Goal: Communication & Community: Answer question/provide support

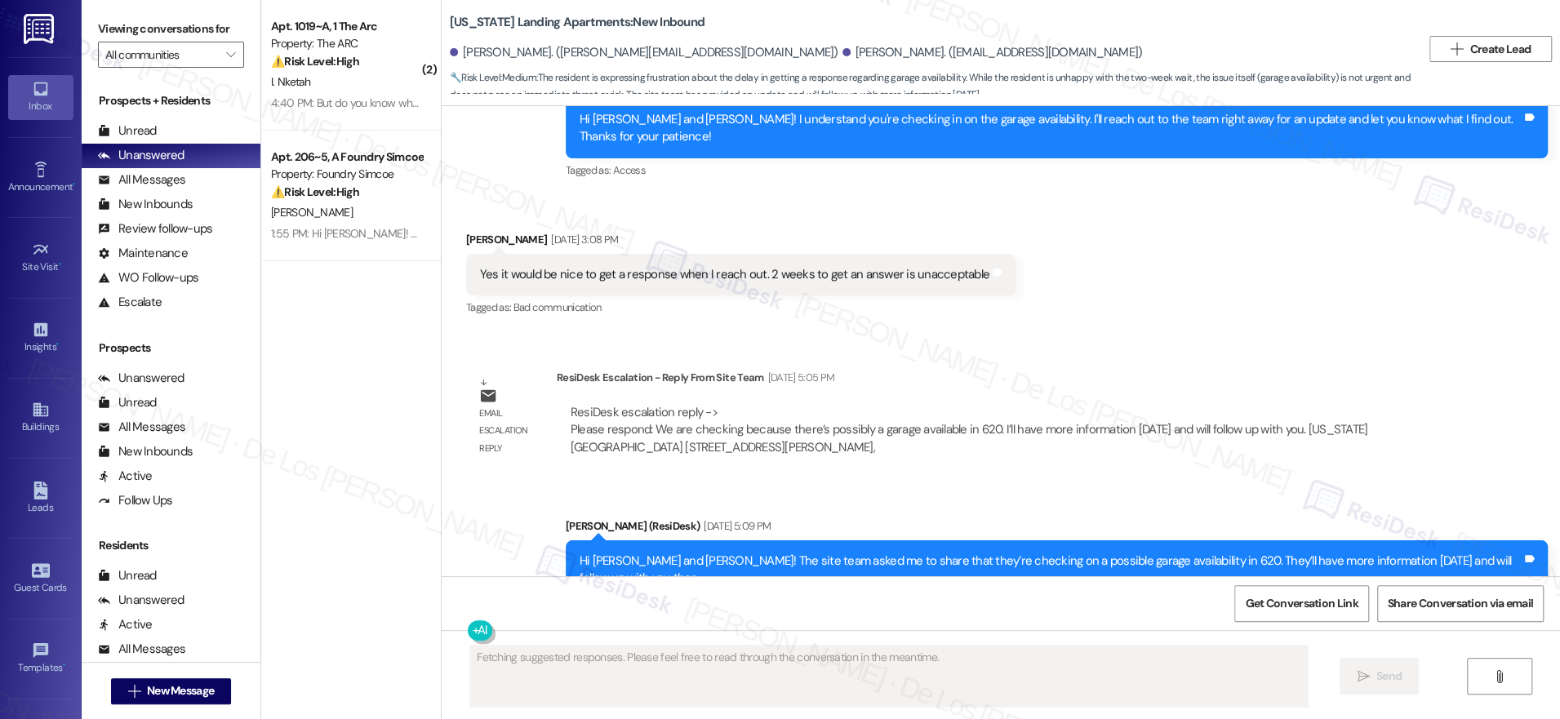
scroll to position [3899, 0]
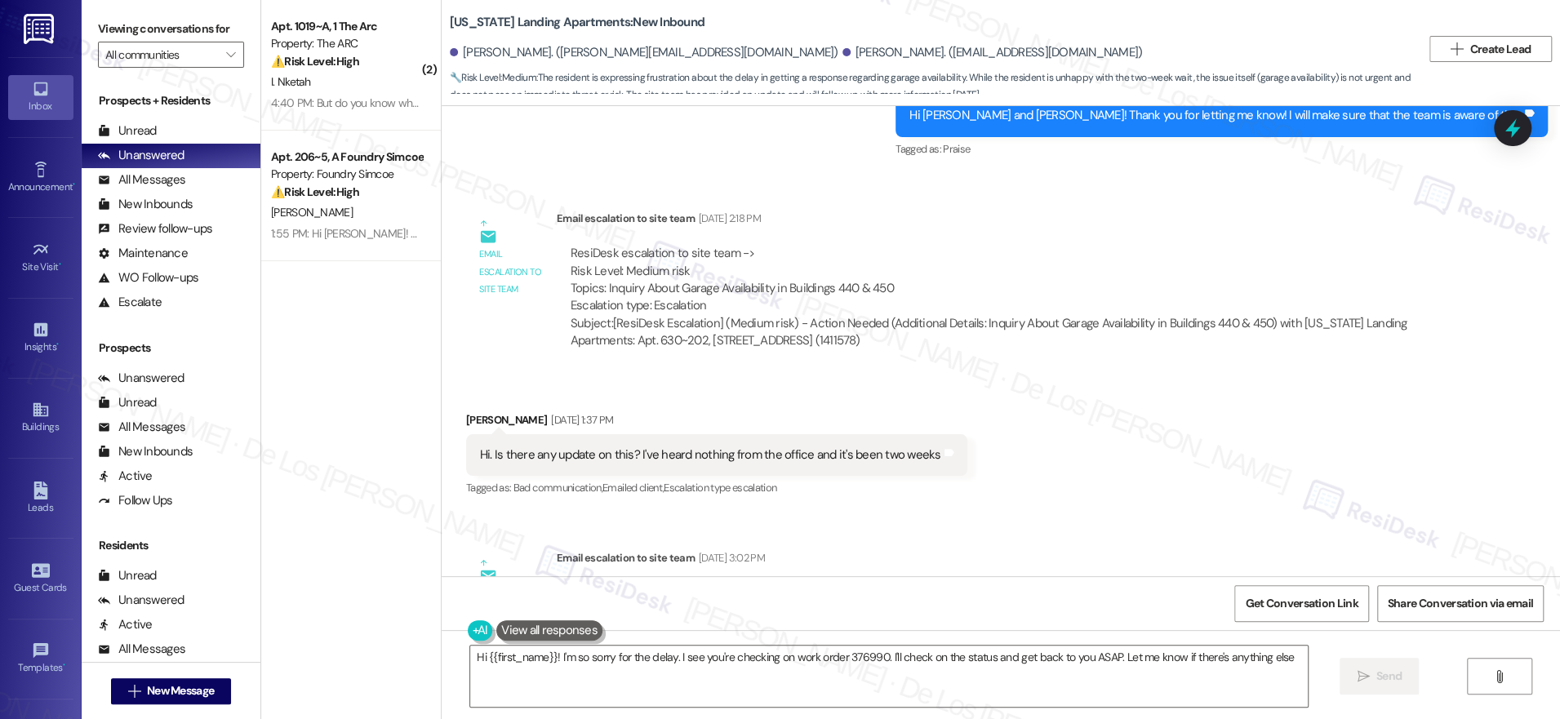
type textarea "Hi {{first_name}}! I'm so sorry for the delay. I see you're checking on work or…"
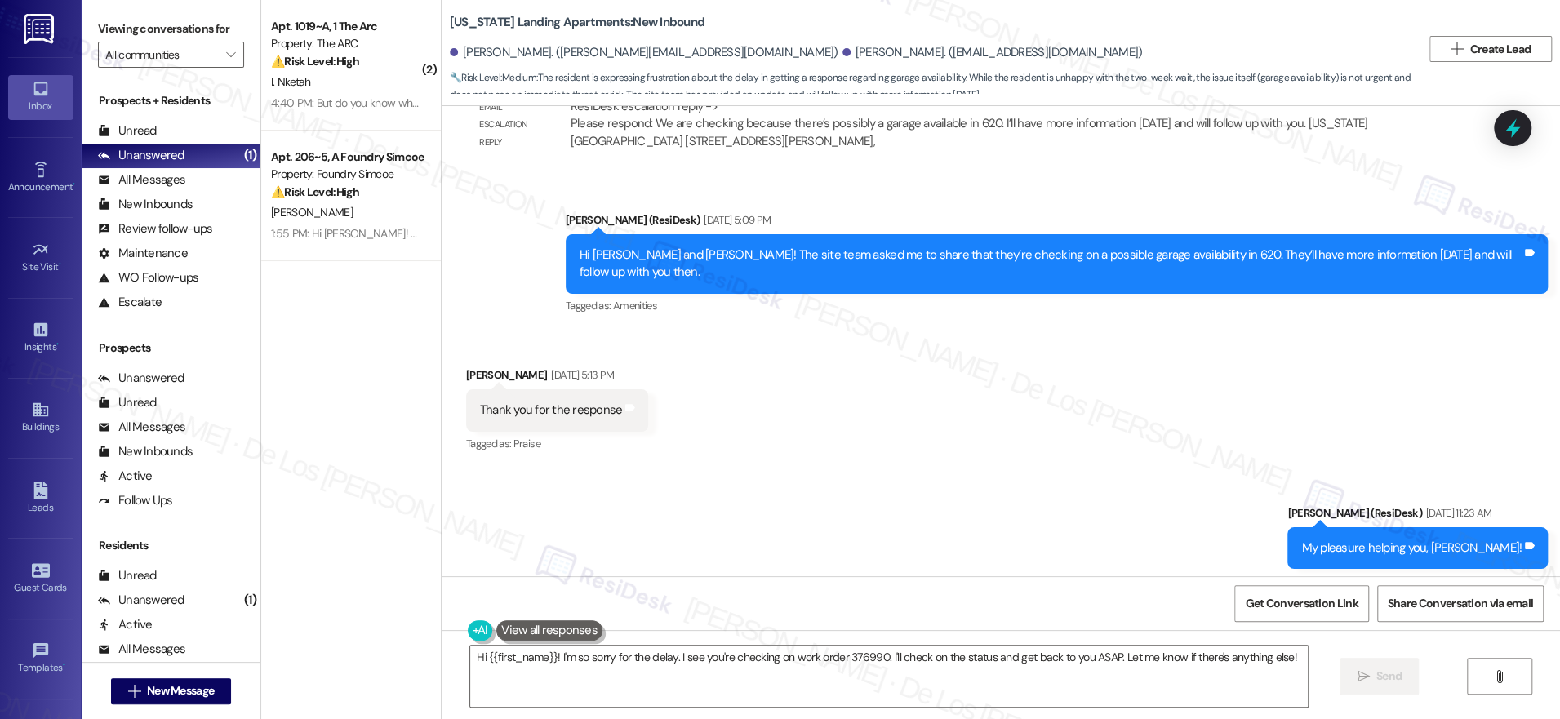
scroll to position [4175, 0]
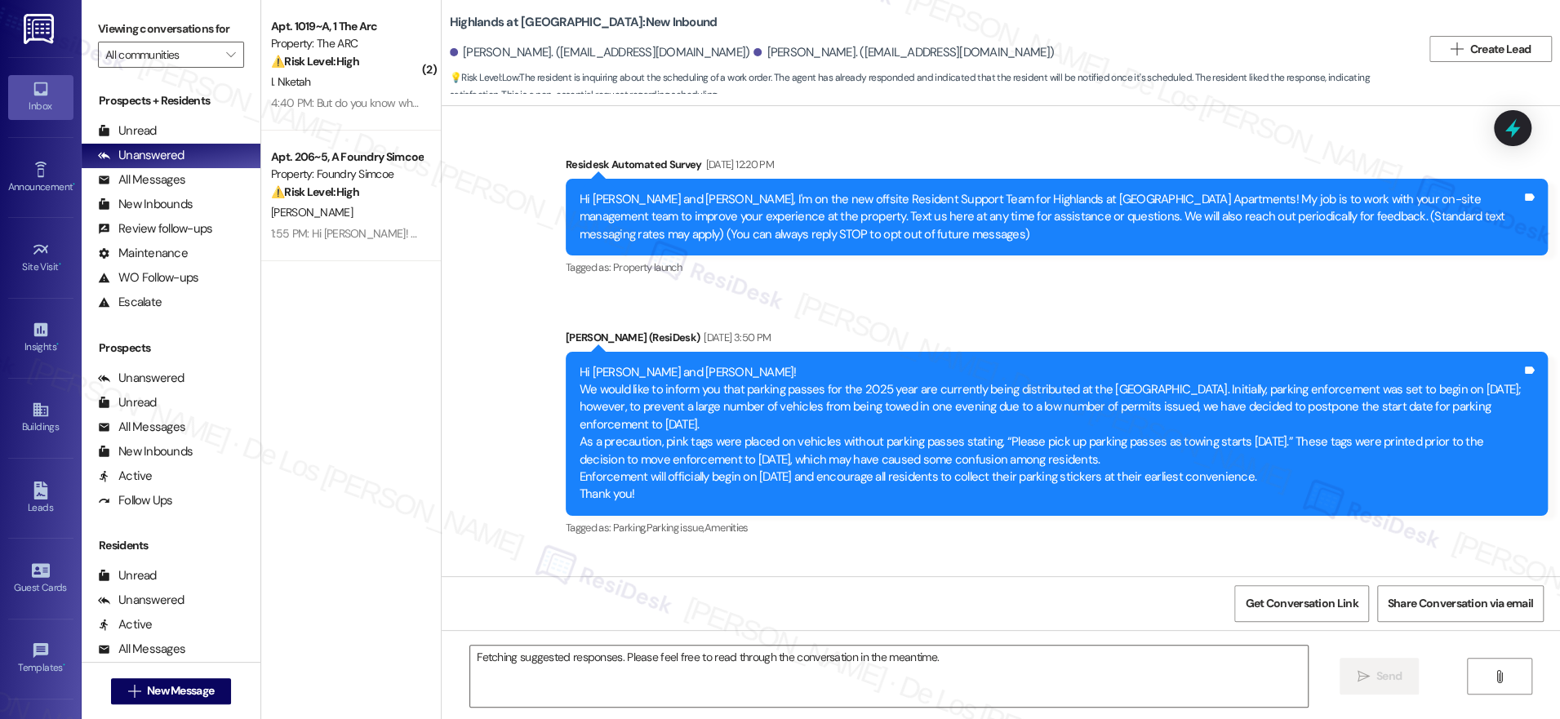
scroll to position [45348, 0]
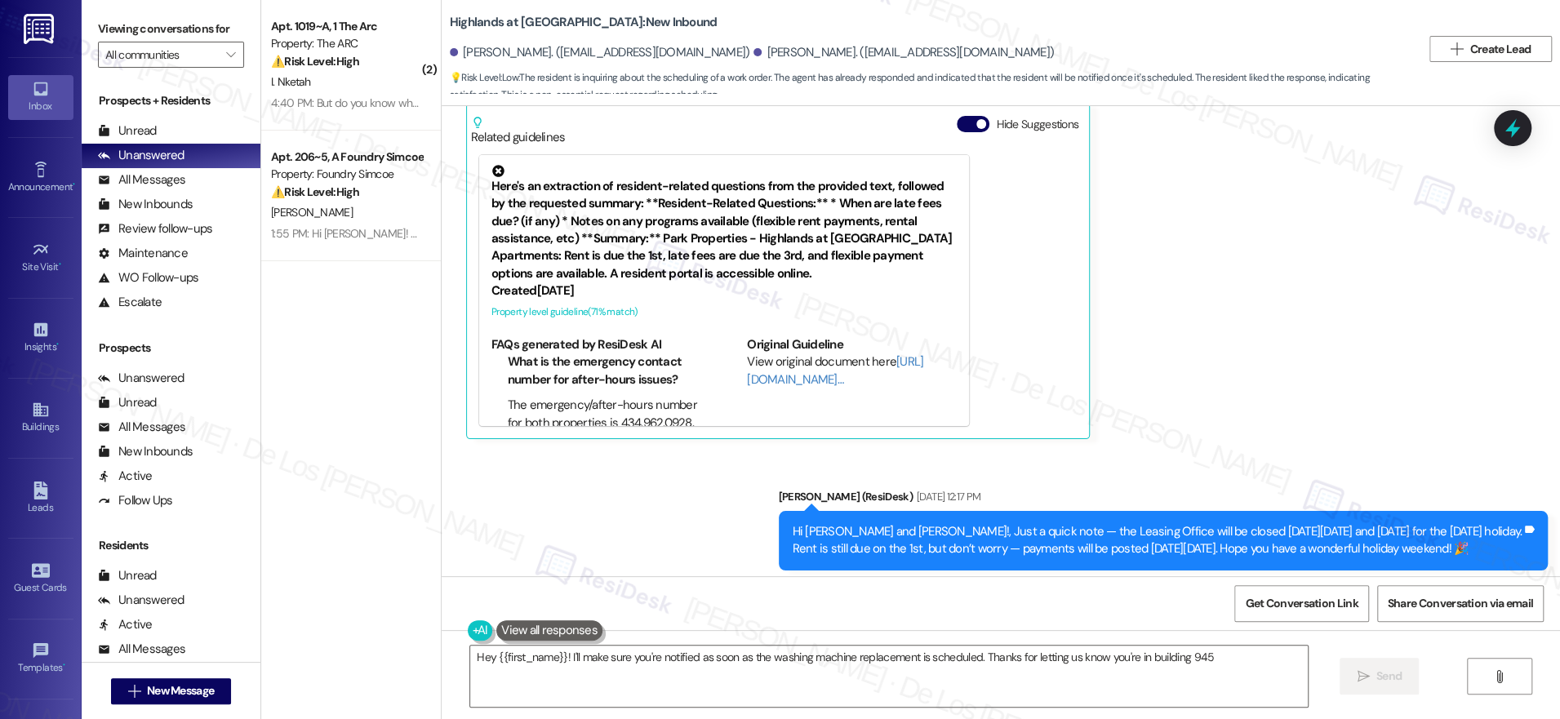
type textarea "Hey {{first_name}}! I'll make sure you're notified as soon as the washing machi…"
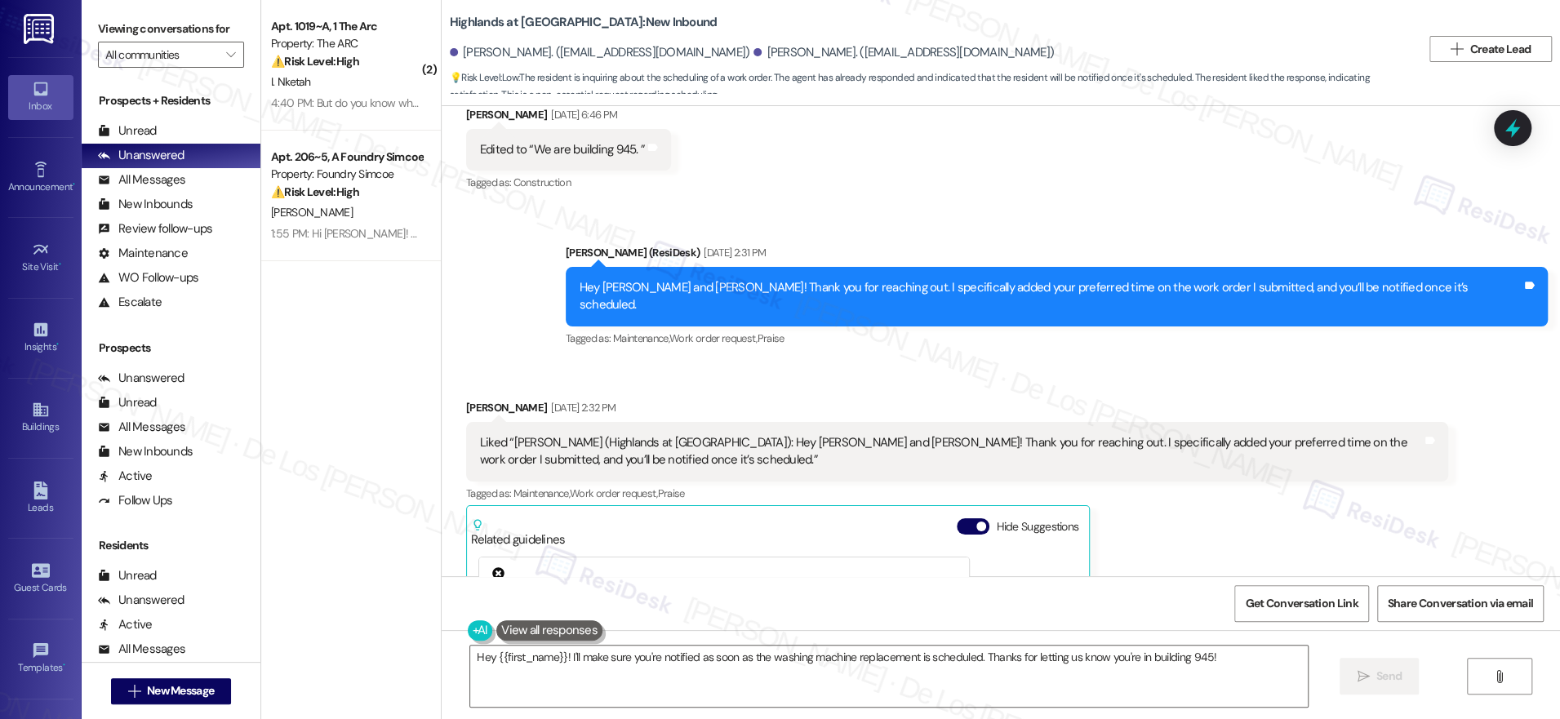
scroll to position [44936, 0]
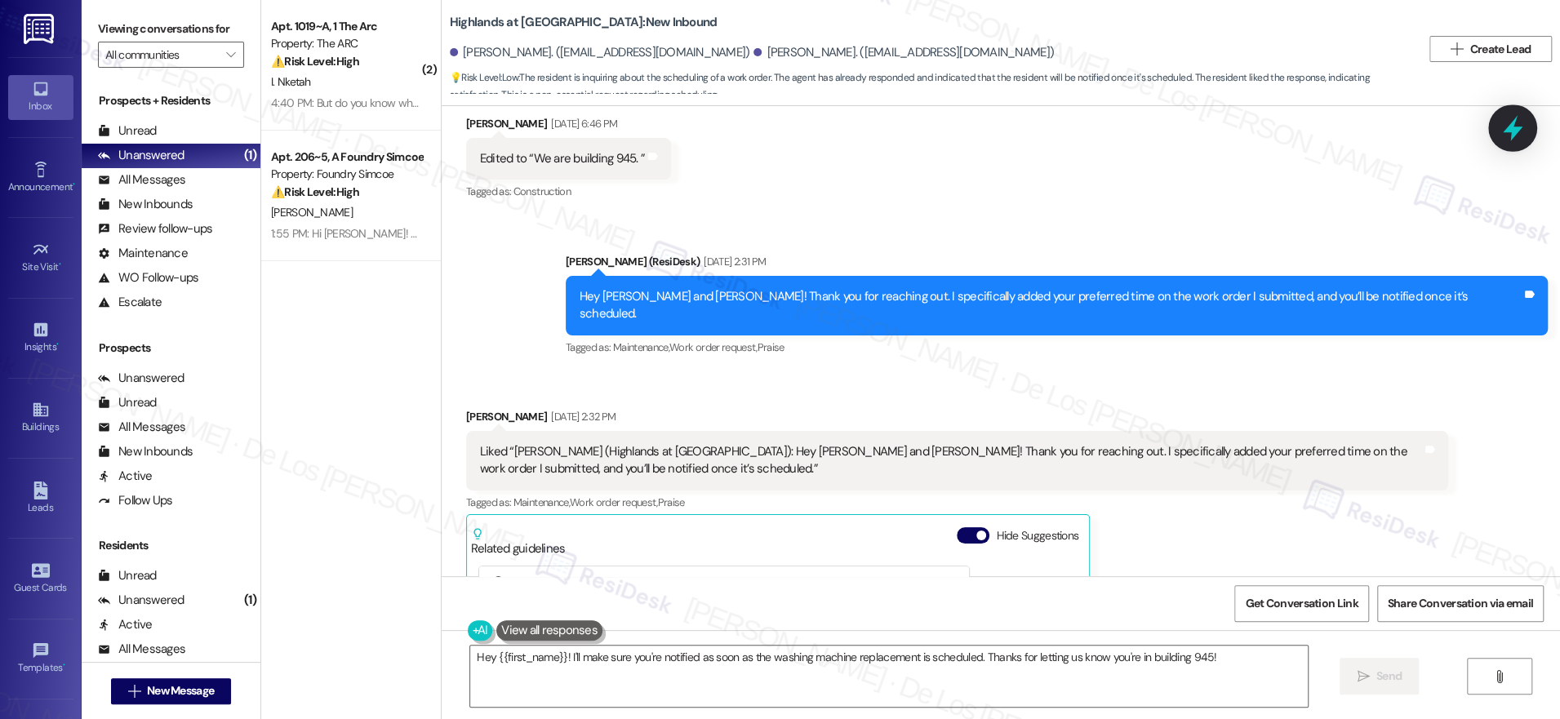
click at [1504, 125] on icon at bounding box center [1513, 128] width 28 height 28
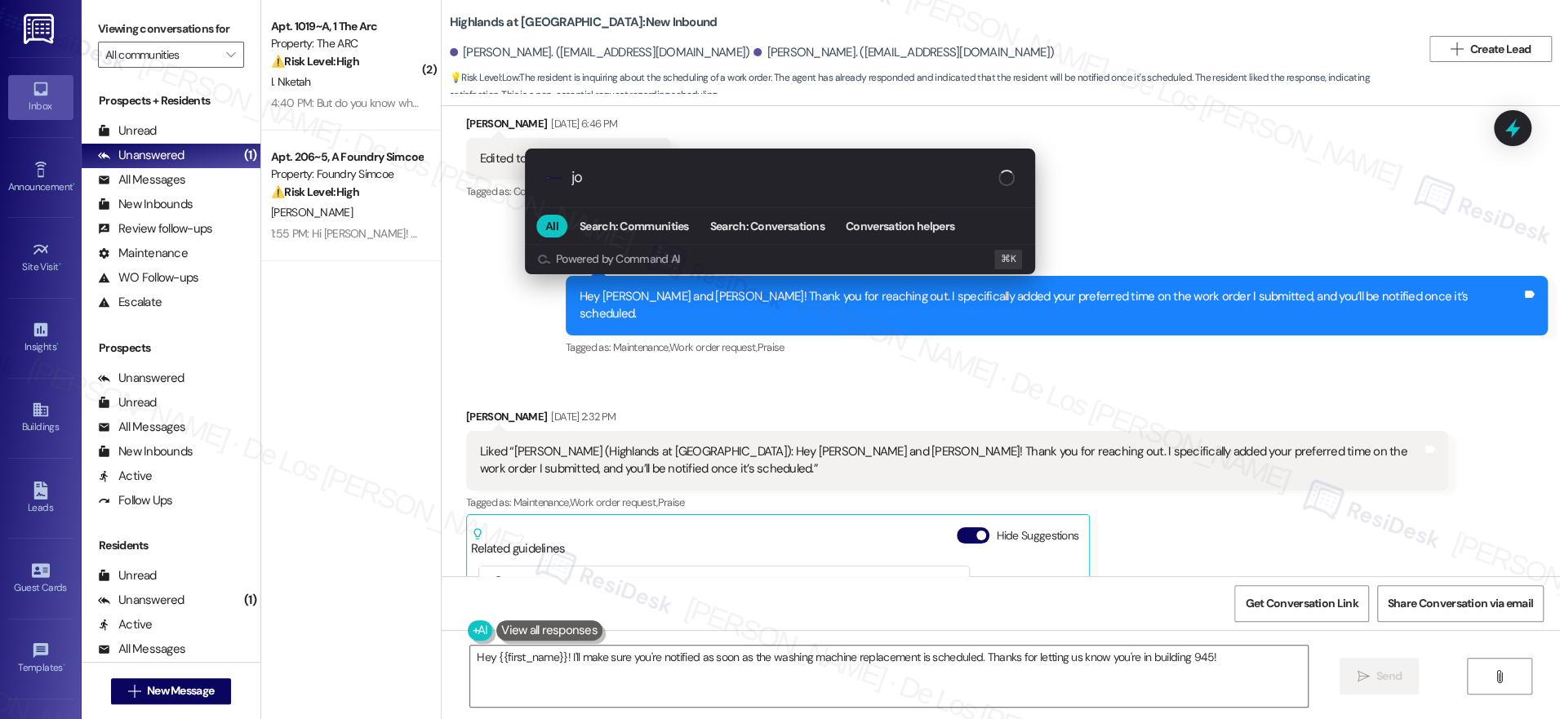
type input "j"
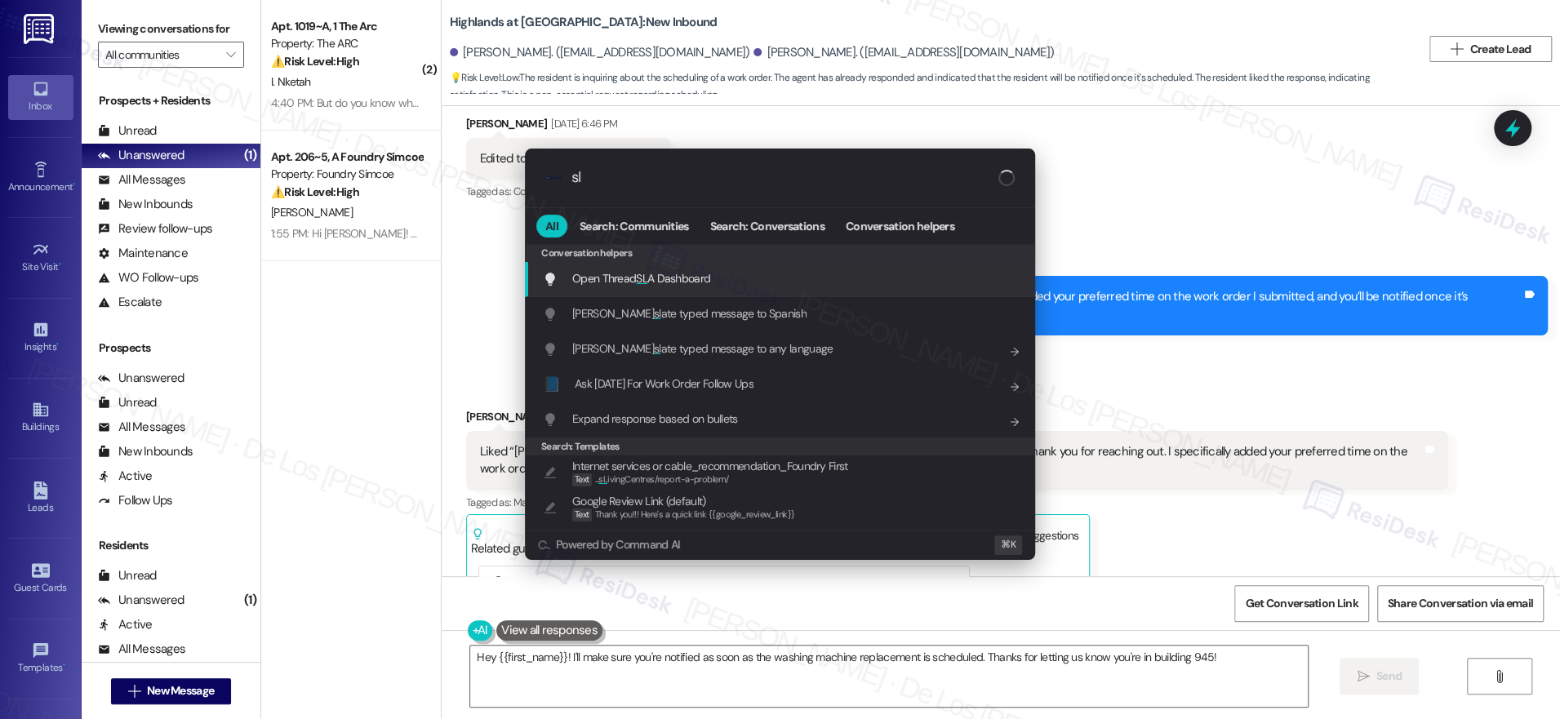
type input "sla"
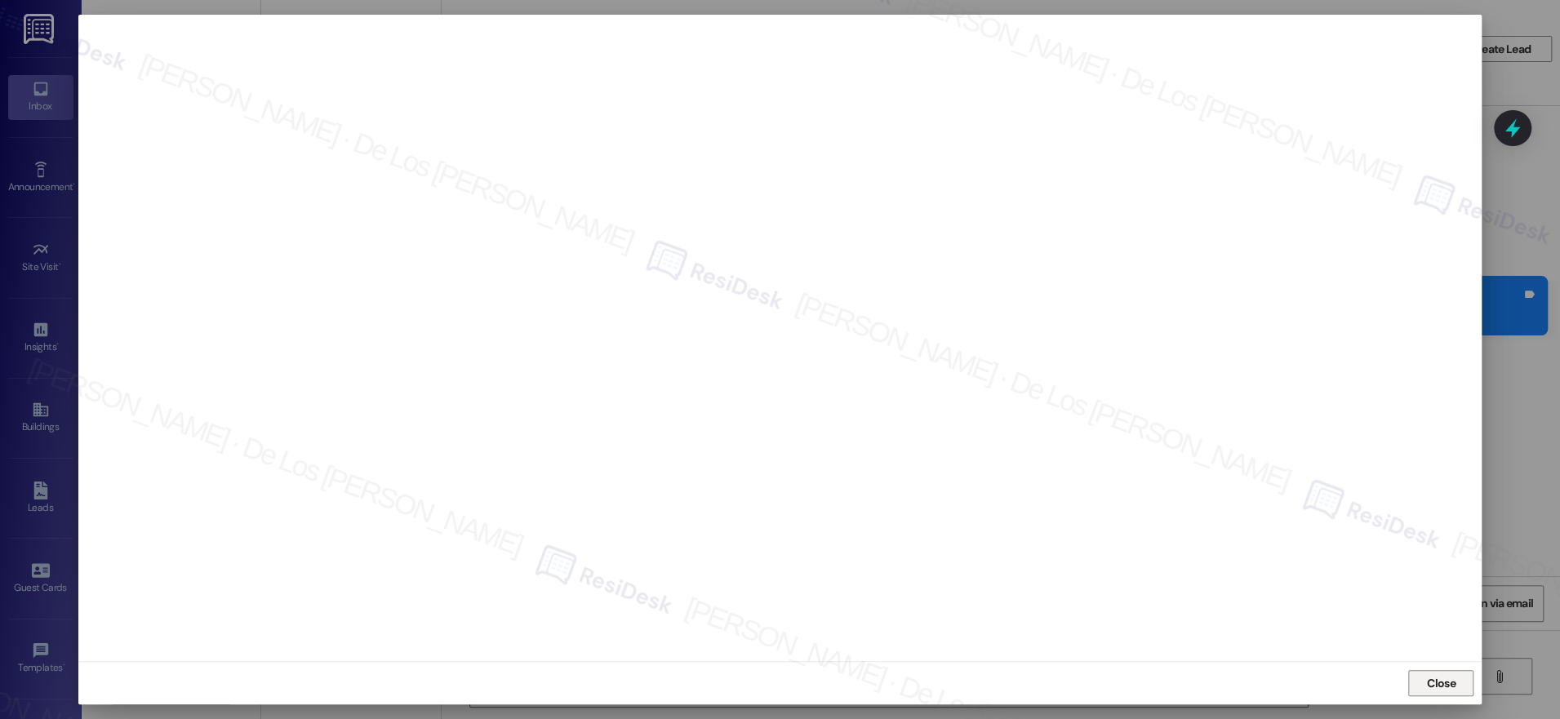
click at [1433, 676] on span "Close" at bounding box center [1441, 683] width 29 height 17
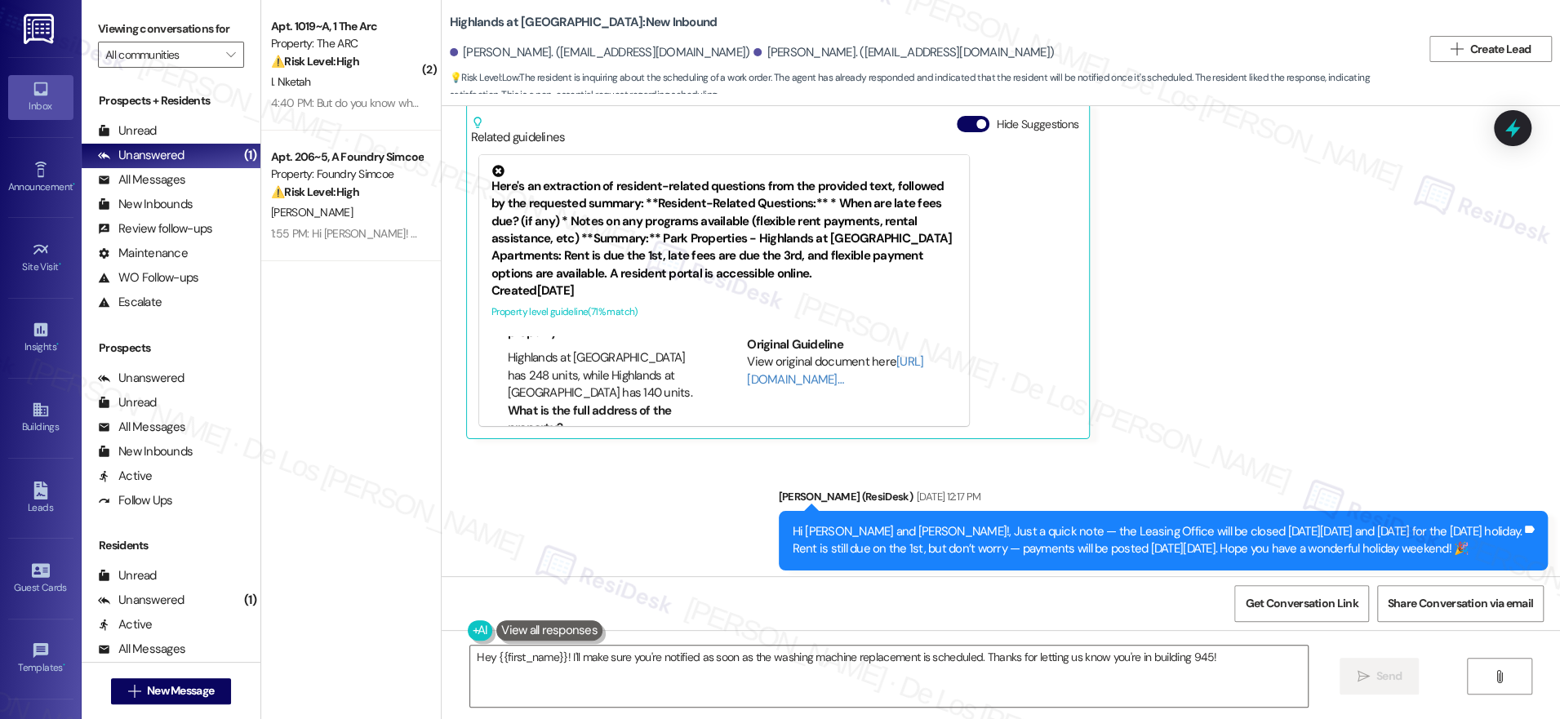
scroll to position [890, 0]
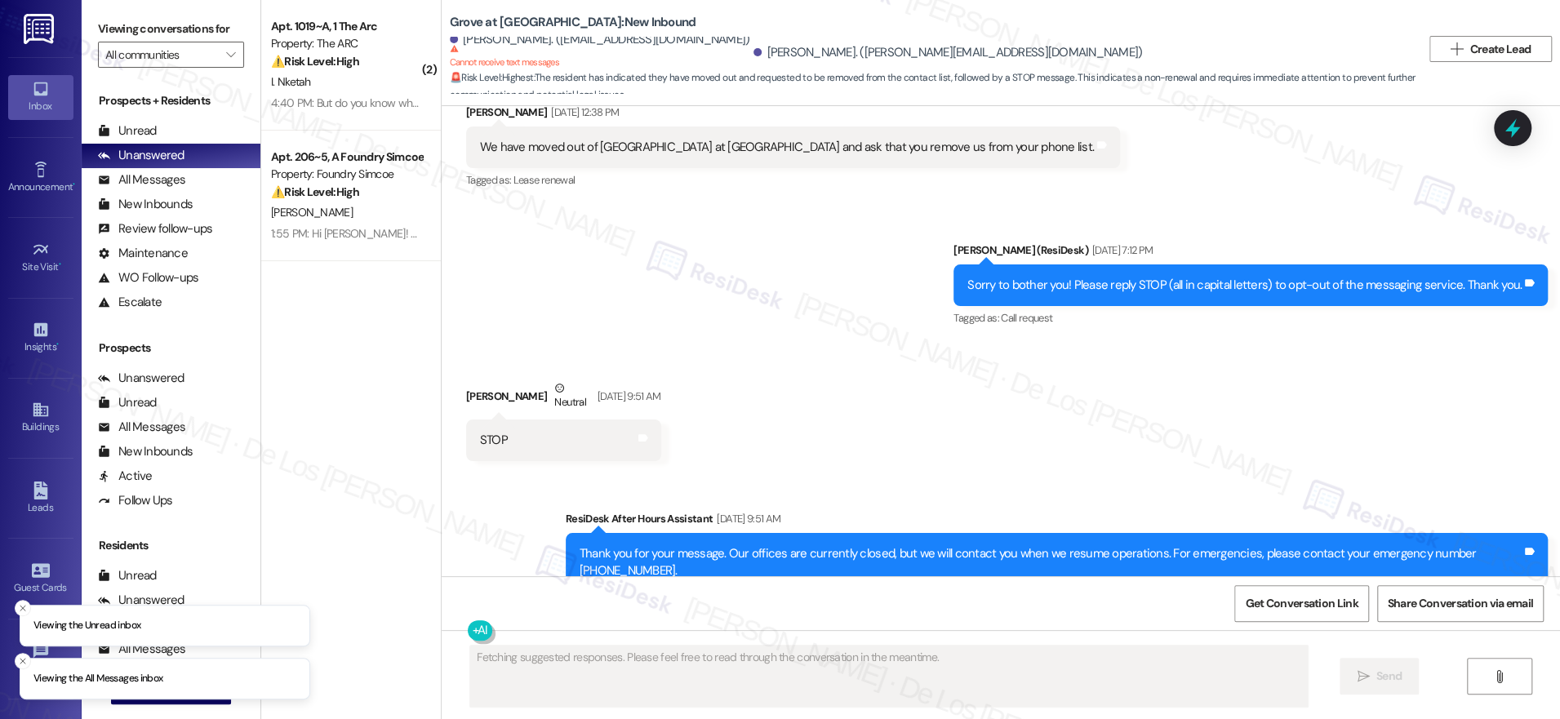
scroll to position [3330, 0]
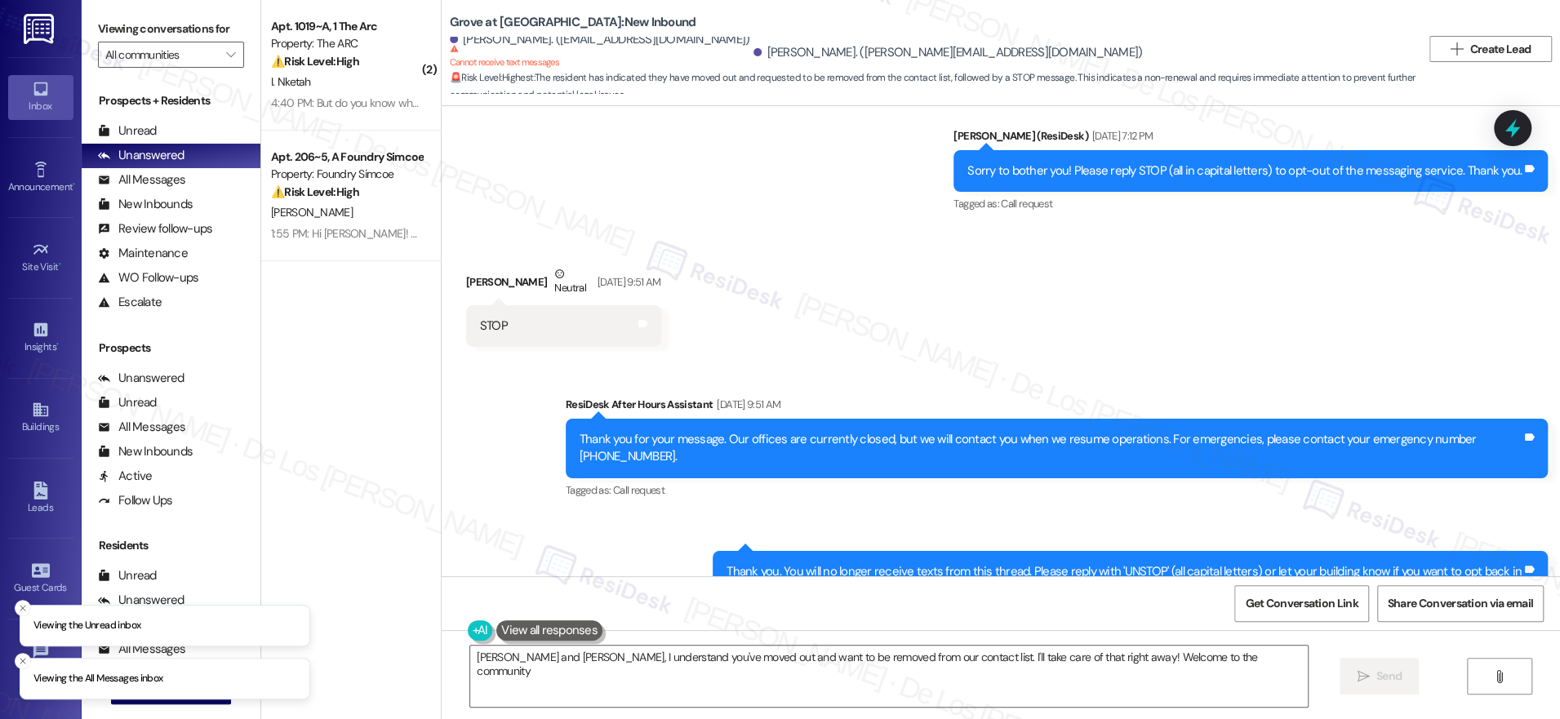
type textarea "[PERSON_NAME] and [PERSON_NAME], I understand you've moved out and want to be r…"
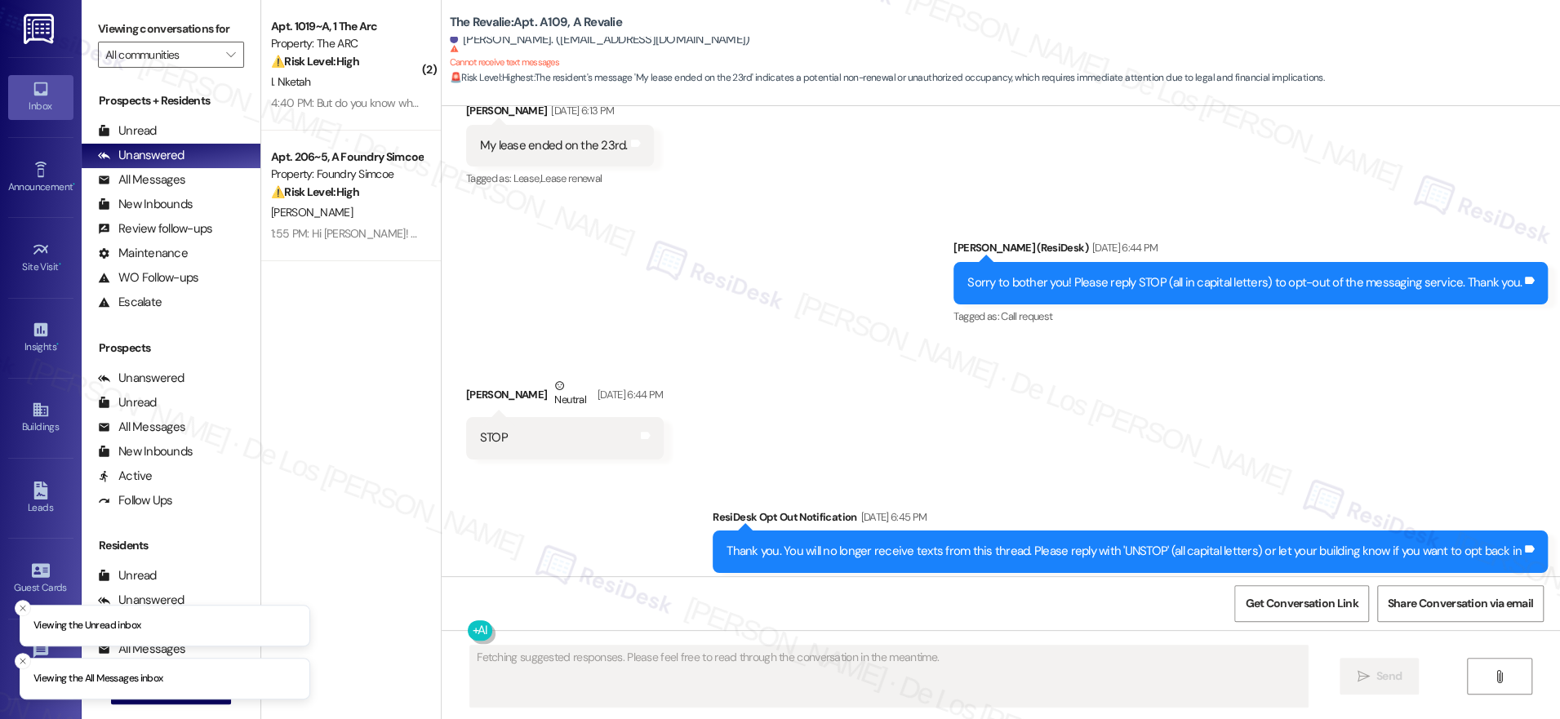
scroll to position [12016, 0]
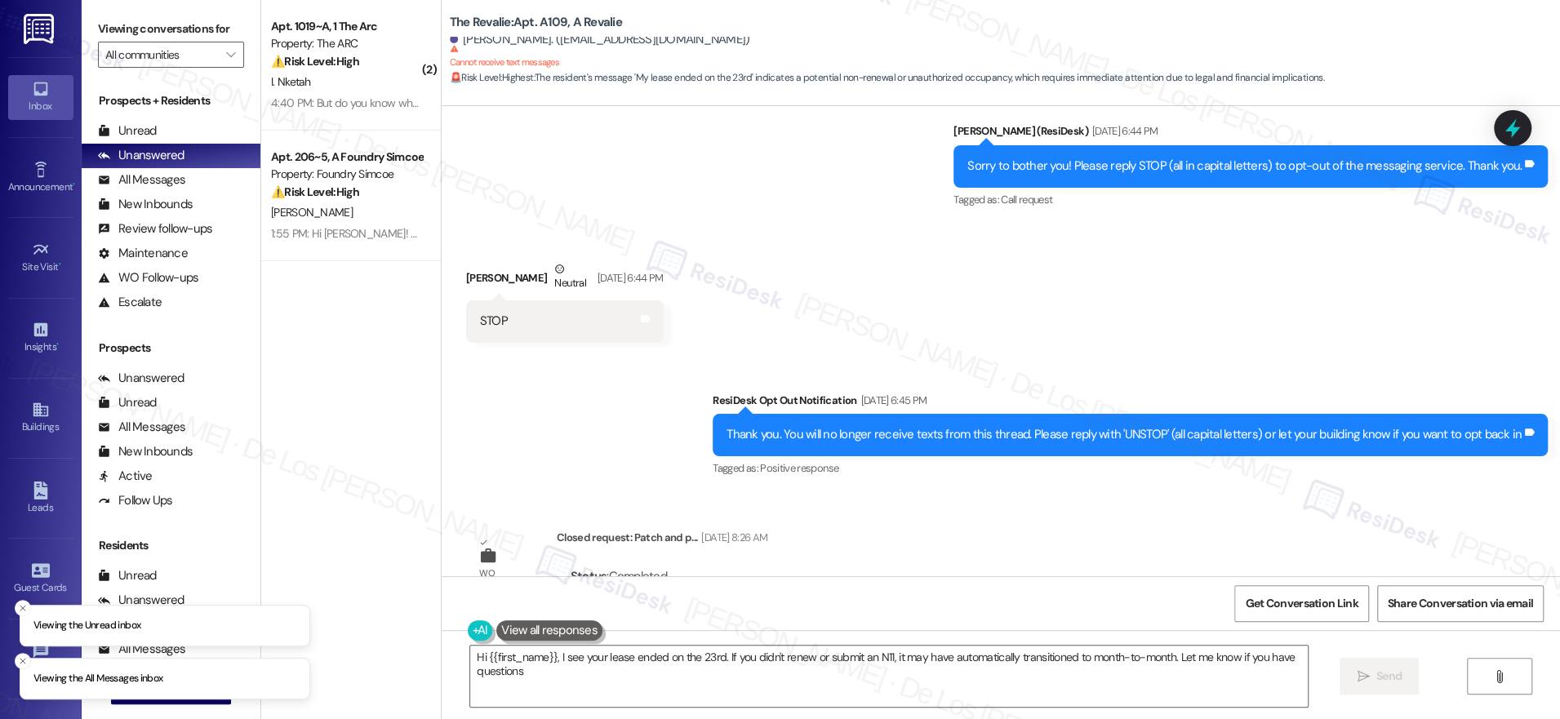
type textarea "Hi {{first_name}}, I see your lease ended on the 23rd. If you didn't renew or s…"
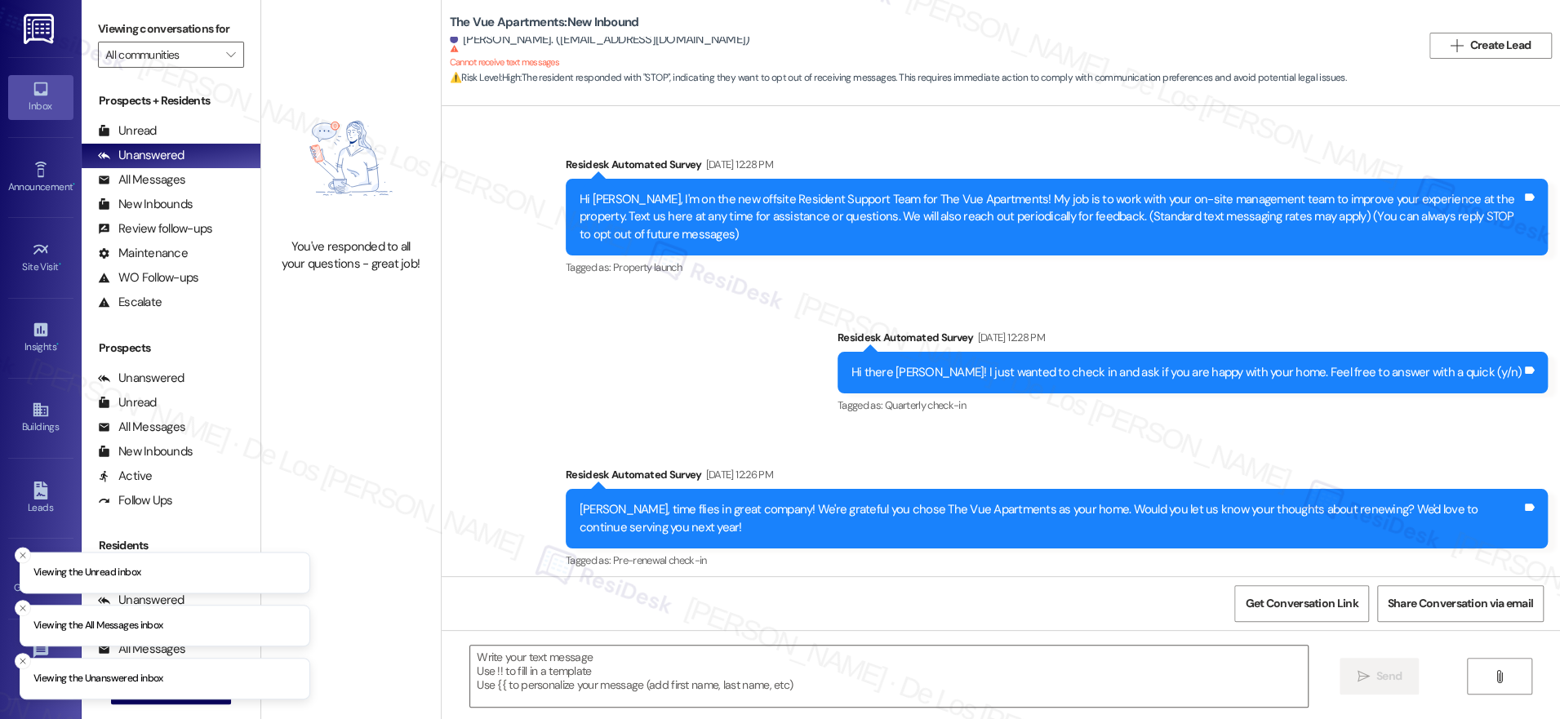
type textarea "Fetching suggested responses. Please feel free to read through the conversation…"
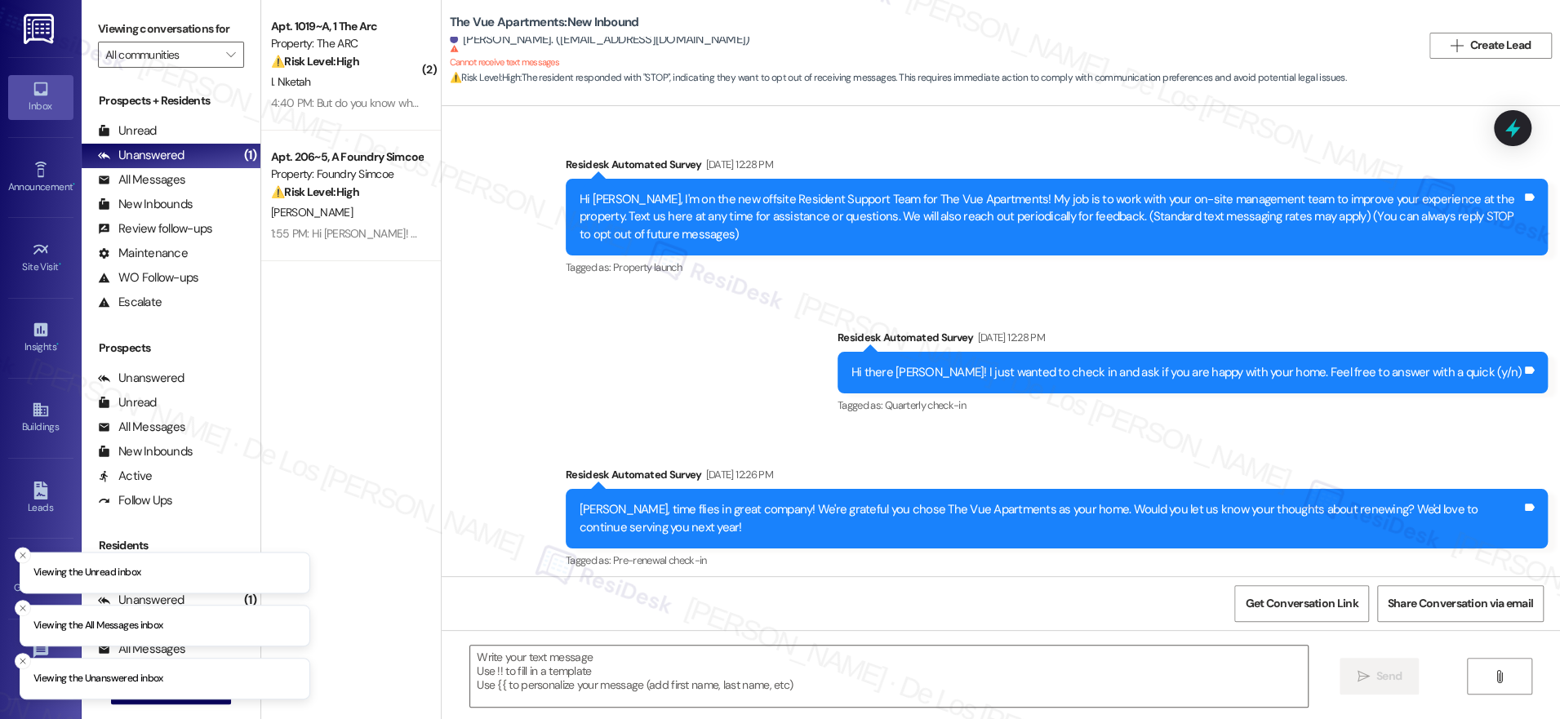
scroll to position [1923, 0]
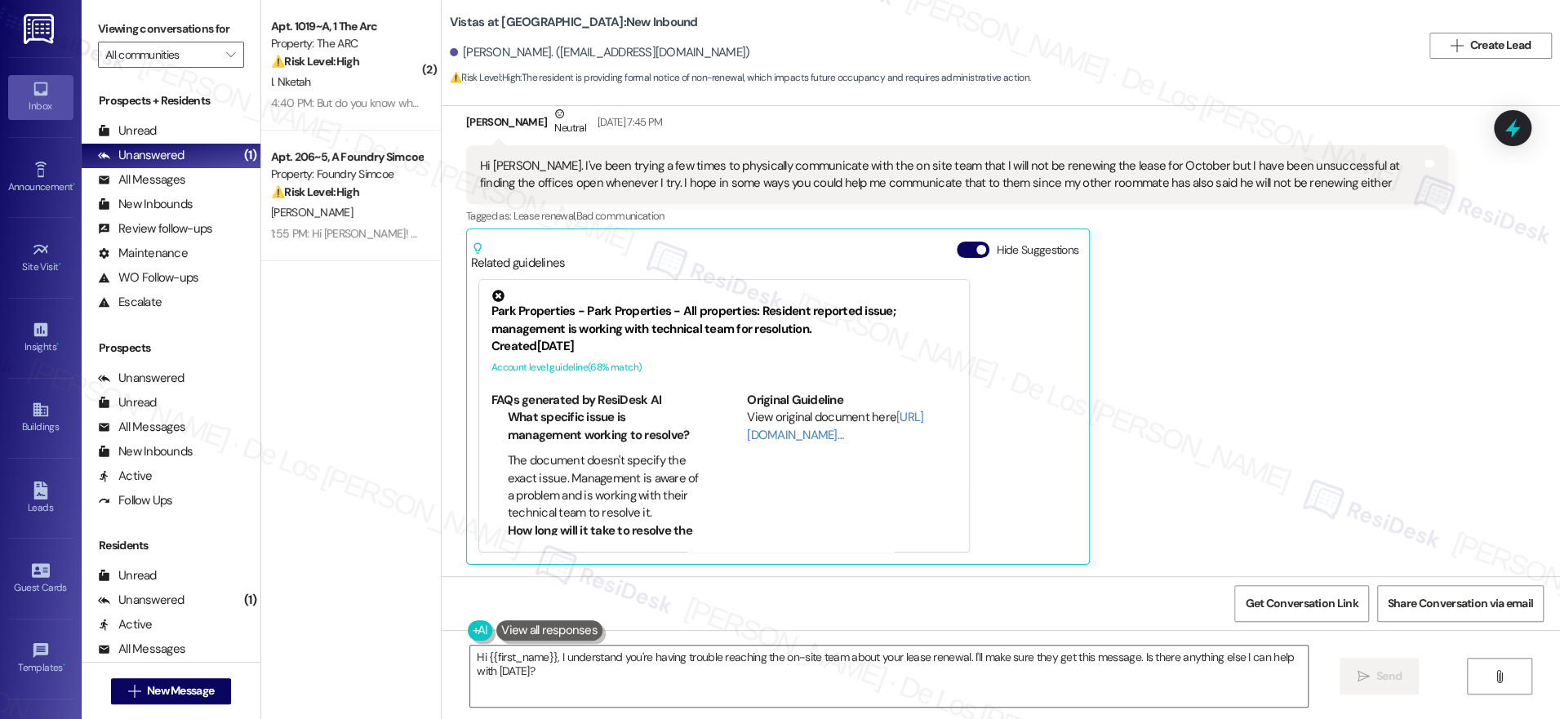
scroll to position [224, 0]
click at [777, 438] on link "http://res.cl…" at bounding box center [835, 425] width 176 height 33
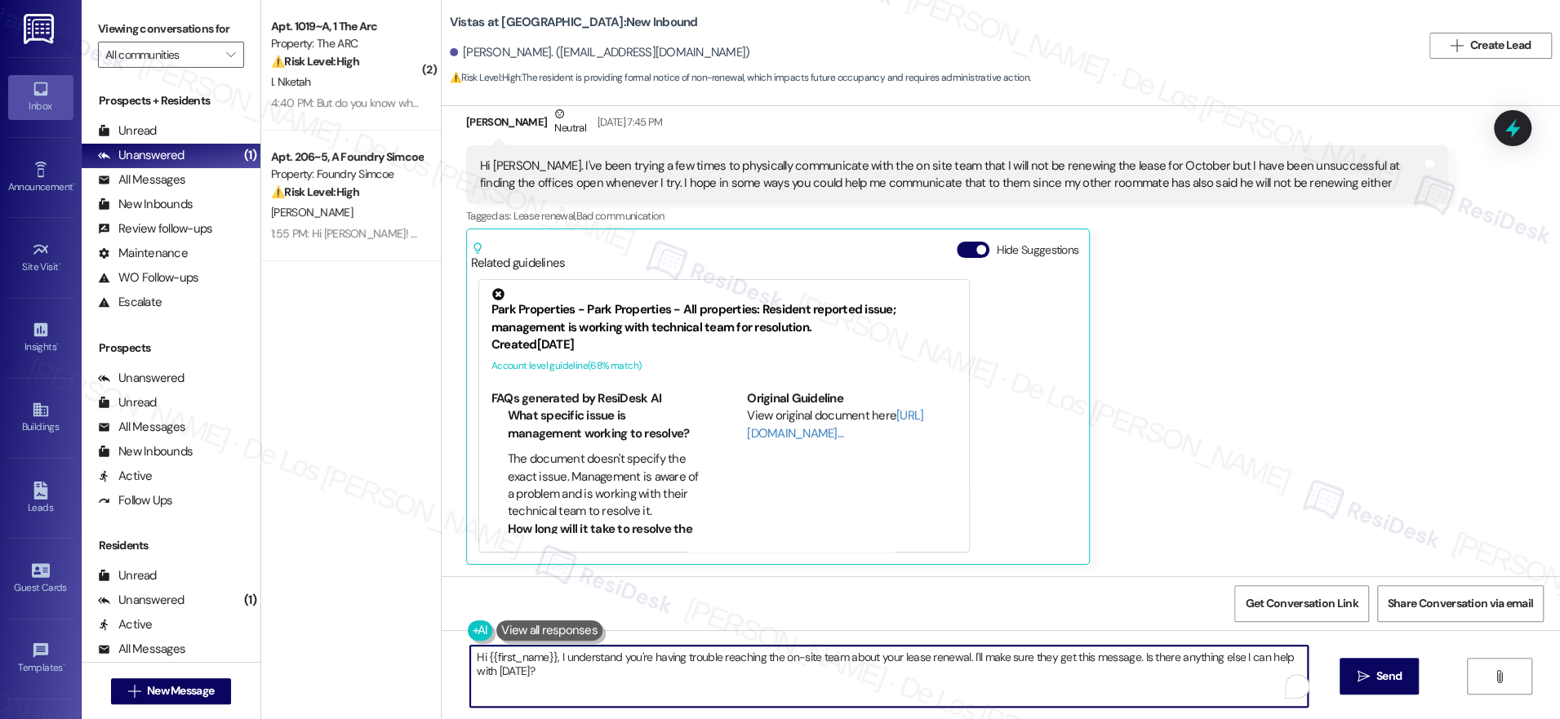
drag, startPoint x: 958, startPoint y: 658, endPoint x: 998, endPoint y: 687, distance: 49.6
click at [998, 687] on textarea "Hi {{first_name}}, I understand you're having trouble reaching the on-site team…" at bounding box center [889, 676] width 838 height 61
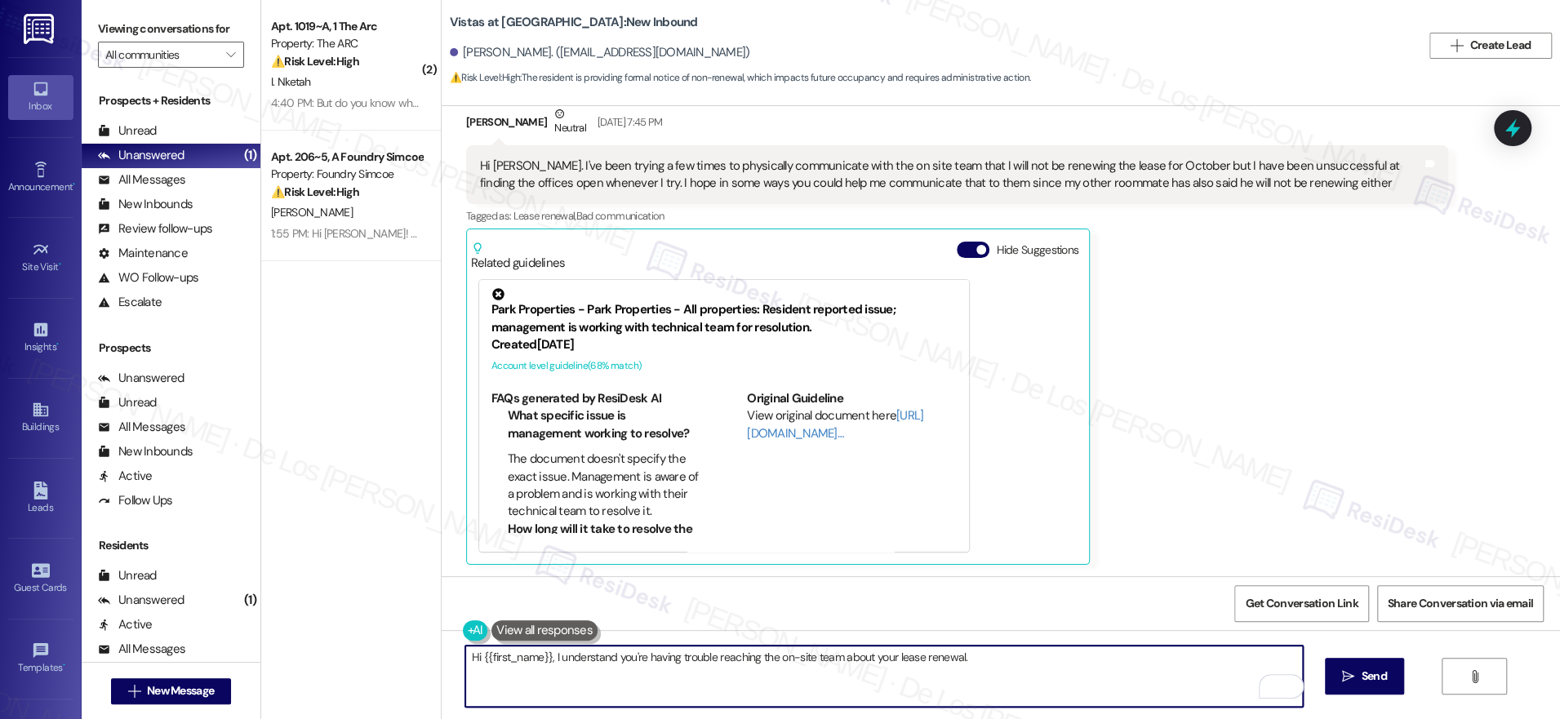
drag, startPoint x: 542, startPoint y: 651, endPoint x: 612, endPoint y: 638, distance: 71.4
click at [542, 651] on textarea "Hi {{first_name}}, I understand you're having trouble reaching the on-site team…" at bounding box center [884, 676] width 838 height 61
drag, startPoint x: 1055, startPoint y: 655, endPoint x: 1200, endPoint y: 659, distance: 145.3
click at [1200, 659] on textarea "Hi {{first_name}}, Sorry to hear that you will not be renewing and I understand…" at bounding box center [884, 676] width 838 height 61
drag, startPoint x: 1187, startPoint y: 657, endPoint x: 1208, endPoint y: 685, distance: 34.9
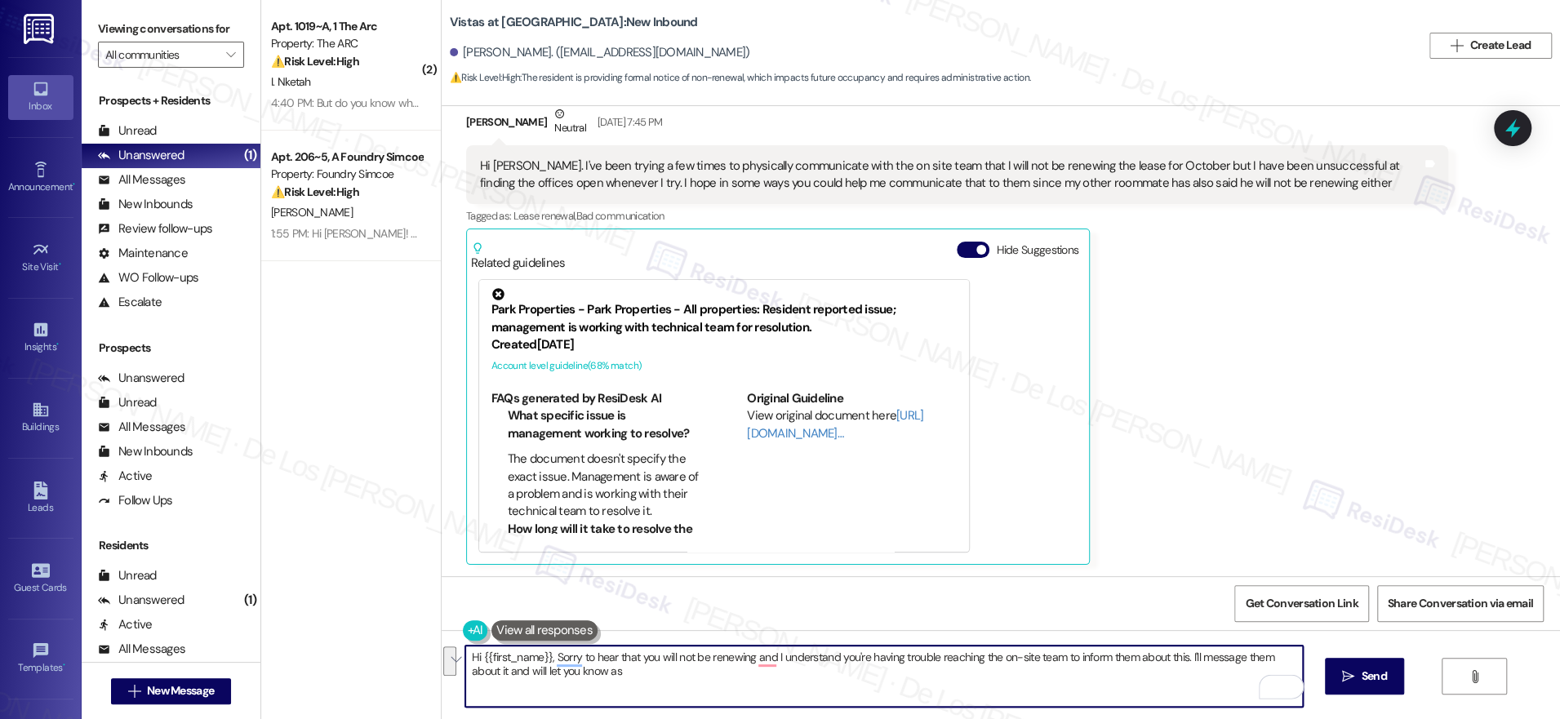
click at [1208, 685] on textarea "Hi {{first_name}}, Sorry to hear that you will not be renewing and I understand…" at bounding box center [884, 676] width 838 height 61
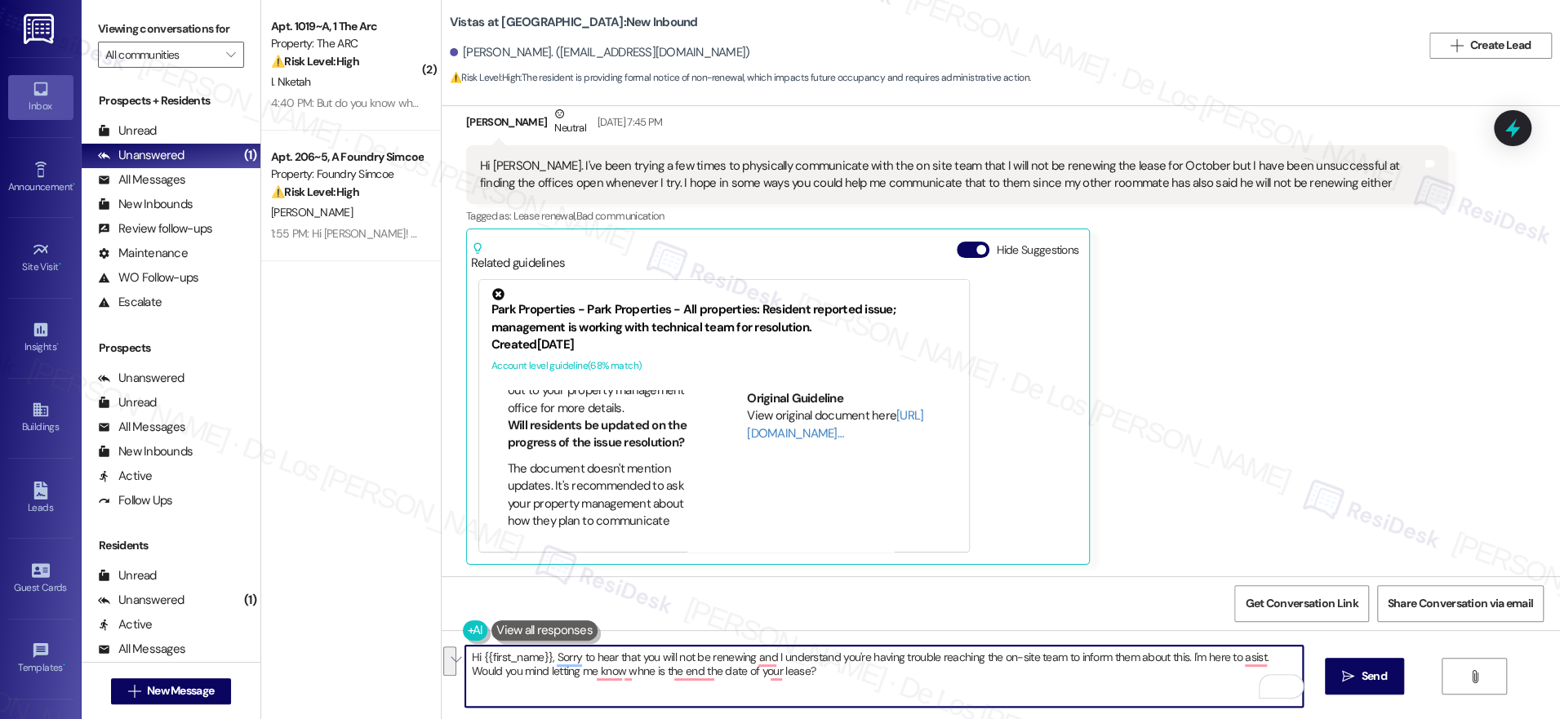
scroll to position [1000, 0]
paste textarea "I'm sorry to hear you won’t be renewing your lease, and I understand it’s been …"
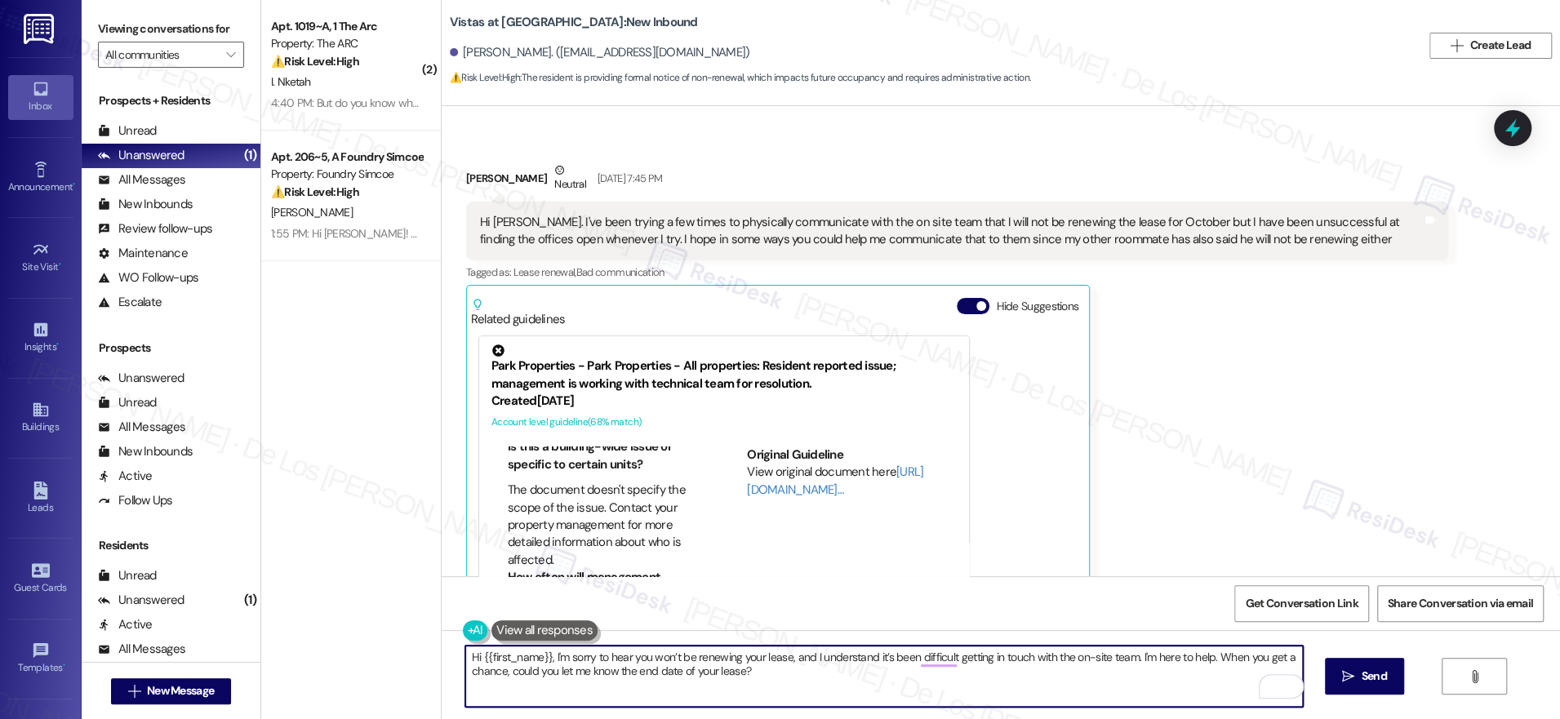
scroll to position [167, 0]
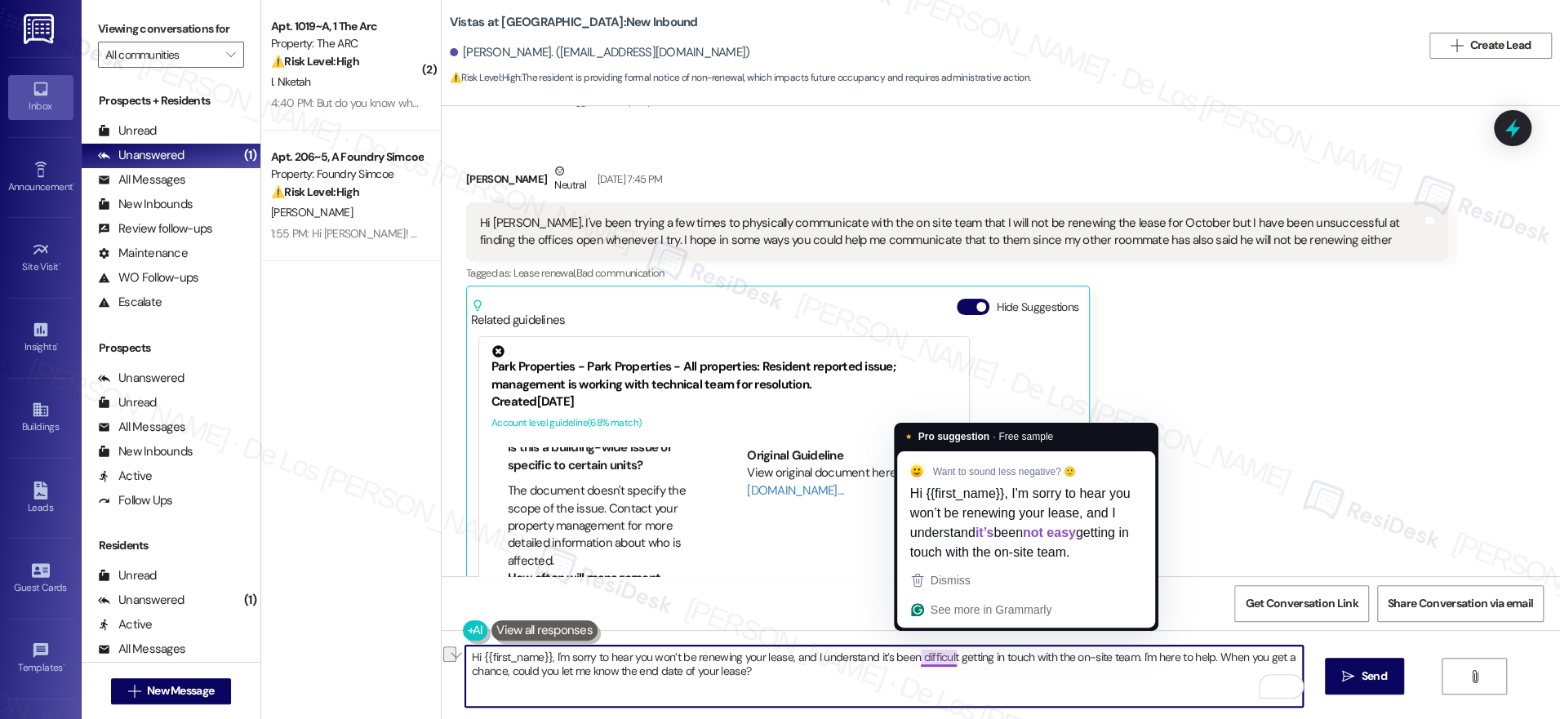
drag, startPoint x: 865, startPoint y: 657, endPoint x: 945, endPoint y: 660, distance: 80.1
click at [944, 660] on textarea "Hi {{first_name}}, I'm sorry to hear you won’t be renewing your lease, and I un…" at bounding box center [884, 676] width 838 height 61
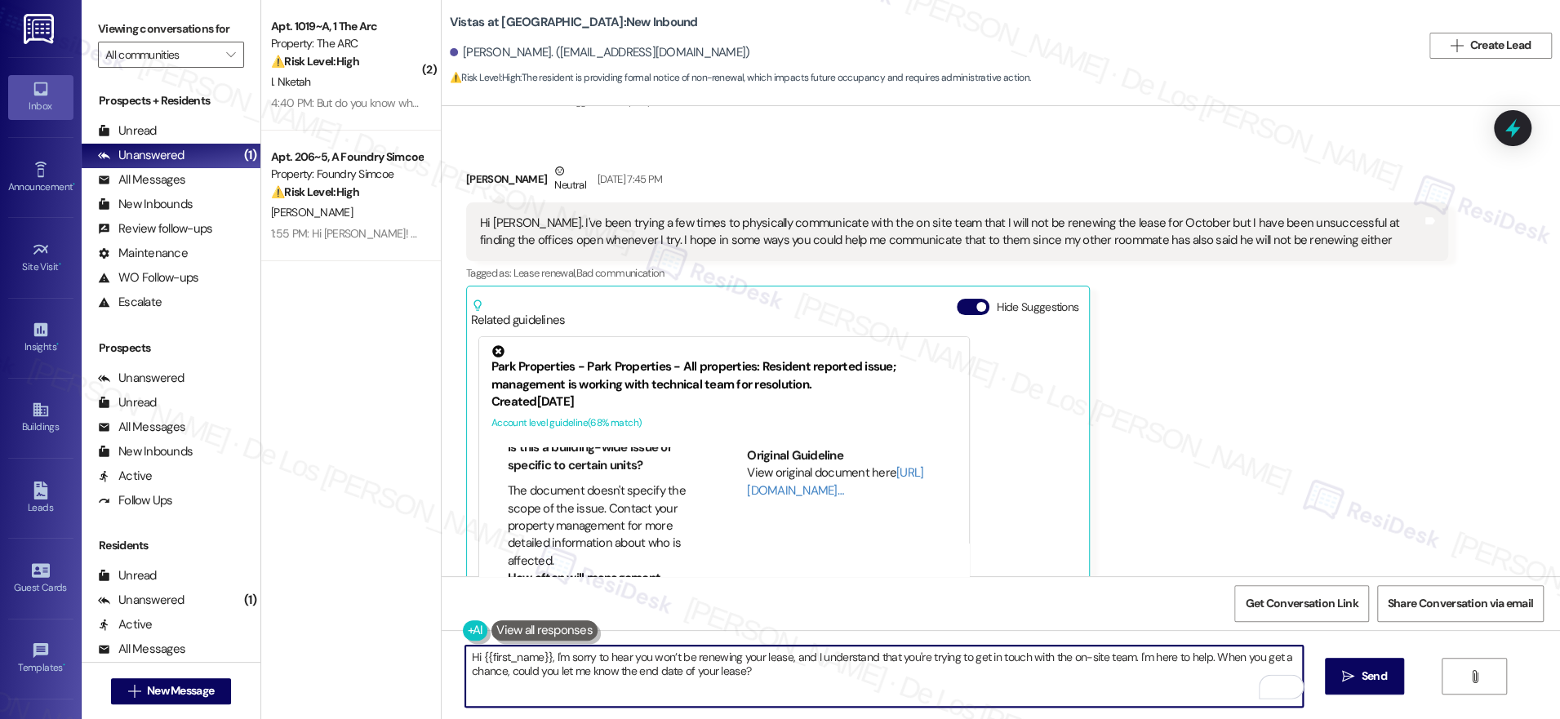
click at [1122, 655] on textarea "Hi {{first_name}}, I'm sorry to hear you won’t be renewing your lease, and I un…" at bounding box center [884, 676] width 838 height 61
click at [1118, 674] on textarea "Hi {{first_name}}, I'm sorry to hear you won’t be renewing your lease, and I un…" at bounding box center [884, 676] width 838 height 61
drag, startPoint x: 689, startPoint y: 672, endPoint x: 513, endPoint y: 681, distance: 175.7
click at [491, 673] on textarea "Hi {{first_name}}, I'm sorry to hear you won’t be renewing your lease, and I un…" at bounding box center [884, 676] width 838 height 61
click at [709, 673] on textarea "Hi {{first_name}}, I'm sorry to hear you won’t be renewing your lease, and I un…" at bounding box center [884, 676] width 838 height 61
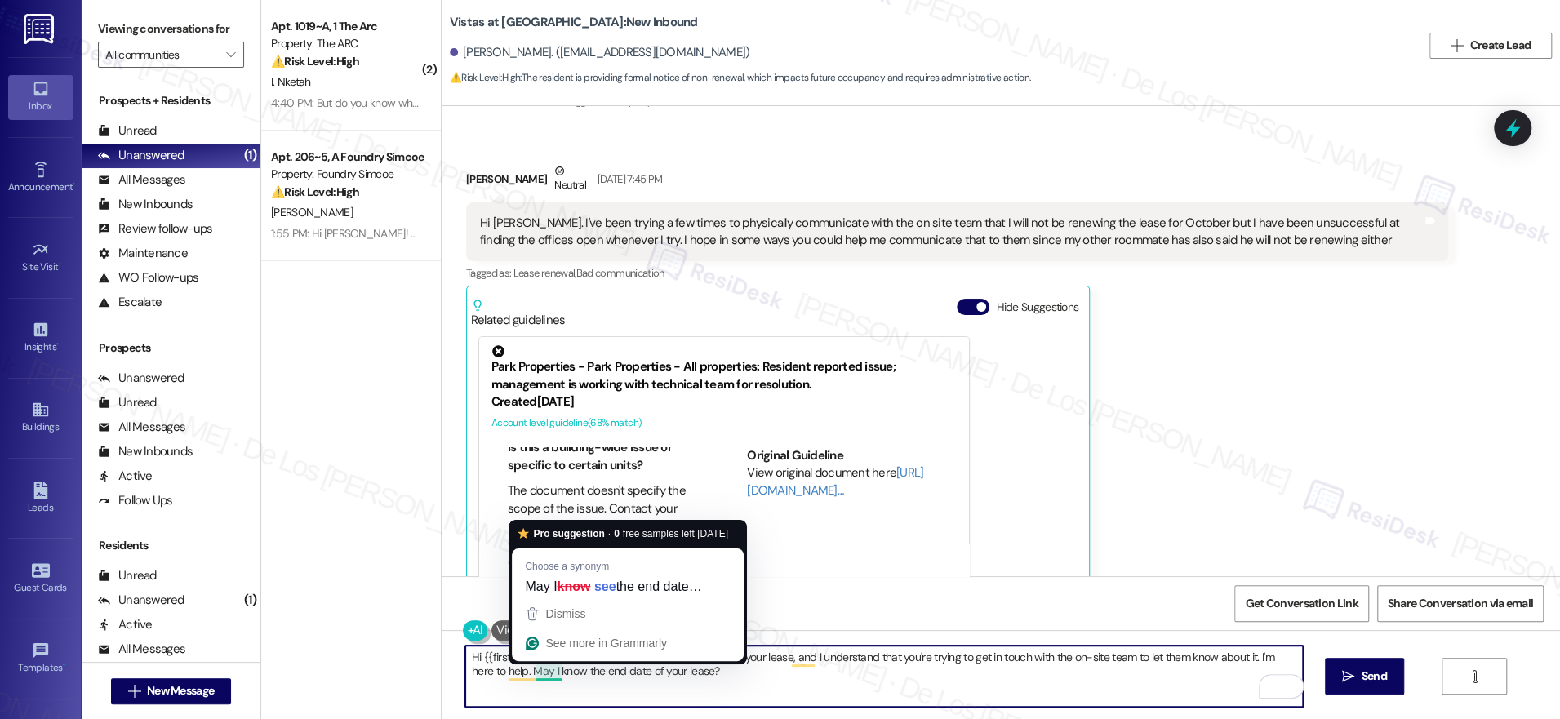
click at [716, 665] on textarea "Hi {{first_name}}, I'm sorry to hear you won’t be renewing your lease, and I un…" at bounding box center [884, 676] width 838 height 61
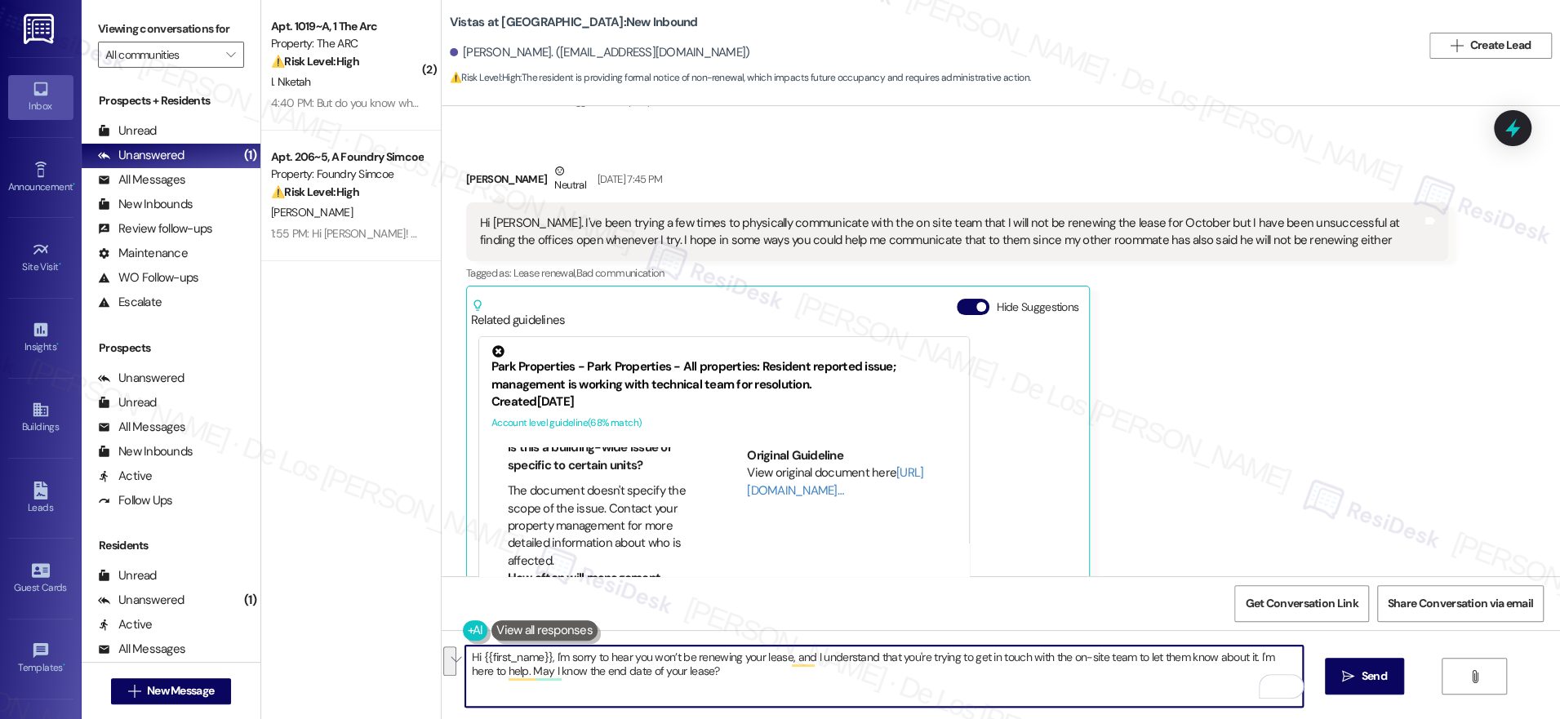
click at [750, 678] on textarea "Hi {{first_name}}, I'm sorry to hear you won’t be renewing your lease, and I un…" at bounding box center [884, 676] width 838 height 61
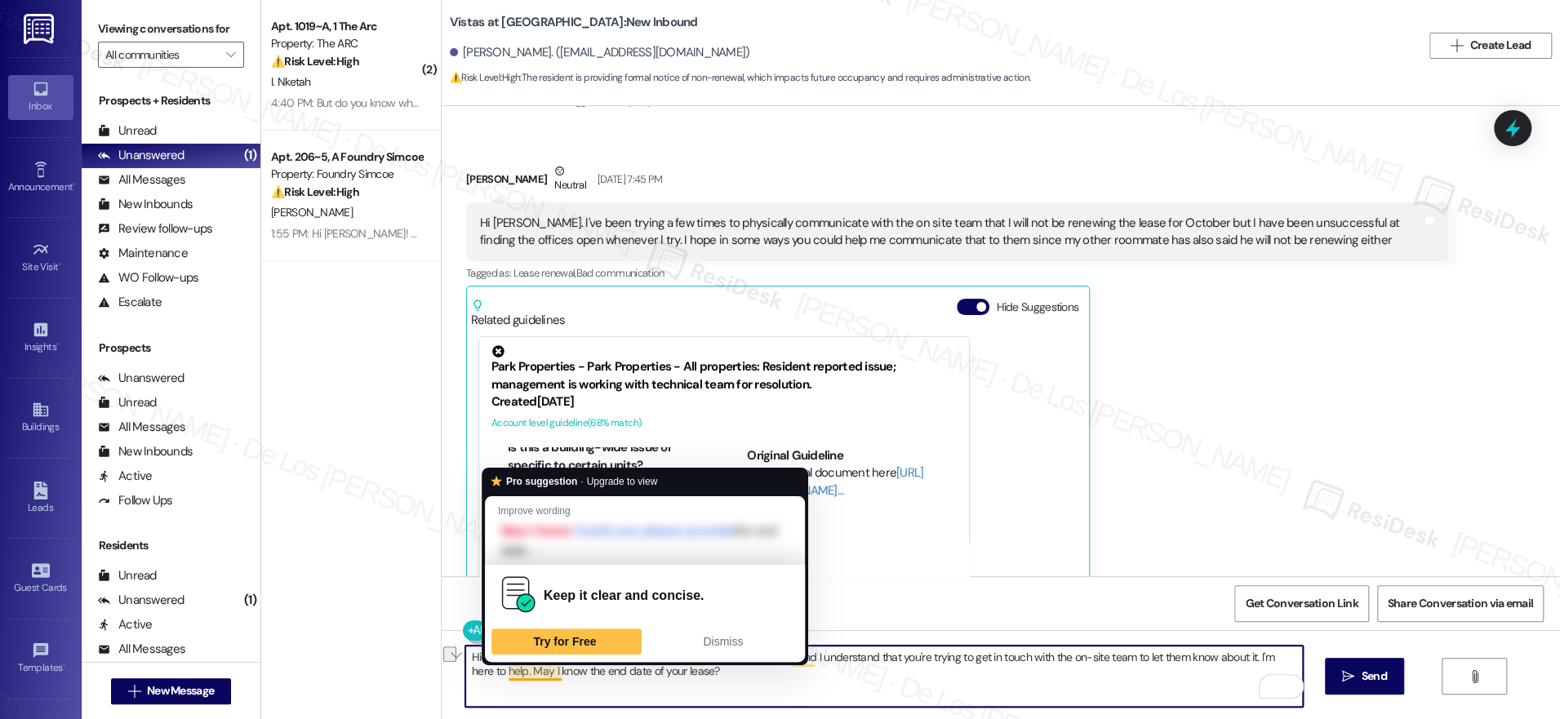
drag, startPoint x: 547, startPoint y: 669, endPoint x: 495, endPoint y: 673, distance: 52.4
click at [495, 672] on textarea "Hi {{first_name}}, I'm sorry to hear you won’t be renewing your lease, and I un…" at bounding box center [884, 676] width 838 height 61
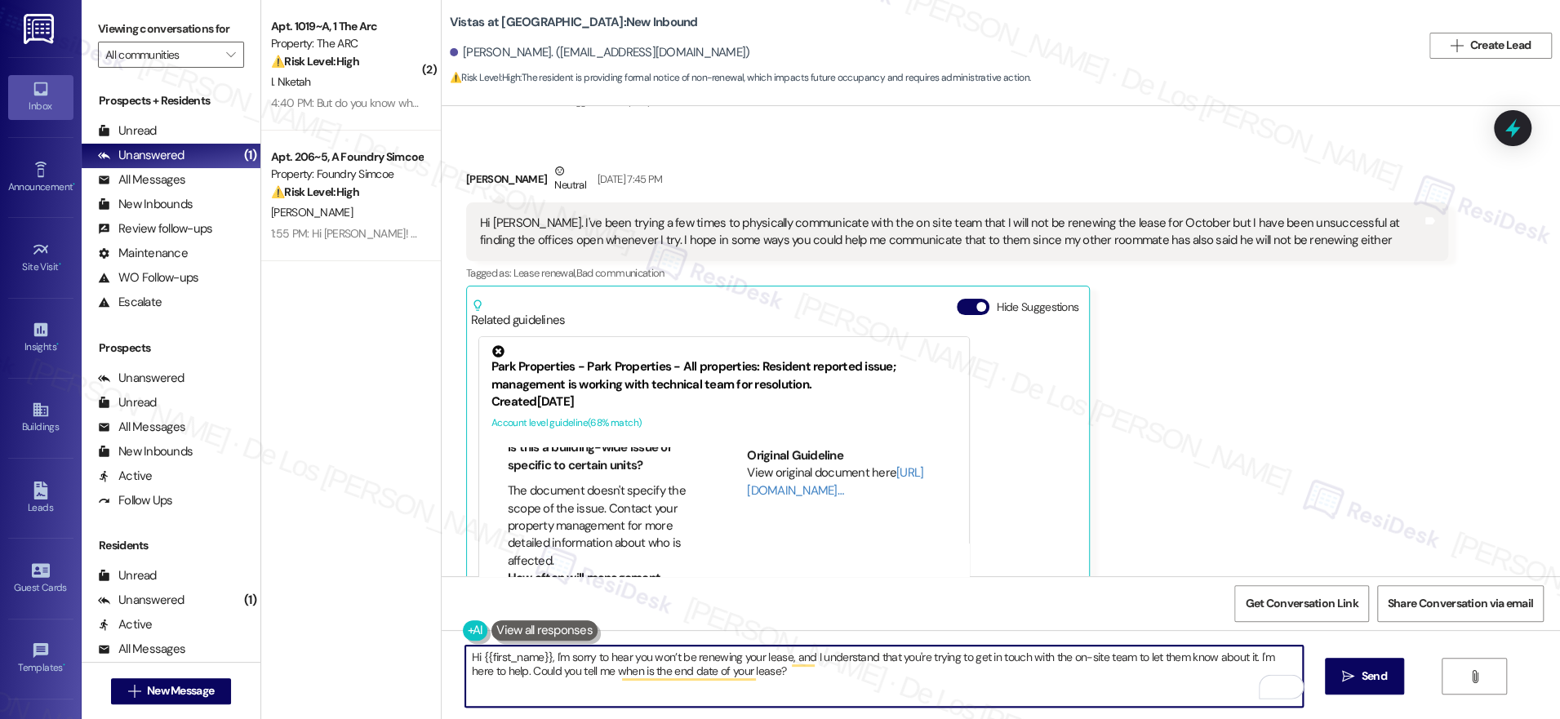
click at [823, 674] on textarea "Hi {{first_name}}, I'm sorry to hear you won’t be renewing your lease, and I un…" at bounding box center [884, 676] width 838 height 61
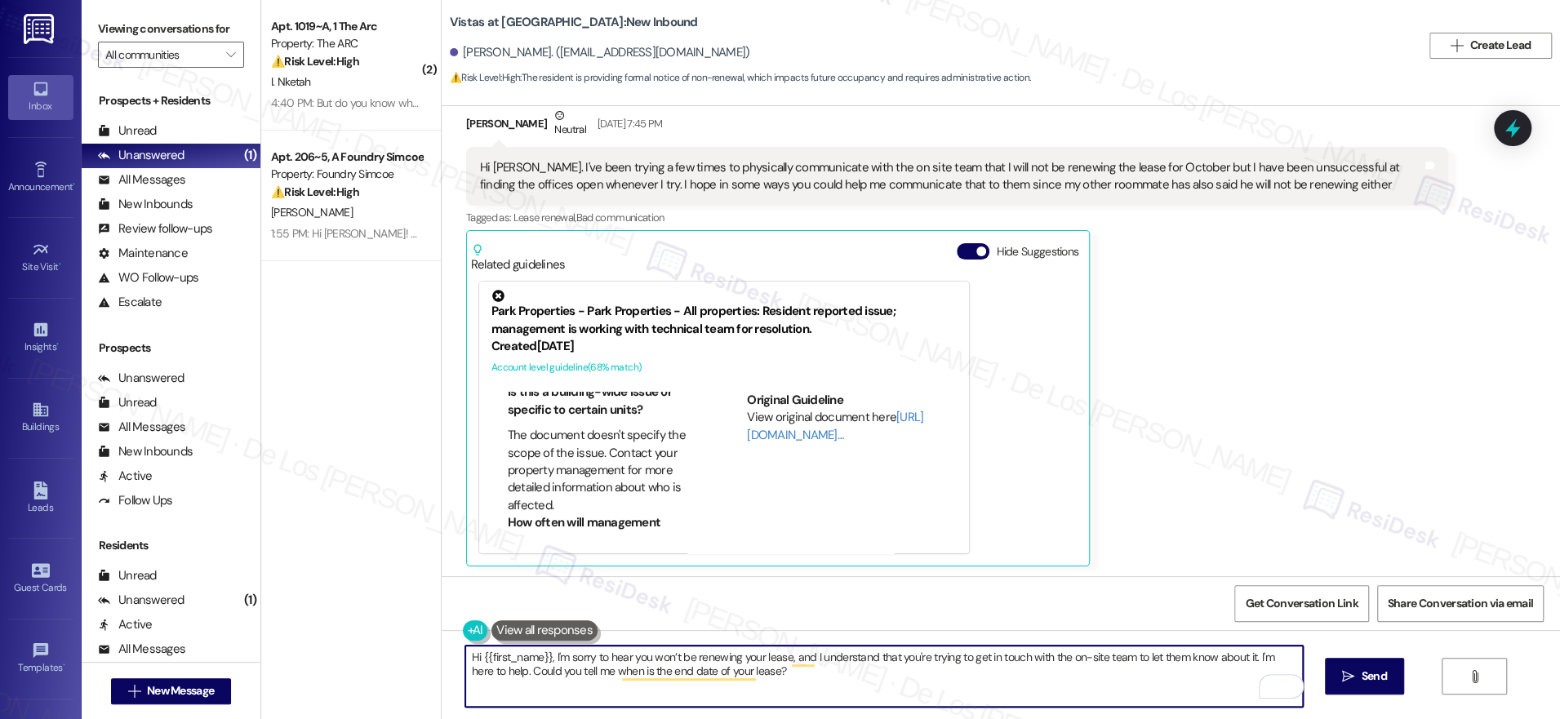
scroll to position [224, 0]
click at [500, 673] on textarea "Hi {{first_name}}, I'm sorry to hear you won’t be renewing your lease, and I un…" at bounding box center [884, 676] width 838 height 61
click at [834, 673] on textarea "Hi {{first_name}}, I'm sorry to hear you won’t be renewing your lease, and I un…" at bounding box center [884, 676] width 838 height 61
type textarea "Hi {{first_name}}, I'm sorry to hear you won’t be renewing your lease, and I un…"
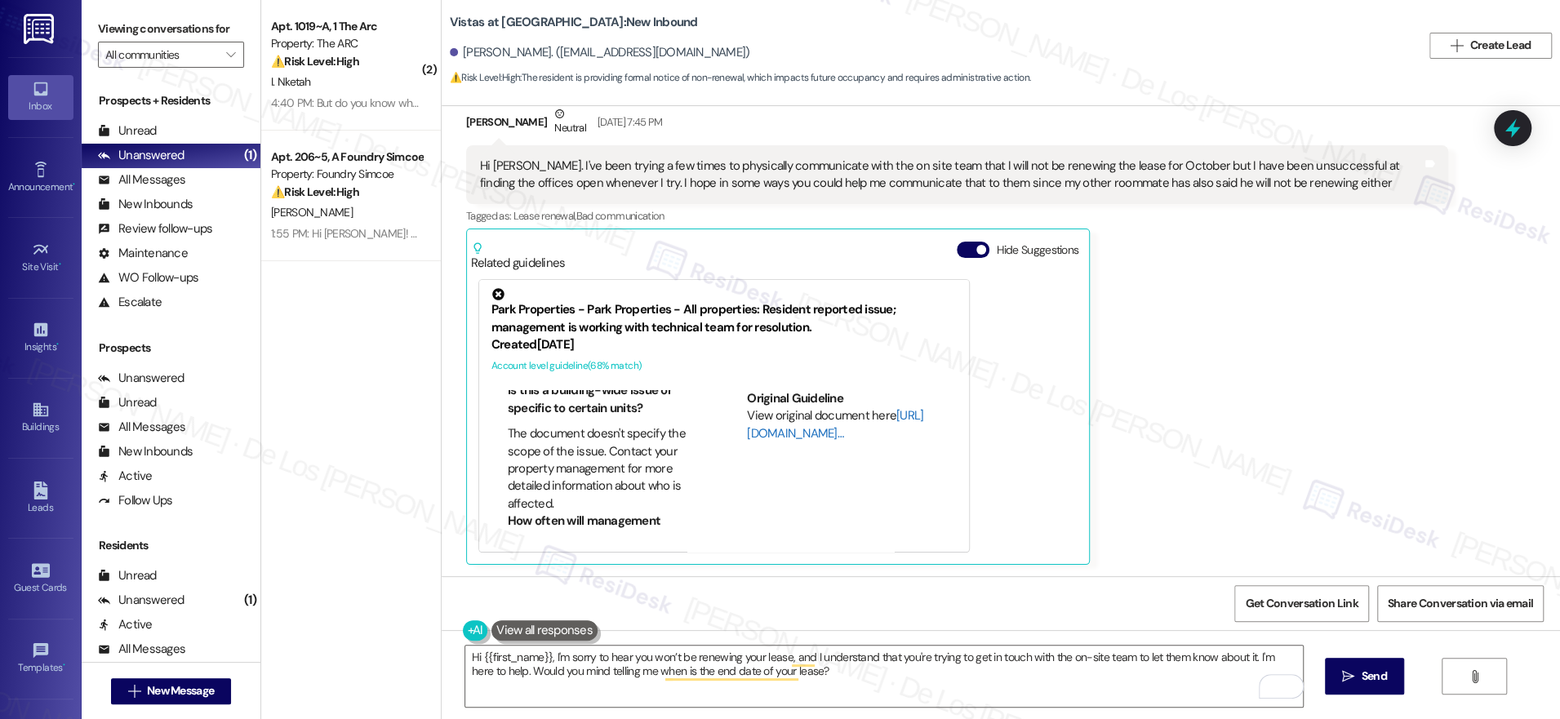
click at [756, 438] on link "[URL][DOMAIN_NAME]…" at bounding box center [835, 423] width 176 height 33
click at [1342, 664] on button " Send" at bounding box center [1364, 676] width 79 height 37
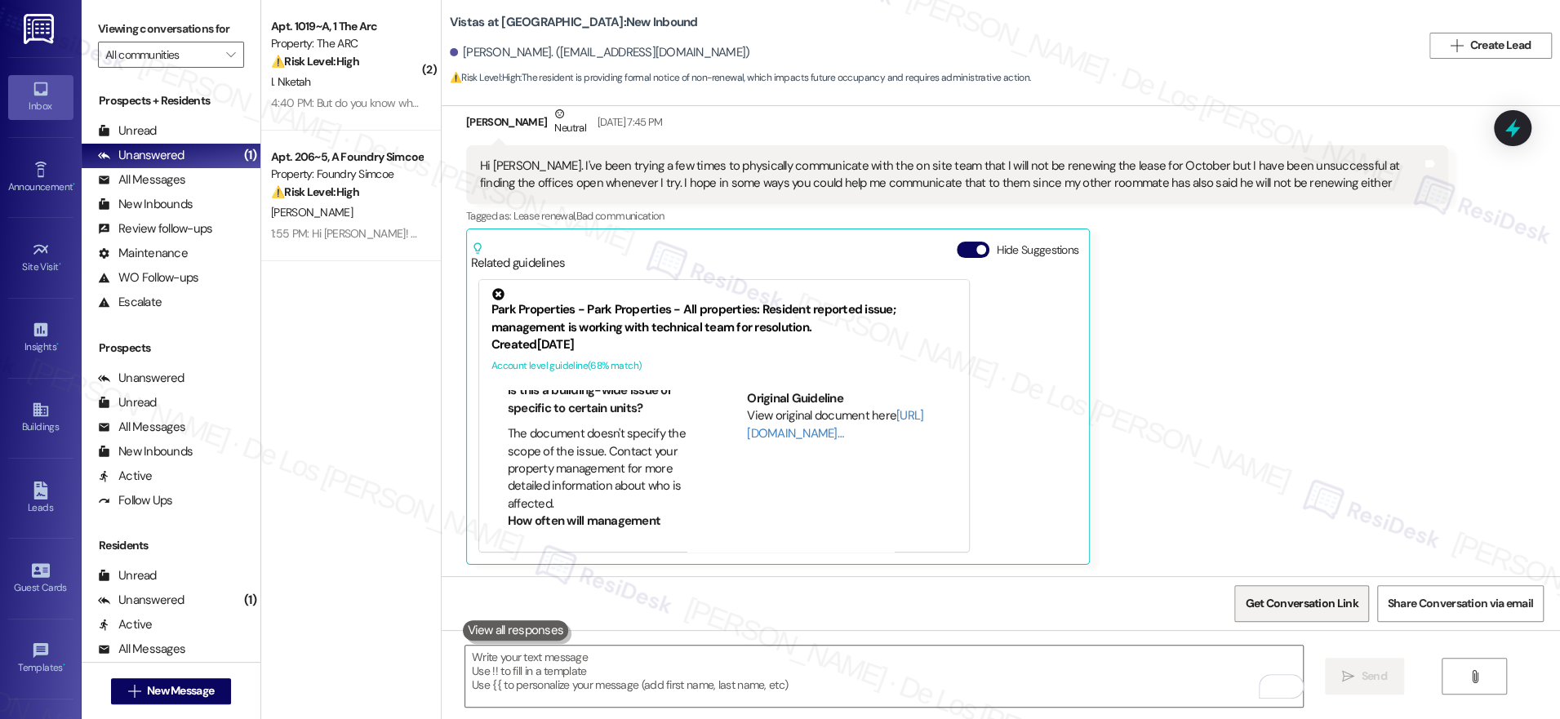
click at [1254, 598] on span "Get Conversation Link" at bounding box center [1301, 603] width 113 height 17
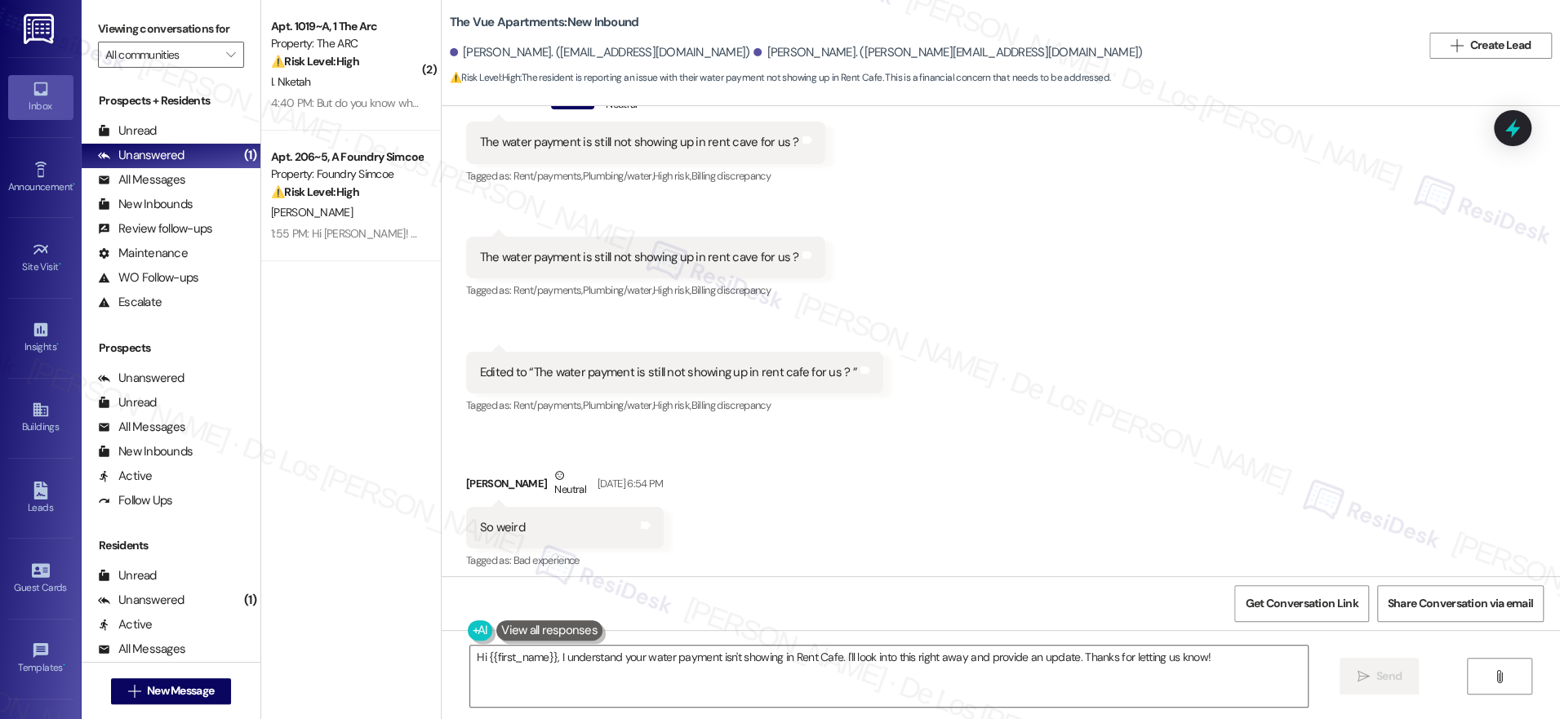
scroll to position [238, 0]
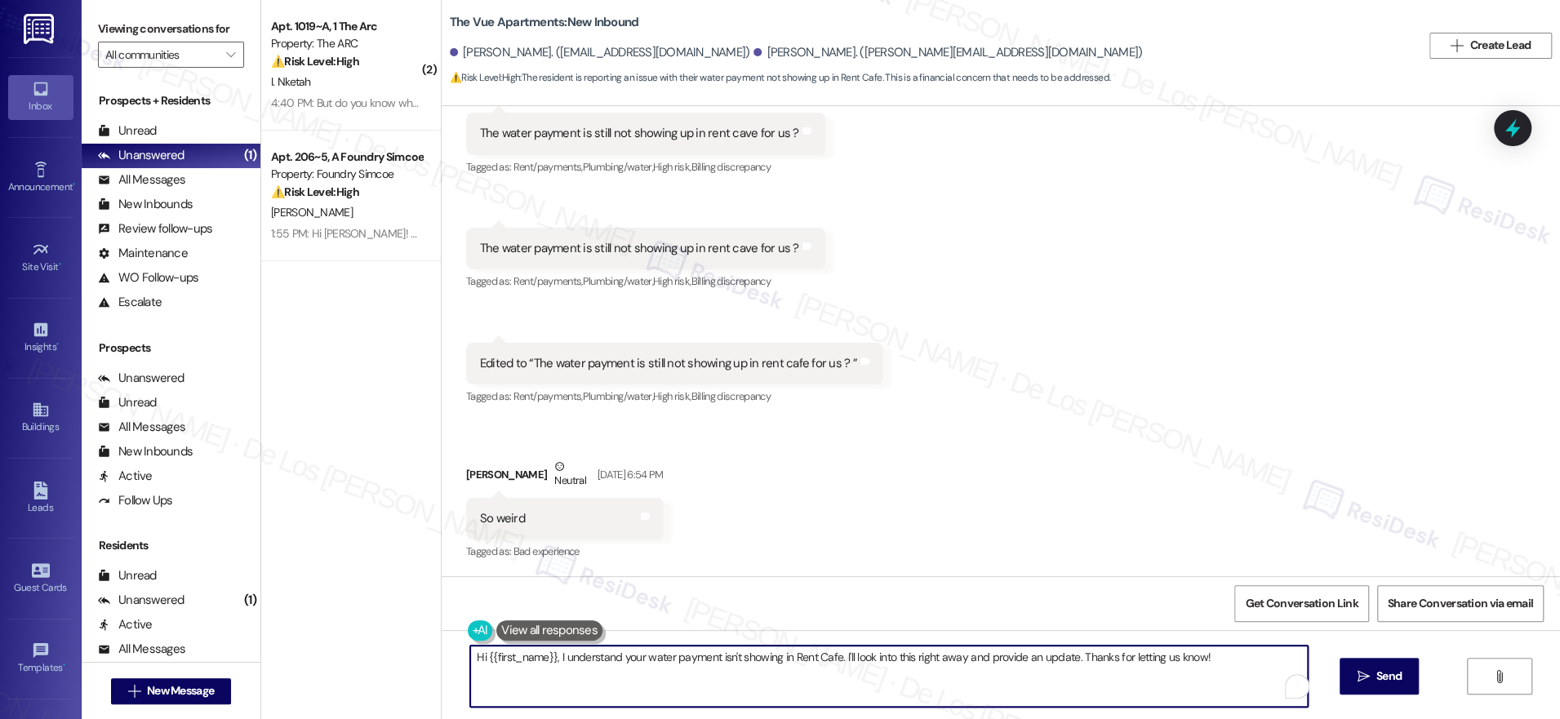
drag, startPoint x: 832, startPoint y: 659, endPoint x: 1161, endPoint y: 684, distance: 329.9
click at [1161, 685] on textarea "Hi {{first_name}}, I understand your water payment isn't showing in Rent Cafe. …" at bounding box center [889, 676] width 838 height 61
paste textarea "’t showing up in RentCafe—happy to help look into this. Did you happen to recei…"
click at [844, 660] on textarea "Hi {{first_name}}, I understand your water payment isn’t showing up in RentCafe…" at bounding box center [884, 676] width 838 height 61
click at [959, 686] on textarea "Hi {{first_name}}, I understand your water payment isn’t showing up in RentCafe…" at bounding box center [884, 676] width 838 height 61
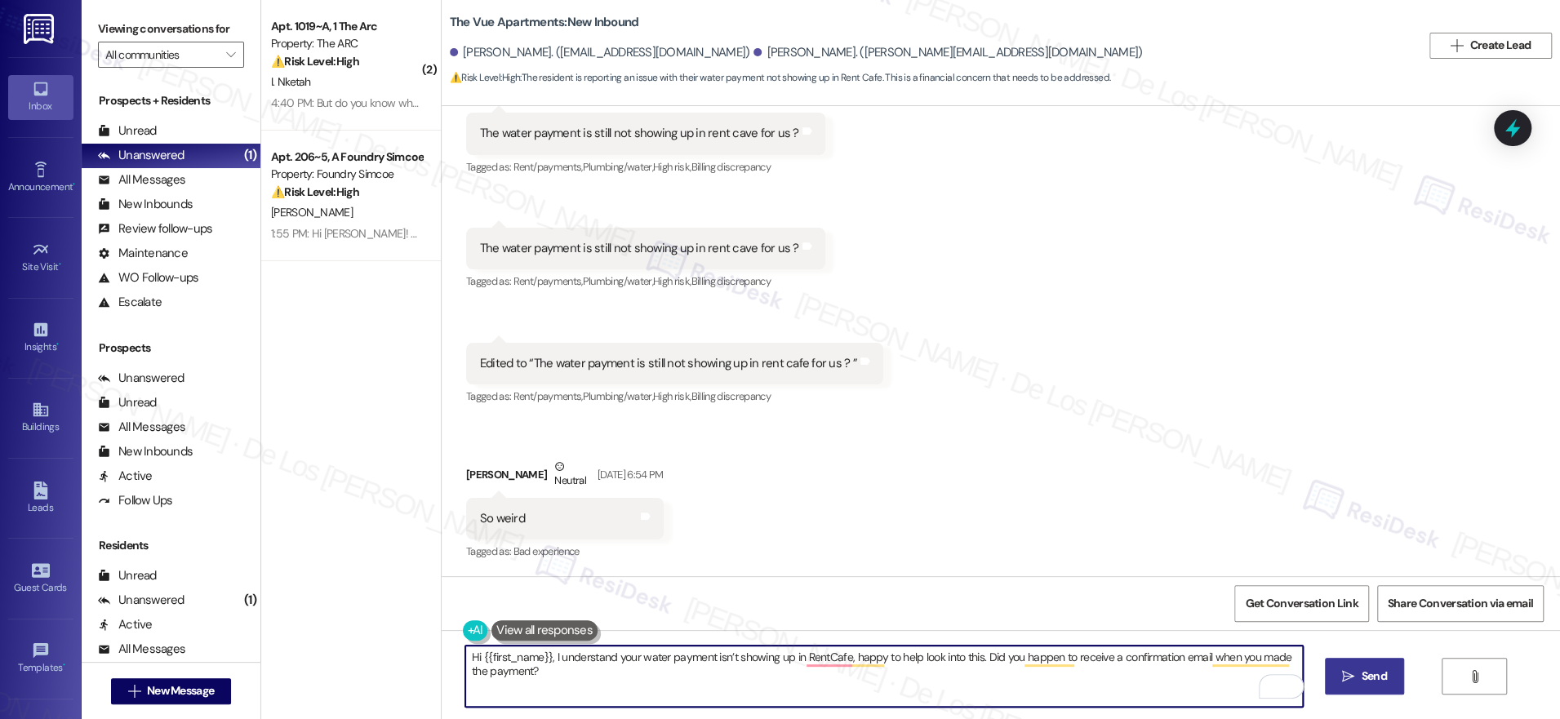
type textarea "Hi {{first_name}}, I understand your water payment isn’t showing up in RentCafe…"
click at [1347, 671] on icon "" at bounding box center [1348, 676] width 12 height 13
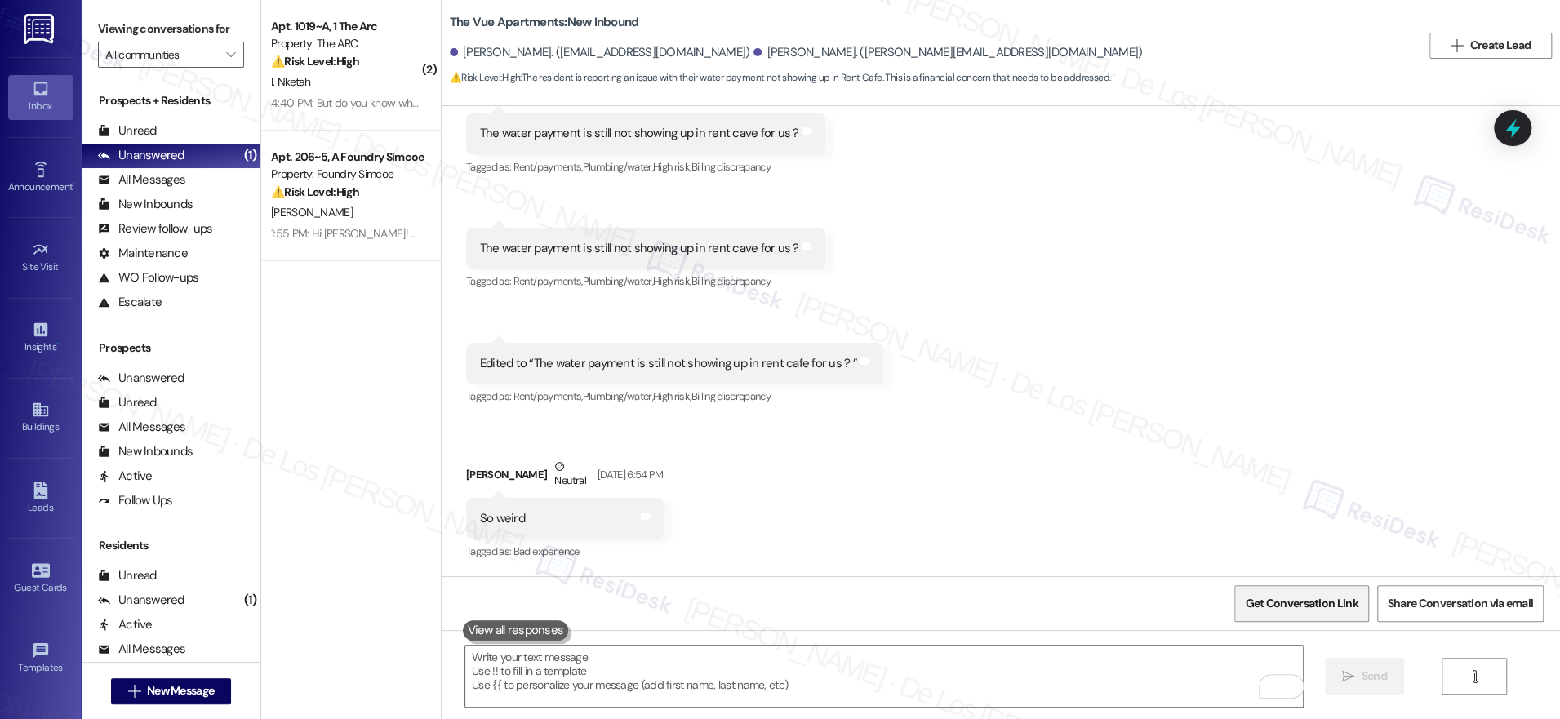
click at [1337, 610] on span "Get Conversation Link" at bounding box center [1301, 603] width 113 height 17
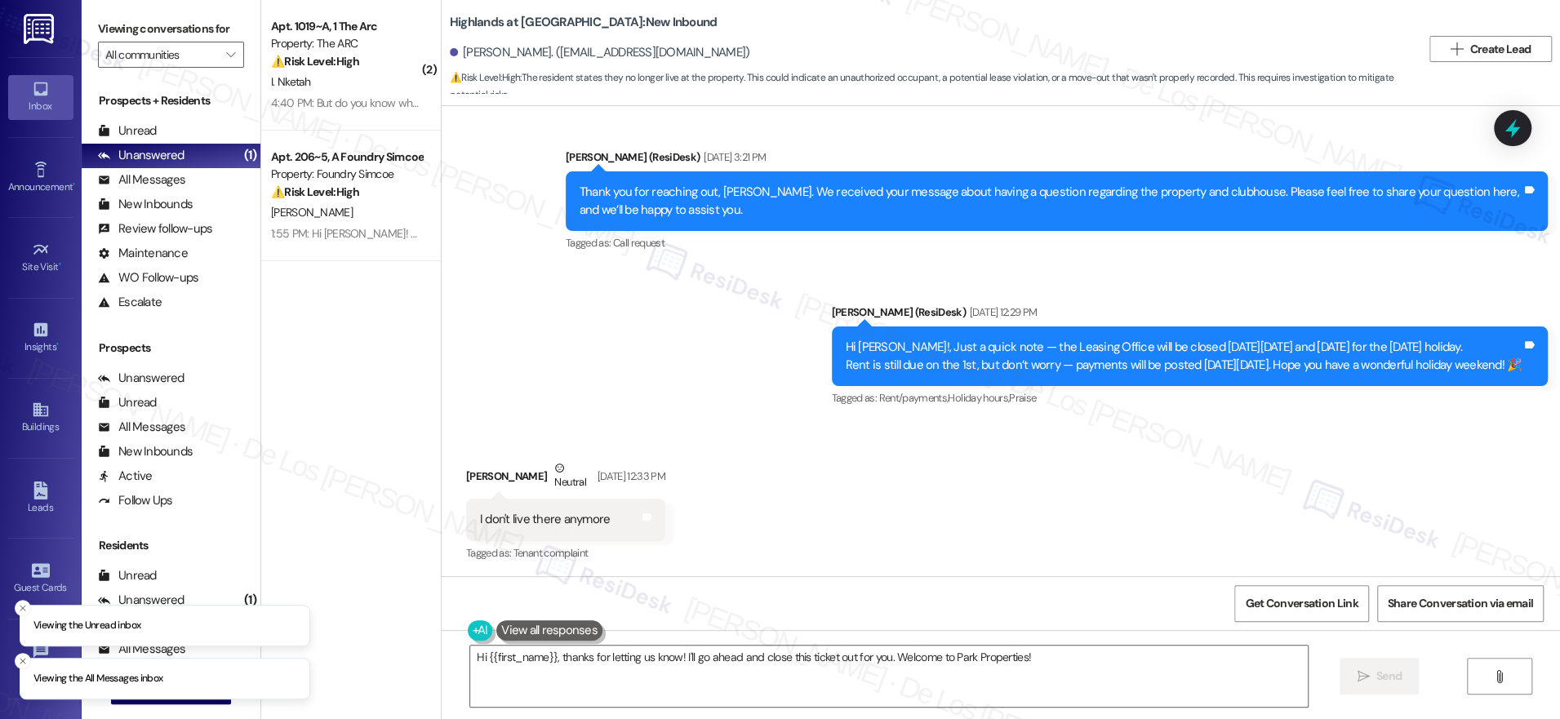
scroll to position [2583, 0]
click at [720, 669] on textarea "Hi {{first_name}}, thanks for letting us know! I'll go ahead and close this tic…" at bounding box center [889, 676] width 838 height 61
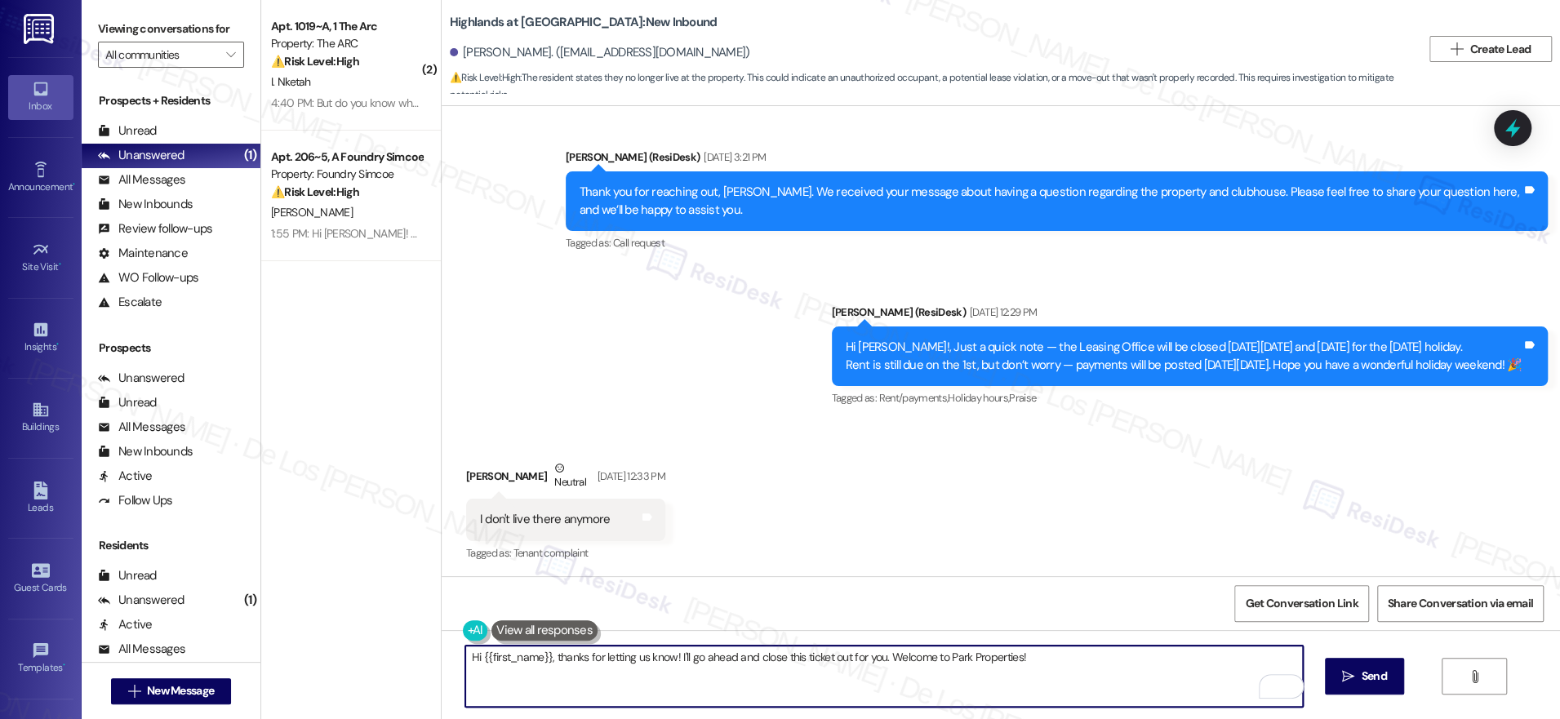
click at [593, 669] on textarea "Hi {{first_name}}, thanks for letting us know! I'll go ahead and close this tic…" at bounding box center [884, 676] width 838 height 61
click at [646, 673] on textarea "Hi {{first_name}}, thanks for letting us know! I'll go ahead and close this tic…" at bounding box center [884, 676] width 838 height 61
click at [648, 674] on textarea "Hi {{first_name}}, thanks for letting us know! I'll go ahead and close this tic…" at bounding box center [884, 676] width 838 height 61
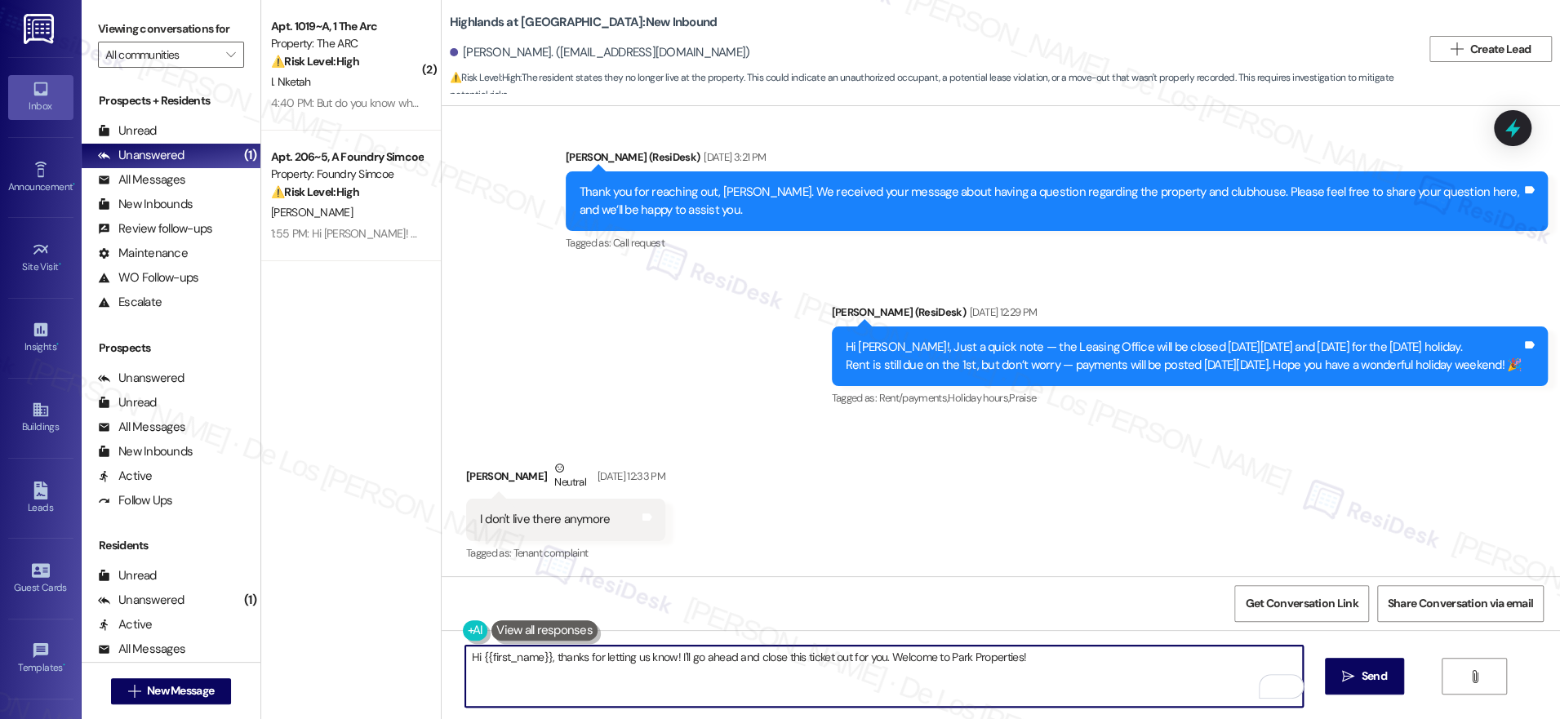
click at [648, 674] on textarea "Hi {{first_name}}, thanks for letting us know! I'll go ahead and close this tic…" at bounding box center [884, 676] width 838 height 61
paste textarea "So sorry about that. Thanks for letting me know. Please reply STOP to stop rece…"
drag, startPoint x: 552, startPoint y: 654, endPoint x: 413, endPoint y: 651, distance: 138.8
click at [413, 651] on div "( 2 ) Apt. 1019~A, 1 The Arc Property: The ARC ⚠️ Risk Level: High The resident…" at bounding box center [910, 359] width 1299 height 719
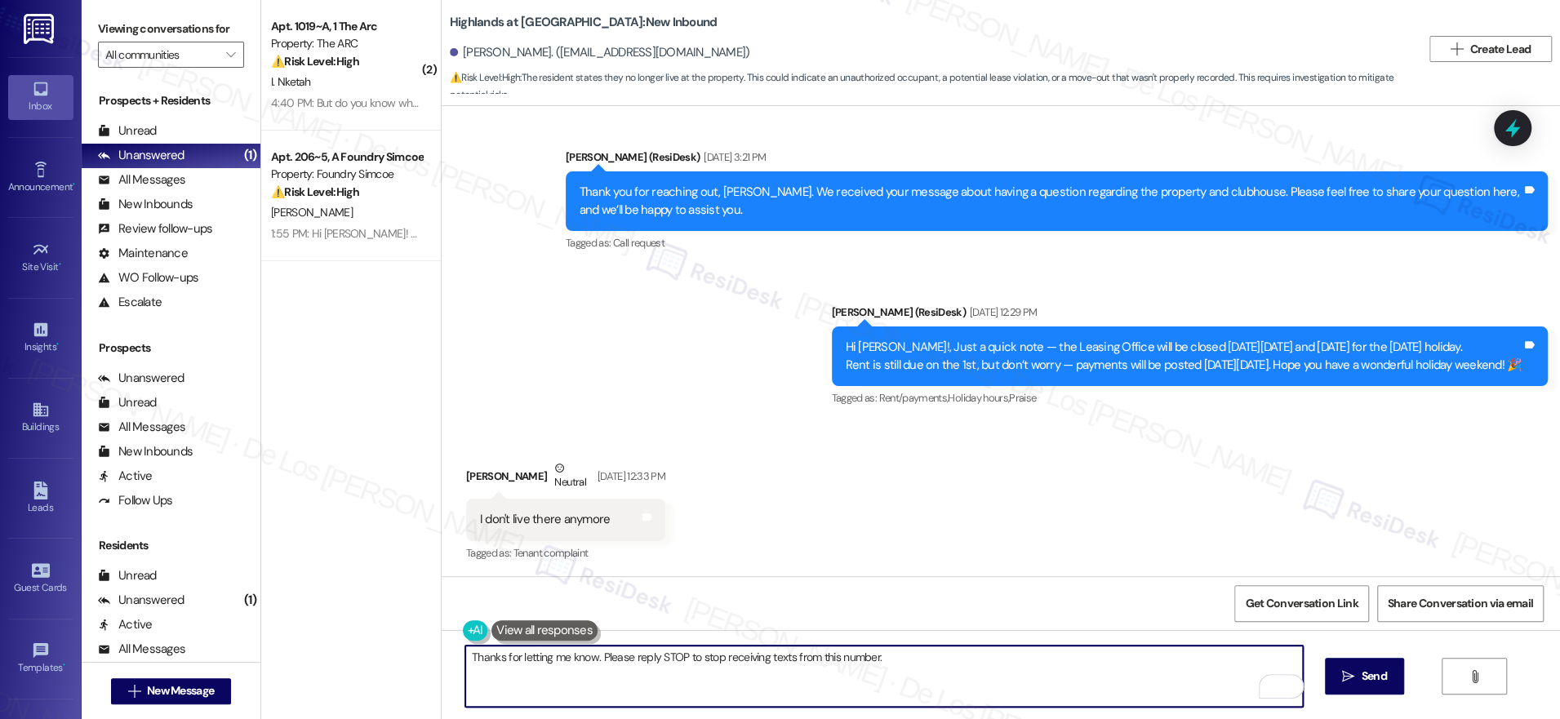
drag, startPoint x: 1024, startPoint y: 670, endPoint x: 1093, endPoint y: 664, distance: 69.7
click at [1024, 670] on textarea "Thanks for letting me know. Please reply STOP to stop receiving texts from this…" at bounding box center [884, 676] width 838 height 61
type textarea "Thanks for letting me know. Please reply STOP to stop receiving texts from this…"
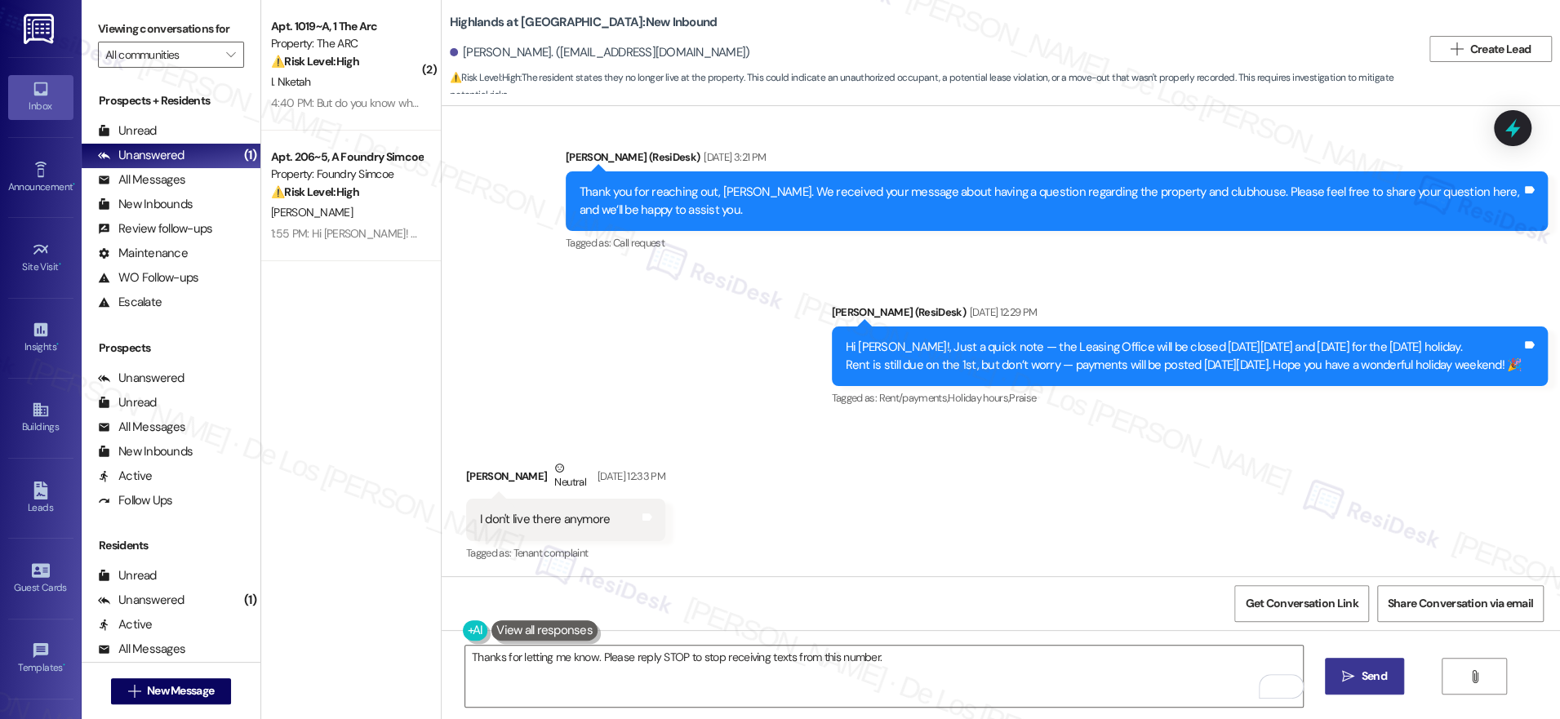
click at [1394, 671] on button " Send" at bounding box center [1364, 676] width 79 height 37
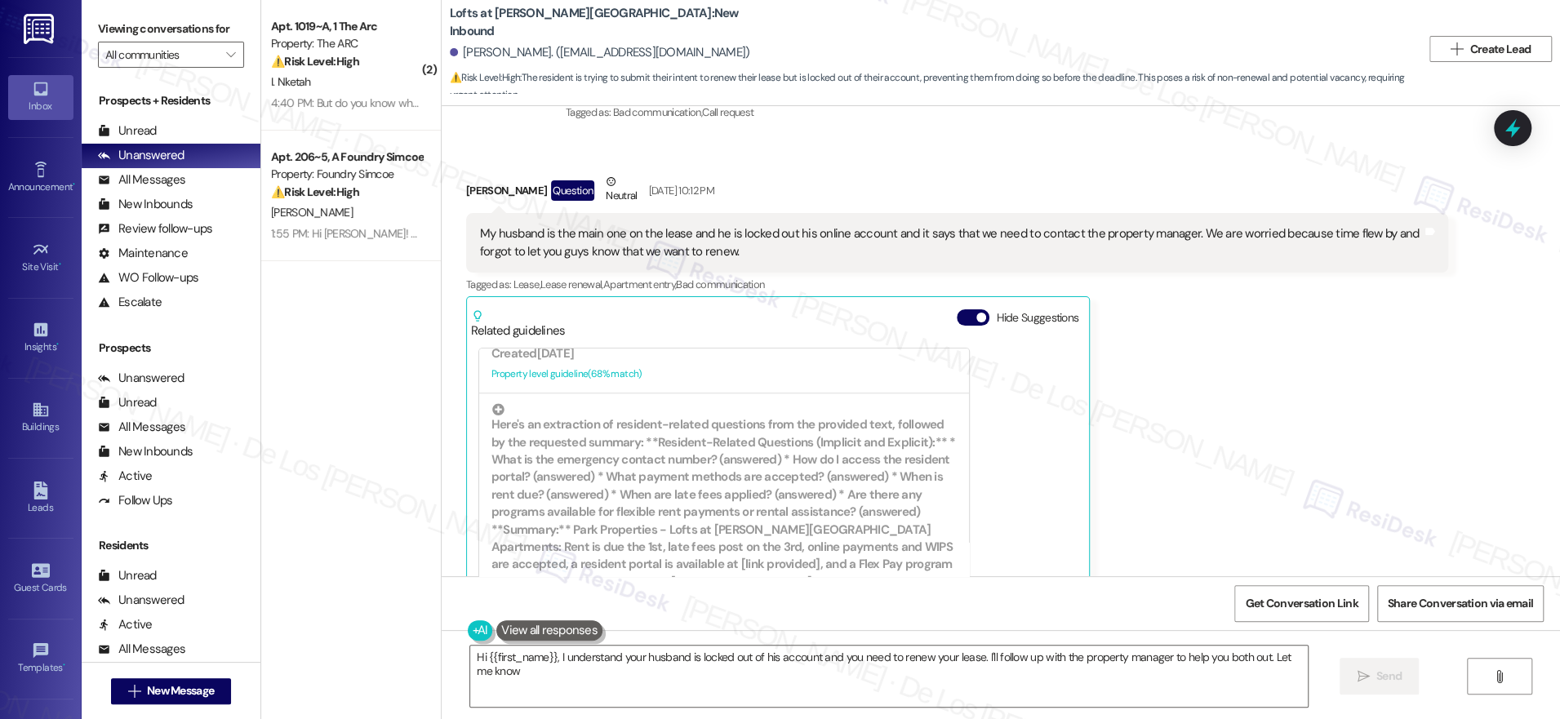
scroll to position [4602, 0]
click at [964, 311] on button "Hide Suggestions" at bounding box center [973, 319] width 33 height 16
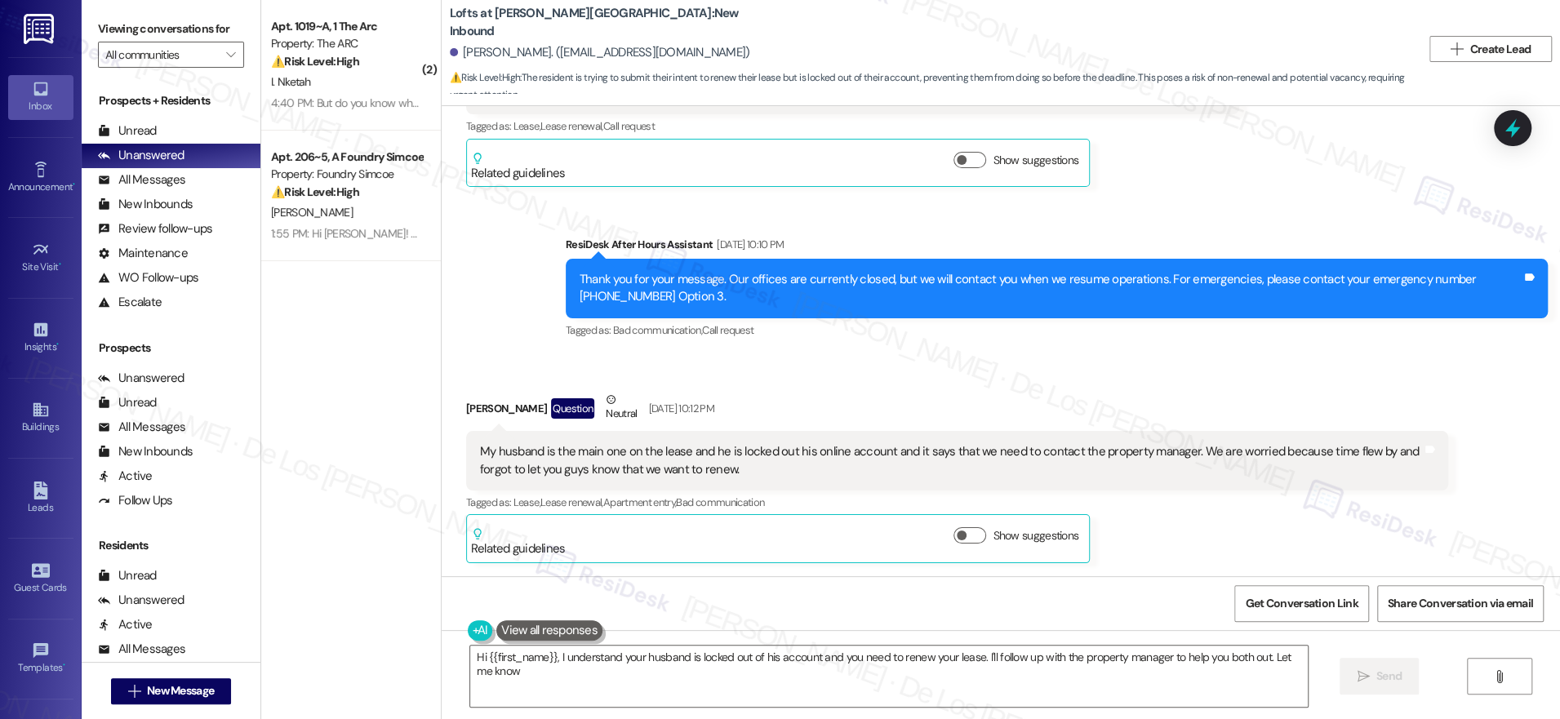
scroll to position [4348, 0]
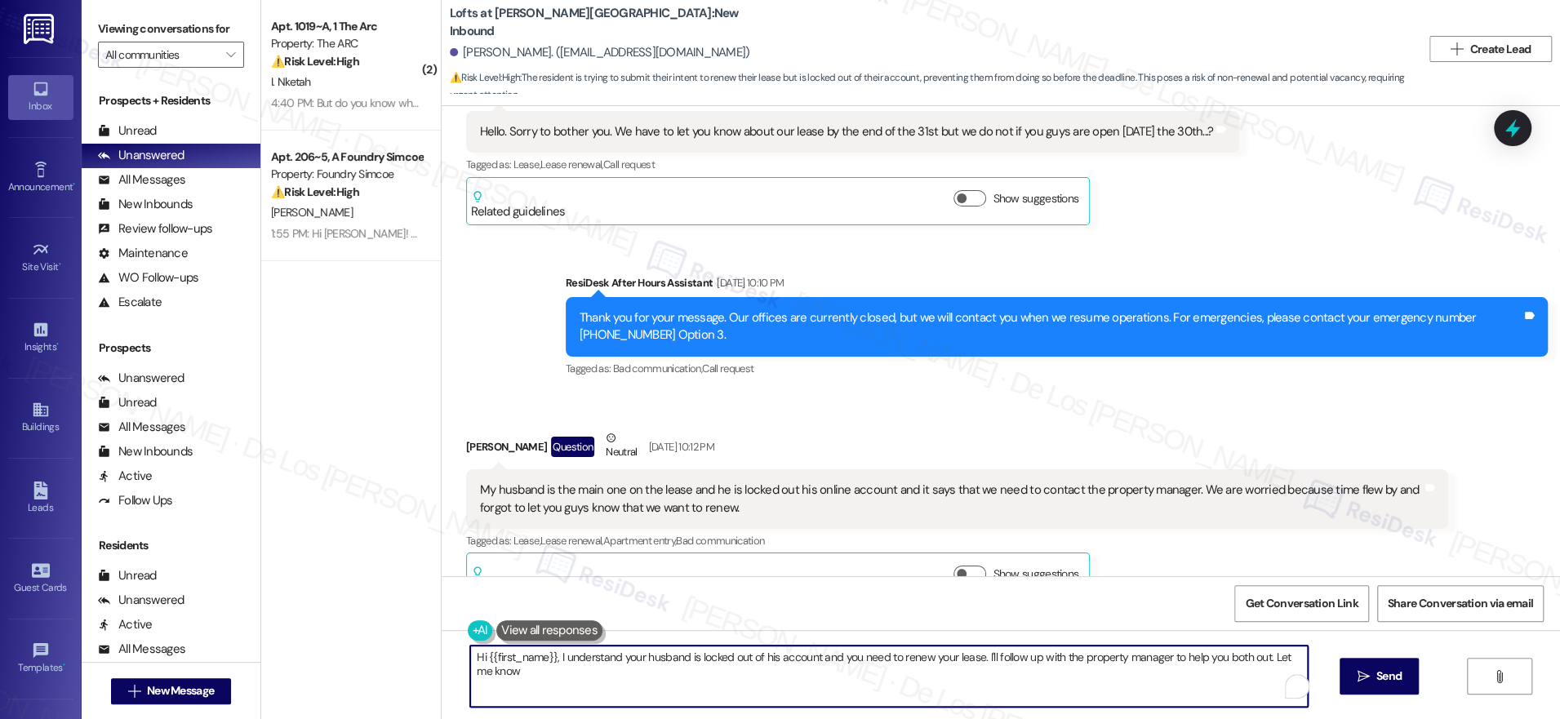
drag, startPoint x: 982, startPoint y: 658, endPoint x: 1030, endPoint y: 679, distance: 52.6
click at [1030, 679] on textarea "Hi {{first_name}}, I understand your husband is locked out of his account and y…" at bounding box center [889, 676] width 838 height 61
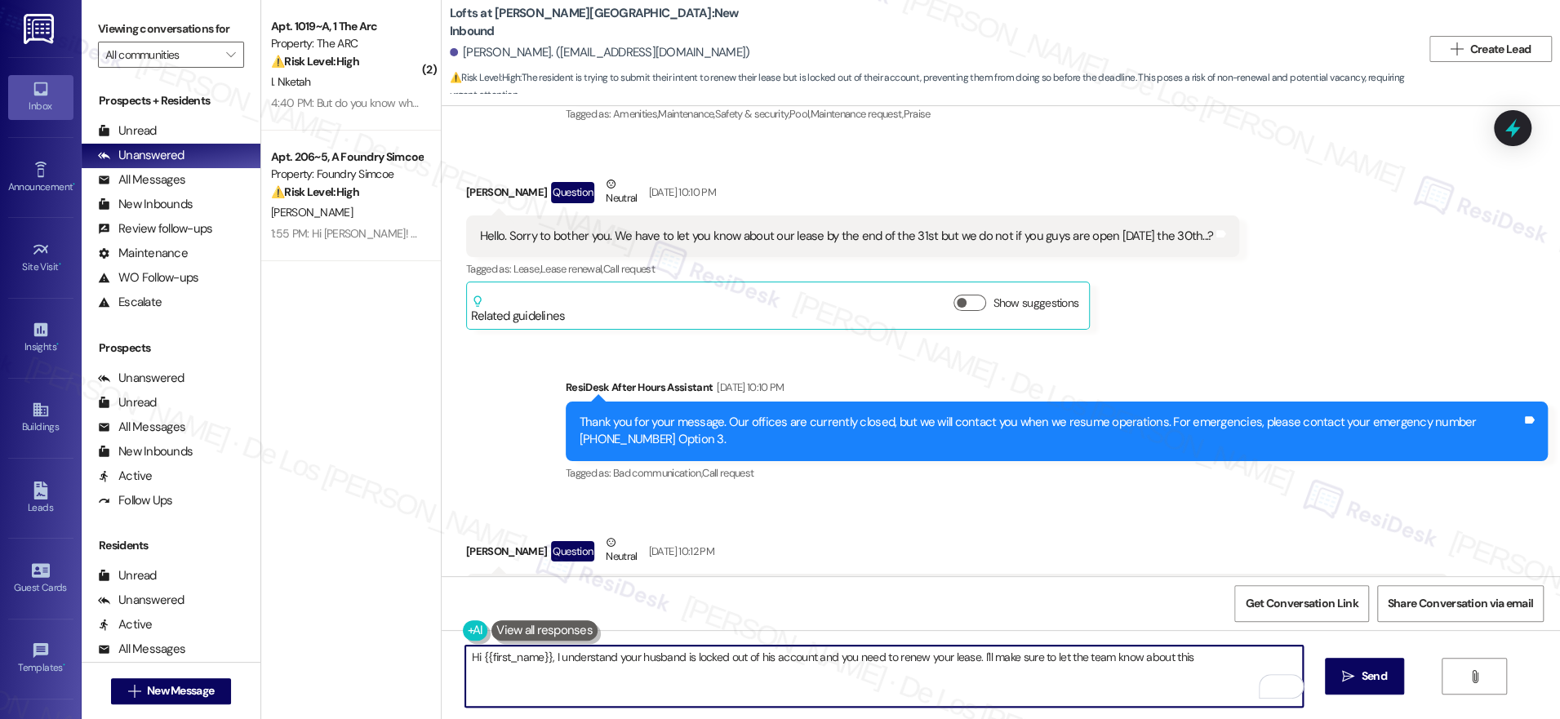
scroll to position [4247, 0]
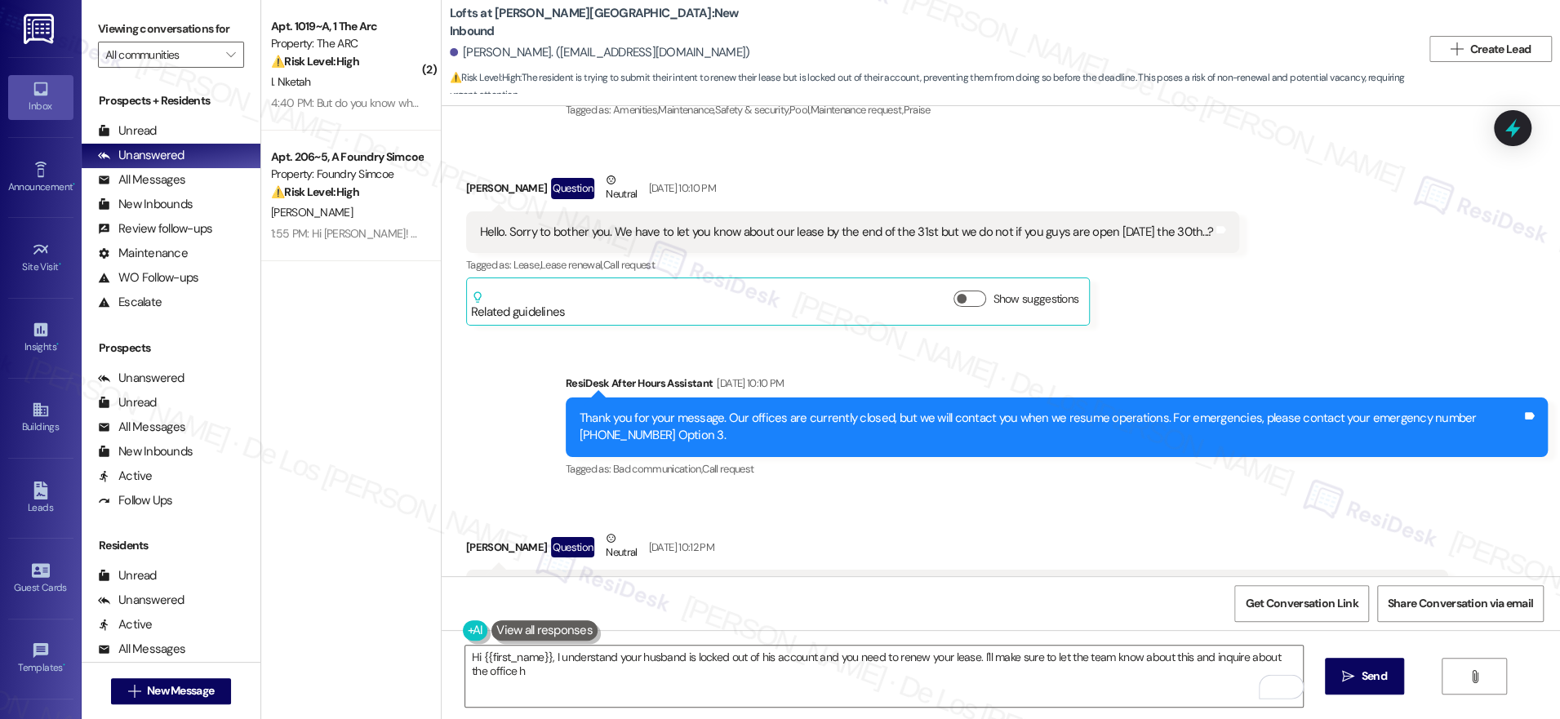
drag, startPoint x: 953, startPoint y: 259, endPoint x: 965, endPoint y: 283, distance: 27.4
click at [953, 291] on button "Show suggestions" at bounding box center [969, 299] width 33 height 16
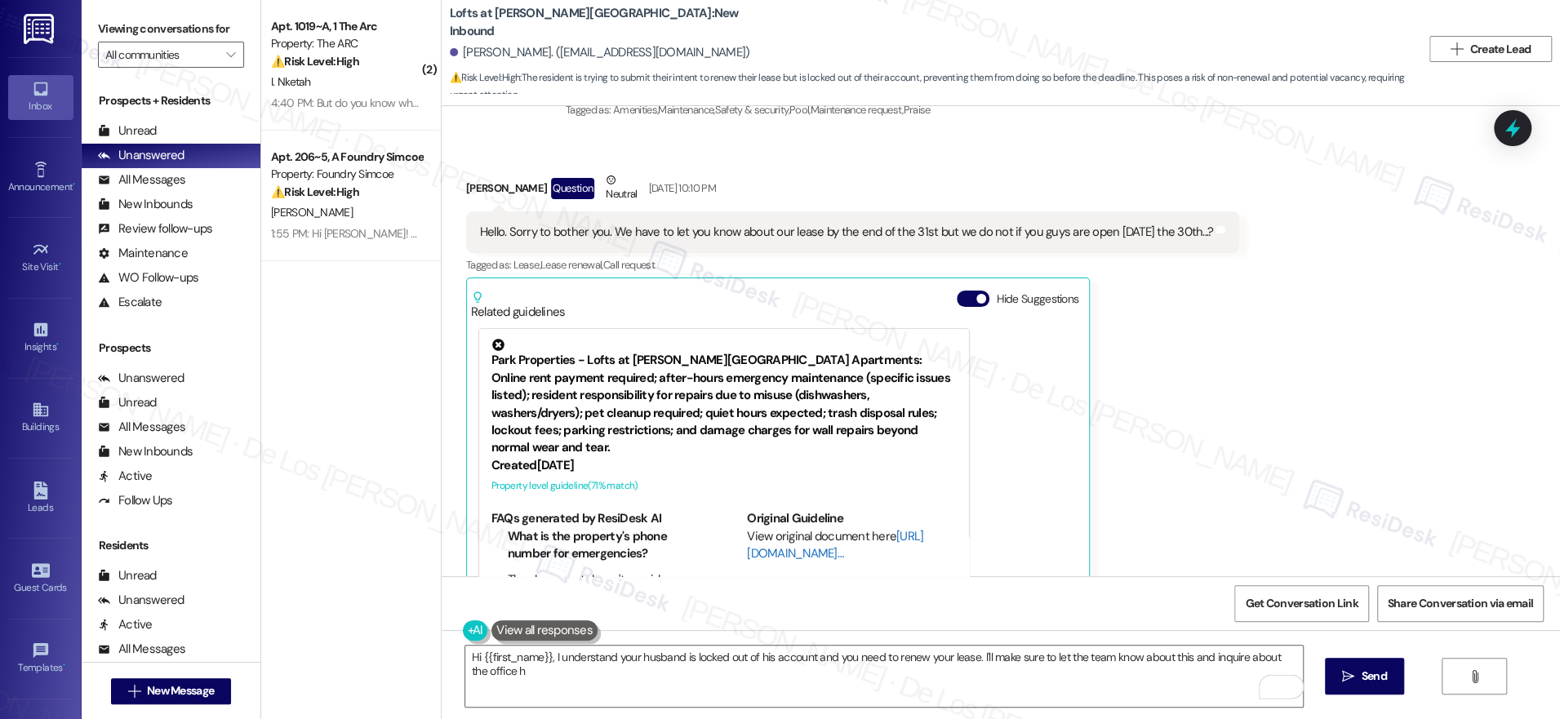
click at [750, 528] on link "[URL][DOMAIN_NAME]…" at bounding box center [835, 544] width 176 height 33
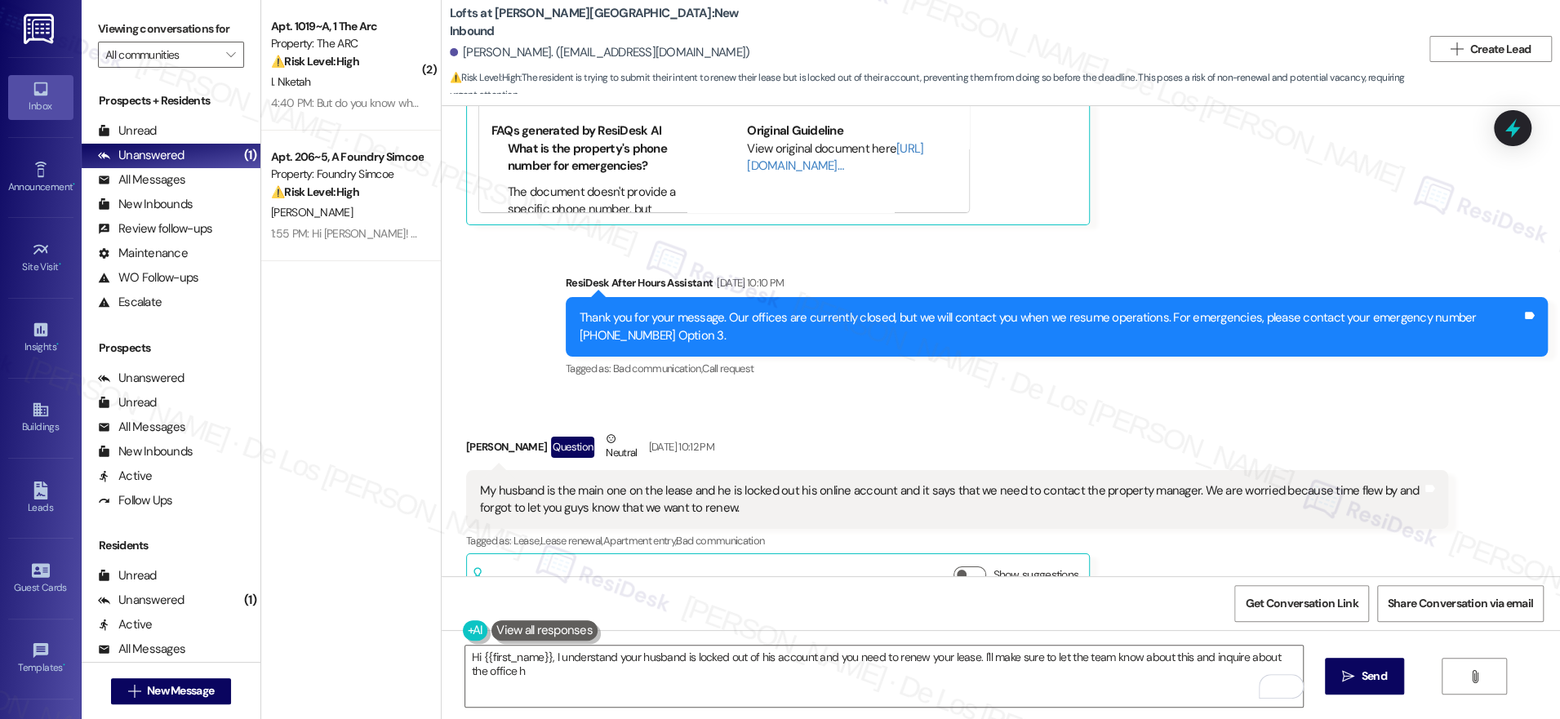
scroll to position [4636, 0]
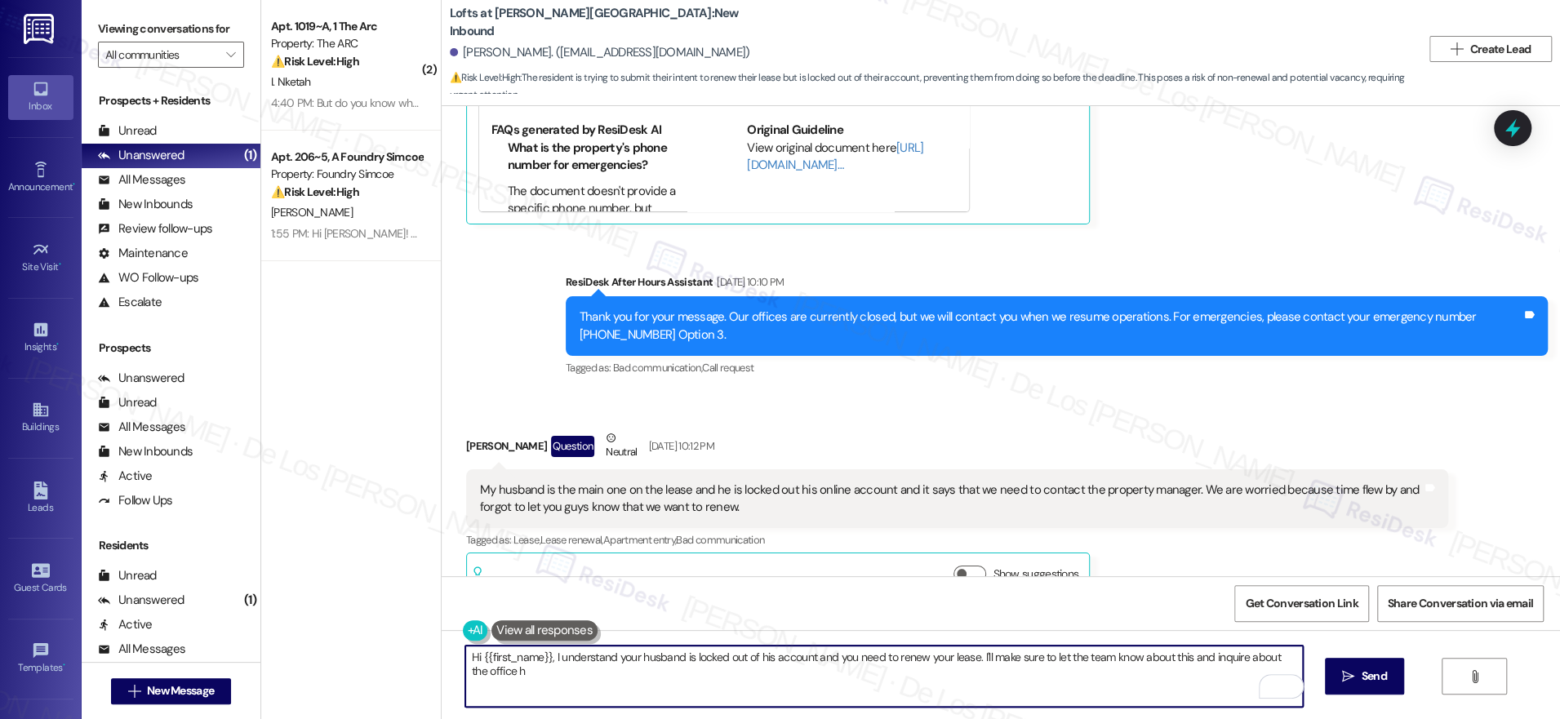
click at [977, 673] on textarea "Hi {{first_name}}, I understand your husband is locked out of his account and y…" at bounding box center [884, 676] width 838 height 61
click at [610, 668] on textarea "Hi {{first_name}}, I understand your husband is locked out of his account and y…" at bounding box center [884, 676] width 838 height 61
paste textarea "thanks for reaching out! I understand your husband is having trouble accessing …"
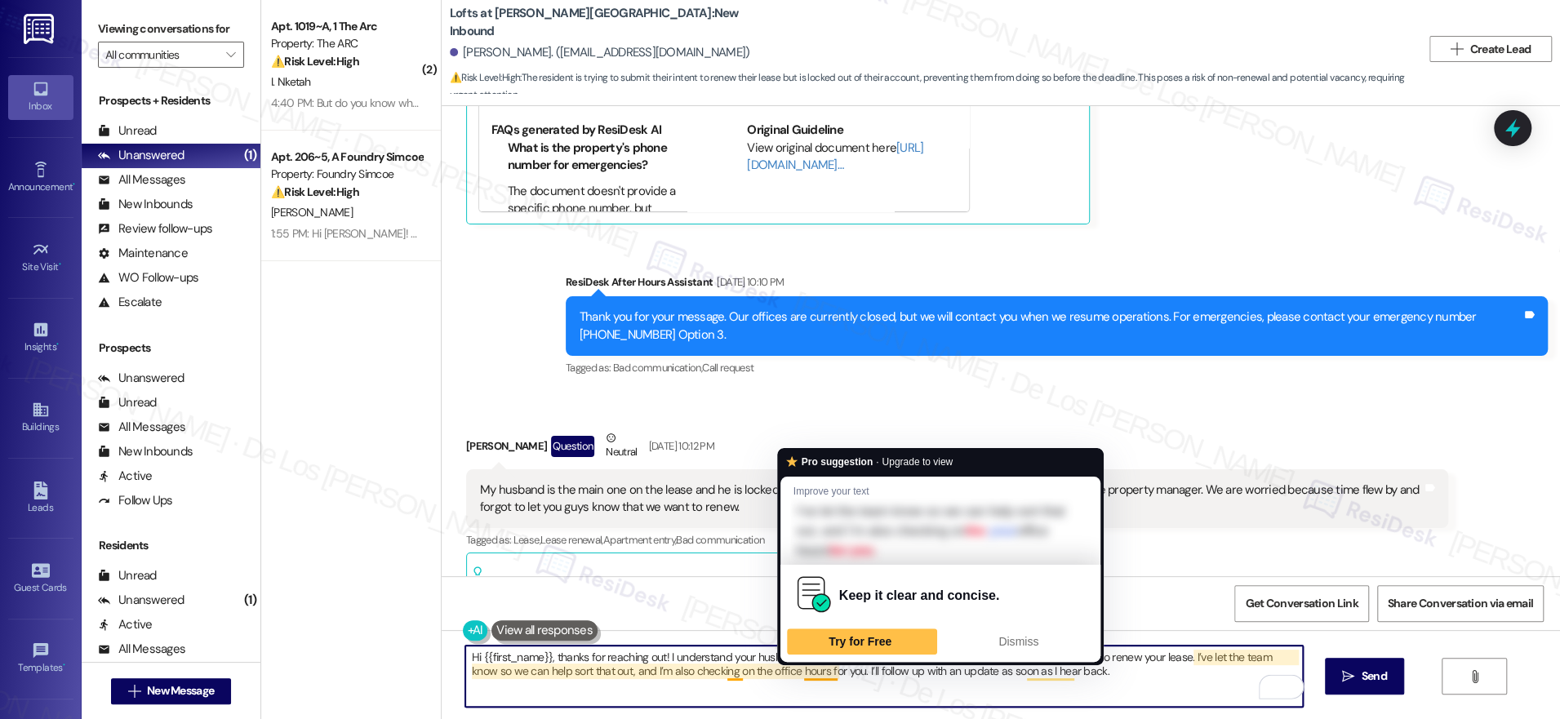
click at [890, 691] on textarea "Hi {{first_name}}, thanks for reaching out! I understand your husband is having…" at bounding box center [884, 676] width 838 height 61
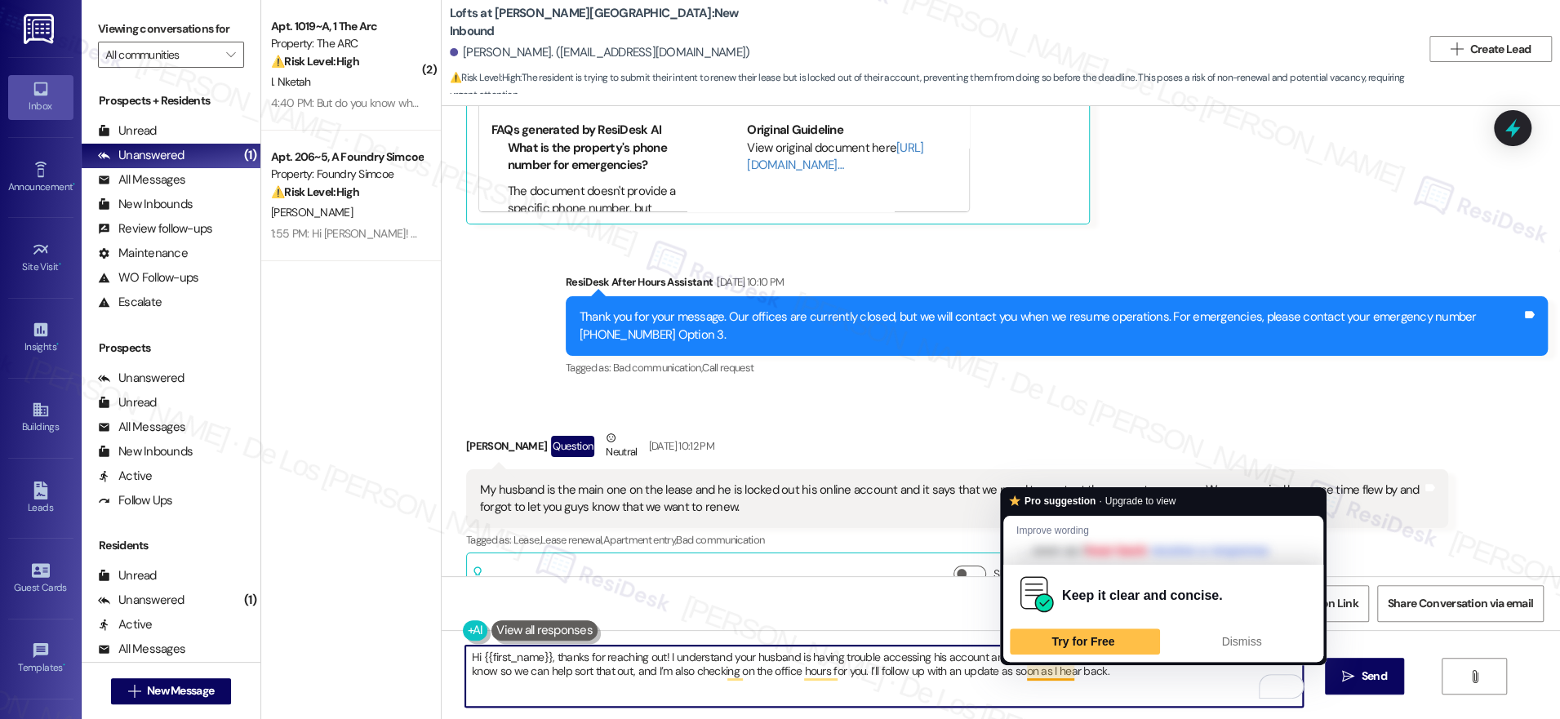
click at [1132, 676] on textarea "Hi {{first_name}}, thanks for reaching out! I understand your husband is having…" at bounding box center [884, 676] width 838 height 61
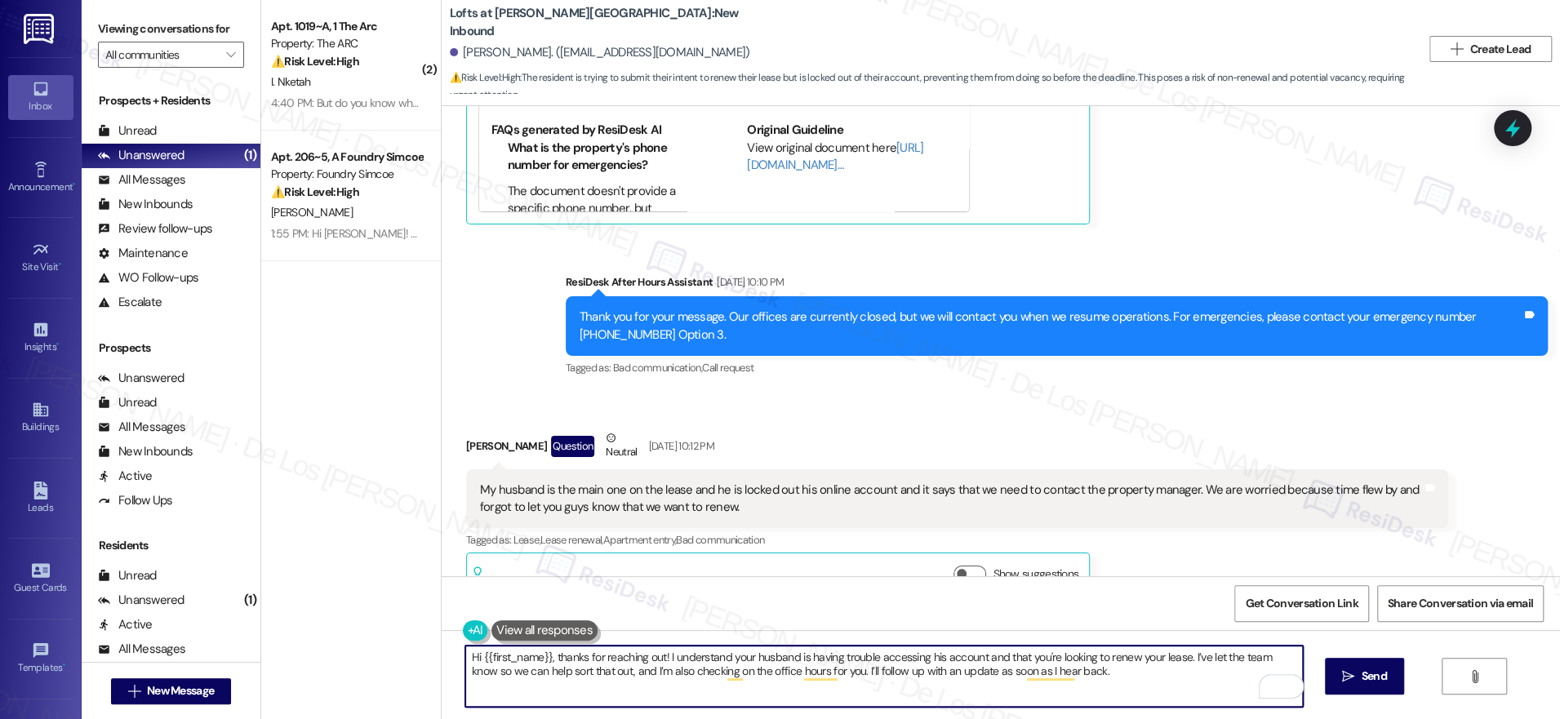
click at [1129, 685] on textarea "Hi {{first_name}}, thanks for reaching out! I understand your husband is having…" at bounding box center [884, 676] width 838 height 61
click at [1178, 661] on textarea "Hi {{first_name}}, thanks for reaching out! I understand your husband is having…" at bounding box center [884, 676] width 838 height 61
type textarea "Hi {{first_name}}, thanks for reaching out! I understand your husband is having…"
click at [1358, 675] on span "Send" at bounding box center [1374, 676] width 32 height 17
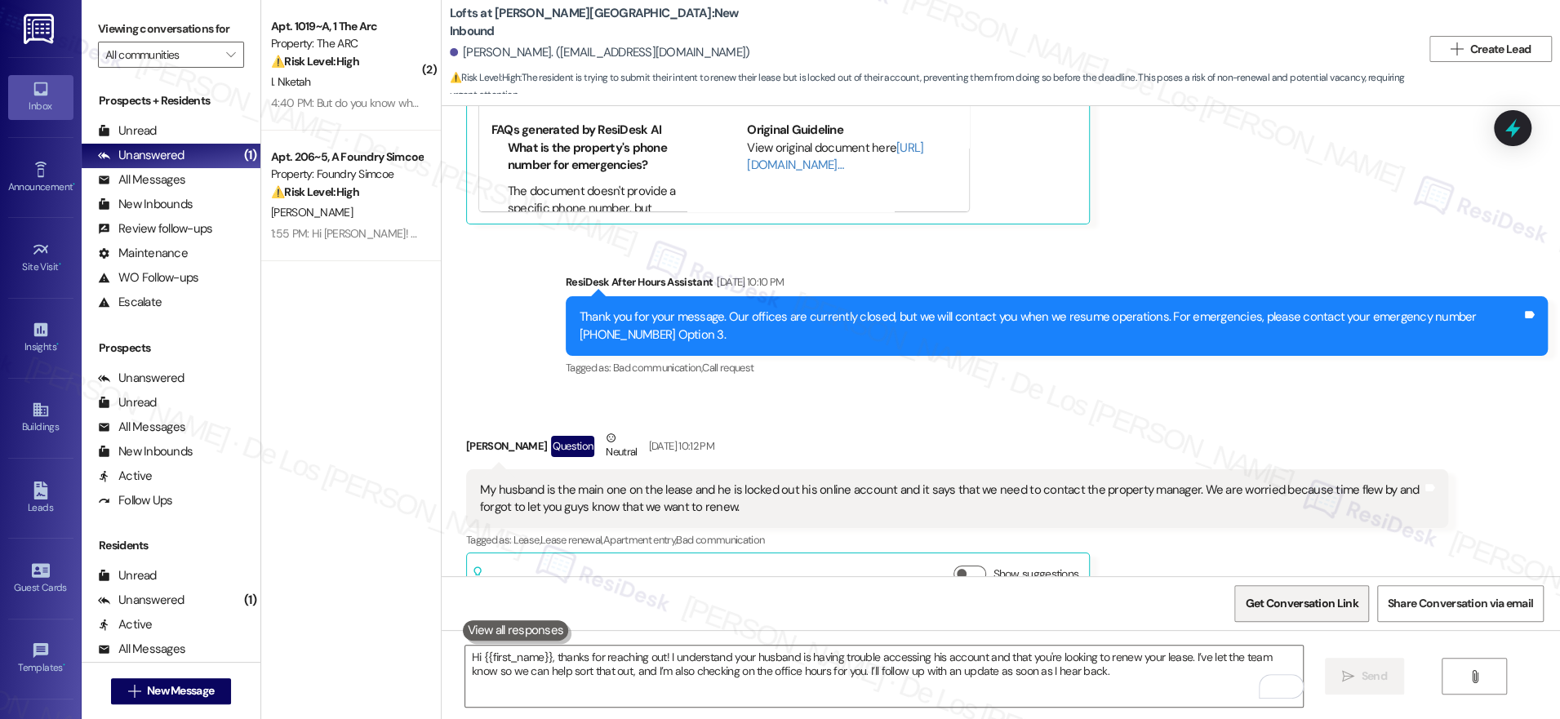
click at [1272, 600] on span "Get Conversation Link" at bounding box center [1301, 603] width 113 height 17
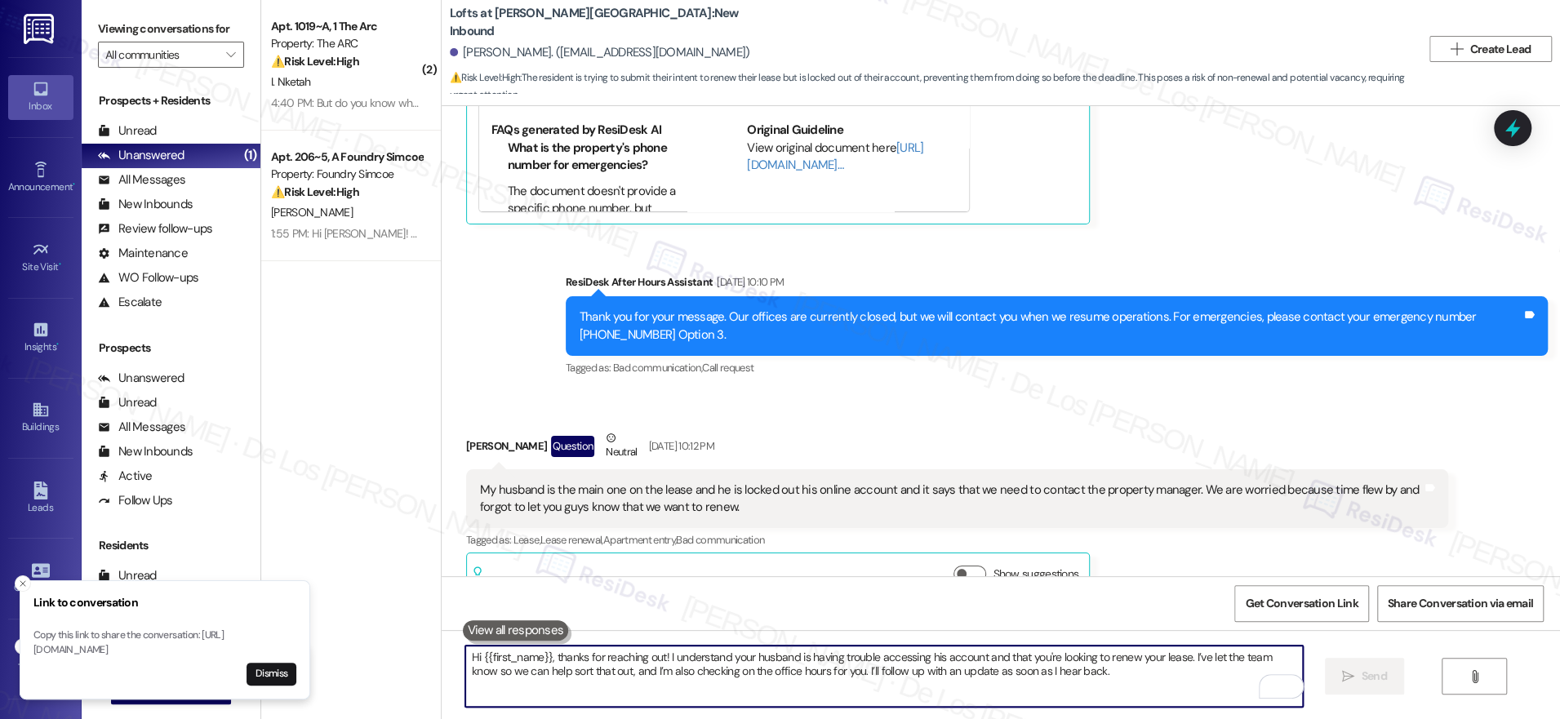
click at [784, 687] on textarea "Hi {{first_name}}, thanks for reaching out! I understand your husband is having…" at bounding box center [884, 676] width 838 height 61
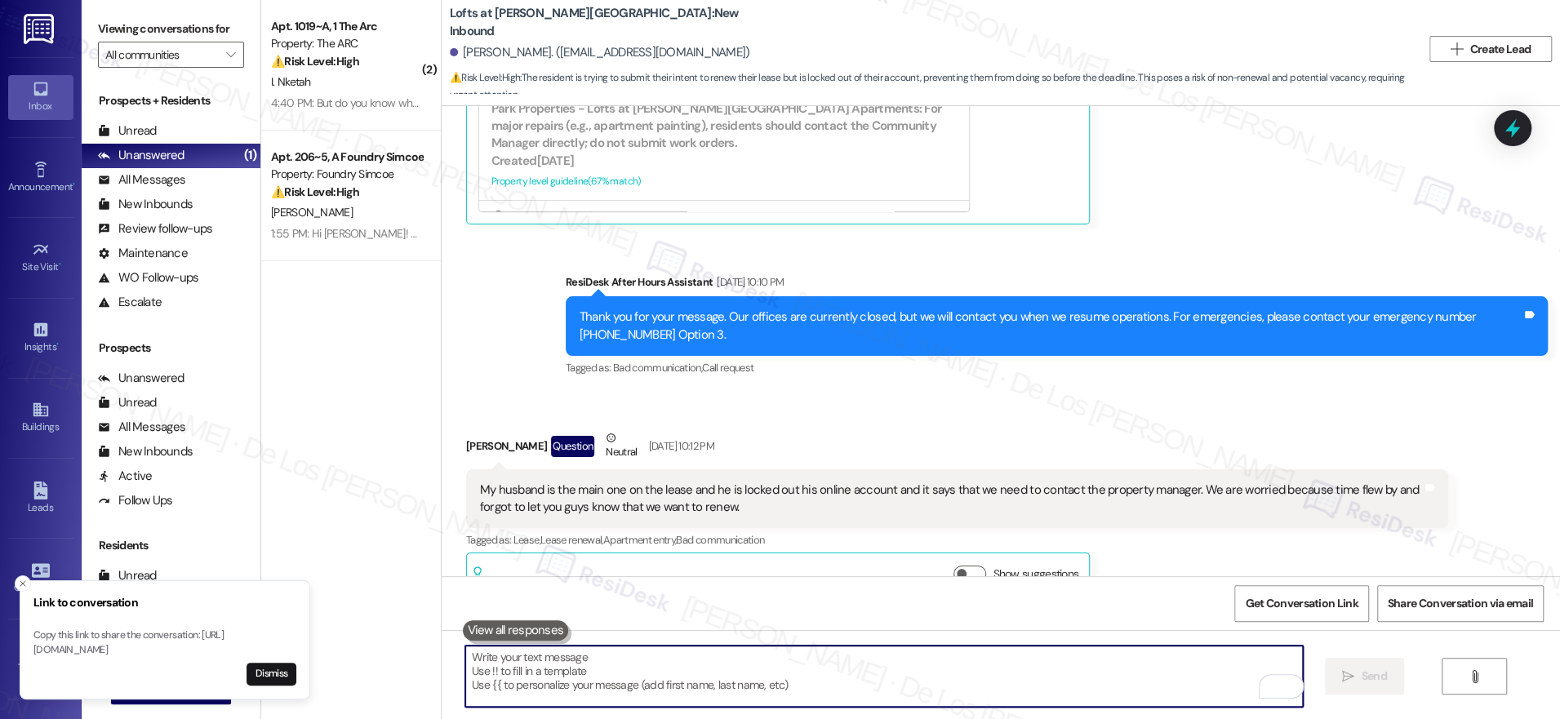
scroll to position [390, 0]
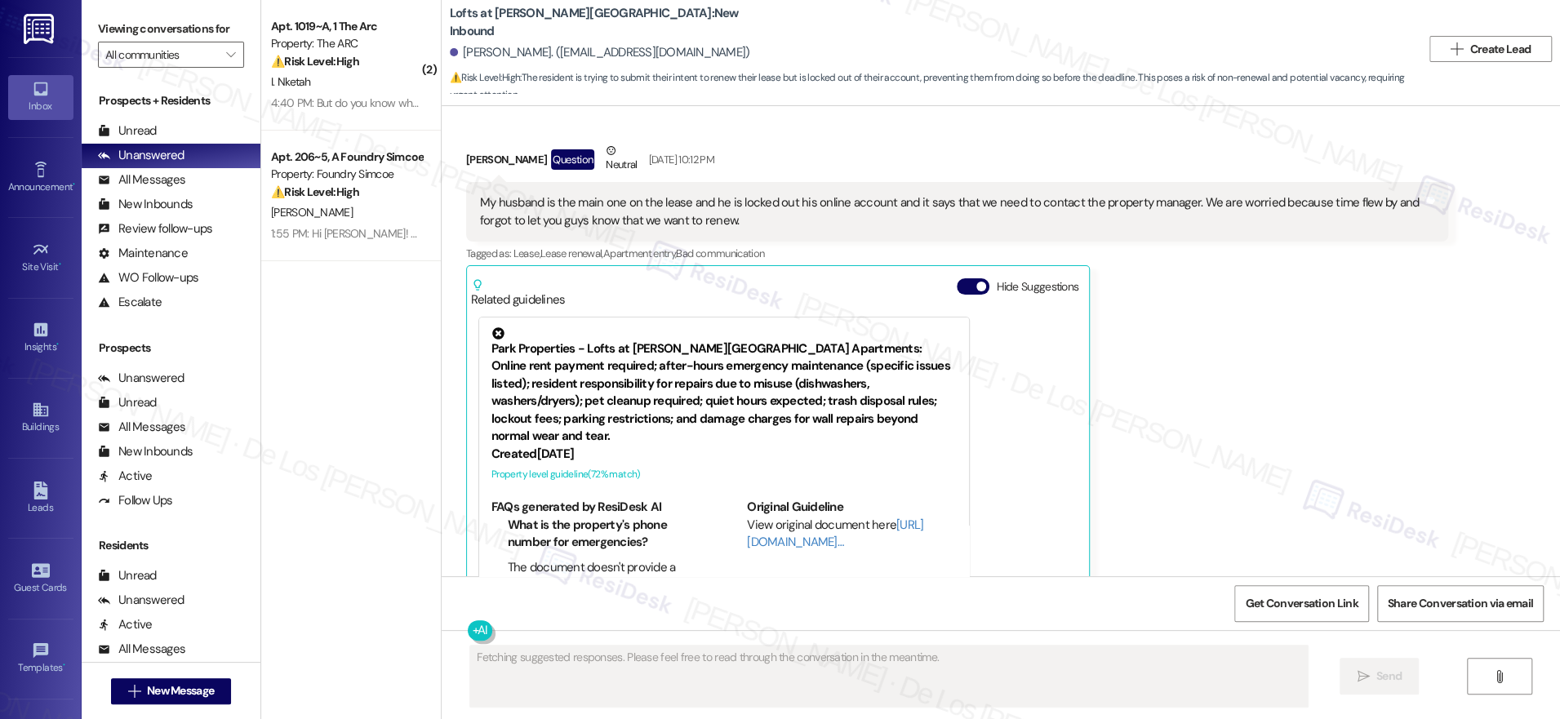
scroll to position [4791, 0]
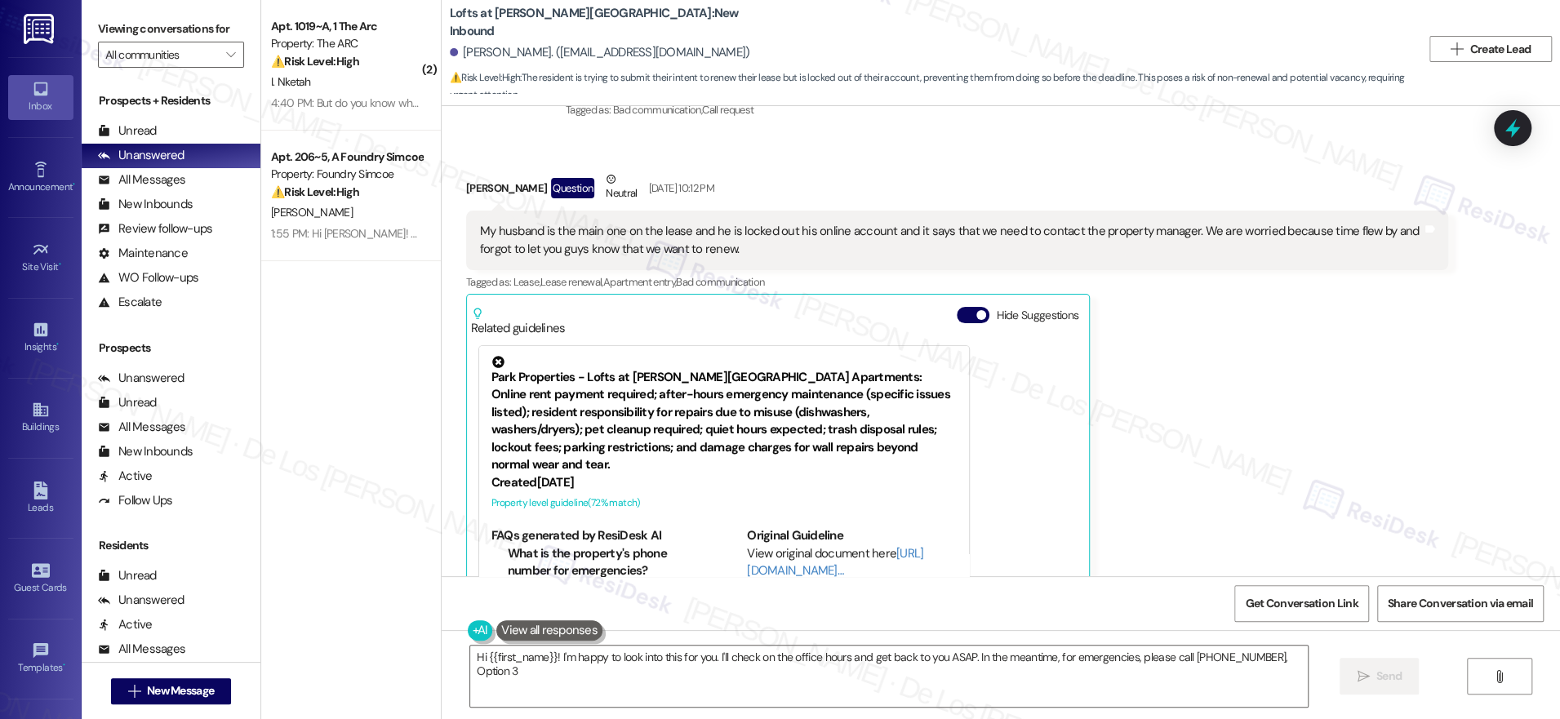
type textarea "Hi {{first_name}}! I'm happy to look into this for you. I'll check on the offic…"
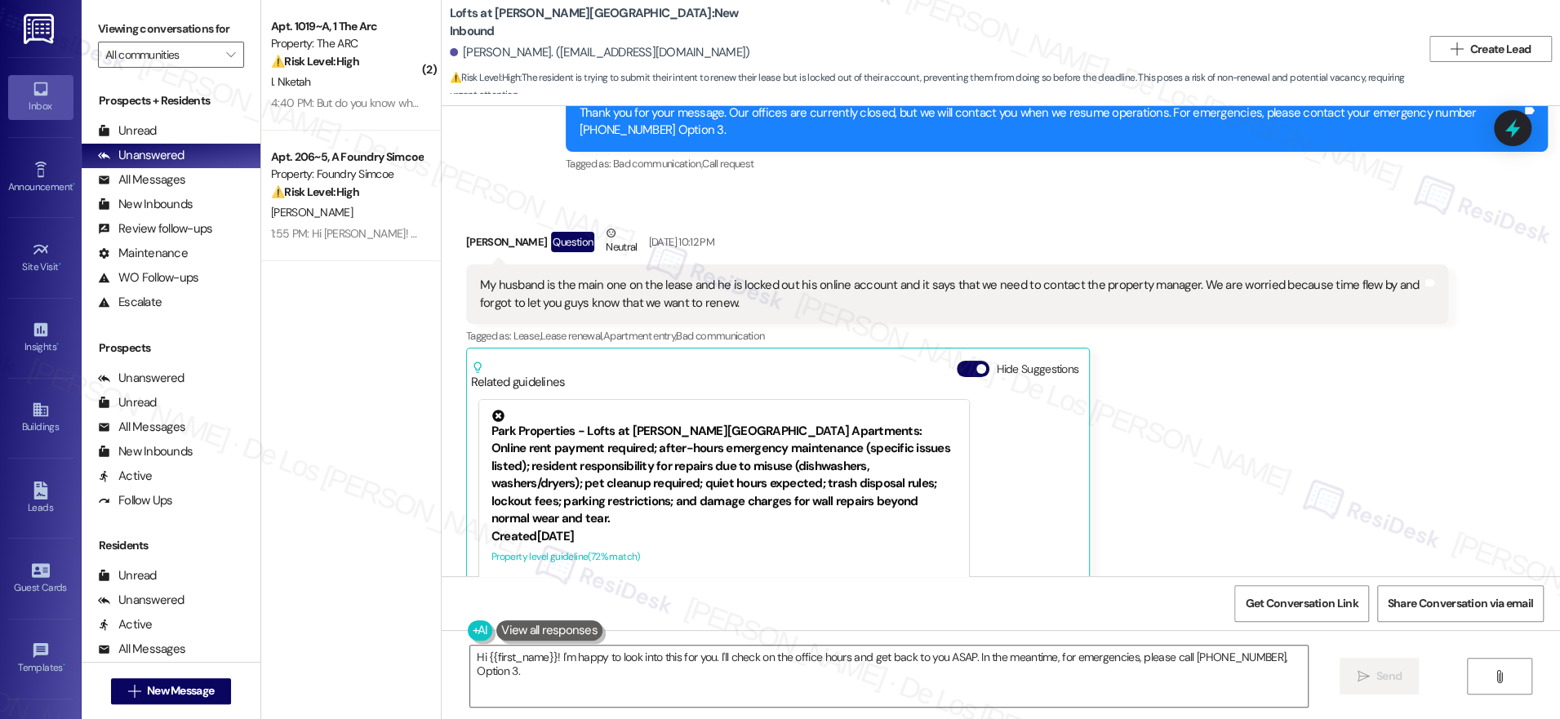
scroll to position [4552, 0]
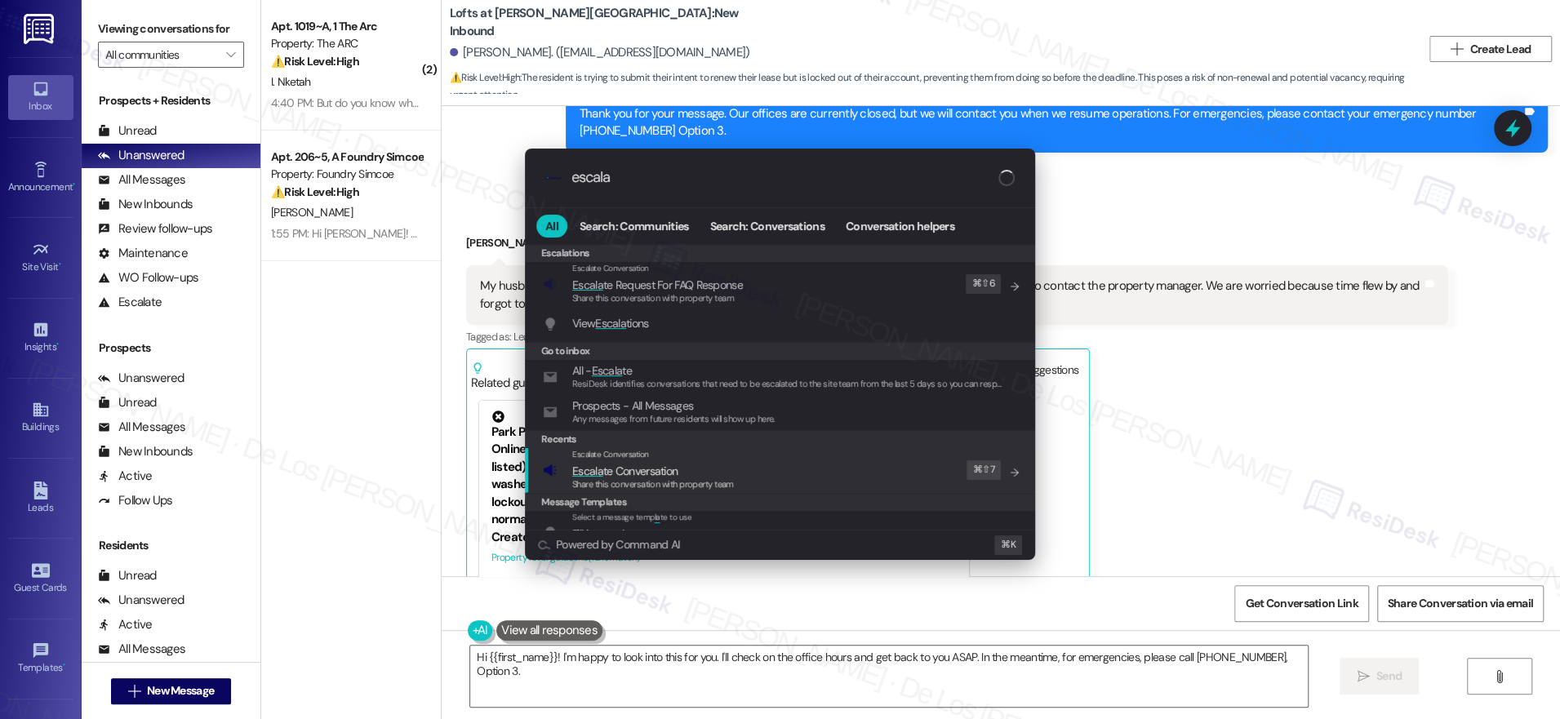
type input "escala"
drag, startPoint x: 882, startPoint y: 467, endPoint x: 859, endPoint y: 374, distance: 95.8
click at [882, 463] on div "Escalate Conversation Escala te Conversation Share this conversation with prope…" at bounding box center [782, 470] width 478 height 44
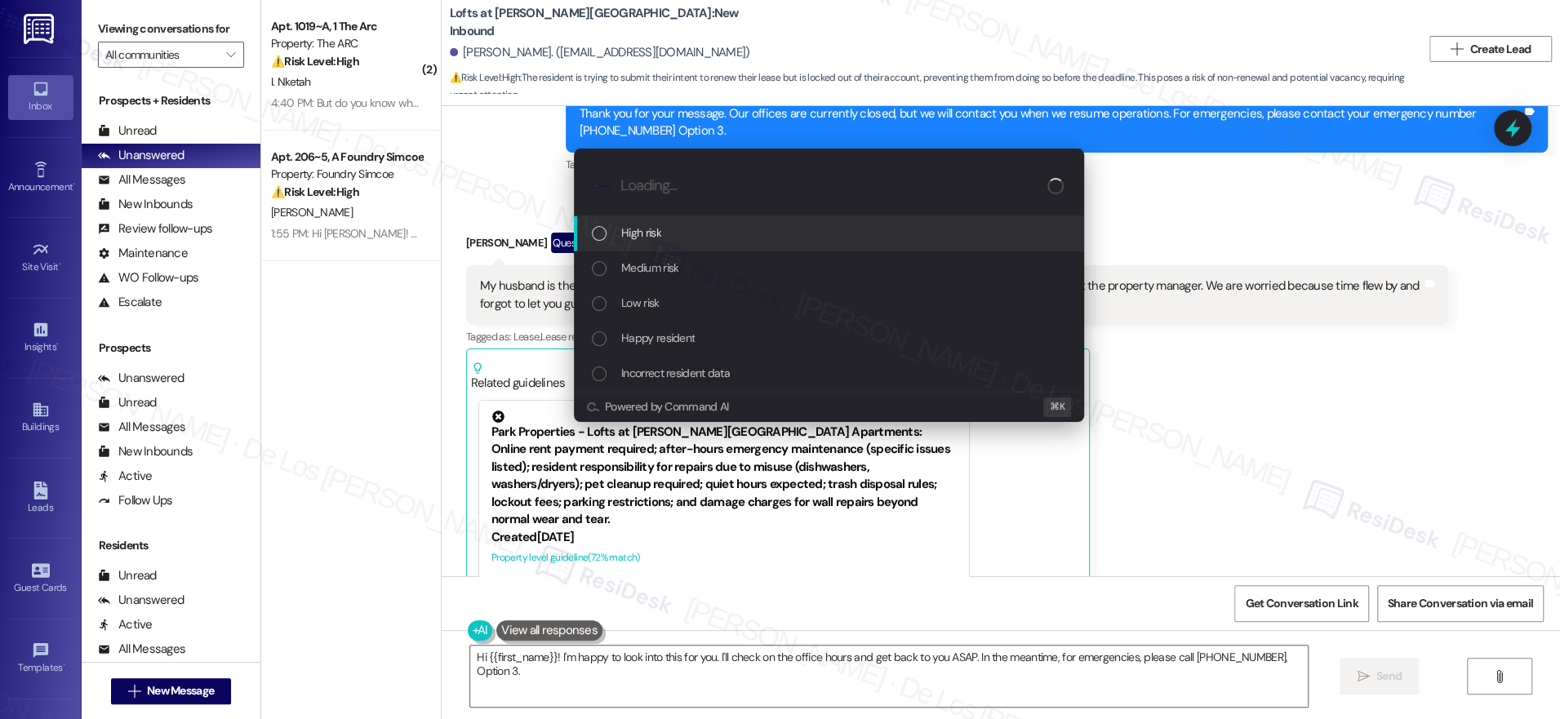
click at [770, 239] on div "High risk" at bounding box center [831, 233] width 478 height 18
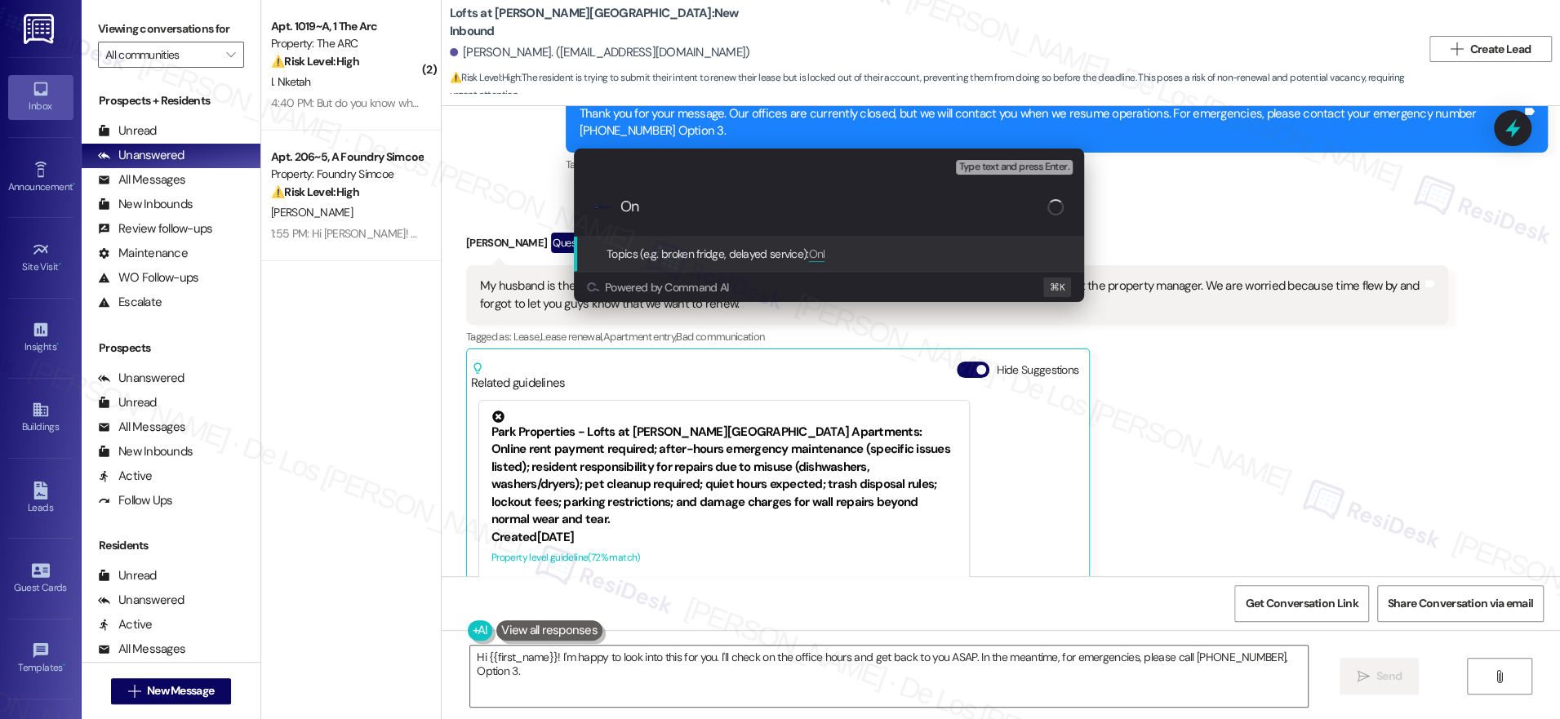
type input "O"
type input "Locked out online account/wanted to renew & office hours inquiry"
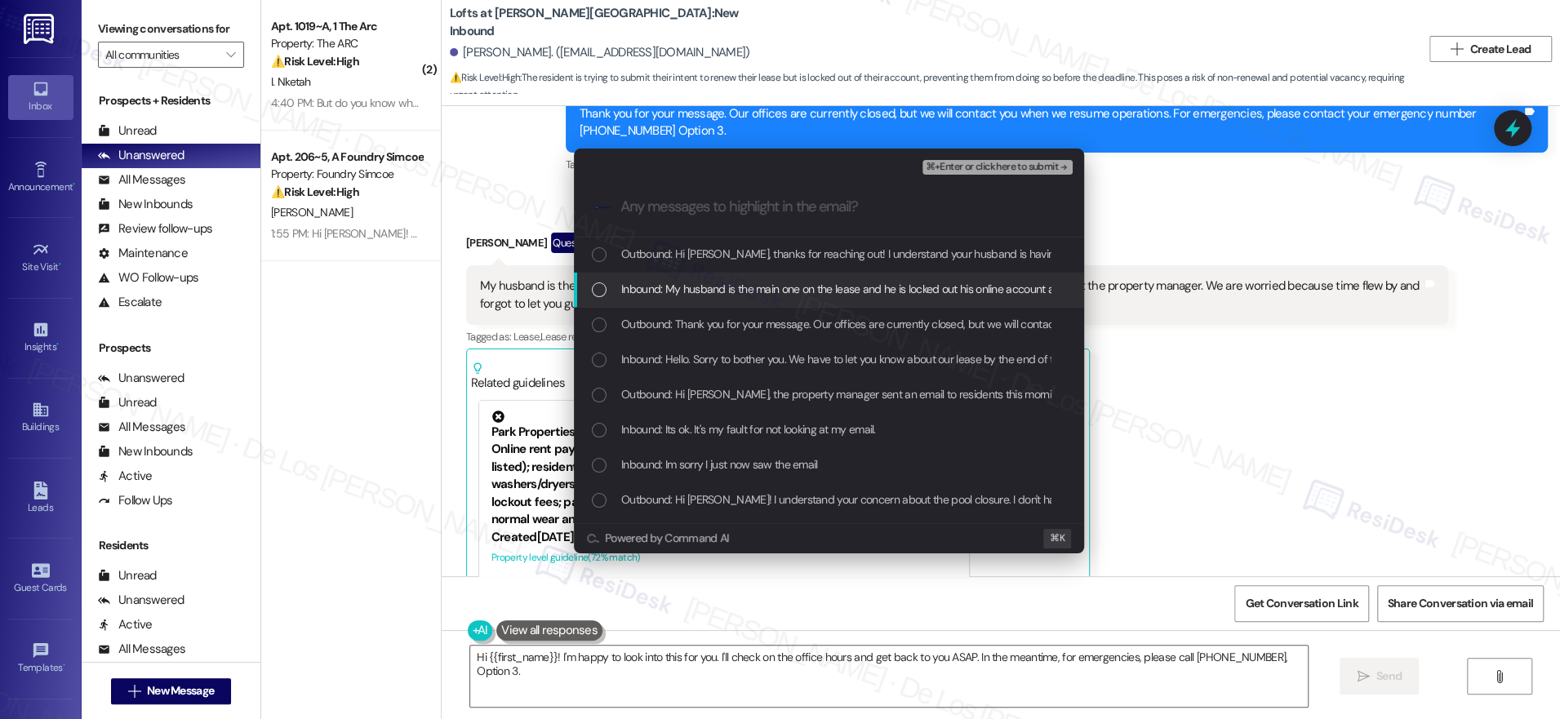
drag, startPoint x: 792, startPoint y: 284, endPoint x: 780, endPoint y: 318, distance: 36.4
click at [793, 285] on span "Inbound: My husband is the main one on the lease and he is locked out his onlin…" at bounding box center [1195, 289] width 1149 height 18
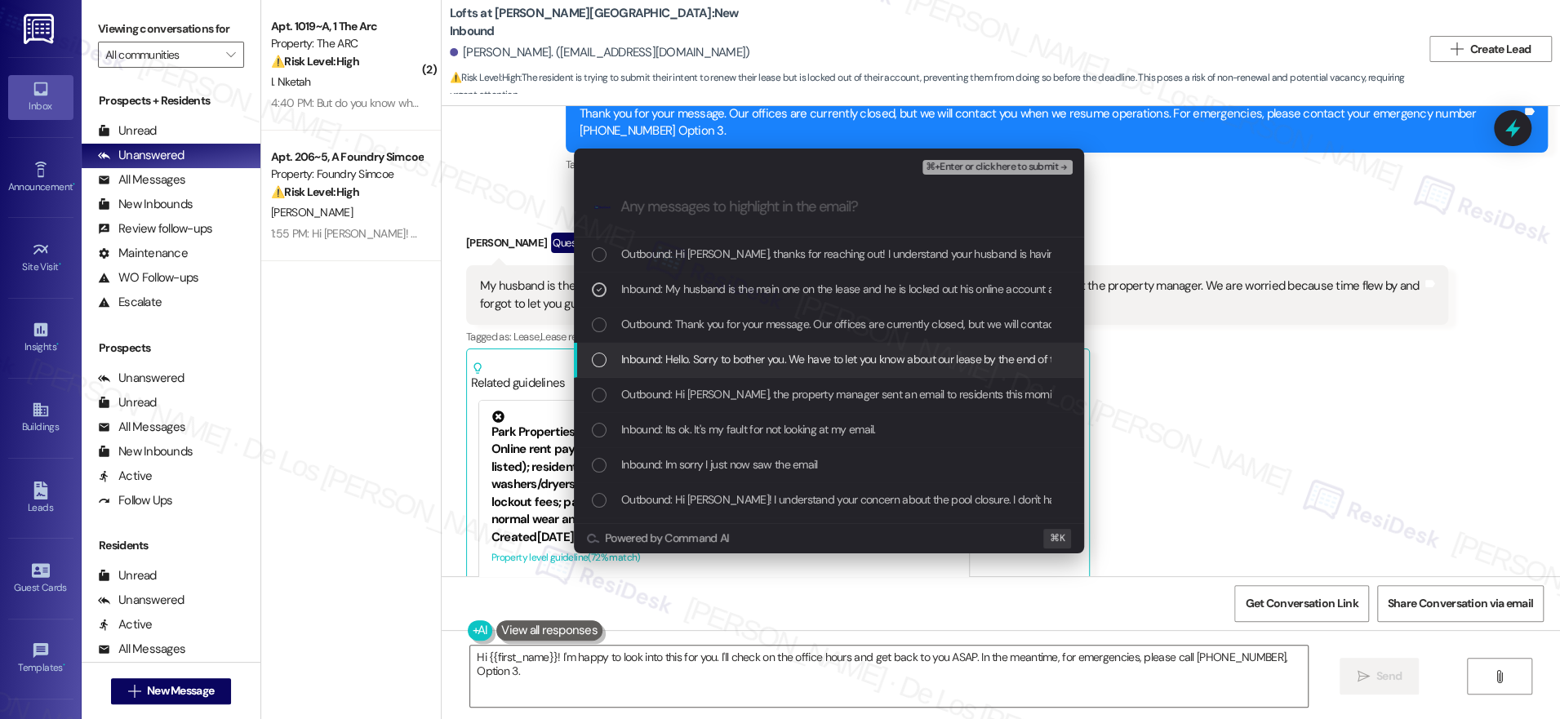
click at [759, 364] on span "Inbound: Hello. Sorry to bother you. We have to let you know about our lease by…" at bounding box center [980, 359] width 719 height 18
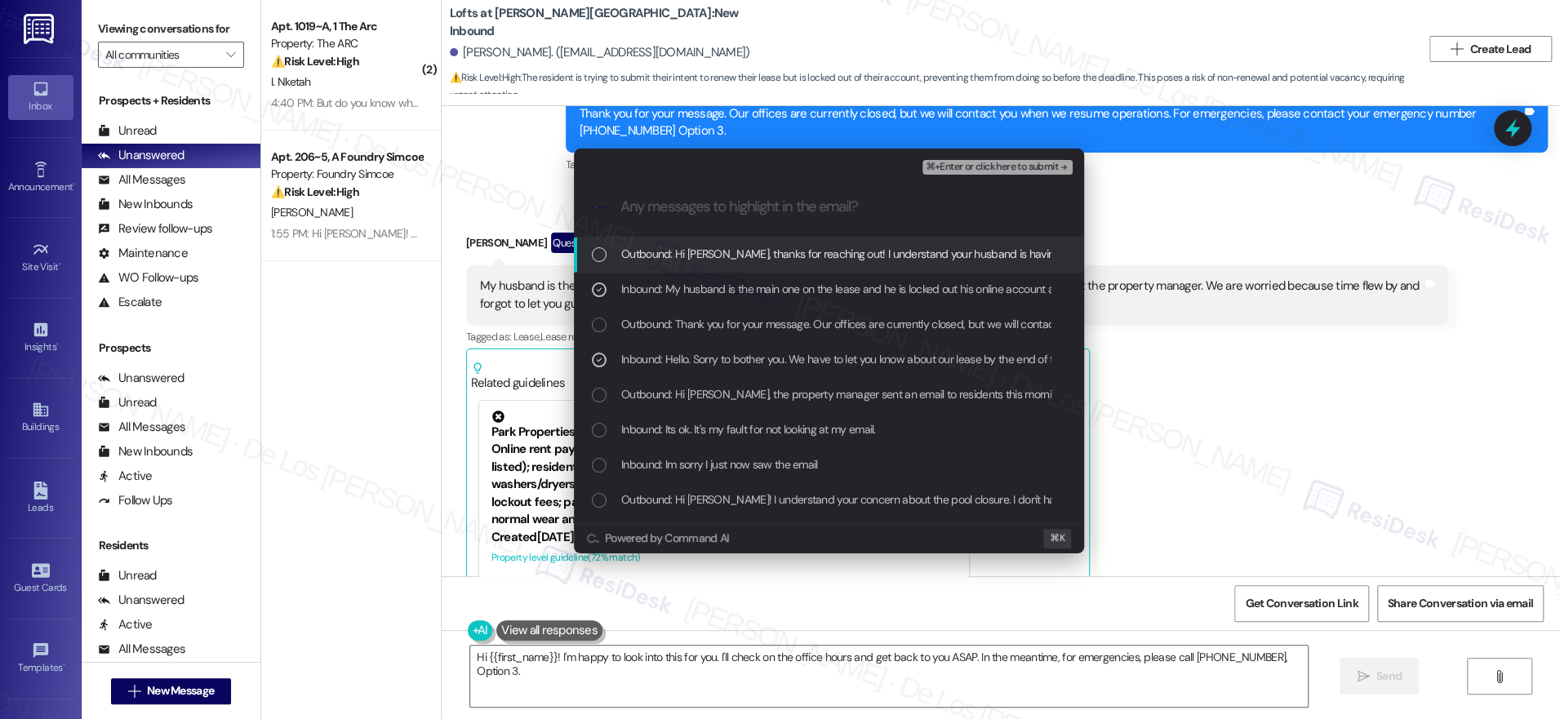
click at [972, 158] on div "⌘+Enter or click here to submit" at bounding box center [998, 167] width 153 height 21
click at [980, 167] on span "⌘+Enter or click here to submit" at bounding box center [992, 167] width 132 height 11
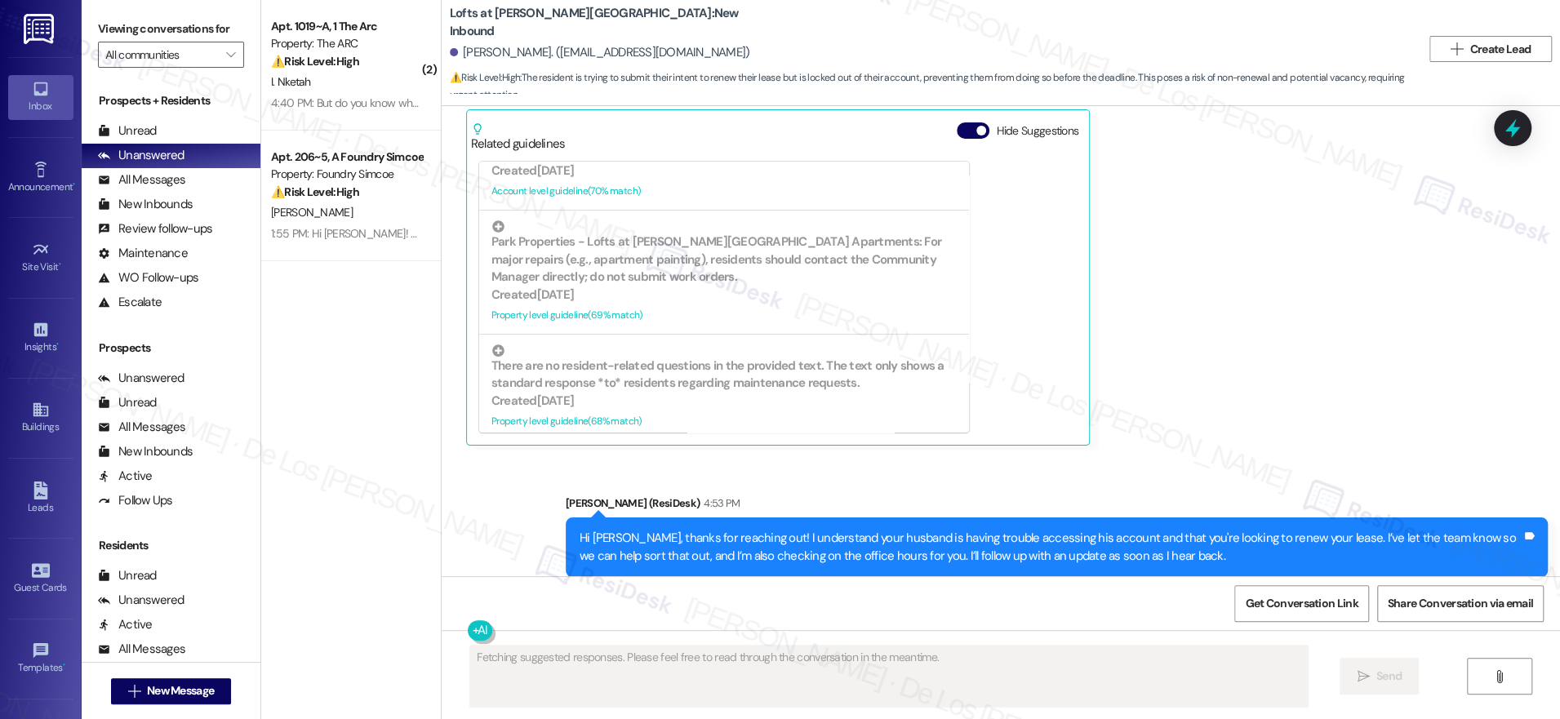
scroll to position [636, 0]
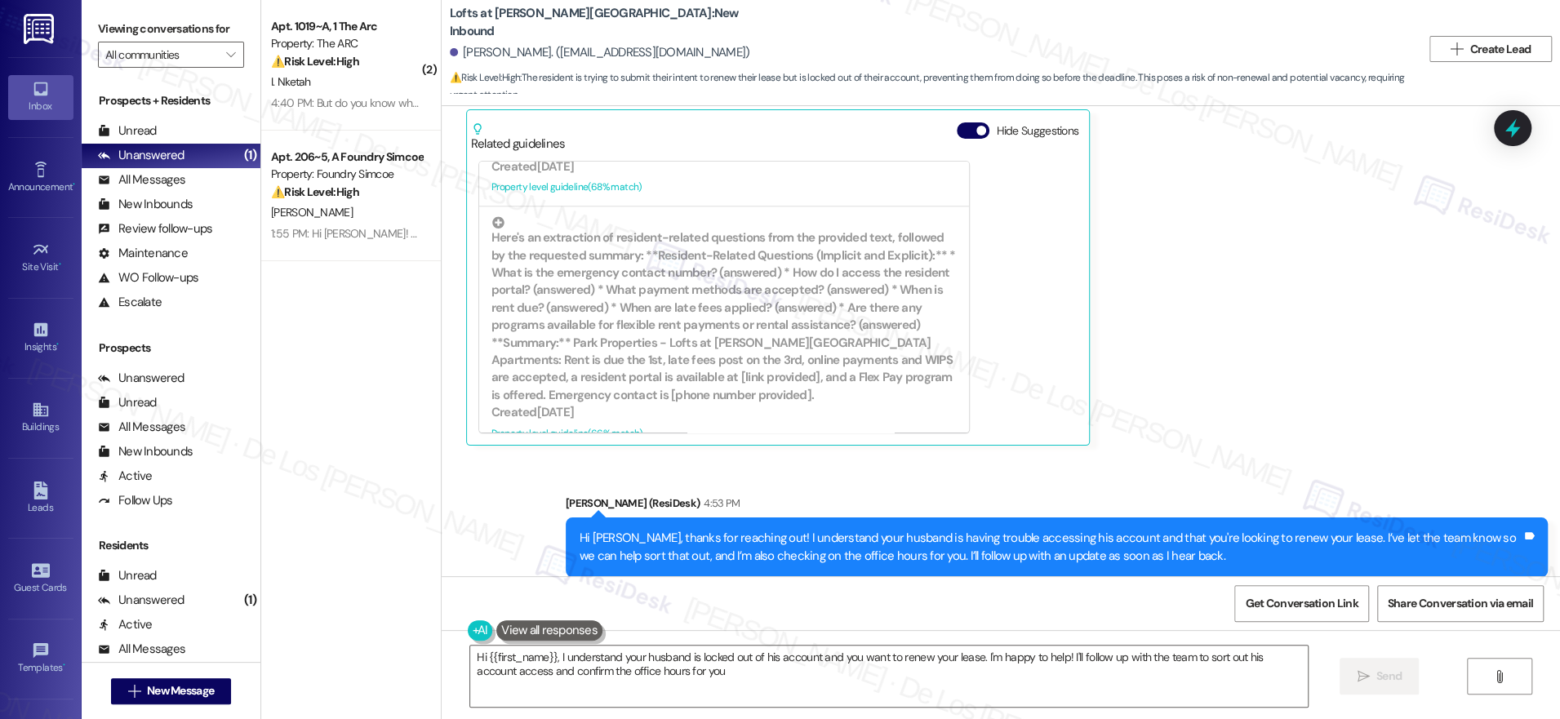
type textarea "Hi {{first_name}}, I understand your husband is locked out of his account and y…"
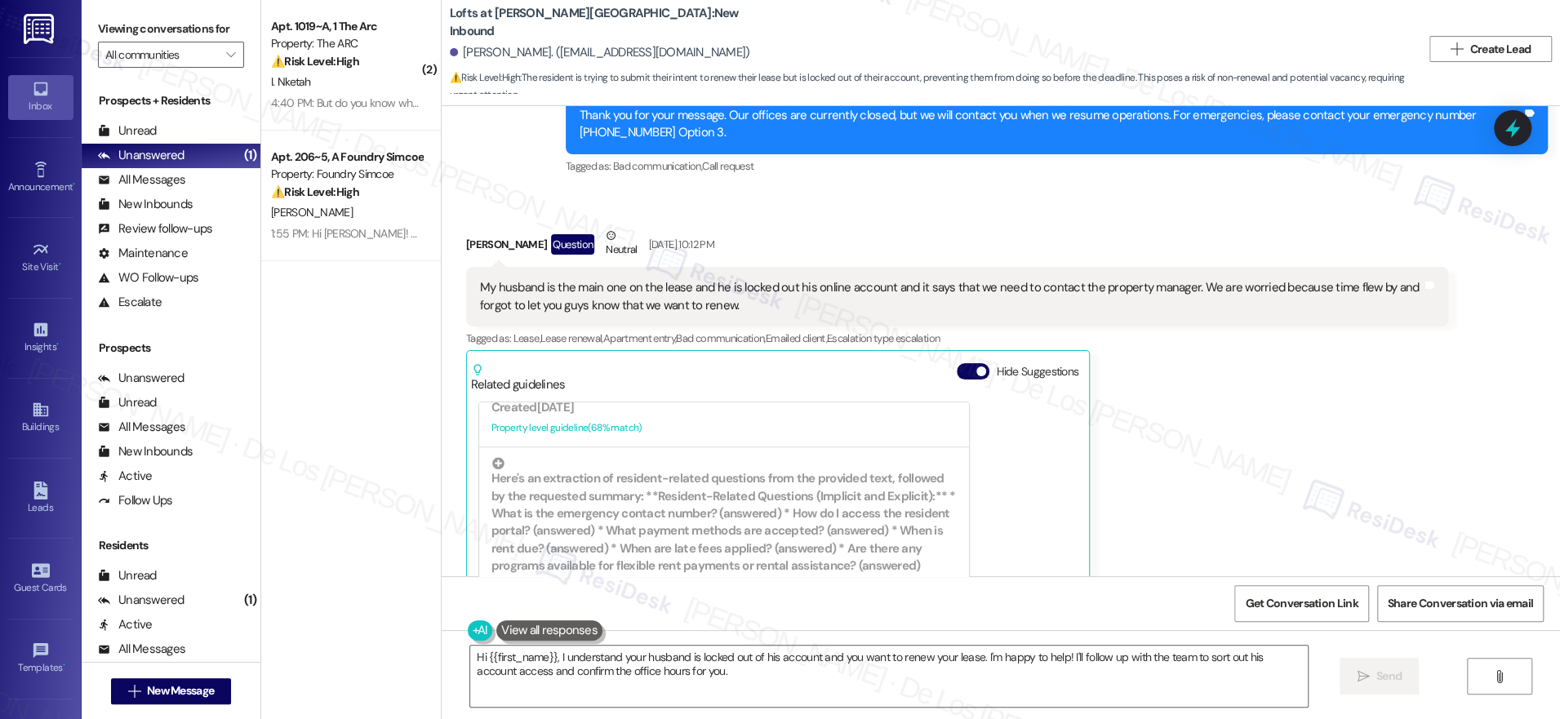
scroll to position [4470, 0]
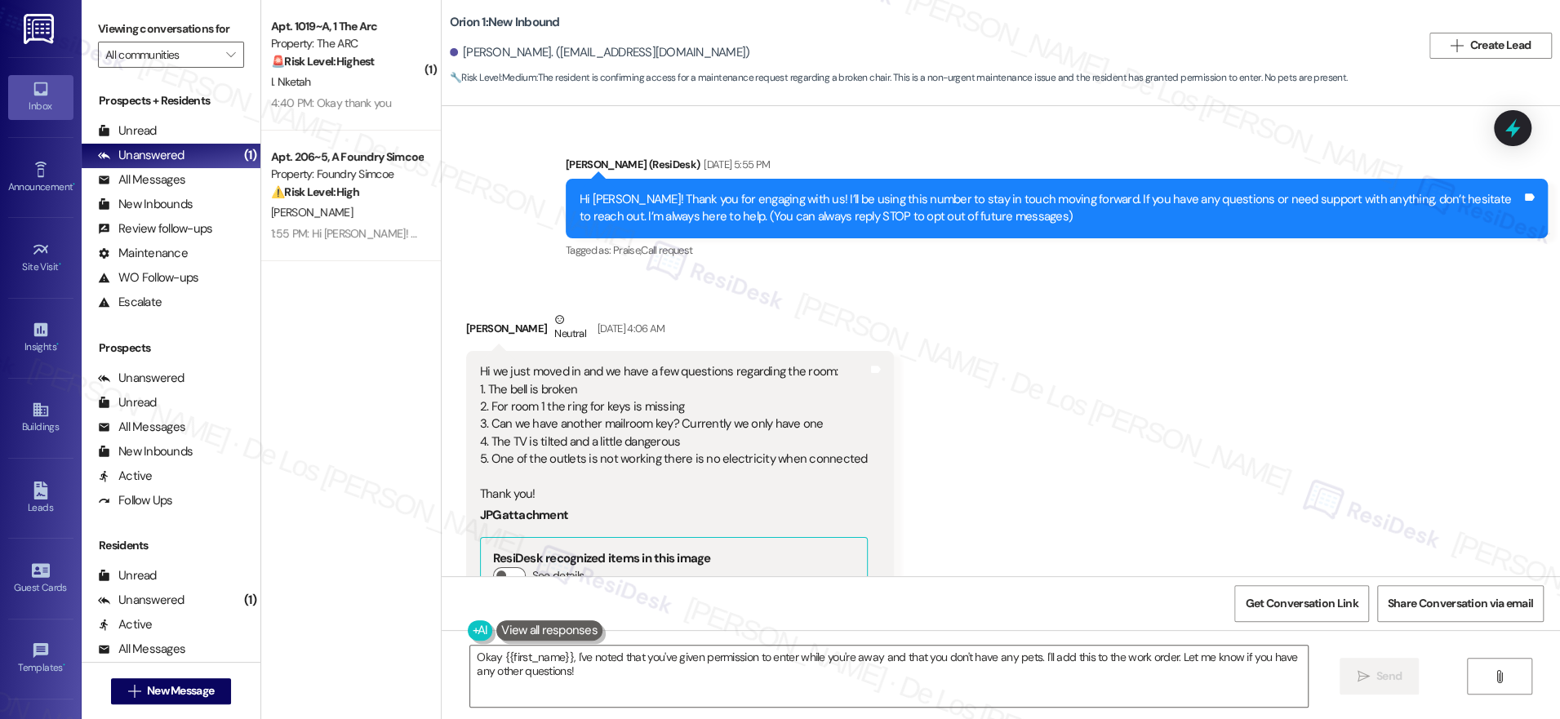
scroll to position [4408, 0]
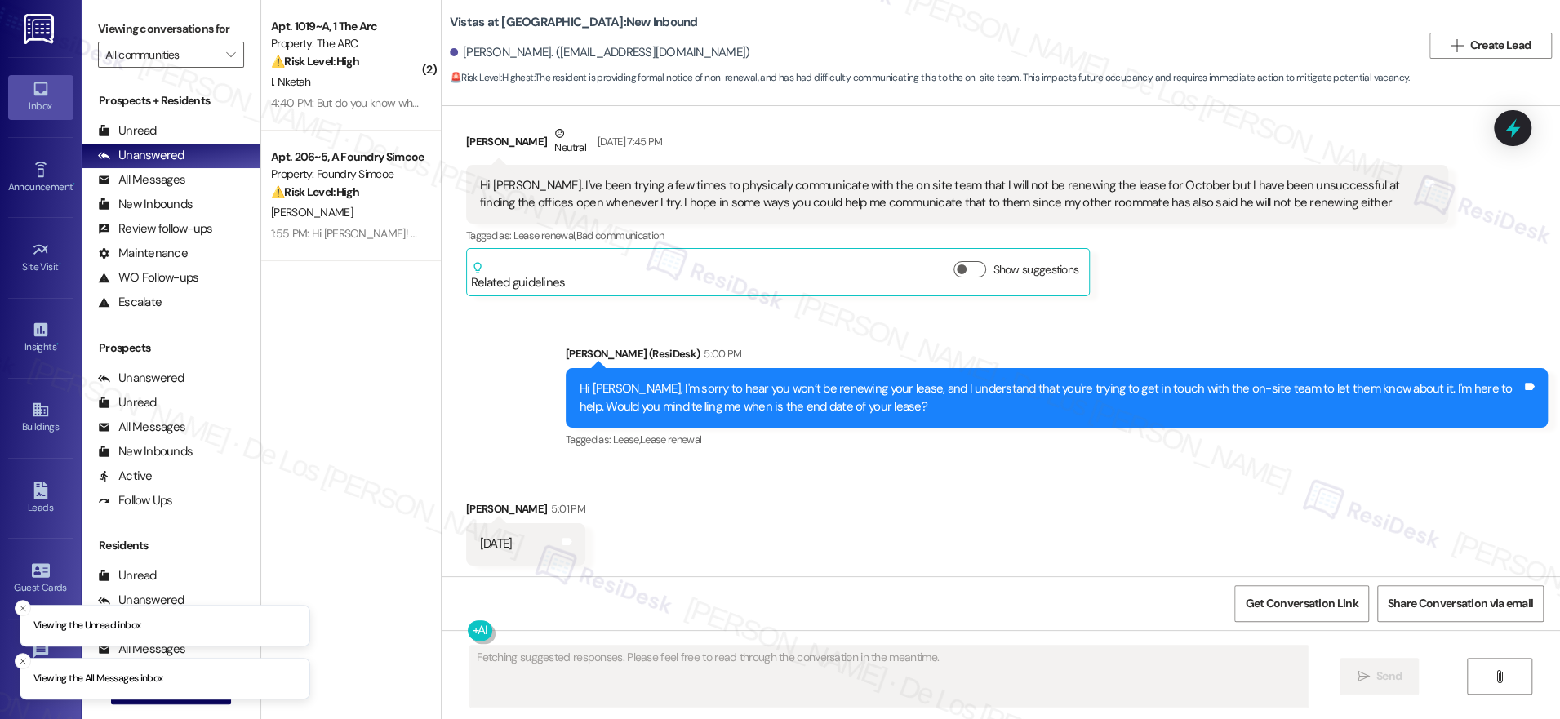
scroll to position [205, 0]
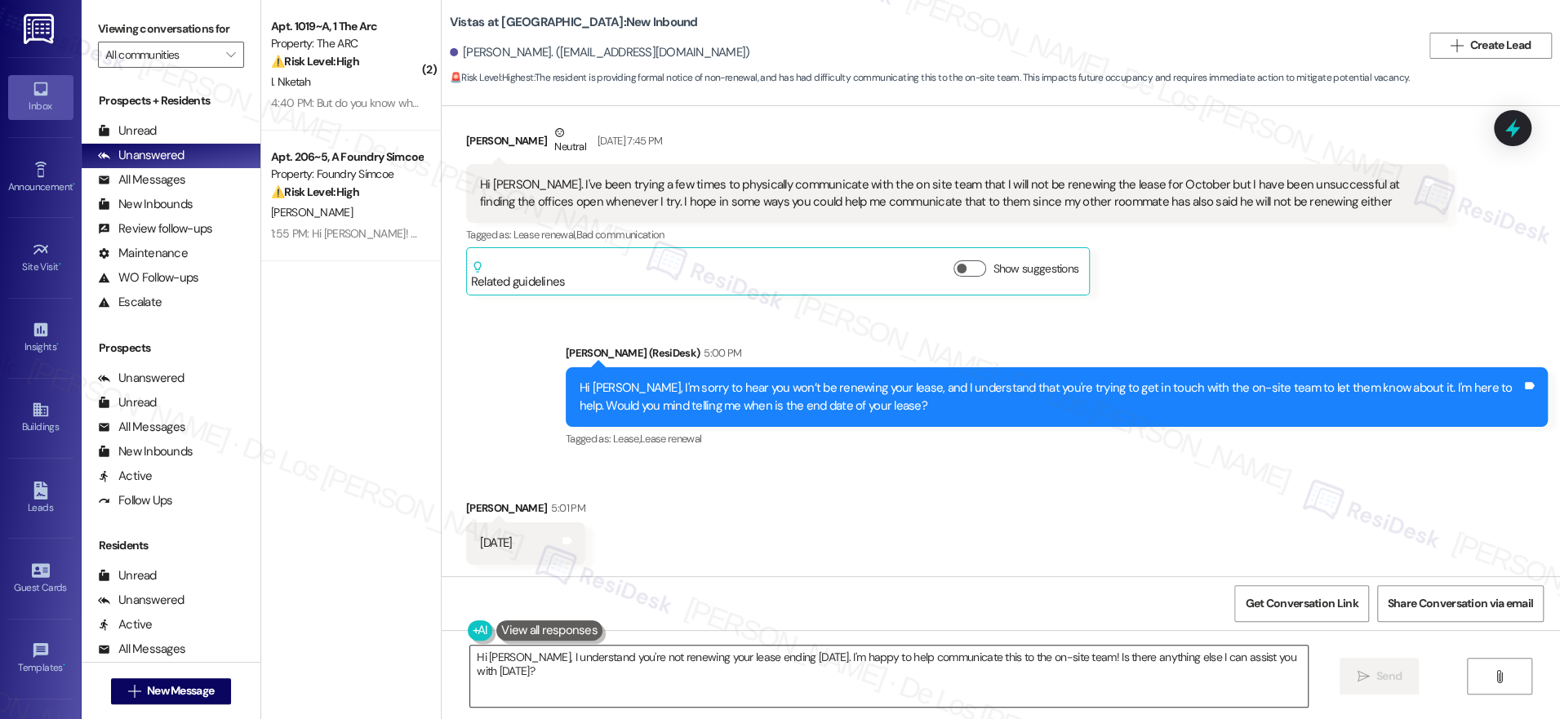
click at [725, 655] on textarea "Hi Daniel, I understand you're not renewing your lease ending October 31st. I'm…" at bounding box center [889, 676] width 838 height 61
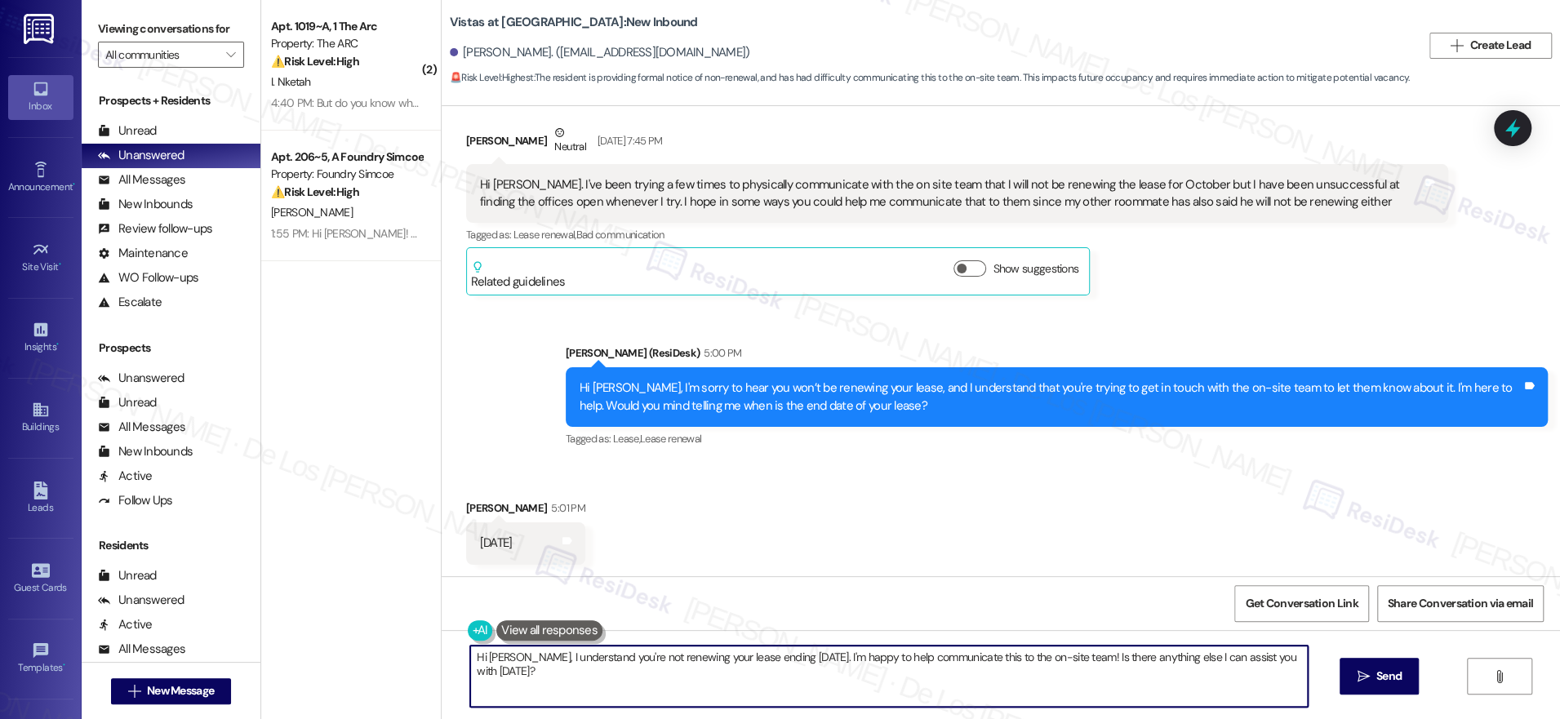
click at [725, 655] on textarea "Hi Daniel, I understand you're not renewing your lease ending October 31st. I'm…" at bounding box center [889, 676] width 838 height 61
paste textarea "getting back to me so quickly! You mentioned that your roommate won’t be renewi…"
click at [951, 660] on textarea "Thanks for getting back to me so quickly! You mentioned that your roommate won’…" at bounding box center [884, 676] width 838 height 61
drag, startPoint x: 1107, startPoint y: 659, endPoint x: 1236, endPoint y: 681, distance: 130.8
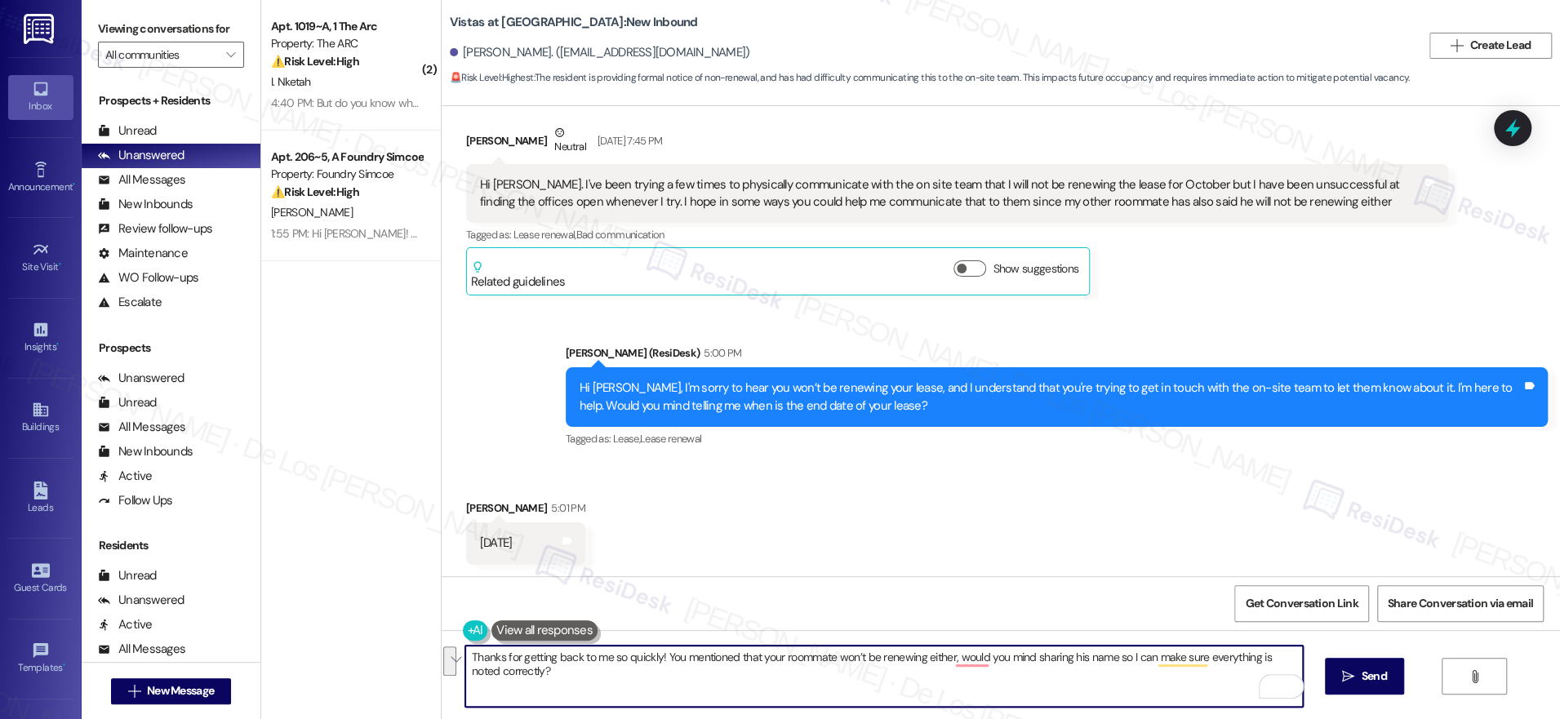
click at [1238, 684] on textarea "Thanks for getting back to me so quickly! You mentioned that your roommate won’…" at bounding box center [884, 676] width 838 height 61
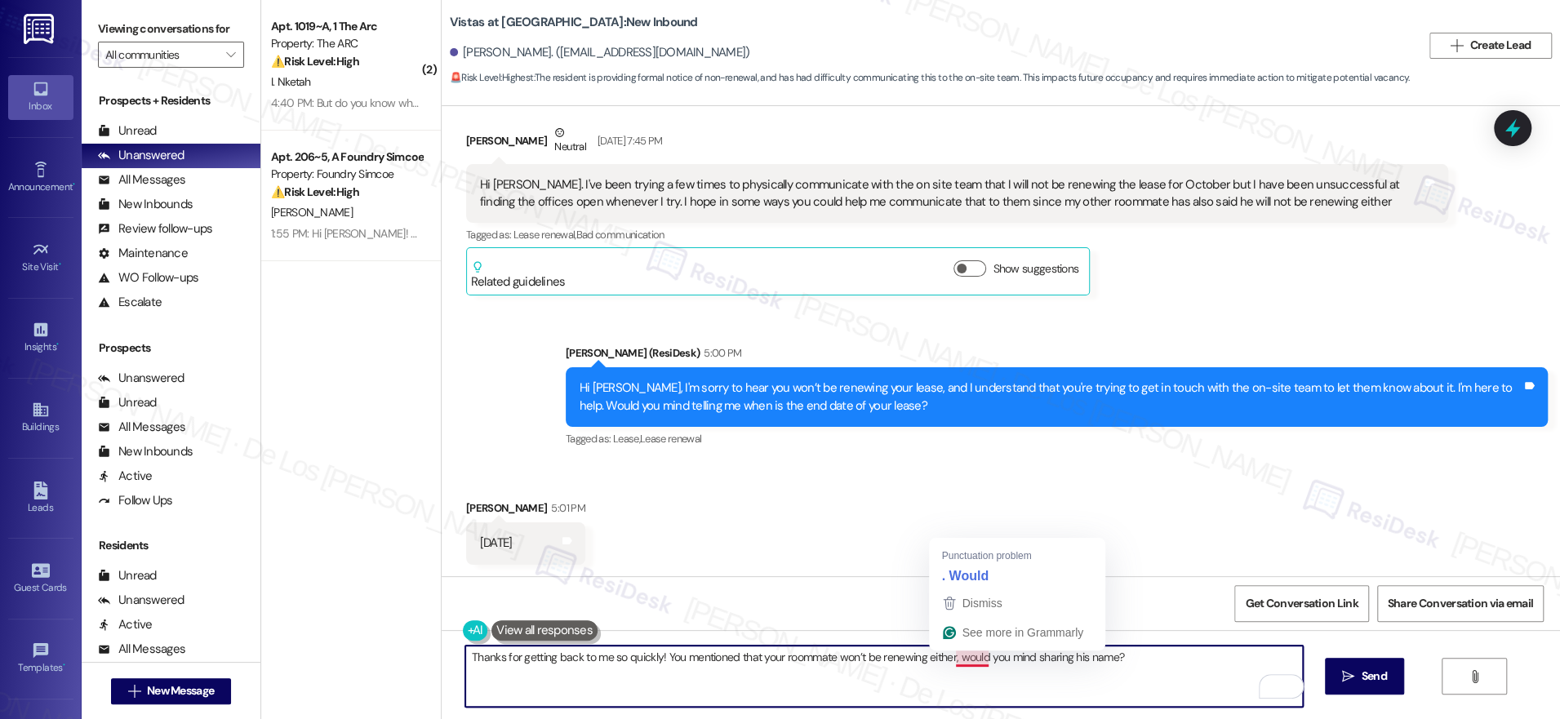
click at [966, 663] on textarea "Thanks for getting back to me so quickly! You mentioned that your roommate won’…" at bounding box center [884, 676] width 838 height 61
type textarea "Thanks for getting back to me so quickly! You mentioned that your roommate won’…"
click at [1358, 671] on span "Send" at bounding box center [1374, 676] width 32 height 17
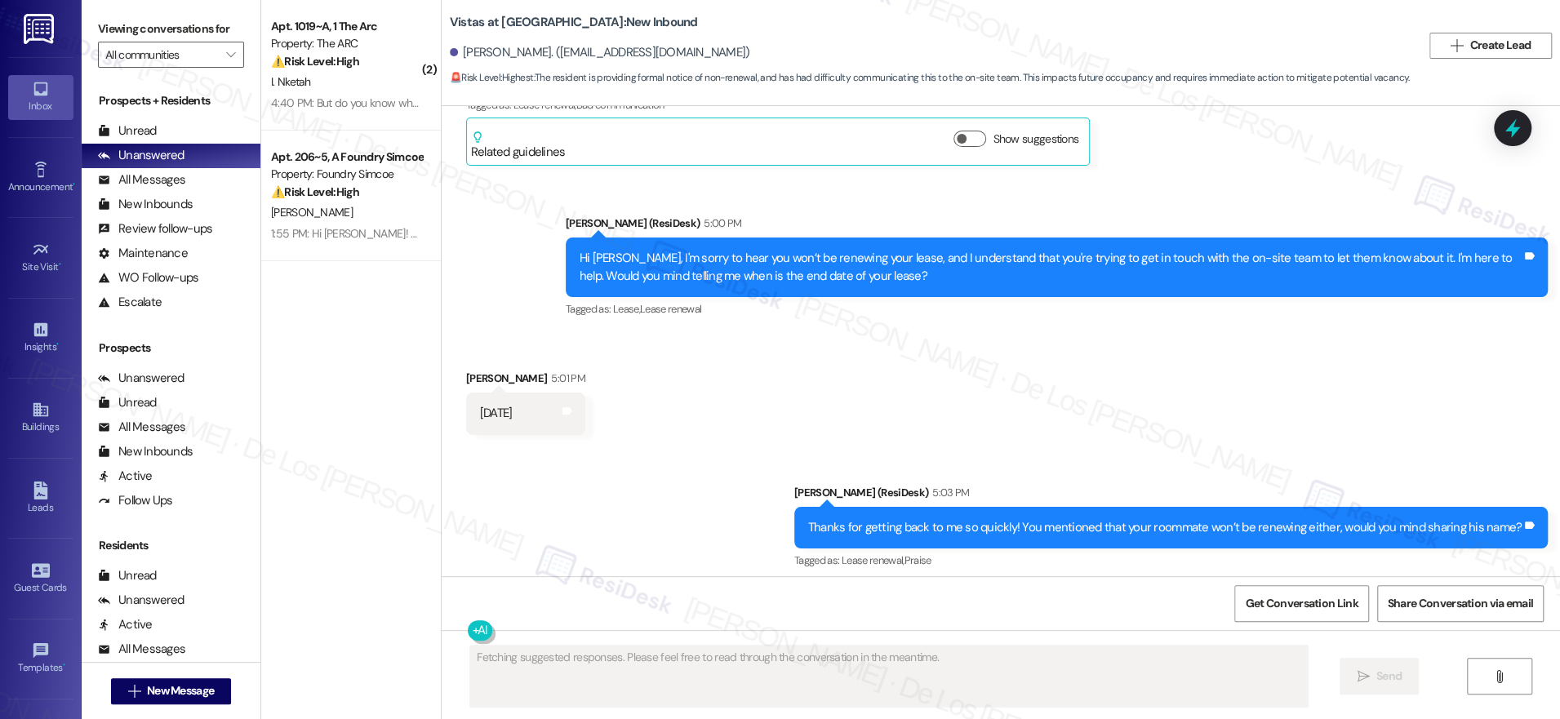
scroll to position [334, 0]
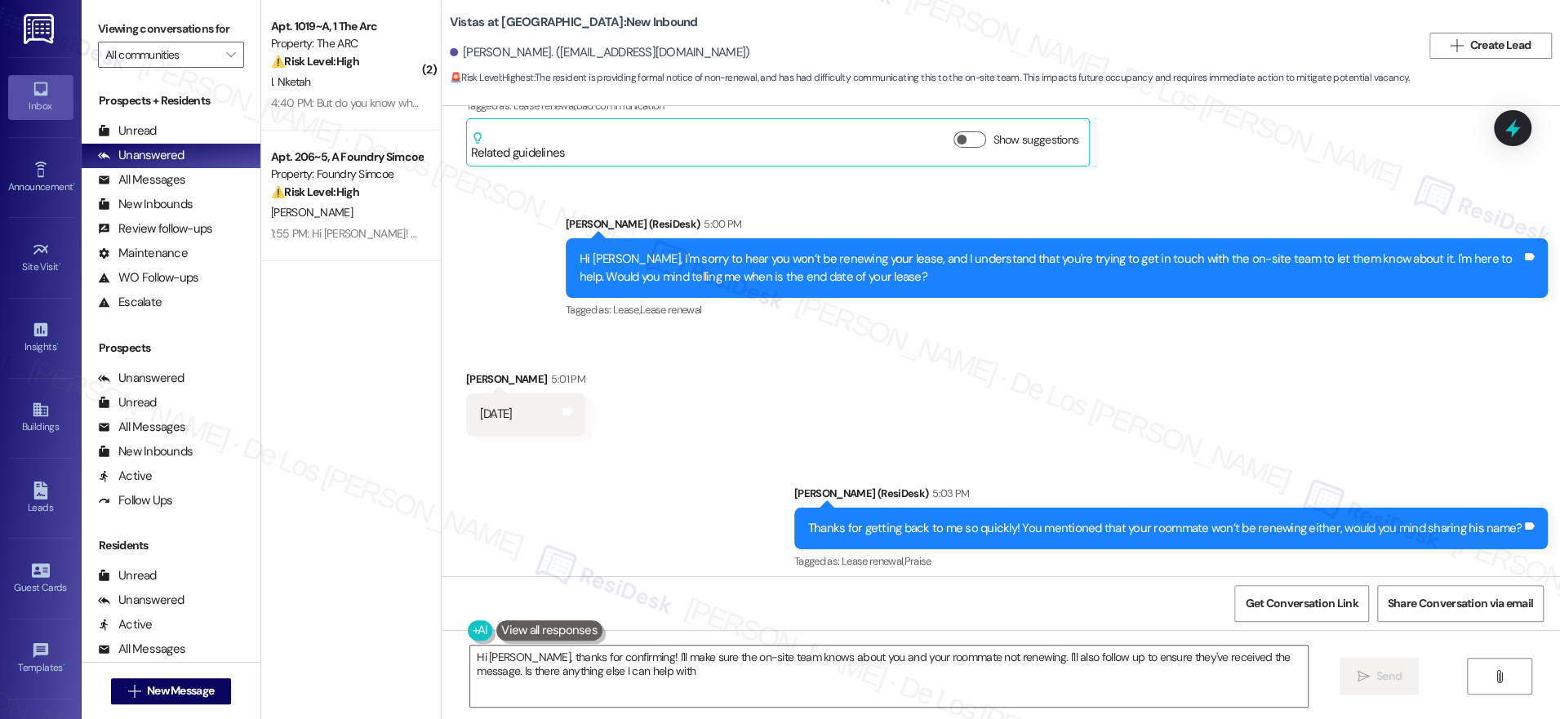
type textarea "Hi [PERSON_NAME], thanks for confirming! I'll make sure the on-site team knows …"
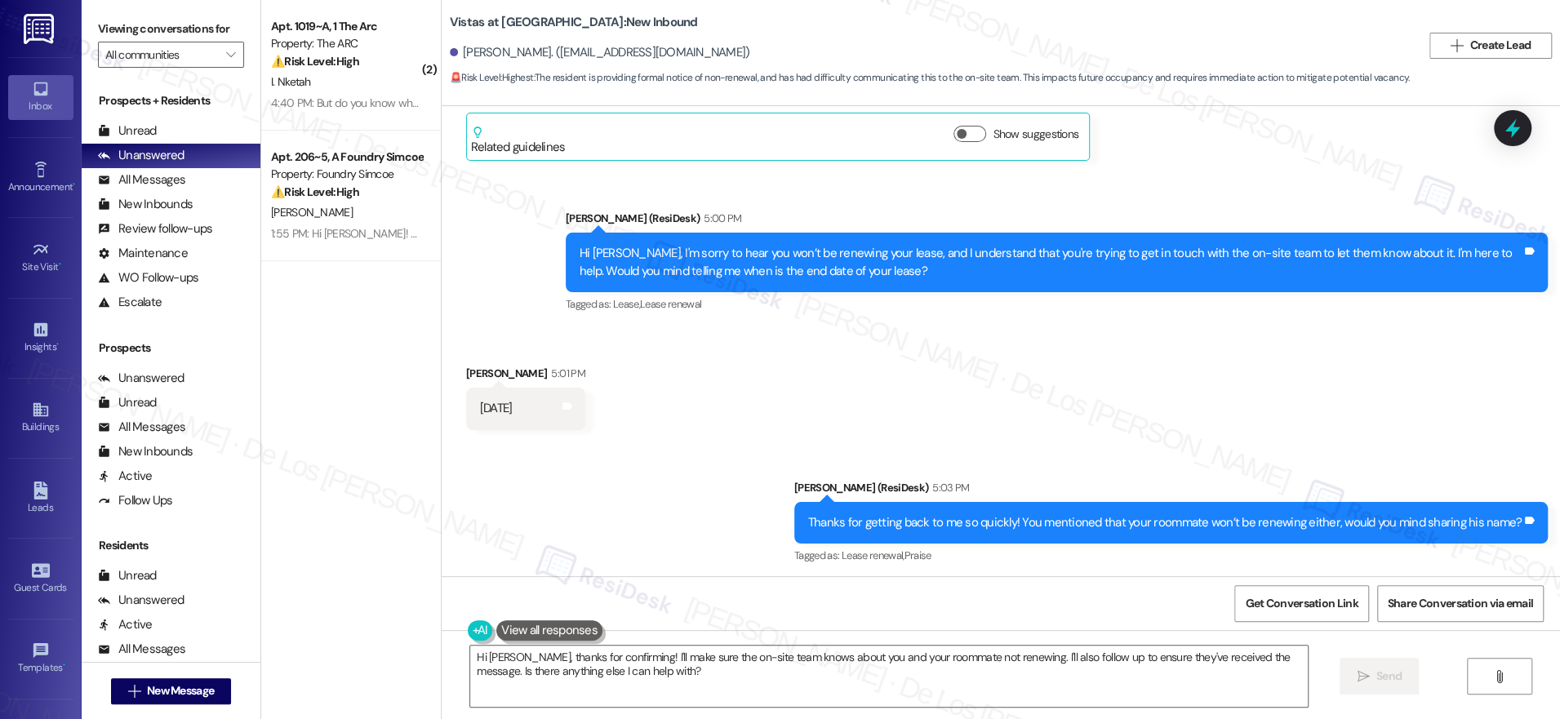
scroll to position [343, 0]
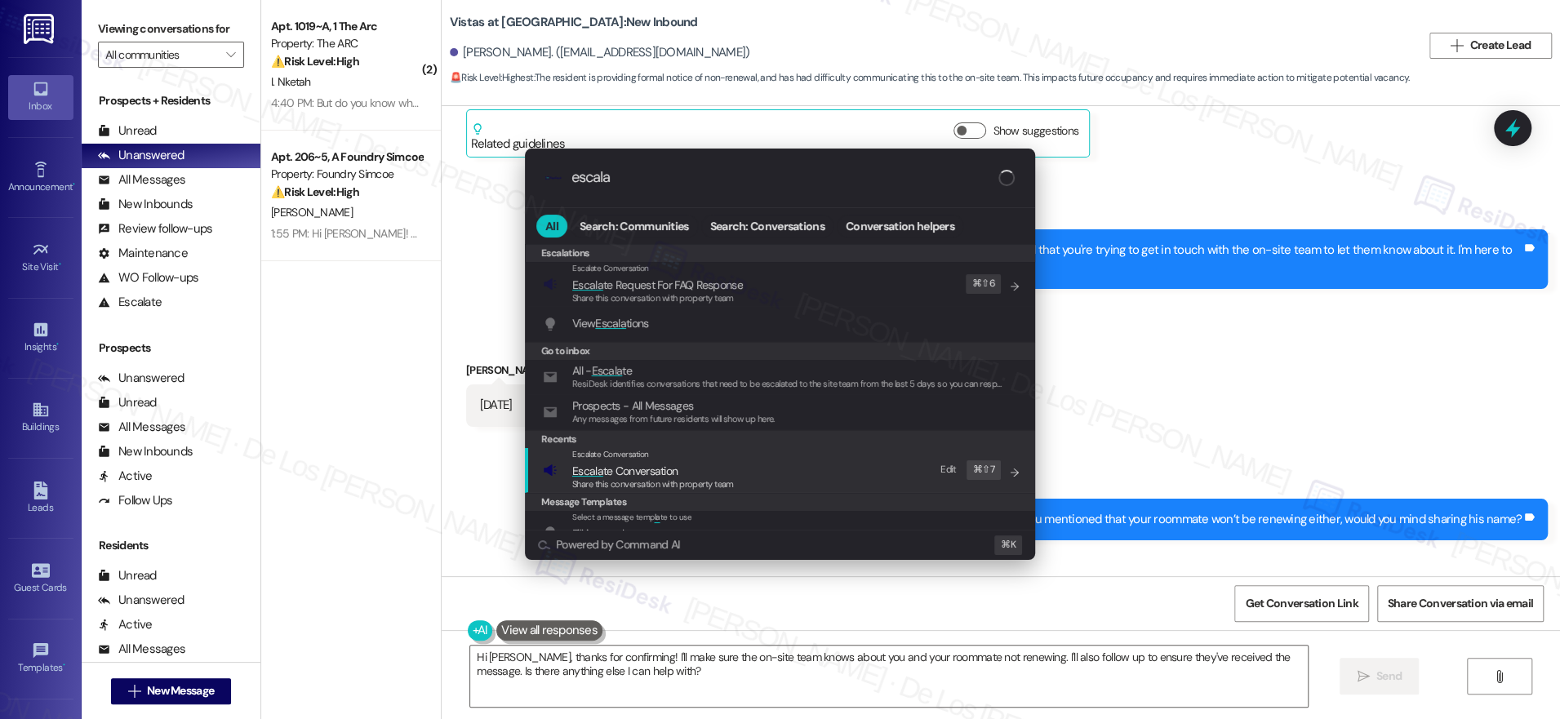
type input "escala"
drag, startPoint x: 771, startPoint y: 470, endPoint x: 766, endPoint y: 445, distance: 25.8
click at [770, 471] on div "Escalate Conversation Escala te Conversation Share this conversation with prope…" at bounding box center [782, 470] width 478 height 44
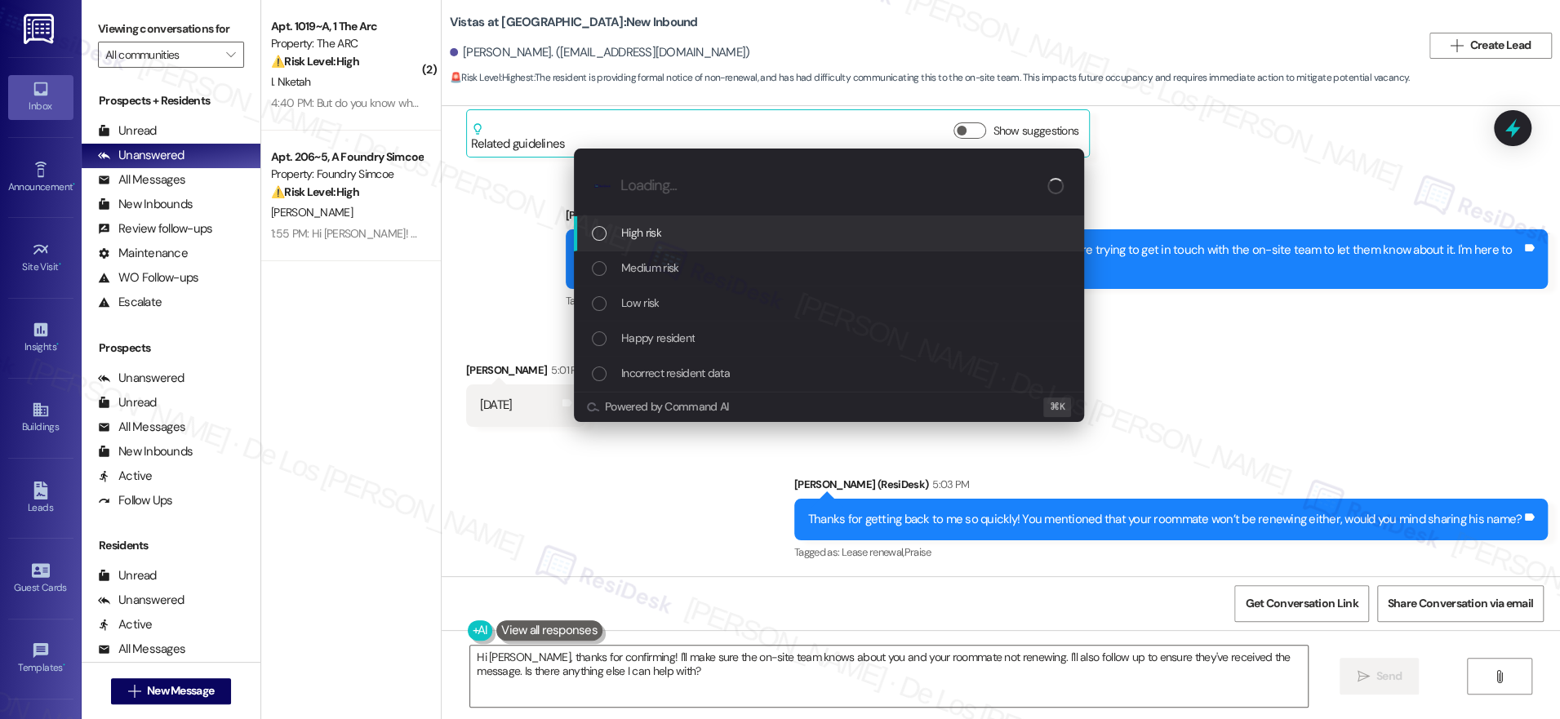
click at [739, 233] on div "High risk" at bounding box center [831, 233] width 478 height 18
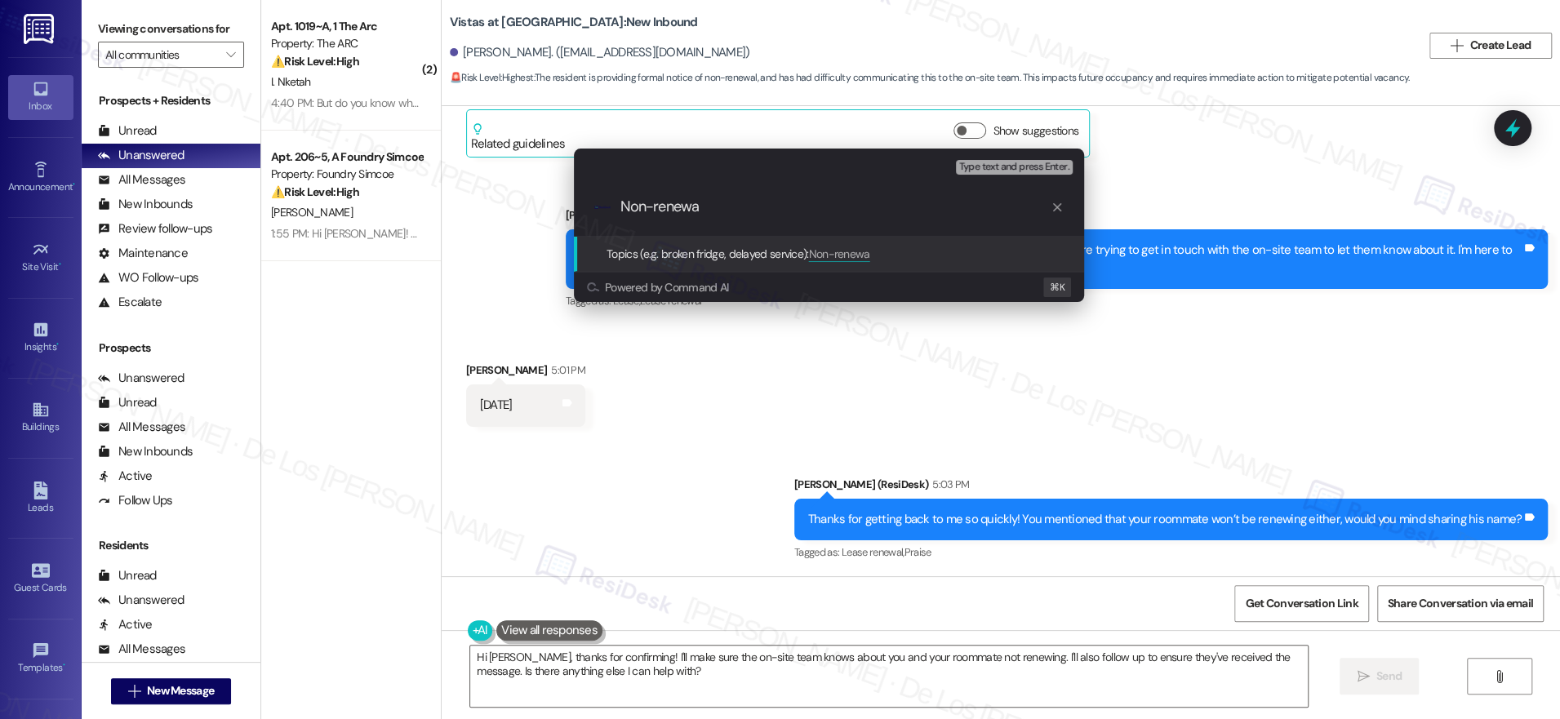
type input "Non-renewal"
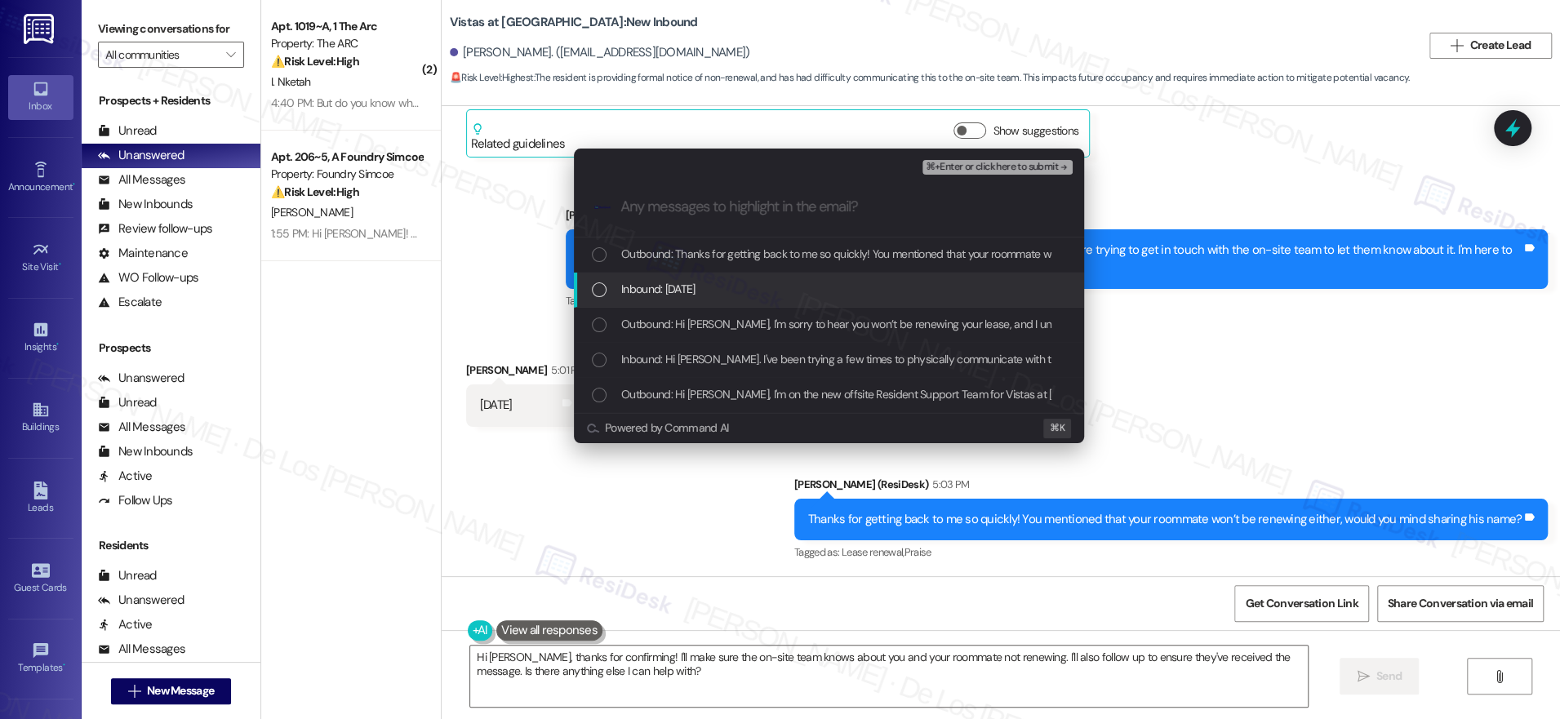
click at [774, 288] on div "Inbound: [DATE]" at bounding box center [831, 289] width 478 height 18
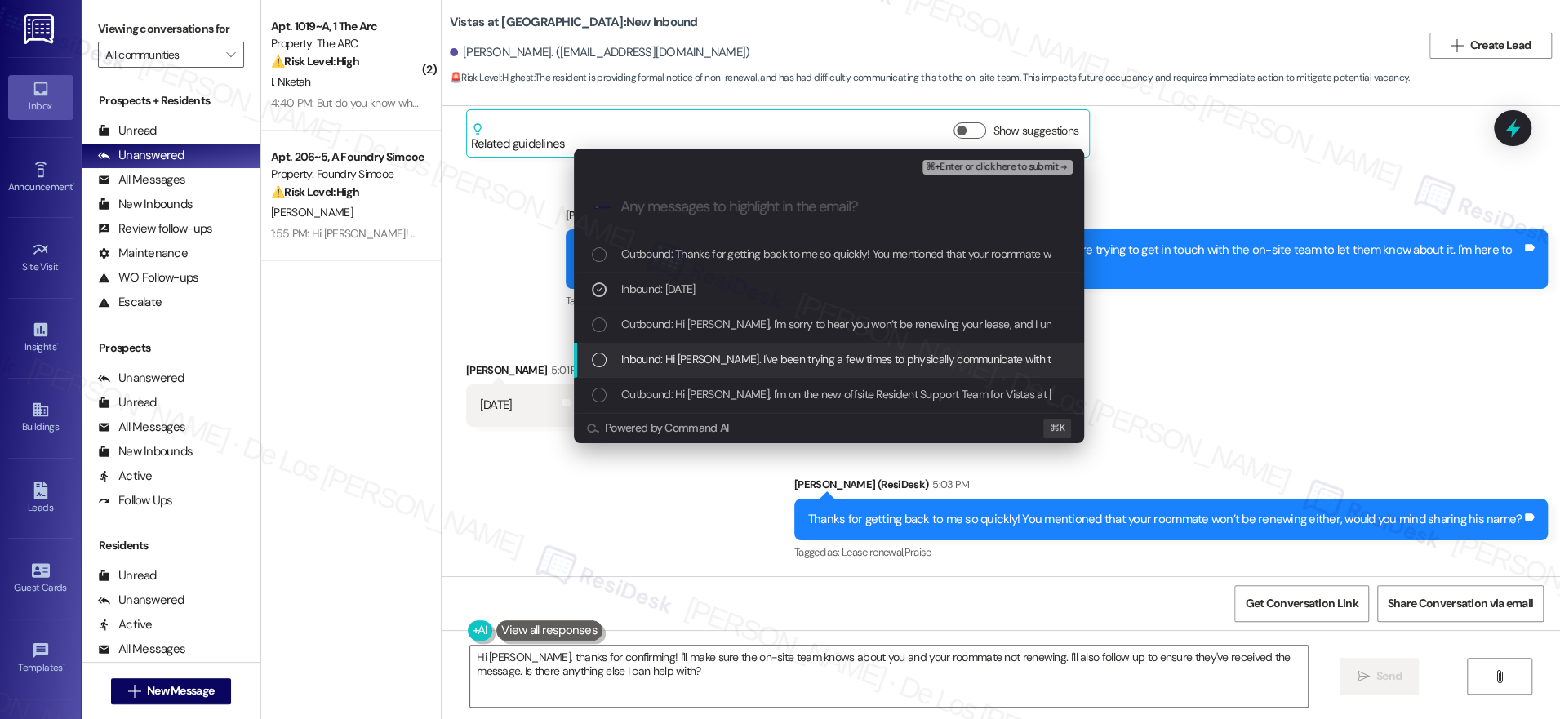
click at [765, 349] on div "Inbound: Hi [PERSON_NAME]. I've been trying a few times to physically communica…" at bounding box center [829, 360] width 510 height 35
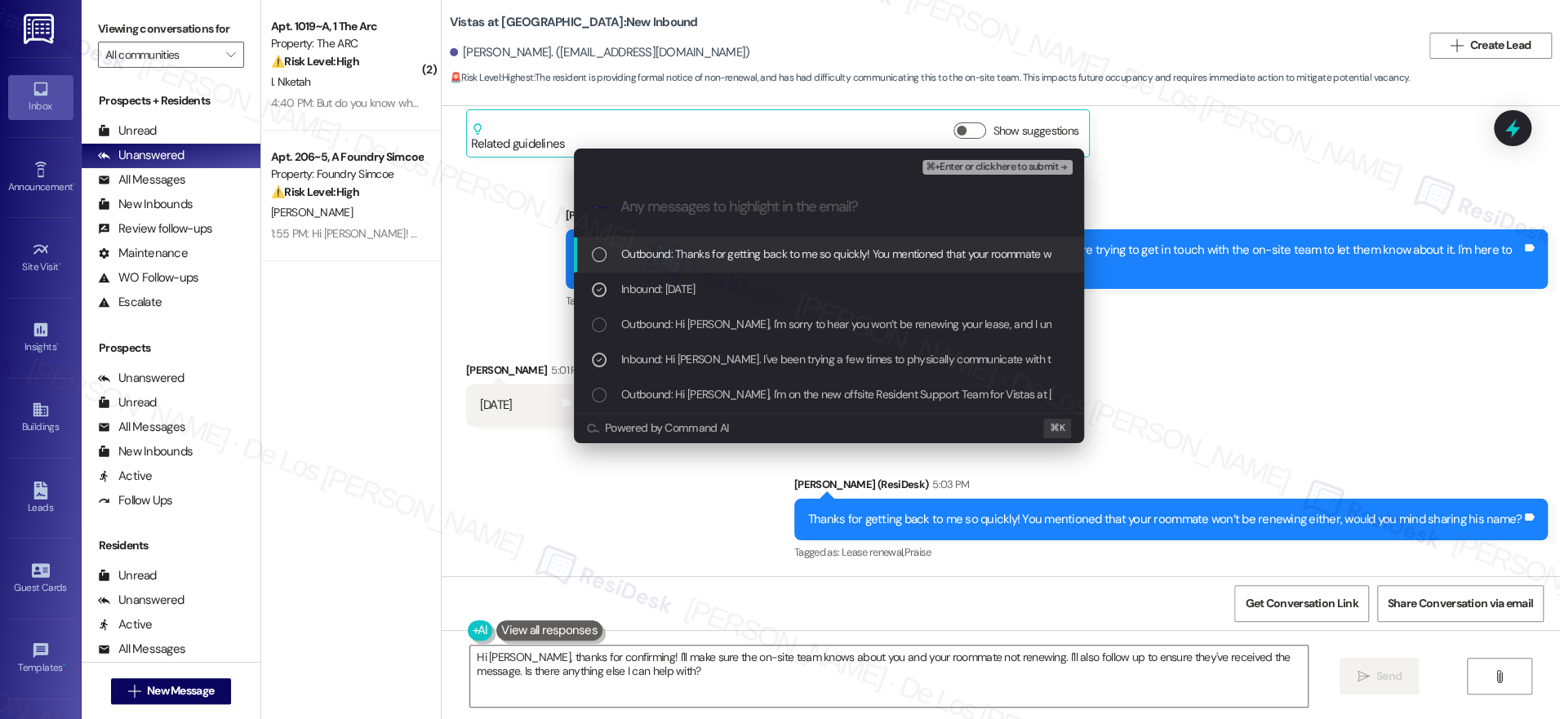
click at [1017, 167] on span "⌘+Enter or click here to submit" at bounding box center [992, 167] width 132 height 11
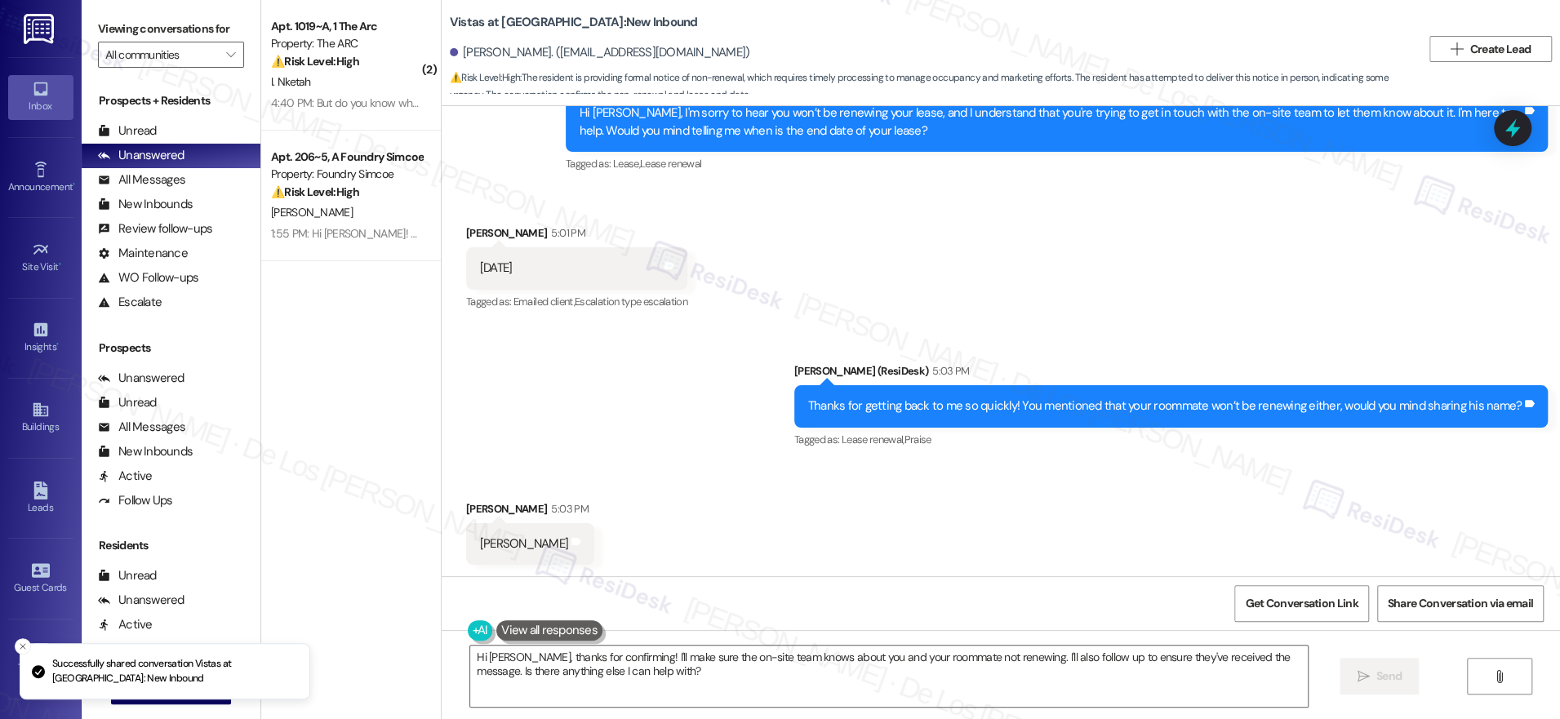
scroll to position [481, 0]
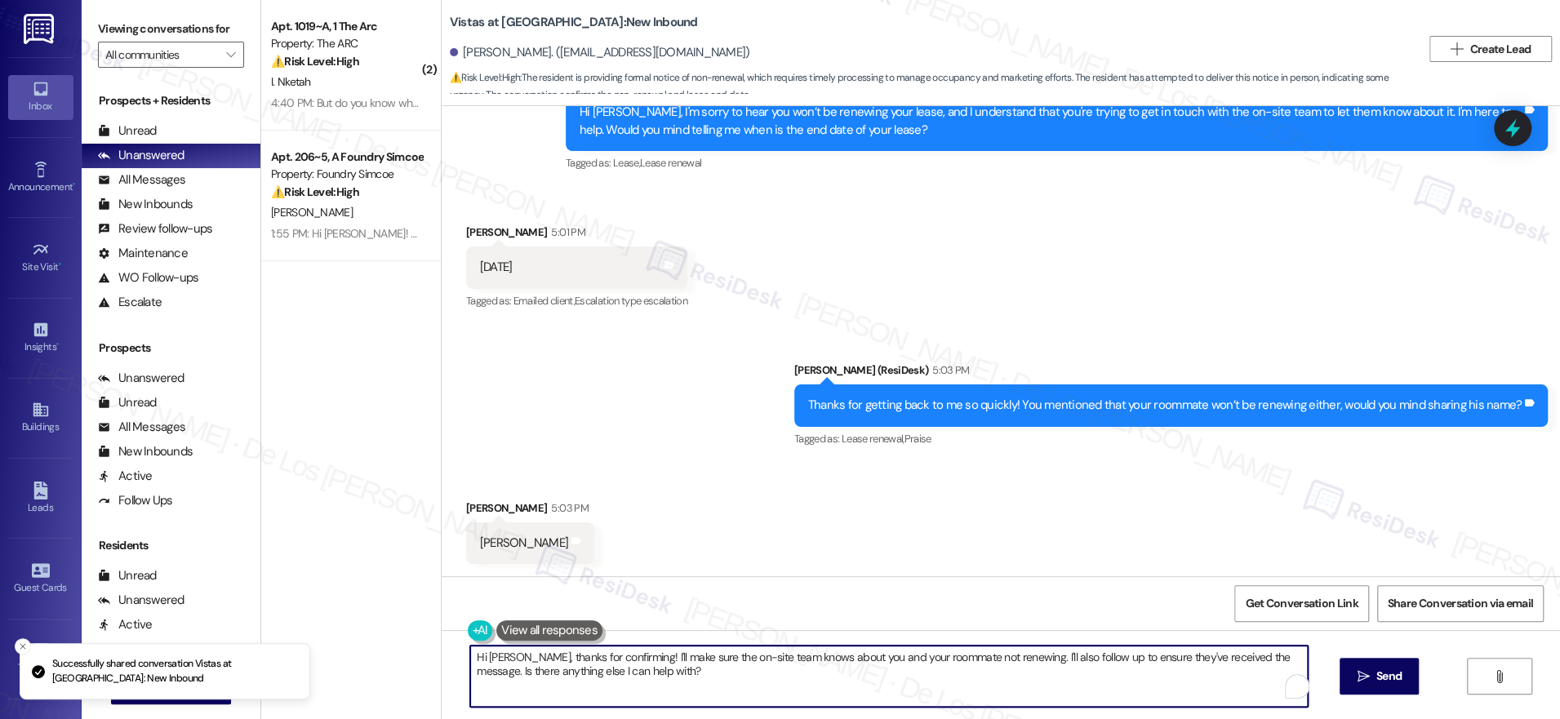
click at [691, 673] on textarea "Hi Daniel, thanks for confirming! I'll make sure the on-site team knows about y…" at bounding box center [889, 676] width 838 height 61
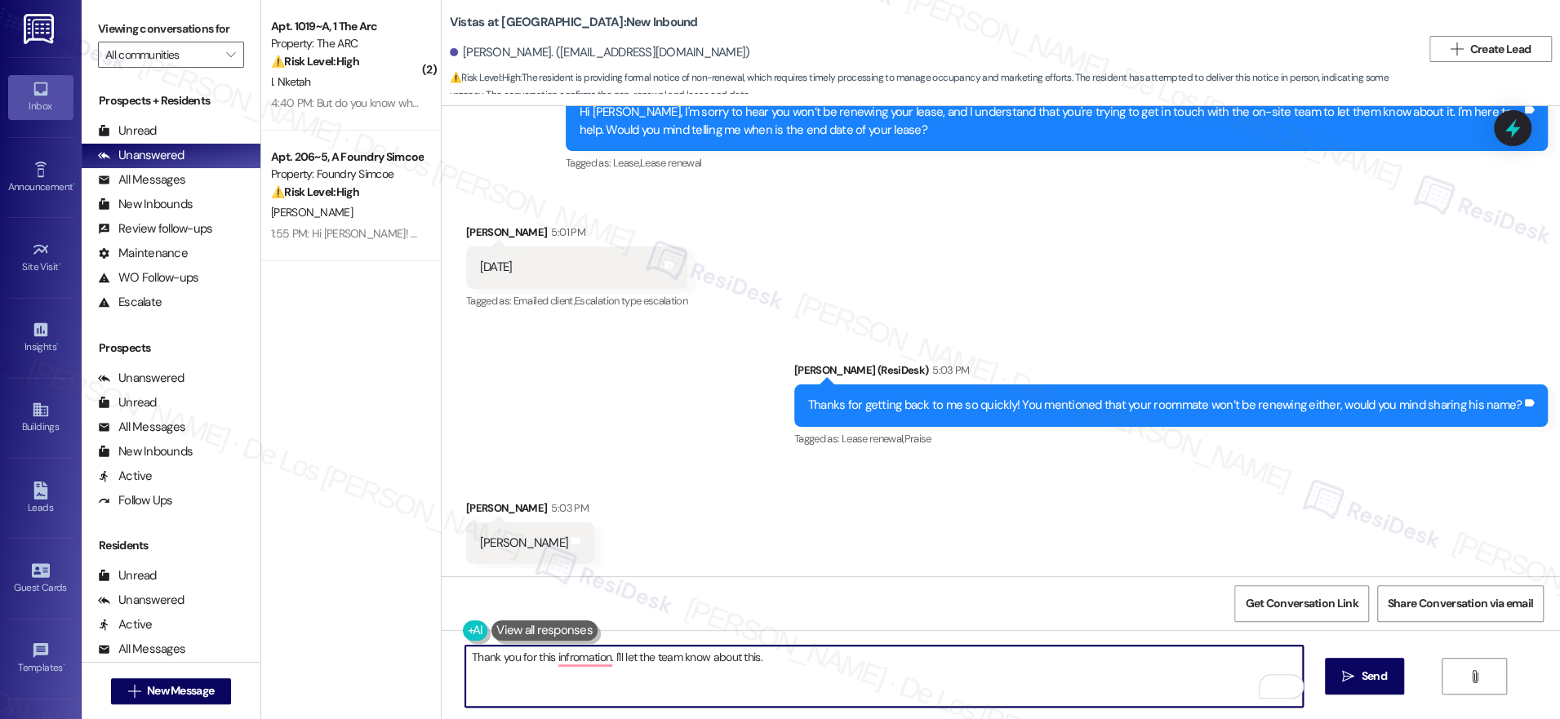
paste textarea "If you don't mind sharing, could you let me know the reason for this decision?"
type textarea "Thank you for this information. I'll let the team know about this. If you don't…"
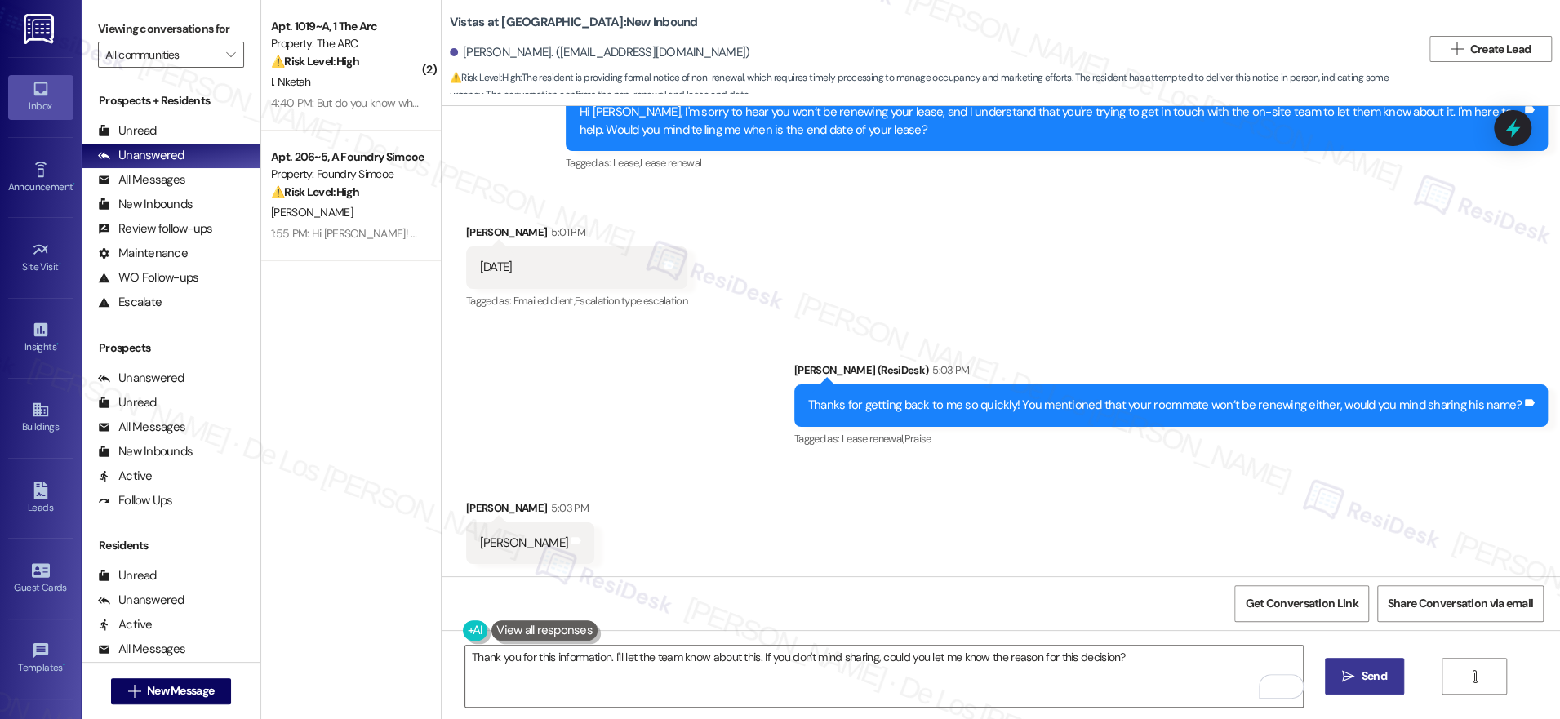
click at [1358, 676] on span "Send" at bounding box center [1374, 676] width 32 height 17
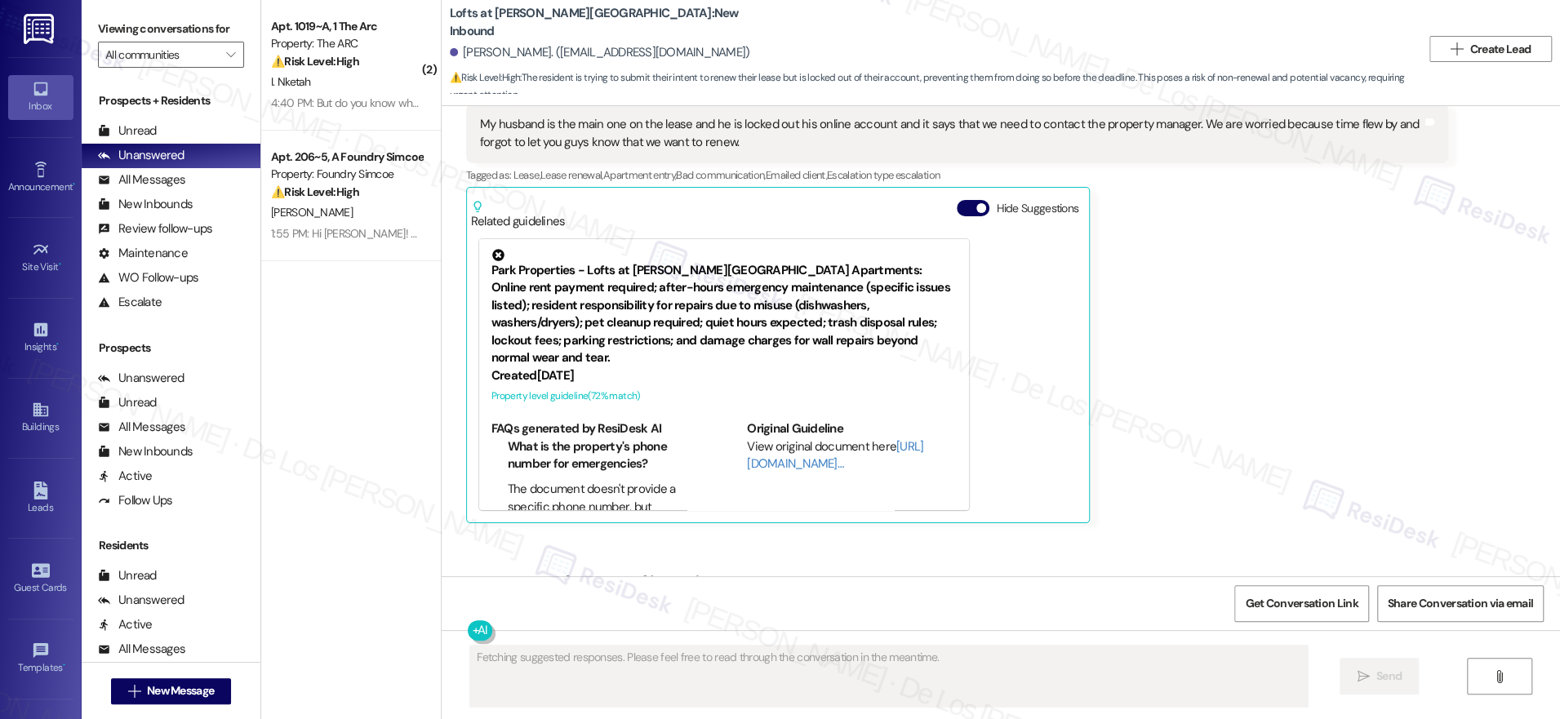
scroll to position [5141, 0]
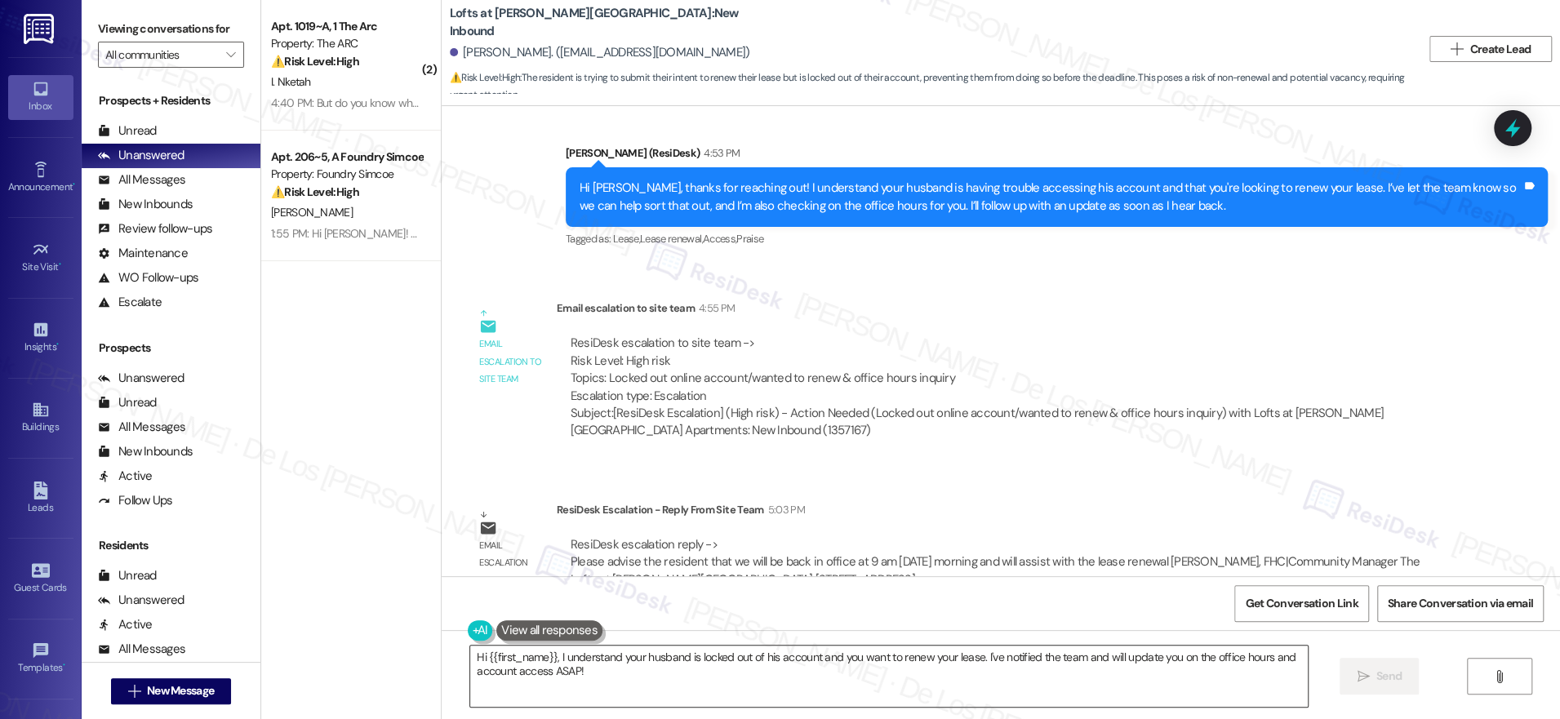
click at [636, 658] on textarea "Hi {{first_name}}, I understand your husband is locked out of his account and y…" at bounding box center [889, 676] width 838 height 61
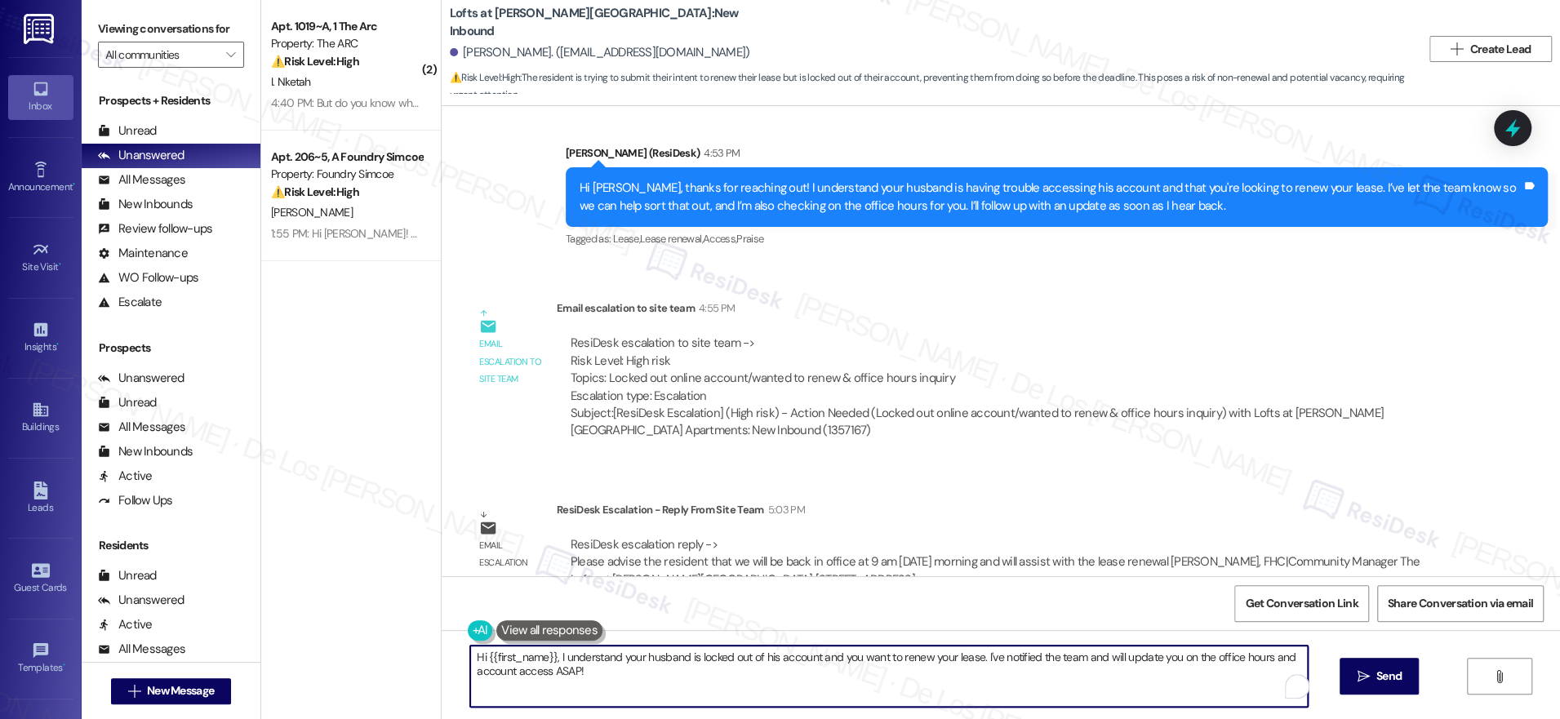
click at [636, 658] on textarea "Hi {{first_name}}, I understand your husband is locked out of his account and y…" at bounding box center [889, 676] width 838 height 61
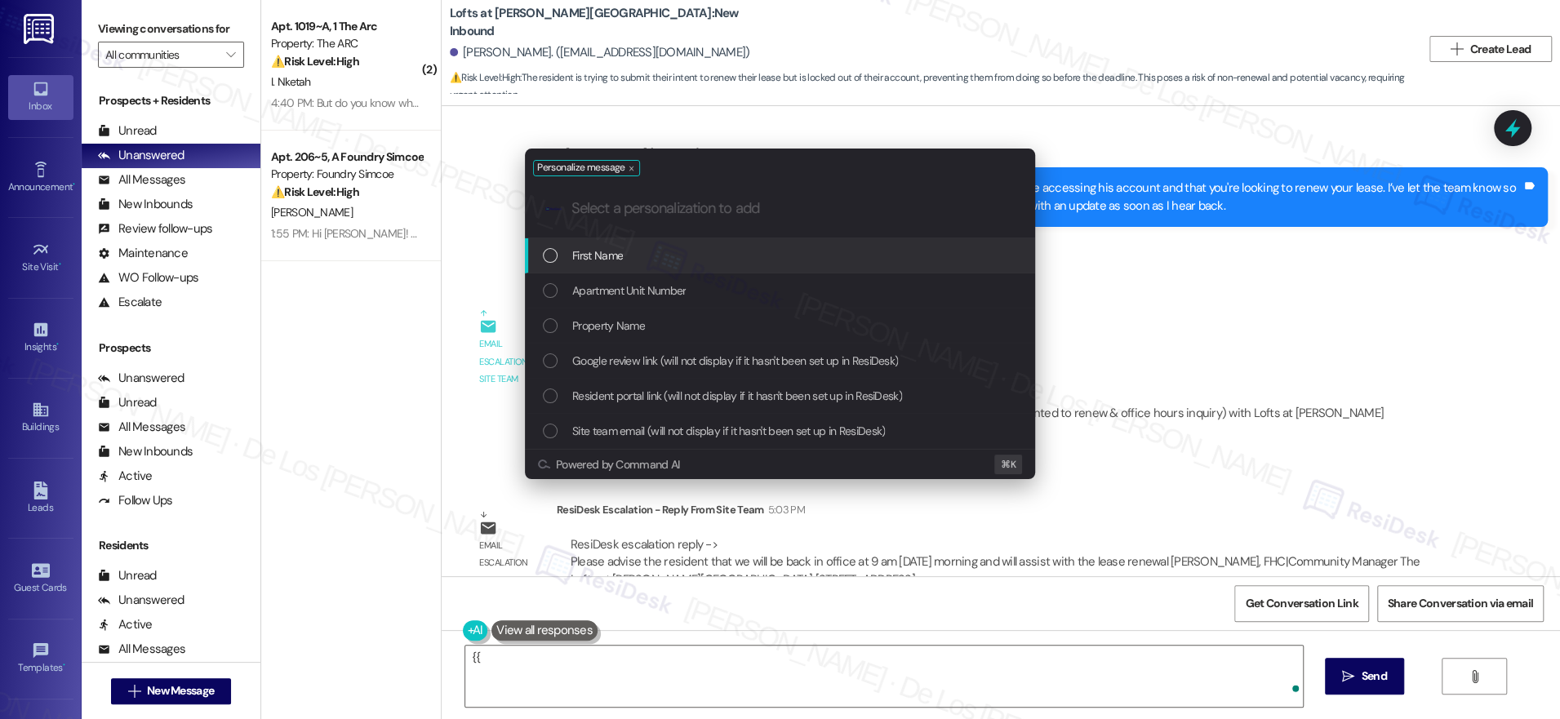
click at [673, 255] on div "First Name" at bounding box center [782, 256] width 478 height 18
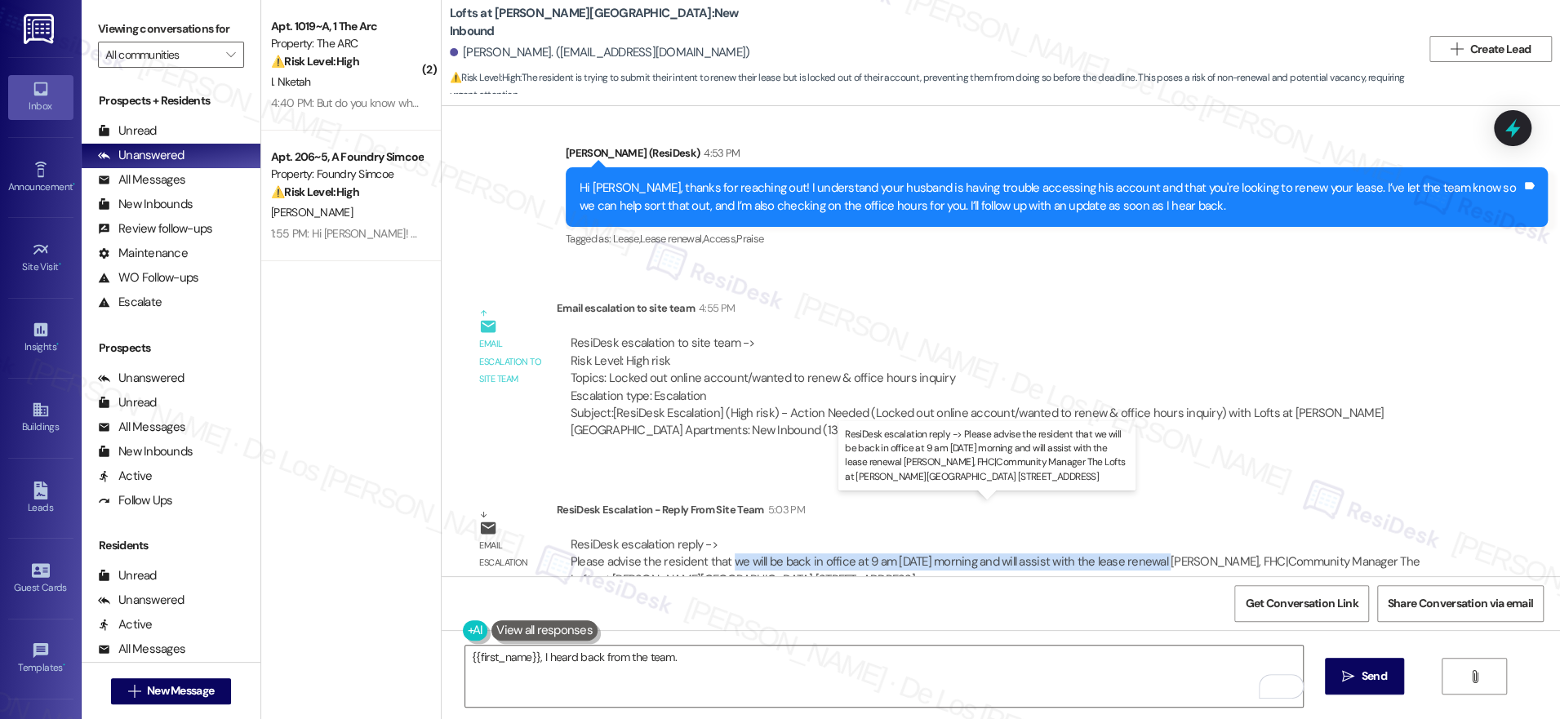
drag, startPoint x: 716, startPoint y: 522, endPoint x: 1158, endPoint y: 523, distance: 442.4
click at [1158, 536] on div "ResiDesk escalation reply -> Please advise the resident that we will be back in…" at bounding box center [995, 561] width 849 height 51
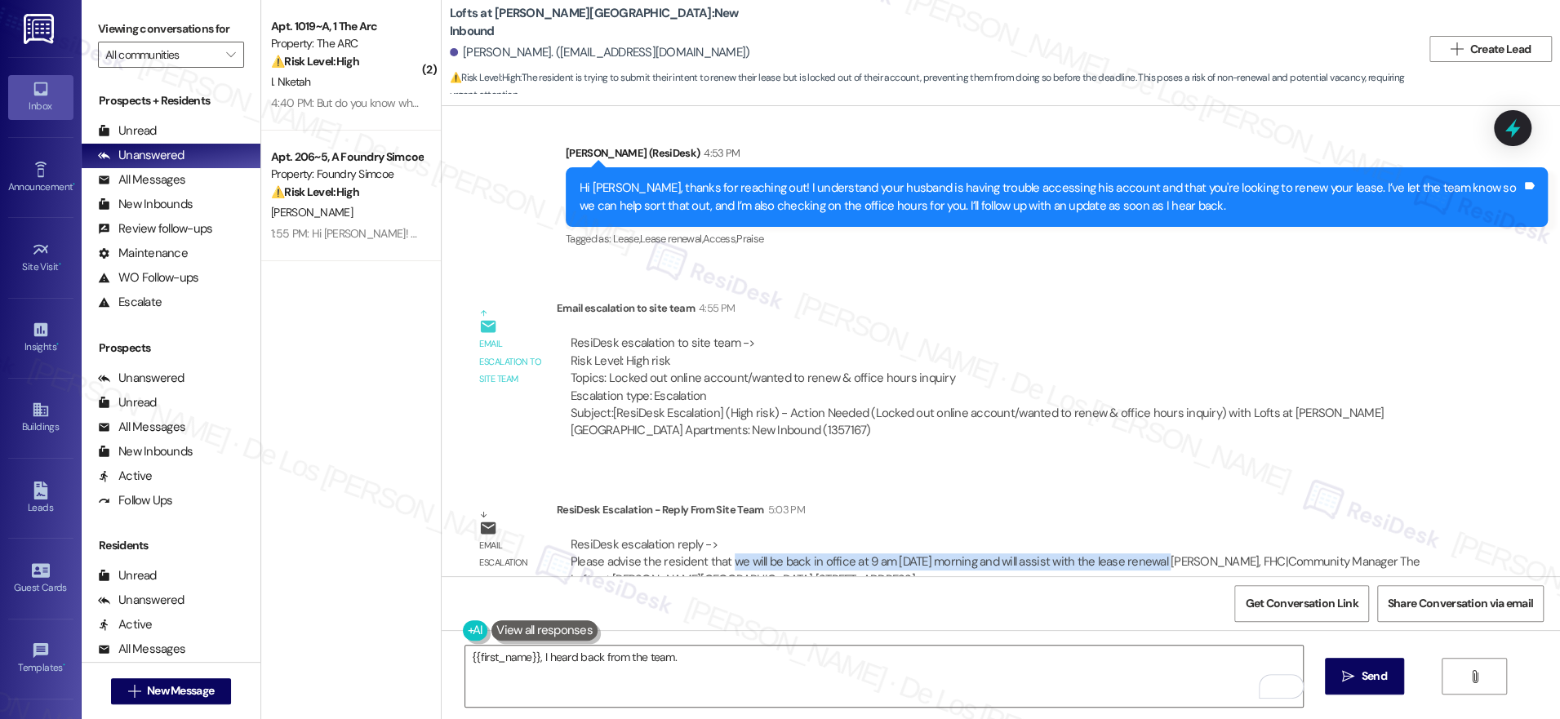
copy div "we will be back in office at 9 am tomorrow morning and will assist with the lea…"
click at [819, 662] on textarea "{{first_name}}, I heard back from the team." at bounding box center [884, 676] width 838 height 61
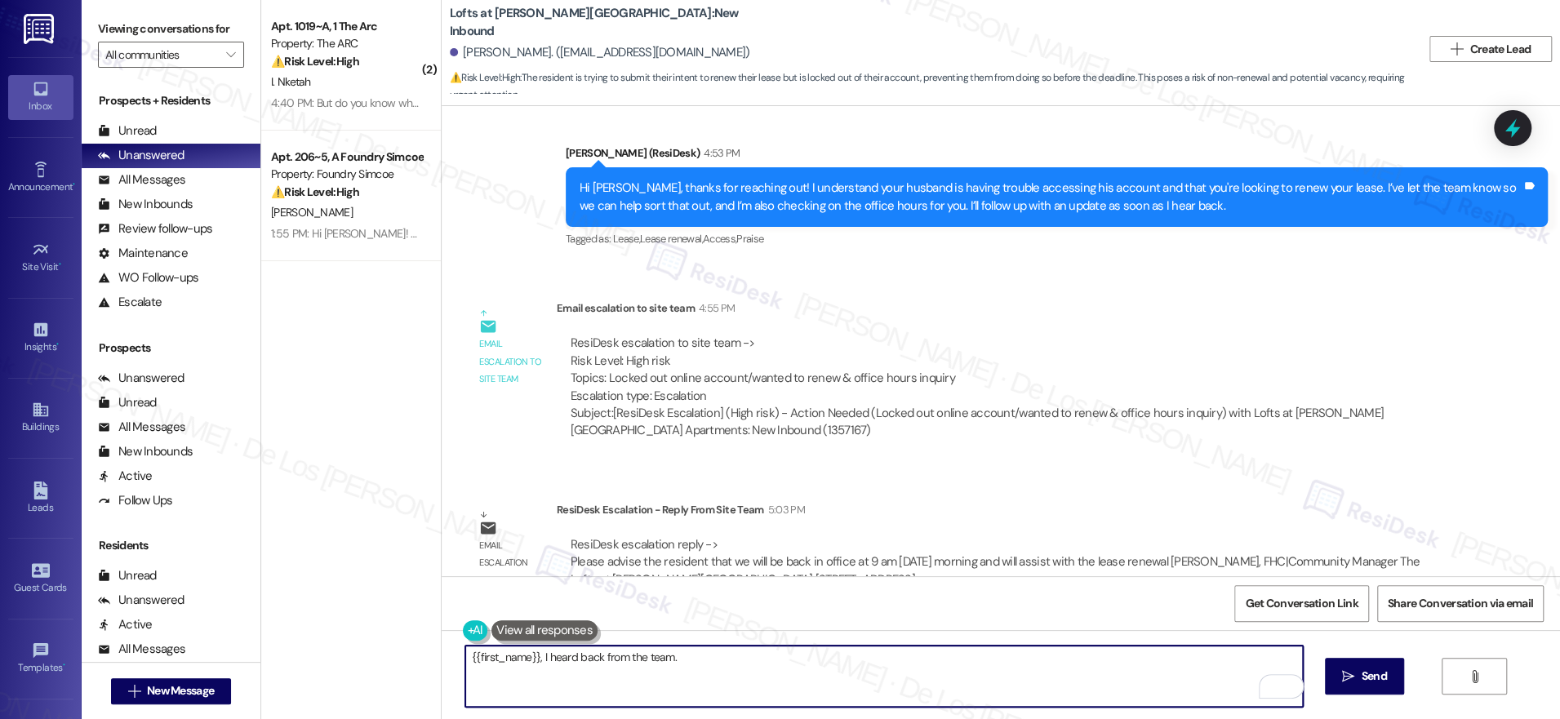
paste textarea "we will be back in office at 9 am tomorrow morning and will assist with the lea…"
drag, startPoint x: 663, startPoint y: 660, endPoint x: 732, endPoint y: 642, distance: 71.7
click at [664, 660] on textarea "{{first_name}}, I heard back from the team. we will be back in office at 9 am t…" at bounding box center [884, 676] width 838 height 61
click at [1090, 657] on textarea "{{first_name}}, I heard back from the team. They said that they will be back in…" at bounding box center [884, 676] width 838 height 61
click at [1022, 658] on textarea "{{first_name}}, I heard back from the team. They said that they will be back in…" at bounding box center [884, 676] width 838 height 61
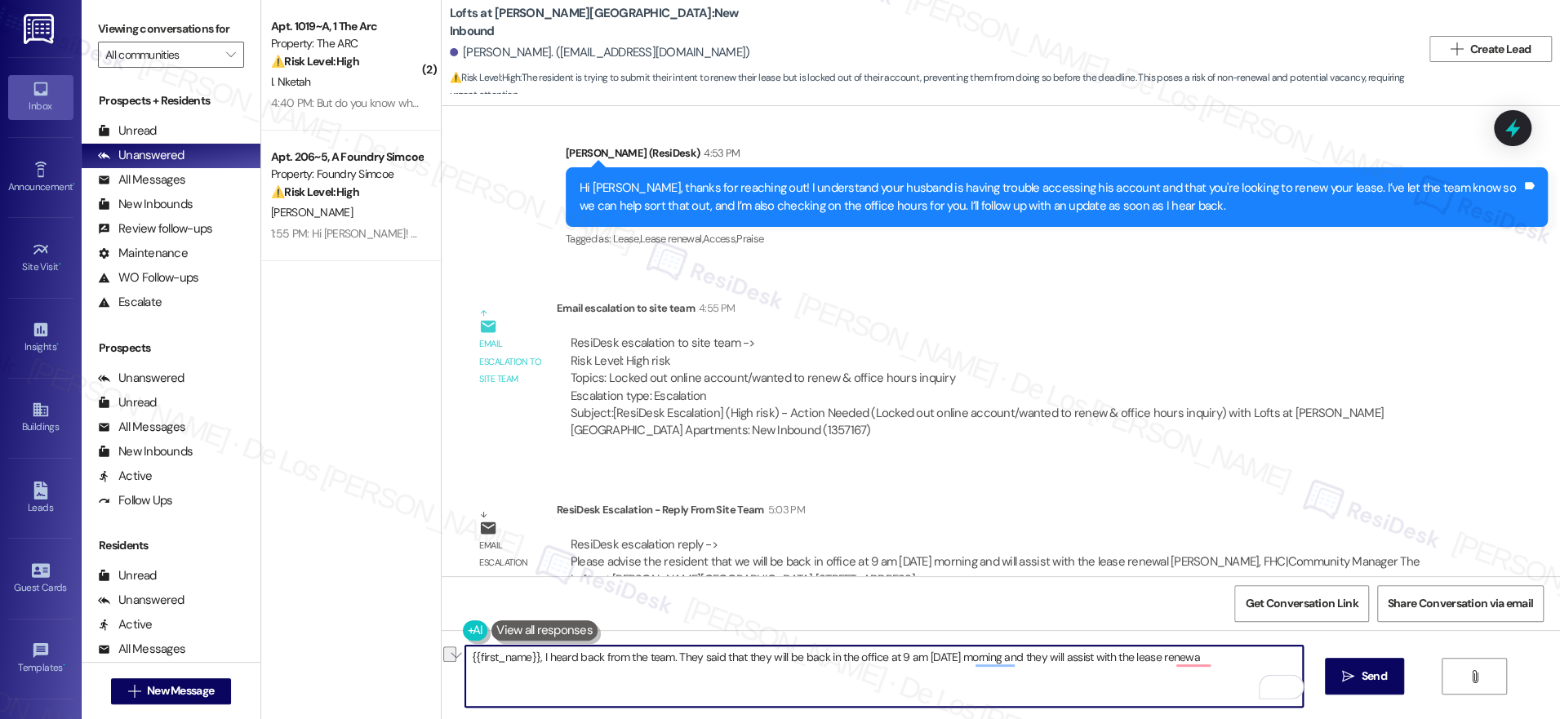
drag, startPoint x: 1095, startPoint y: 661, endPoint x: 1212, endPoint y: 669, distance: 117.8
click at [1212, 669] on textarea "{{first_name}}, I heard back from the team. They said that they will be back in…" at bounding box center [884, 676] width 838 height 61
click at [1039, 687] on textarea "{{first_name}}, I heard back from the team. They said that they will be back in…" at bounding box center [884, 676] width 838 height 61
type textarea "{{first_name}}, I heard back from the team. They said that they will be back in…"
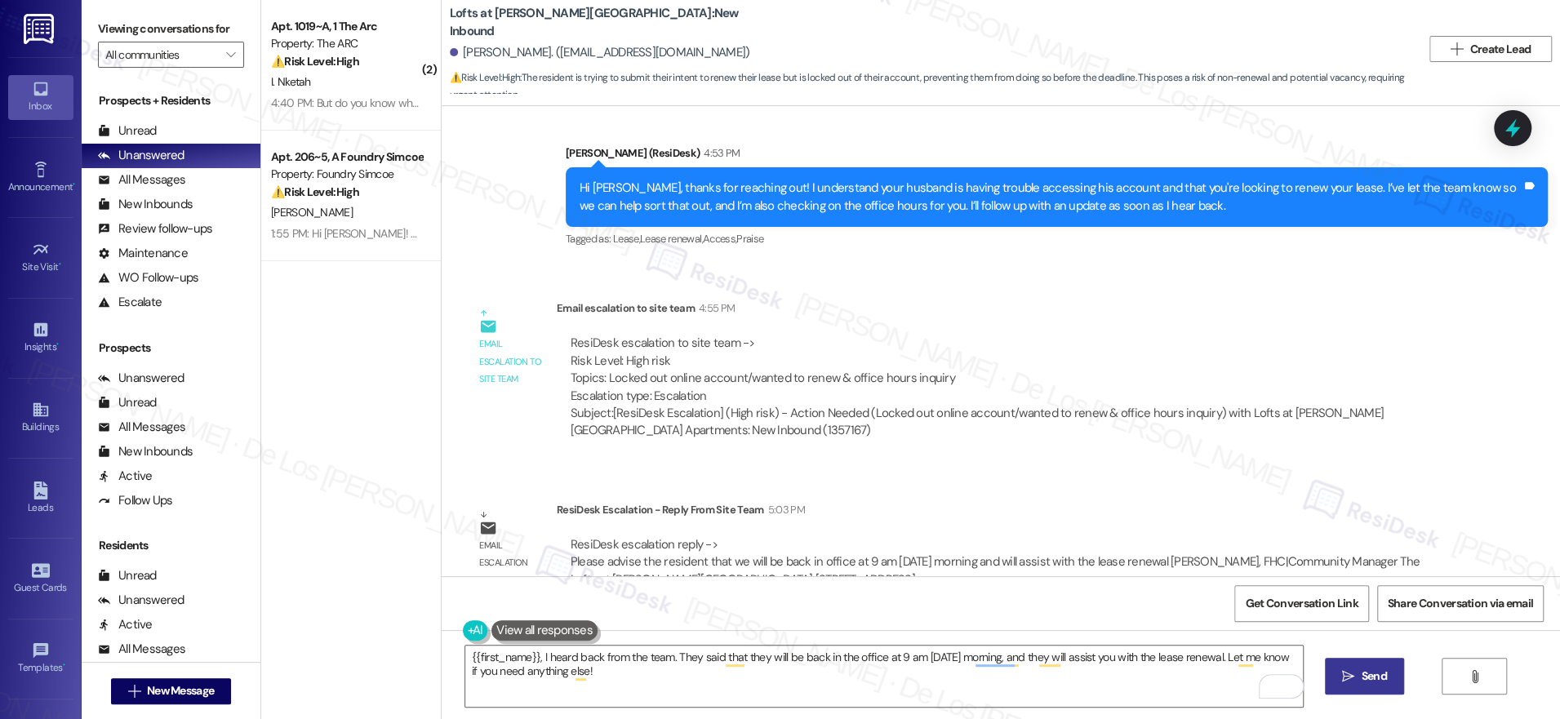
click at [1362, 677] on span "Send" at bounding box center [1374, 676] width 25 height 17
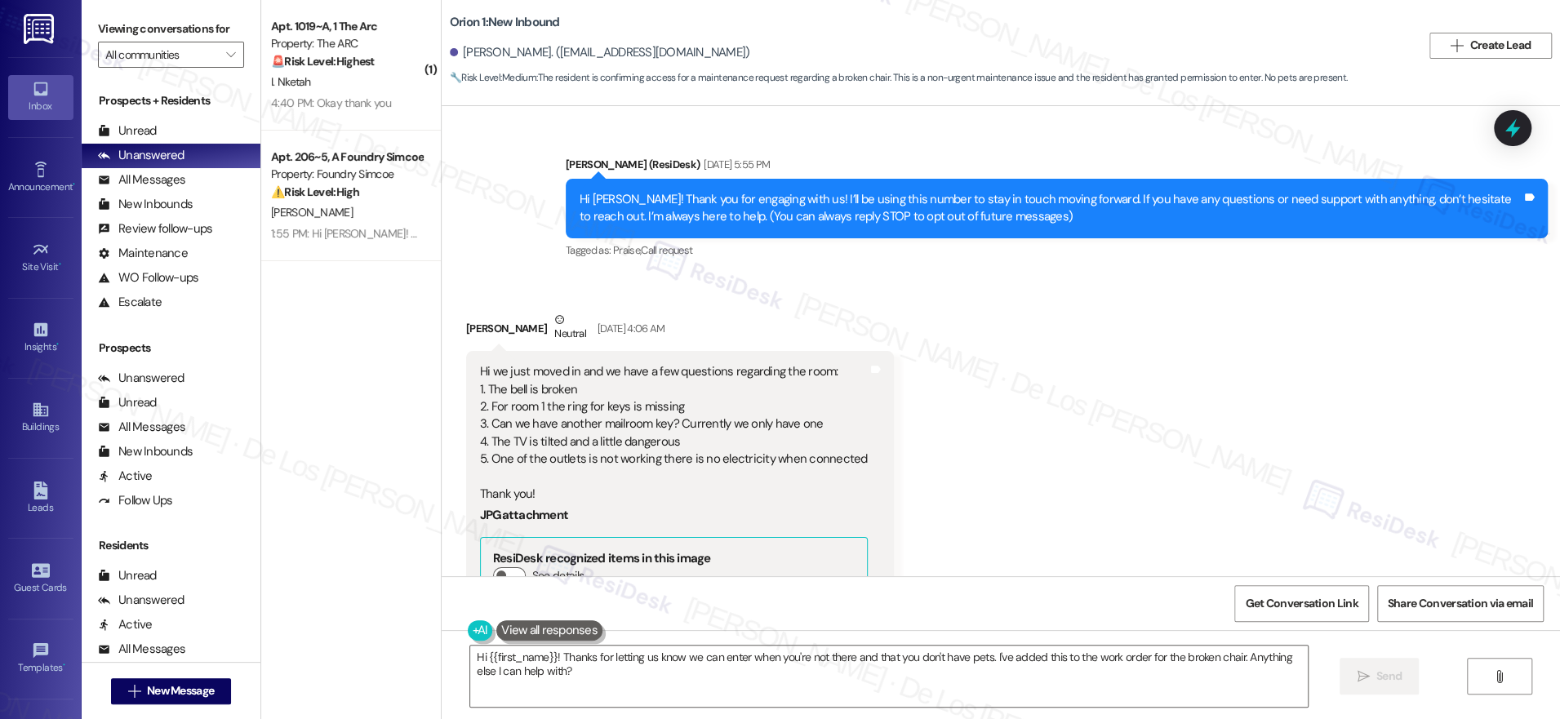
scroll to position [4408, 0]
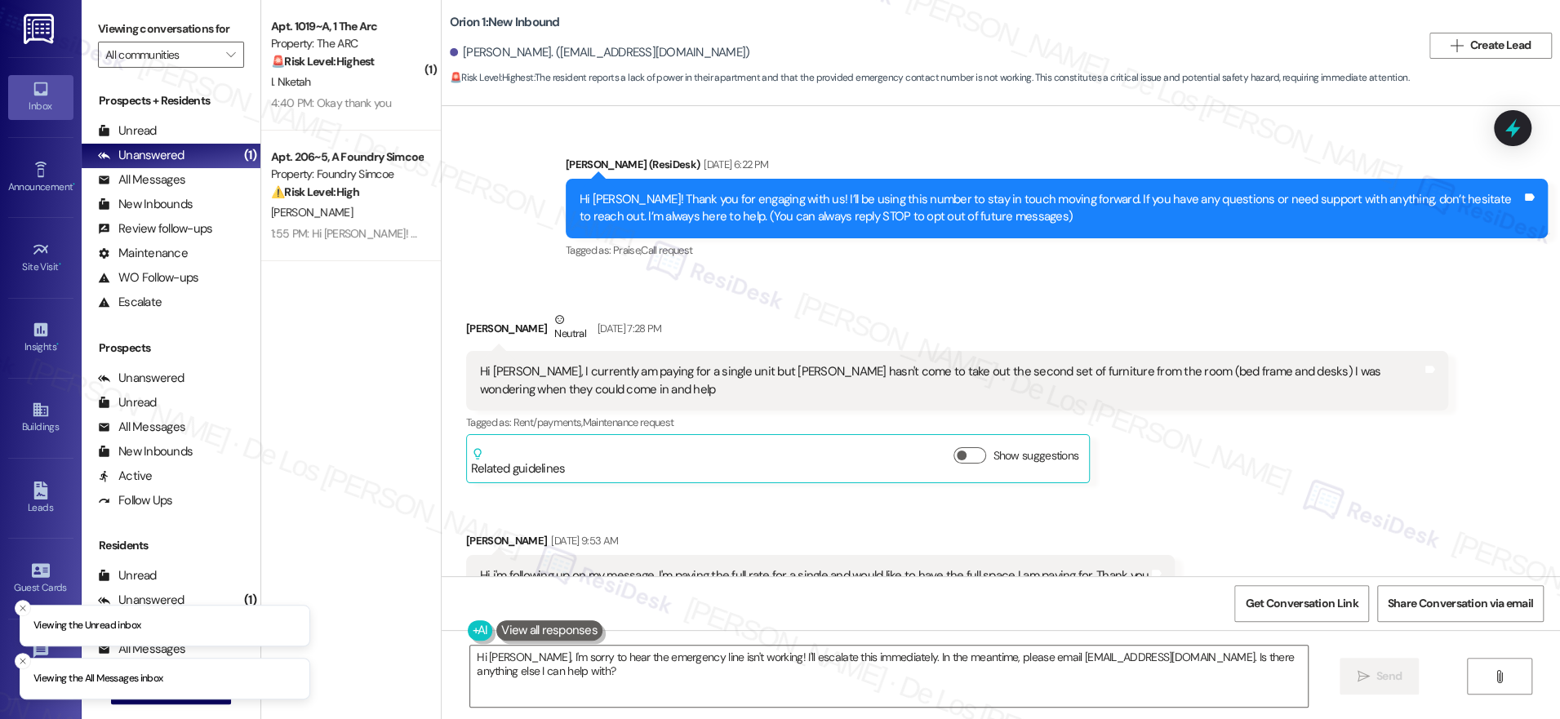
scroll to position [1793, 0]
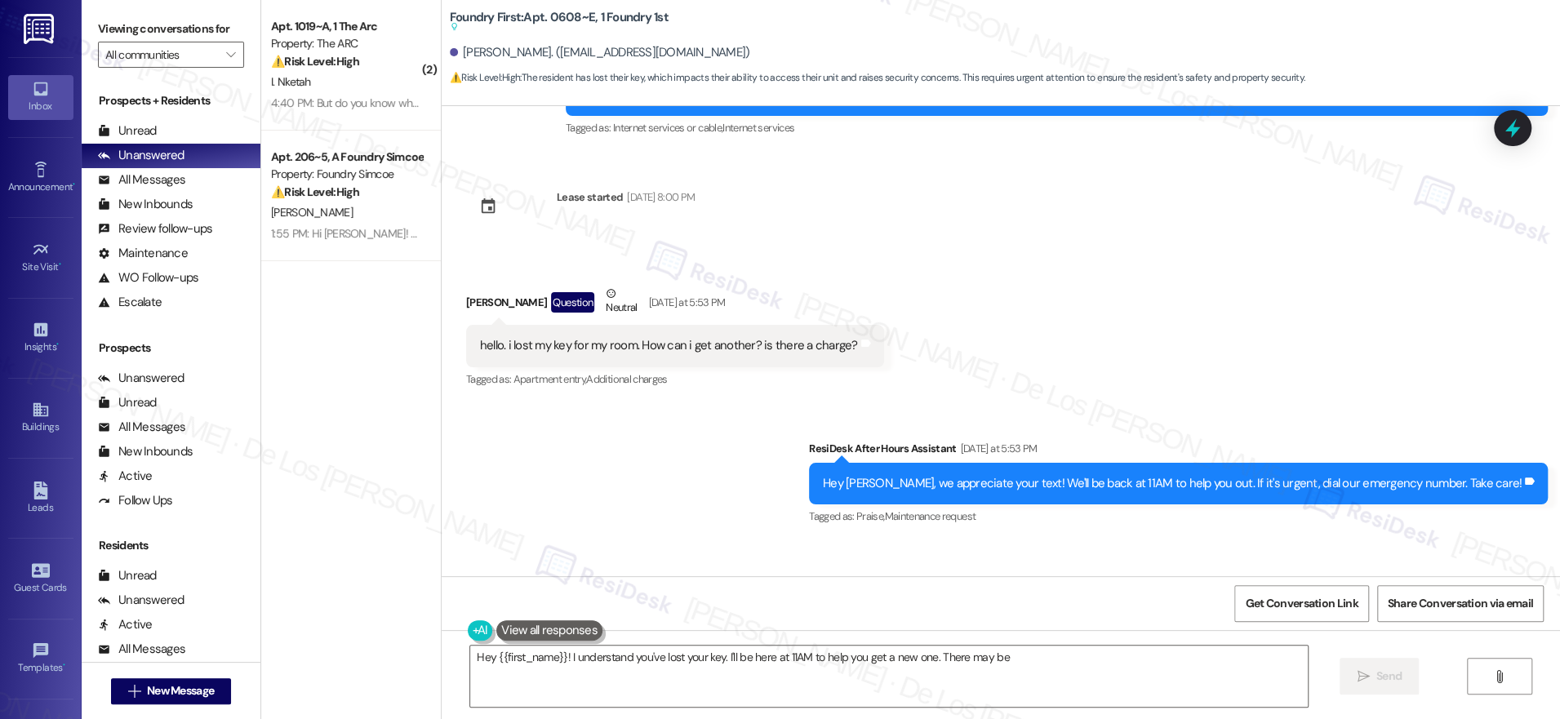
scroll to position [15255, 0]
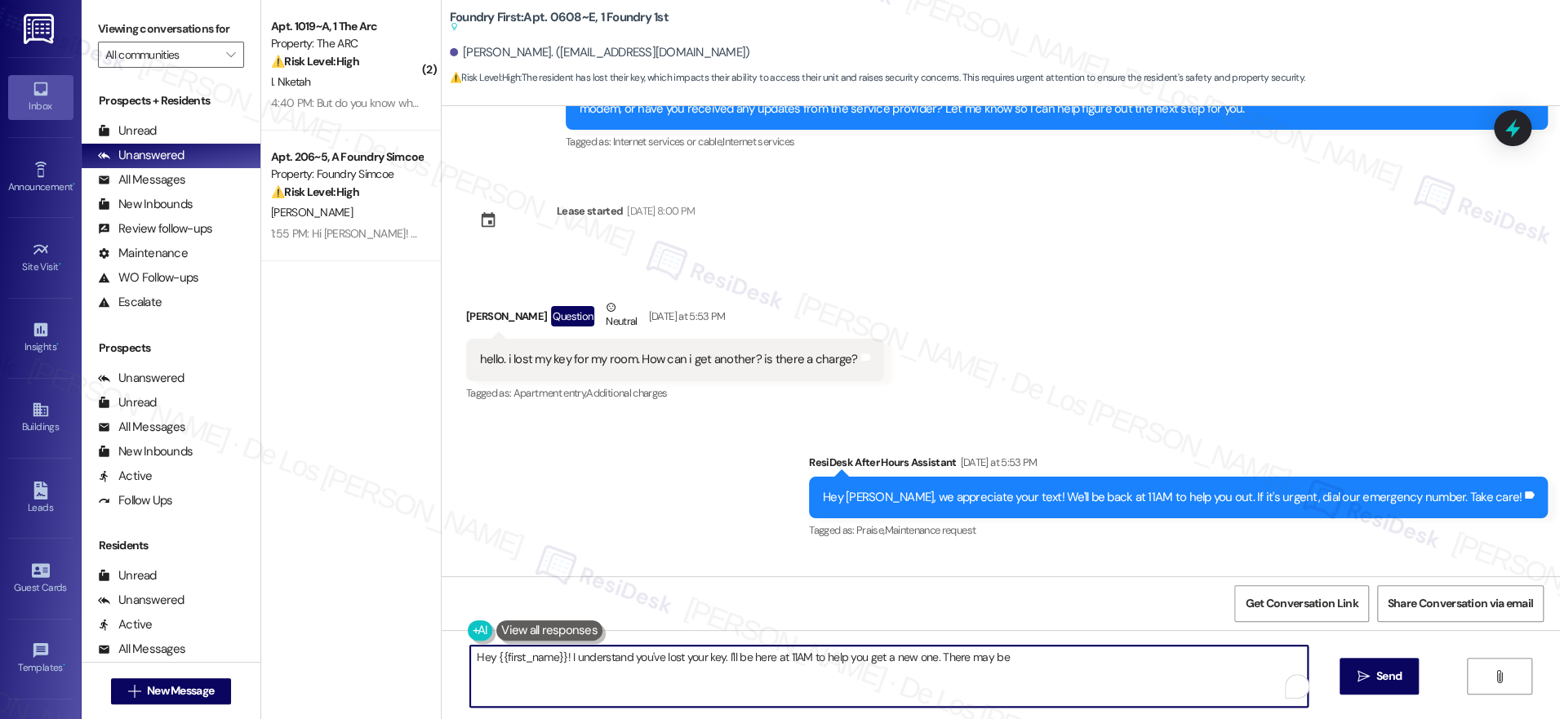
click at [1259, 690] on div "Hey {{first_name}}! I understand you've lost your key. I'll be here at 11AM to …" at bounding box center [888, 676] width 839 height 63
click at [1034, 652] on textarea "Hey {{first_name}}! I understand you've lost your key. I'm here to help if you …" at bounding box center [884, 676] width 838 height 61
drag, startPoint x: 706, startPoint y: 660, endPoint x: 846, endPoint y: 665, distance: 139.7
click at [953, 630] on div "Hey {{first_name}}! I understand you've lost your key. I'm here to help if you …" at bounding box center [1001, 691] width 1118 height 122
drag, startPoint x: 709, startPoint y: 661, endPoint x: 1160, endPoint y: 660, distance: 450.6
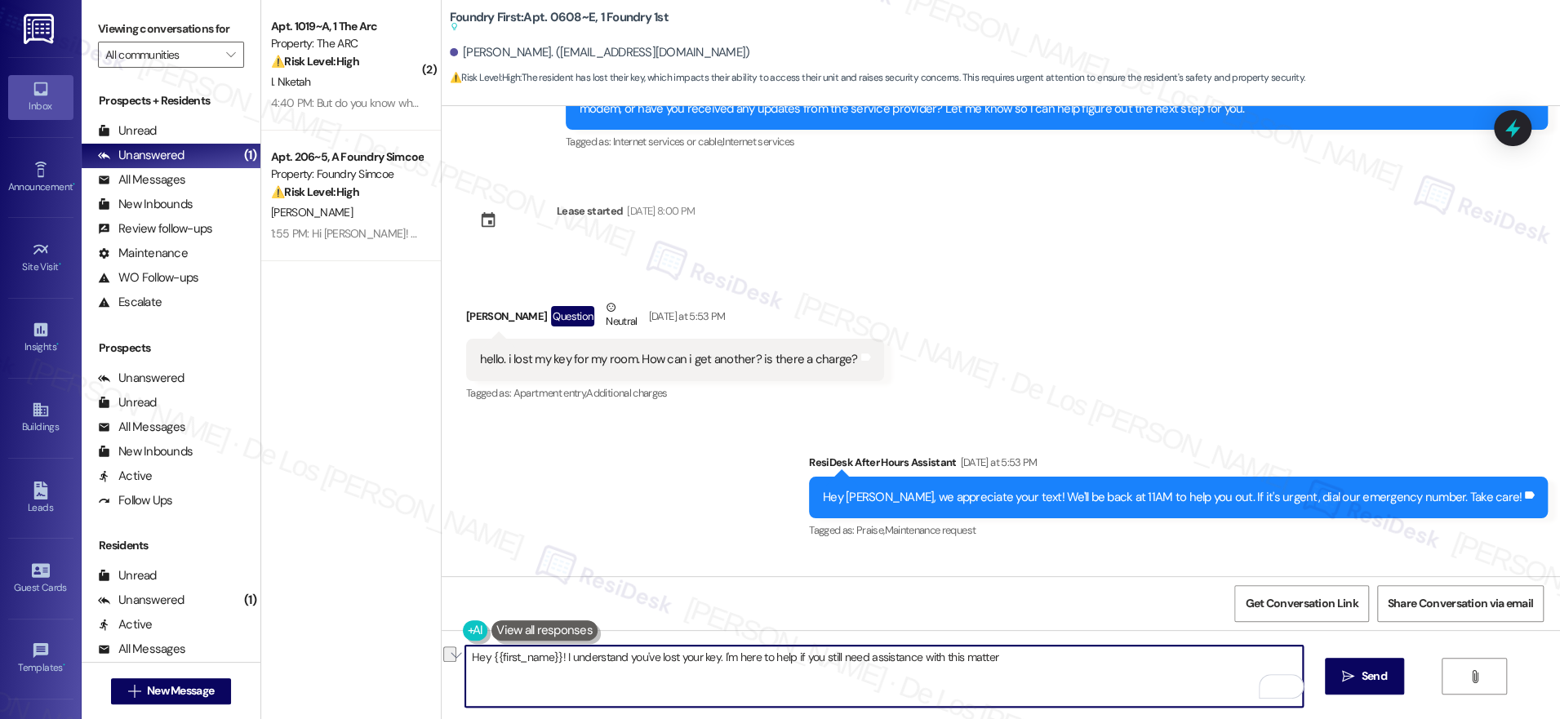
click at [1161, 659] on textarea "Hey {{first_name}}! I understand you've lost your key. I'm here to help if you …" at bounding box center [884, 676] width 838 height 61
paste textarea "heard you’ve lost your key—has this already been taken care of? If not, I’m hap…"
drag, startPoint x: 688, startPoint y: 659, endPoint x: 618, endPoint y: 655, distance: 70.3
click at [553, 657] on textarea "Hey {{first_name}}! I heard you’ve lost your key—has this already been taken ca…" at bounding box center [884, 676] width 838 height 61
paste textarea "understand you've lost your key"
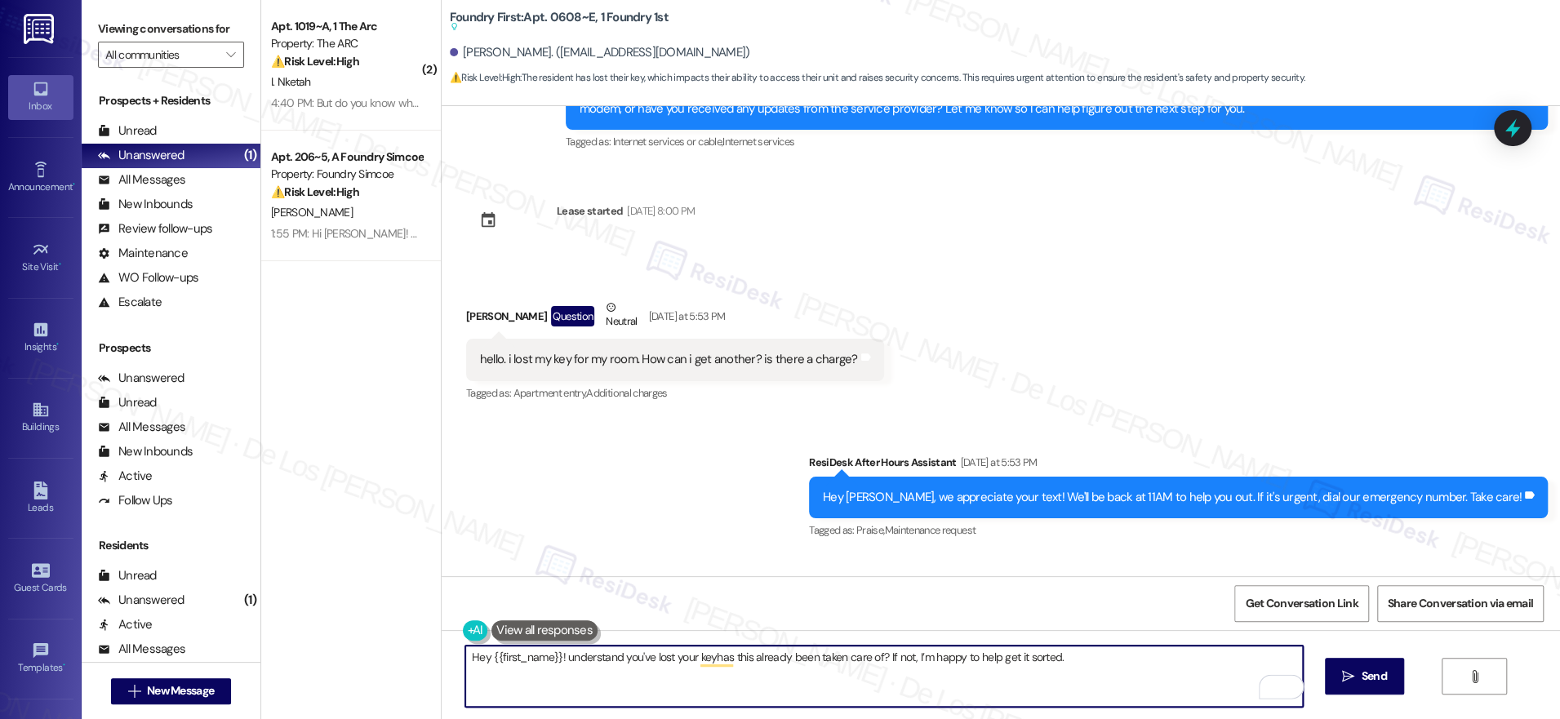
click at [554, 657] on textarea "Hey {{first_name}}! understand you've lost your keyhas this already been taken …" at bounding box center [884, 676] width 838 height 61
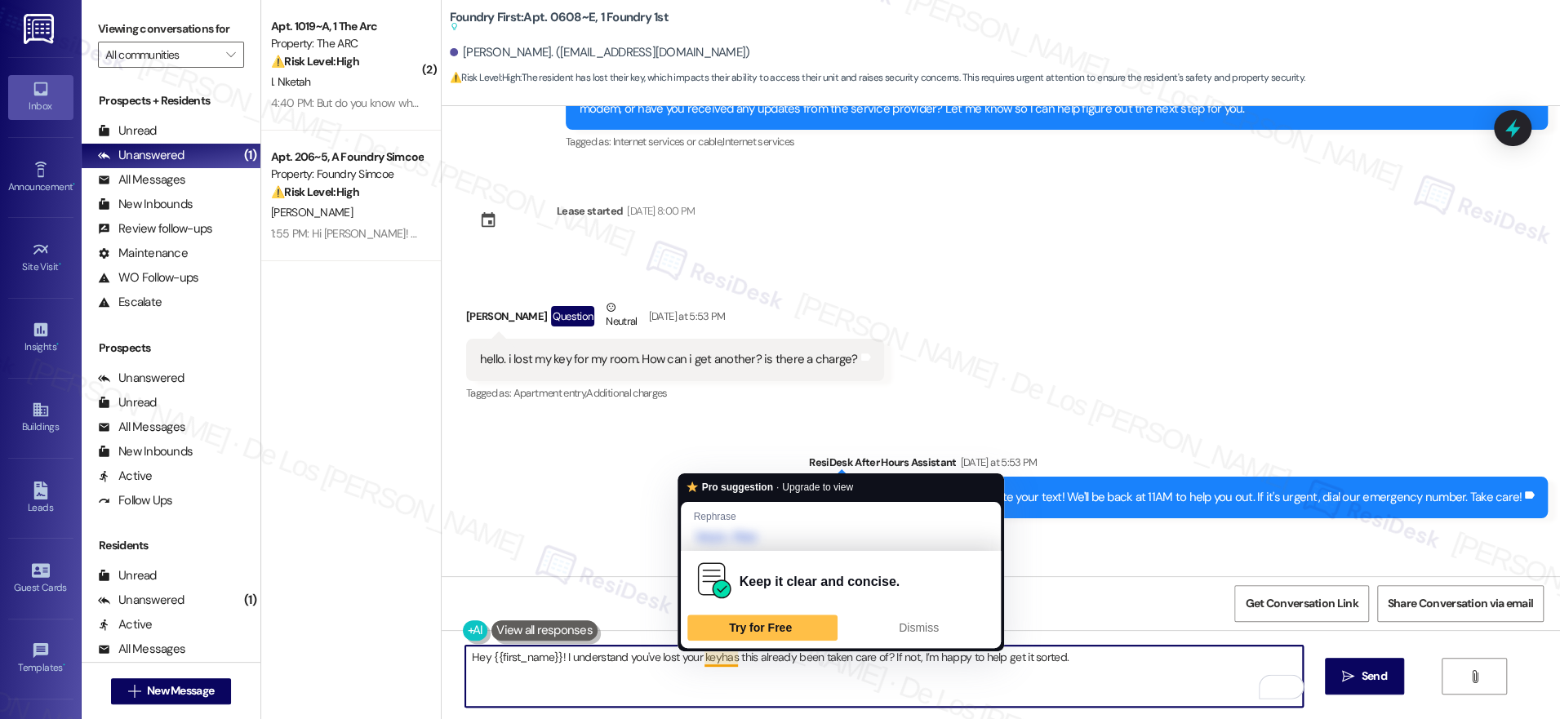
drag, startPoint x: 709, startPoint y: 655, endPoint x: 753, endPoint y: 651, distance: 44.2
click at [709, 655] on textarea "Hey {{first_name}}! I understand you've lost your keyhas this already been take…" at bounding box center [884, 676] width 838 height 61
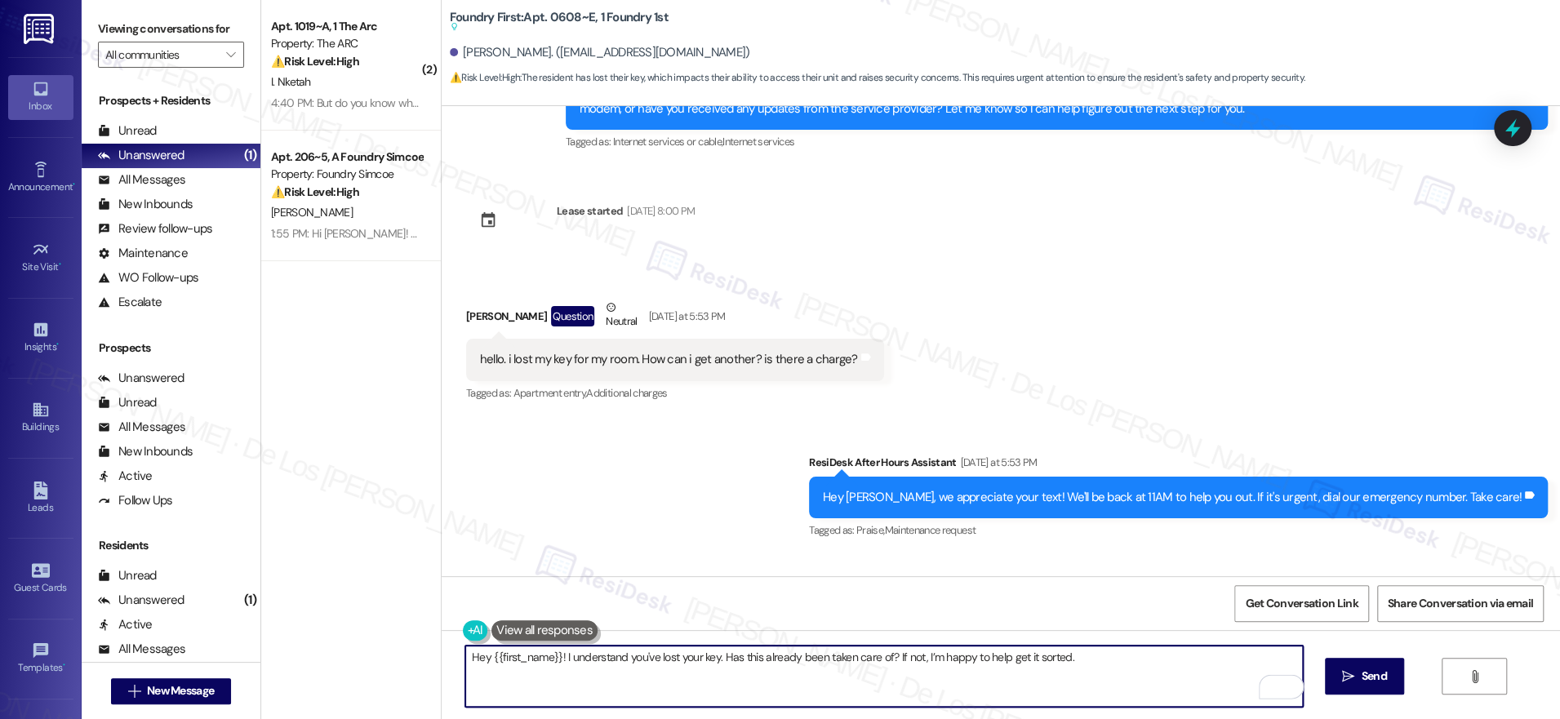
click at [1086, 654] on textarea "Hey {{first_name}}! I understand you've lost your key. Has this already been ta…" at bounding box center [884, 676] width 838 height 61
drag, startPoint x: 999, startPoint y: 659, endPoint x: 1083, endPoint y: 660, distance: 84.1
click at [1083, 660] on textarea "Hey {{first_name}}! I understand you've lost your key. Has this already been ta…" at bounding box center [884, 676] width 838 height 61
type textarea "Hey {{first_name}}! I understand you've lost your key. Has this already been ta…"
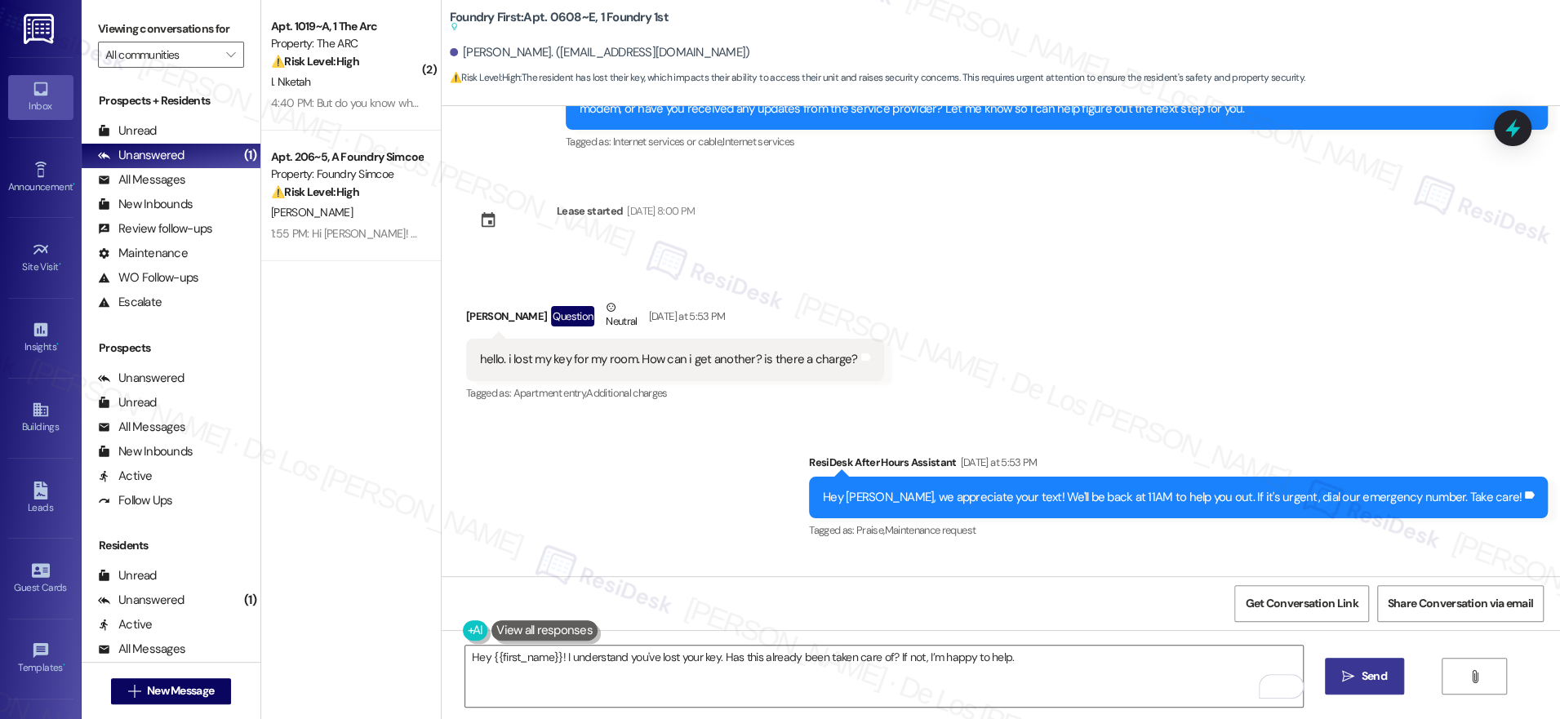
click at [1344, 672] on icon "" at bounding box center [1348, 676] width 12 height 13
click at [1318, 601] on span "Get Conversation Link" at bounding box center [1301, 603] width 113 height 17
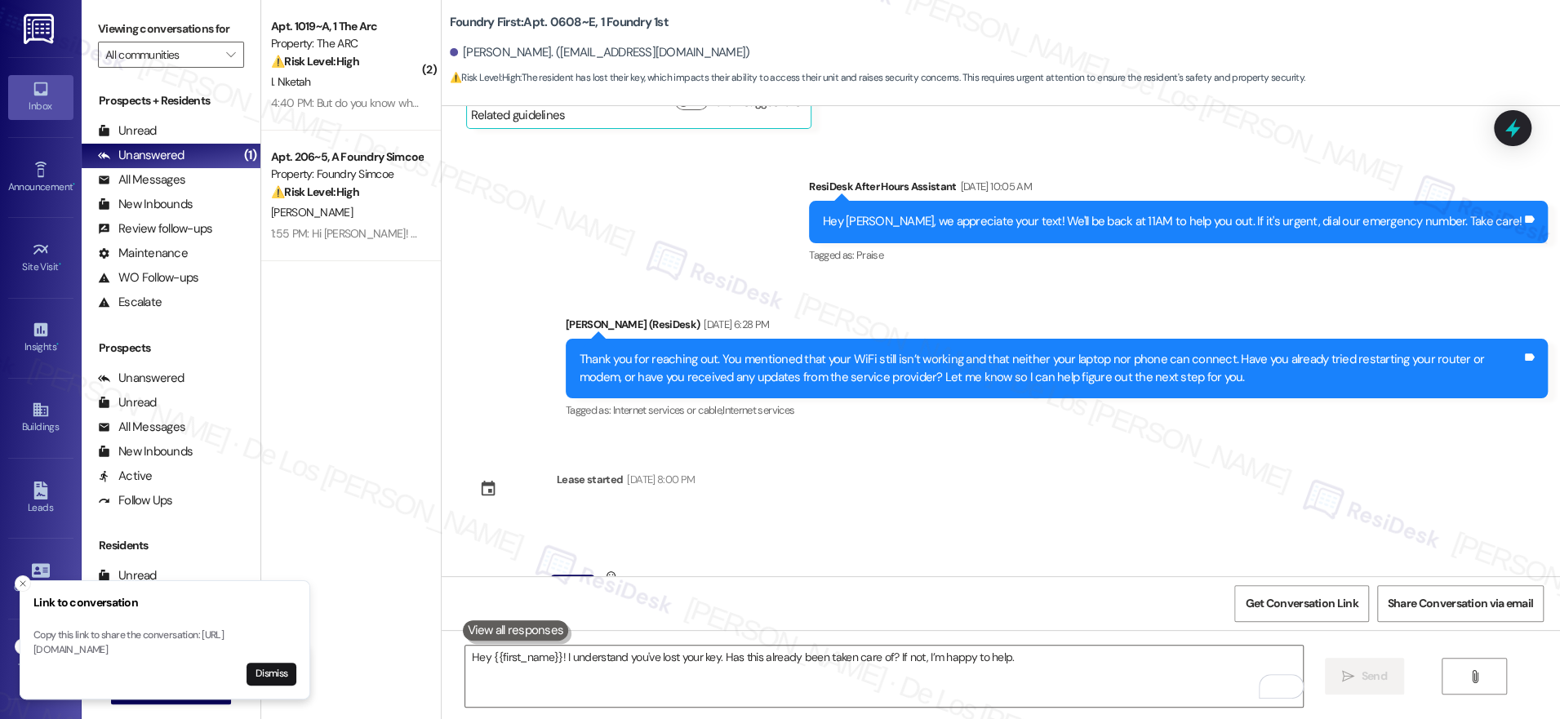
scroll to position [15389, 0]
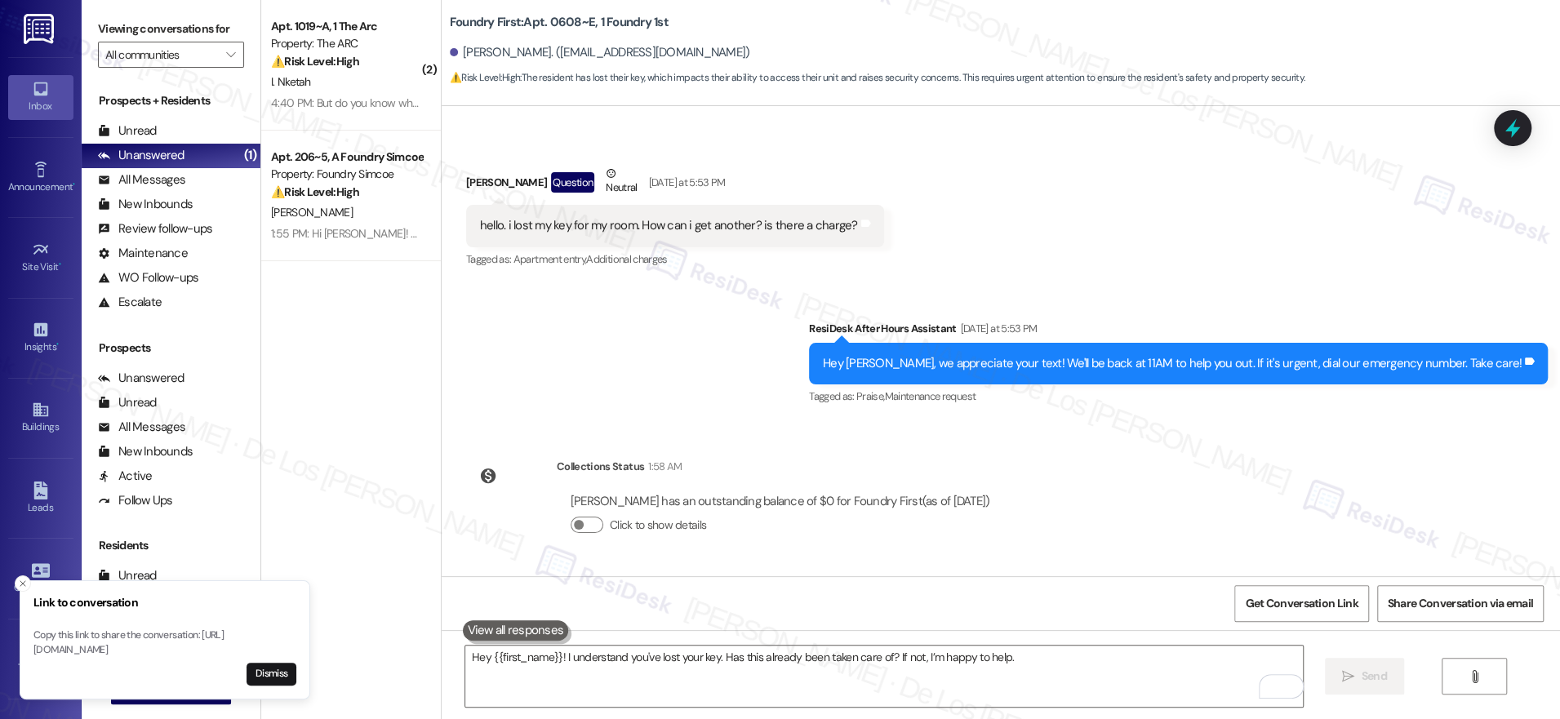
drag, startPoint x: 24, startPoint y: 571, endPoint x: 29, endPoint y: 563, distance: 8.8
click at [24, 579] on icon "Close toast" at bounding box center [23, 584] width 10 height 10
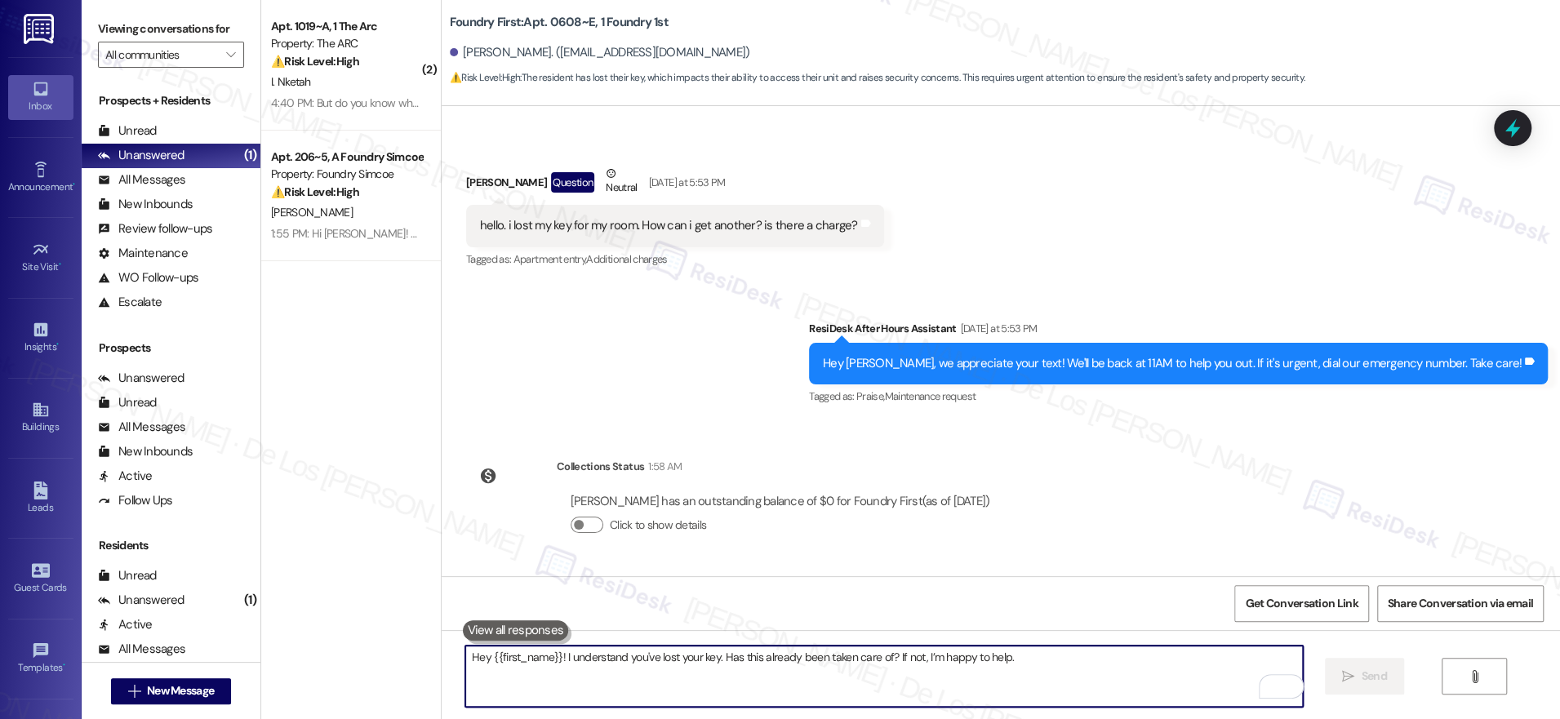
click at [932, 674] on textarea "Hey {{first_name}}! I understand you've lost your key. Has this already been ta…" at bounding box center [884, 676] width 838 height 61
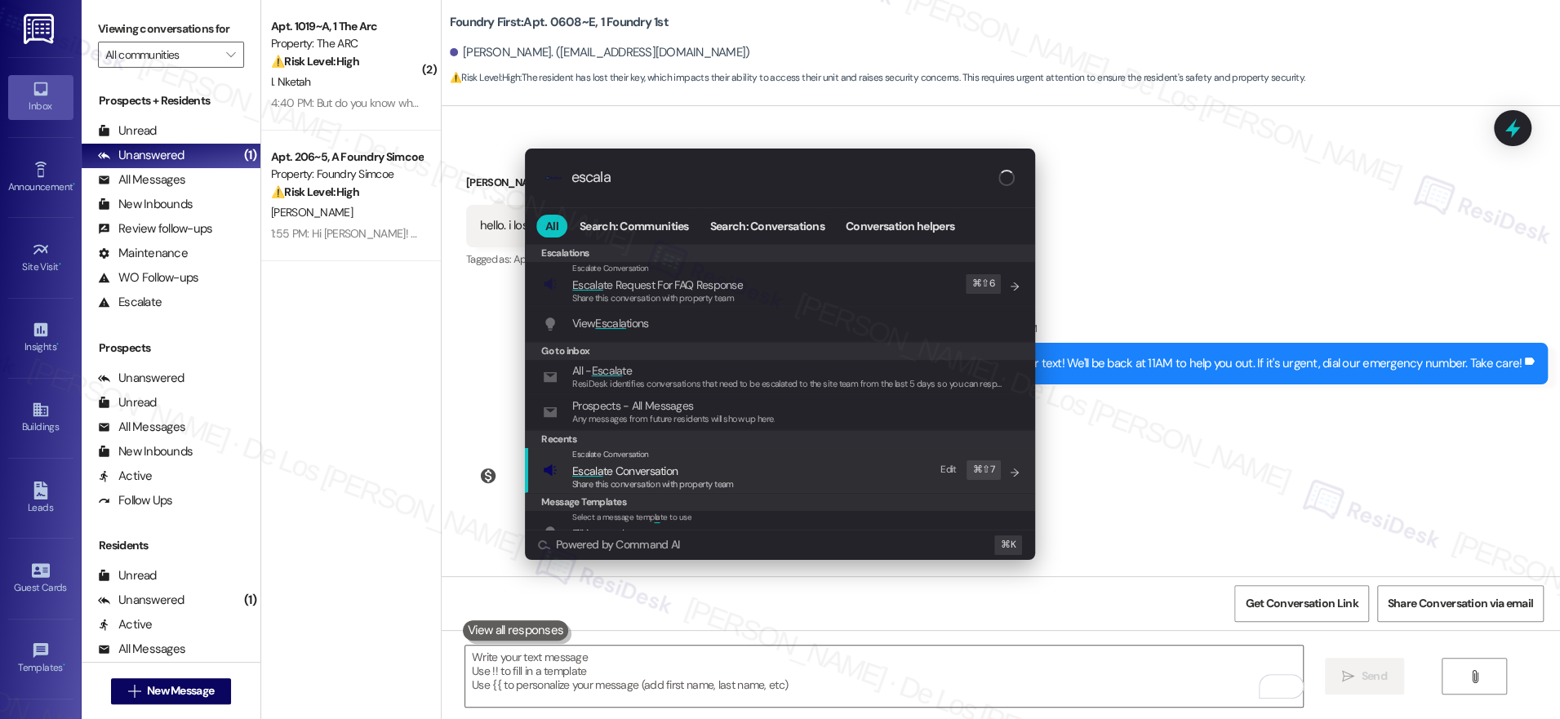
type input "escala"
drag, startPoint x: 782, startPoint y: 454, endPoint x: 761, endPoint y: 418, distance: 41.7
click at [775, 442] on div "Escalations Escalate Conversation Escala te Request For FAQ Response Share this…" at bounding box center [780, 418] width 510 height 348
drag, startPoint x: 674, startPoint y: 463, endPoint x: 674, endPoint y: 408, distance: 54.7
click at [673, 448] on div "Escalate Conversation Escala te Conversation Share this conversation with prope…" at bounding box center [653, 470] width 162 height 44
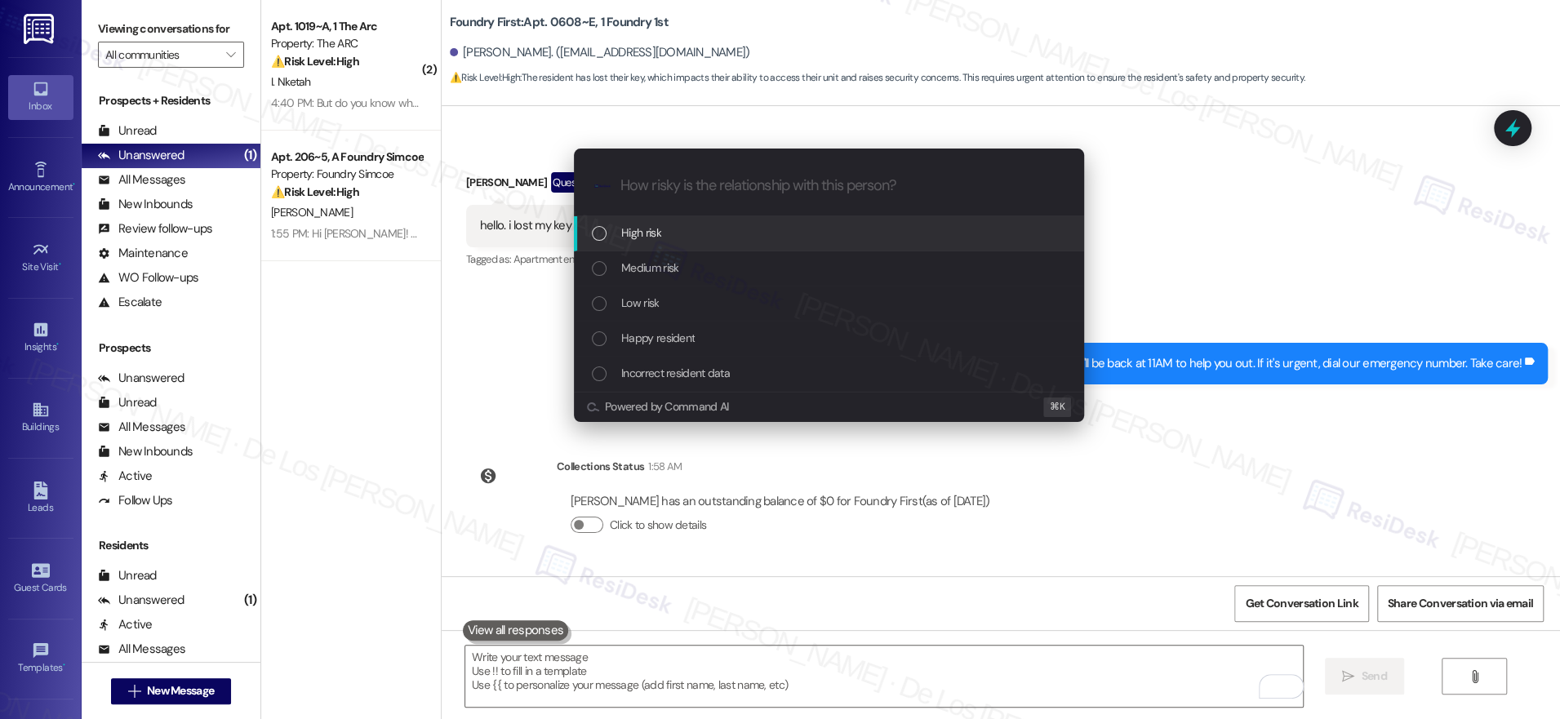
drag, startPoint x: 688, startPoint y: 231, endPoint x: 727, endPoint y: 244, distance: 40.5
click at [688, 231] on div "High risk" at bounding box center [831, 233] width 478 height 18
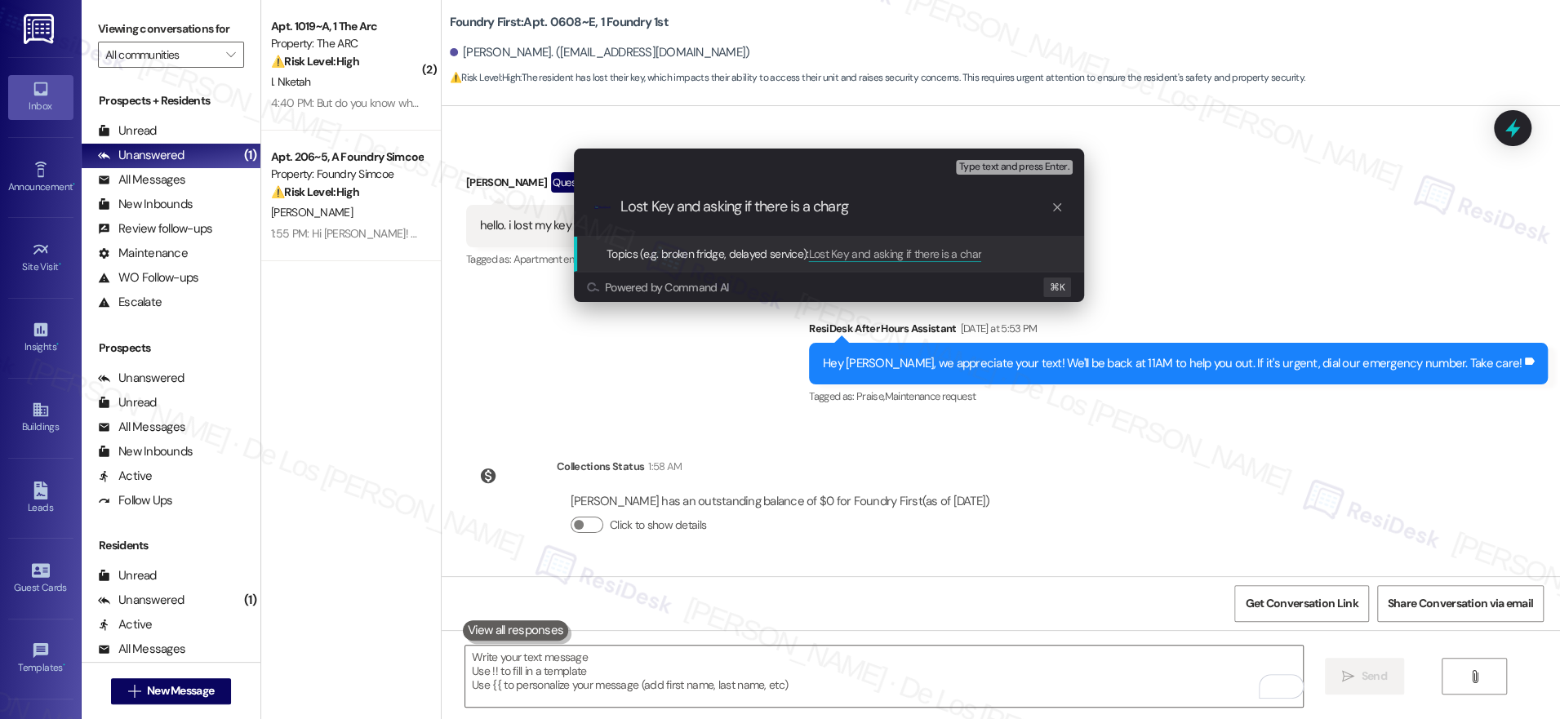
type input "Lost Key and asking if there is a charge"
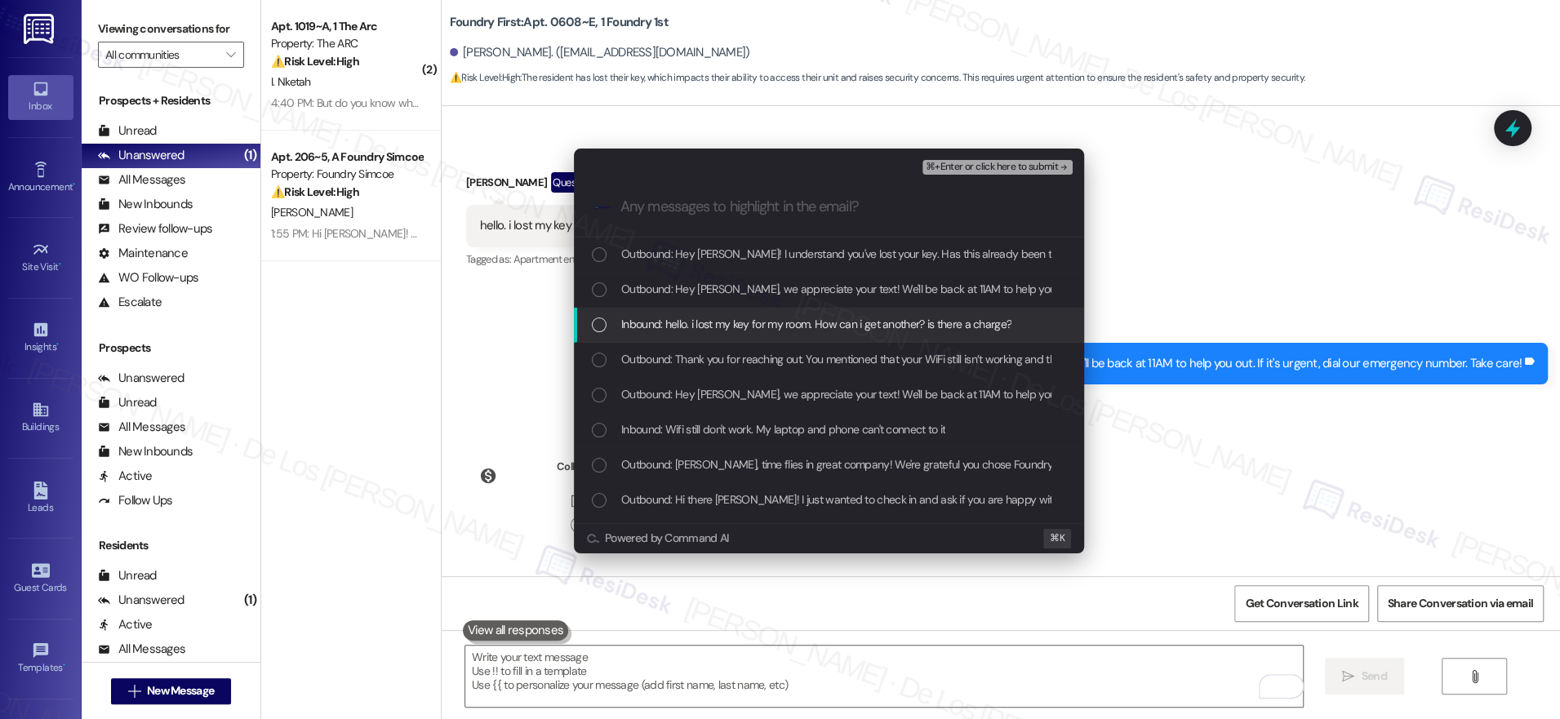
drag, startPoint x: 700, startPoint y: 322, endPoint x: 708, endPoint y: 335, distance: 14.3
click at [700, 323] on span "Inbound: hello. i lost my key for my room. How can i get another? is there a ch…" at bounding box center [816, 324] width 390 height 18
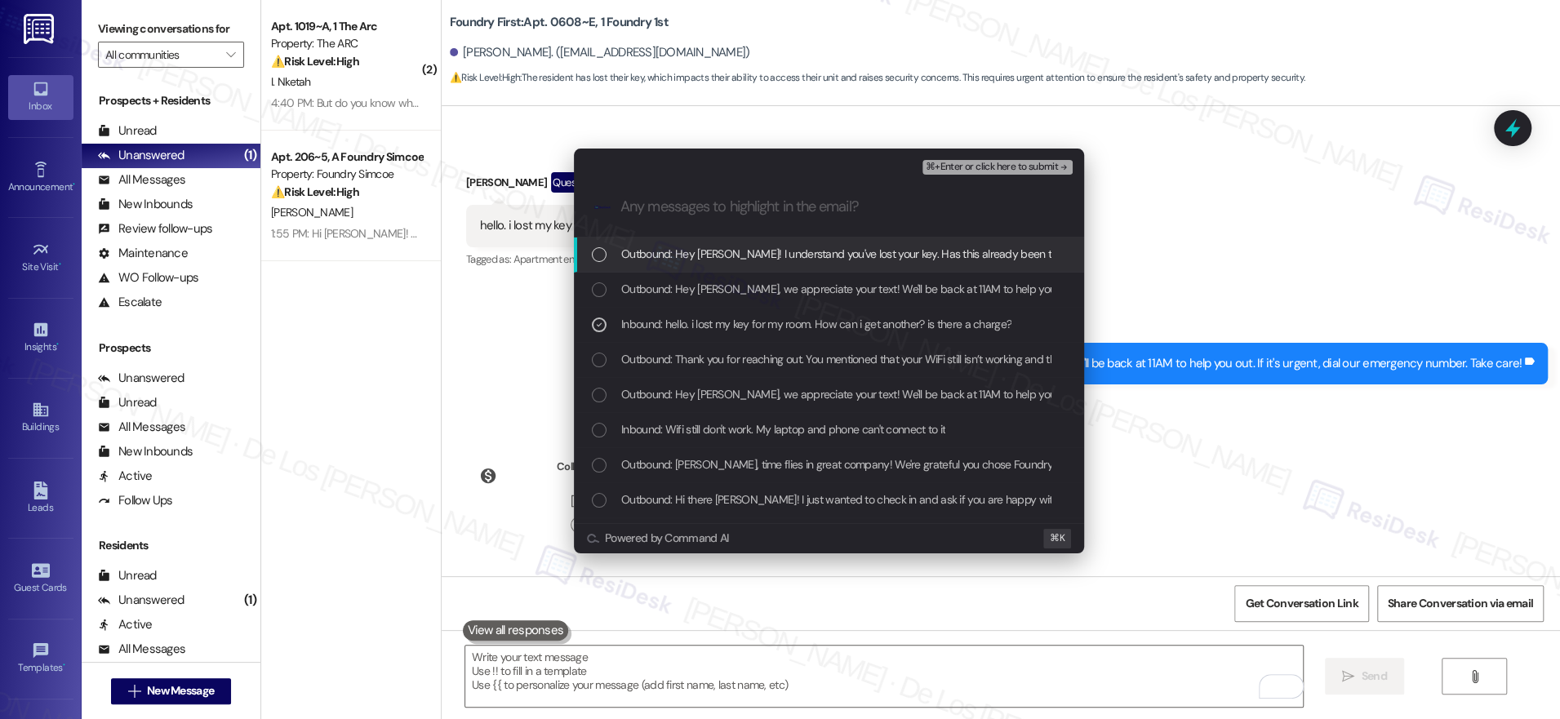
click at [989, 168] on span "⌘+Enter or click here to submit" at bounding box center [992, 167] width 132 height 11
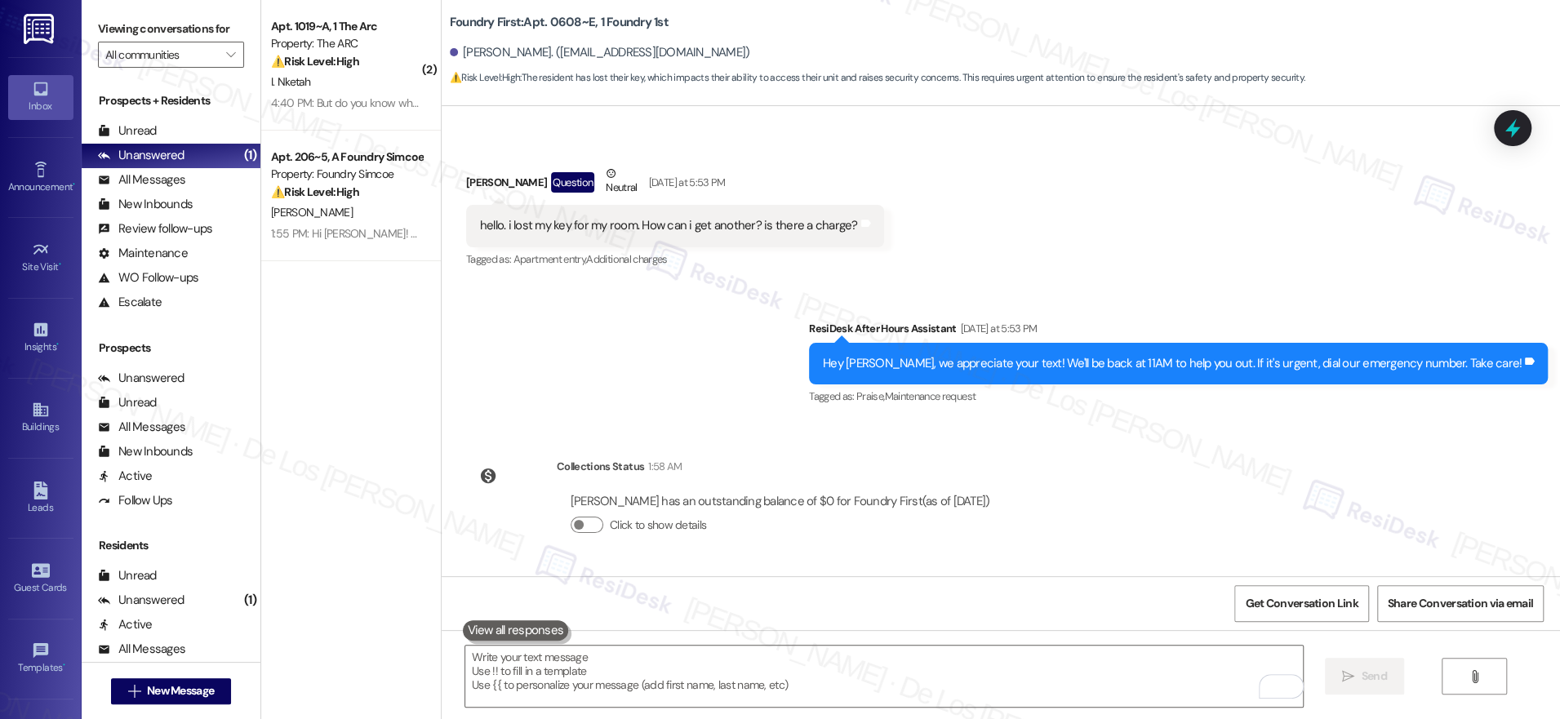
scroll to position [15226, 0]
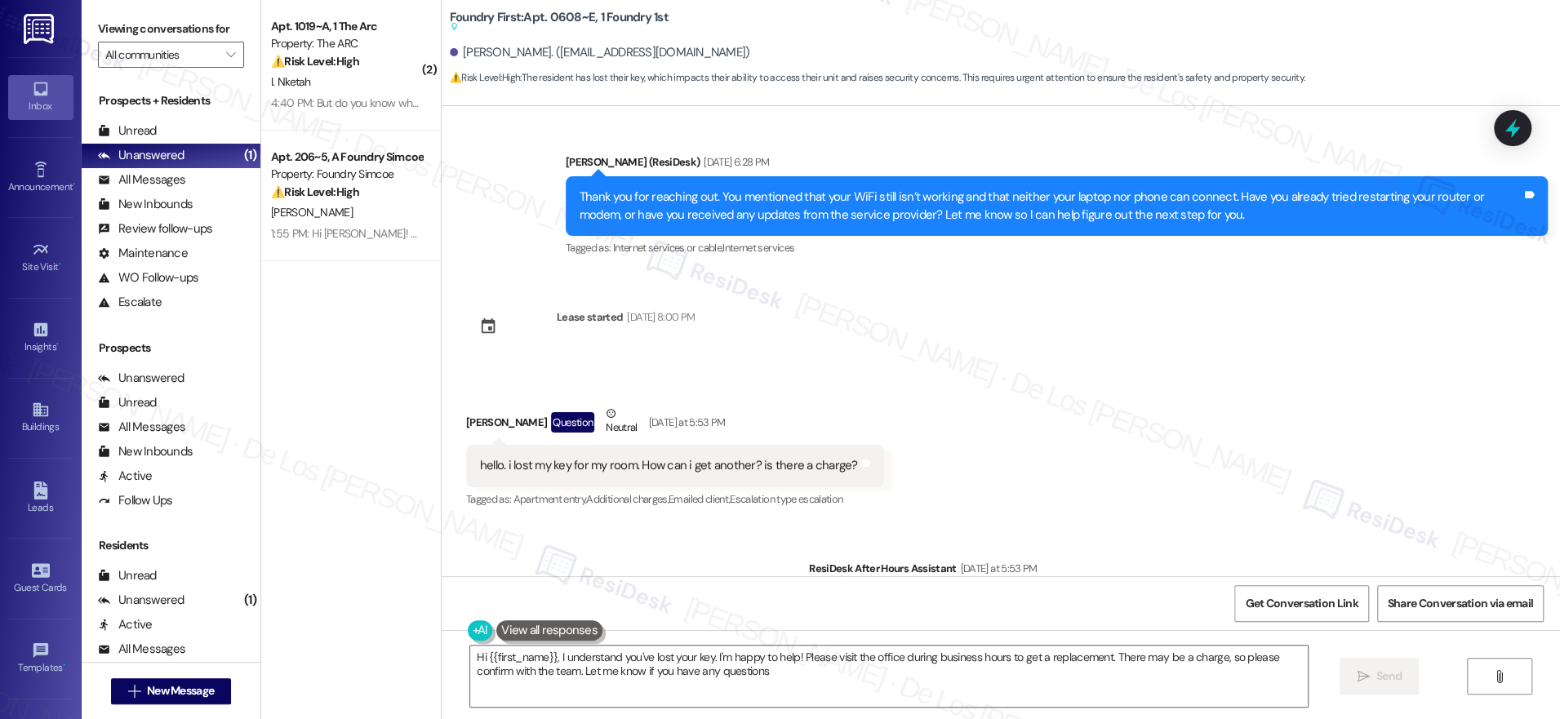
type textarea "Hi {{first_name}}, I understand you've lost your key. I'm happy to help! Please…"
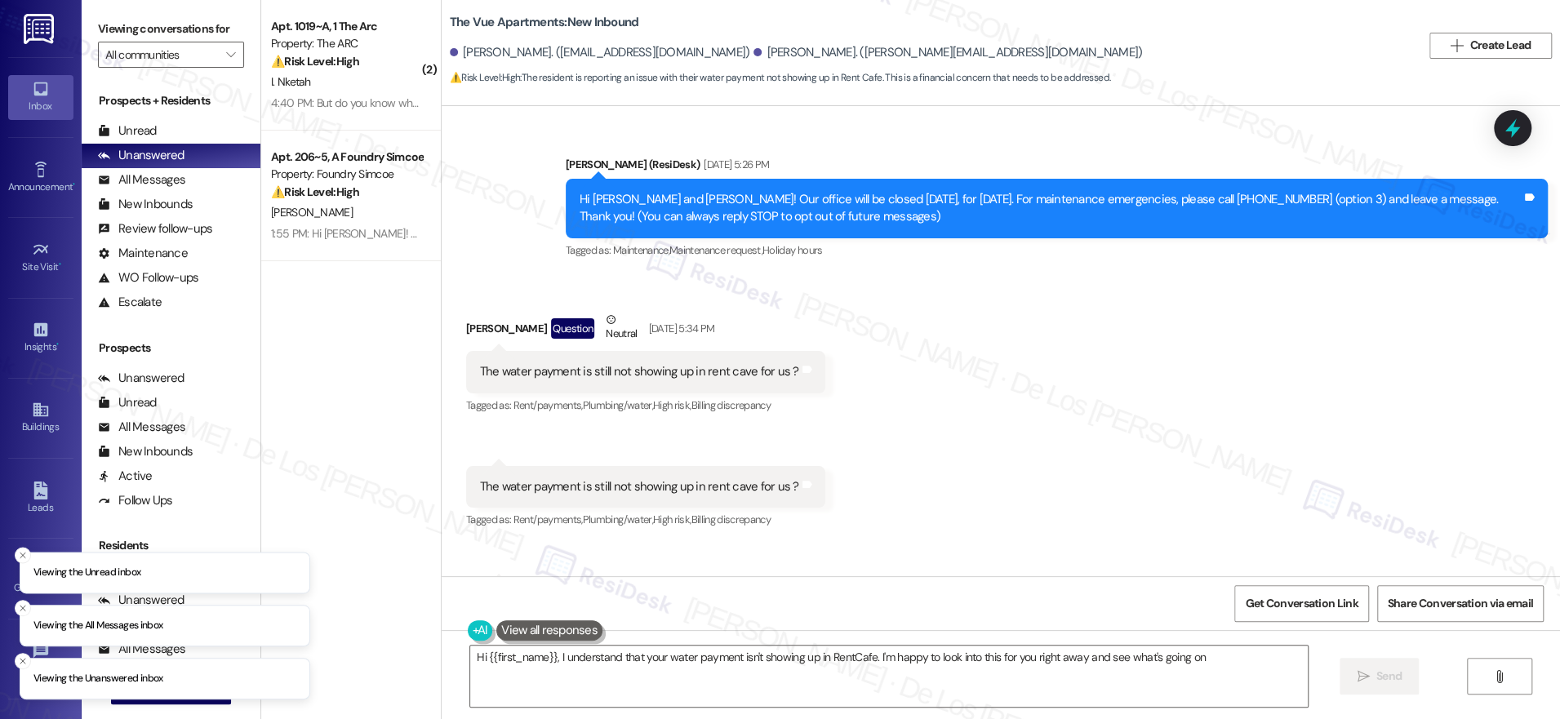
type textarea "Hi {{first_name}}, I understand that your water payment isn't showing up in Ren…"
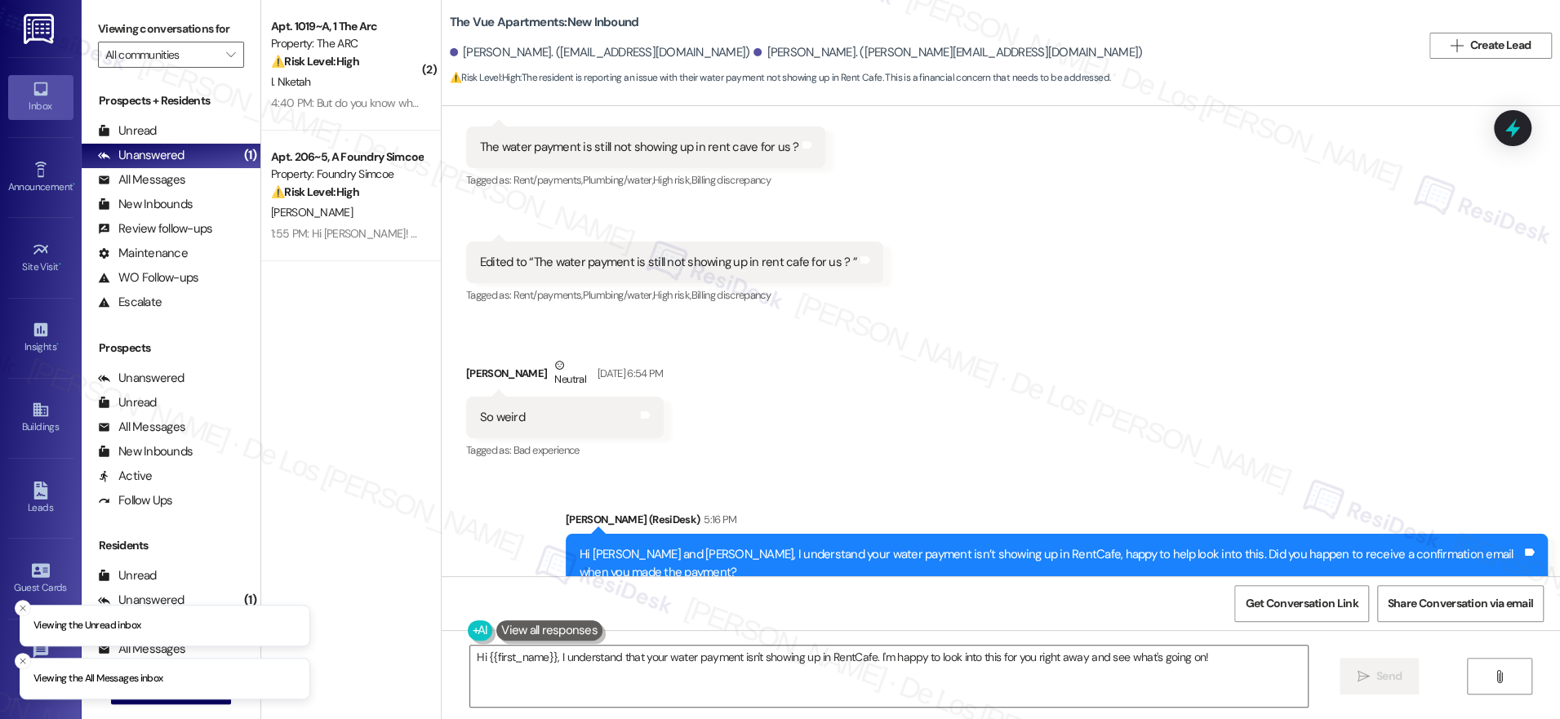
scroll to position [393, 0]
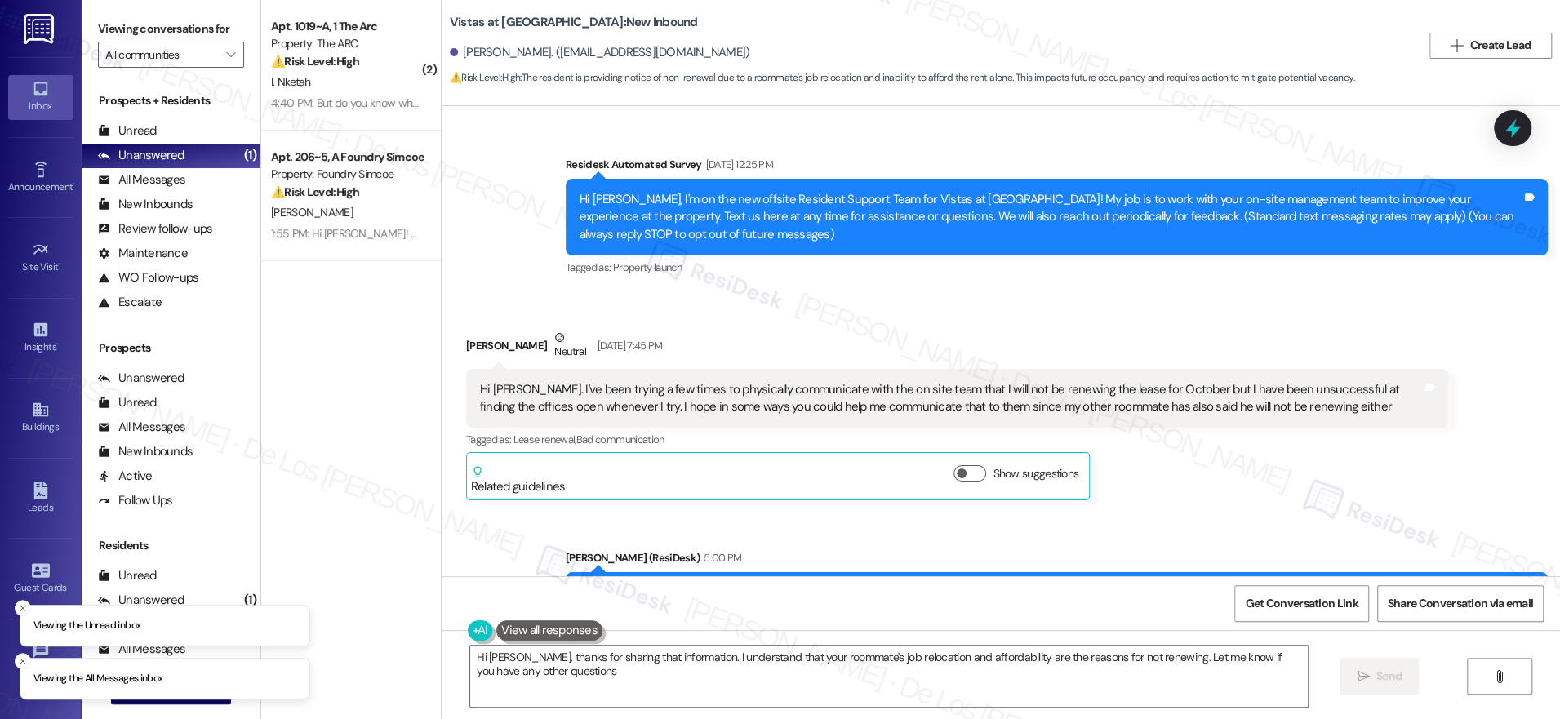
type textarea "Hi [PERSON_NAME], thanks for sharing that information. I understand that your r…"
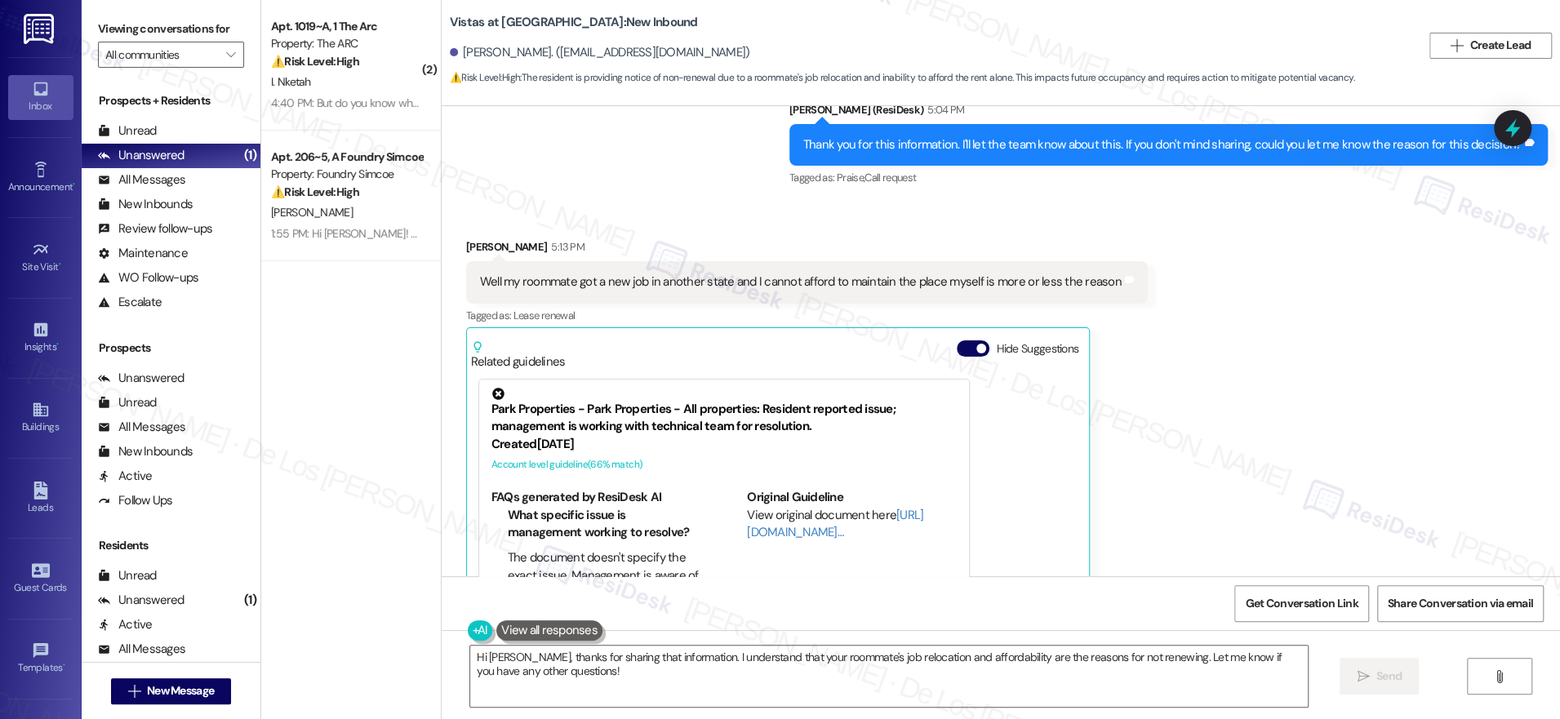
scroll to position [1317, 0]
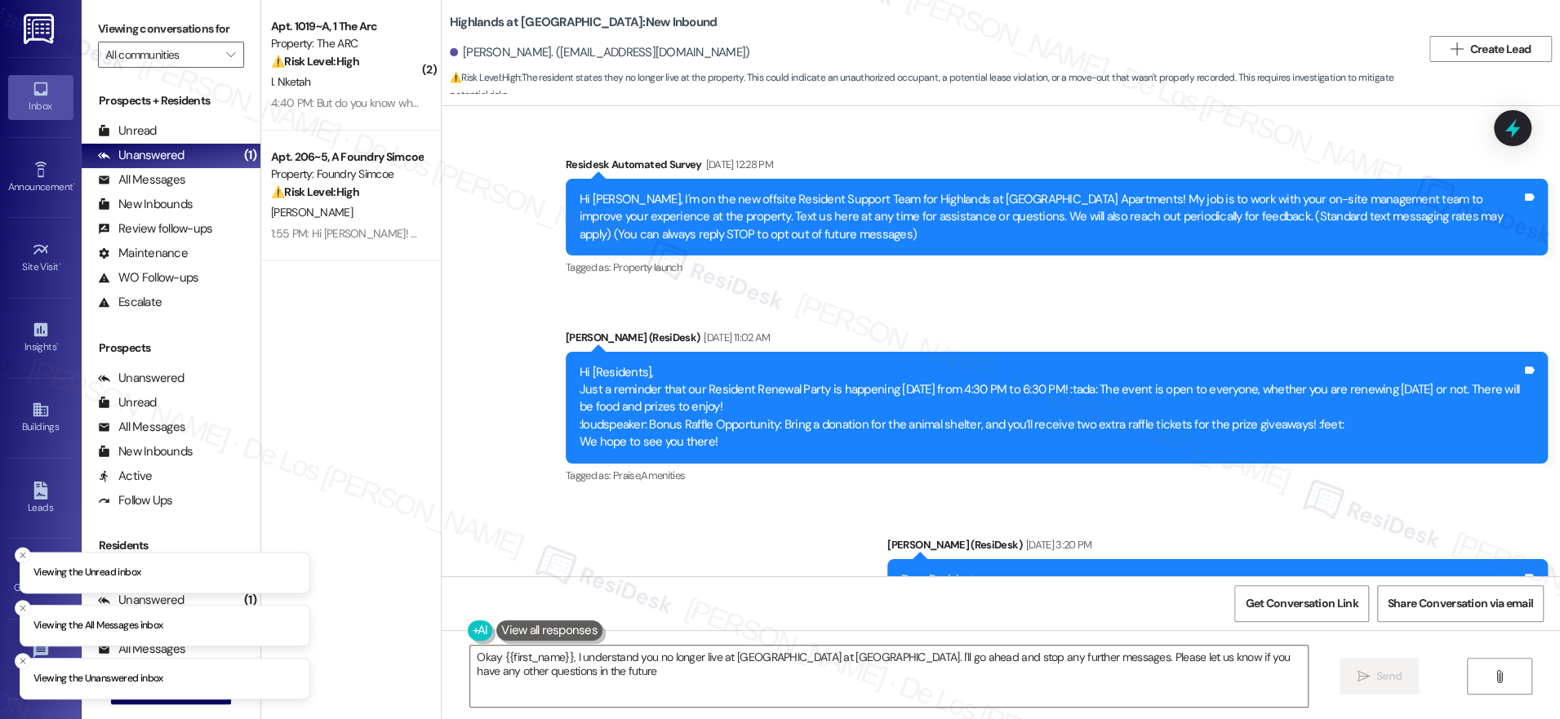
type textarea "Okay {{first_name}}, I understand you no longer live at [GEOGRAPHIC_DATA] at [G…"
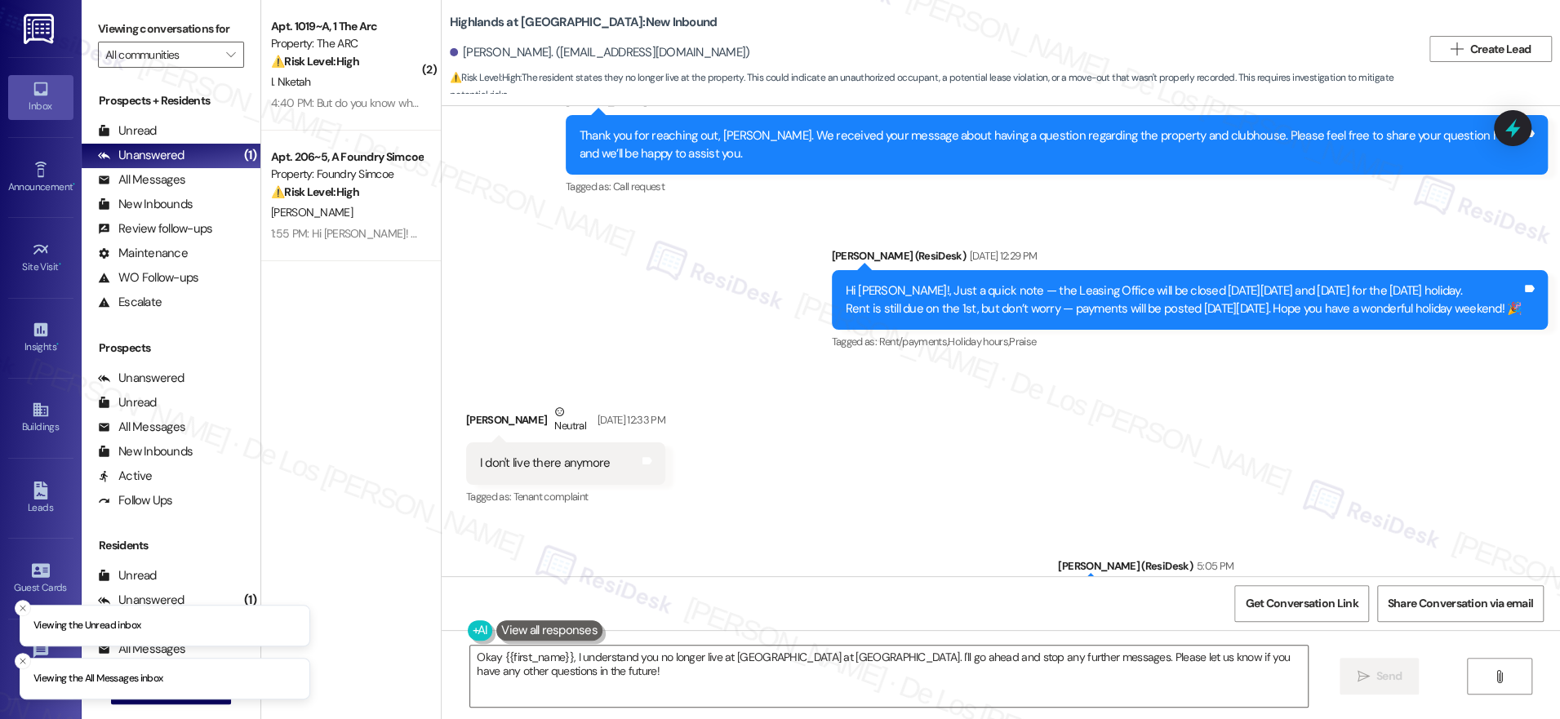
scroll to position [2721, 0]
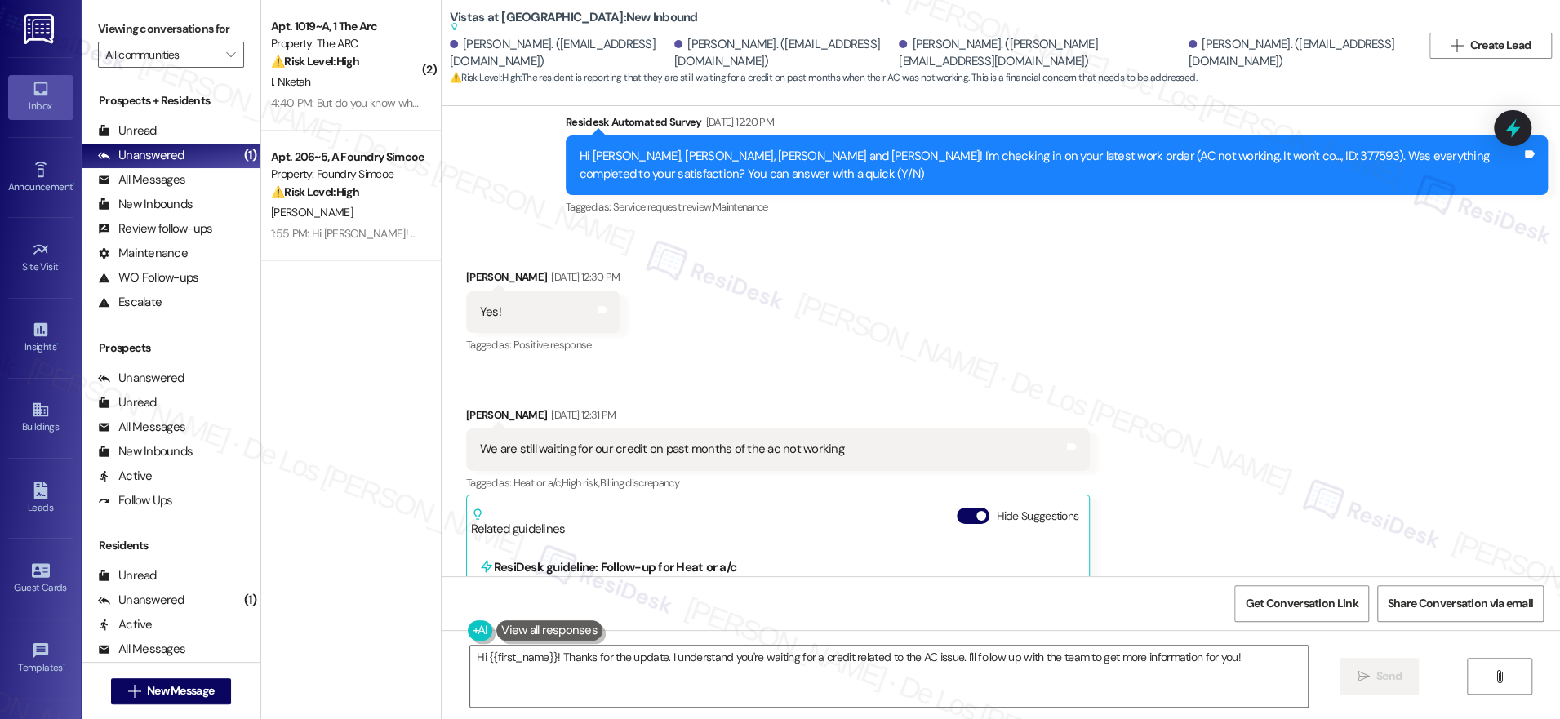
scroll to position [10008, 0]
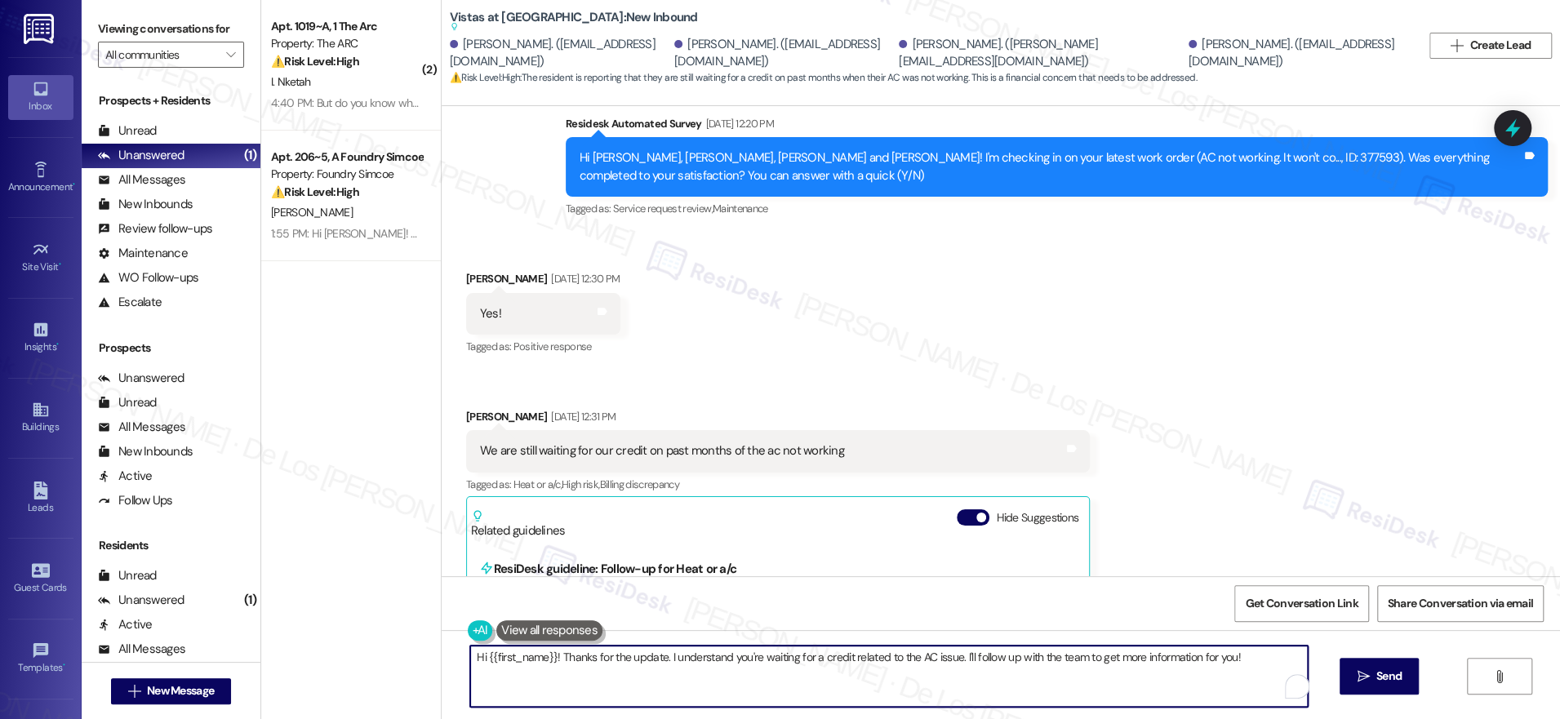
drag, startPoint x: 954, startPoint y: 655, endPoint x: 1247, endPoint y: 656, distance: 293.1
click at [1246, 657] on textarea "Hi {{first_name}}! Thanks for the update. I understand you're waiting for a cre…" at bounding box center [889, 676] width 838 height 61
drag, startPoint x: 946, startPoint y: 655, endPoint x: 1292, endPoint y: 648, distance: 346.2
click at [1292, 649] on textarea "Hi {{first_name}}! Thanks for the update. I understand you're waiting for a cre…" at bounding box center [884, 676] width 838 height 61
click at [895, 669] on textarea "Hi {{first_name}}! Thanks for the update. I understand you're waiting for a cre…" at bounding box center [884, 676] width 838 height 61
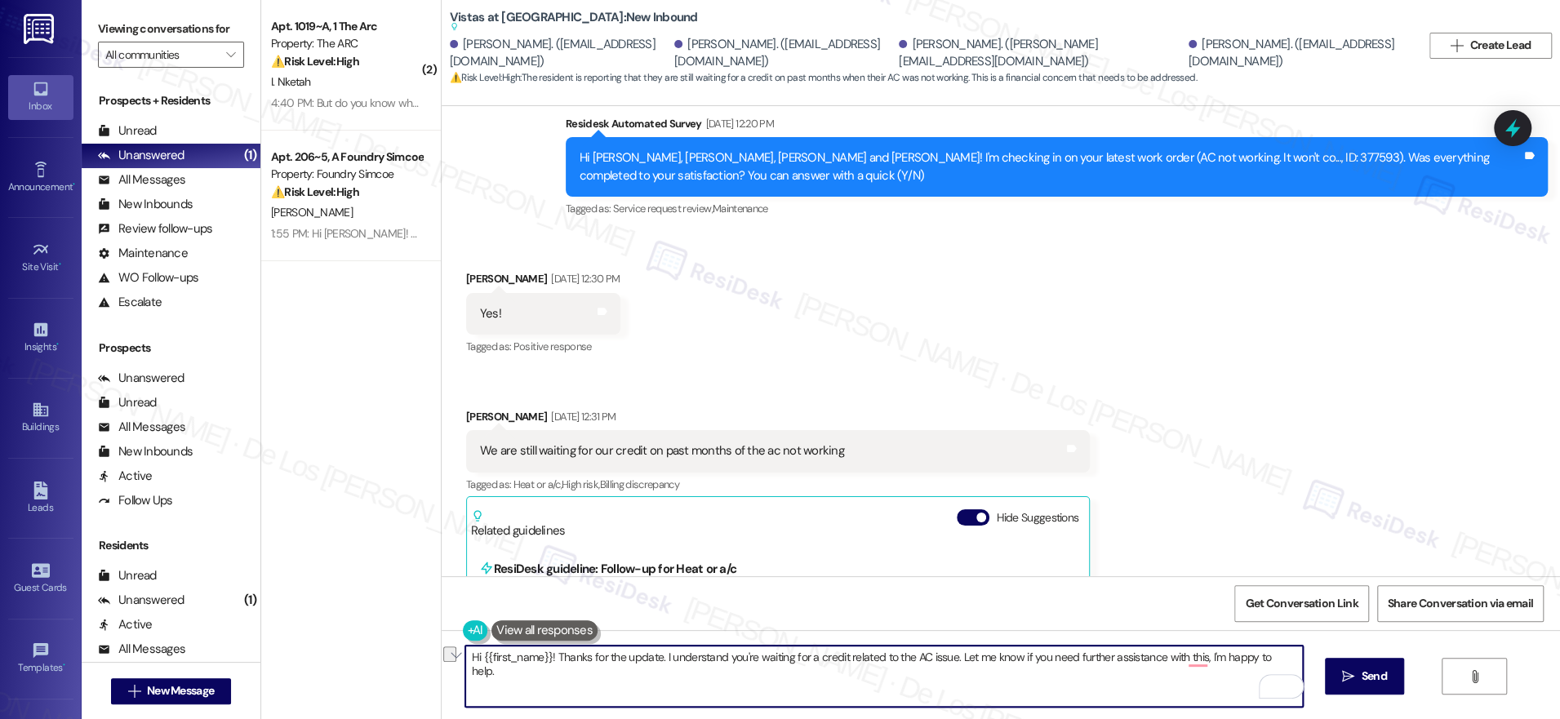
drag, startPoint x: 948, startPoint y: 652, endPoint x: 1298, endPoint y: 660, distance: 350.3
click at [1299, 660] on textarea "Hi {{first_name}}! Thanks for the update. I understand you're waiting for a cre…" at bounding box center [884, 676] width 838 height 61
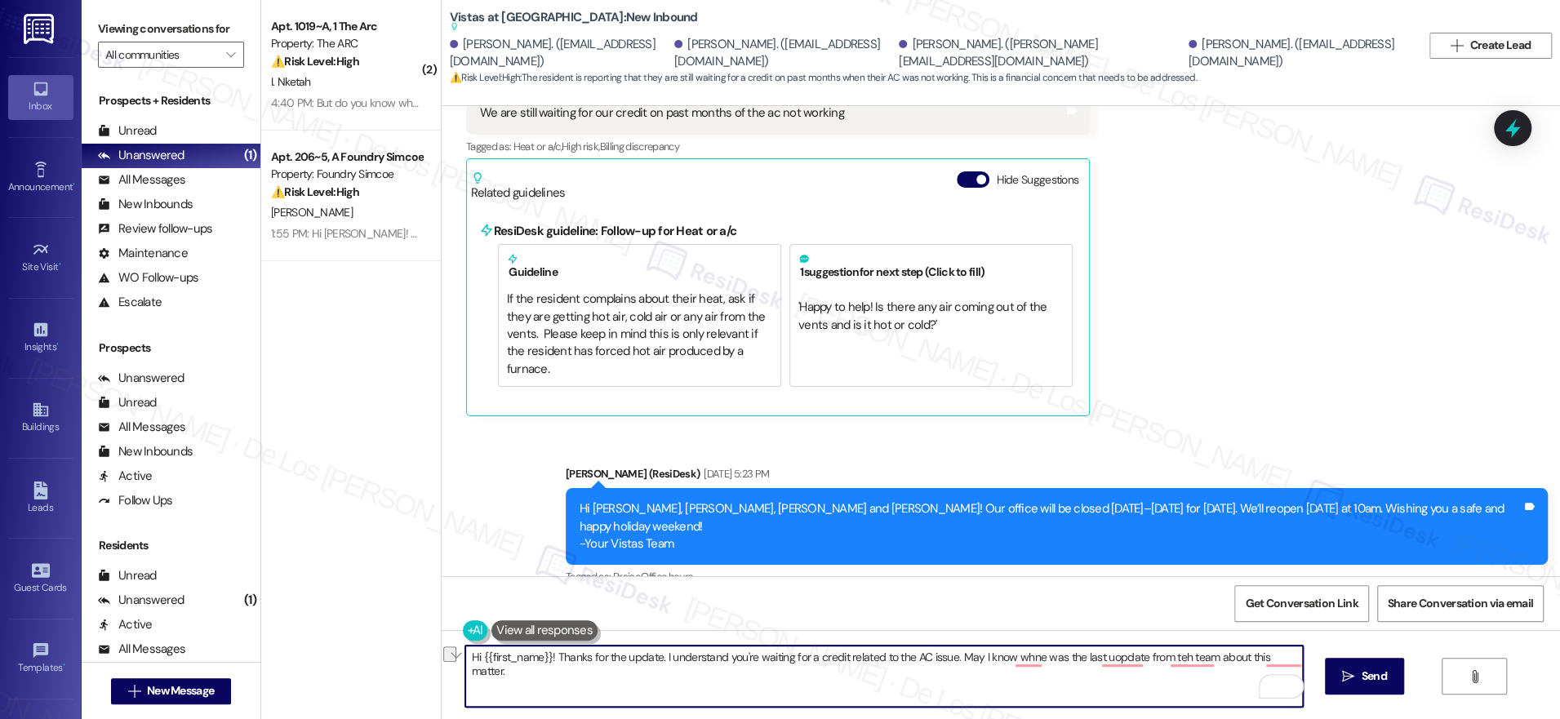
scroll to position [10004, 0]
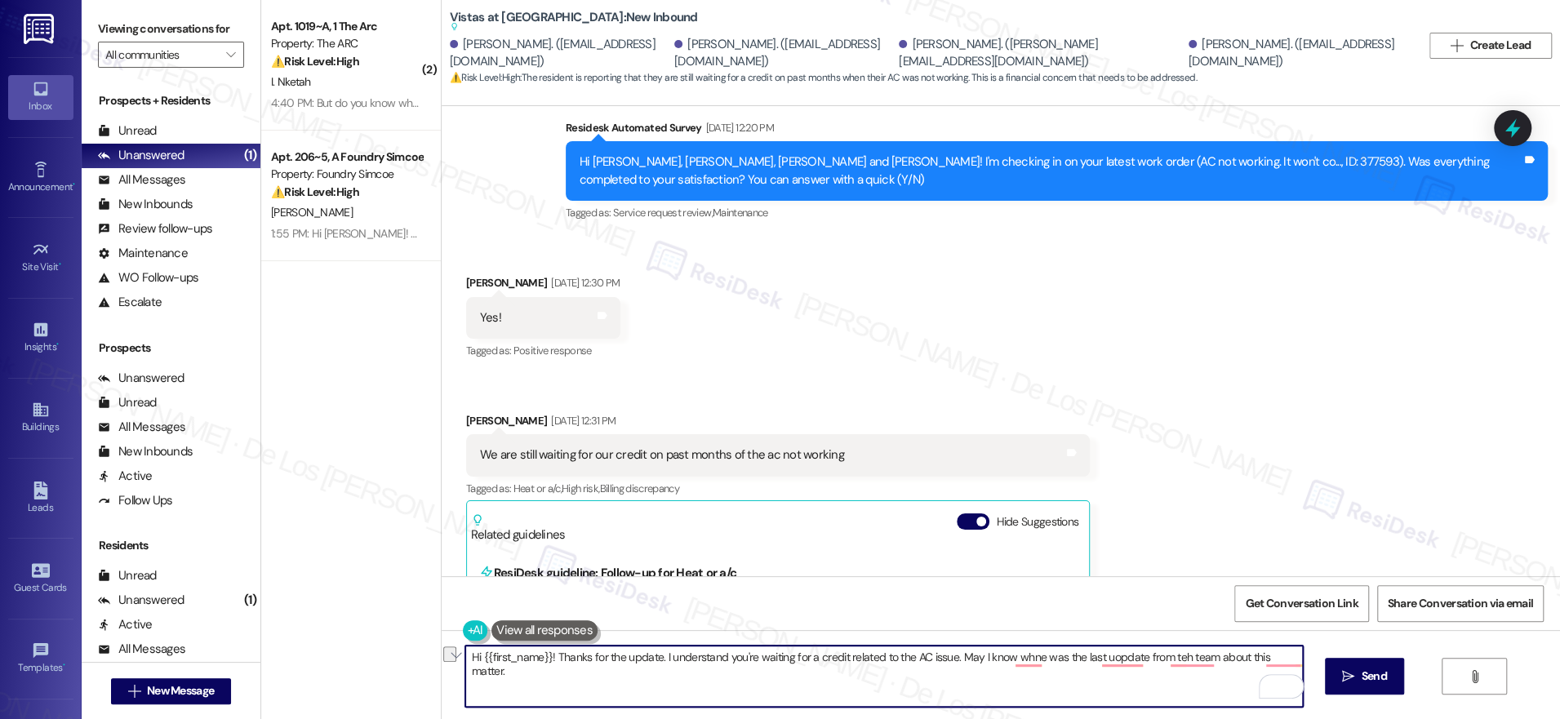
paste textarea "’re still waiting on a credit related to the AC issue. Do you happen to recall …"
click at [1086, 682] on textarea "Hi {{first_name}}! Thanks for the update. I understand you’re still waiting on …" at bounding box center [884, 676] width 838 height 61
type textarea "Hi {{first_name}}! Thanks for the update. I understand you’re still waiting on …"
click at [1362, 673] on span "Send" at bounding box center [1374, 676] width 25 height 17
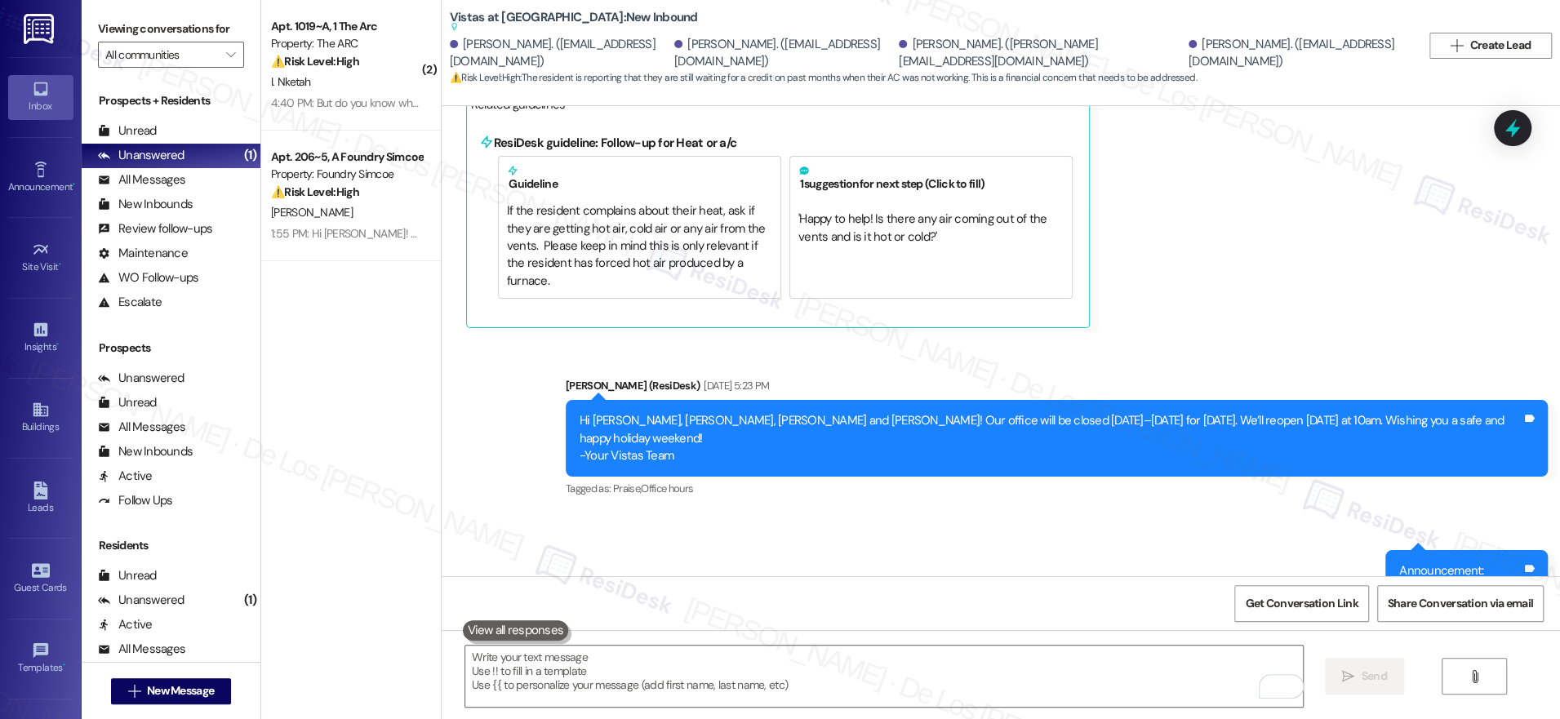
scroll to position [10594, 0]
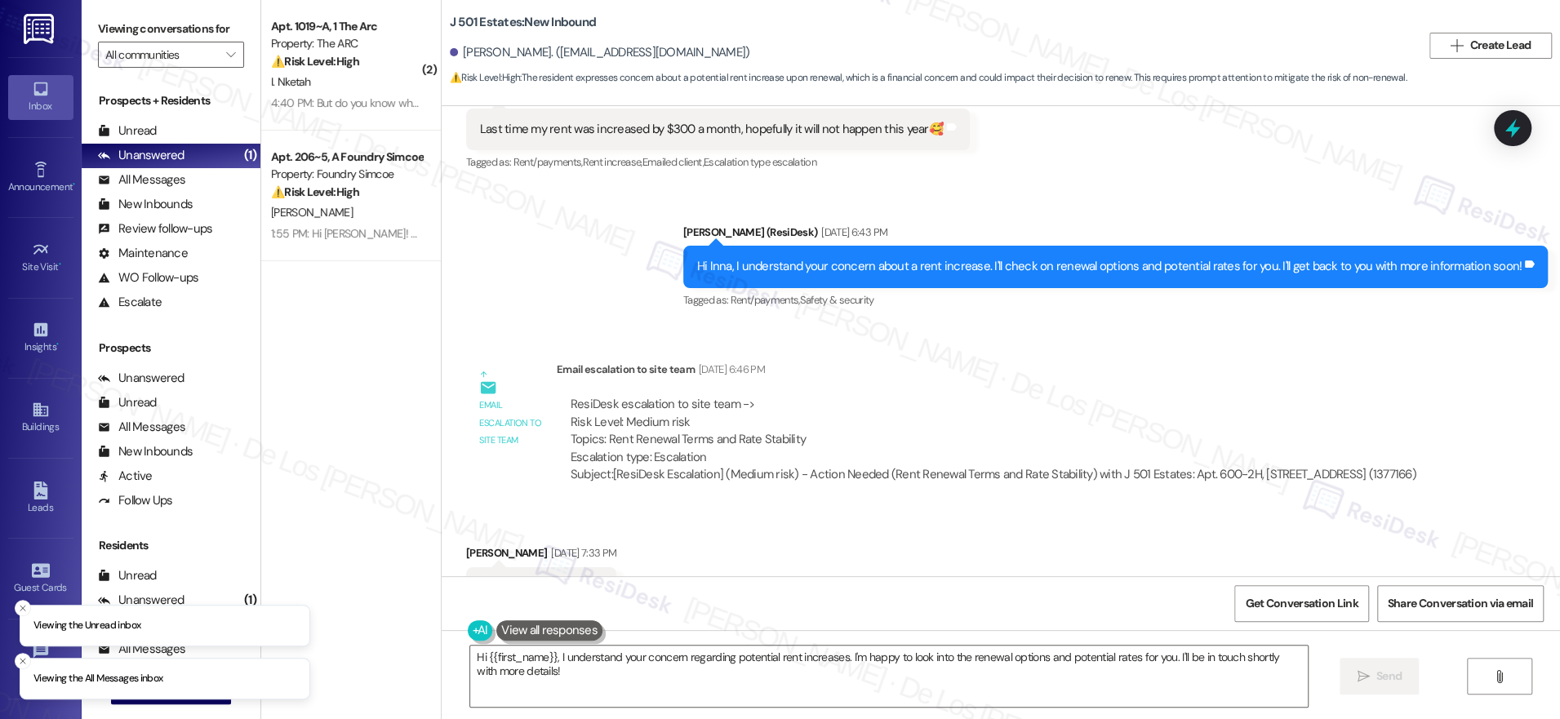
scroll to position [2441, 0]
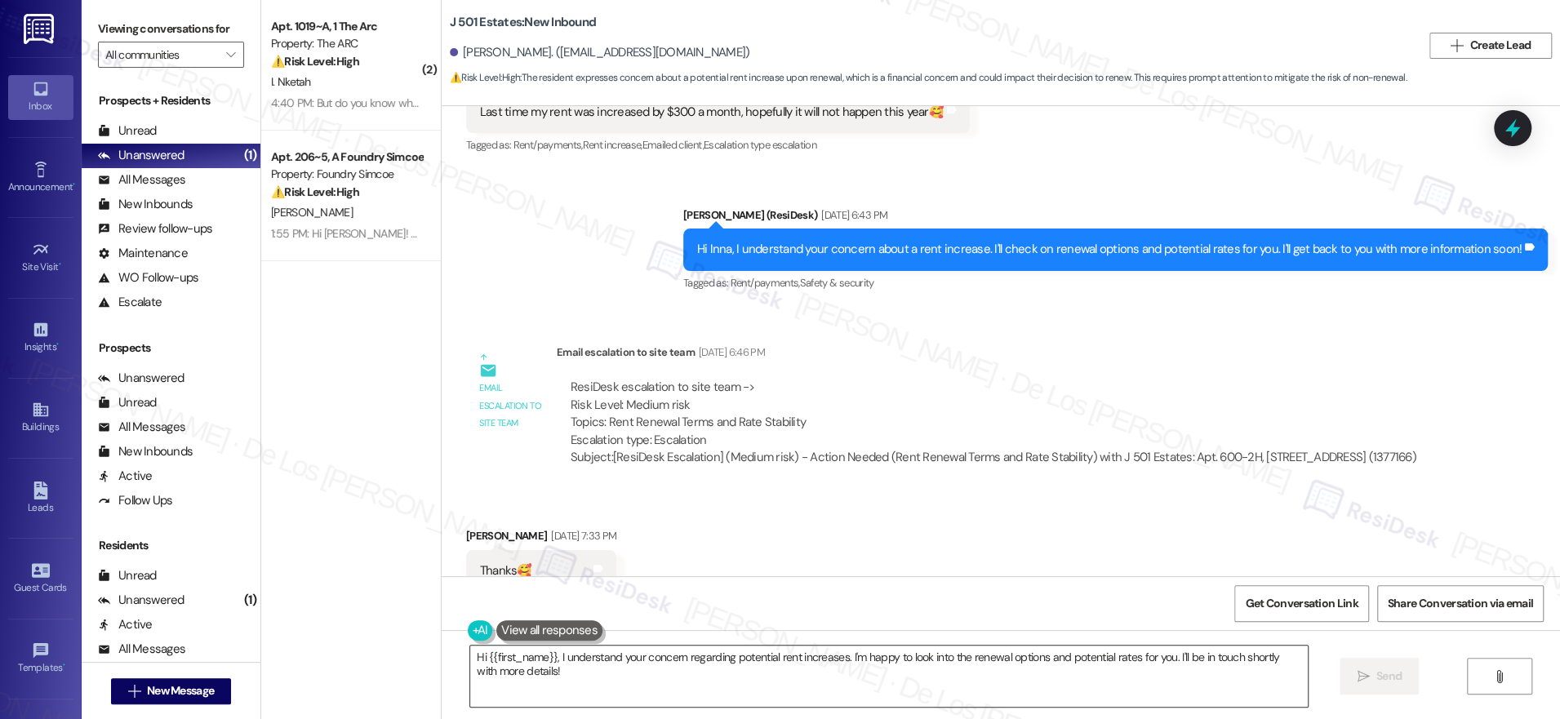
click at [652, 687] on textarea "Hi {{first_name}}, I understand your concern regarding potential rent increases…" at bounding box center [889, 676] width 838 height 61
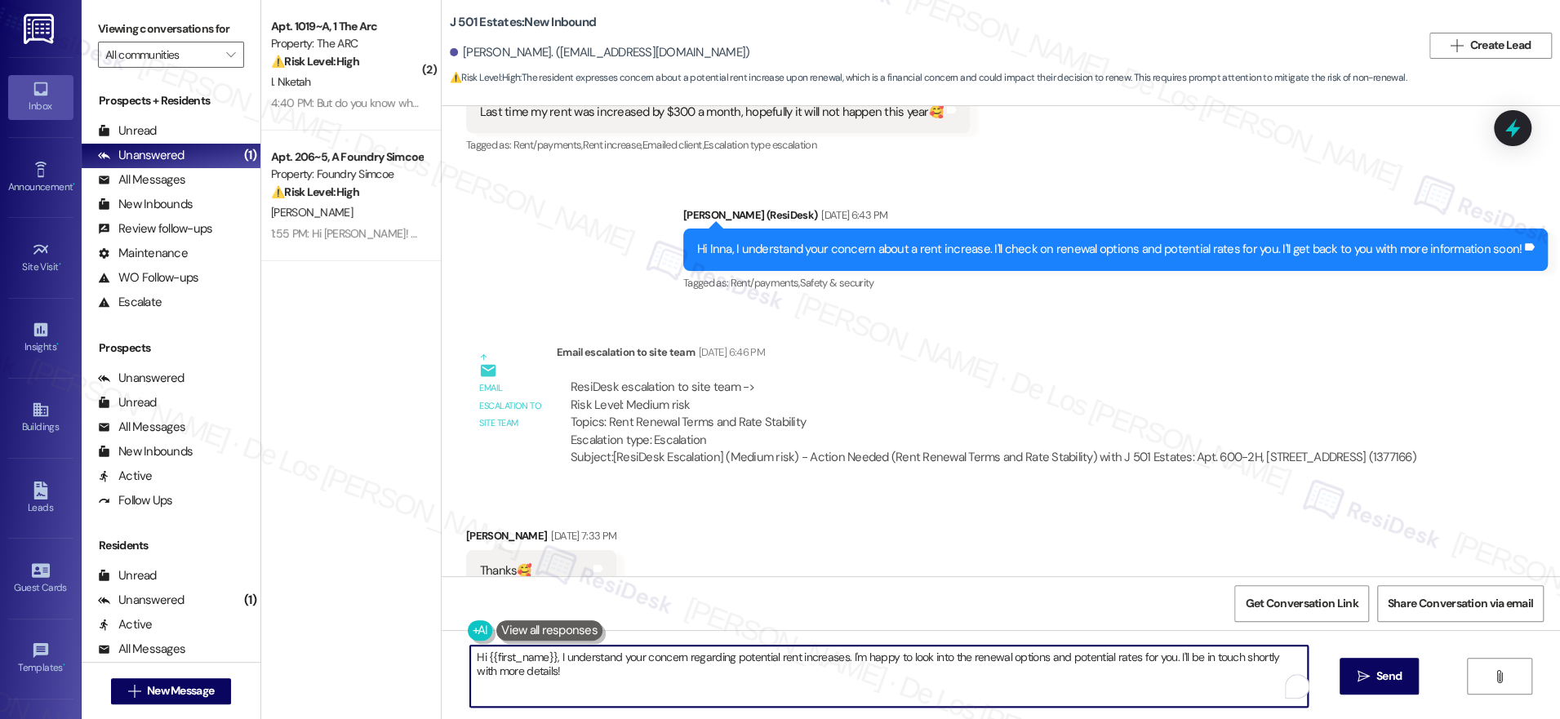
click at [652, 687] on textarea "Hi {{first_name}}, I understand your concern regarding potential rent increases…" at bounding box center [889, 676] width 838 height 61
click at [651, 687] on textarea "Hi {{first_name}}, I understand your concern regarding potential rent increases…" at bounding box center [889, 676] width 838 height 61
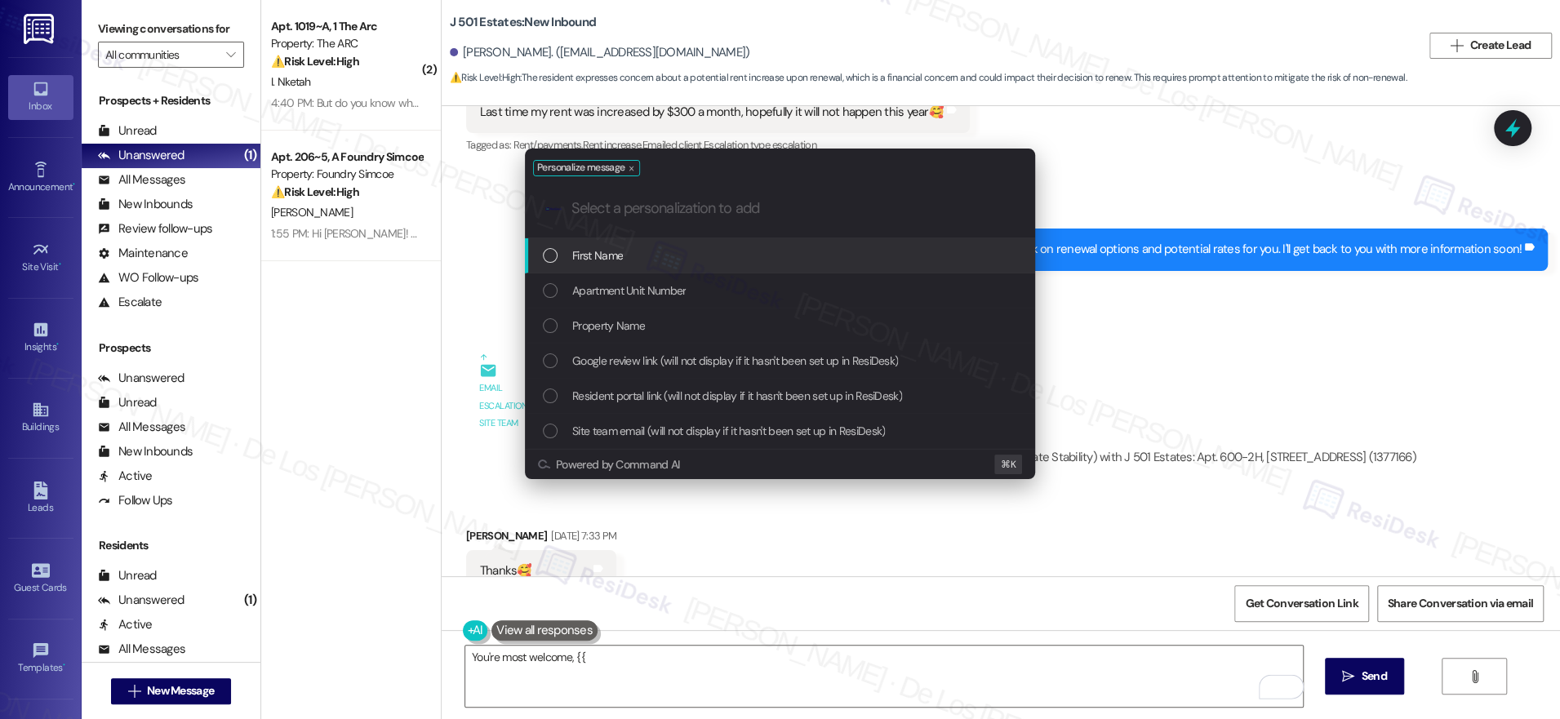
click at [780, 264] on div "First Name" at bounding box center [780, 255] width 510 height 35
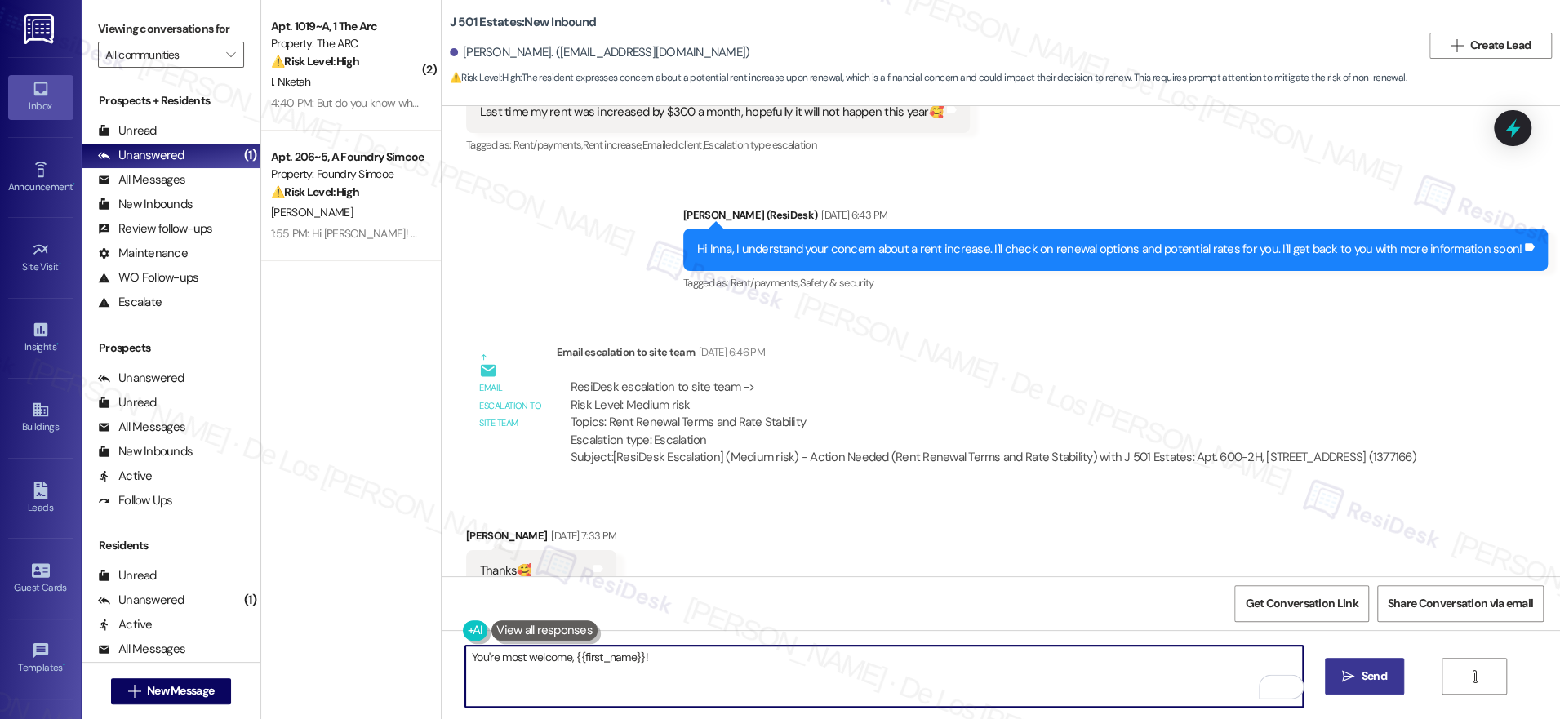
type textarea "You're most welcome, {{first_name}}!"
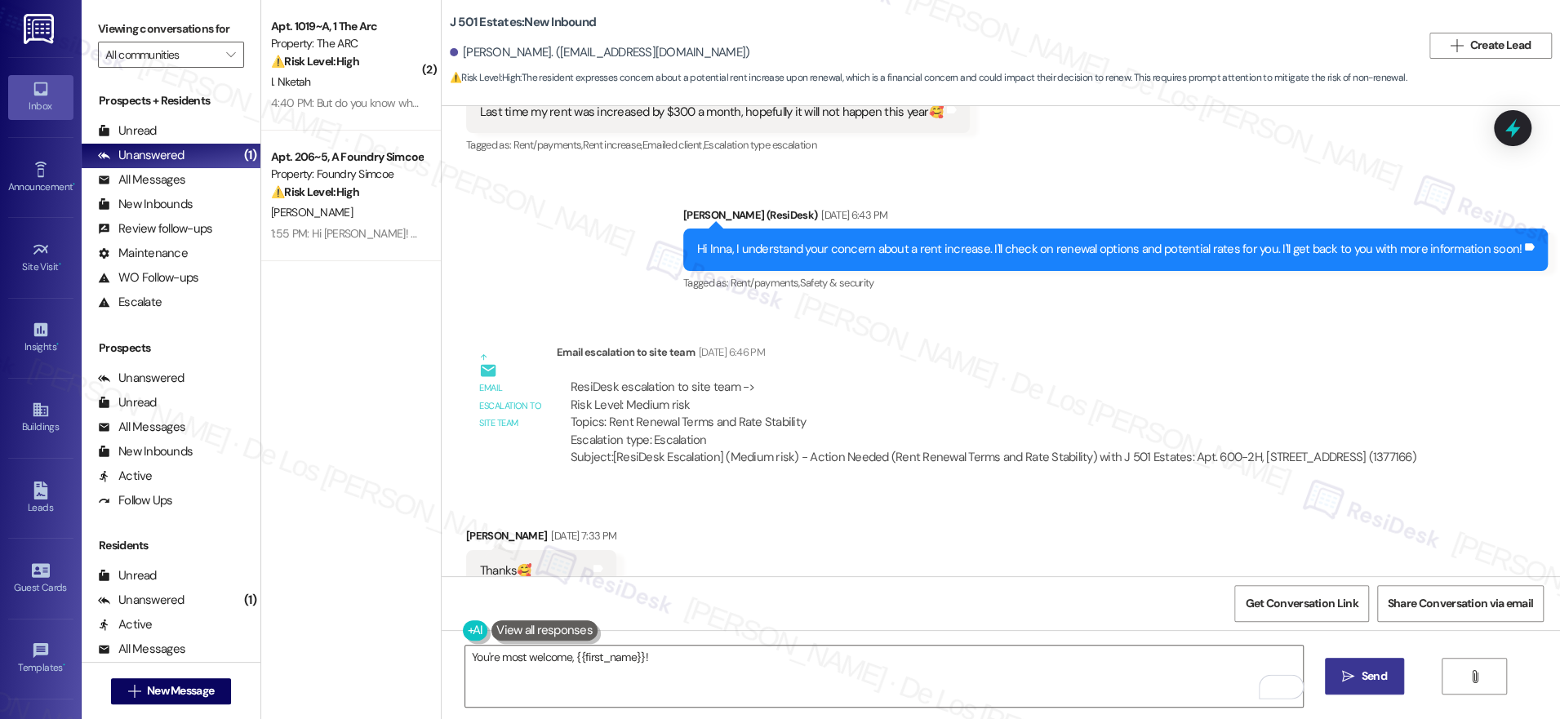
click at [1348, 672] on icon "" at bounding box center [1348, 676] width 12 height 13
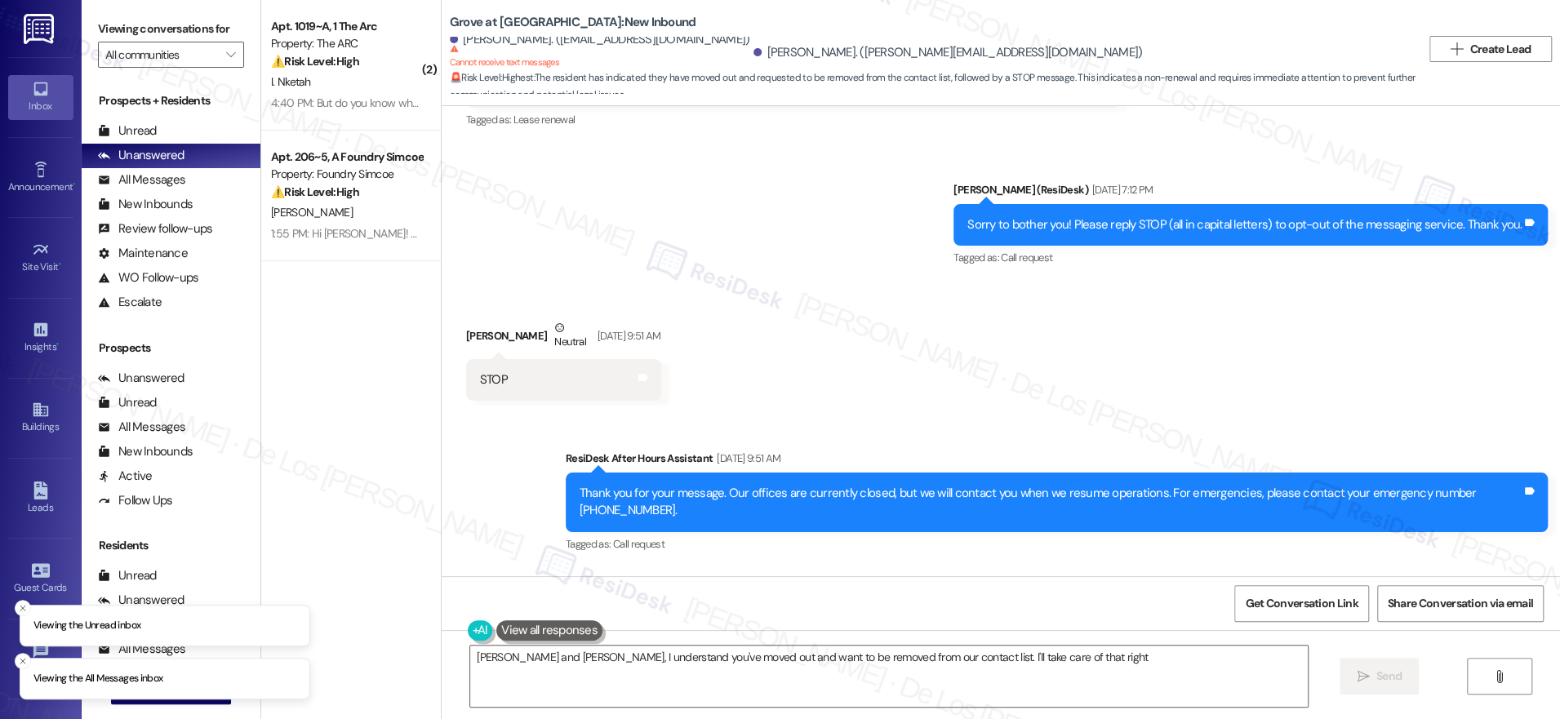
scroll to position [3330, 0]
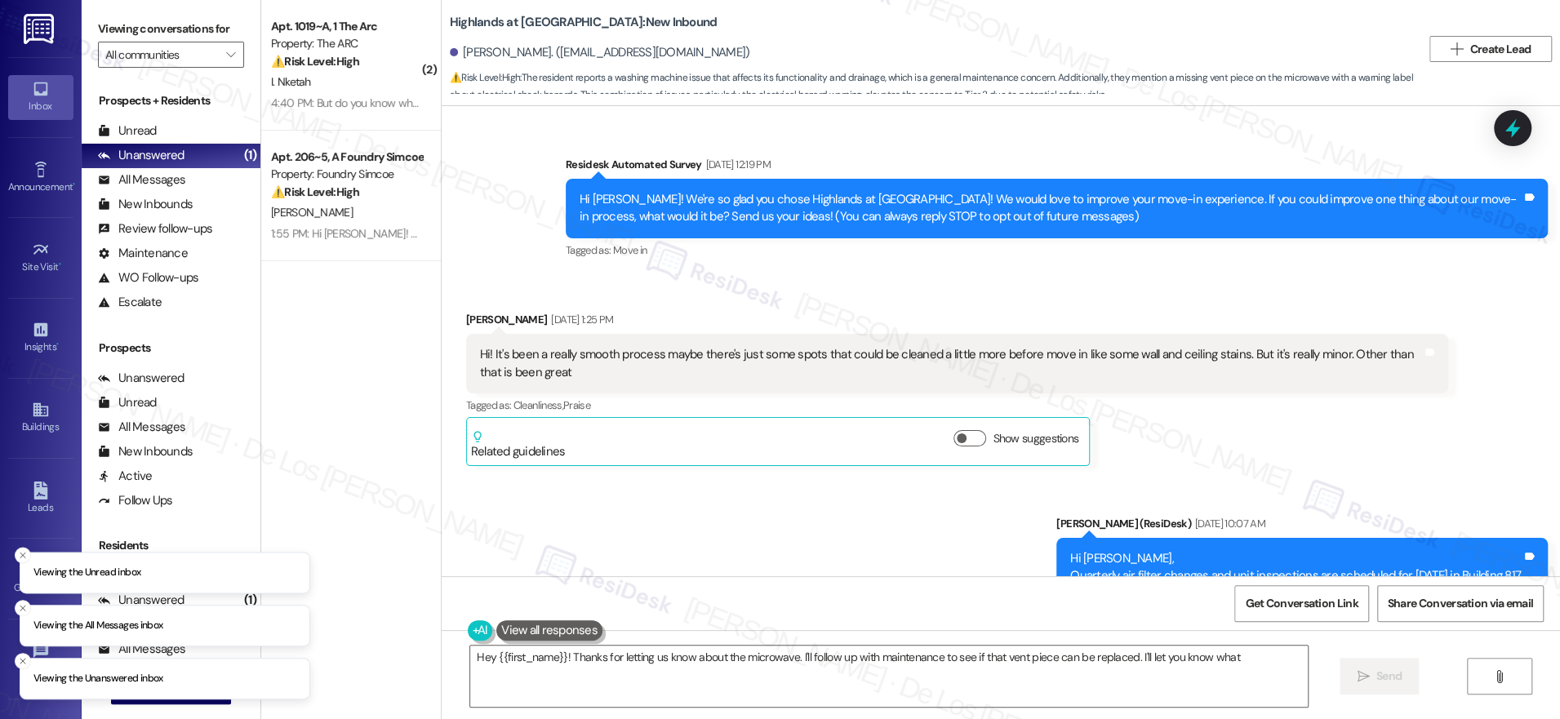
scroll to position [3130, 0]
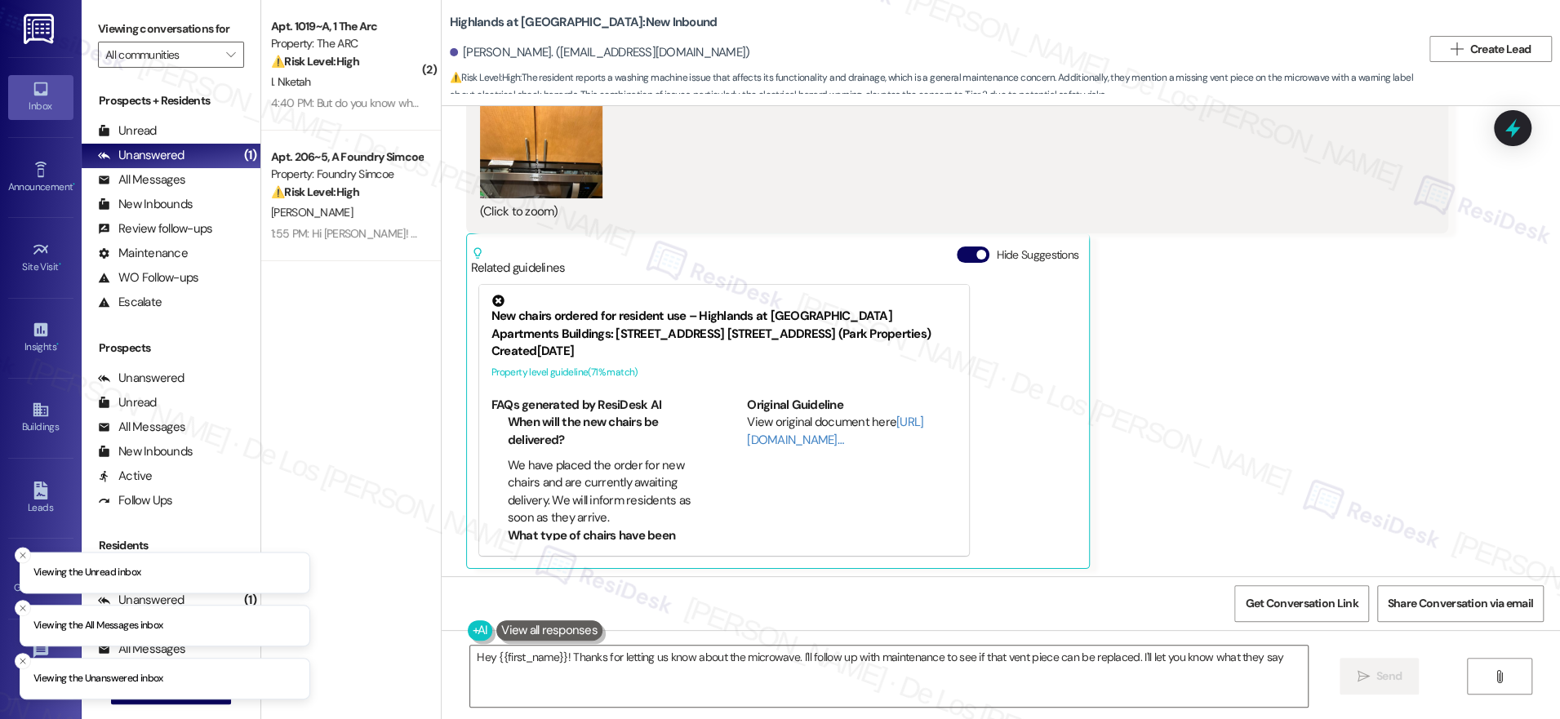
type textarea "Hey {{first_name}}! Thanks for letting us know about the microwave. I'll follow…"
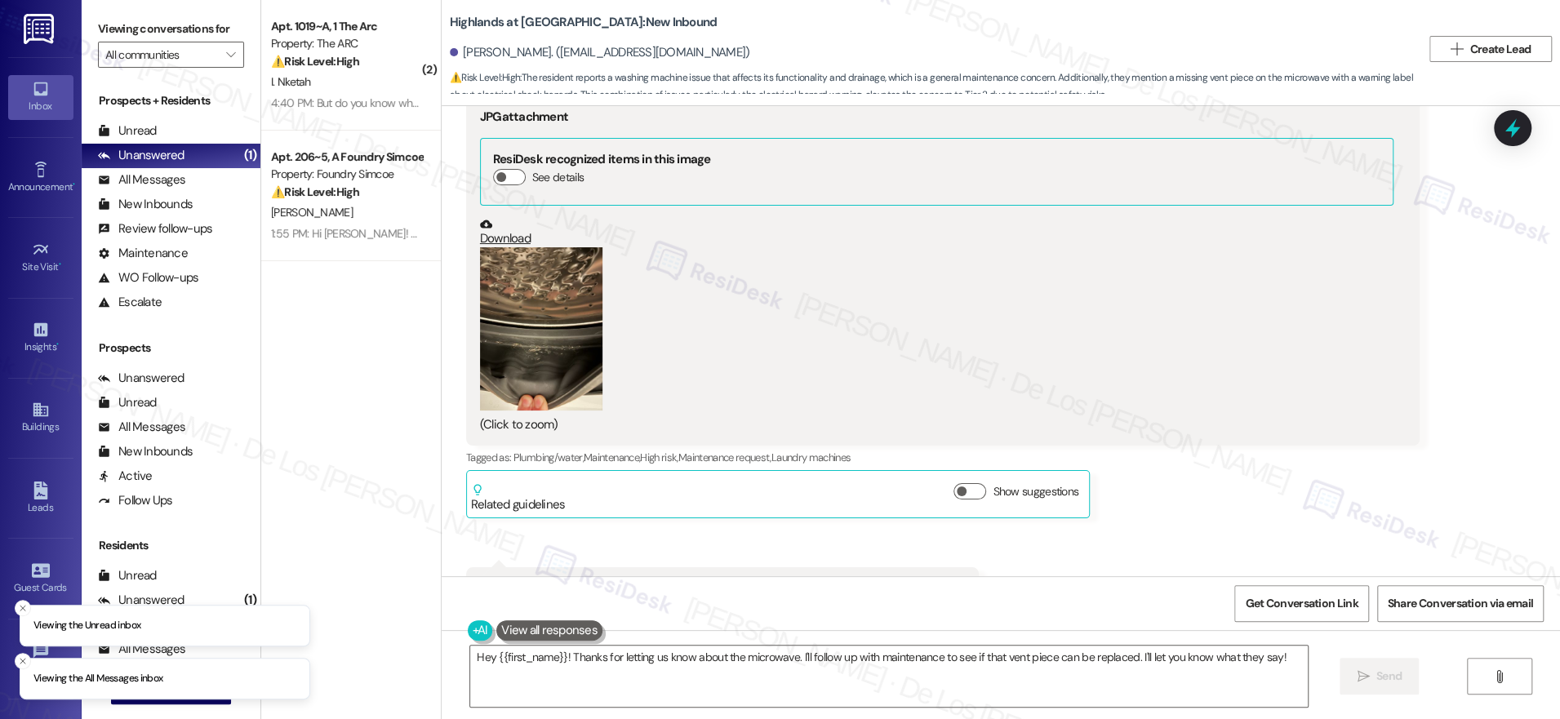
scroll to position [2330, 0]
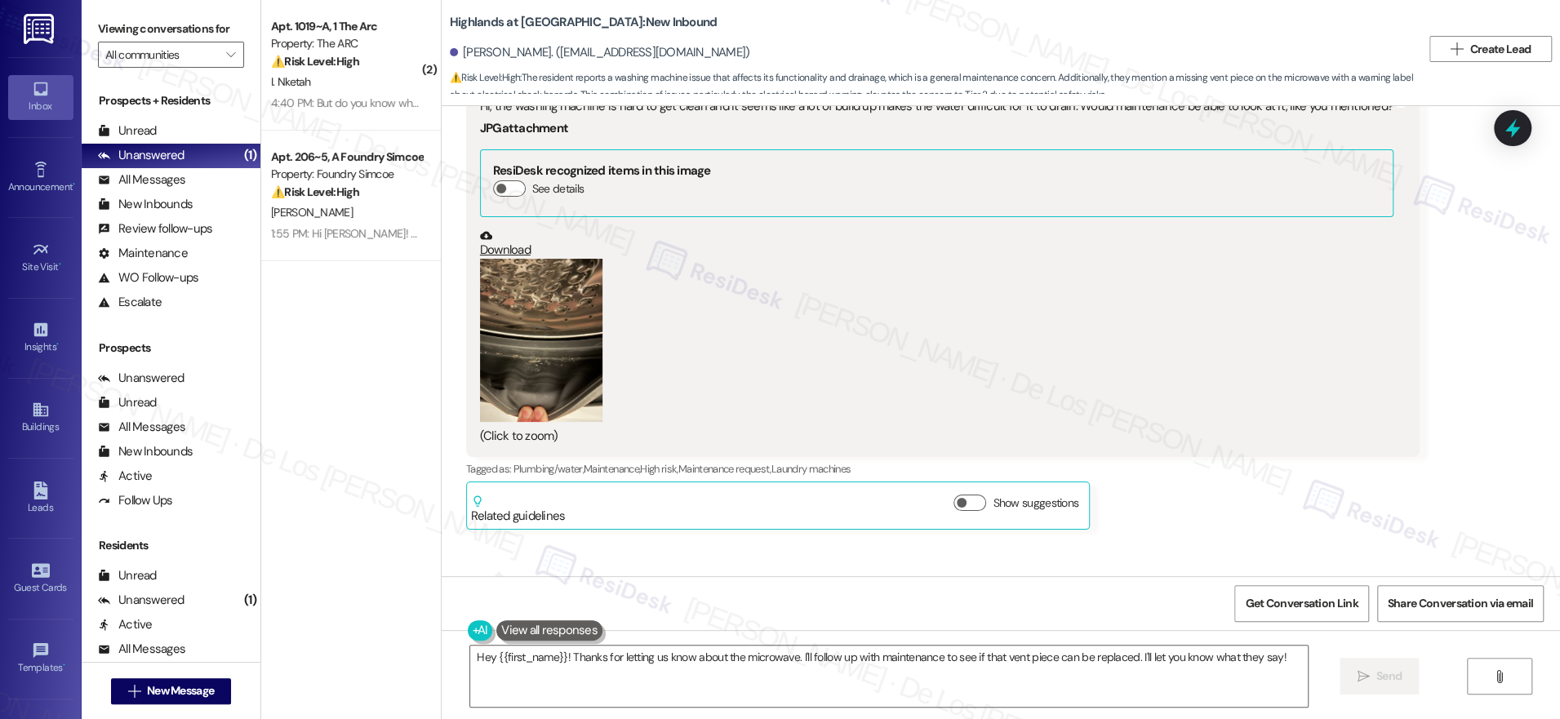
click at [513, 321] on button "Zoom image" at bounding box center [541, 340] width 122 height 163
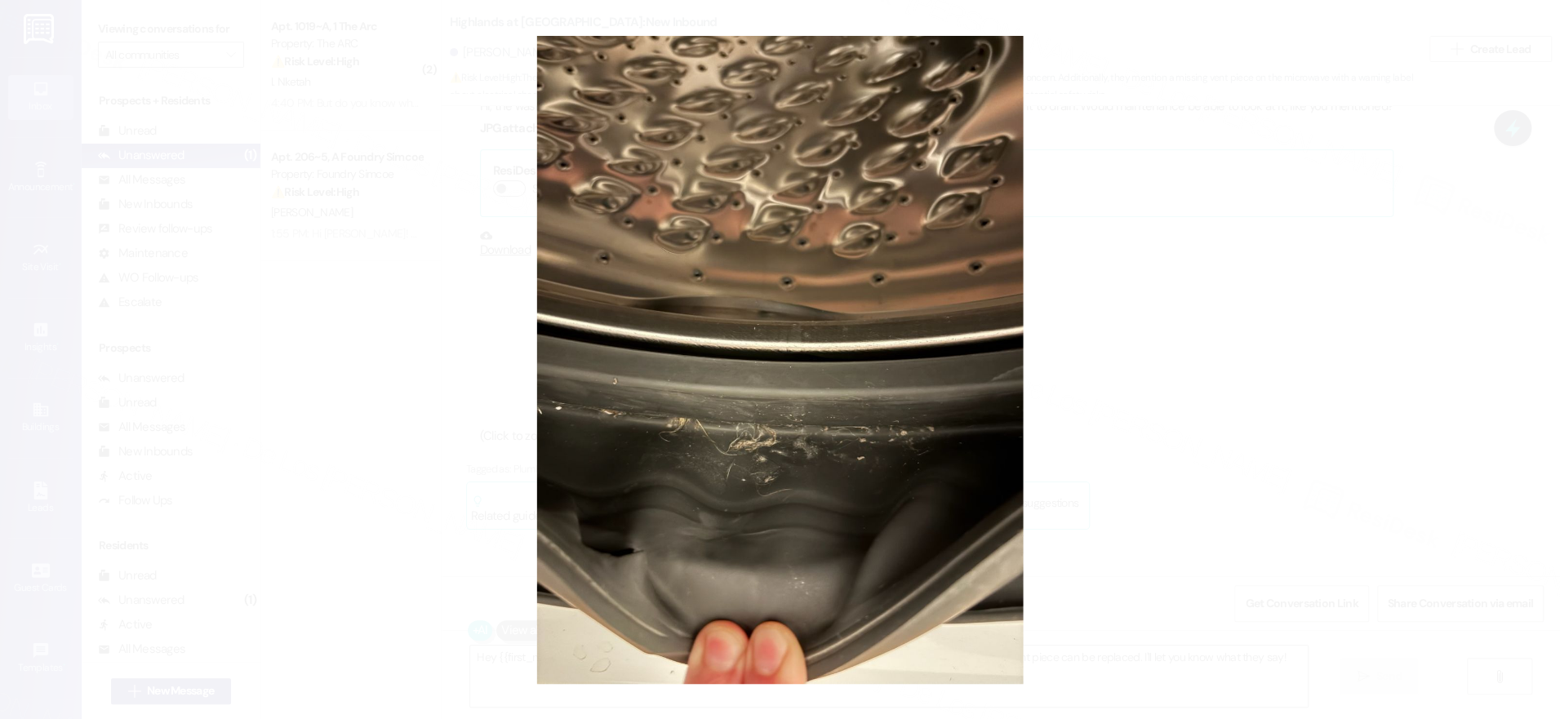
click at [1141, 228] on button "Unzoom image" at bounding box center [780, 359] width 1560 height 719
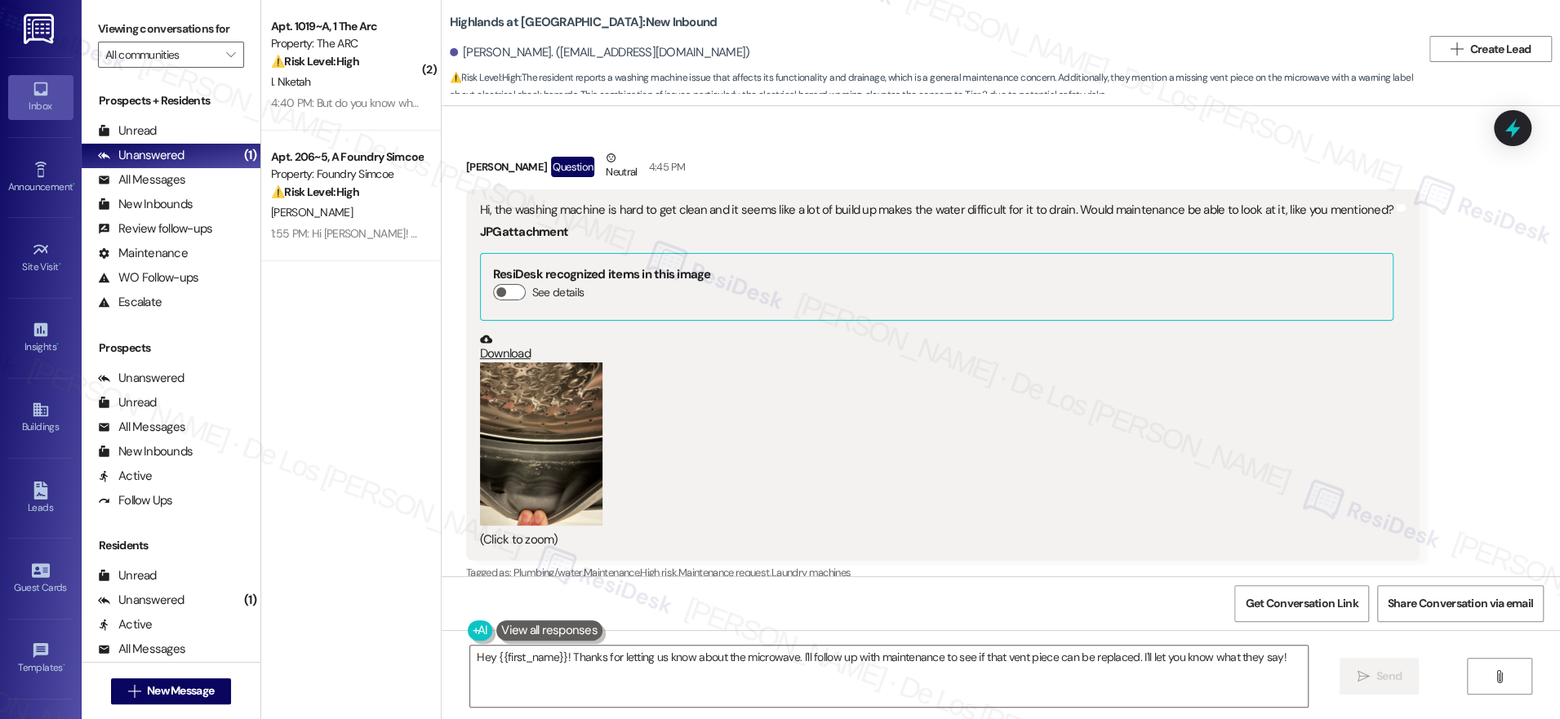
scroll to position [2224, 0]
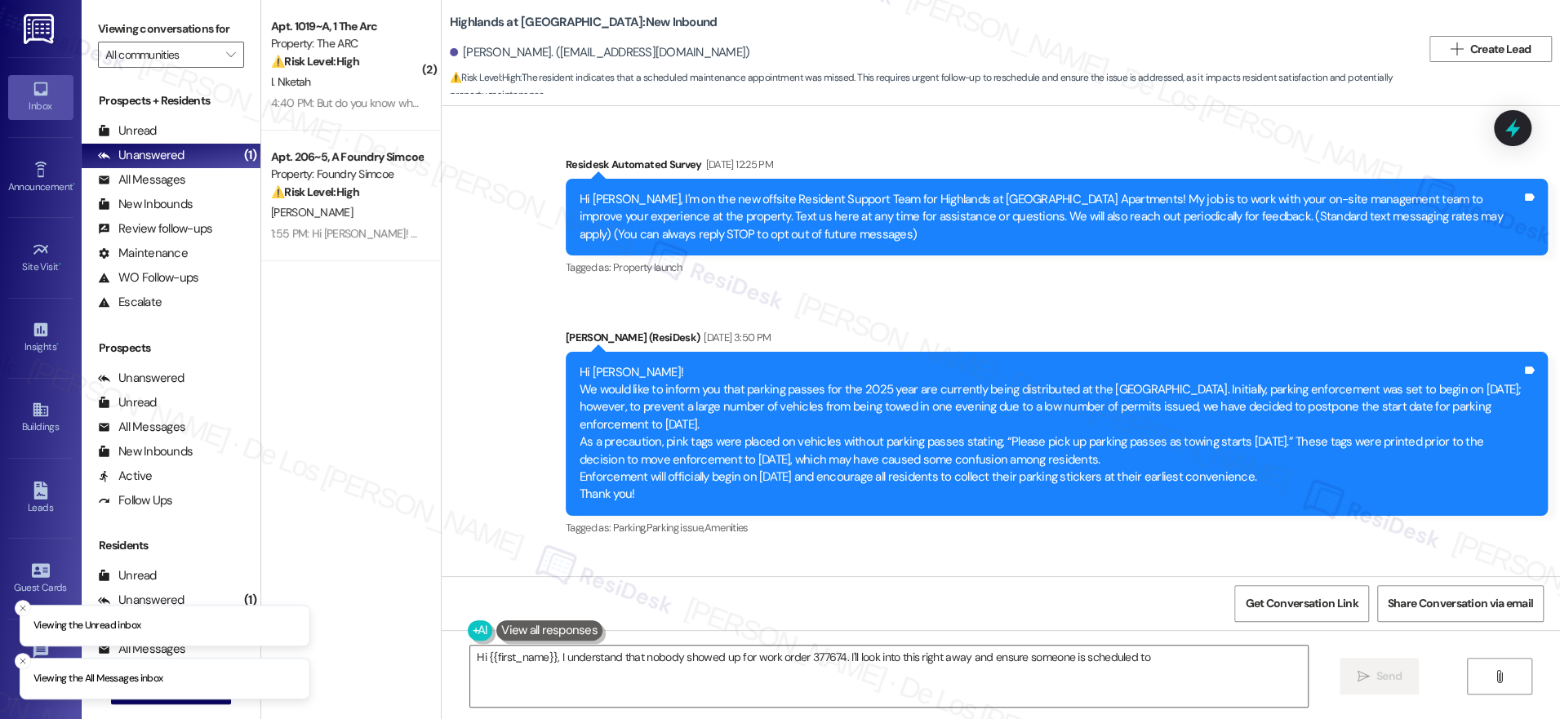
scroll to position [12058, 0]
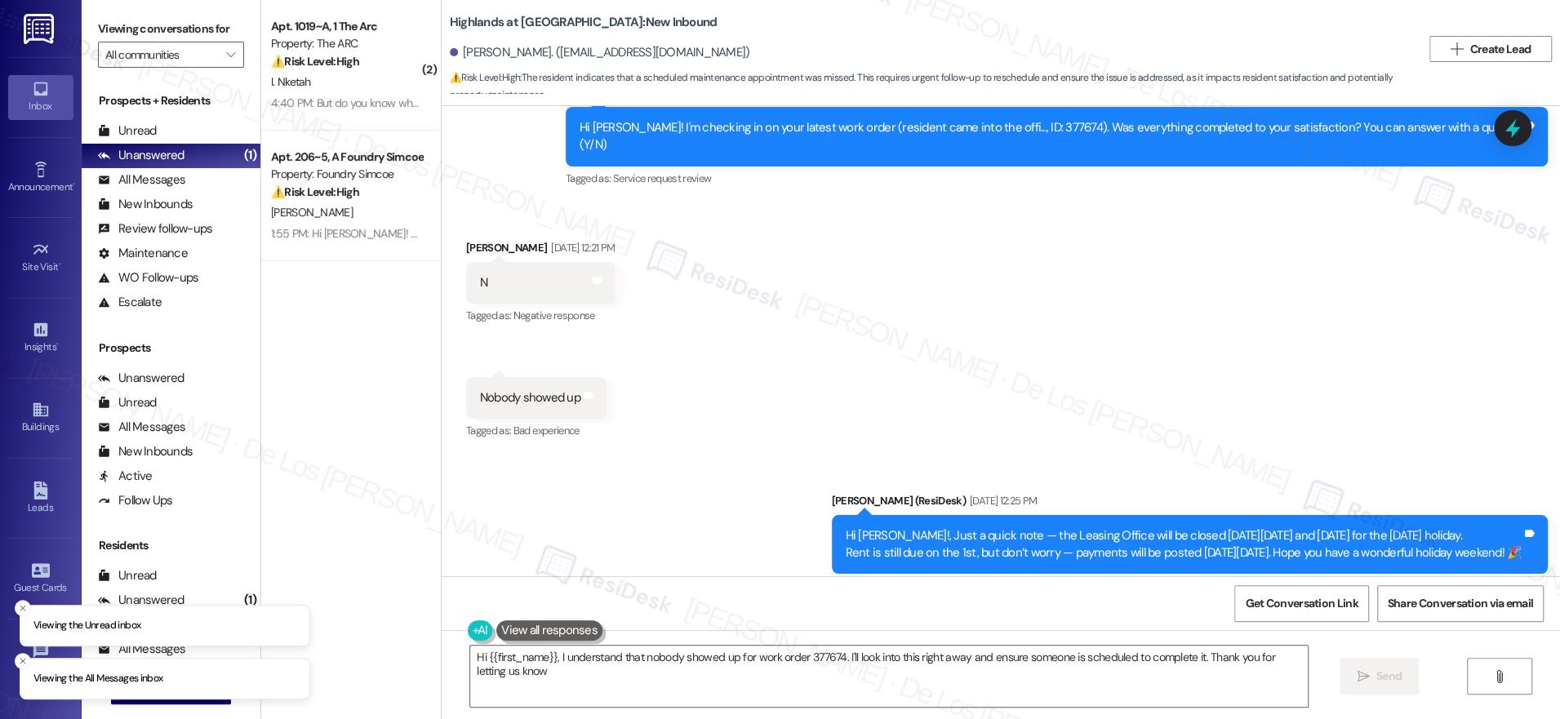
type textarea "Hi {{first_name}}, I understand that nobody showed up for work order 377674. I'…"
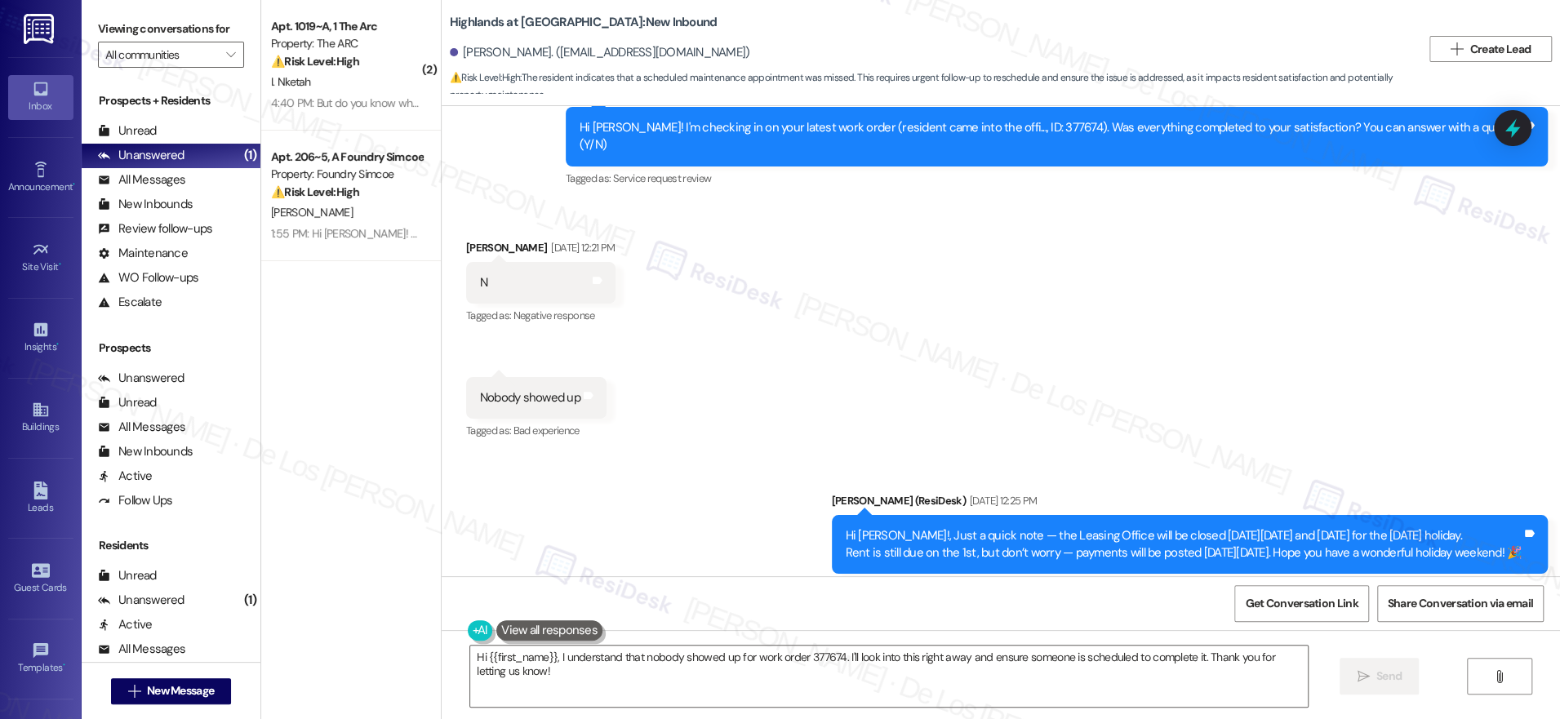
scroll to position [12032, 0]
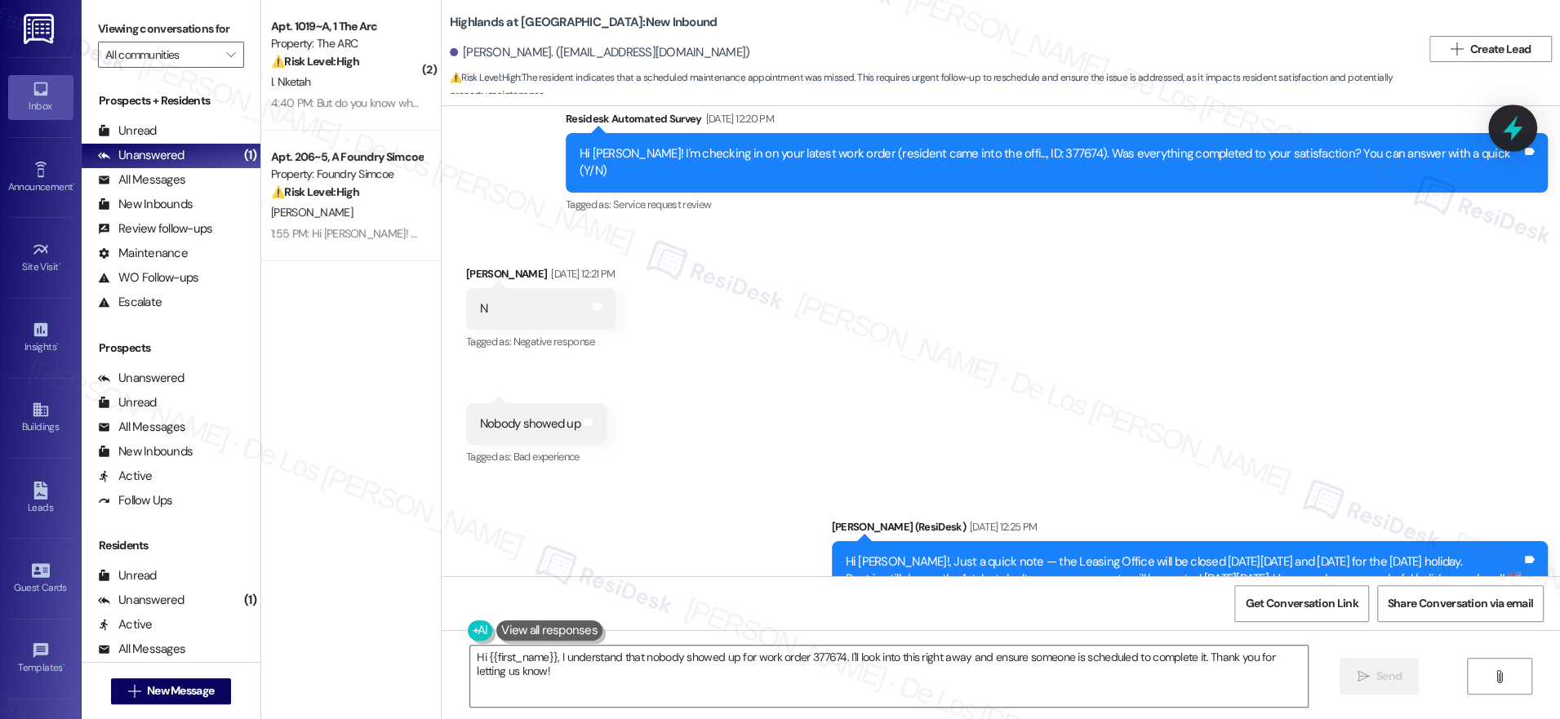
click at [1525, 136] on icon at bounding box center [1513, 128] width 28 height 28
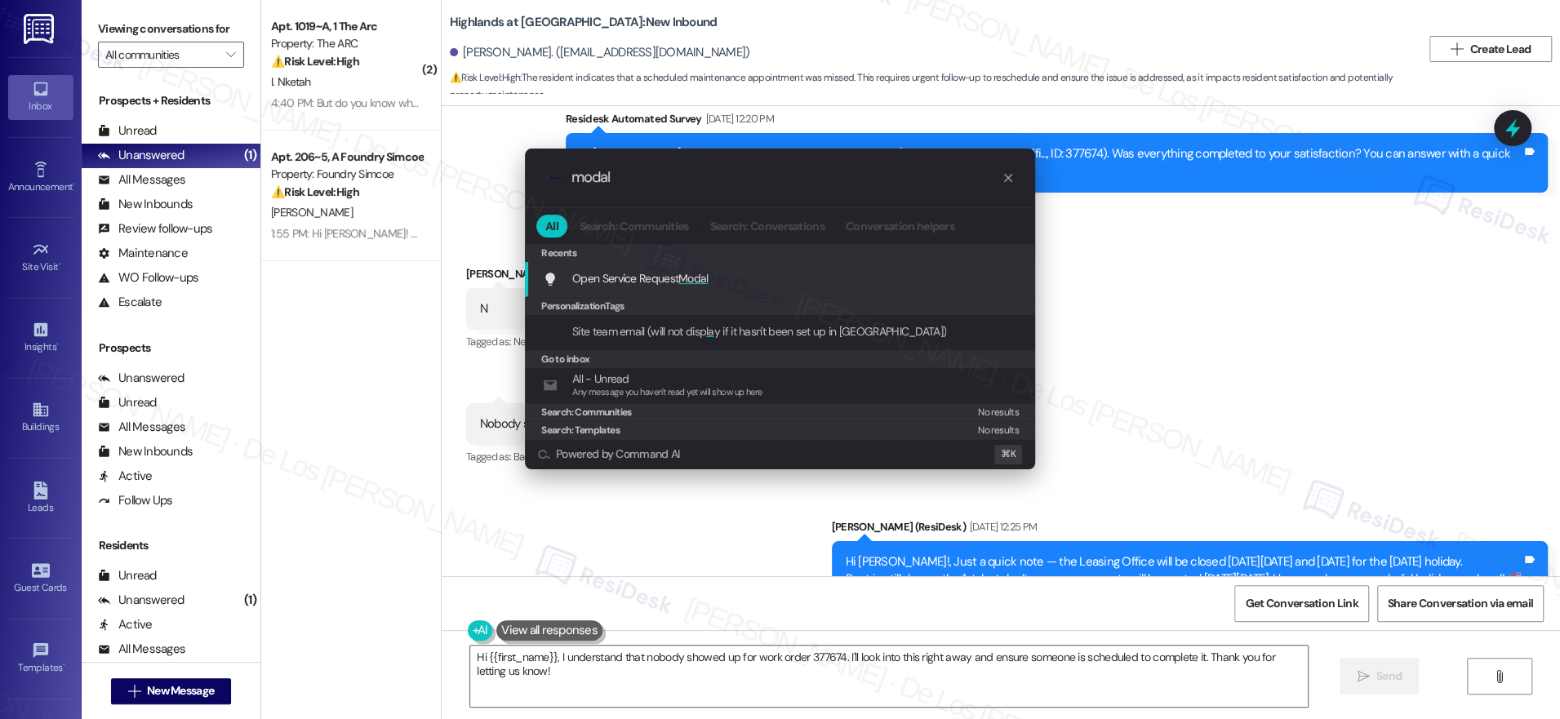
click at [725, 275] on div "Open Service Request Modal Add shortcut" at bounding box center [782, 278] width 478 height 18
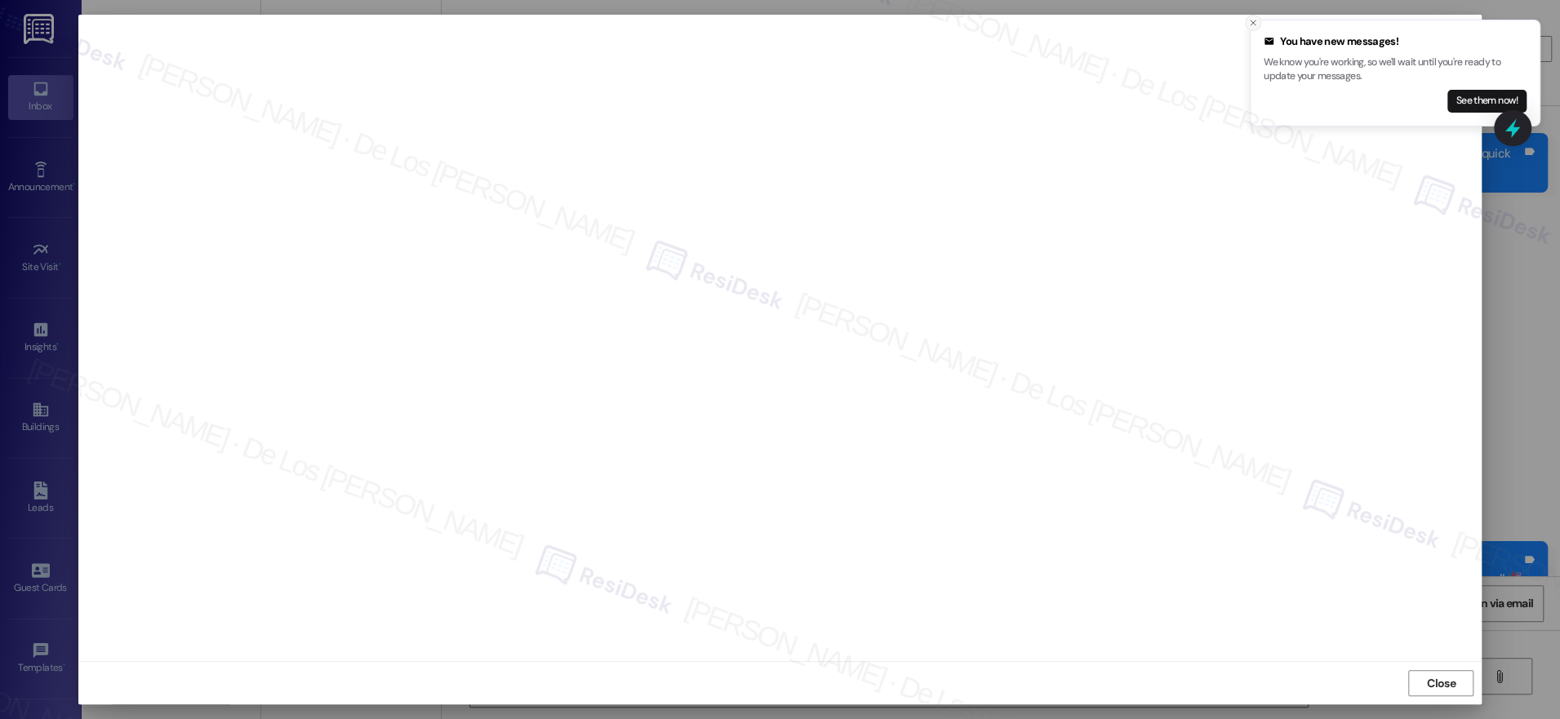
click at [1251, 20] on line "Close toast" at bounding box center [1253, 22] width 5 height 5
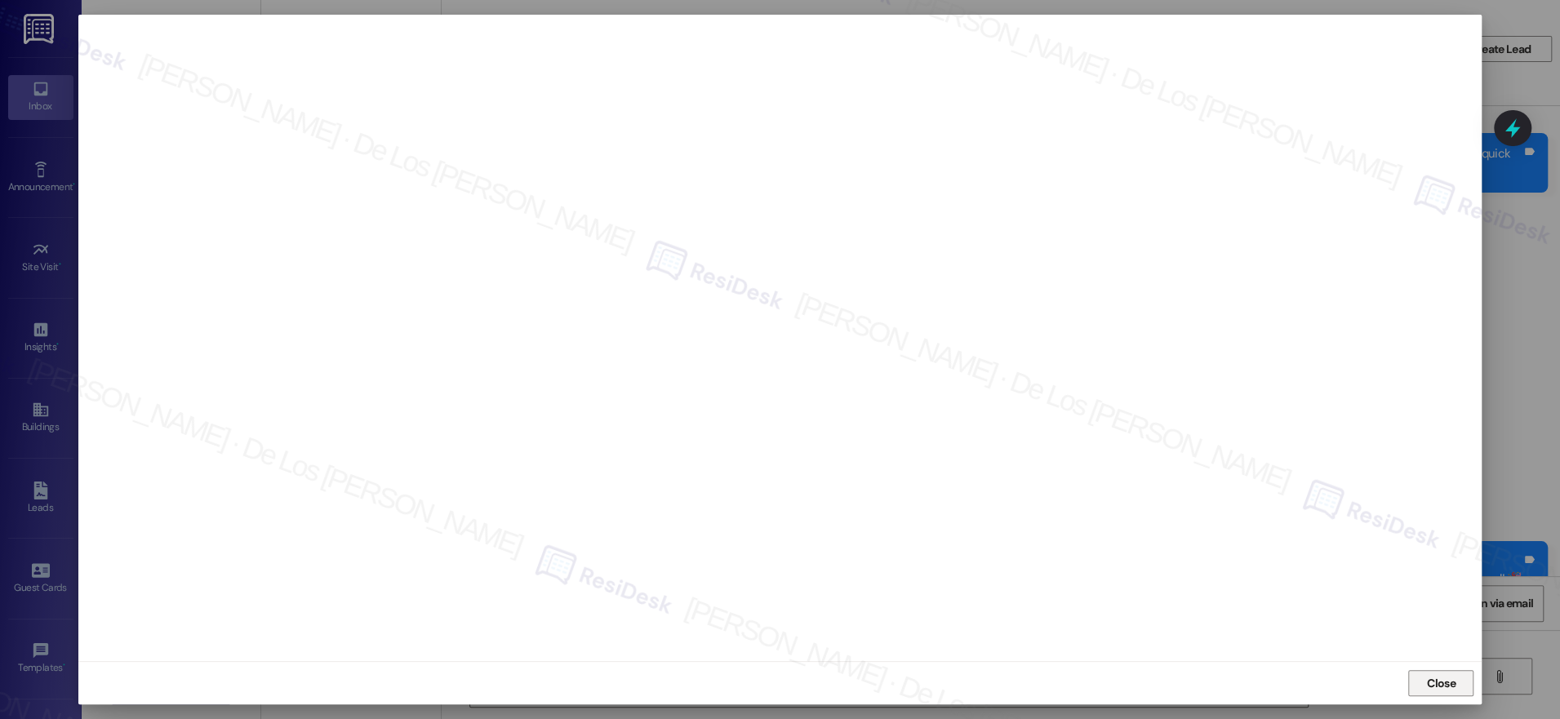
click at [1459, 687] on button "Close" at bounding box center [1440, 683] width 65 height 26
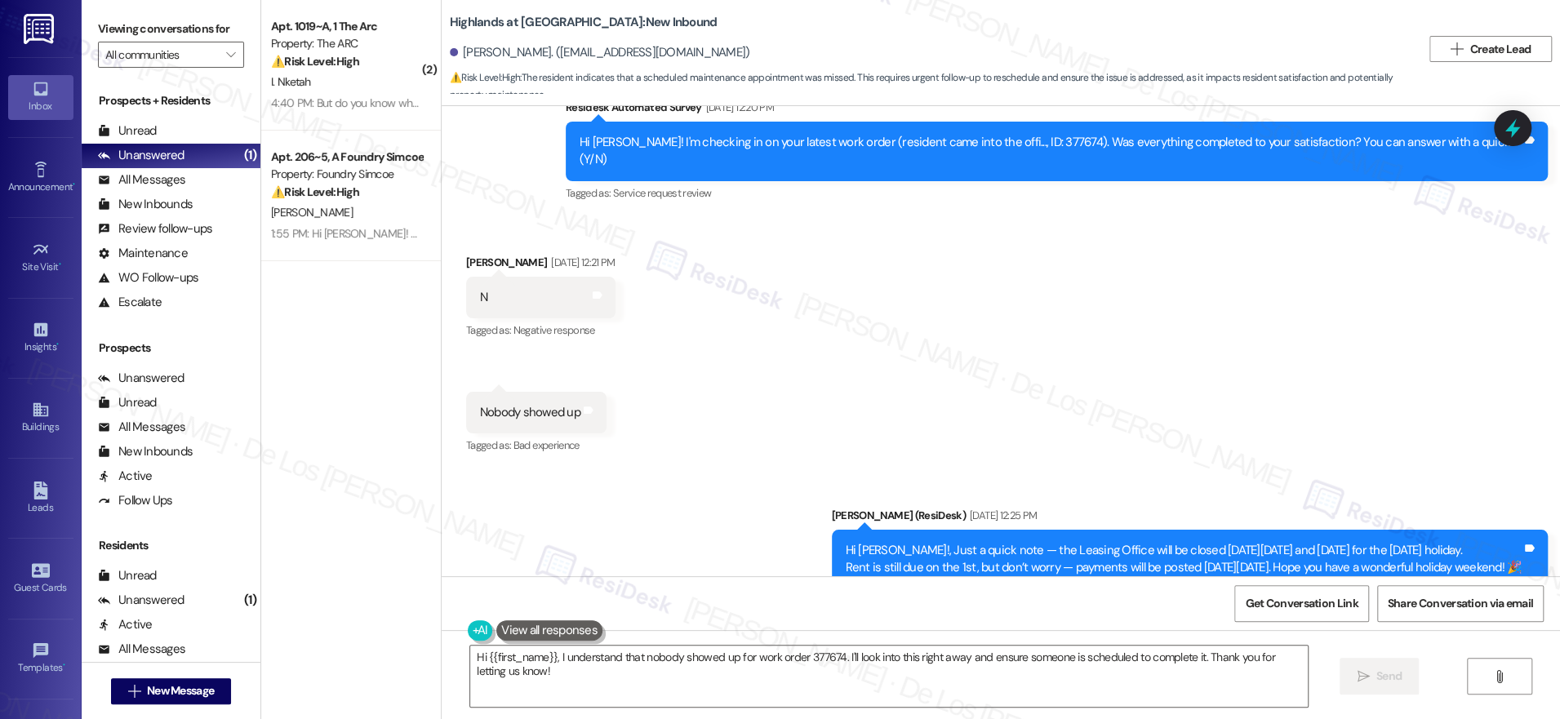
scroll to position [12037, 0]
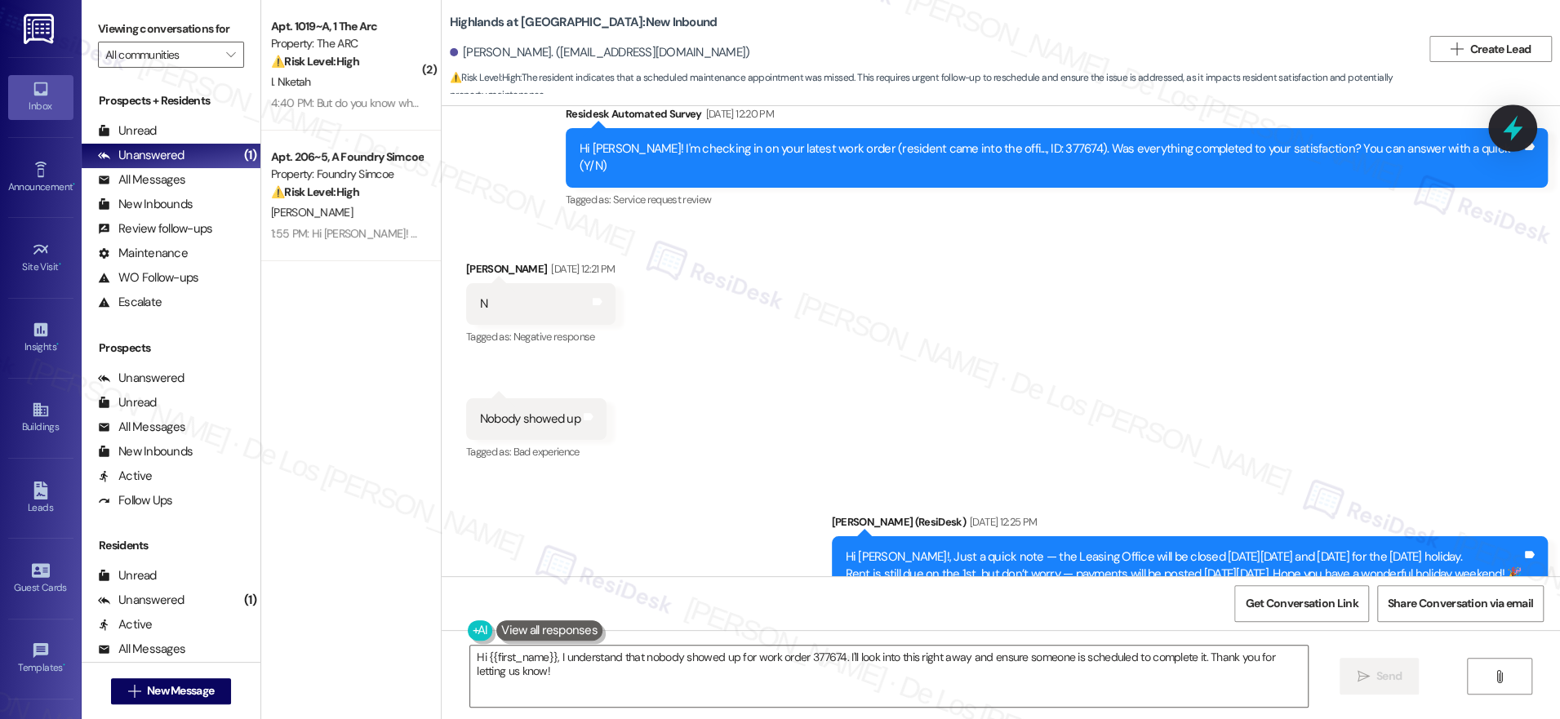
click at [1511, 133] on icon at bounding box center [1513, 128] width 20 height 25
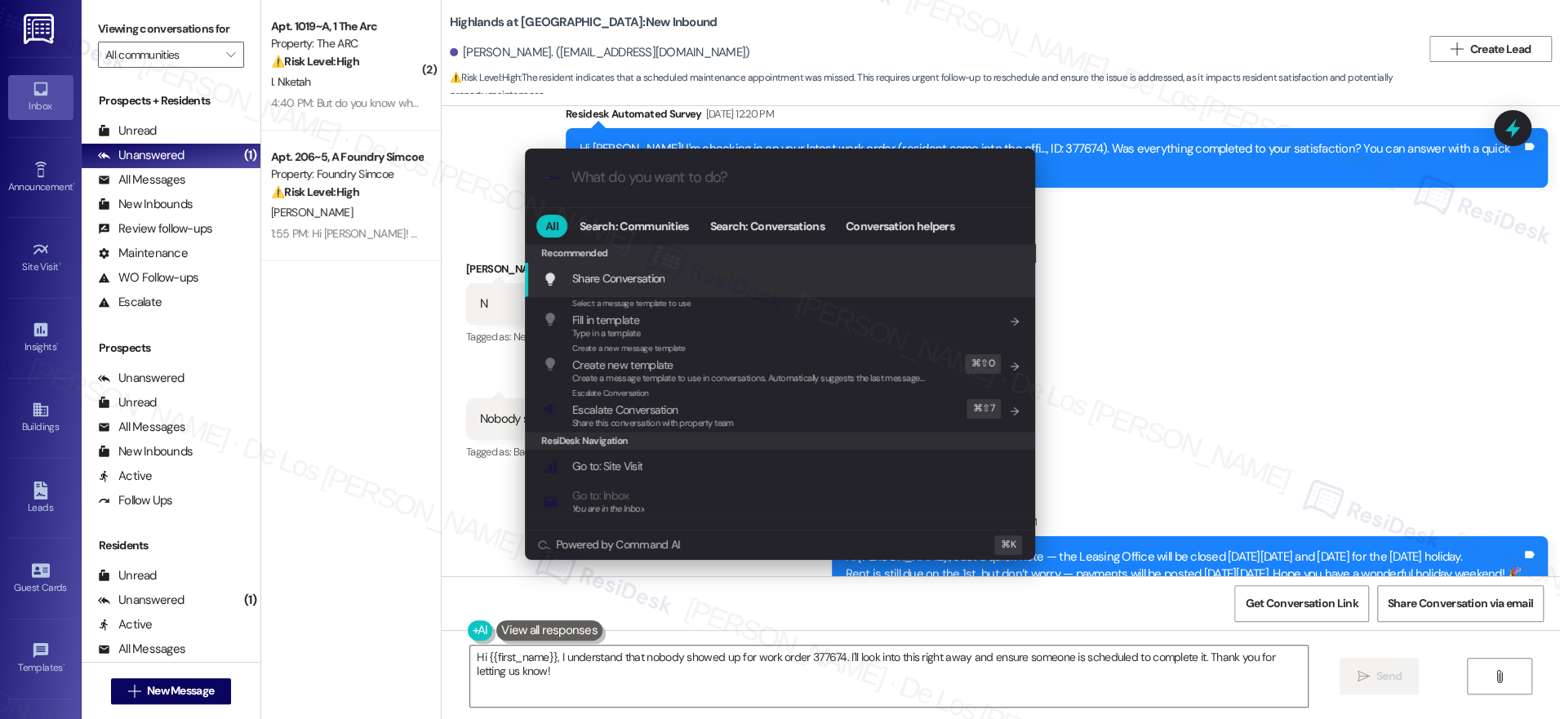
click at [1251, 269] on div ".cls-1{fill:#0a055f;}.cls-2{fill:#0cc4c4;} resideskLogoBlueOrange All Search: C…" at bounding box center [780, 359] width 1560 height 719
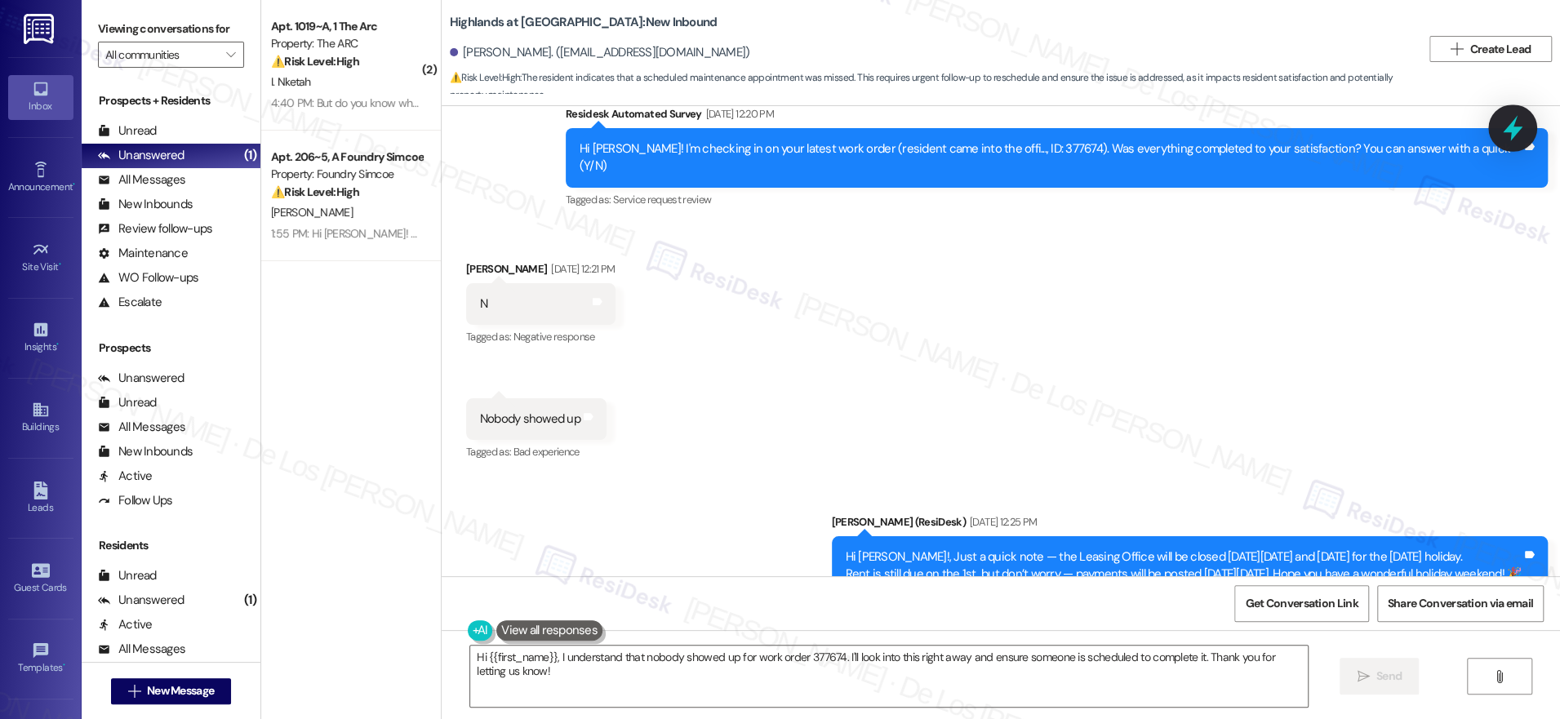
click at [1516, 135] on icon at bounding box center [1513, 128] width 28 height 28
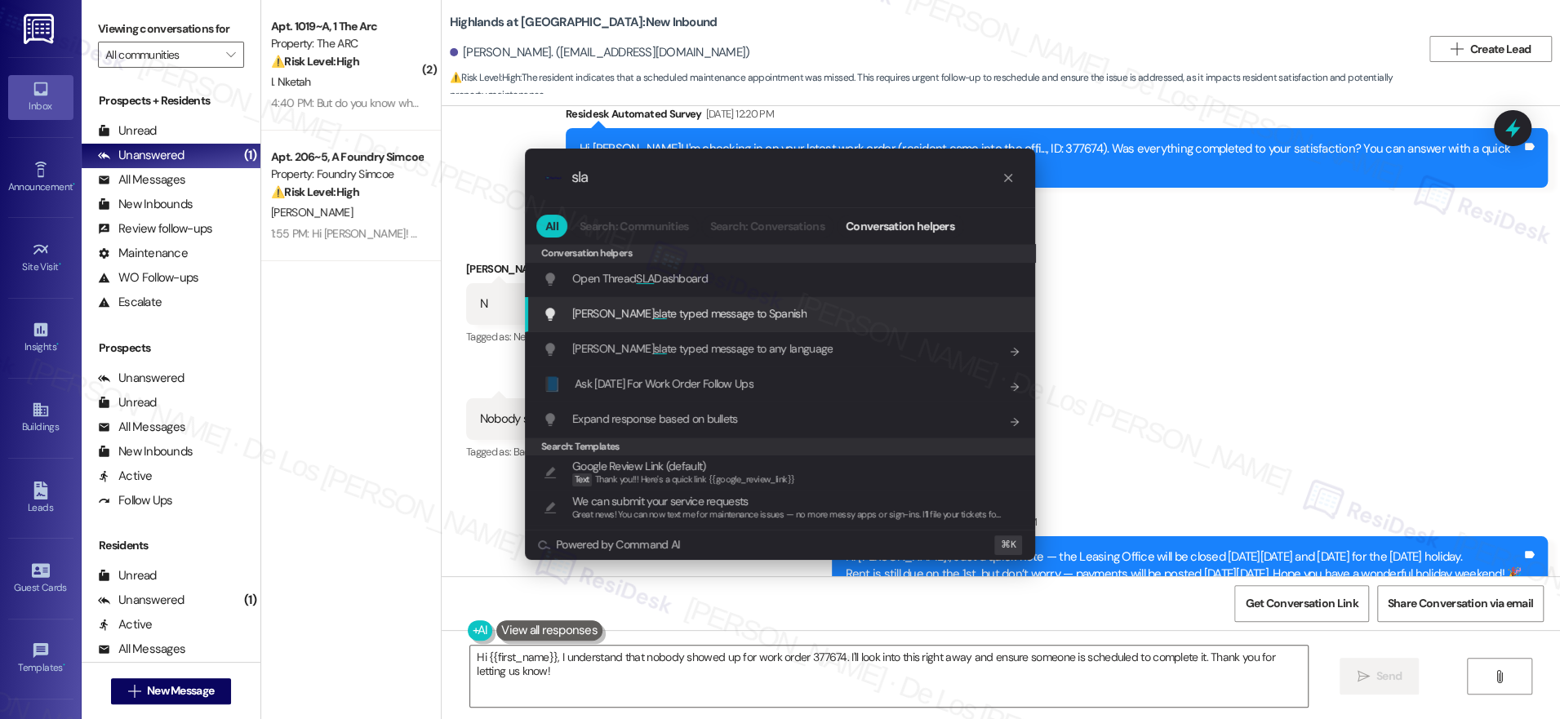
type input "sla"
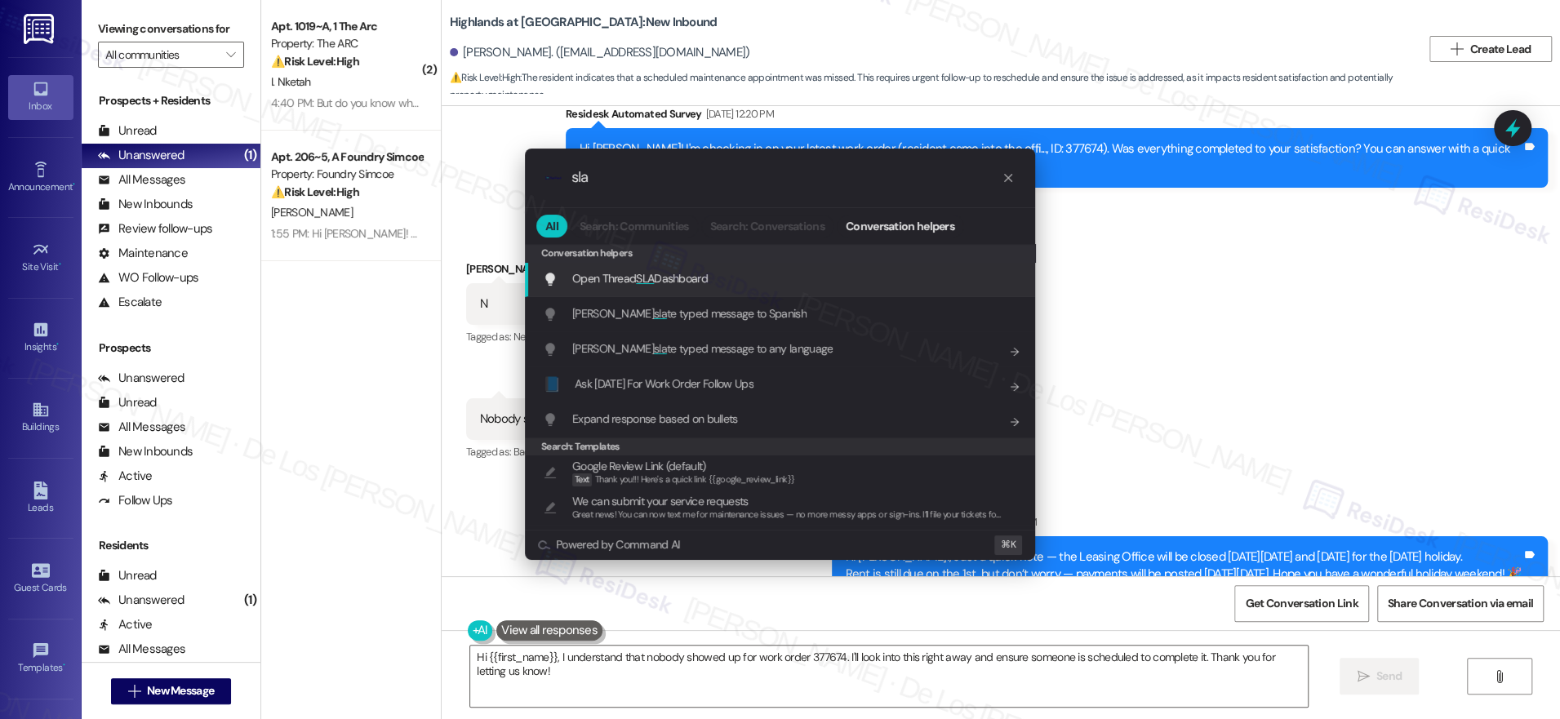
click at [849, 291] on div "Open Thread SLA Dashboard Add shortcut" at bounding box center [780, 279] width 510 height 35
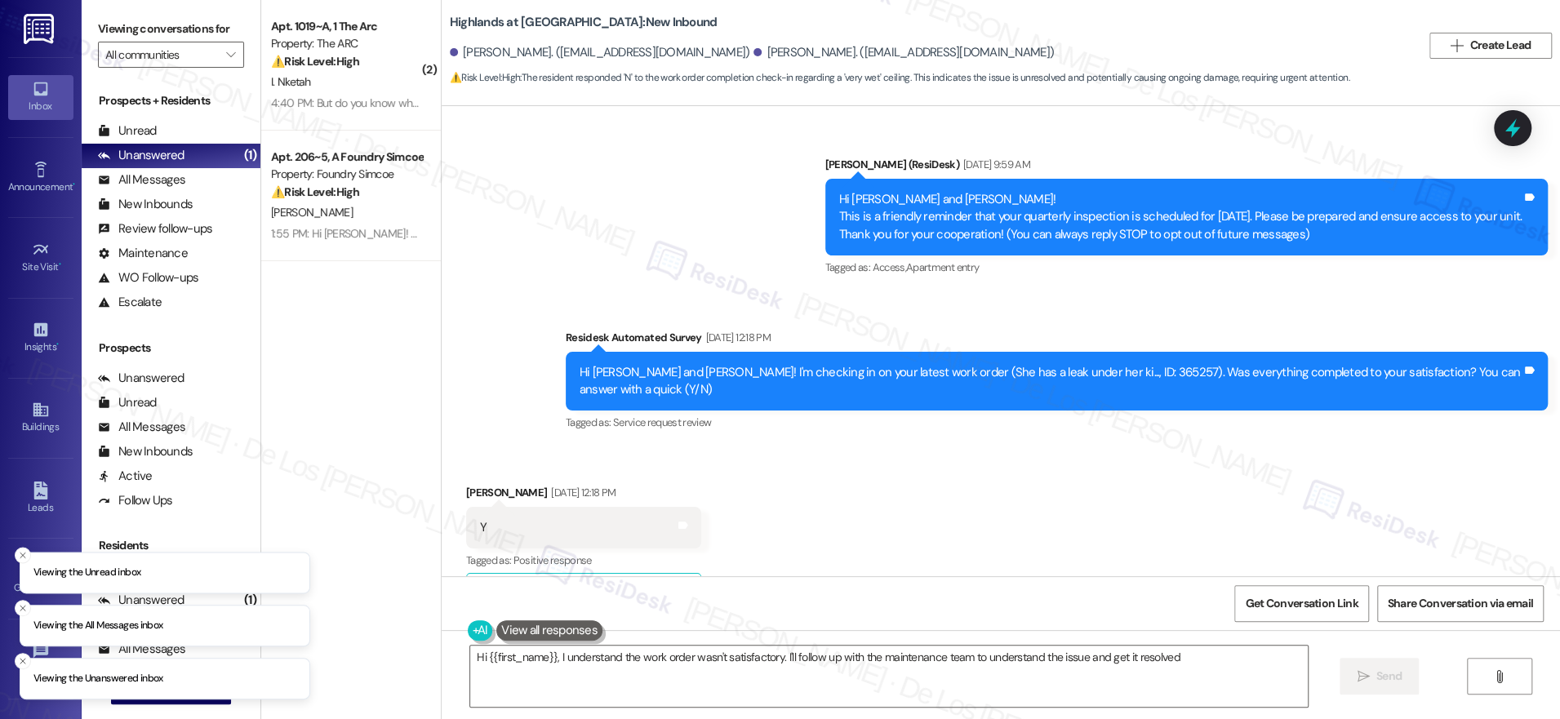
scroll to position [7841, 0]
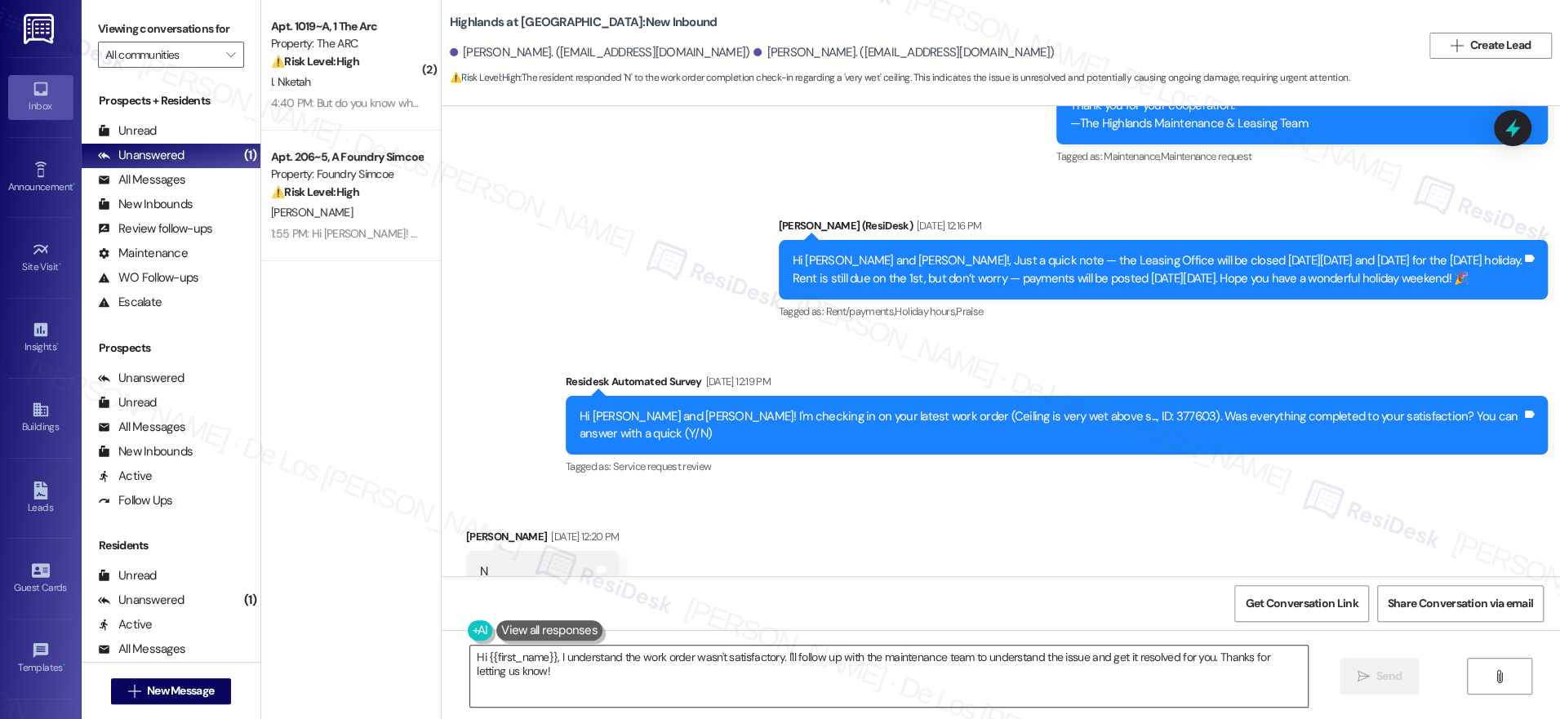
click at [635, 657] on textarea "Hi {{first_name}}, I understand the work order wasn't satisfactory. I'll follow…" at bounding box center [889, 676] width 838 height 61
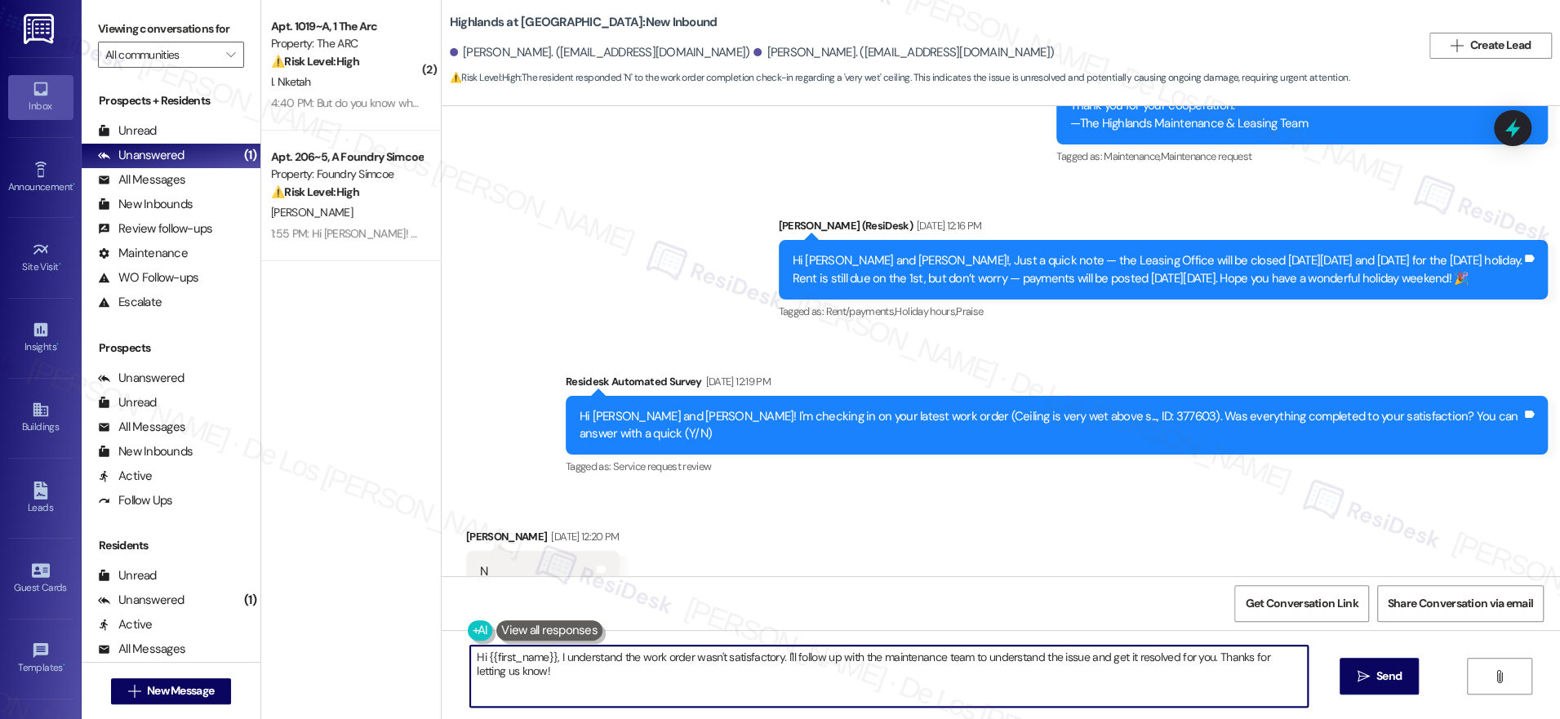
click at [635, 657] on textarea "Hi {{first_name}}, I understand the work order wasn't satisfactory. I'll follow…" at bounding box center [889, 676] width 838 height 61
paste textarea "I'm sorry to hear that your work order wasn't completed to your satisfaction. C…"
drag, startPoint x: 521, startPoint y: 664, endPoint x: 530, endPoint y: 663, distance: 9.1
click at [522, 665] on textarea "Hi {{first_name}}, I understand the work order wasn't satisfactory. I'll follow…" at bounding box center [884, 676] width 838 height 61
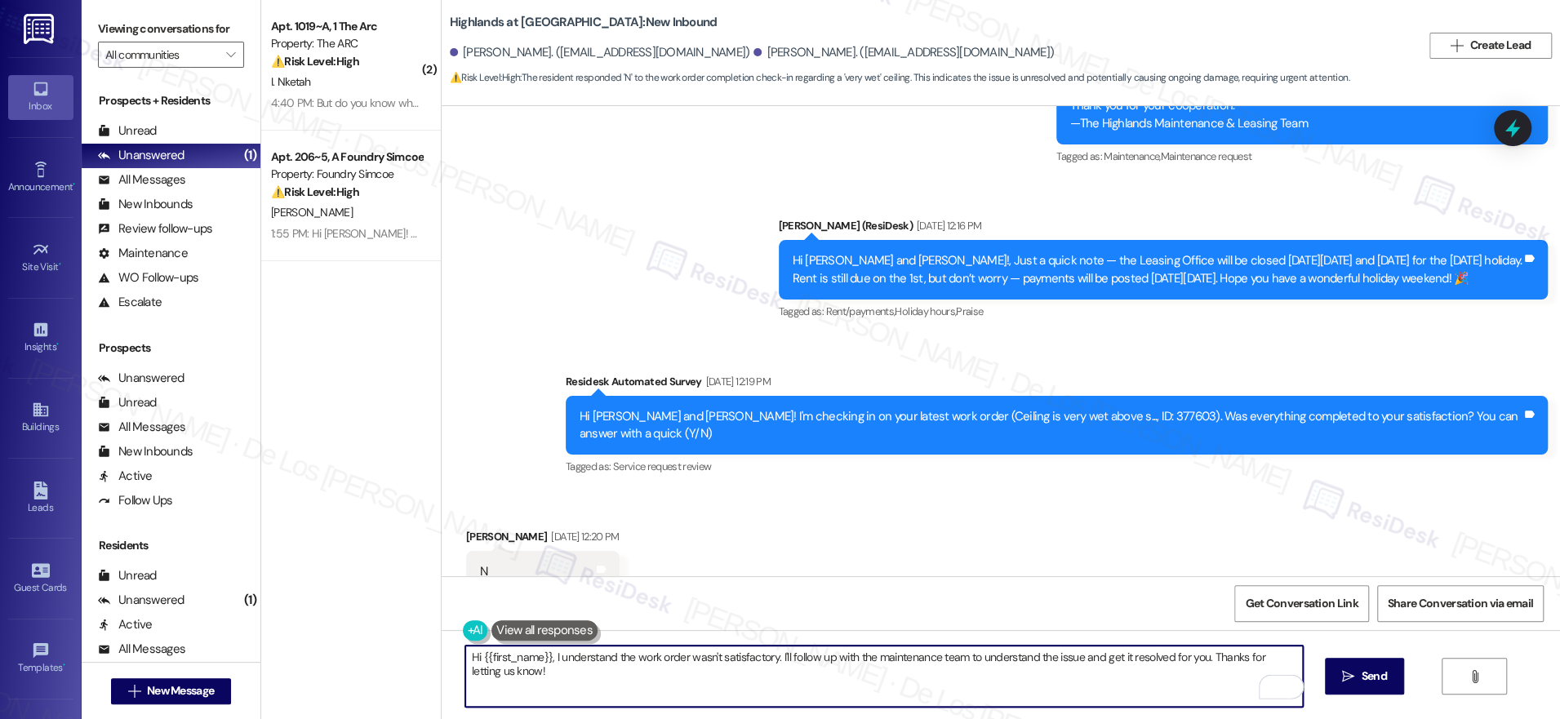
drag, startPoint x: 544, startPoint y: 659, endPoint x: 575, endPoint y: 676, distance: 35.4
click at [589, 704] on textarea "Hi {{first_name}}, I understand the work order wasn't satisfactory. I'll follow…" at bounding box center [884, 676] width 838 height 61
drag, startPoint x: 770, startPoint y: 654, endPoint x: 820, endPoint y: 687, distance: 60.0
click at [815, 691] on textarea "Hi {{first_name}}, I understand the work order wasn't satisfactory. I'll follow…" at bounding box center [884, 676] width 838 height 61
paste textarea "I'm sorry to hear that your work order wasn't completed to your satisfaction. C…"
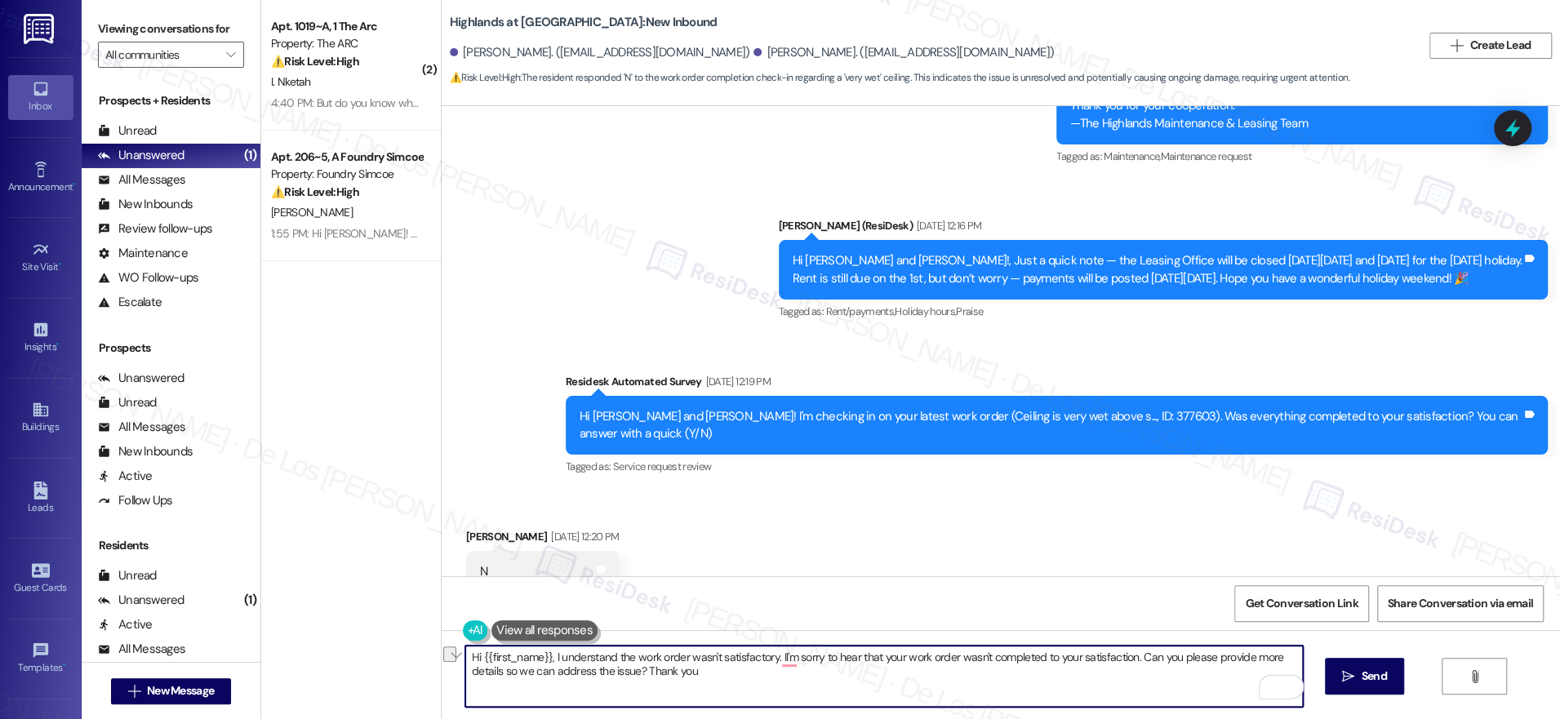
drag, startPoint x: 763, startPoint y: 655, endPoint x: 1134, endPoint y: 651, distance: 370.6
click at [1129, 655] on textarea "Hi {{first_name}}, I understand the work order wasn't satisfactory. II'm sorry …" at bounding box center [884, 676] width 838 height 61
type textarea "Hi {{first_name}}, I understand the work order wasn't satisfactory. Can you ple…"
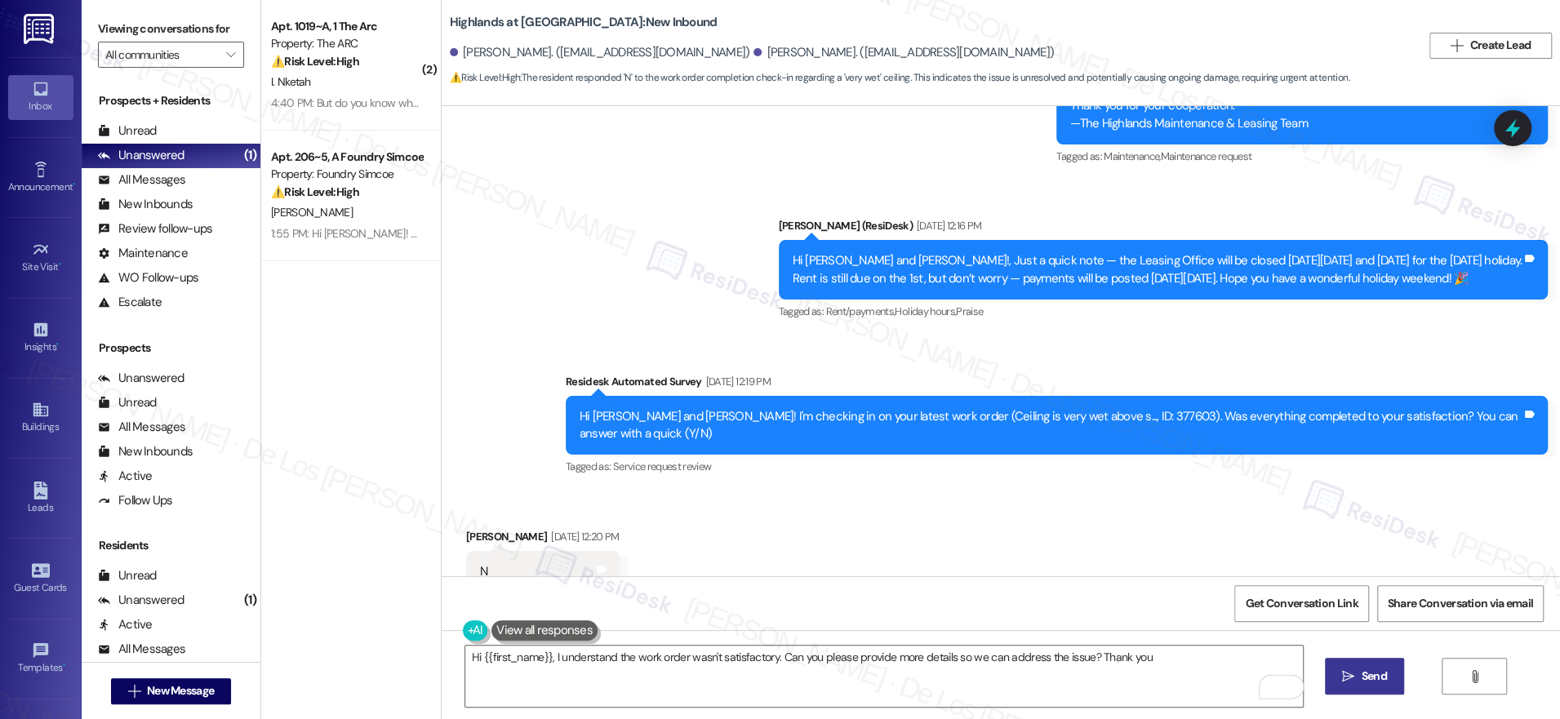
click at [1369, 679] on span "Send" at bounding box center [1374, 676] width 25 height 17
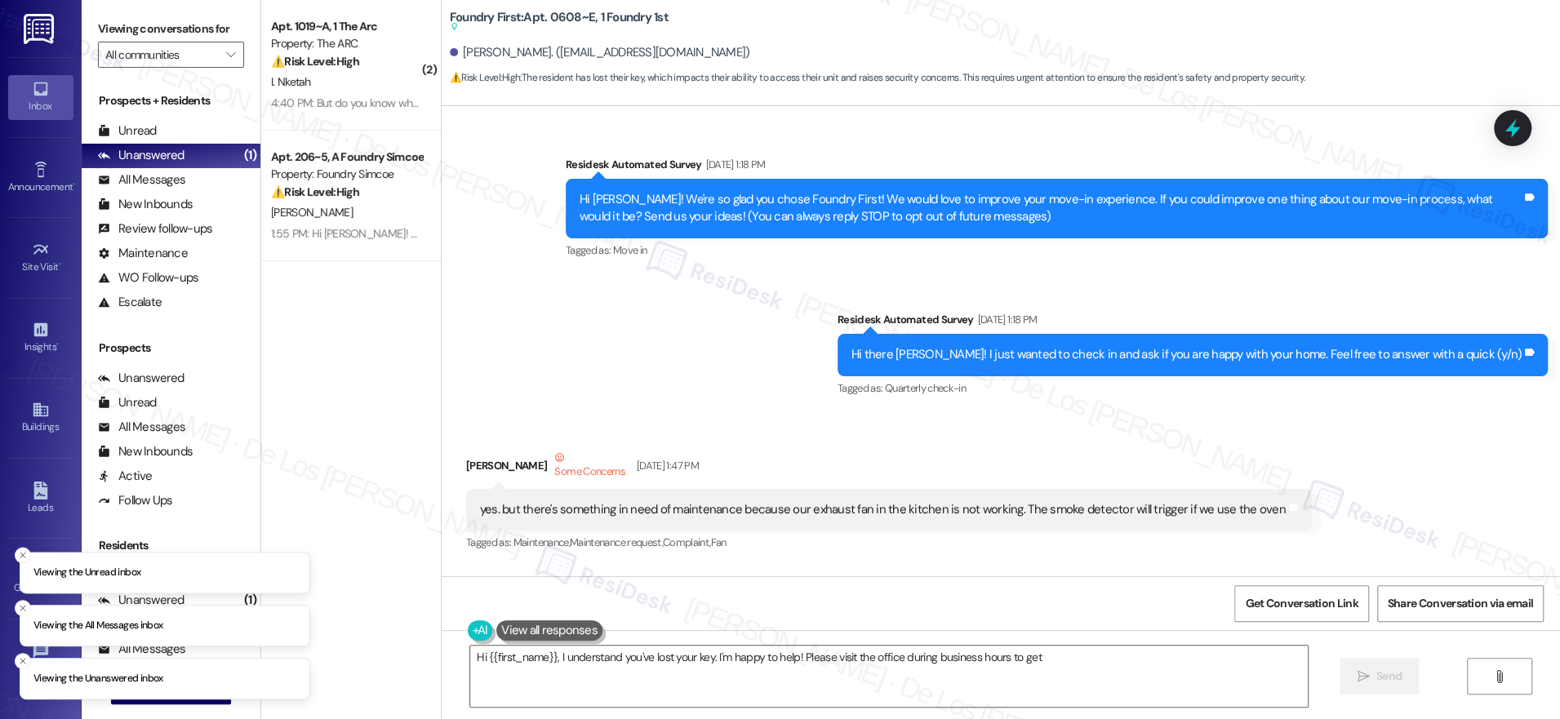
scroll to position [15412, 0]
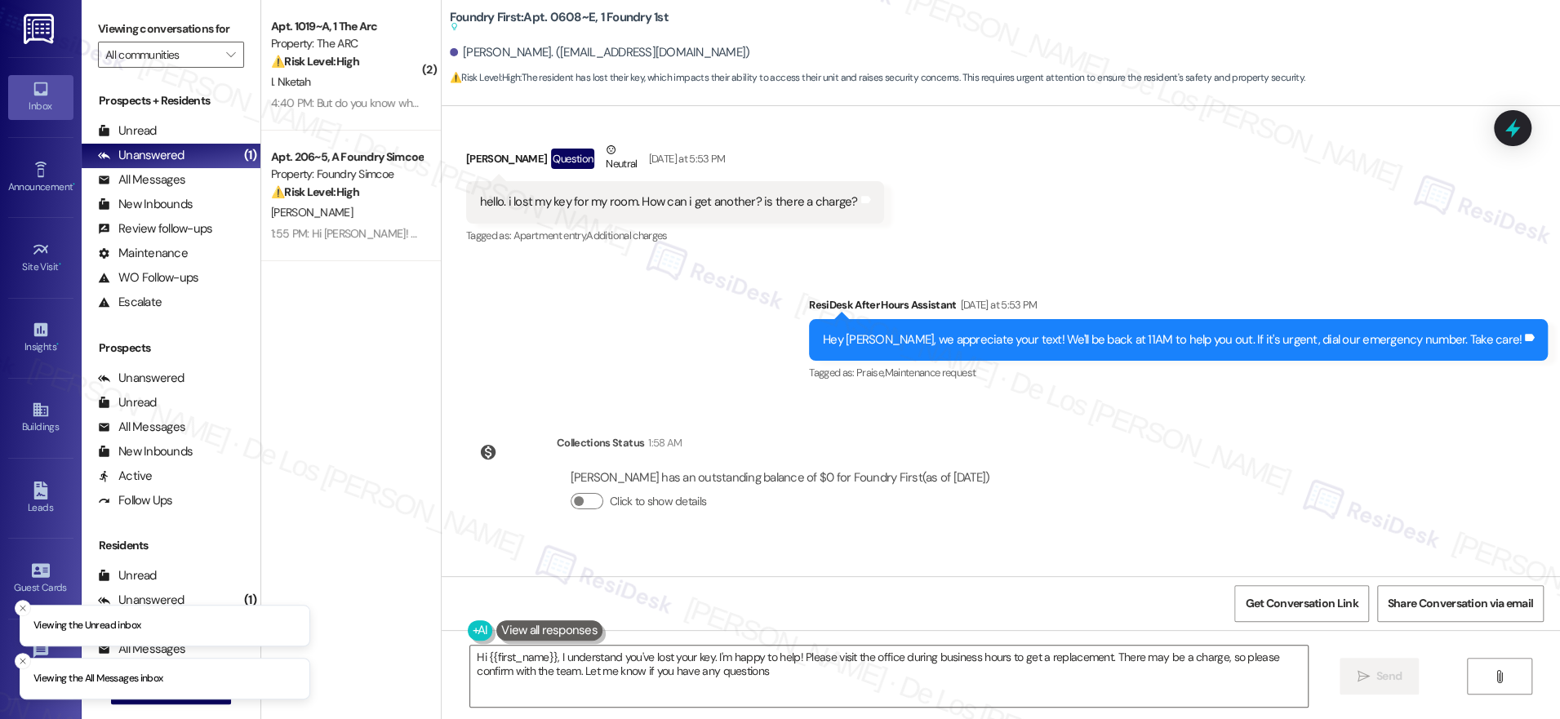
type textarea "Hi {{first_name}}, I understand you've lost your key. I'm happy to help! Please…"
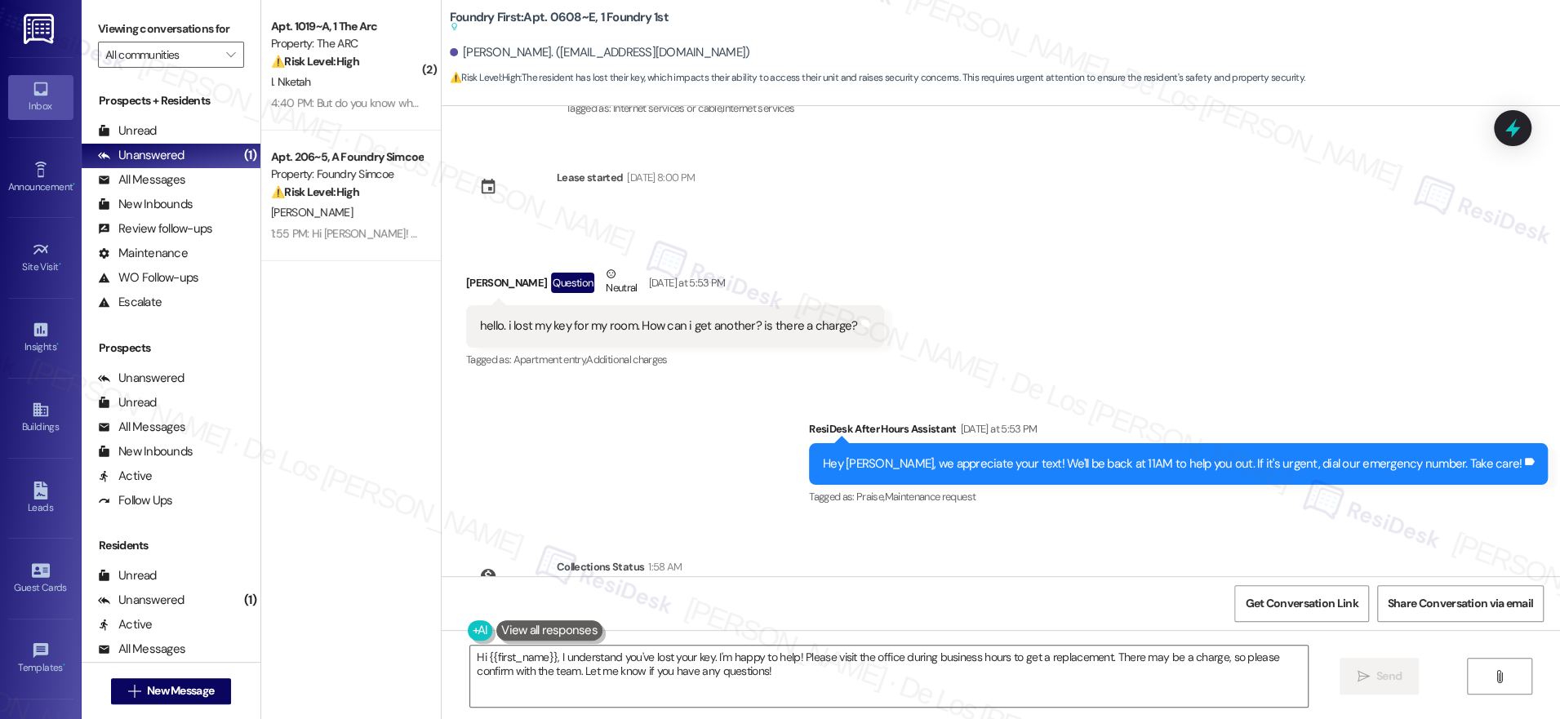
scroll to position [15175, 0]
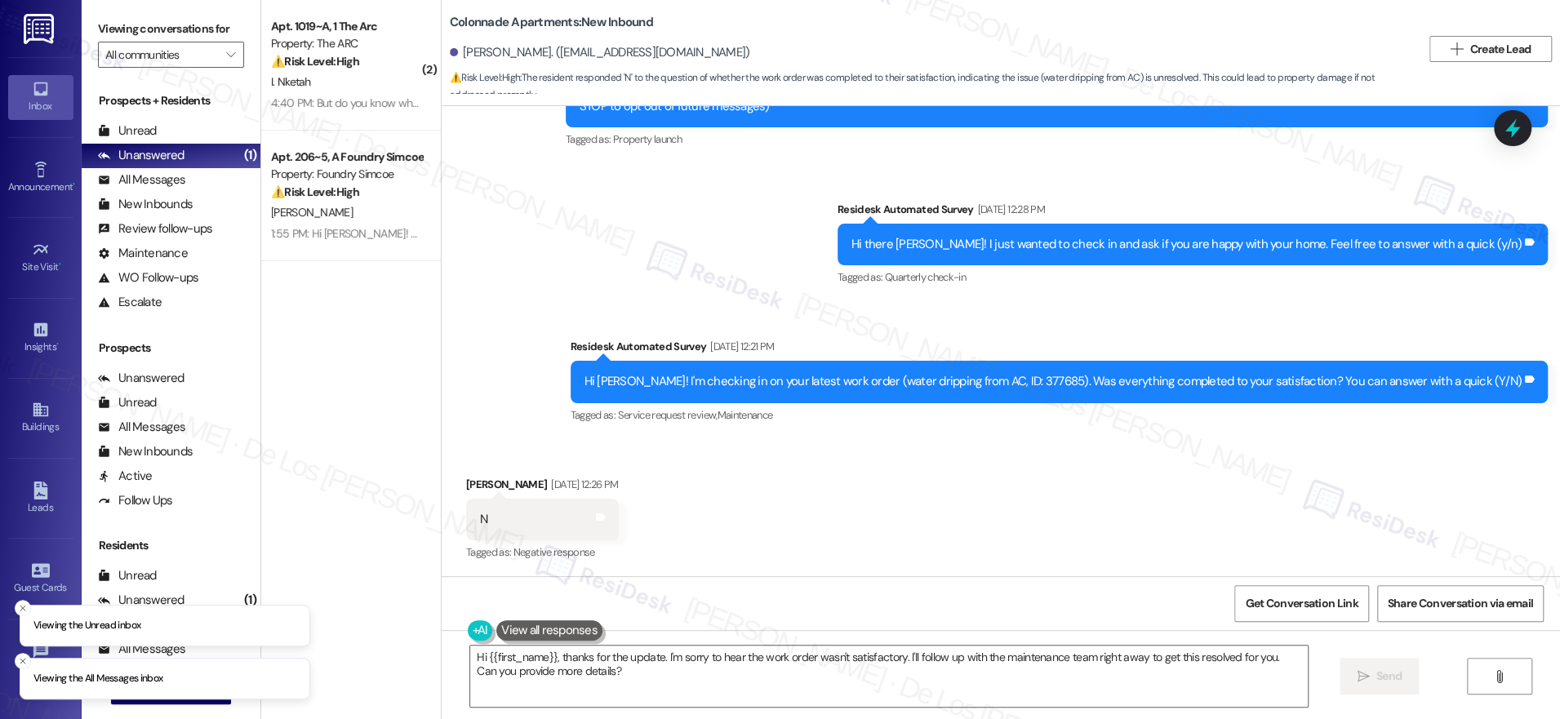
scroll to position [129, 0]
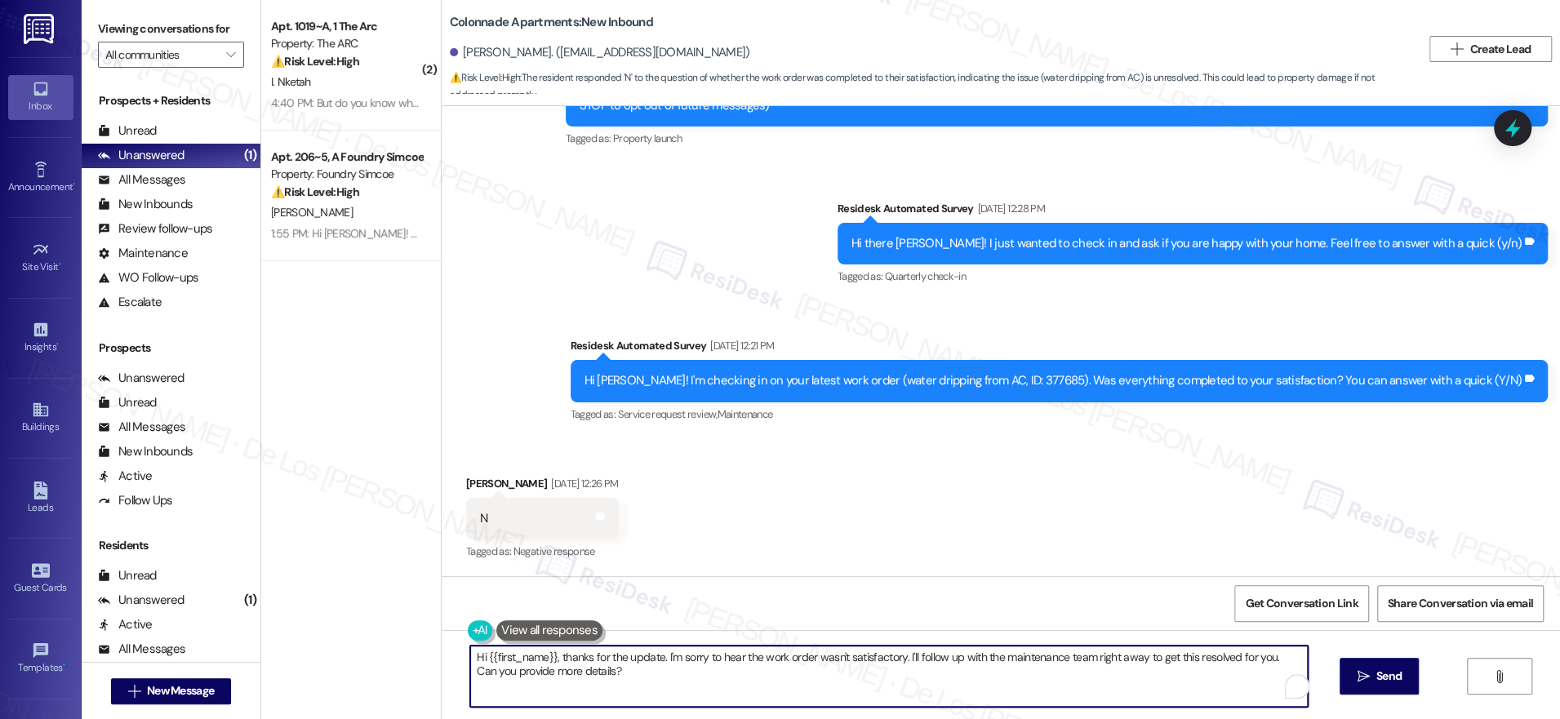
drag, startPoint x: 919, startPoint y: 664, endPoint x: 958, endPoint y: 688, distance: 45.8
click at [956, 692] on textarea "Hi {{first_name}}, thanks for the update. I'm sorry to hear the work order wasn…" at bounding box center [889, 676] width 838 height 61
paste textarea "I'm sorry to hear that your work order wasn't completed to your satisfaction. C…"
drag, startPoint x: 886, startPoint y: 660, endPoint x: 1252, endPoint y: 660, distance: 366.5
click at [1246, 663] on textarea "Hi {{first_name}}, thanks for the update. I'm sorry to hear the work order wasn…" at bounding box center [884, 676] width 838 height 61
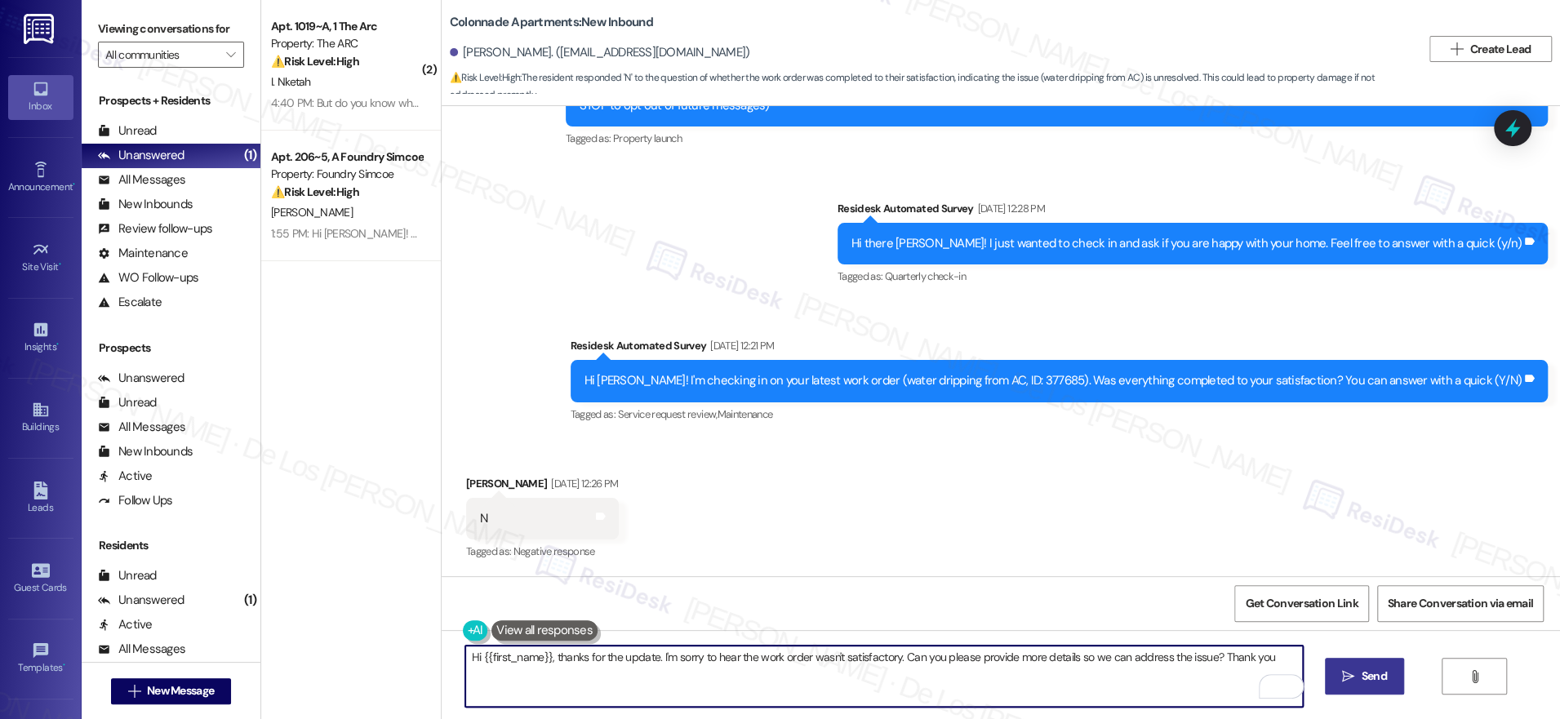
type textarea "Hi {{first_name}}, thanks for the update. I'm sorry to hear the work order wasn…"
click at [1389, 674] on button " Send" at bounding box center [1364, 676] width 79 height 37
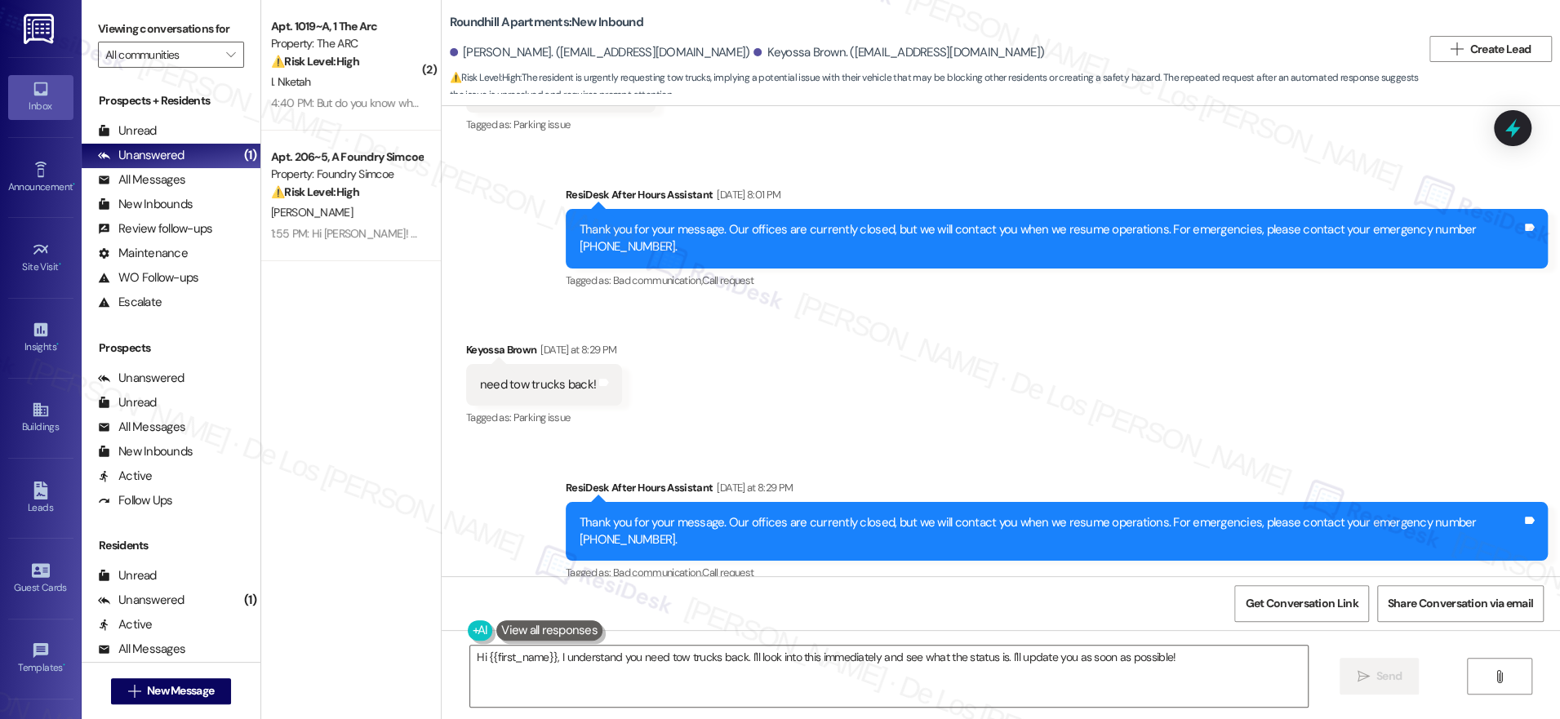
scroll to position [2659, 0]
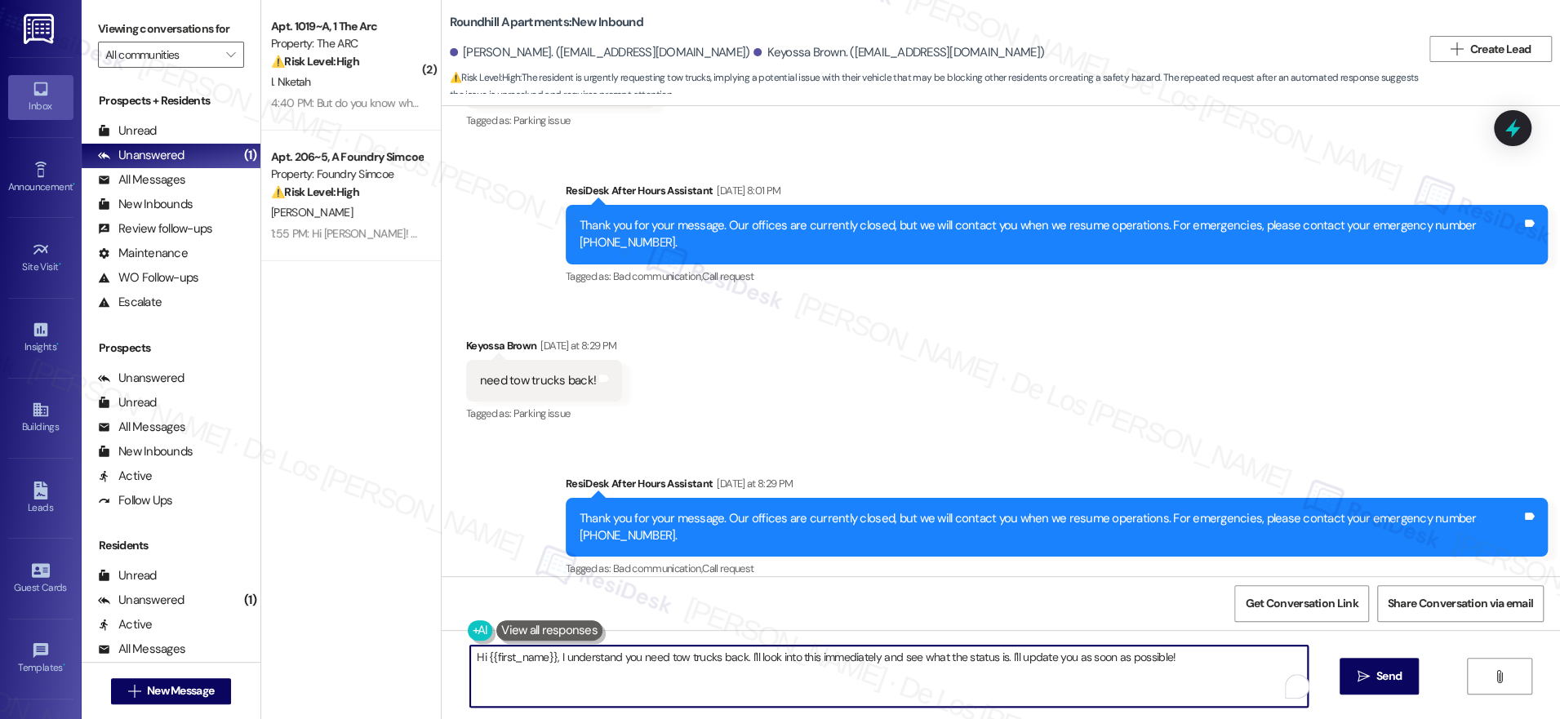
drag, startPoint x: 735, startPoint y: 658, endPoint x: 1084, endPoint y: 703, distance: 352.2
click at [1081, 700] on textarea "Hi {{first_name}}, I understand you need tow trucks back. I'll look into this i…" at bounding box center [889, 676] width 838 height 61
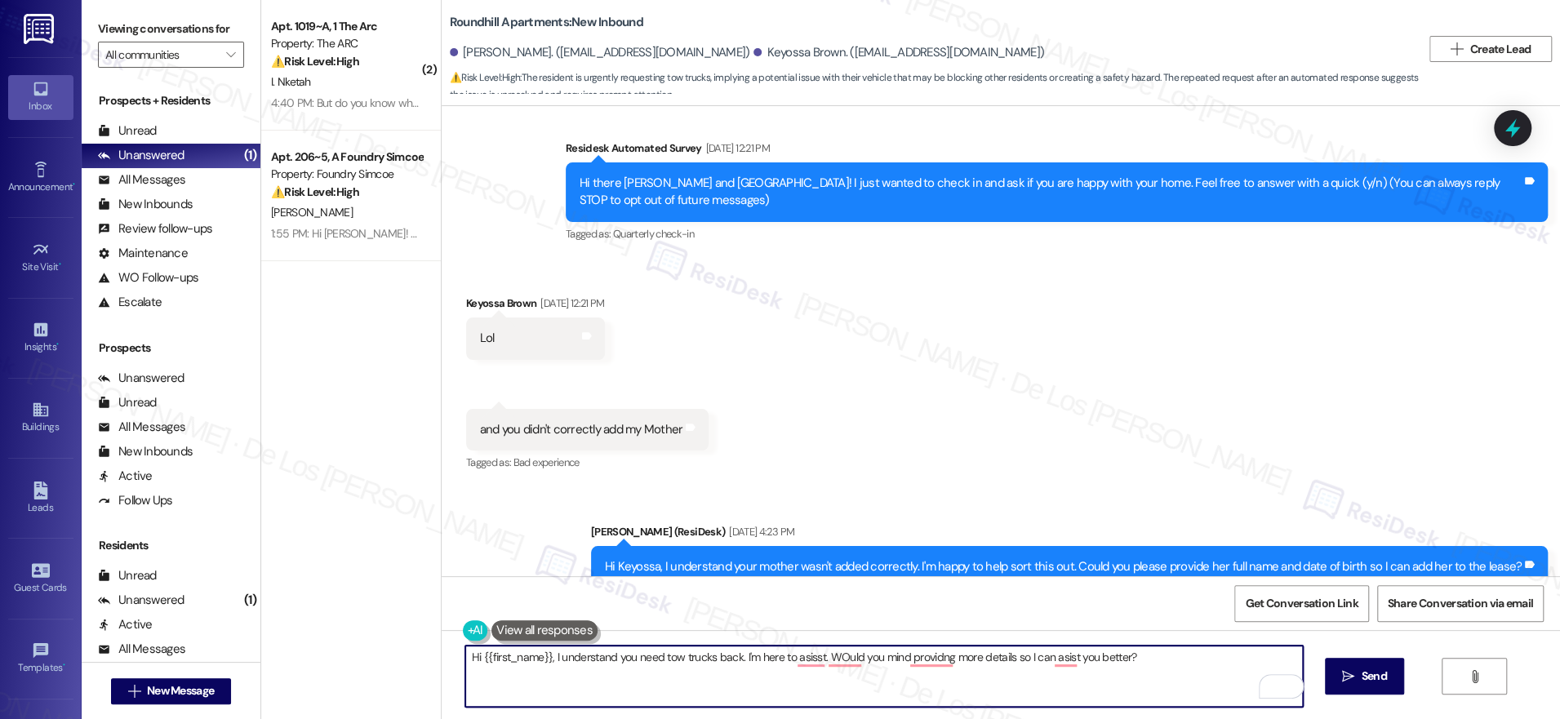
scroll to position [0, 0]
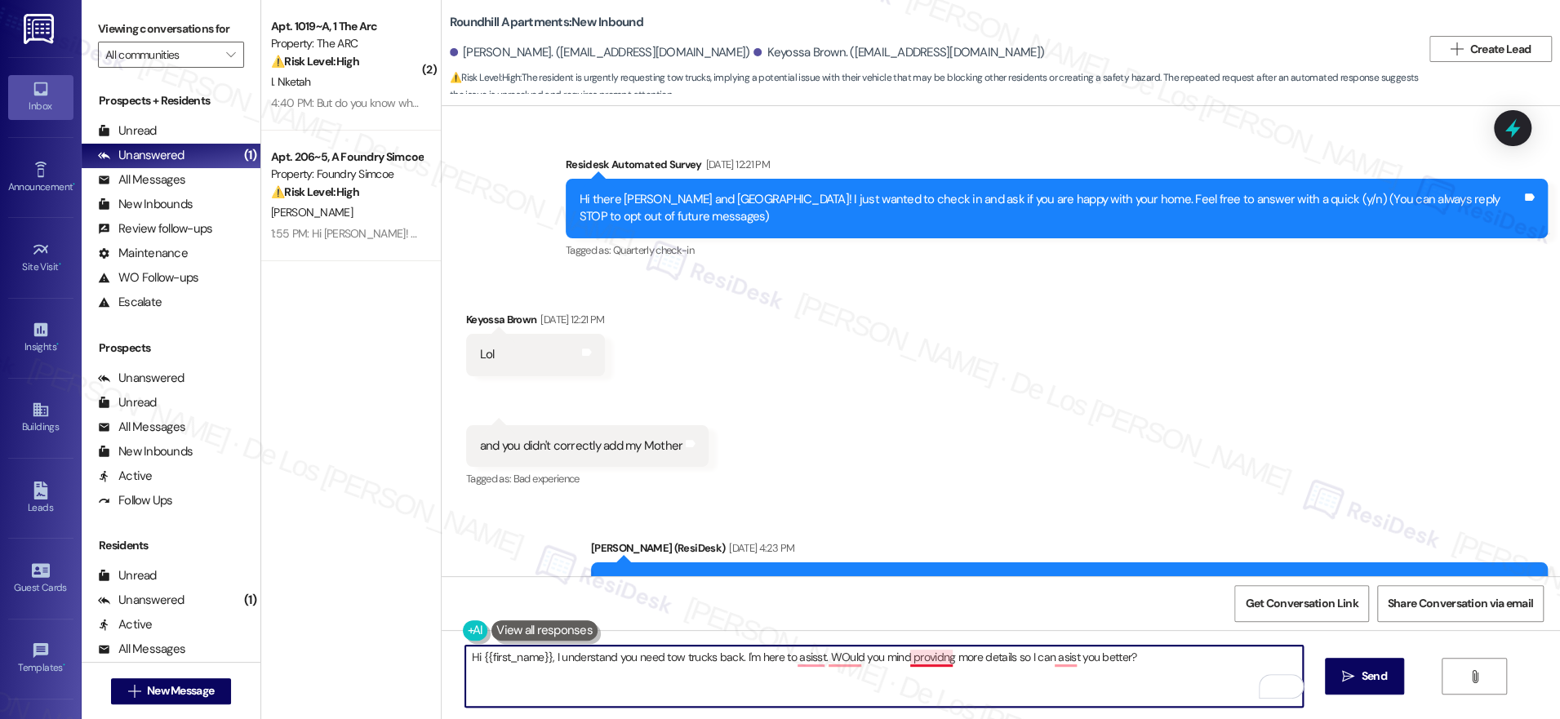
click at [923, 660] on textarea "Hi {{first_name}}, I understand you need tow trucks back. I'm here to asisst. W…" at bounding box center [884, 676] width 838 height 61
click at [925, 658] on textarea "Hi {{first_name}}, I understand you need tow trucks back. I'm here to asisst. W…" at bounding box center [884, 676] width 838 height 61
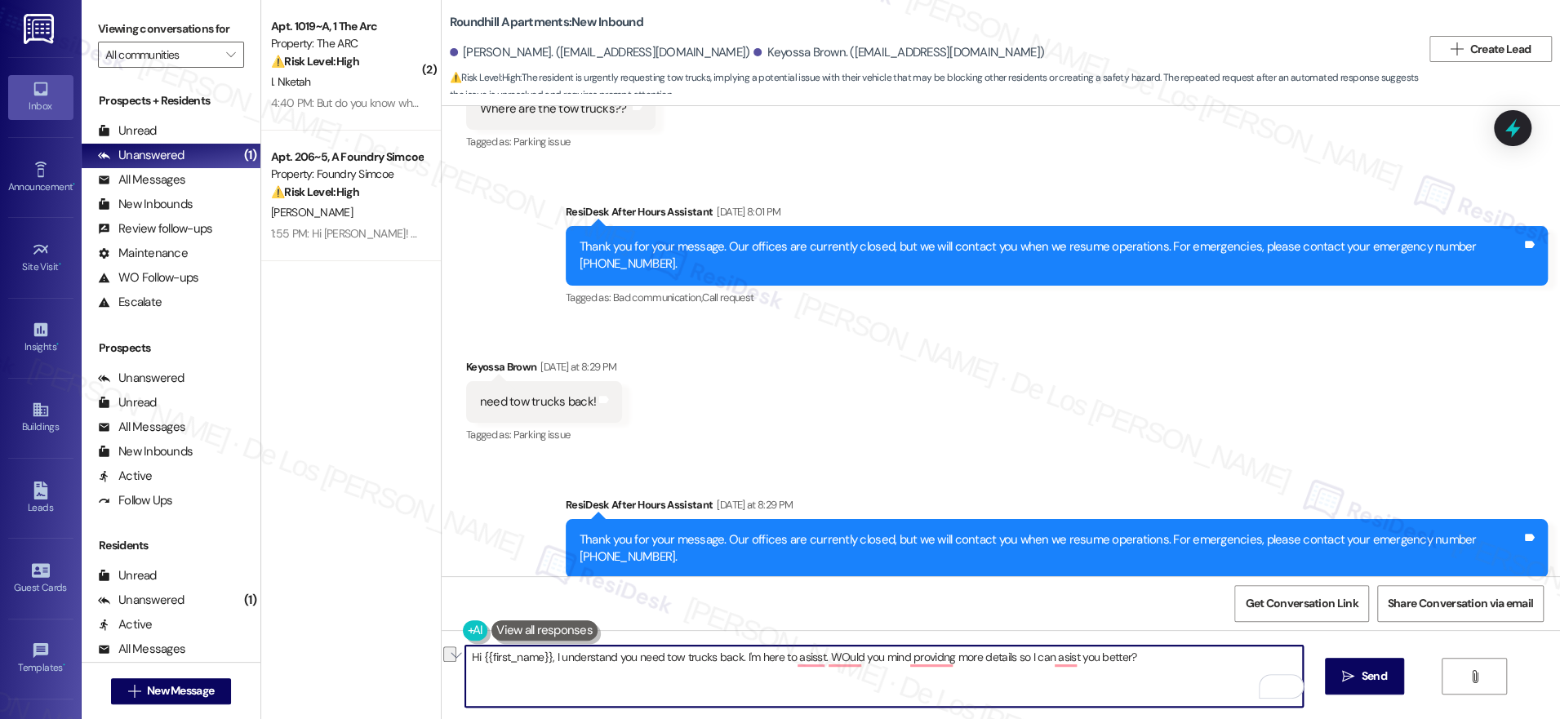
scroll to position [2659, 0]
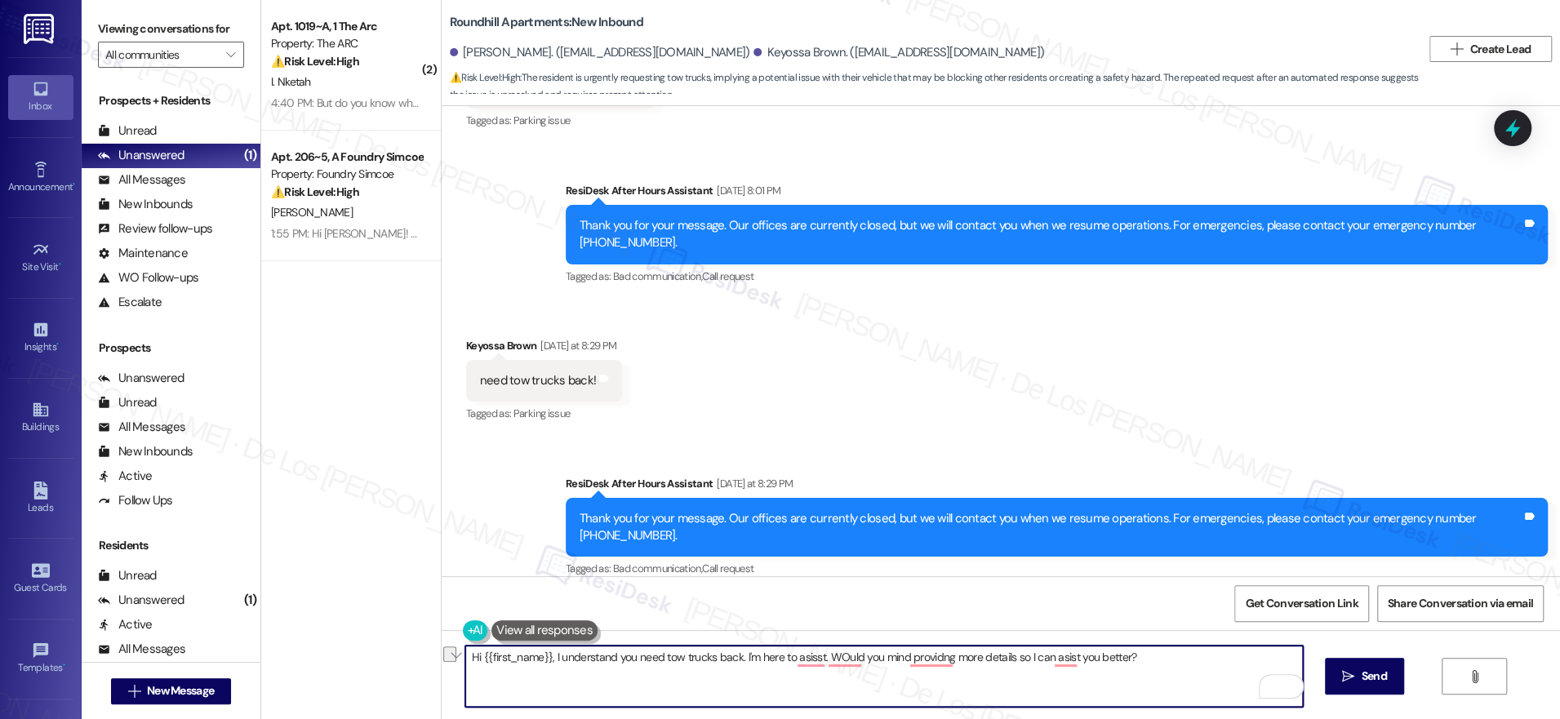
paste textarea "’re requesting the return of the tow trucks—I’m here to help. Could you please …"
click at [825, 655] on textarea "Hi {{first_name}}, I understand you’re requesting the return of the tow trucks—…" at bounding box center [884, 676] width 838 height 61
type textarea "Hi {{first_name}}, I understand you’re requesting the return of the tow trucks,…"
click at [1341, 668] on span " Send" at bounding box center [1364, 676] width 51 height 17
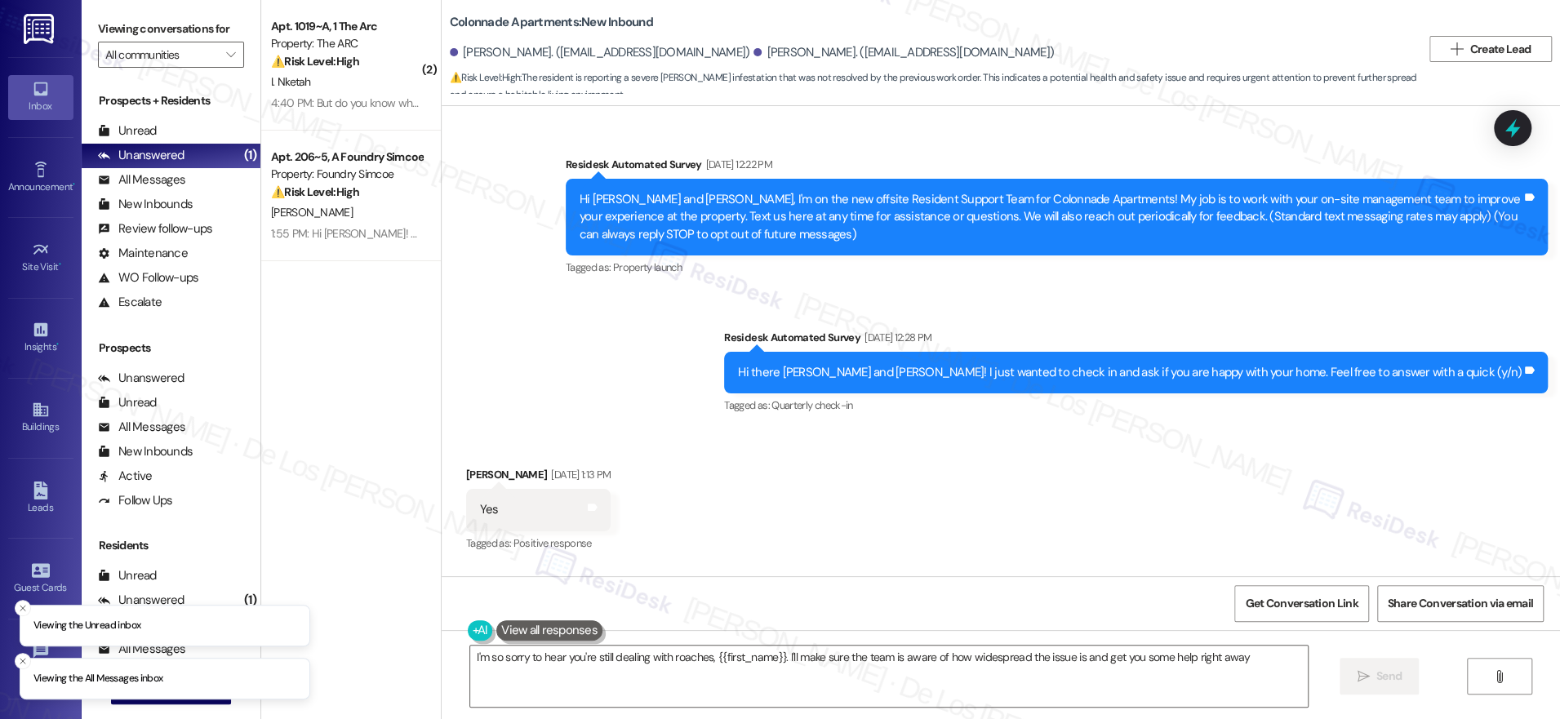
type textarea "I'm so sorry to hear you're still dealing with roaches, {{first_name}}. I'll ma…"
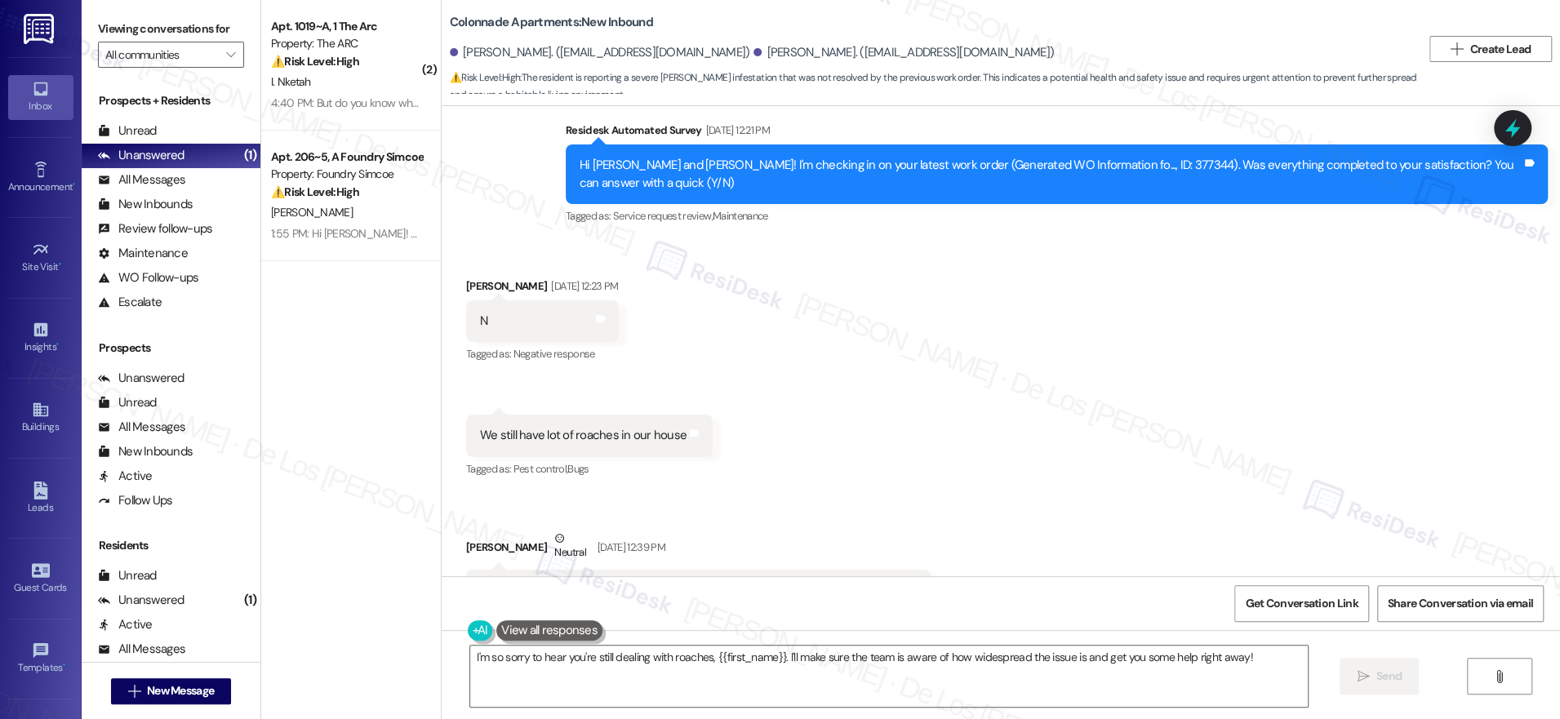
scroll to position [3843, 0]
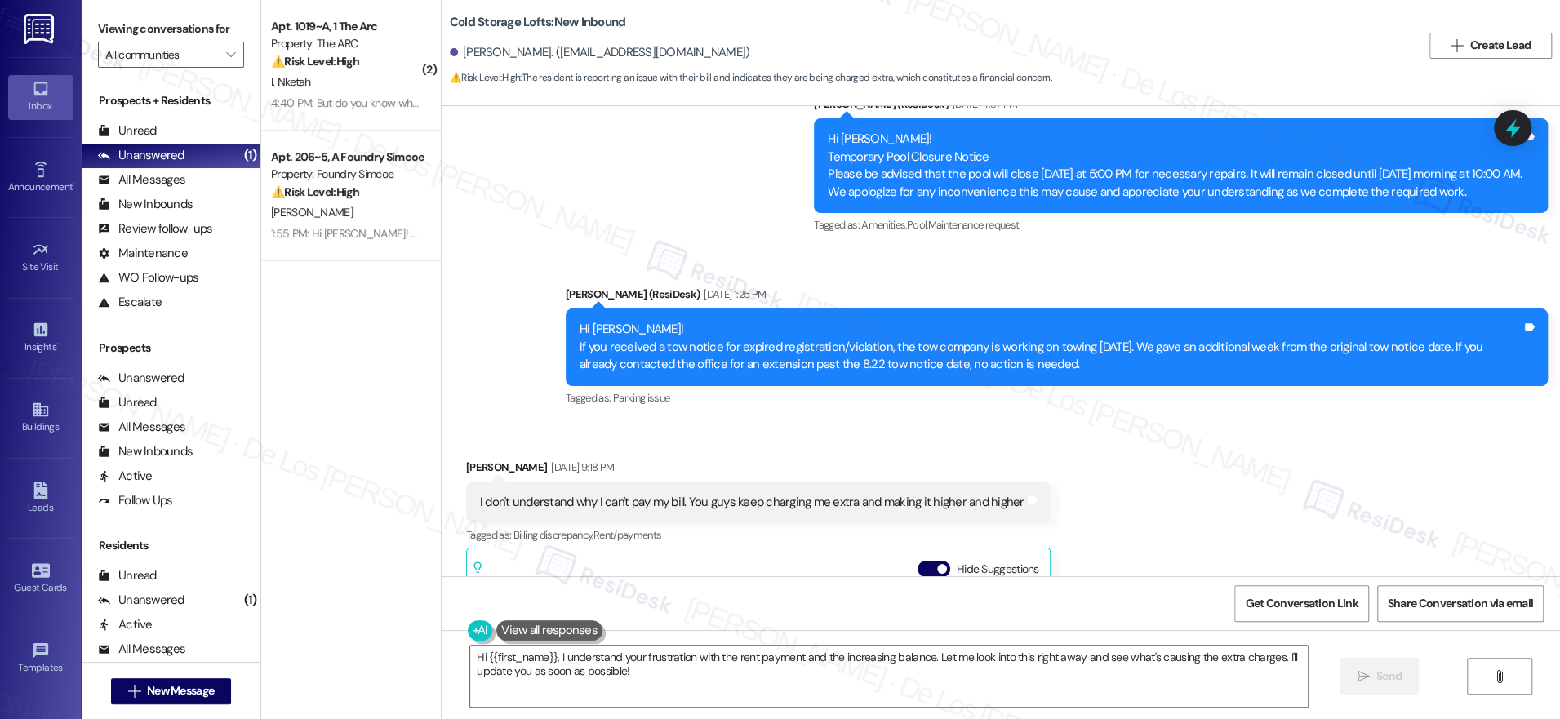
scroll to position [23165, 0]
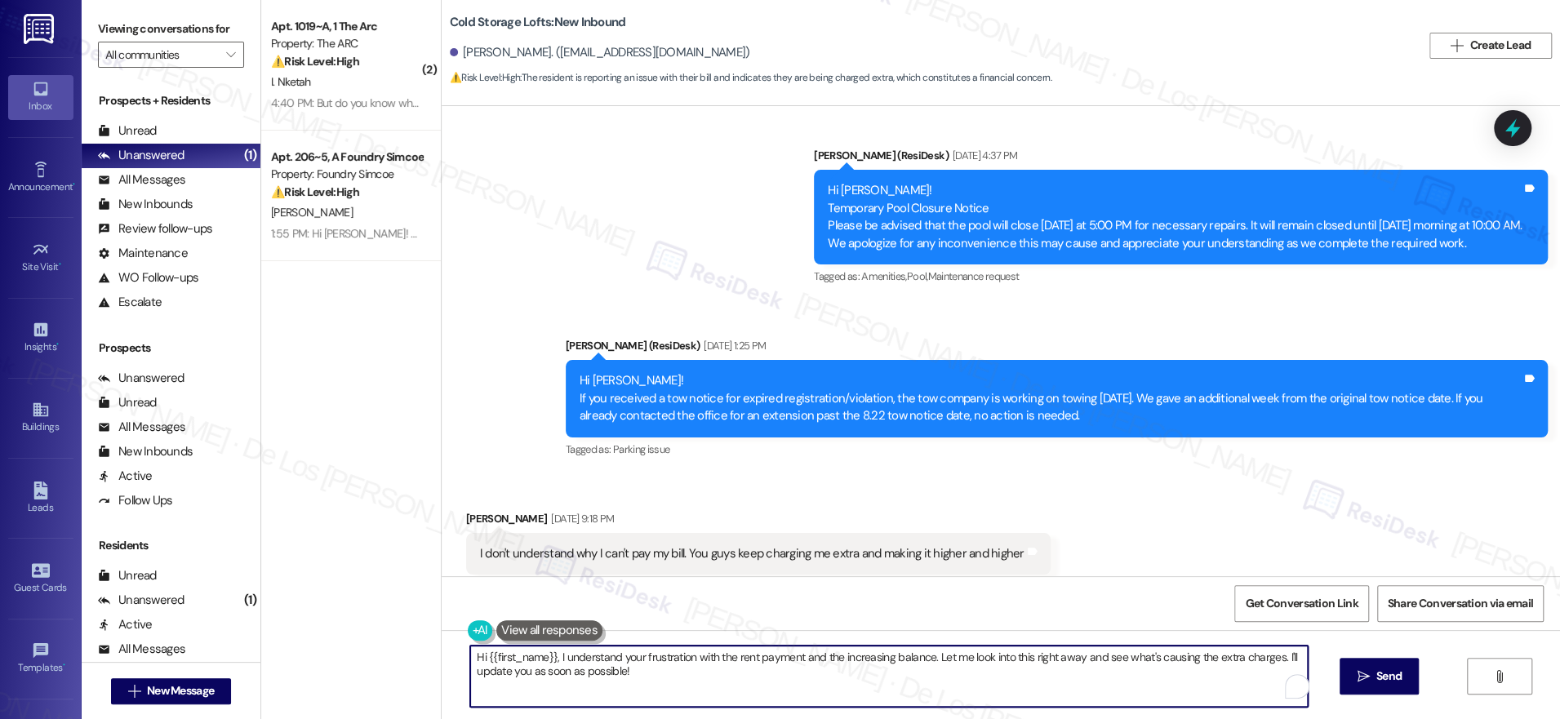
drag, startPoint x: 682, startPoint y: 660, endPoint x: 631, endPoint y: 658, distance: 51.5
click at [631, 658] on textarea "Hi {{first_name}}, I understand your frustration with the rent payment and the …" at bounding box center [889, 676] width 838 height 61
drag, startPoint x: 910, startPoint y: 659, endPoint x: 971, endPoint y: 683, distance: 65.9
click at [971, 684] on textarea "Hi {{first_name}}, I understand your concern with the rent payment and the incr…" at bounding box center [884, 676] width 838 height 61
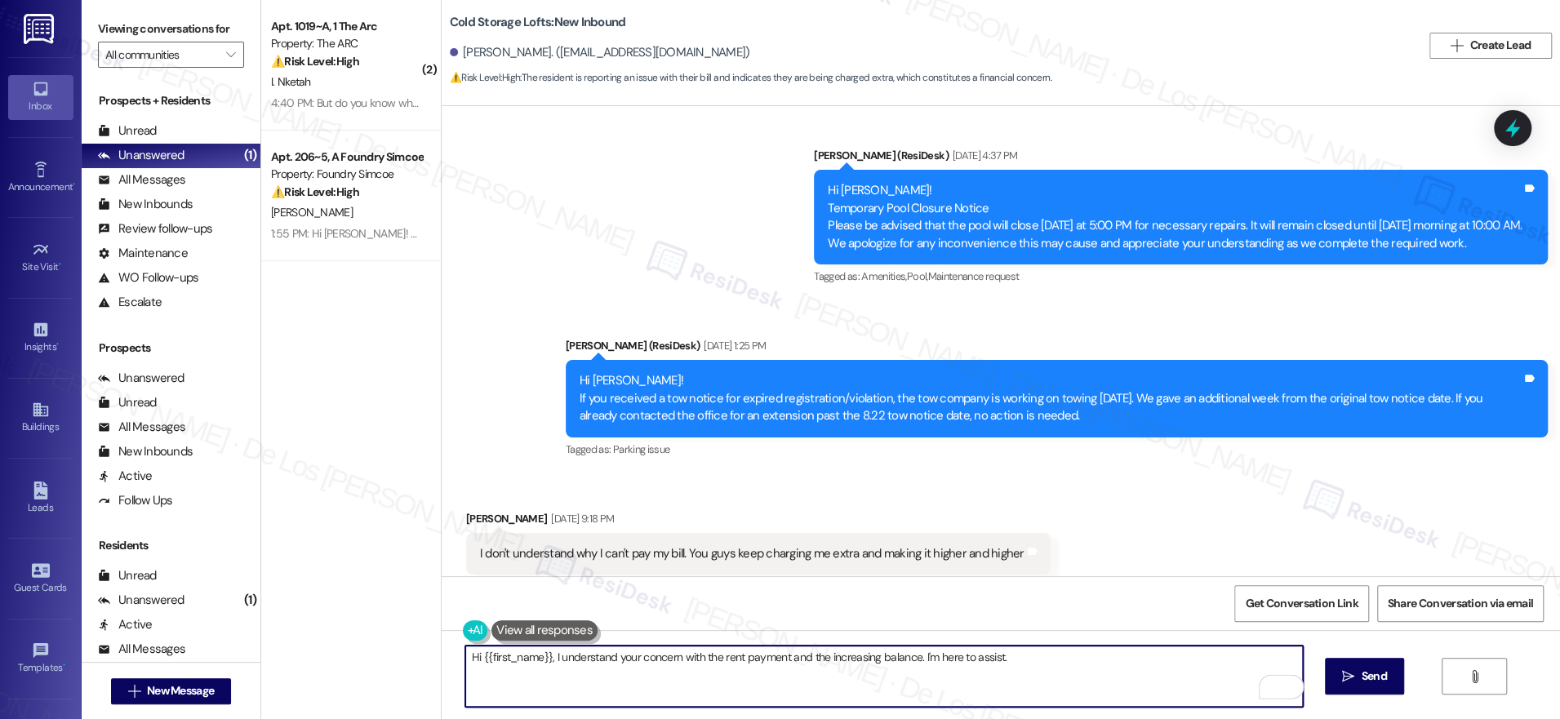
click at [1072, 655] on textarea "Hi {{first_name}}, I understand your concern with the rent payment and the incr…" at bounding box center [884, 676] width 838 height 61
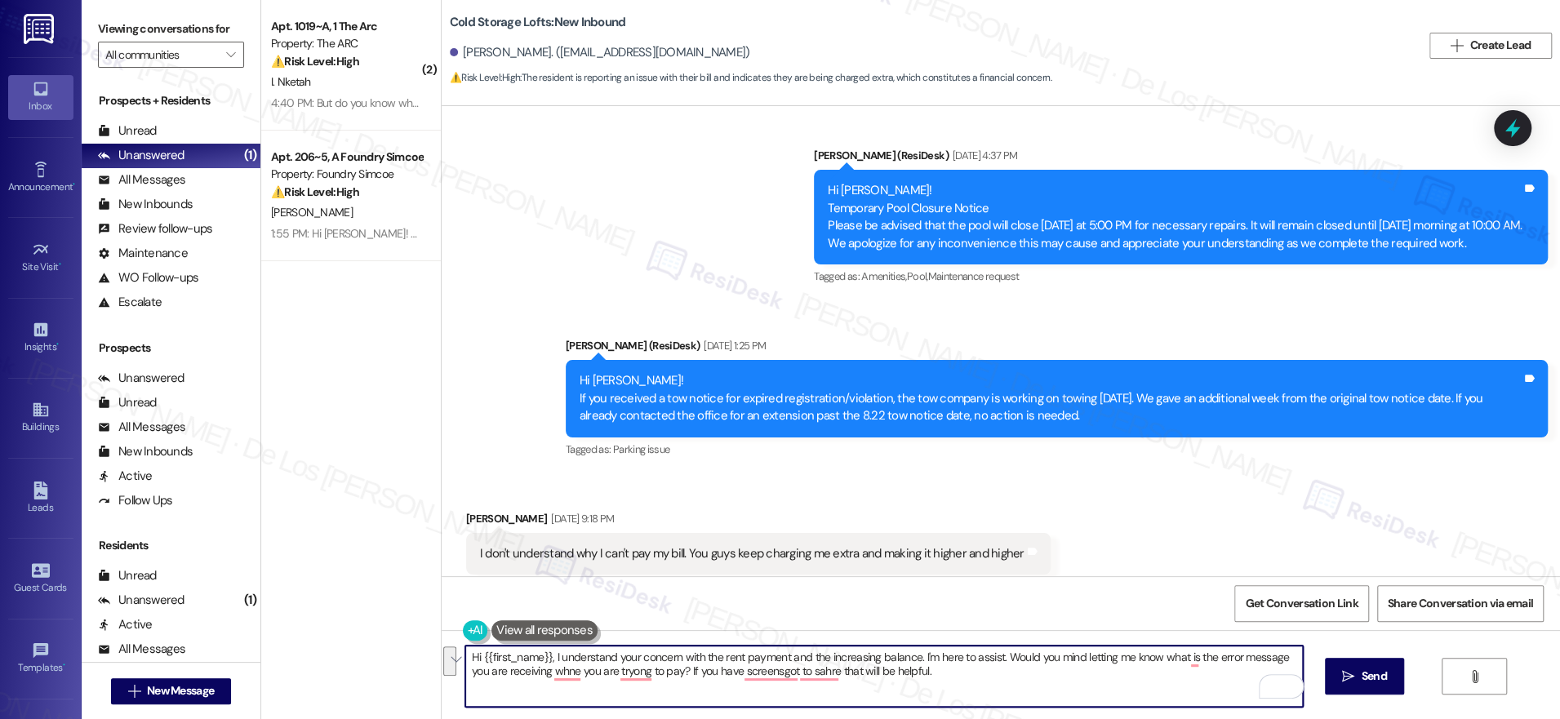
paste textarea "about the rent payment and the increasing balance—I’m here to help. Could you l…"
click at [918, 656] on textarea "Hi {{first_name}}, I understand your concern about the rent payment and the inc…" at bounding box center [884, 676] width 838 height 61
click at [1166, 678] on textarea "Hi {{first_name}}, I understand your concern about the rent payment and the inc…" at bounding box center [884, 676] width 838 height 61
click at [1155, 671] on textarea "Hi {{first_name}}, I understand your concern about the rent payment and the inc…" at bounding box center [884, 676] width 838 height 61
type textarea "Hi {{first_name}}, I understand your concern about the rent payment and the inc…"
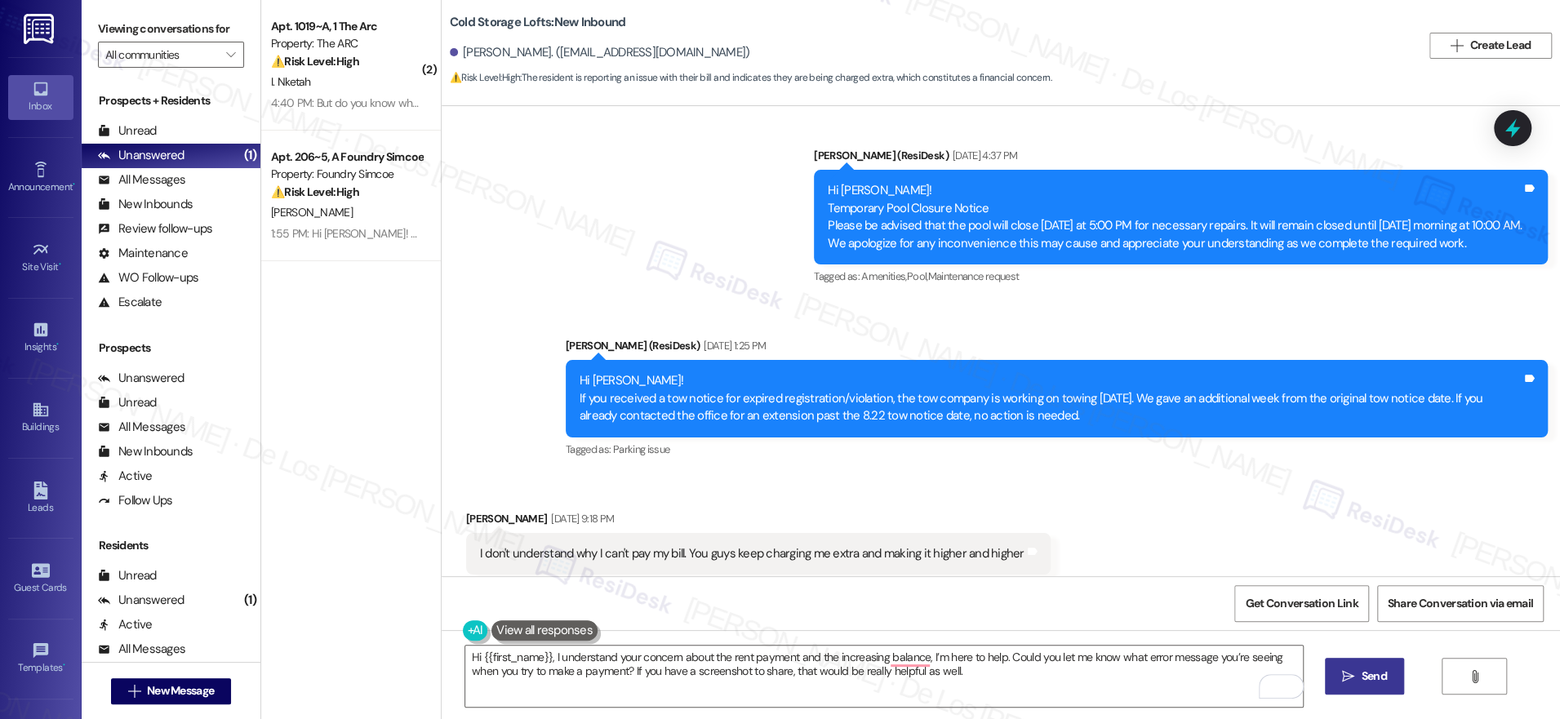
click at [1363, 678] on span "Send" at bounding box center [1374, 676] width 25 height 17
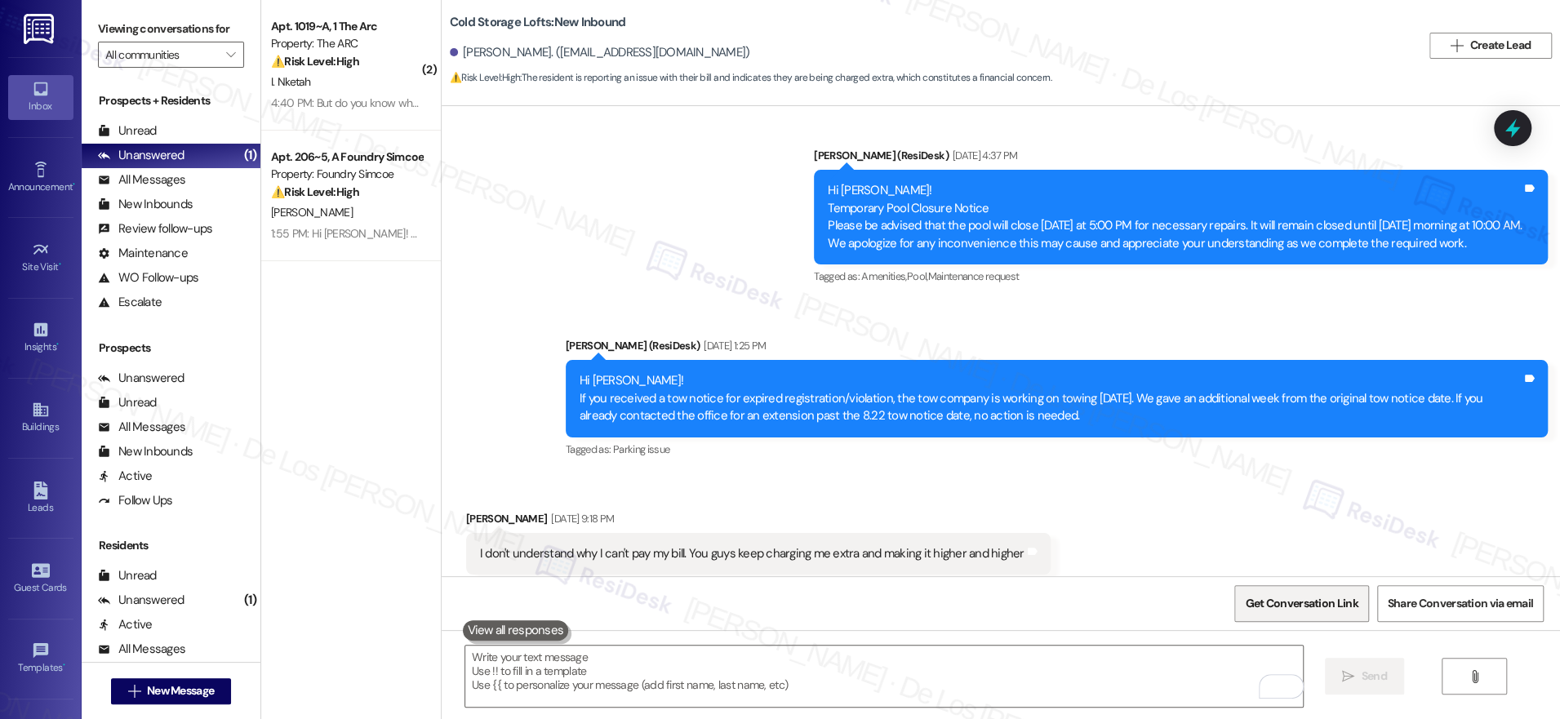
click at [1291, 602] on span "Get Conversation Link" at bounding box center [1301, 603] width 113 height 17
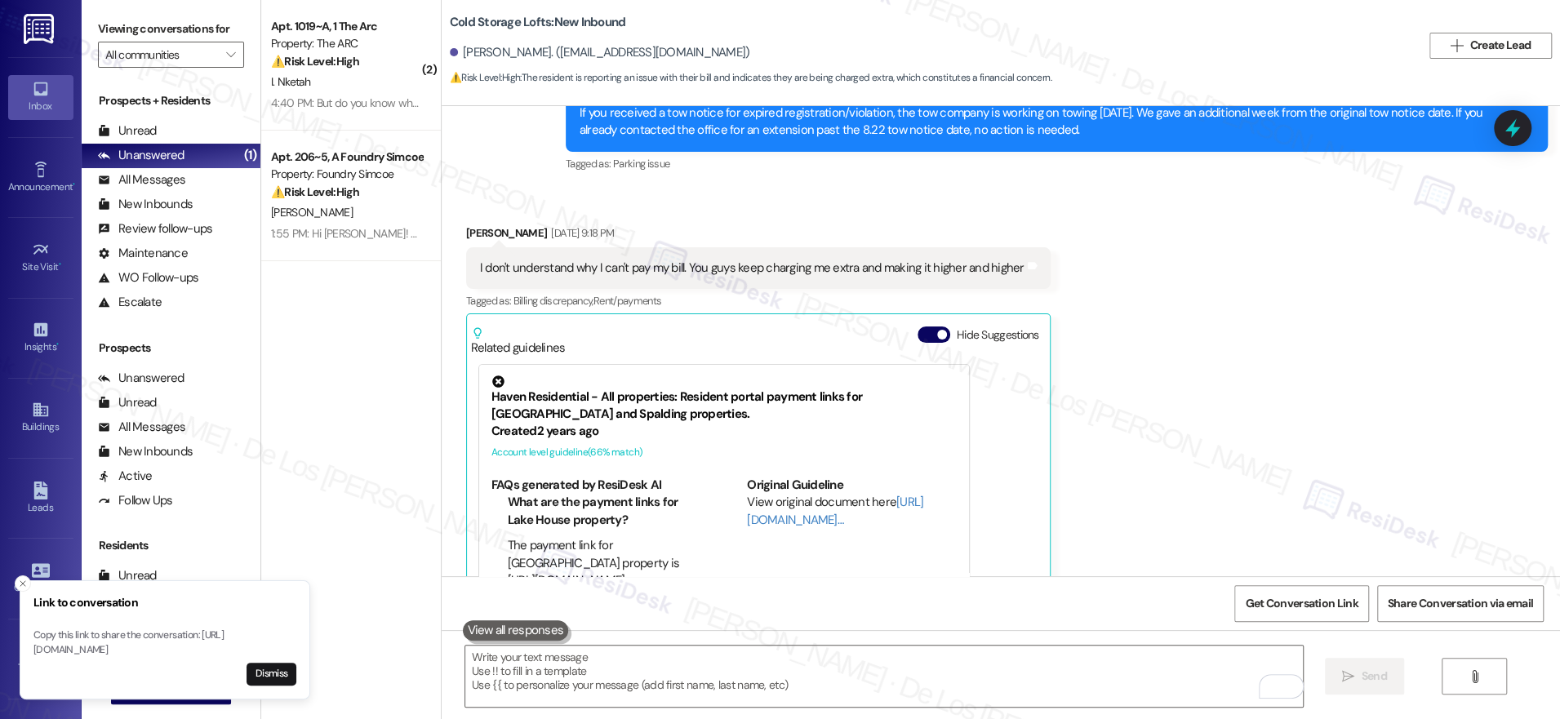
scroll to position [23478, 0]
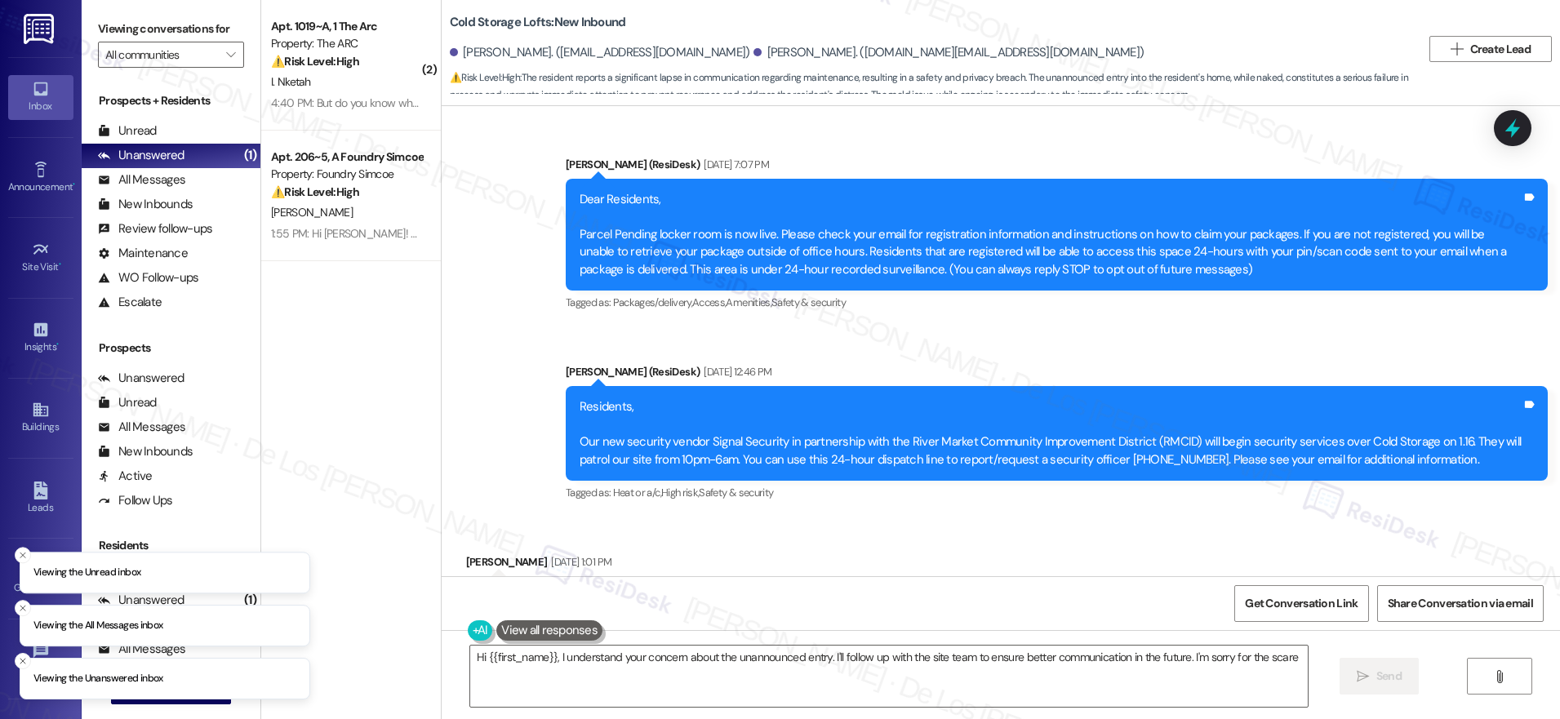
type textarea "Hi {{first_name}}, I understand your concern about the unannounced entry. I'll …"
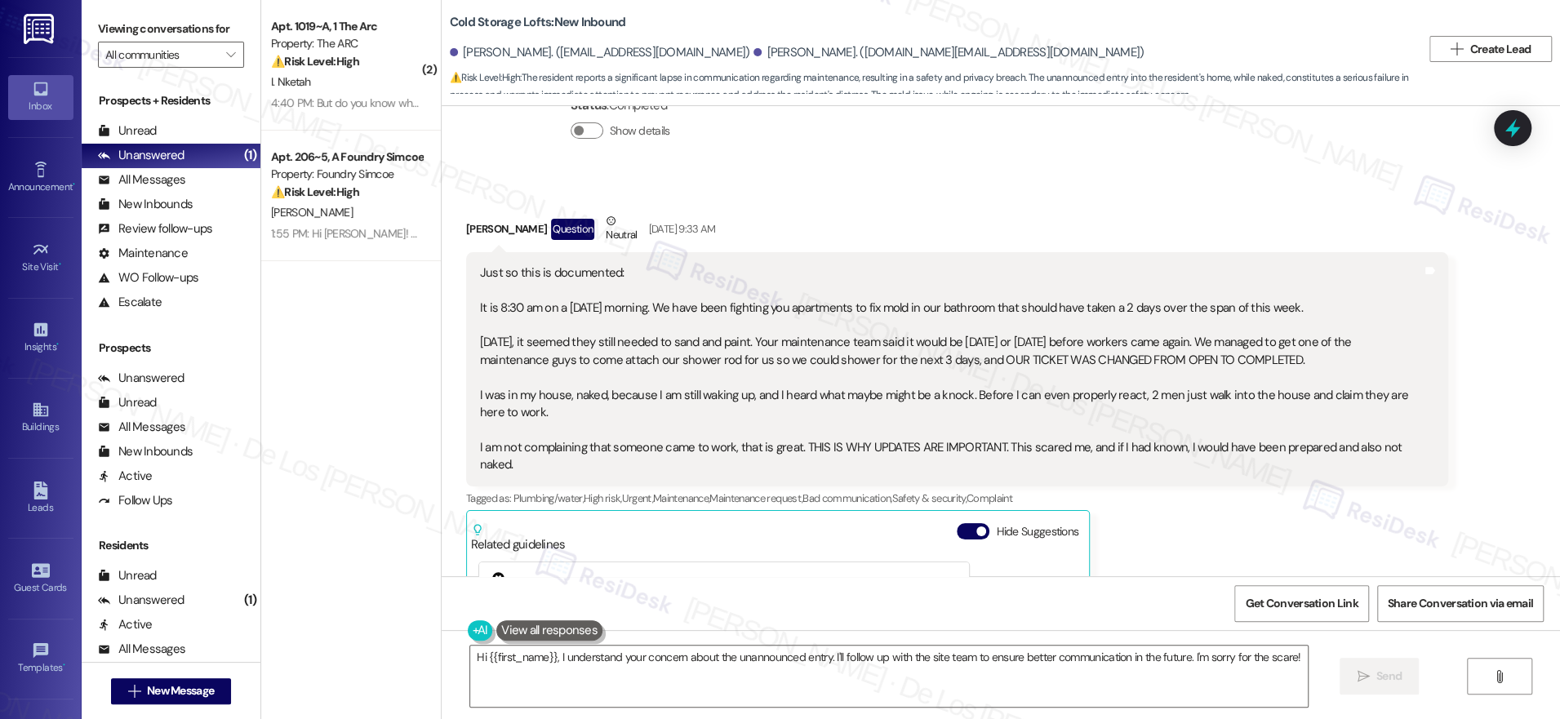
scroll to position [32134, 0]
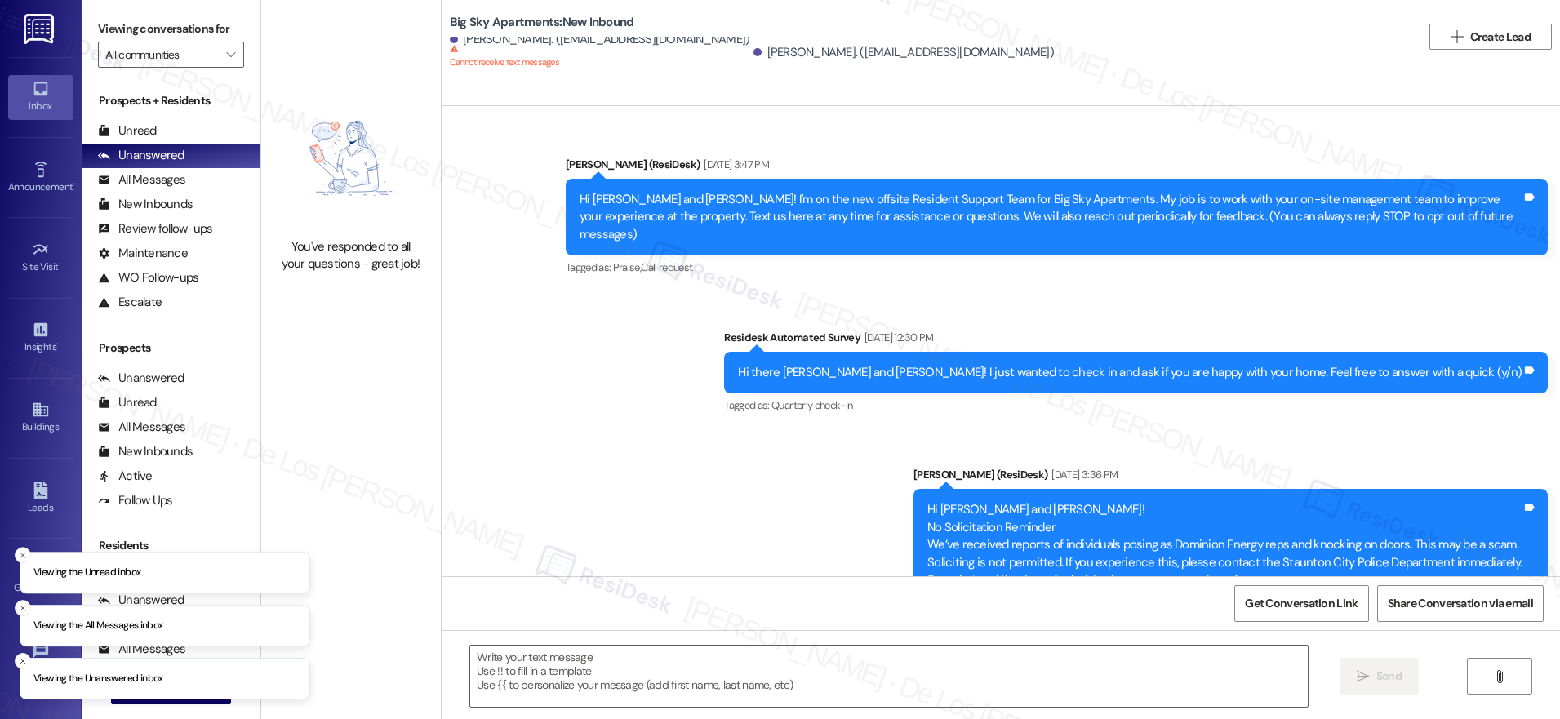
type textarea "Fetching suggested responses. Please feel free to read through the conversation…"
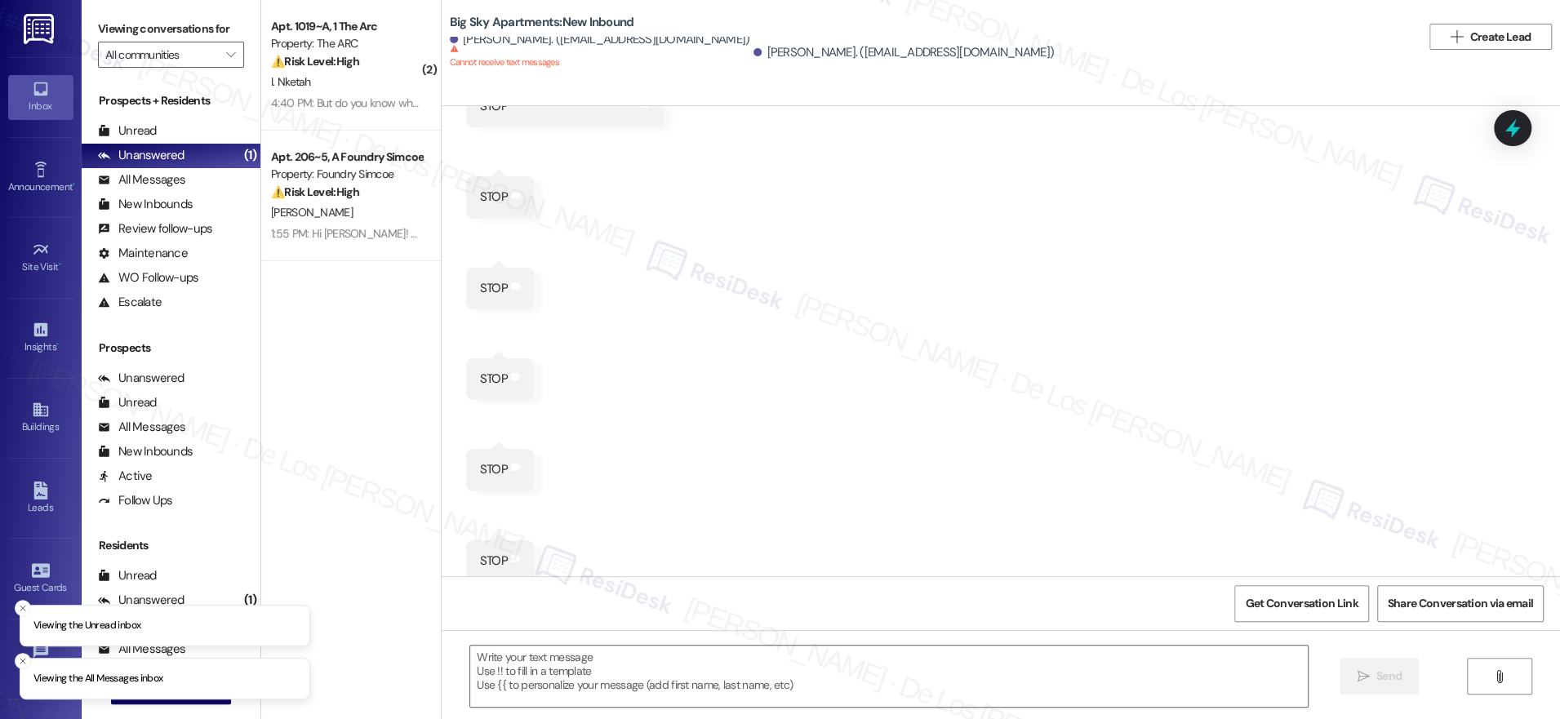
scroll to position [1488, 0]
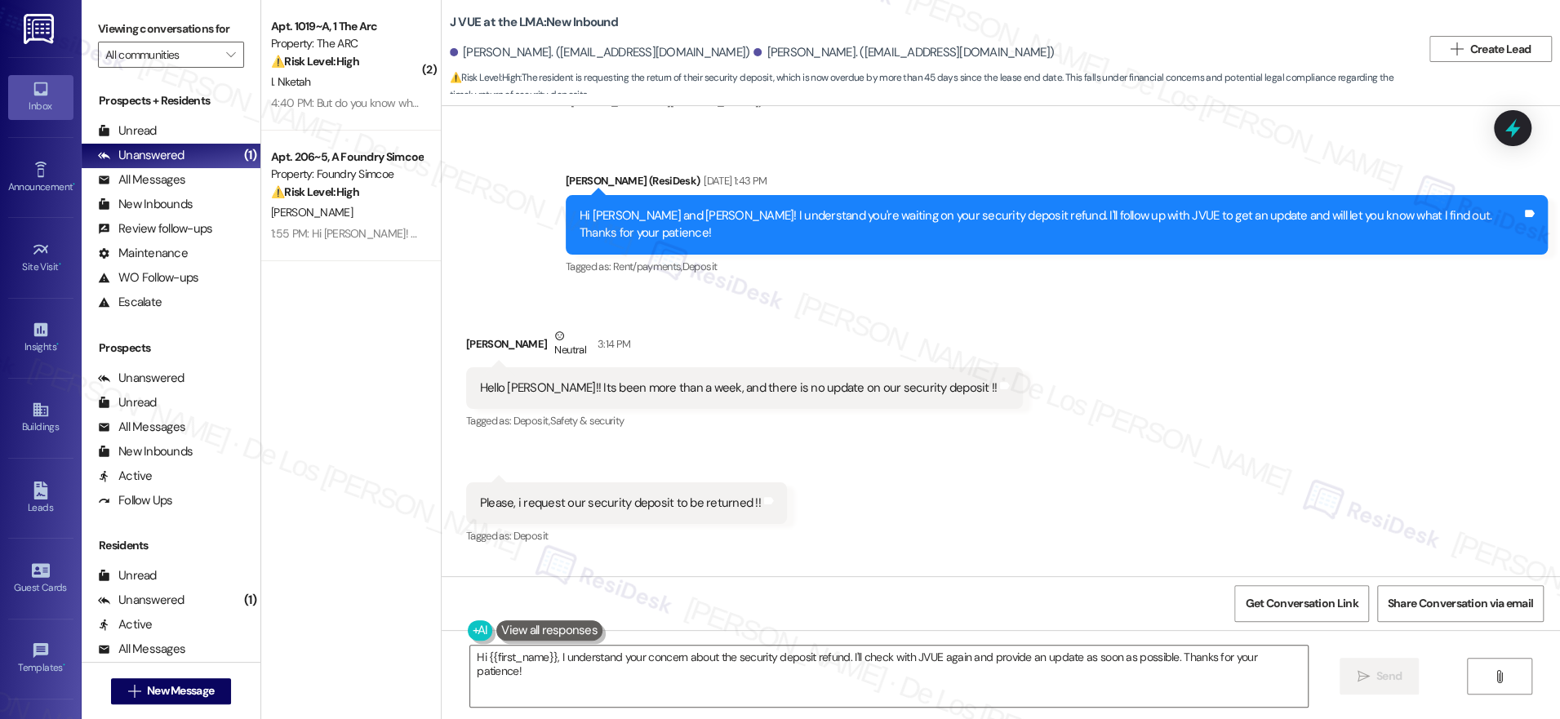
scroll to position [3703, 0]
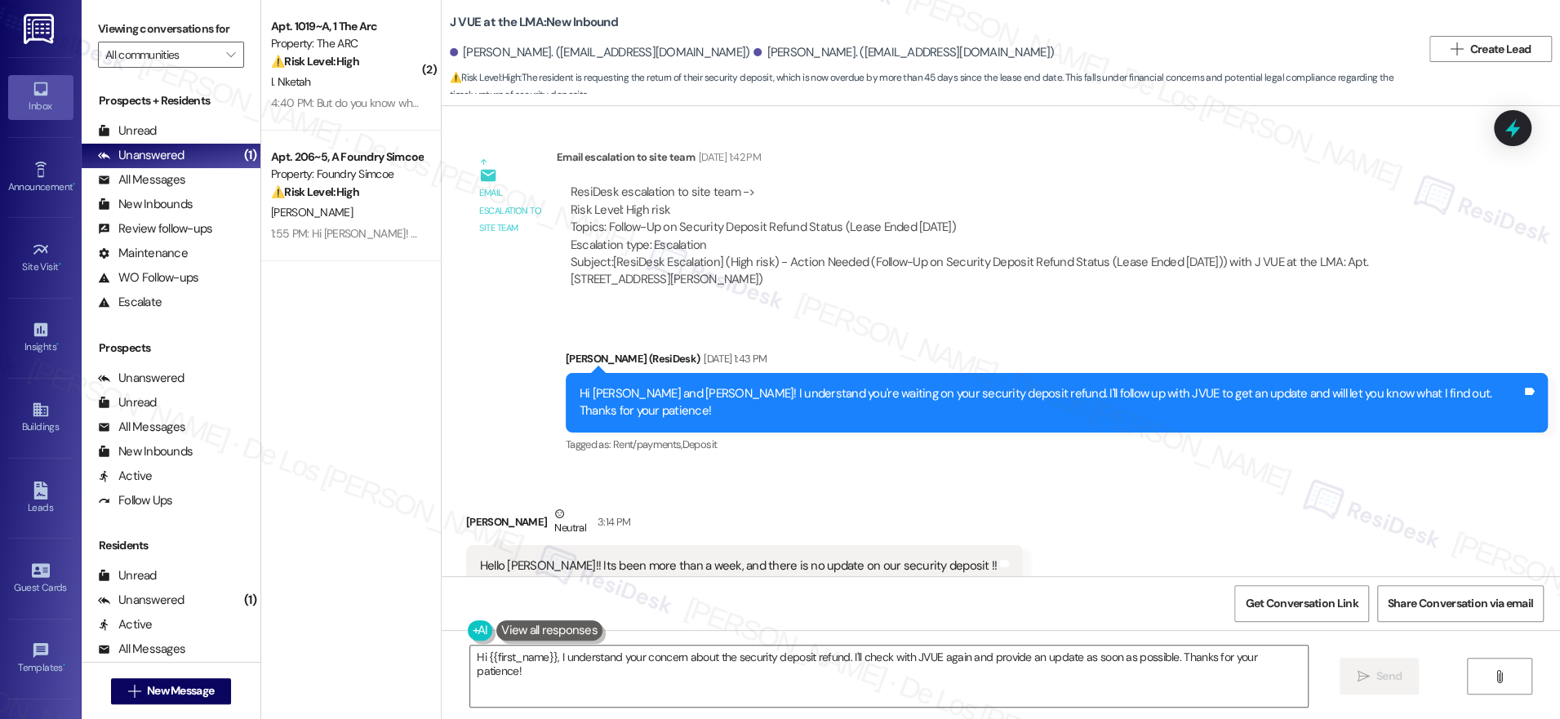
click at [695, 228] on div "ResiDesk escalation to site team -> Risk Level: High risk Topics: Follow-Up on …" at bounding box center [1003, 219] width 864 height 70
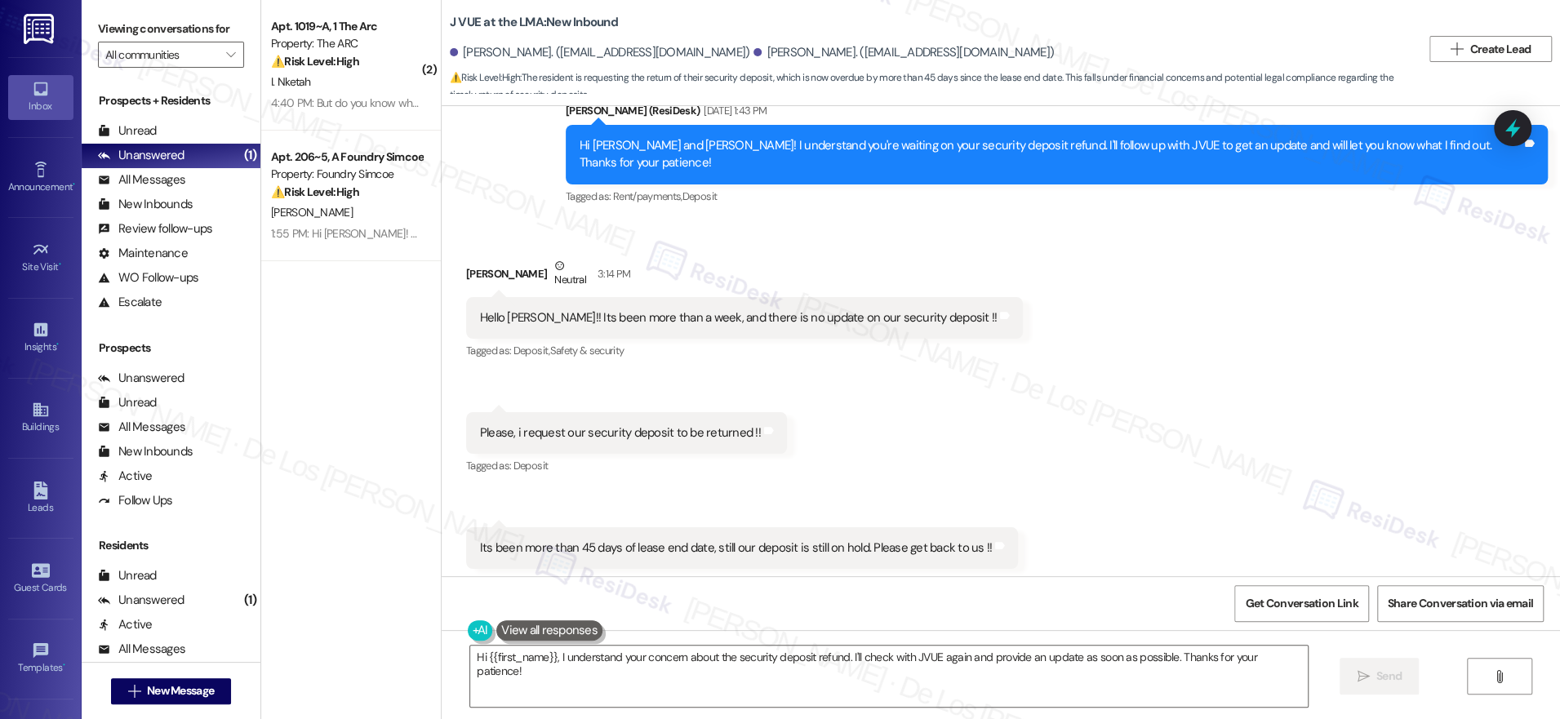
scroll to position [3962, 0]
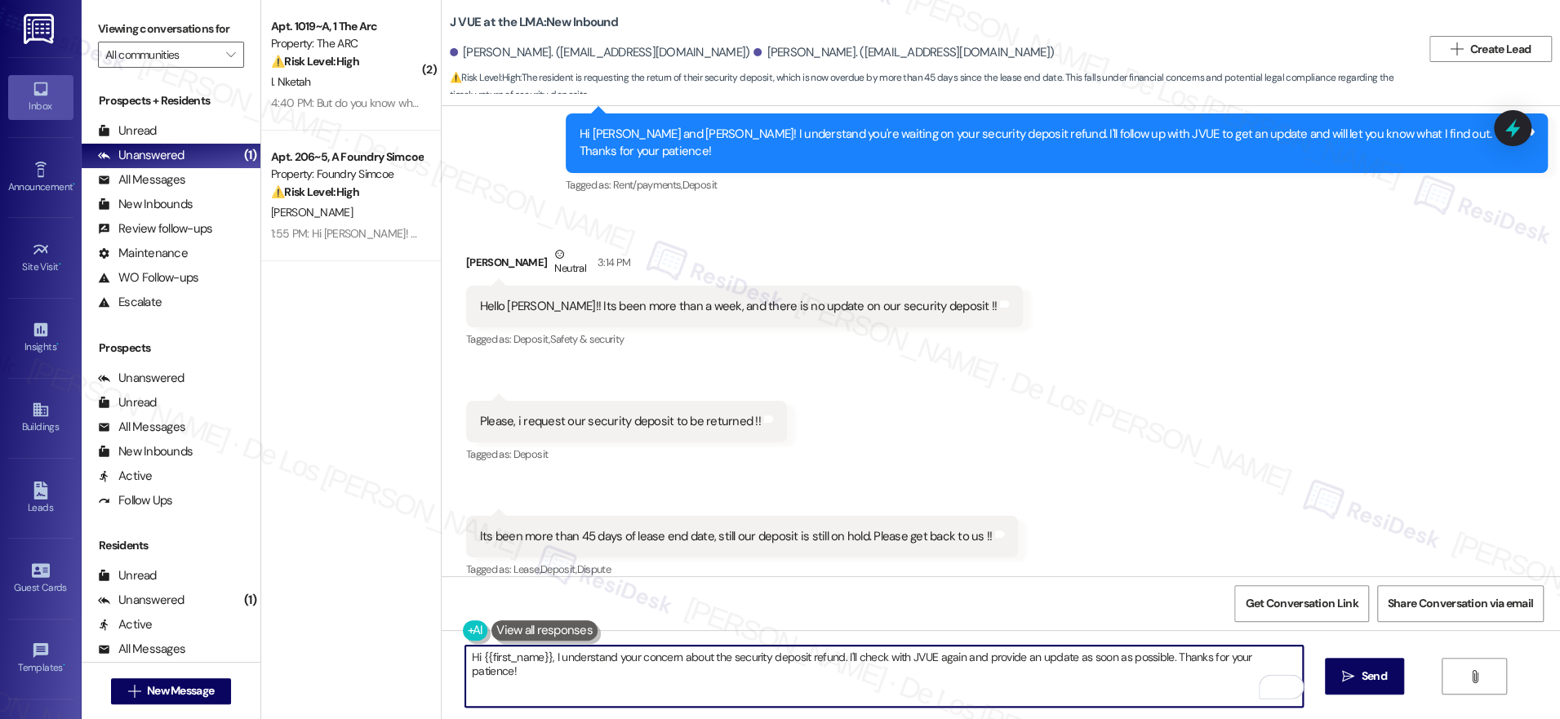
drag, startPoint x: 839, startPoint y: 657, endPoint x: 1288, endPoint y: 663, distance: 449.0
click at [1288, 663] on textarea "Hi {{first_name}}, I understand your concern about the security deposit refund.…" at bounding box center [884, 676] width 838 height 61
click at [1244, 655] on textarea "Hi {{first_name}}, I understand your concern about the security deposit refund.…" at bounding box center [884, 676] width 838 height 61
paste textarea "regarding the security deposit refund. I haven’t heard back from the team just …"
drag, startPoint x: 1166, startPoint y: 658, endPoint x: 1113, endPoint y: 648, distance: 53.2
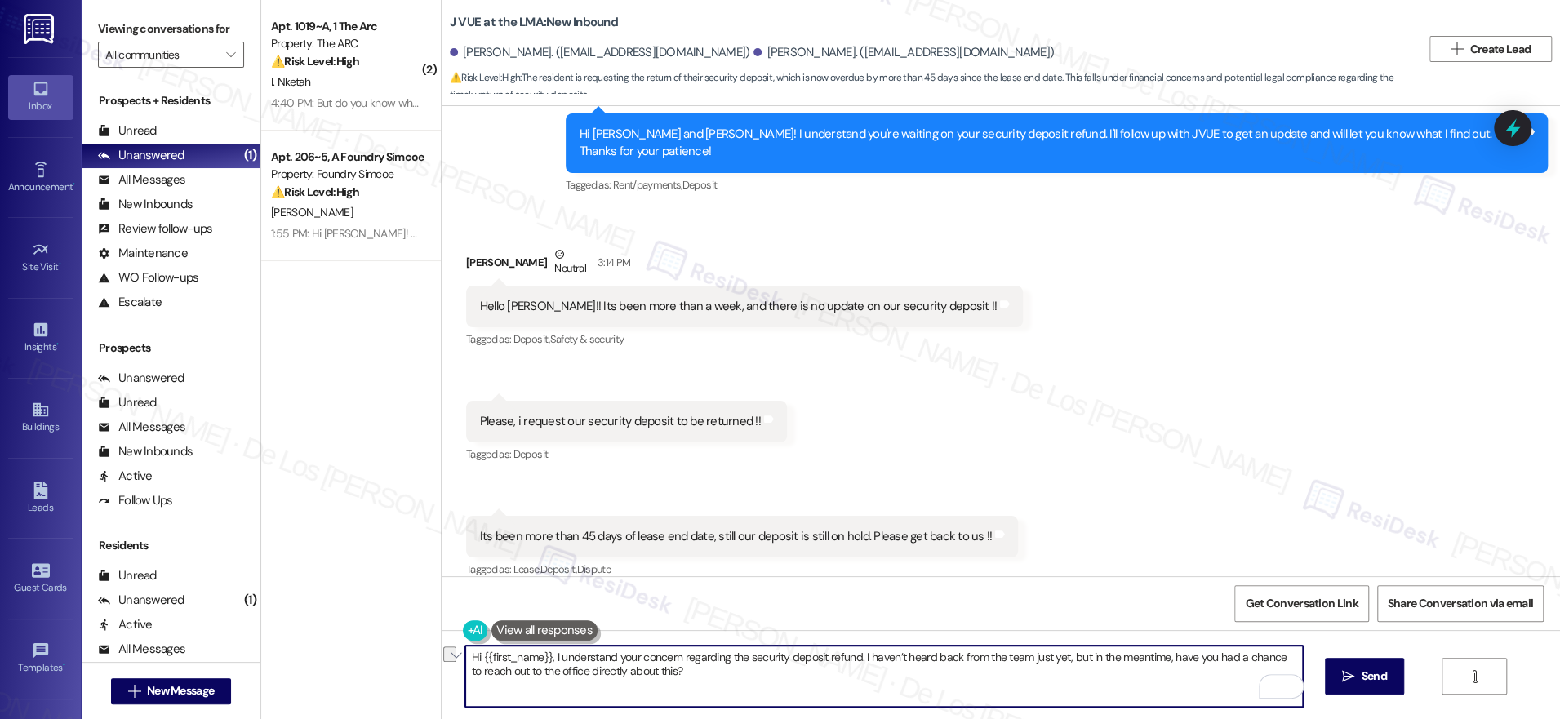
click at [1059, 655] on textarea "Hi {{first_name}}, I understand your concern regarding the security deposit ref…" at bounding box center [884, 676] width 838 height 61
click at [897, 676] on textarea "Hi {{first_name}}, I understand your concern regarding the security deposit ref…" at bounding box center [884, 676] width 838 height 61
click at [1153, 680] on textarea "Hi {{first_name}}, I understand your concern regarding the security deposit ref…" at bounding box center [884, 676] width 838 height 61
type textarea "Hi {{first_name}}, I understand your concern regarding the security deposit ref…"
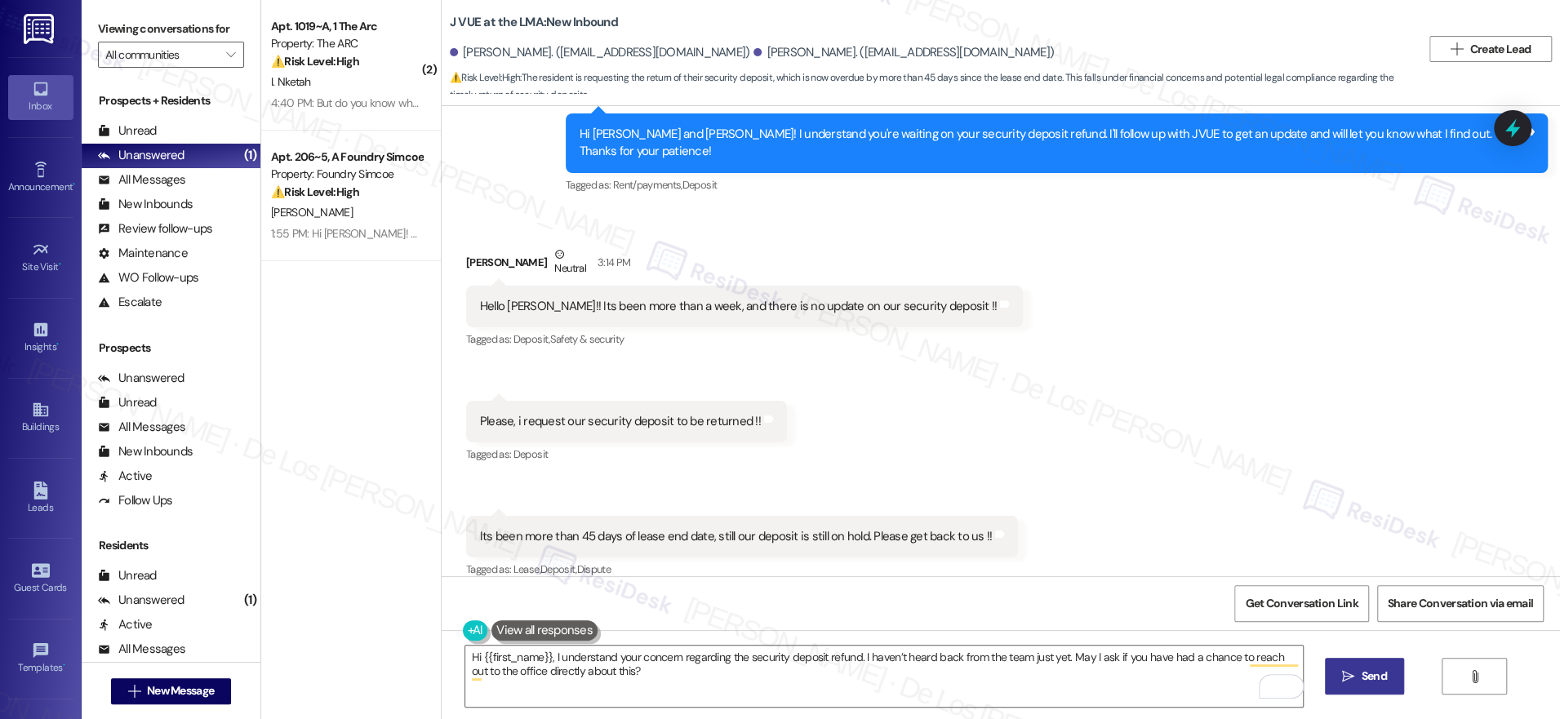
click at [1365, 666] on button " Send" at bounding box center [1364, 676] width 79 height 37
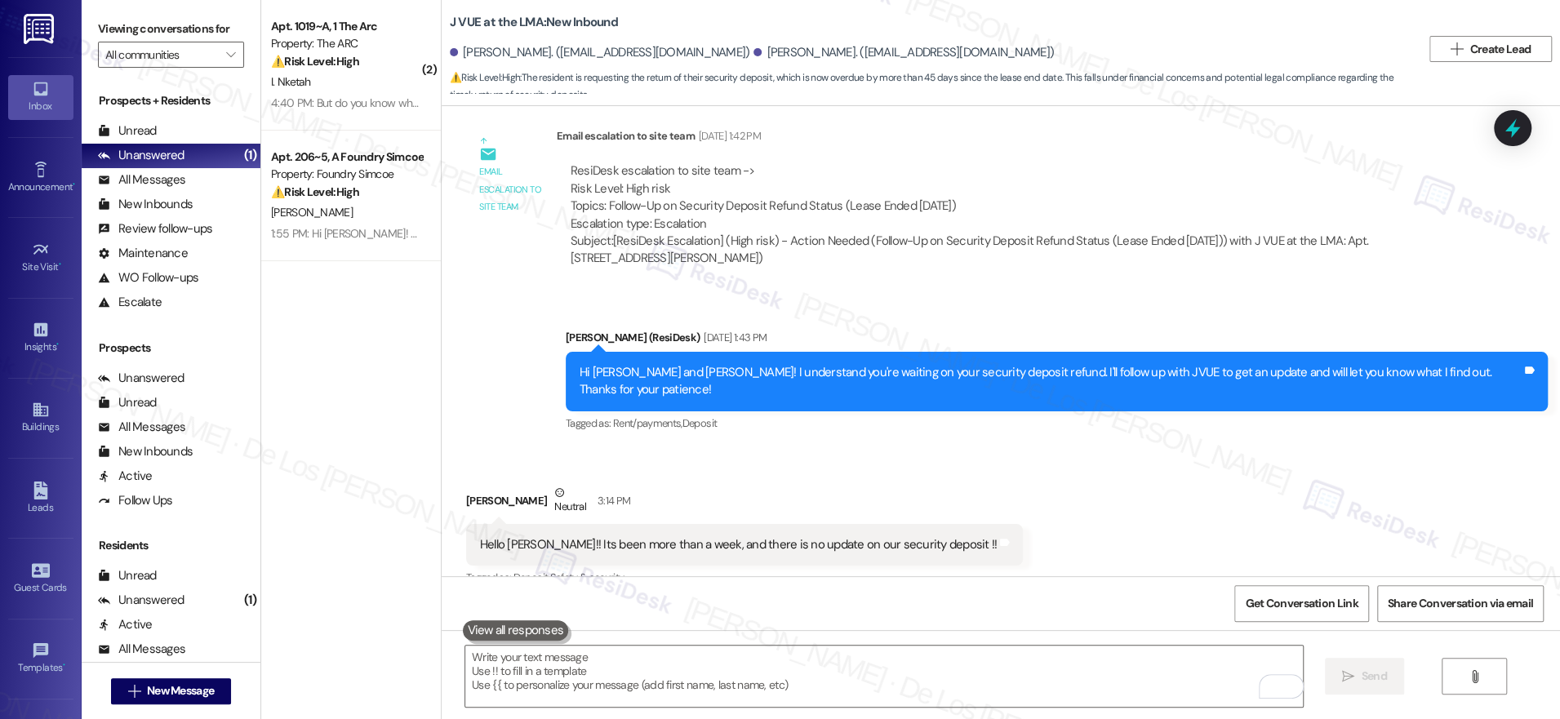
scroll to position [3722, 0]
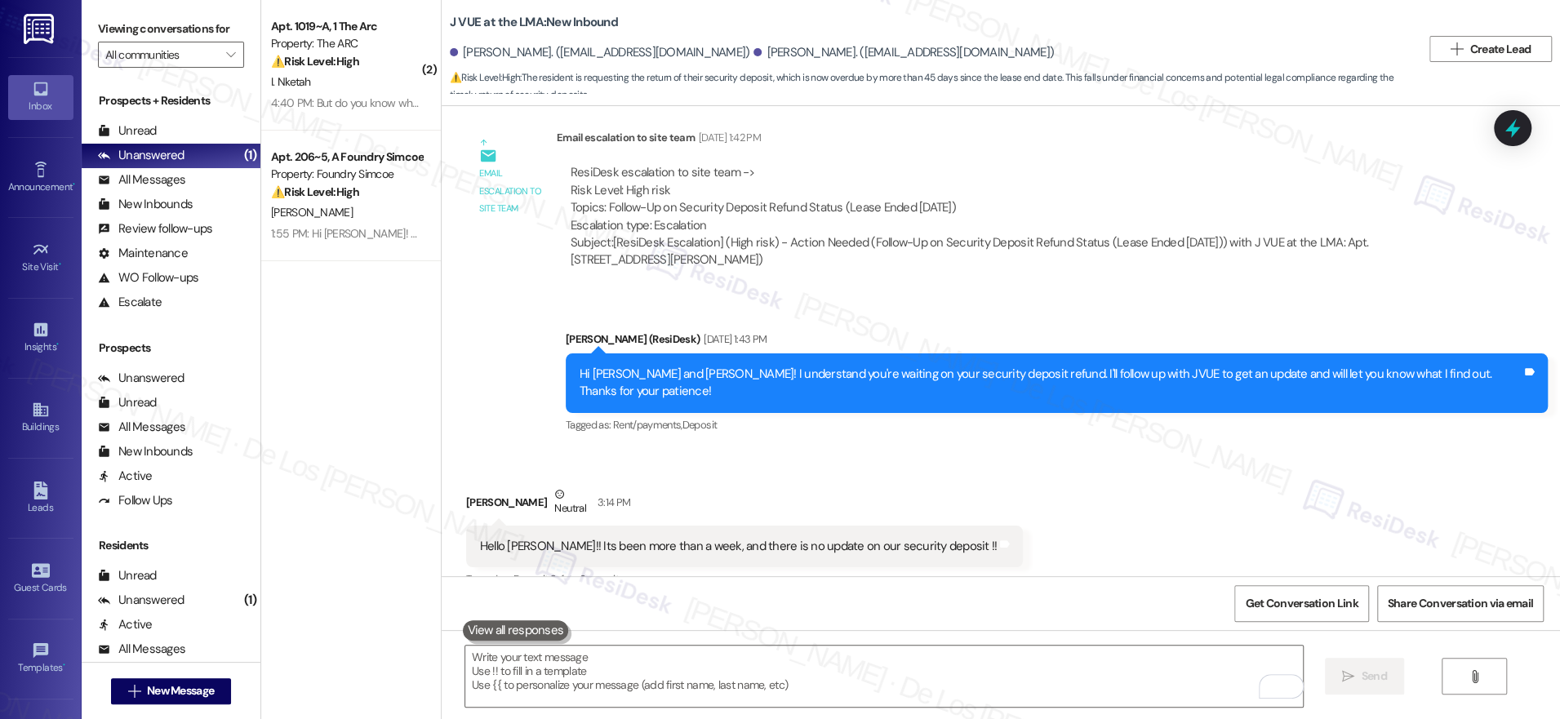
click at [846, 209] on div "ResiDesk escalation to site team -> Risk Level: High risk Topics: Follow-Up on …" at bounding box center [1003, 199] width 864 height 70
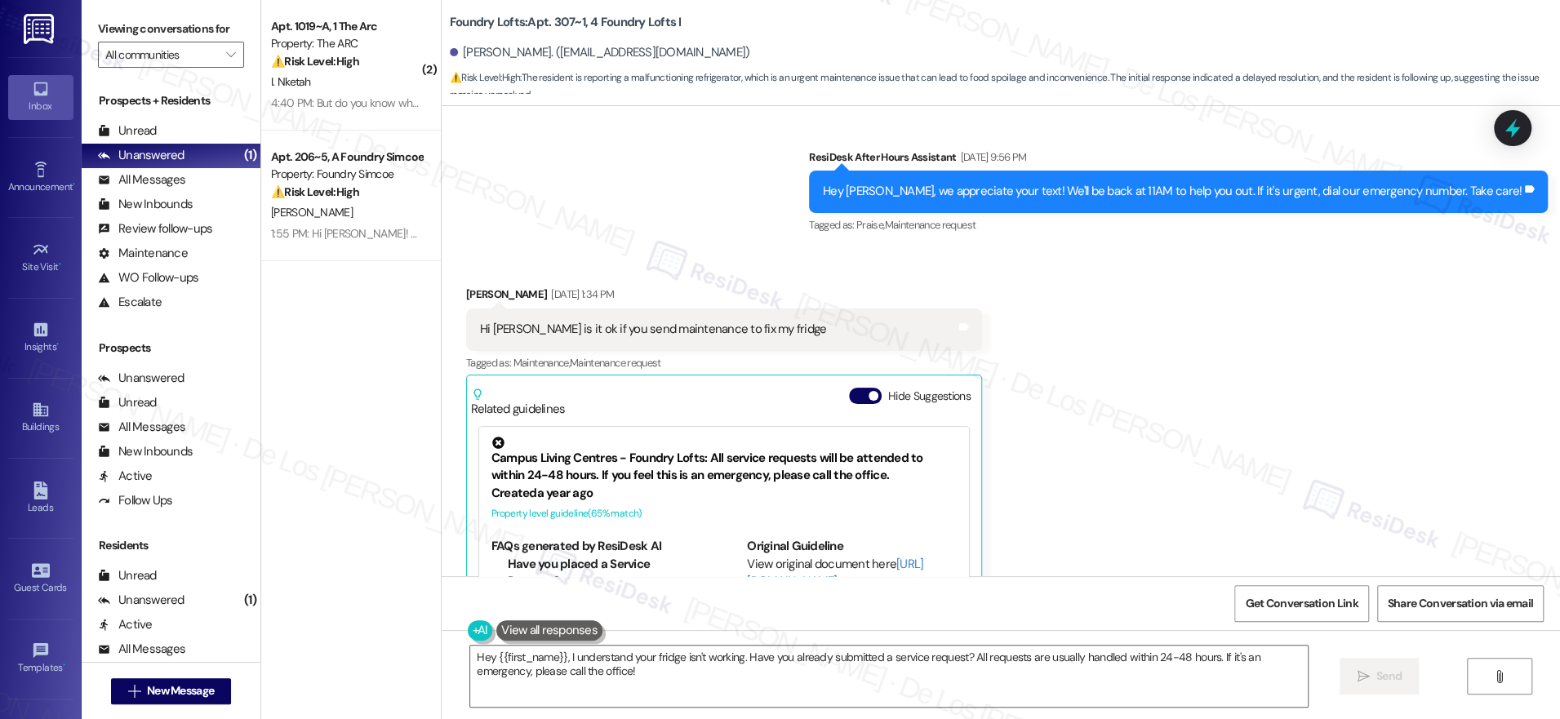
scroll to position [10583, 0]
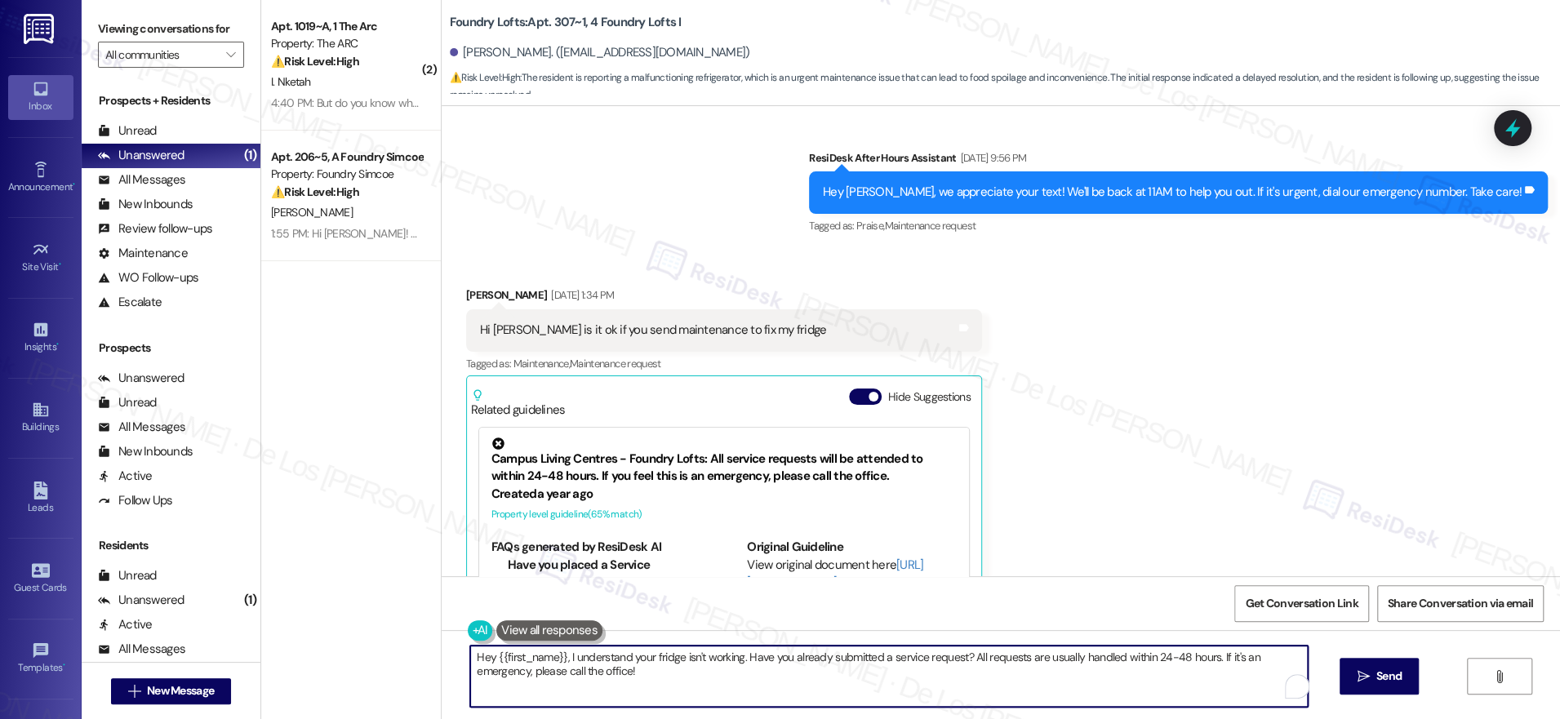
drag, startPoint x: 620, startPoint y: 657, endPoint x: 713, endPoint y: 685, distance: 97.1
click at [713, 685] on textarea "Hey {{first_name}}, I understand your fridge isn't working. Have you already su…" at bounding box center [889, 676] width 838 height 61
paste textarea "you'd like maintenance to take a look at your fridge—I'm here to help! Could yo…"
drag, startPoint x: 855, startPoint y: 659, endPoint x: 869, endPoint y: 657, distance: 14.0
click at [854, 659] on textarea "Hey {{first_name}}, I understand you'd like maintenance to take a look at your …" at bounding box center [884, 676] width 838 height 61
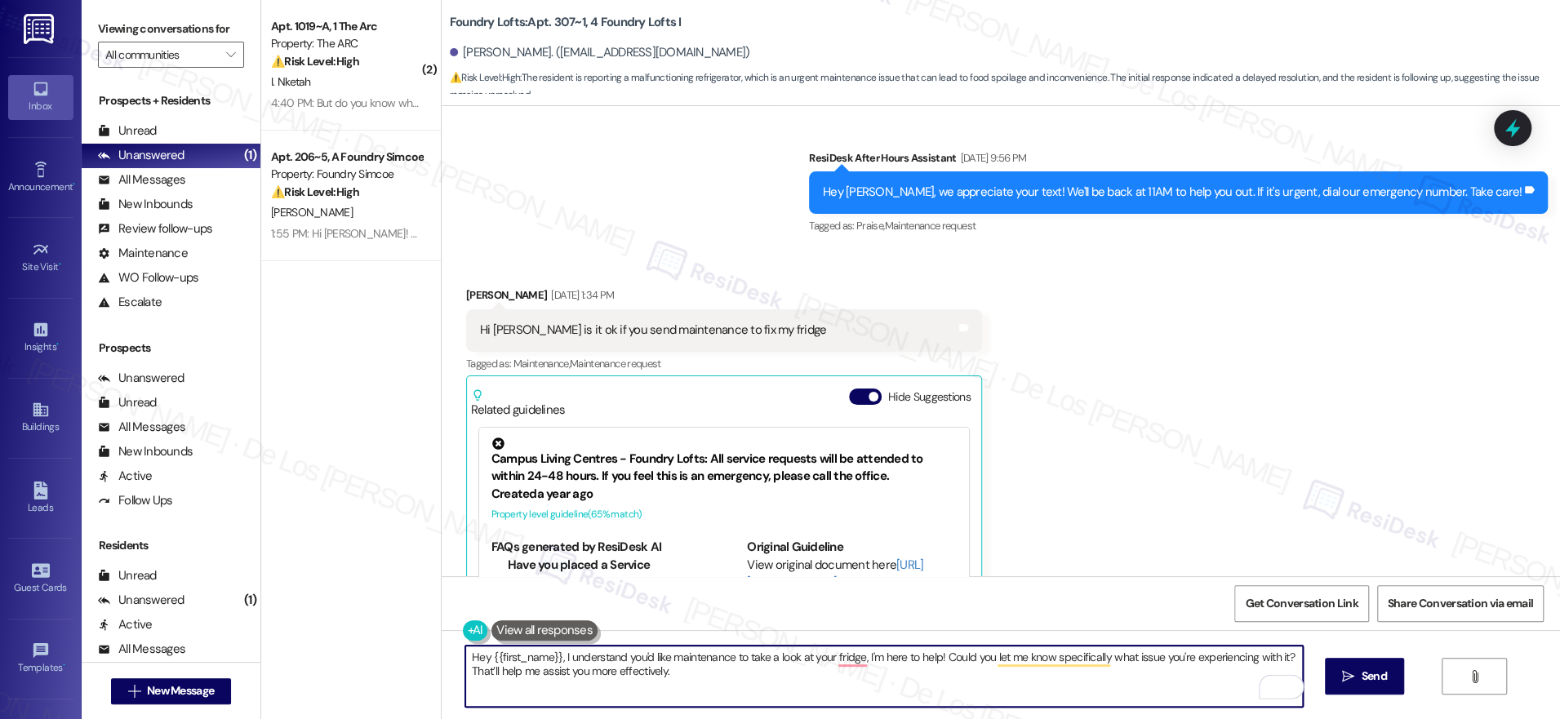
click at [993, 687] on textarea "Hey {{first_name}}, I understand you'd like maintenance to take a look at your …" at bounding box center [884, 676] width 838 height 61
type textarea "Hey {{first_name}}, I understand you'd like maintenance to take a look at your …"
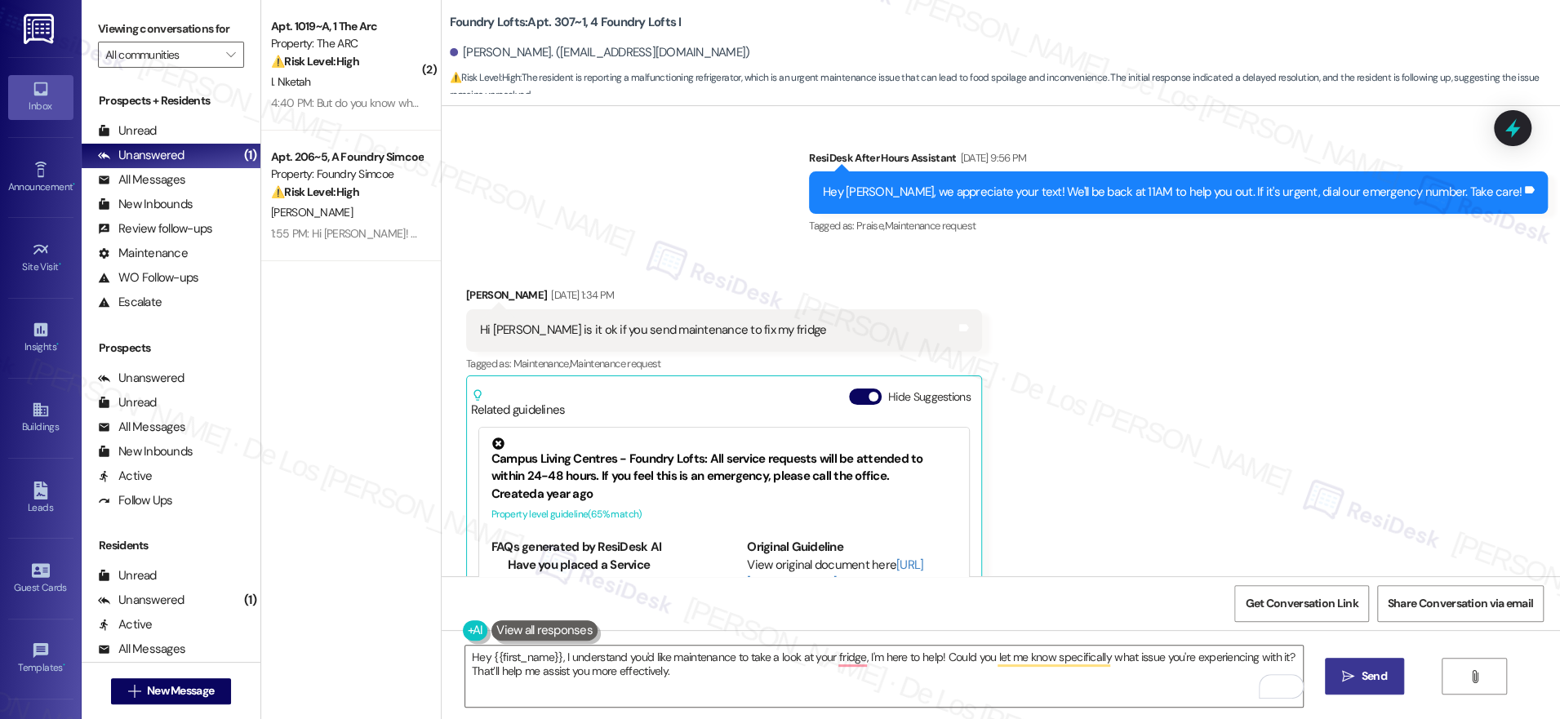
click at [1347, 677] on icon "" at bounding box center [1348, 676] width 12 height 13
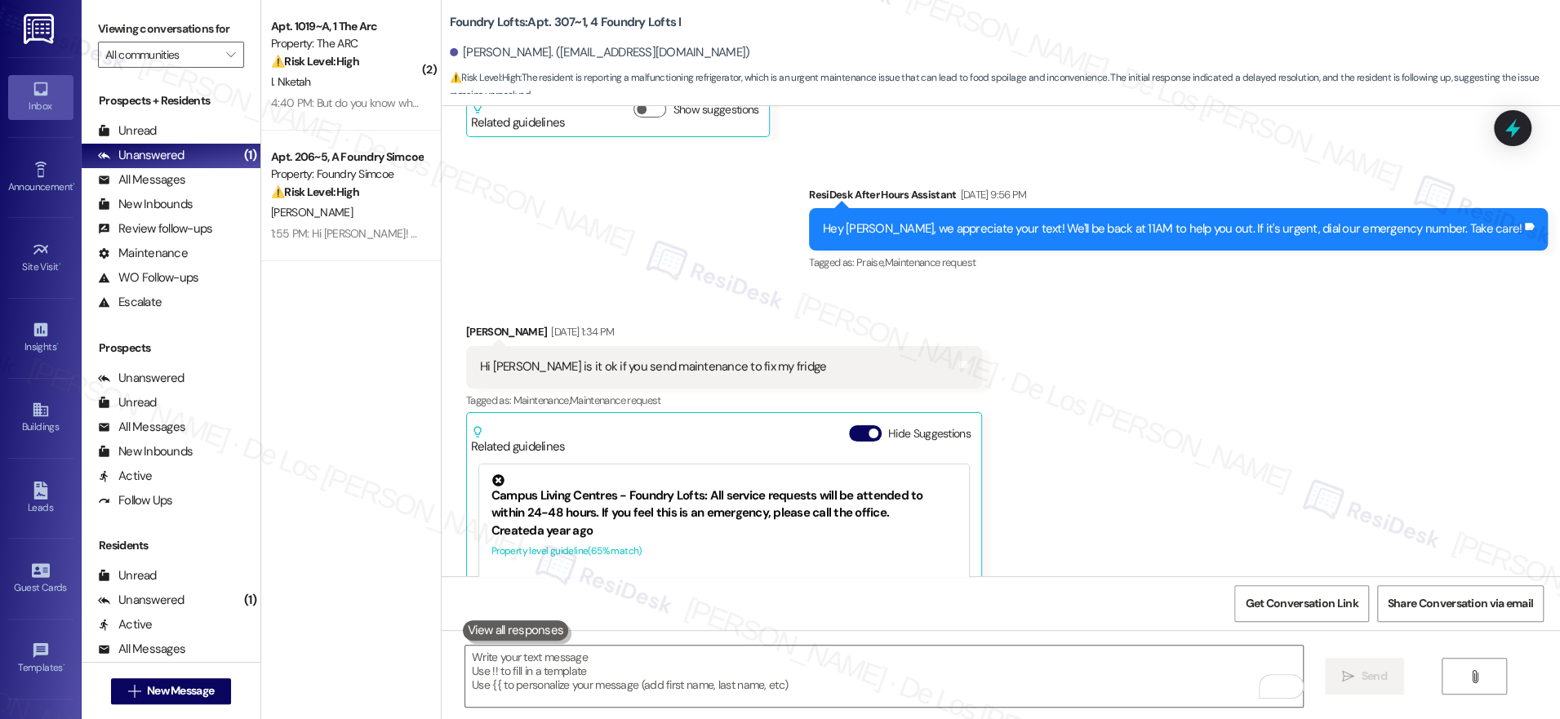
scroll to position [10427, 0]
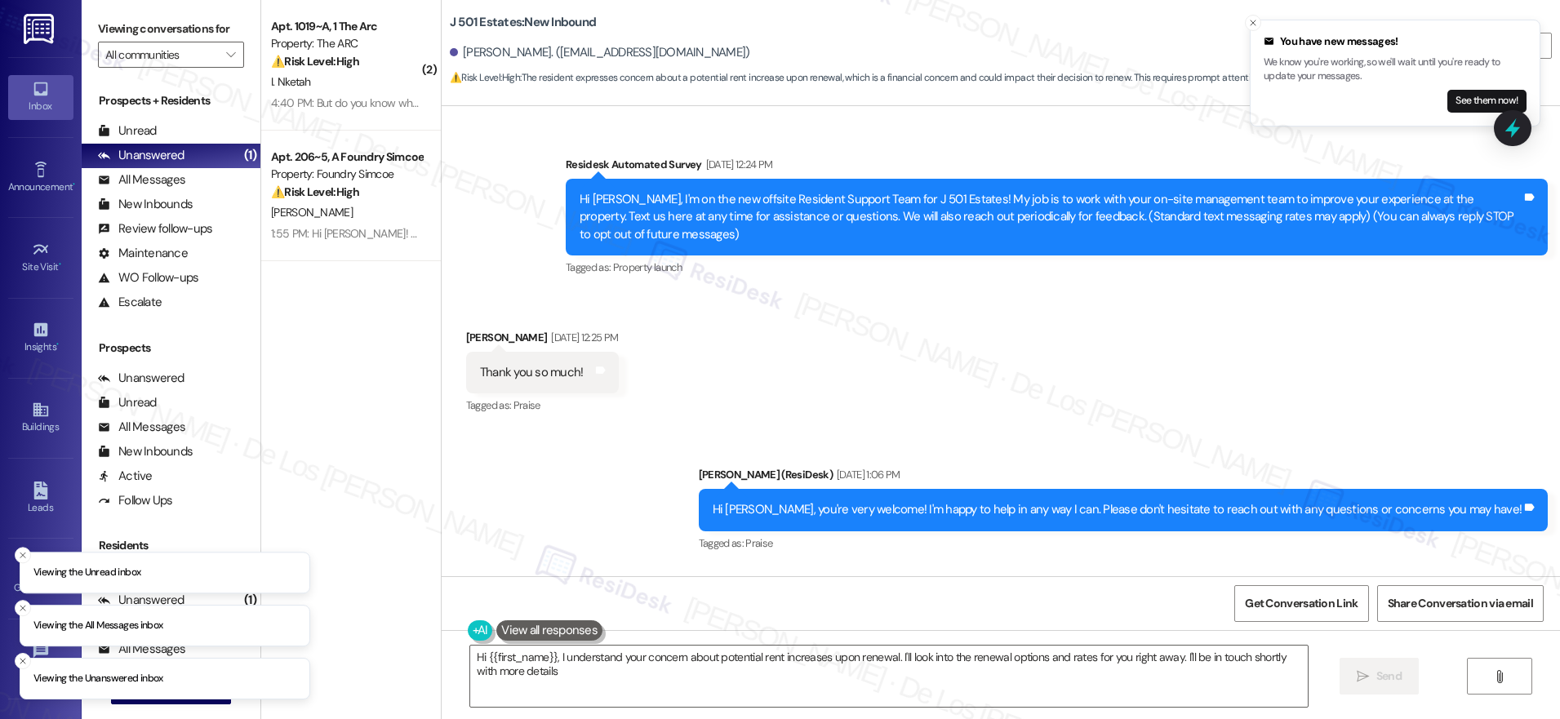
type textarea "Hi {{first_name}}, I understand your concern about potential rent increases upo…"
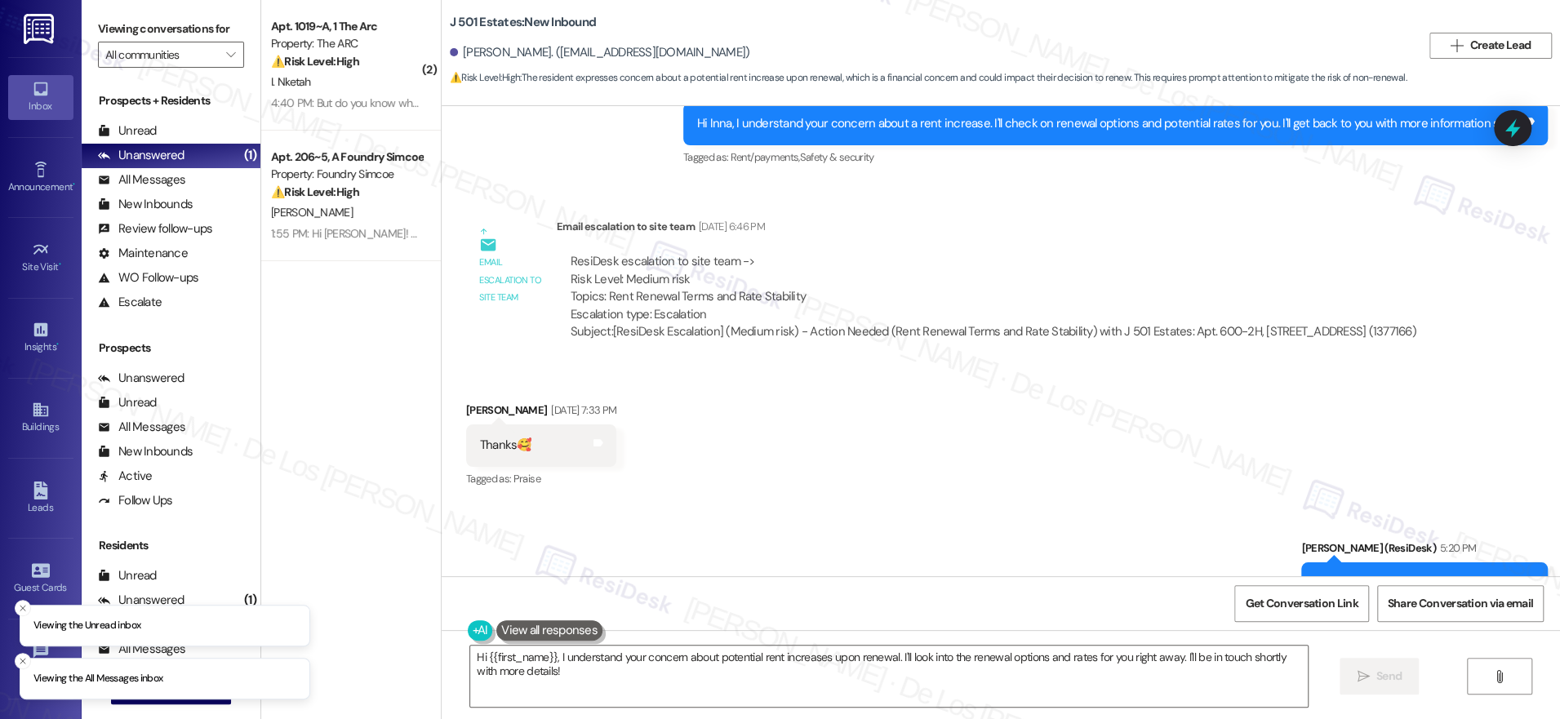
scroll to position [2579, 0]
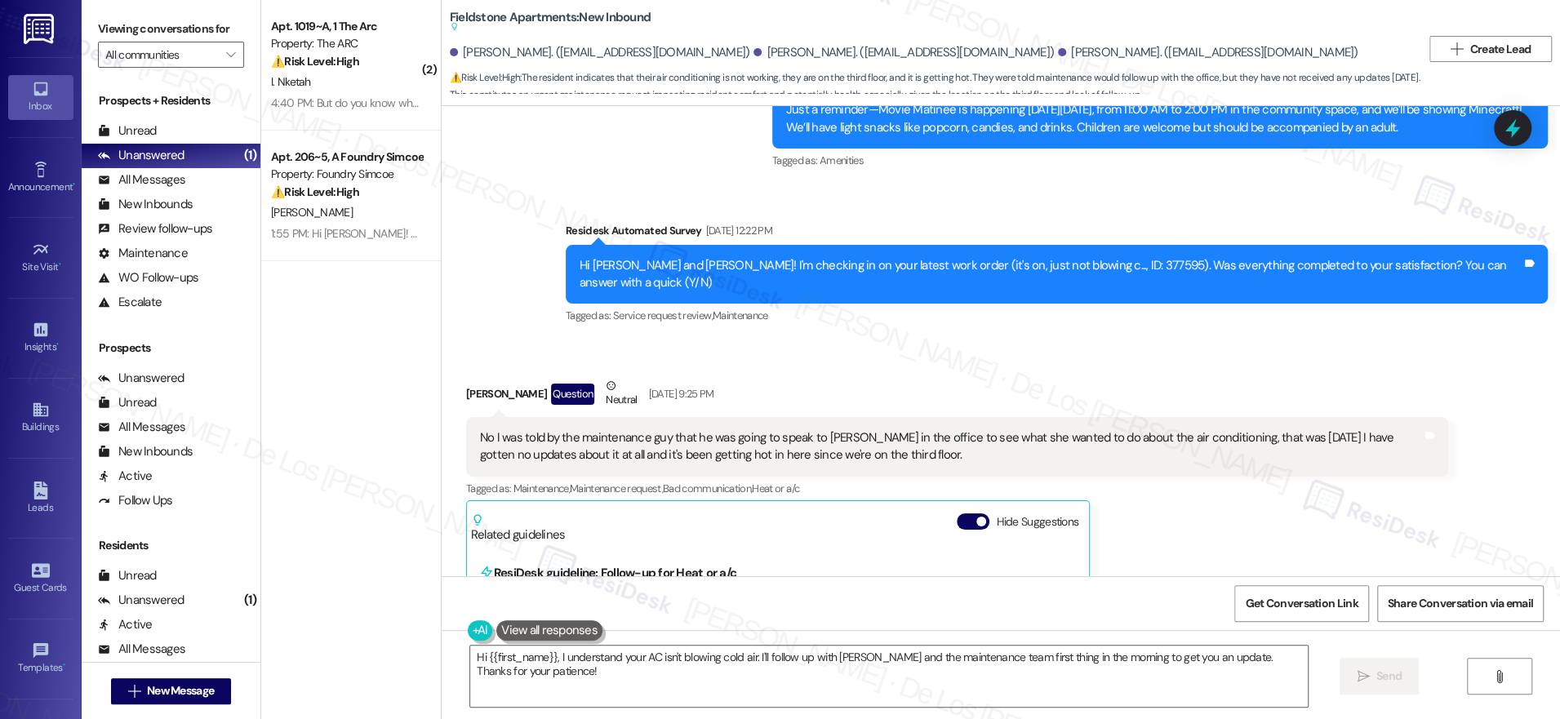
scroll to position [5347, 0]
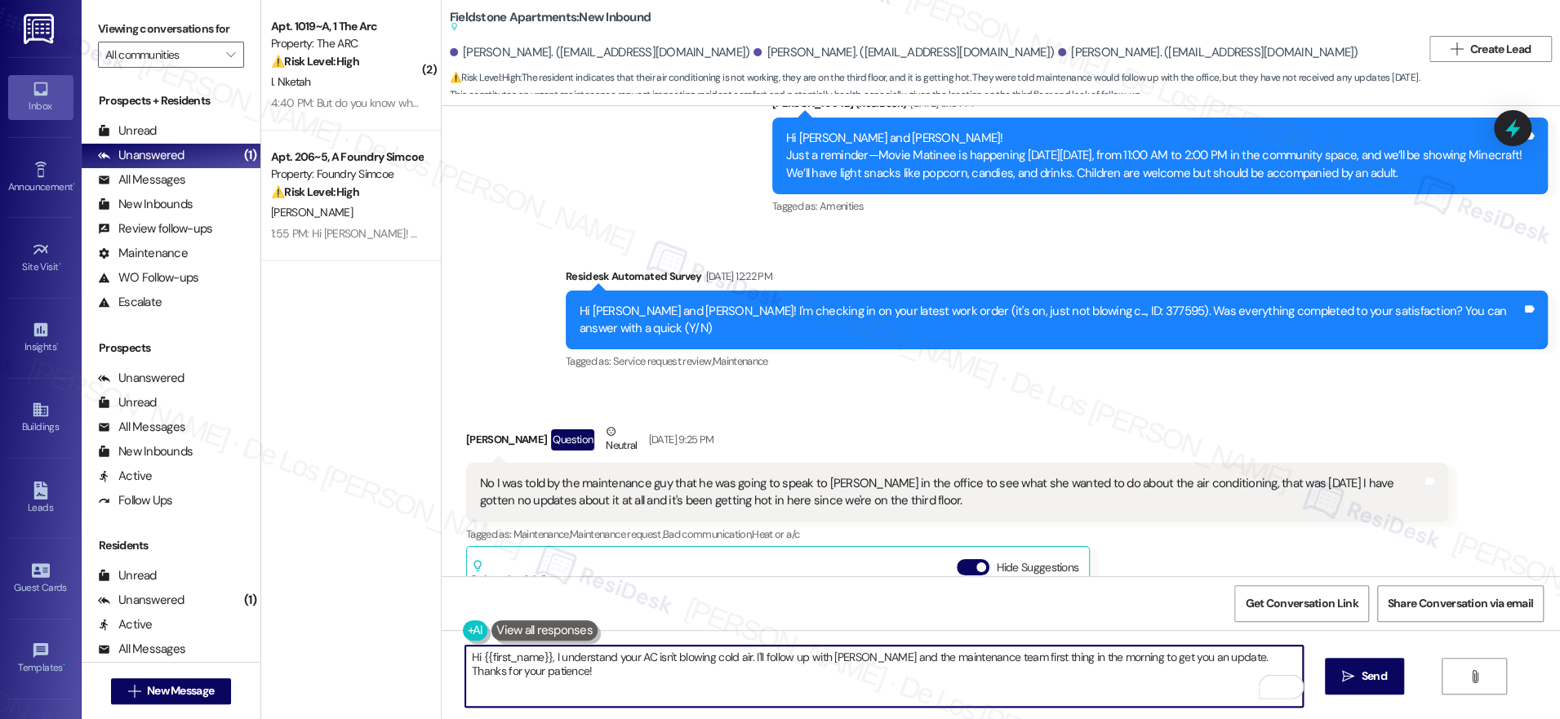
drag, startPoint x: 740, startPoint y: 658, endPoint x: 566, endPoint y: 648, distance: 175.0
click at [551, 655] on textarea "Hi {{first_name}}, I understand your AC isn't blowing cold air. I'll follow up …" at bounding box center [884, 676] width 838 height 61
drag, startPoint x: 765, startPoint y: 657, endPoint x: 1126, endPoint y: 687, distance: 362.0
click at [1126, 687] on textarea "Hi {{first_name}}, thanks for sharing this information. I'll follow up with Jes…" at bounding box center [884, 676] width 838 height 61
paste textarea "I’ll follow up with the team regarding your AC and get back to you as soon as I…"
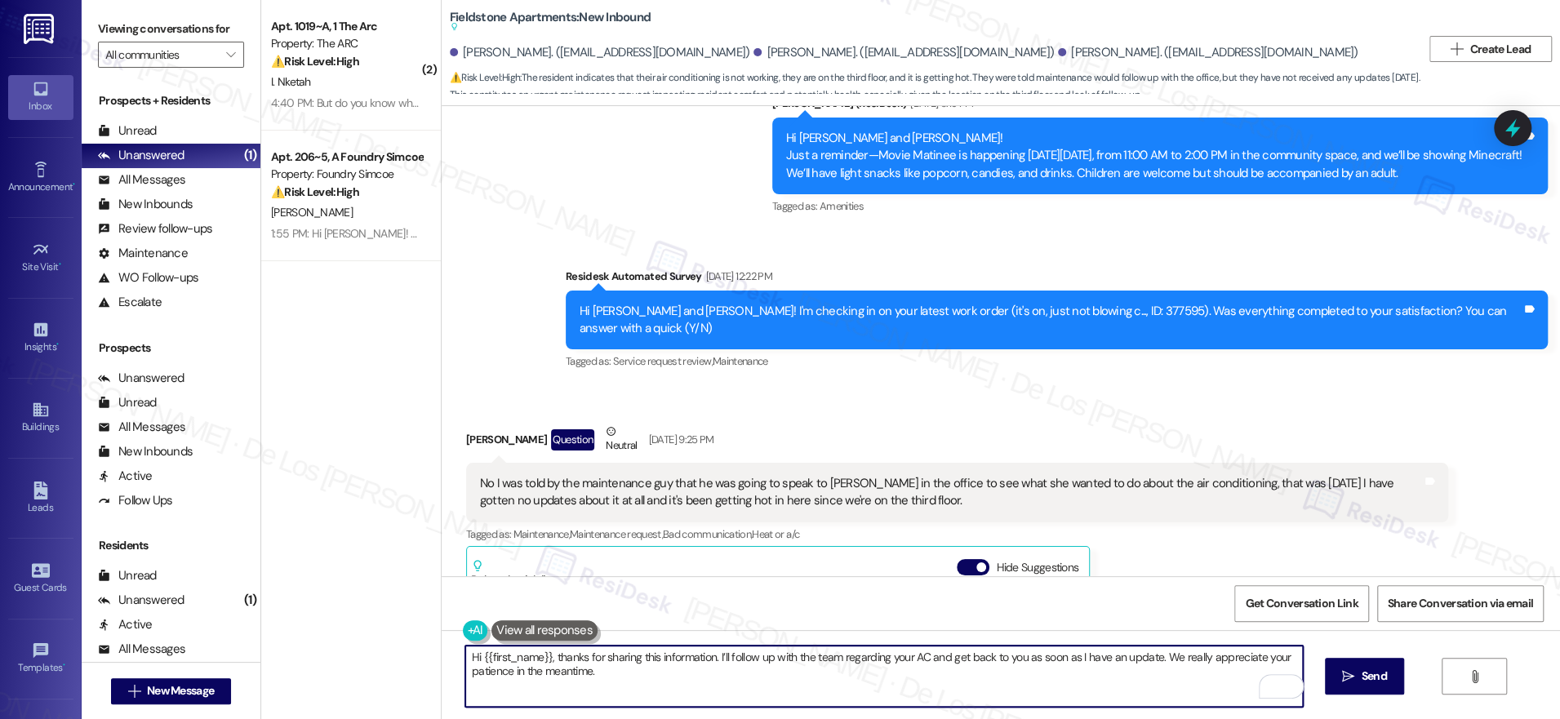
click at [720, 659] on textarea "Hi {{first_name}}, thanks for sharing this information. I’ll follow up with the…" at bounding box center [884, 676] width 838 height 61
click at [1118, 665] on textarea "Hi {{first_name}}, thanks for sharing this information. I understna dthat the m…" at bounding box center [884, 676] width 838 height 61
drag, startPoint x: 1132, startPoint y: 655, endPoint x: 1286, endPoint y: 661, distance: 153.6
click at [1286, 660] on textarea "Hi {{first_name}}, thanks for sharing this information. I understna dthat the m…" at bounding box center [884, 676] width 838 height 61
paste textarea "and that the maintenance technician will be speaking with Jessie about your AC.…"
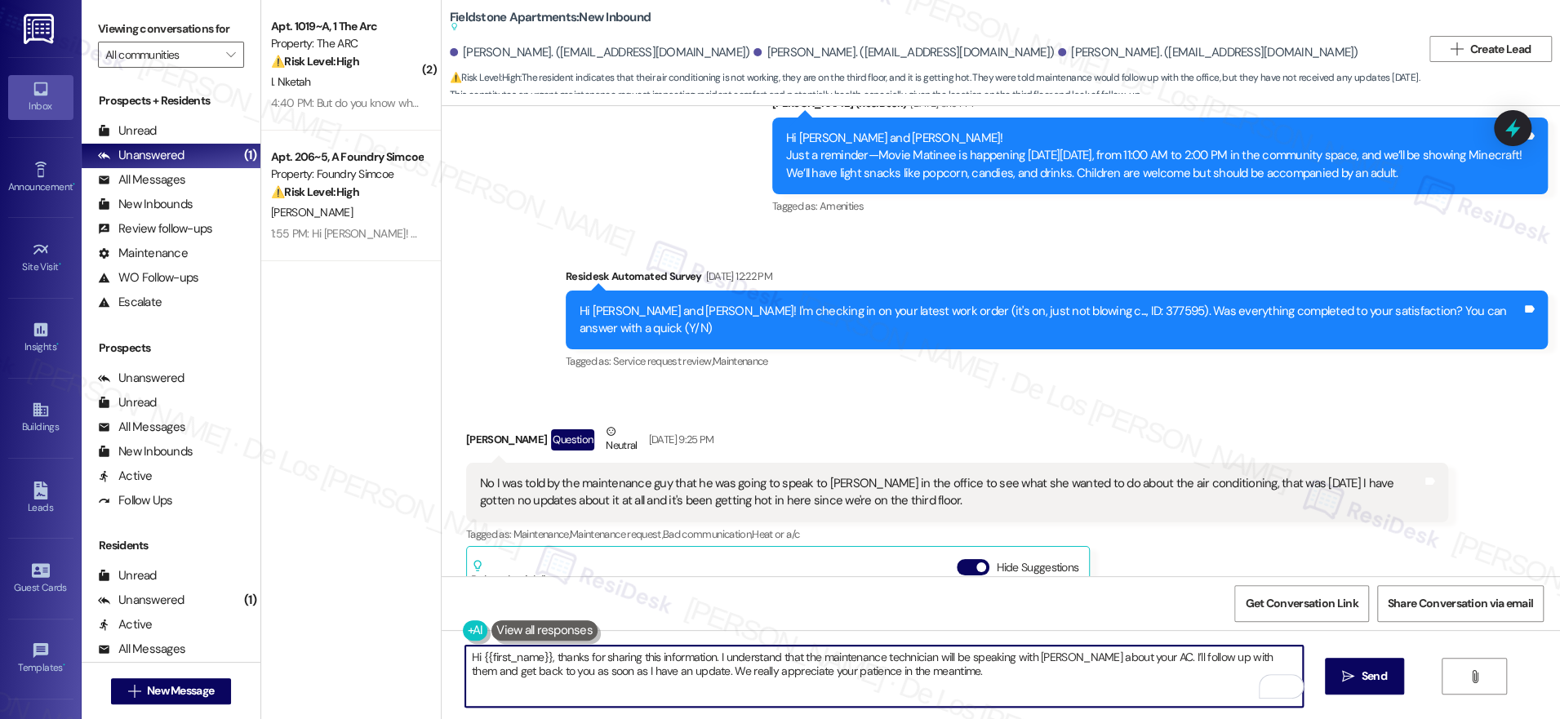
click at [967, 686] on textarea "Hi {{first_name}}, thanks for sharing this information. I understand that the m…" at bounding box center [884, 676] width 838 height 61
type textarea "Hi {{first_name}}, thanks for sharing this information. I understand that the m…"
click at [1358, 681] on span "Send" at bounding box center [1374, 676] width 32 height 17
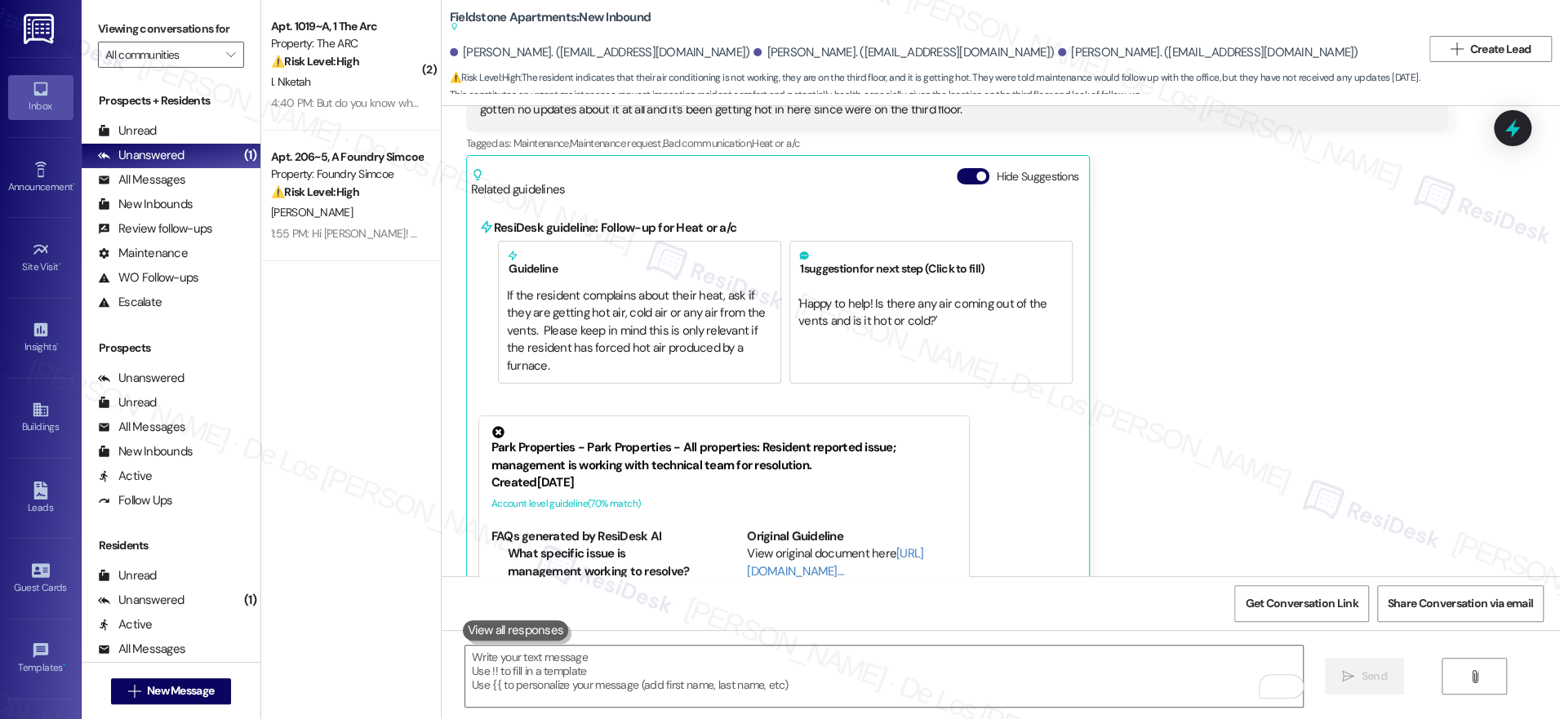
scroll to position [5442, 0]
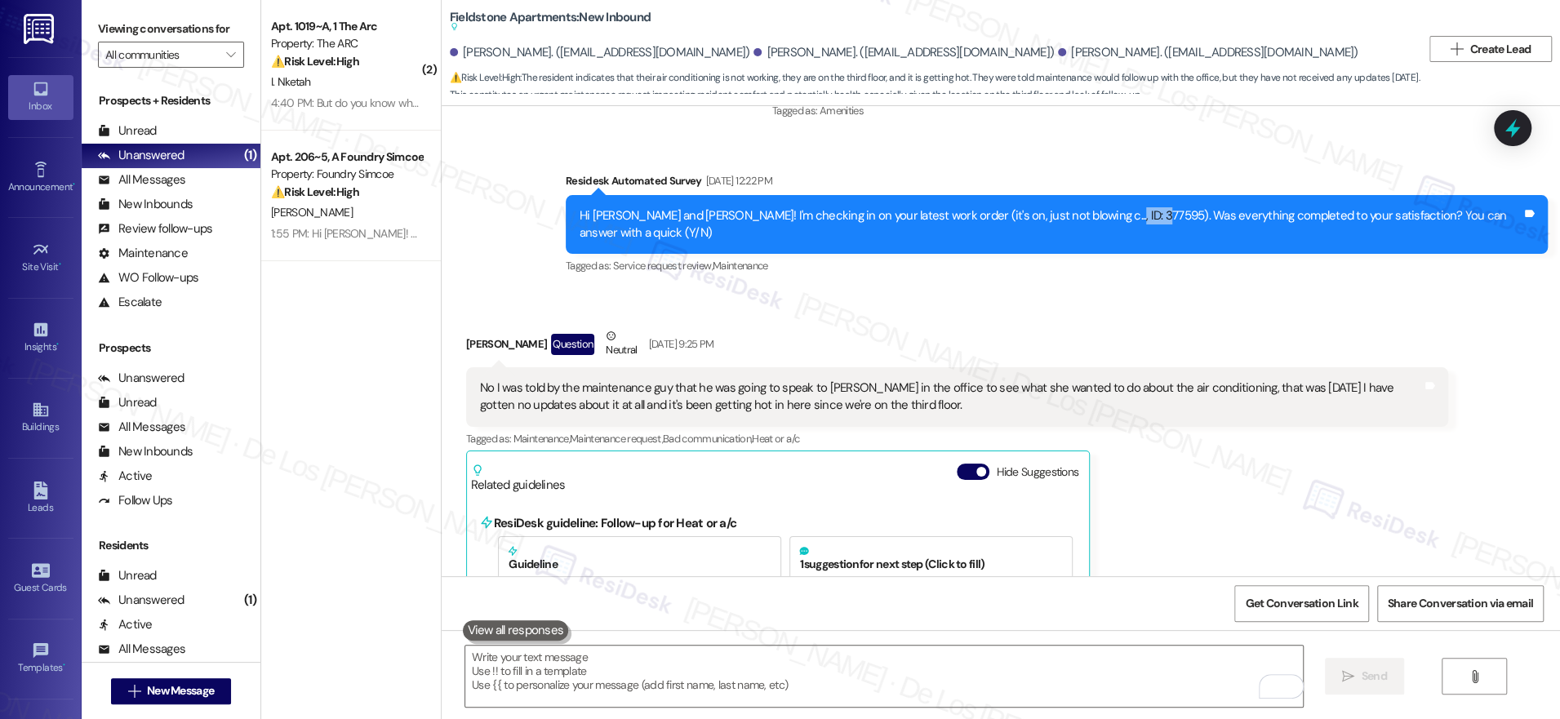
drag, startPoint x: 1100, startPoint y: 196, endPoint x: 1062, endPoint y: 189, distance: 38.9
click at [1062, 207] on div "Hi Rafeal, Jessica and Julio! I'm checking in on your latest work order (it's o…" at bounding box center [1051, 224] width 942 height 35
copy div "377595)"
click at [900, 679] on textarea "To enrich screen reader interactions, please activate Accessibility in Grammarl…" at bounding box center [884, 676] width 838 height 61
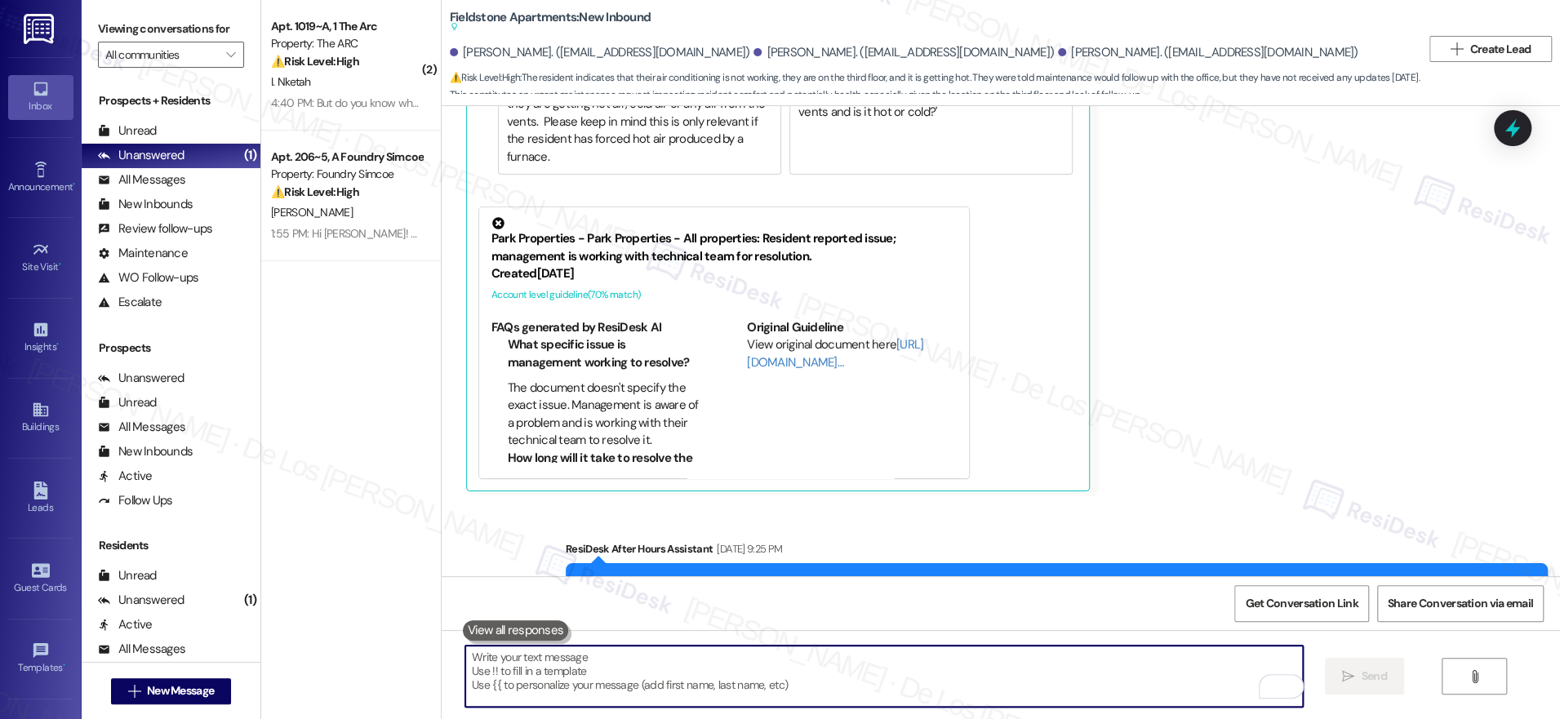
scroll to position [5993, 0]
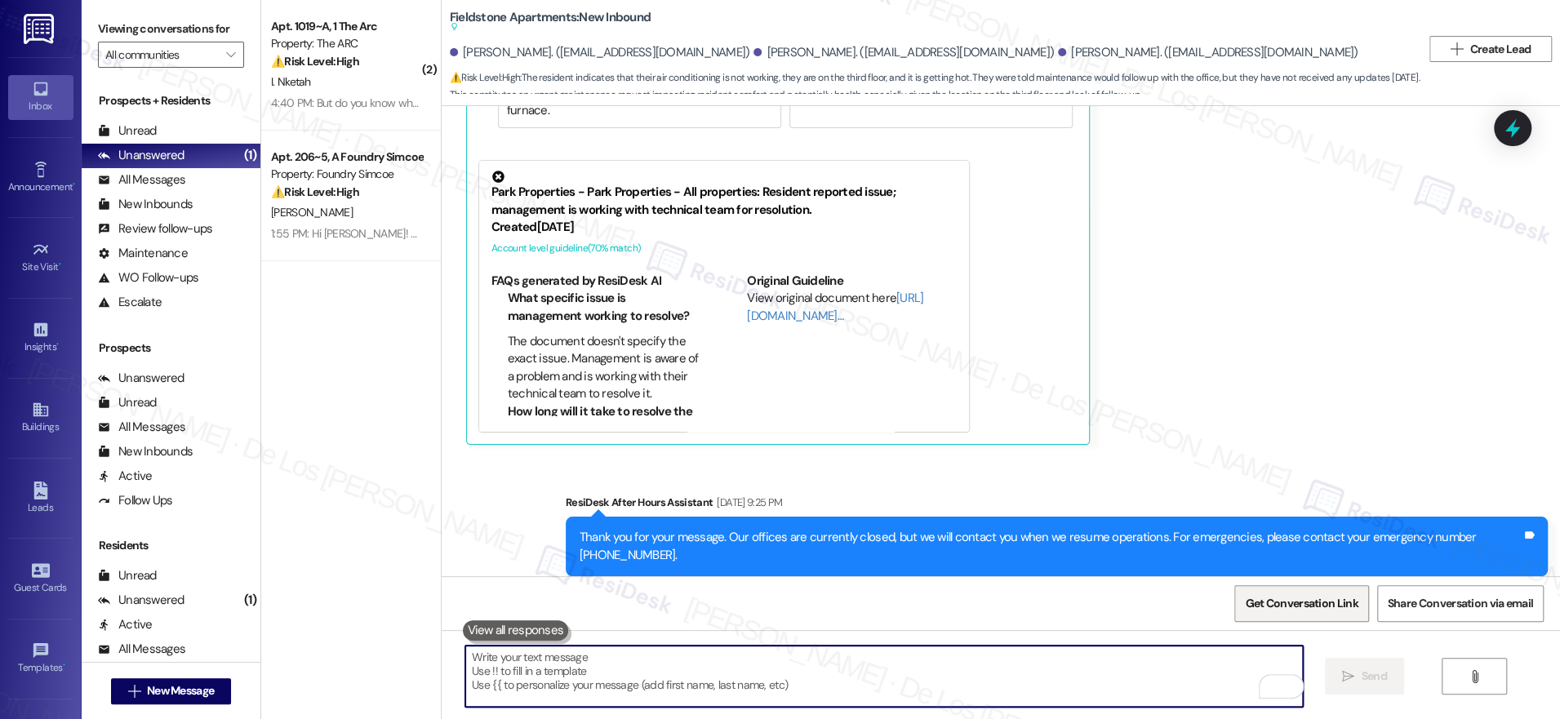
click at [1296, 597] on span "Get Conversation Link" at bounding box center [1301, 603] width 113 height 17
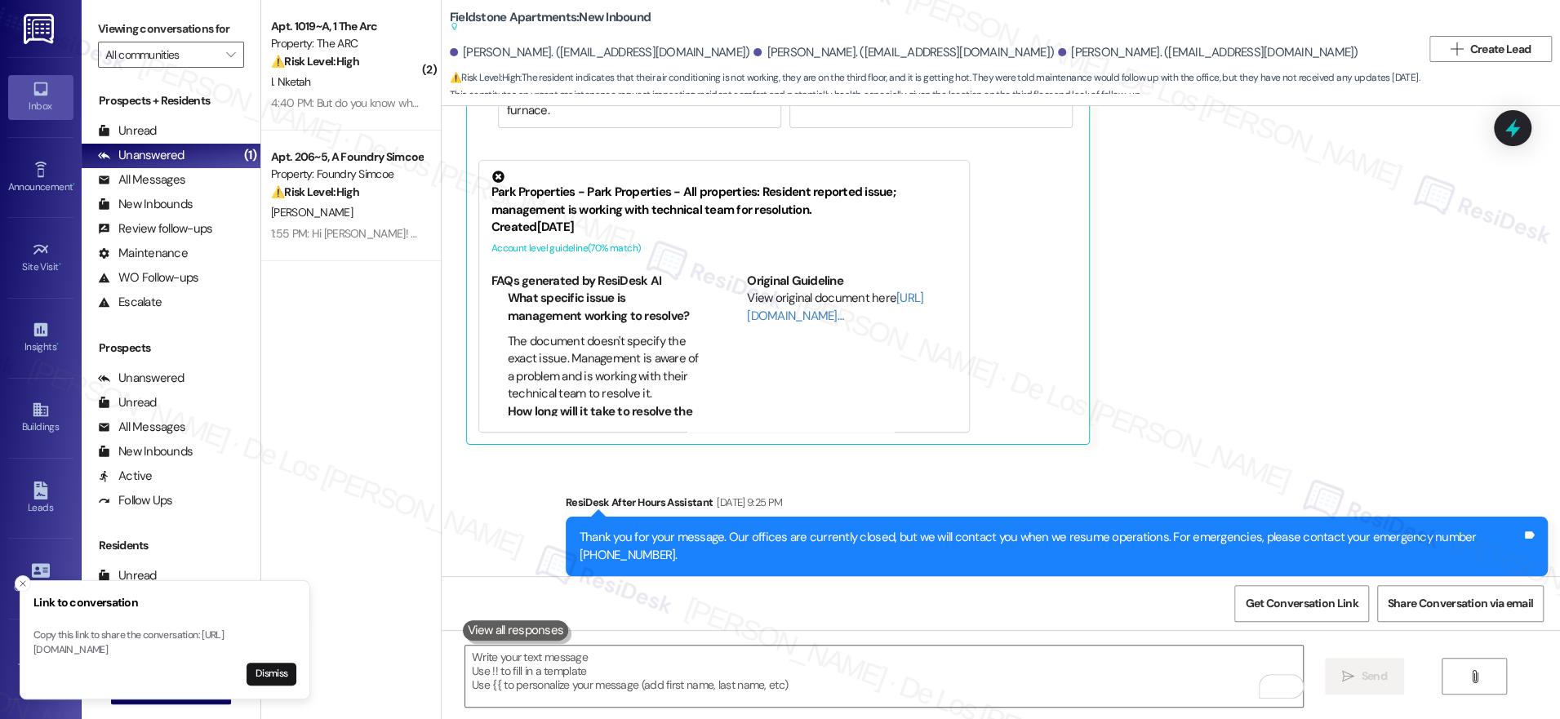
scroll to position [5631, 0]
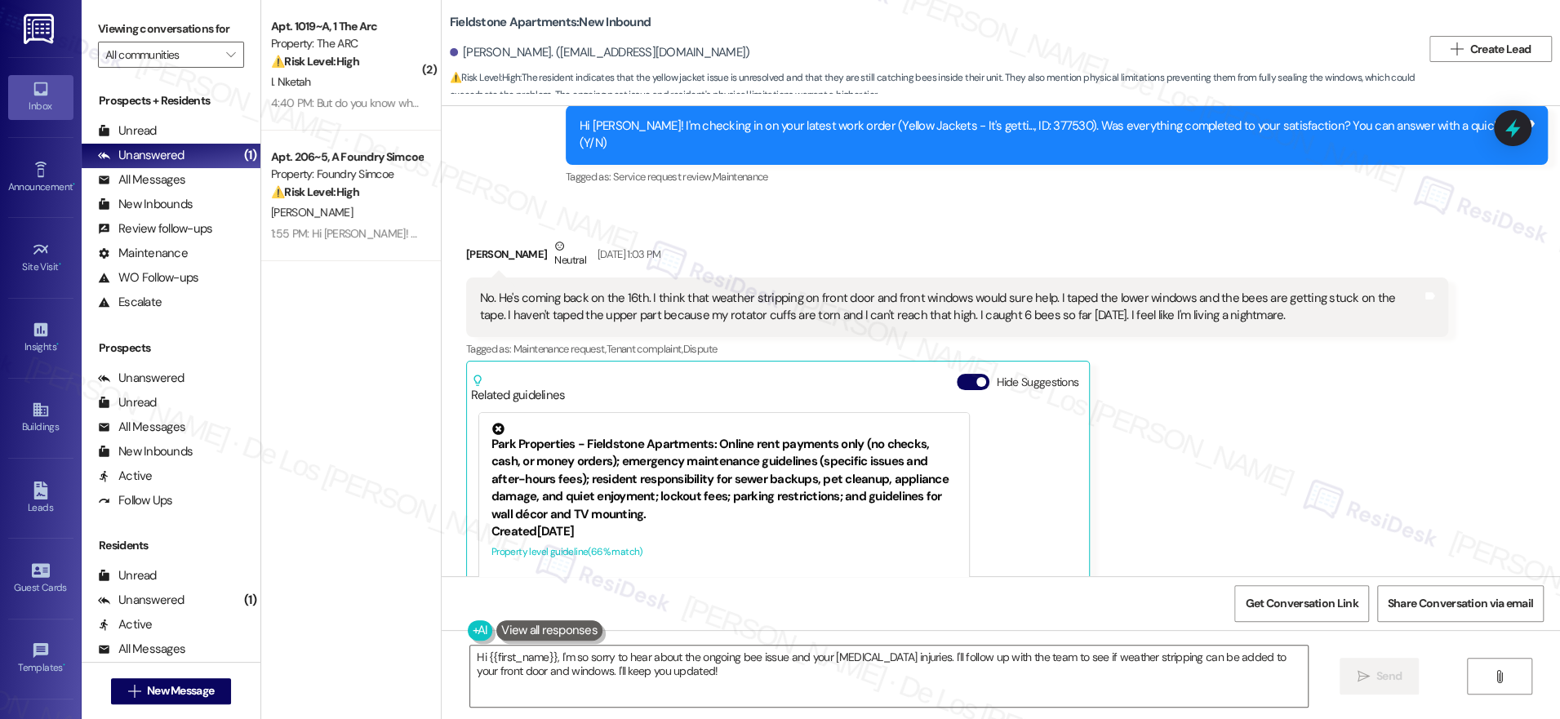
scroll to position [4088, 0]
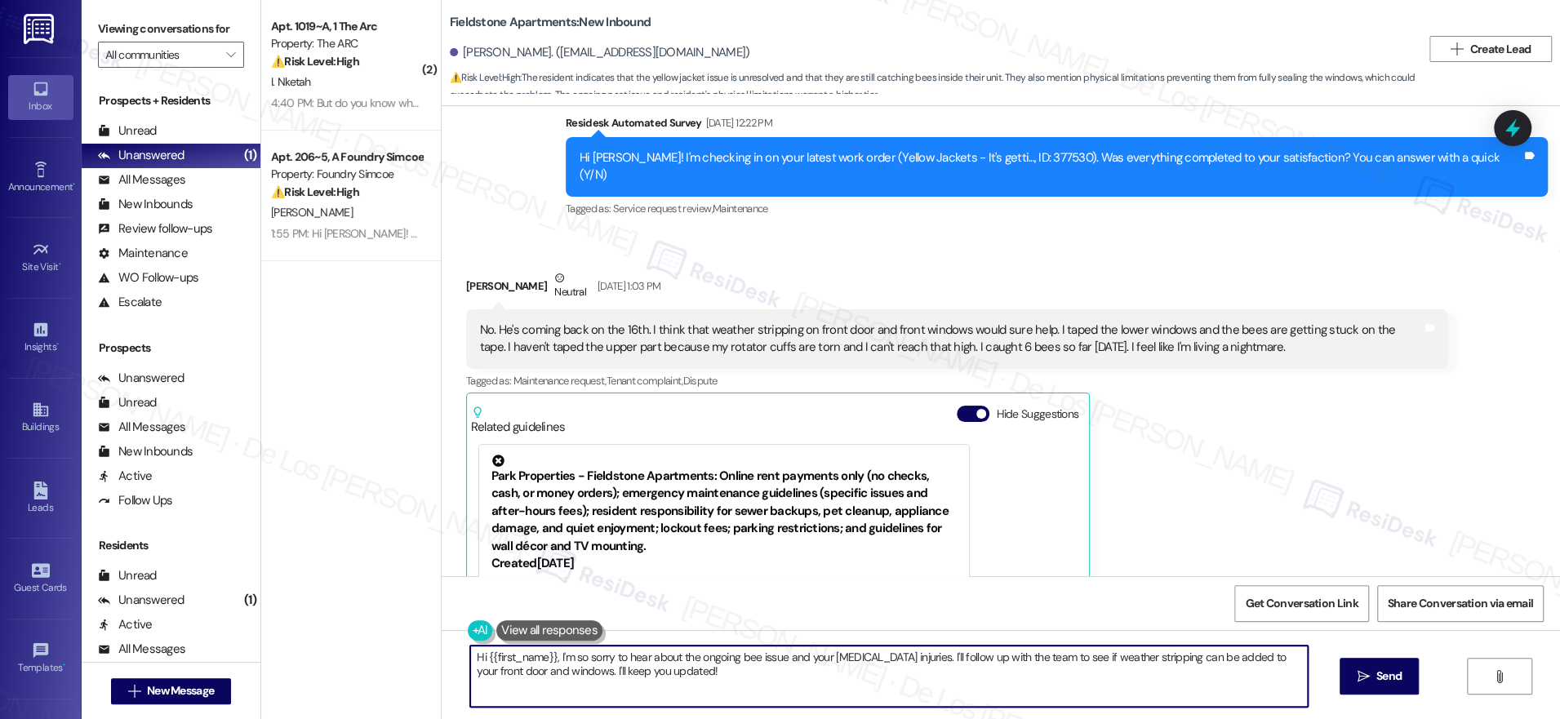
click at [758, 673] on textarea "Hi {{first_name}}, I'm so sorry to hear about the ongoing bee issue and your [M…" at bounding box center [889, 676] width 838 height 61
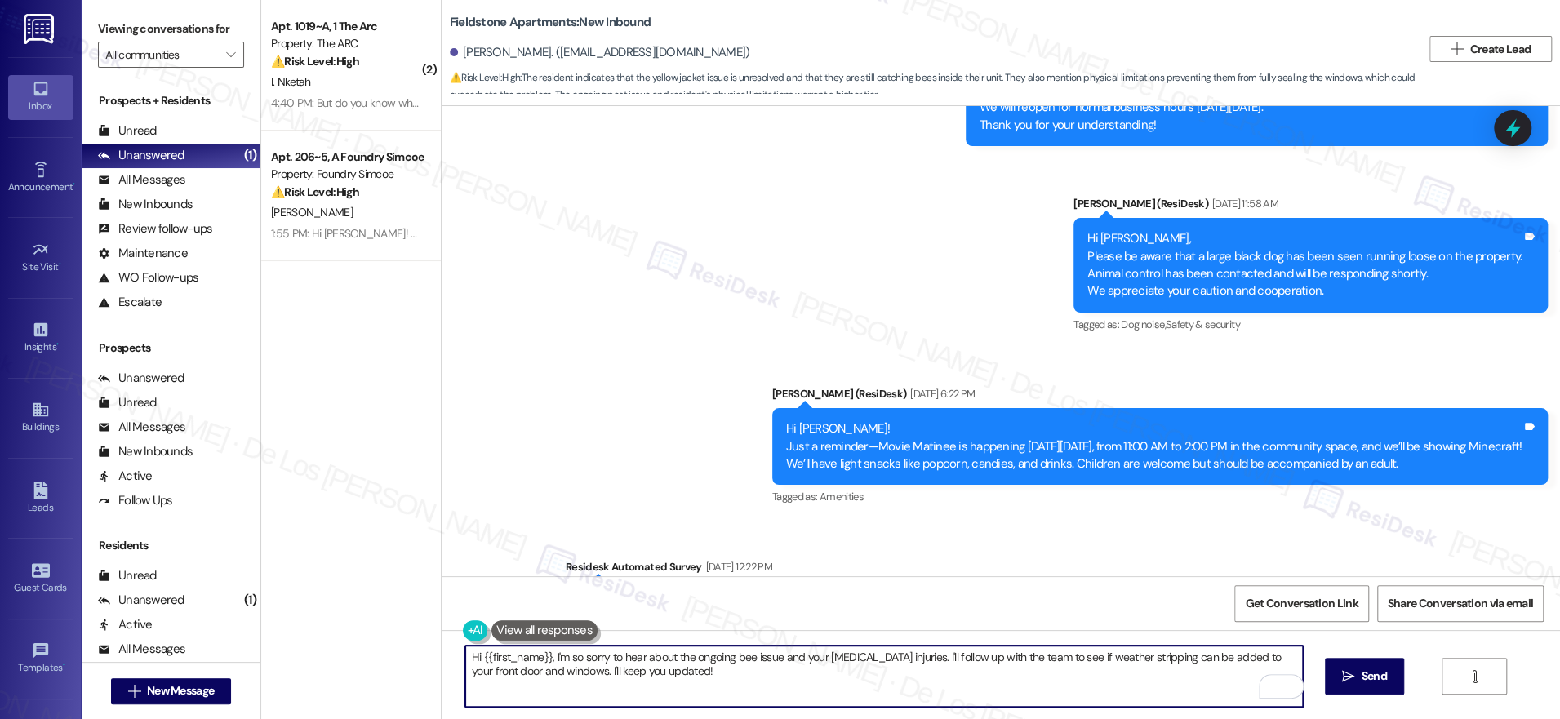
scroll to position [3629, 0]
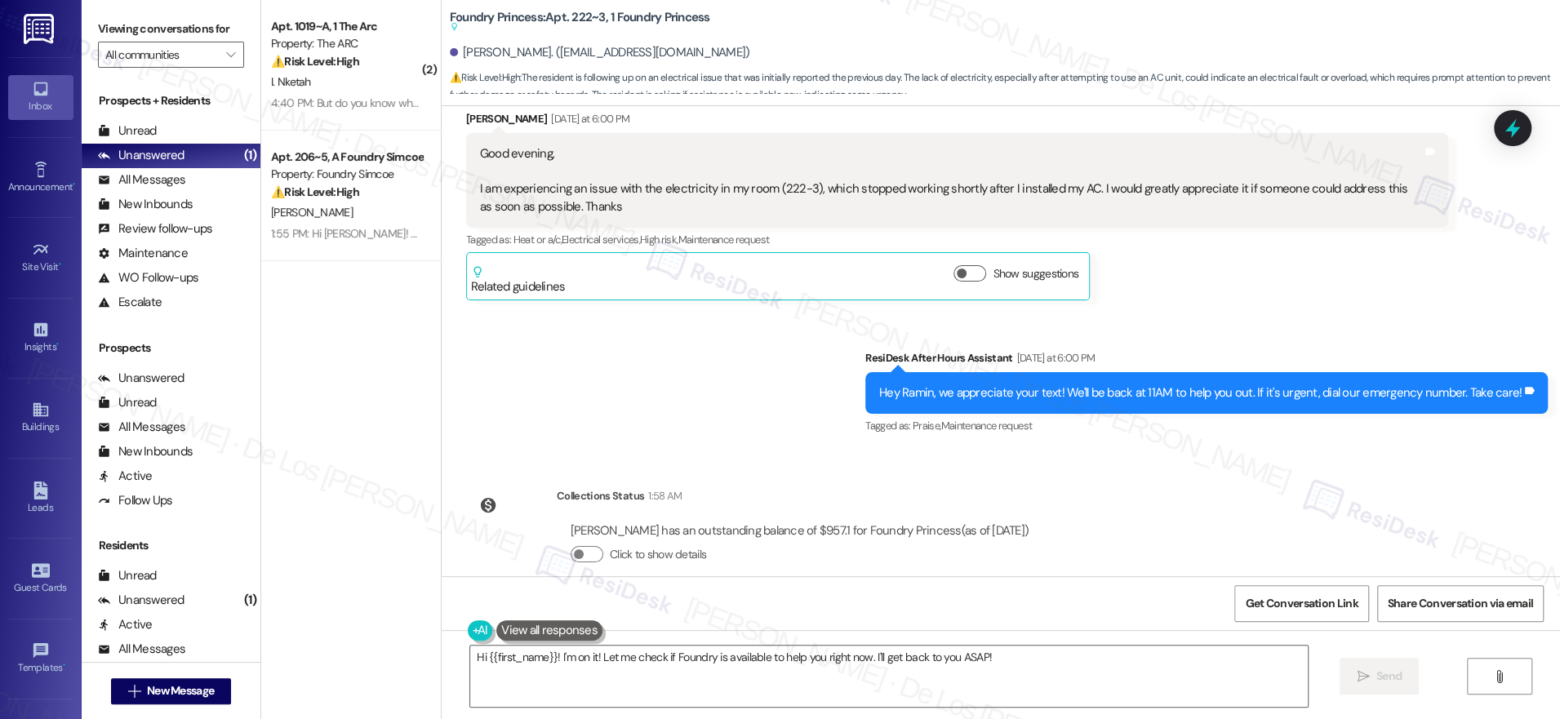
scroll to position [5024, 0]
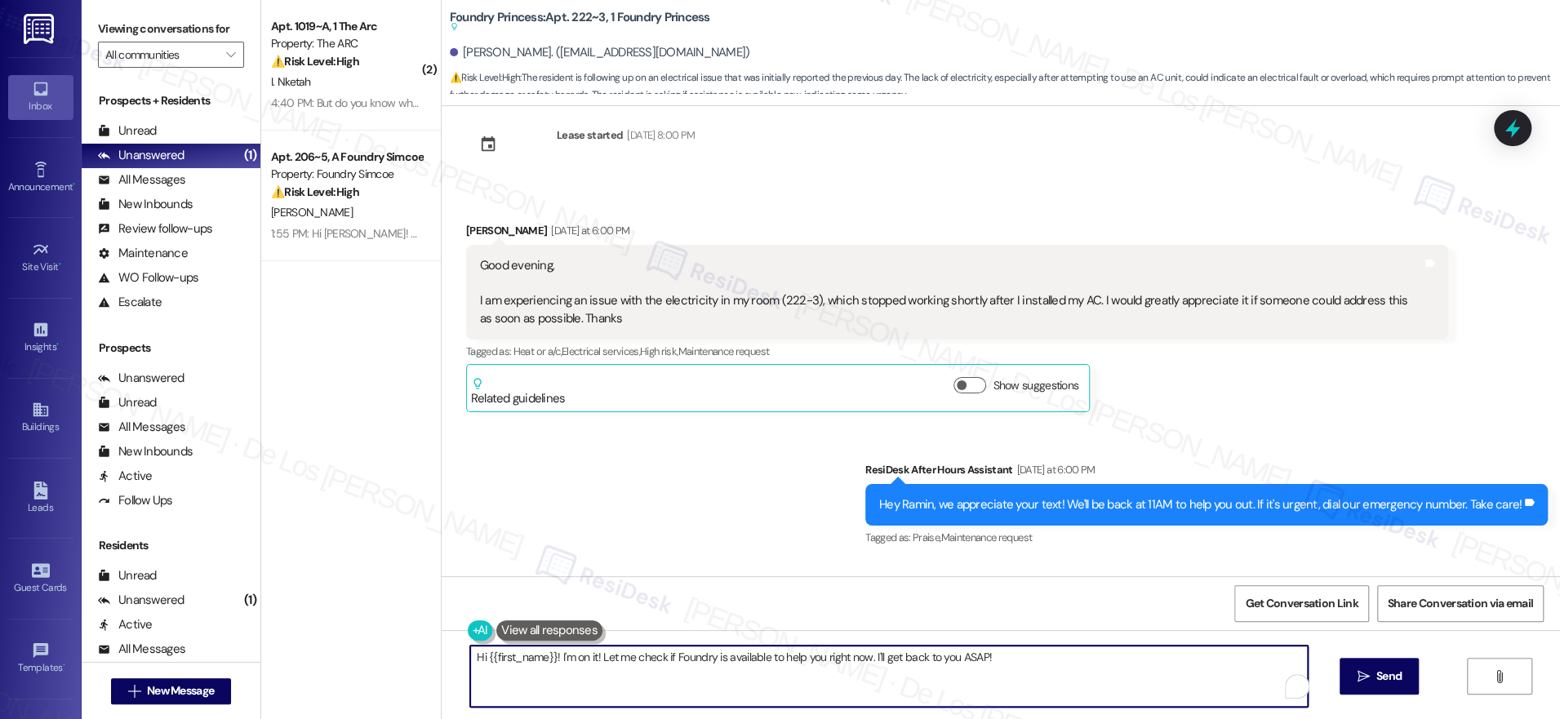
drag, startPoint x: 548, startPoint y: 662, endPoint x: 1072, endPoint y: 690, distance: 524.8
click at [1072, 690] on textarea "Hi {{first_name}}! I'm on it! Let me check if Foundry is available to help you …" at bounding box center [889, 676] width 838 height 61
click at [1273, 660] on textarea "Hi {{first_name}}! I understand that you're having an issue with the elctricty …" at bounding box center [884, 676] width 838 height 61
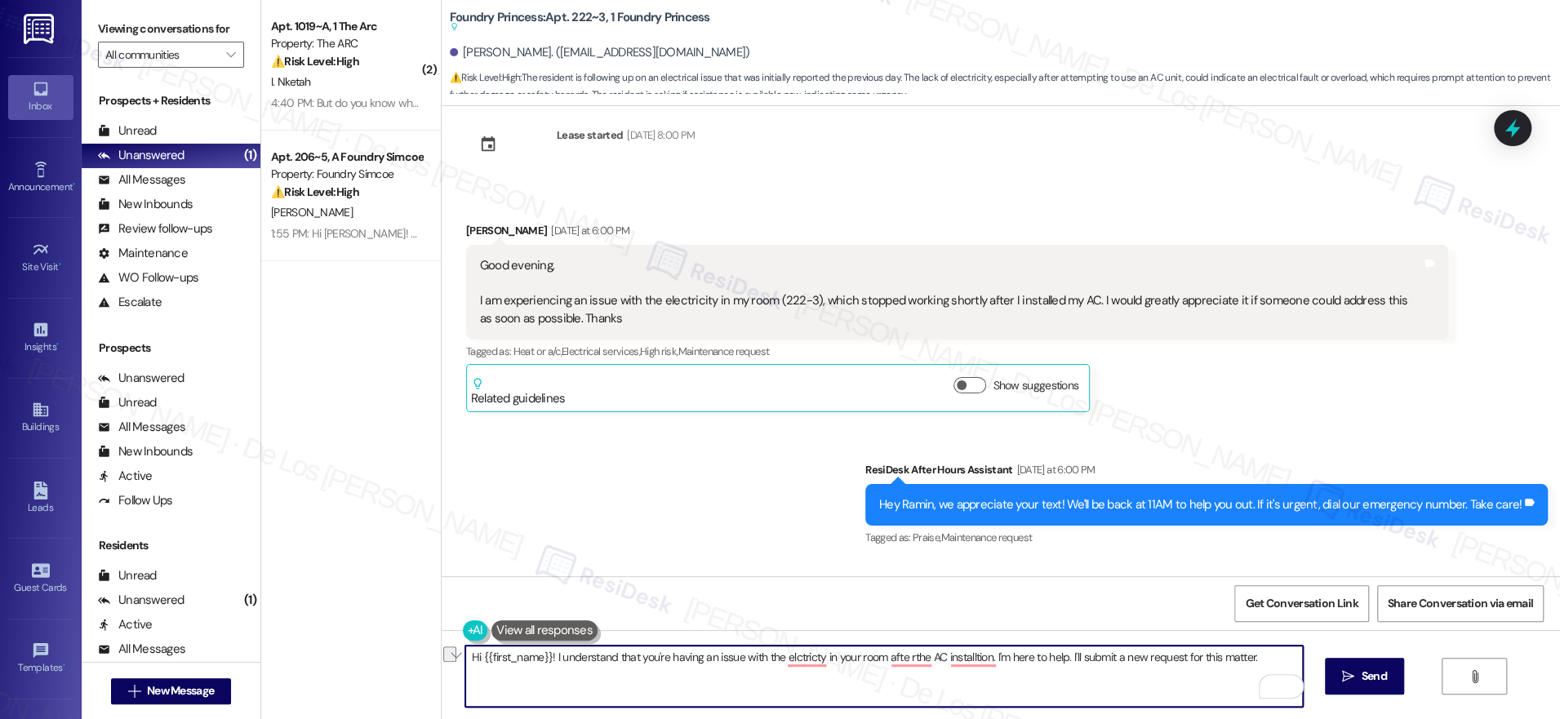
paste textarea "you're having an issue with the electricity in your room following the AC insta…"
click at [1080, 664] on textarea "Hi {{first_name}}! I understand you're having an issue with the electricity in …" at bounding box center [884, 676] width 838 height 61
drag, startPoint x: 1255, startPoint y: 657, endPoint x: 1318, endPoint y: 664, distance: 64.1
click at [1279, 676] on div "Hi {{first_name}}! I understand you're having an issue with the electricity in …" at bounding box center [883, 676] width 839 height 63
paste textarea "Do we have your permission to enter if you’re not home? Also, do you have any p…"
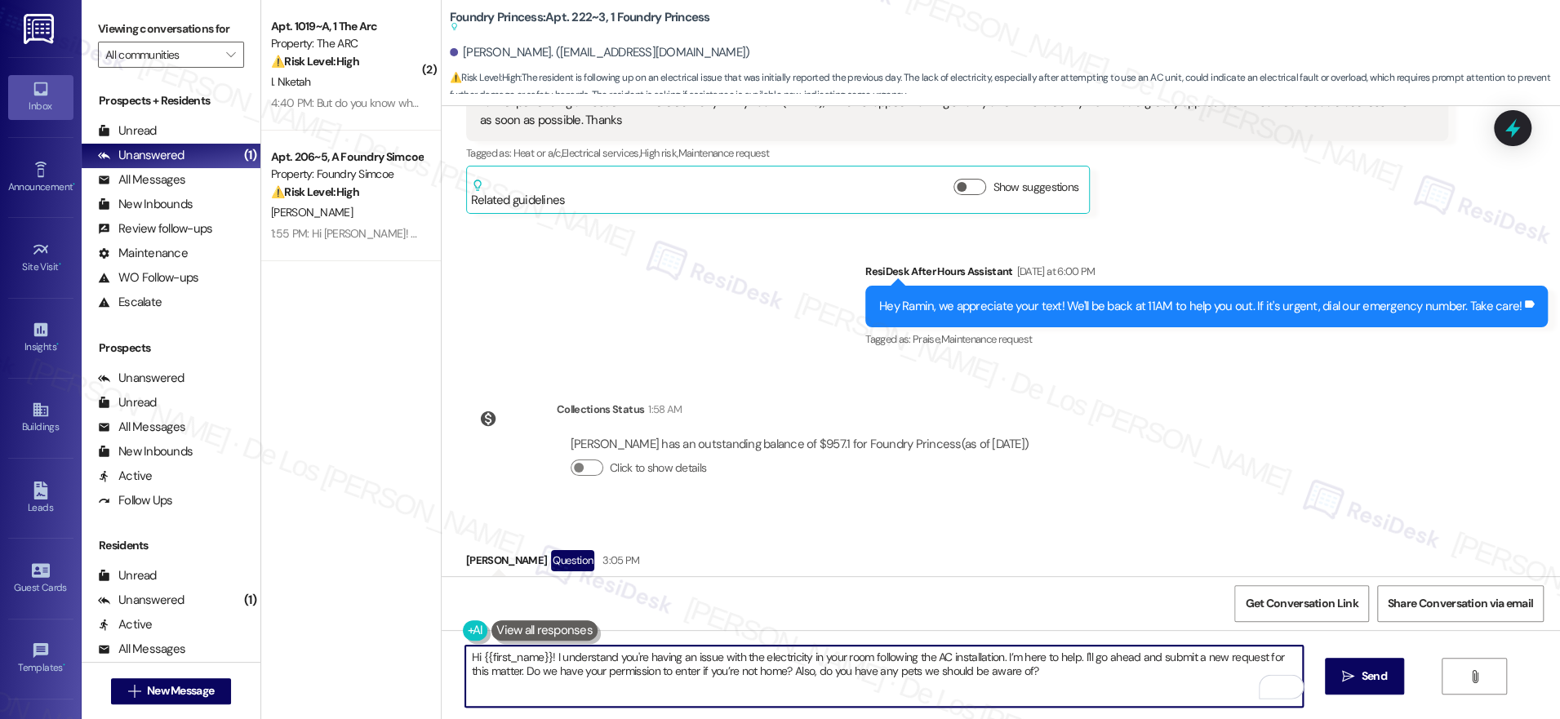
scroll to position [5281, 0]
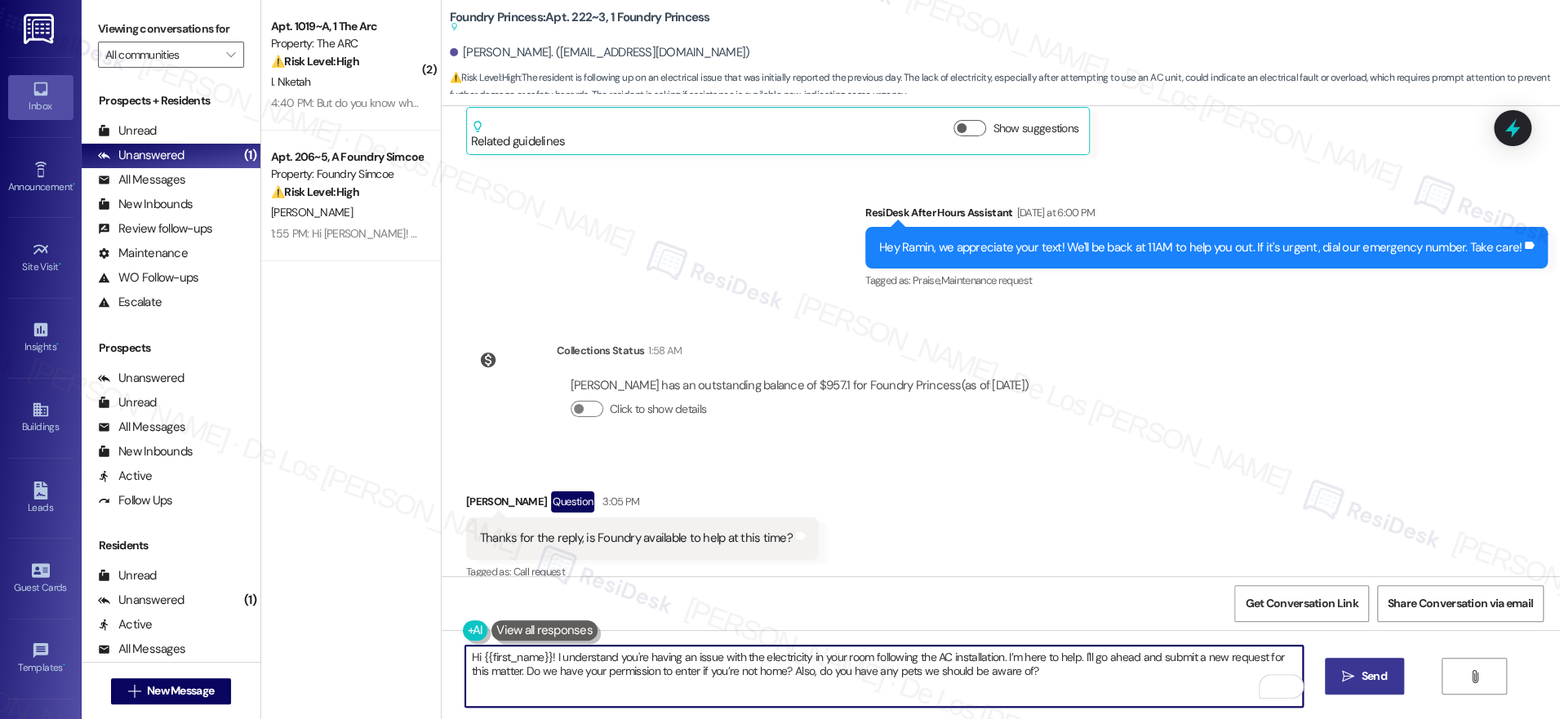
type textarea "Hi {{first_name}}! I understand you're having an issue with the electricity in …"
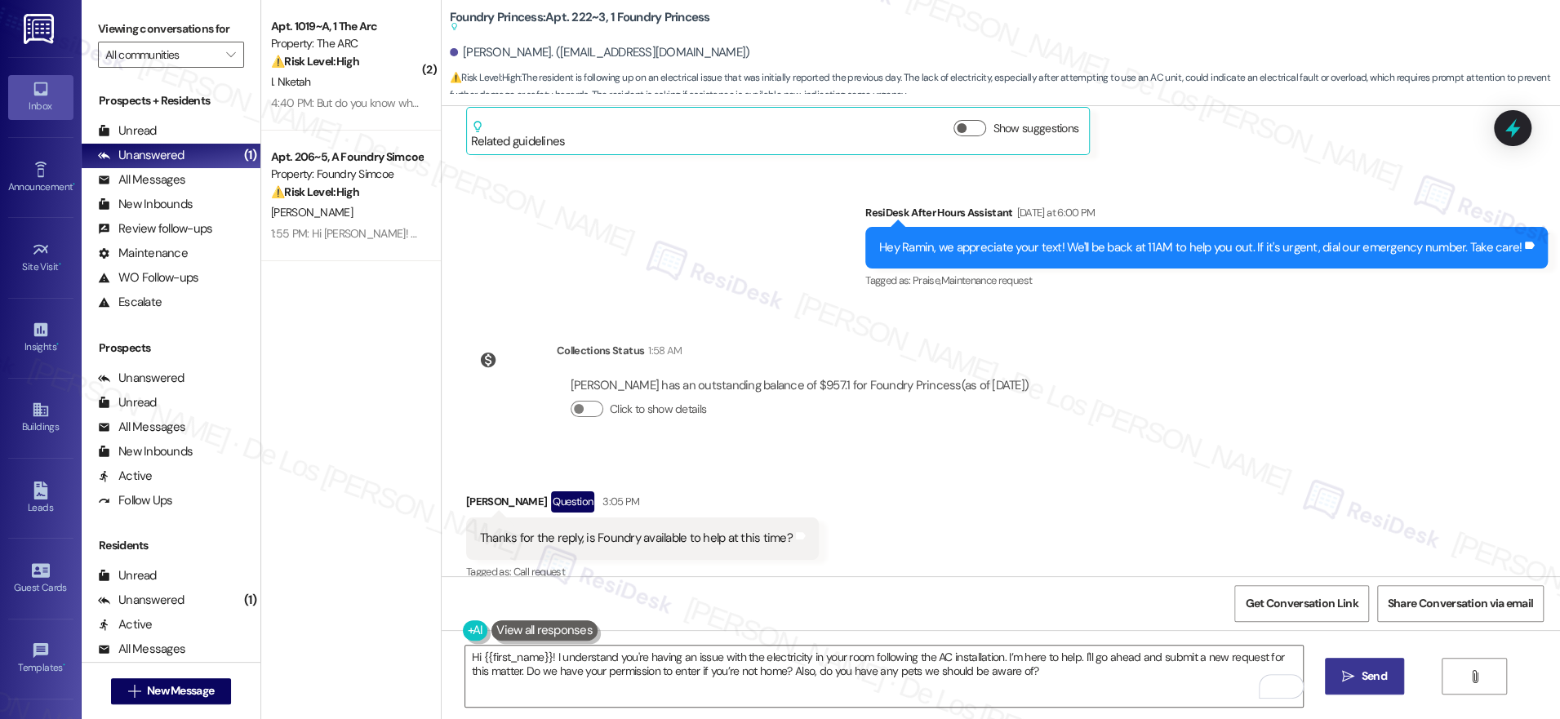
click at [1362, 680] on span "Send" at bounding box center [1374, 676] width 25 height 17
click at [1310, 608] on span "Get Conversation Link" at bounding box center [1301, 603] width 113 height 17
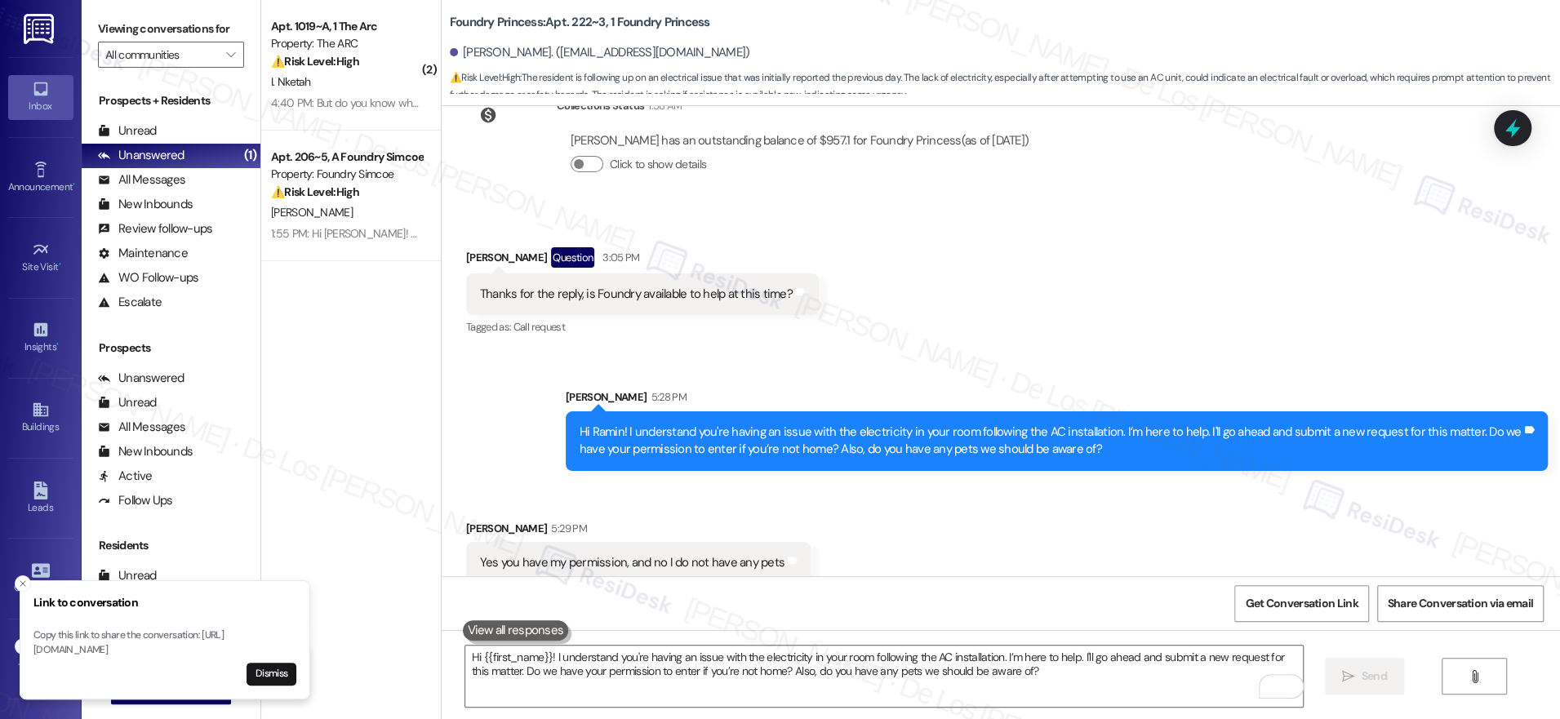
scroll to position [5478, 0]
click at [1517, 126] on icon at bounding box center [1513, 128] width 28 height 28
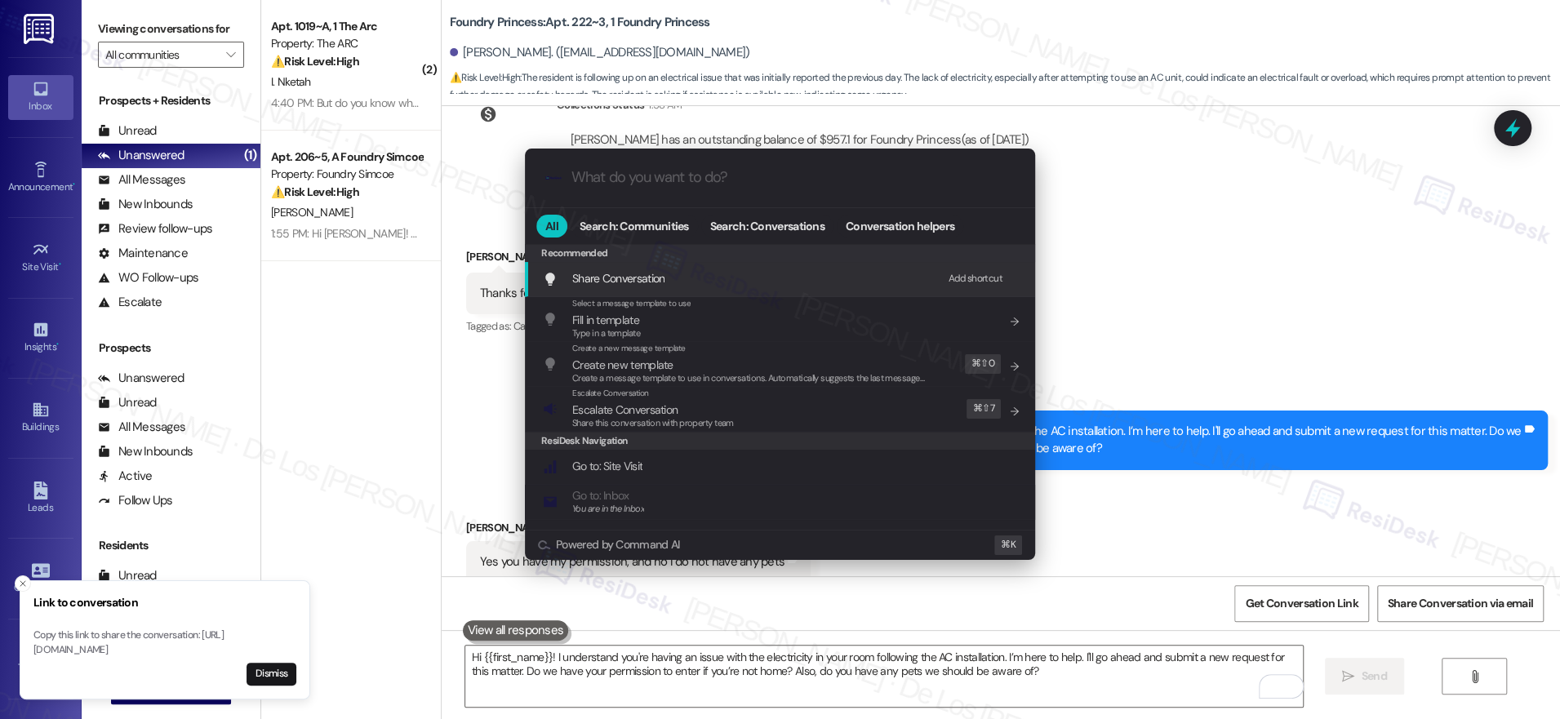
type input "s"
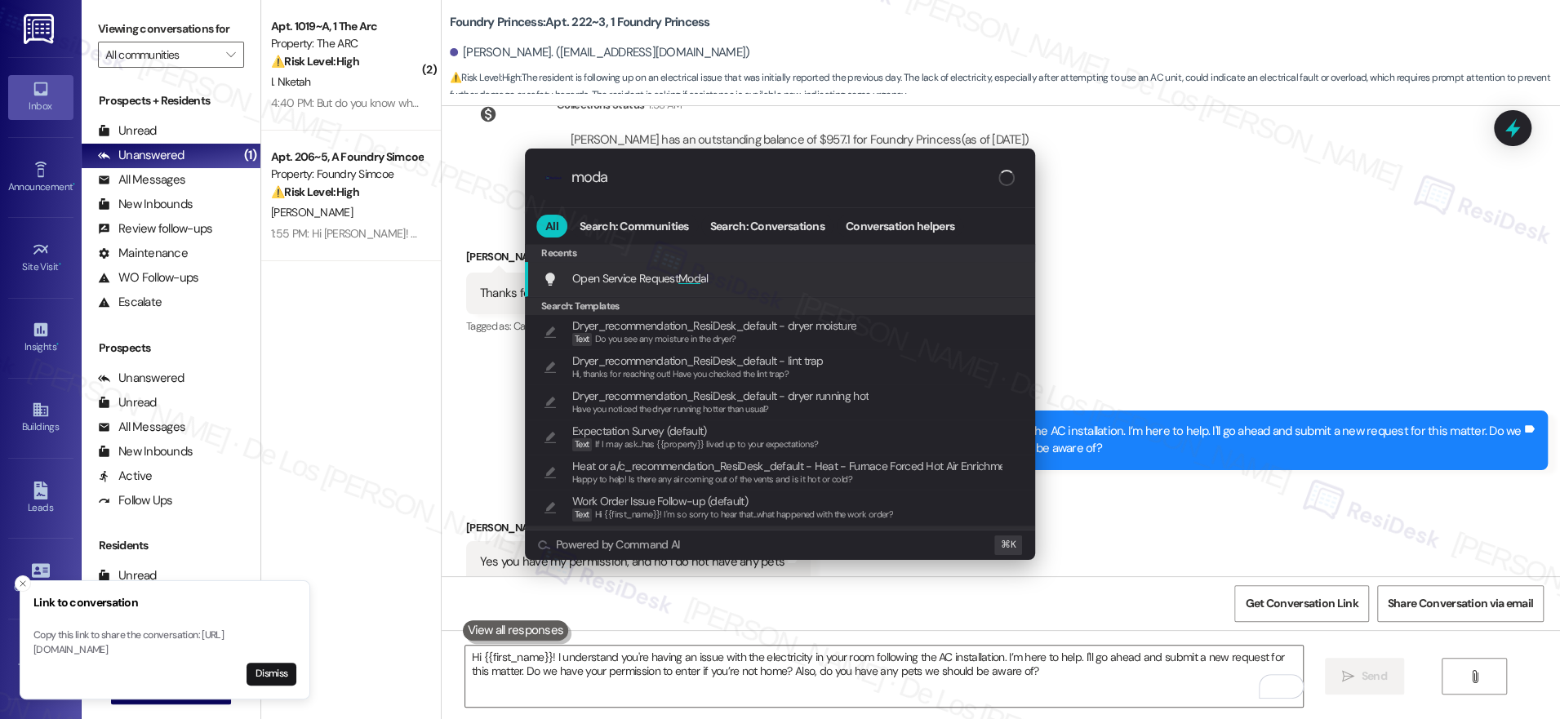
type input "modal"
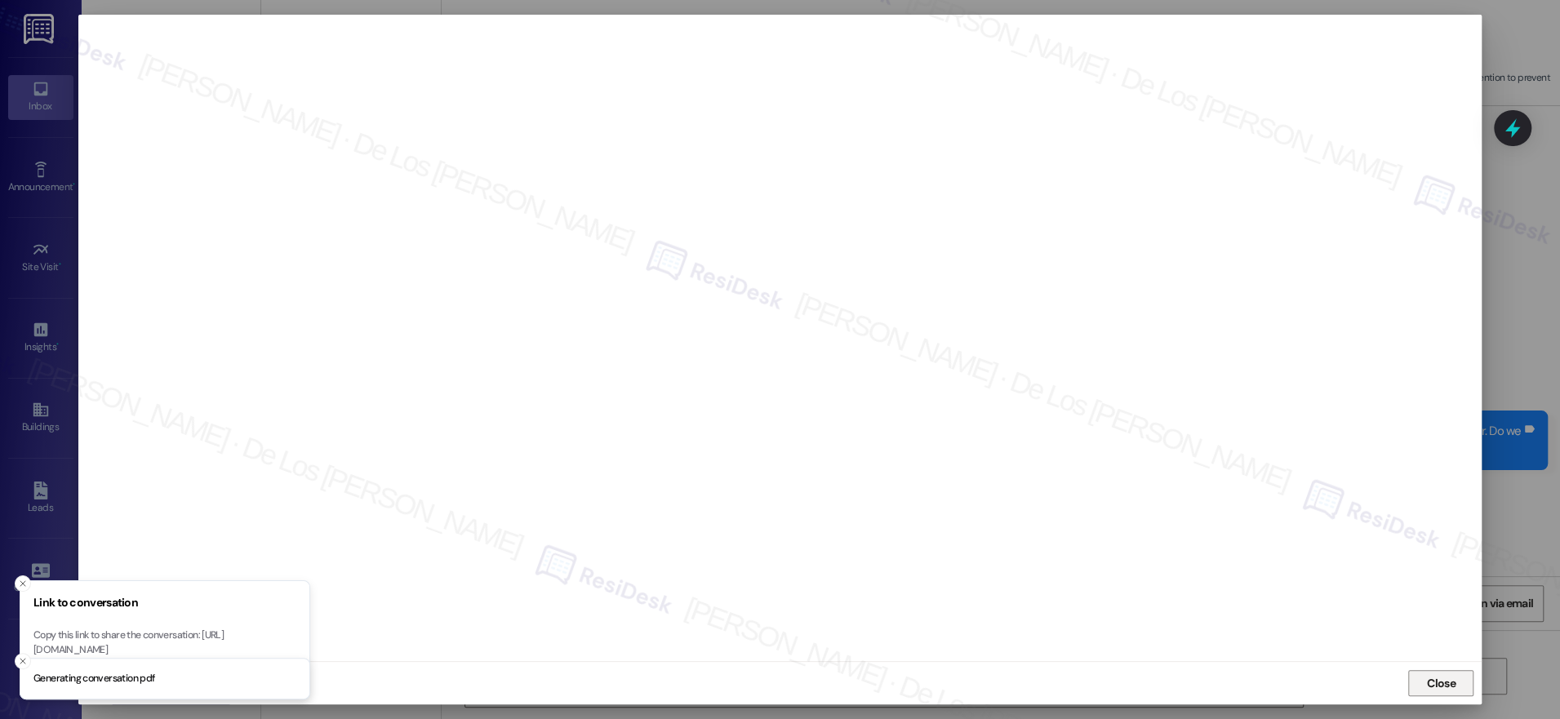
click at [1428, 672] on span "Close" at bounding box center [1441, 683] width 35 height 24
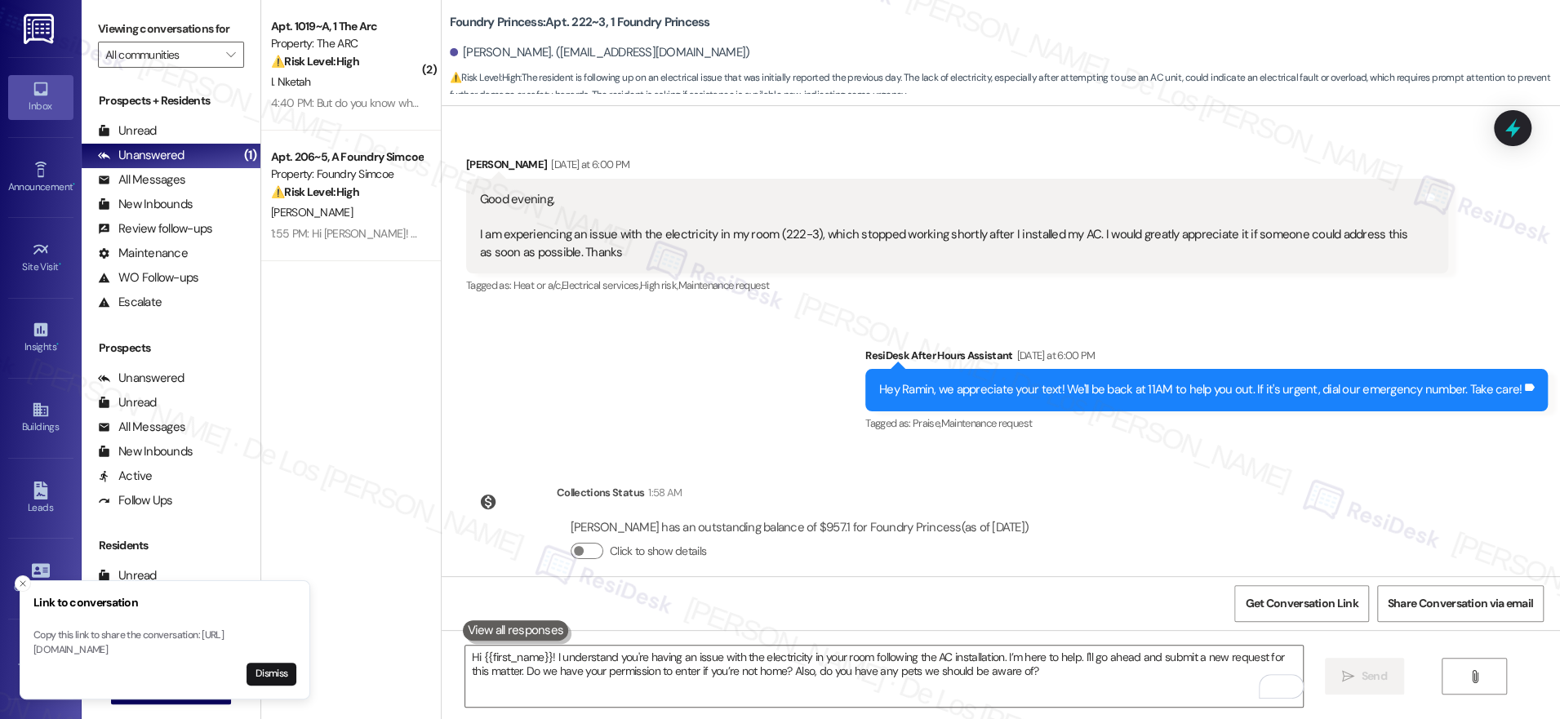
scroll to position [5081, 0]
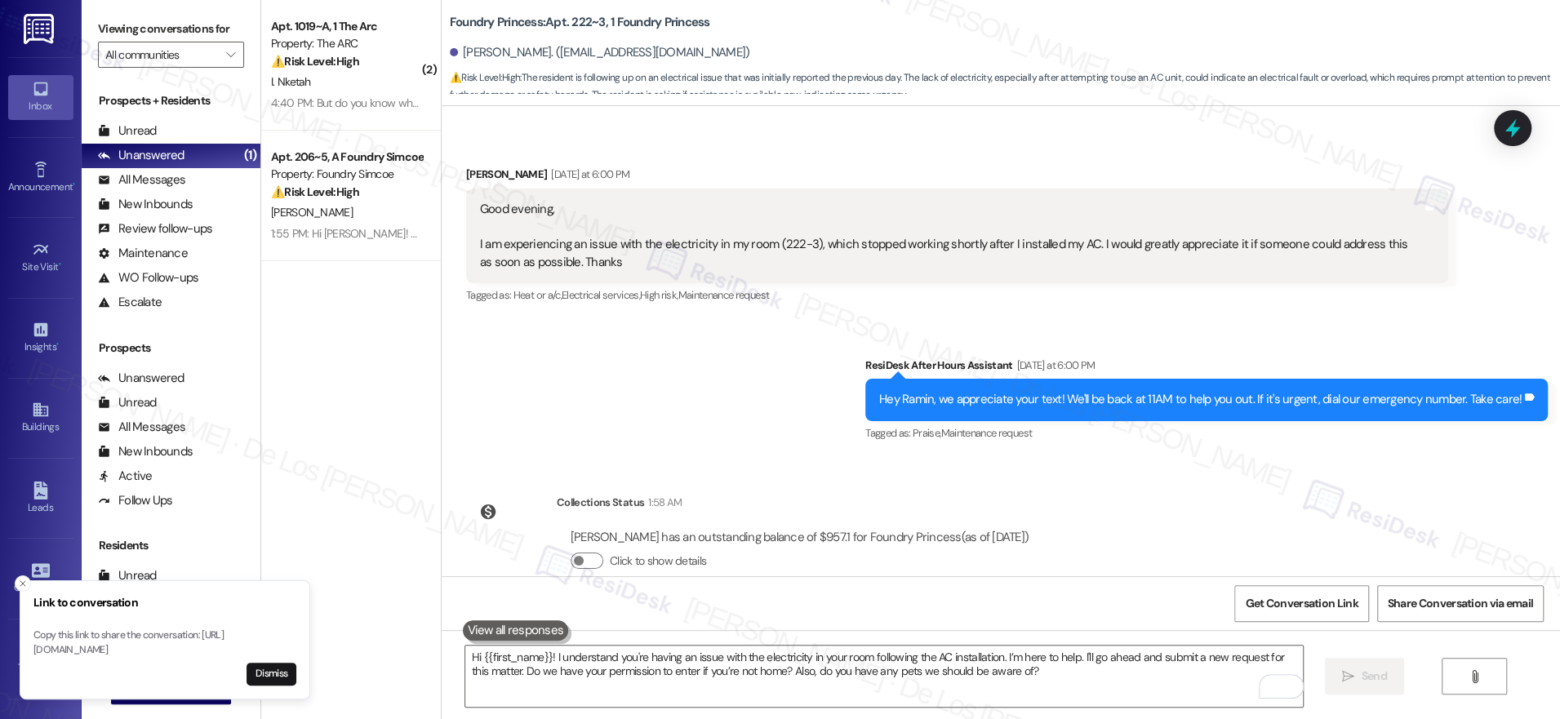
click at [736, 226] on div "Good evening, I am experiencing an issue with the electricity in my room (222-3…" at bounding box center [951, 236] width 942 height 70
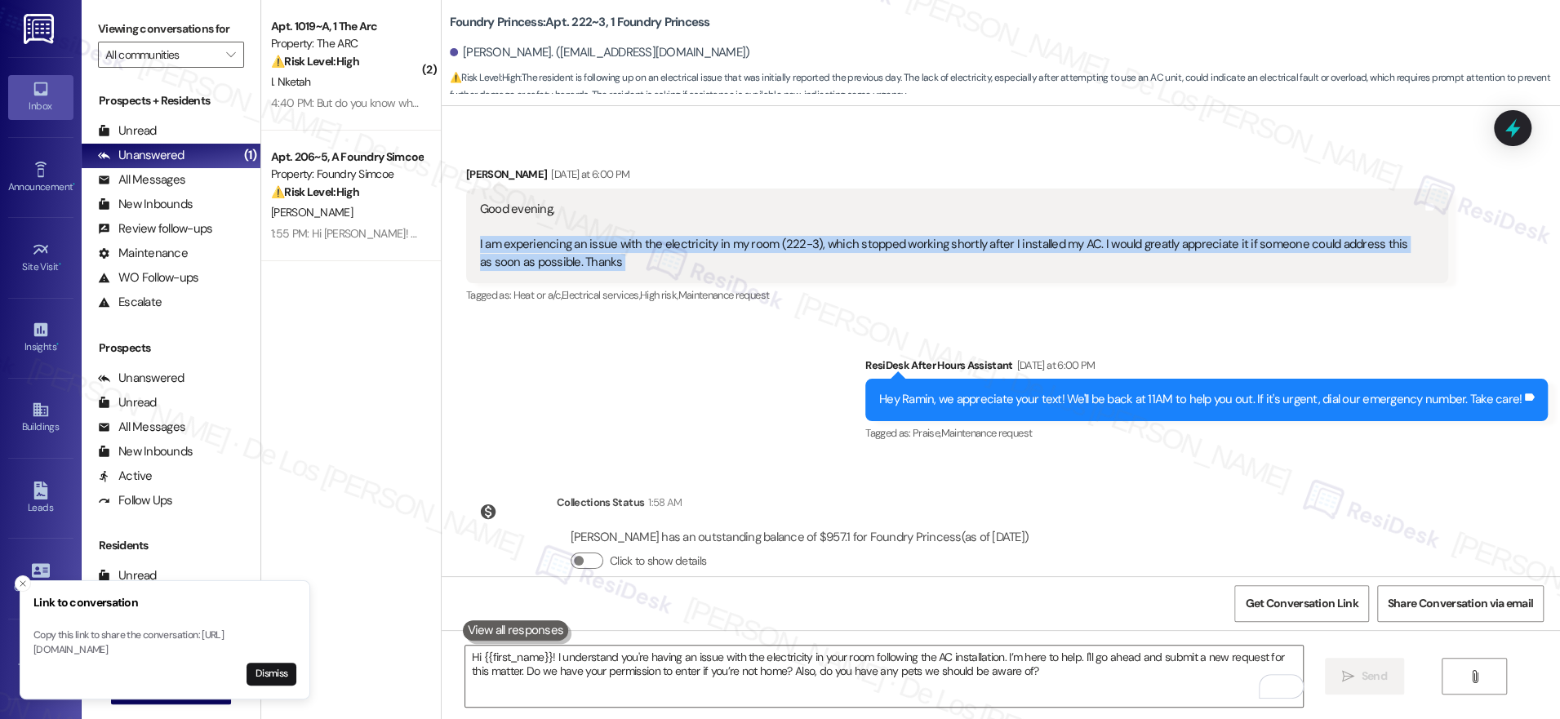
click at [736, 226] on div "Good evening, I am experiencing an issue with the electricity in my room (222-3…" at bounding box center [951, 236] width 942 height 70
copy div "I am experiencing an issue with the electricity in my room (222-3), which stopp…"
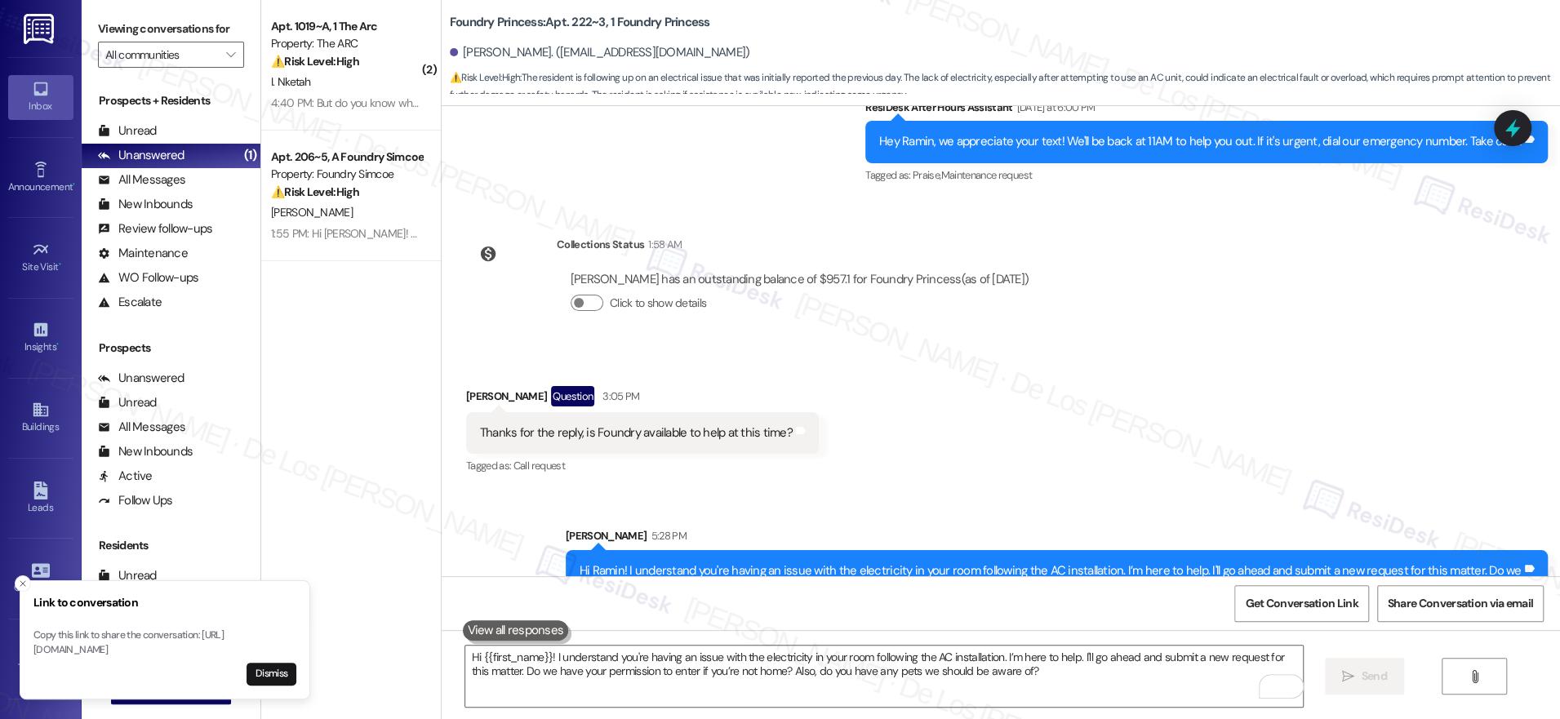
scroll to position [5478, 0]
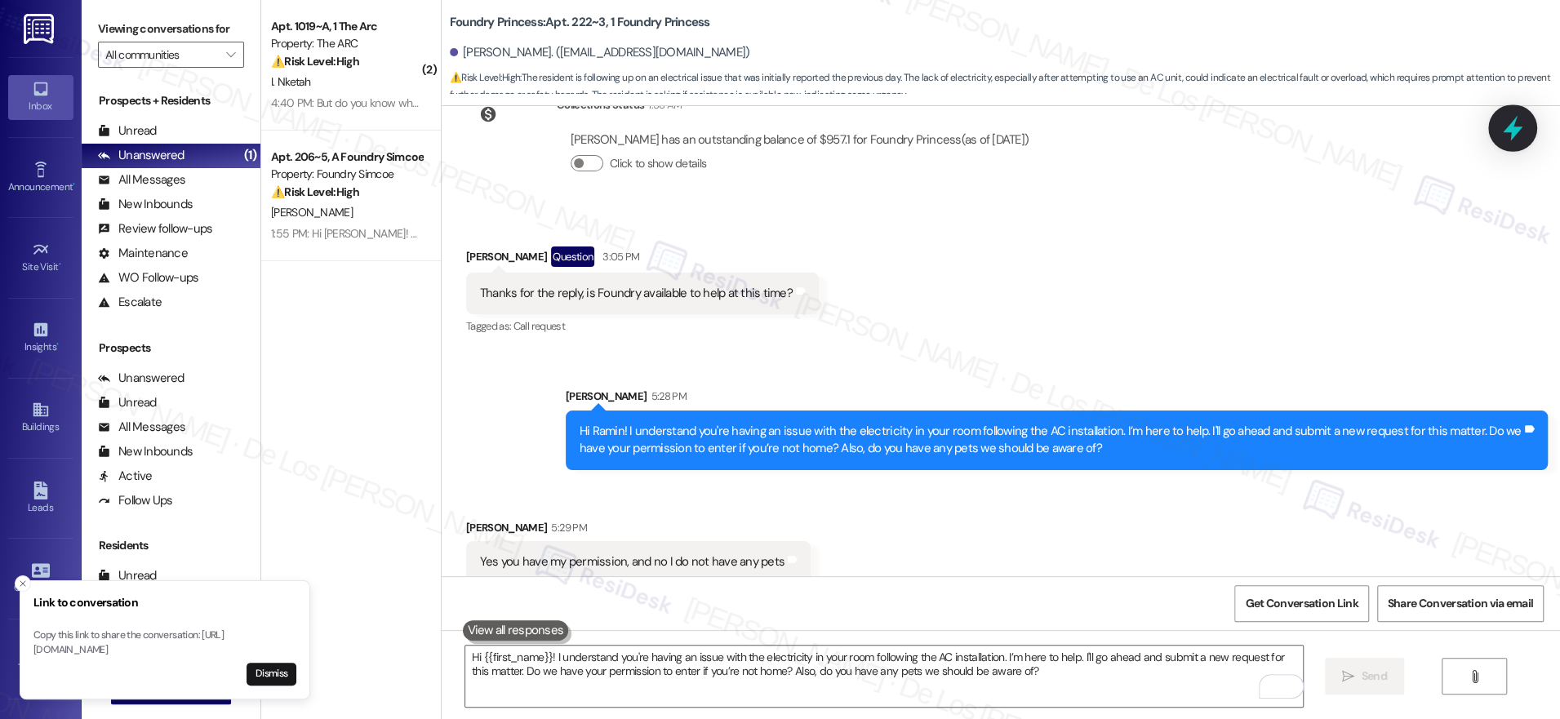
click at [1507, 134] on icon at bounding box center [1513, 128] width 28 height 28
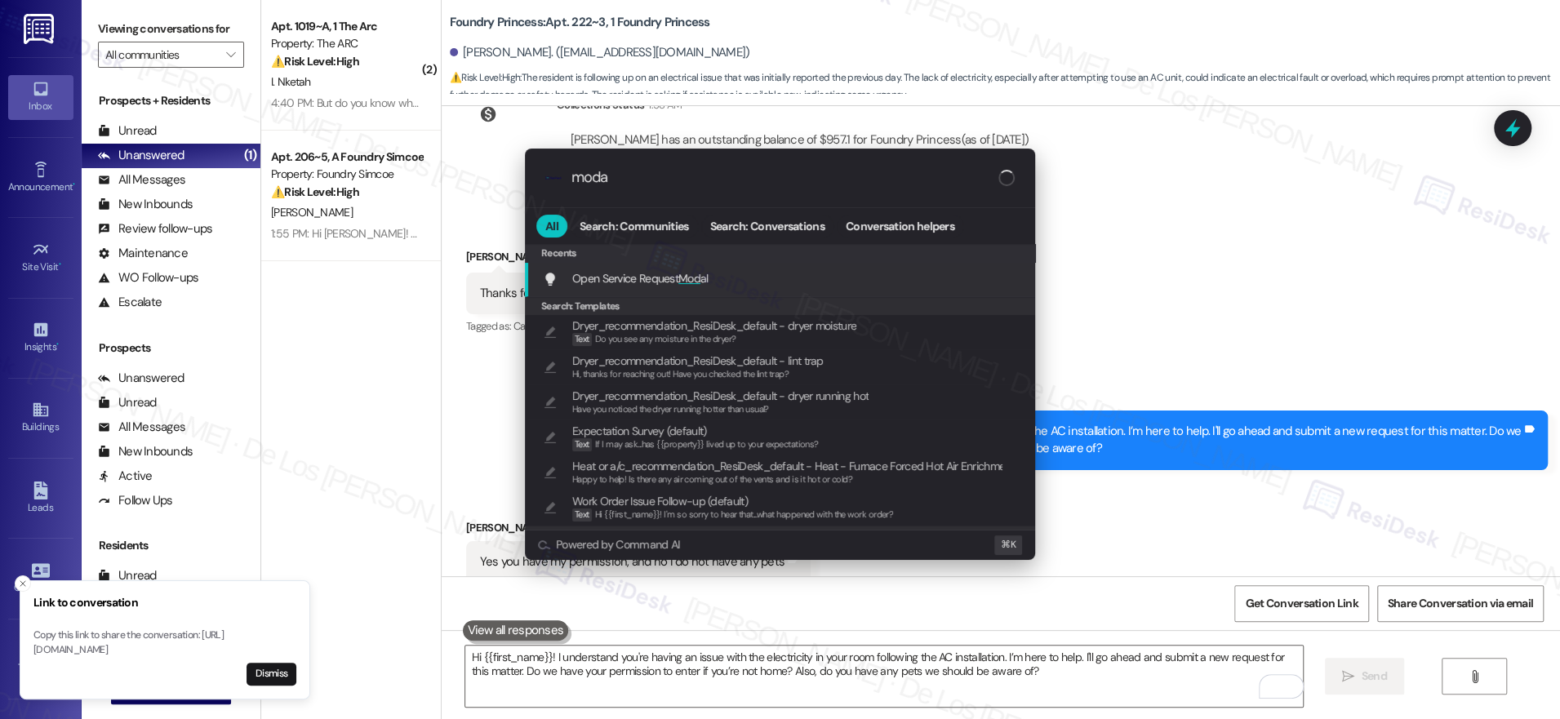
type input "modal"
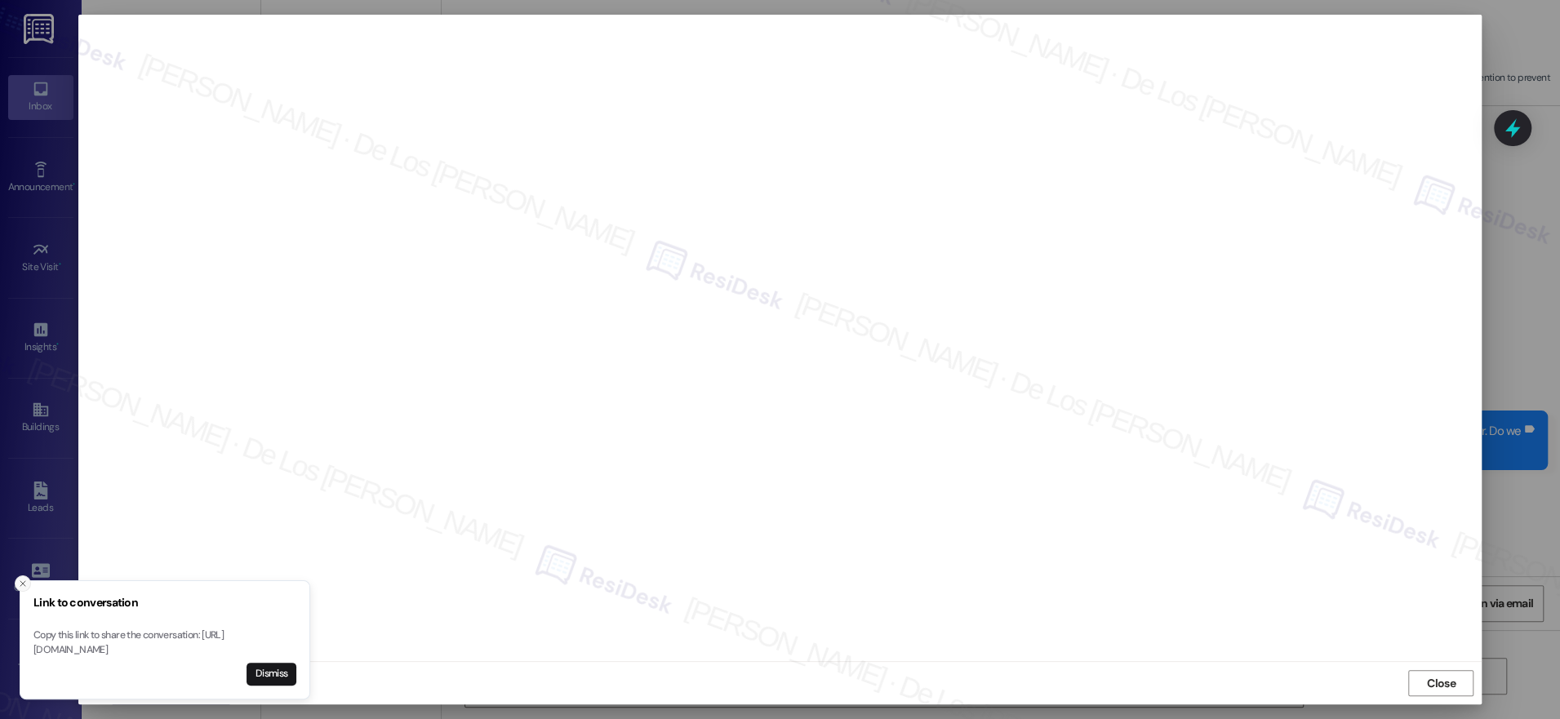
click at [25, 579] on icon "Close toast" at bounding box center [23, 584] width 10 height 10
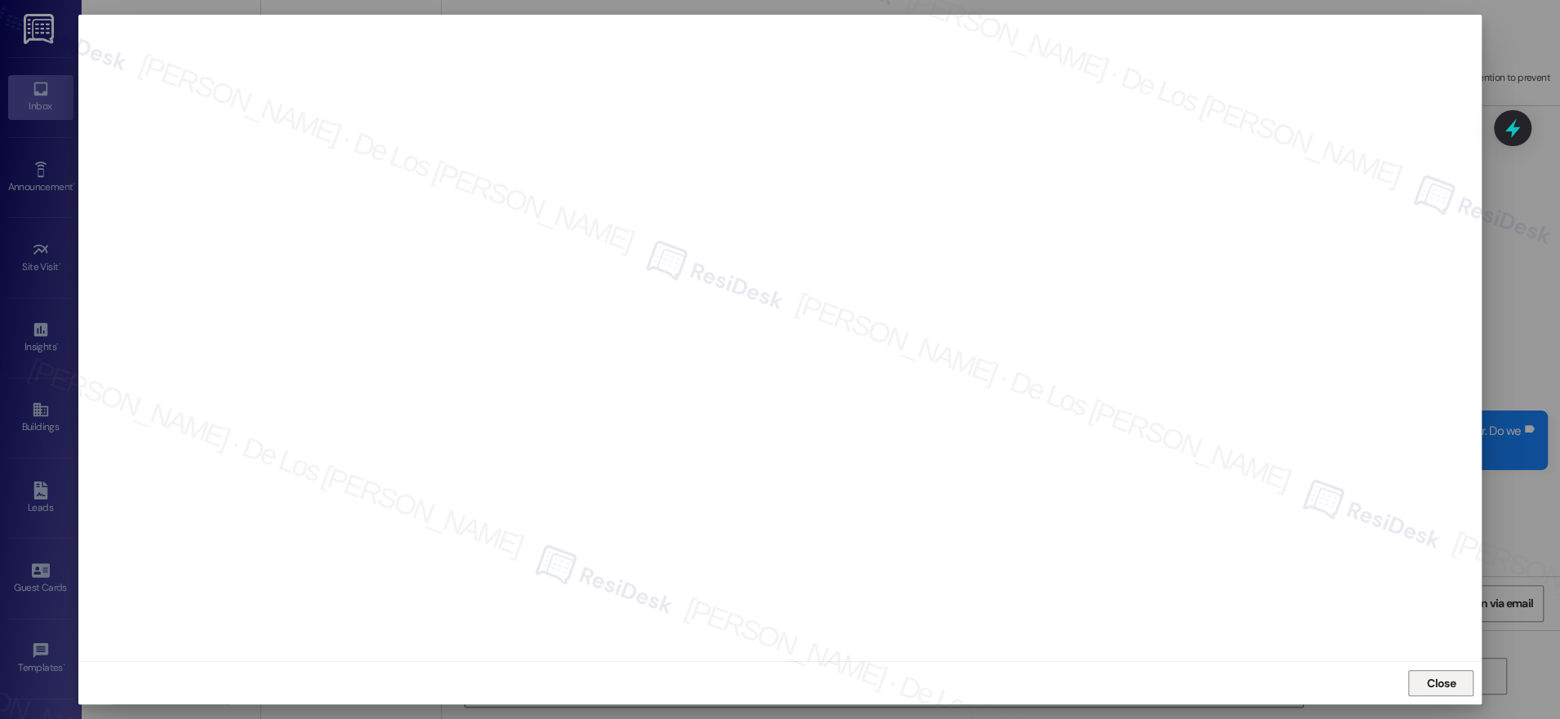
click at [1450, 678] on span "Close" at bounding box center [1441, 683] width 29 height 17
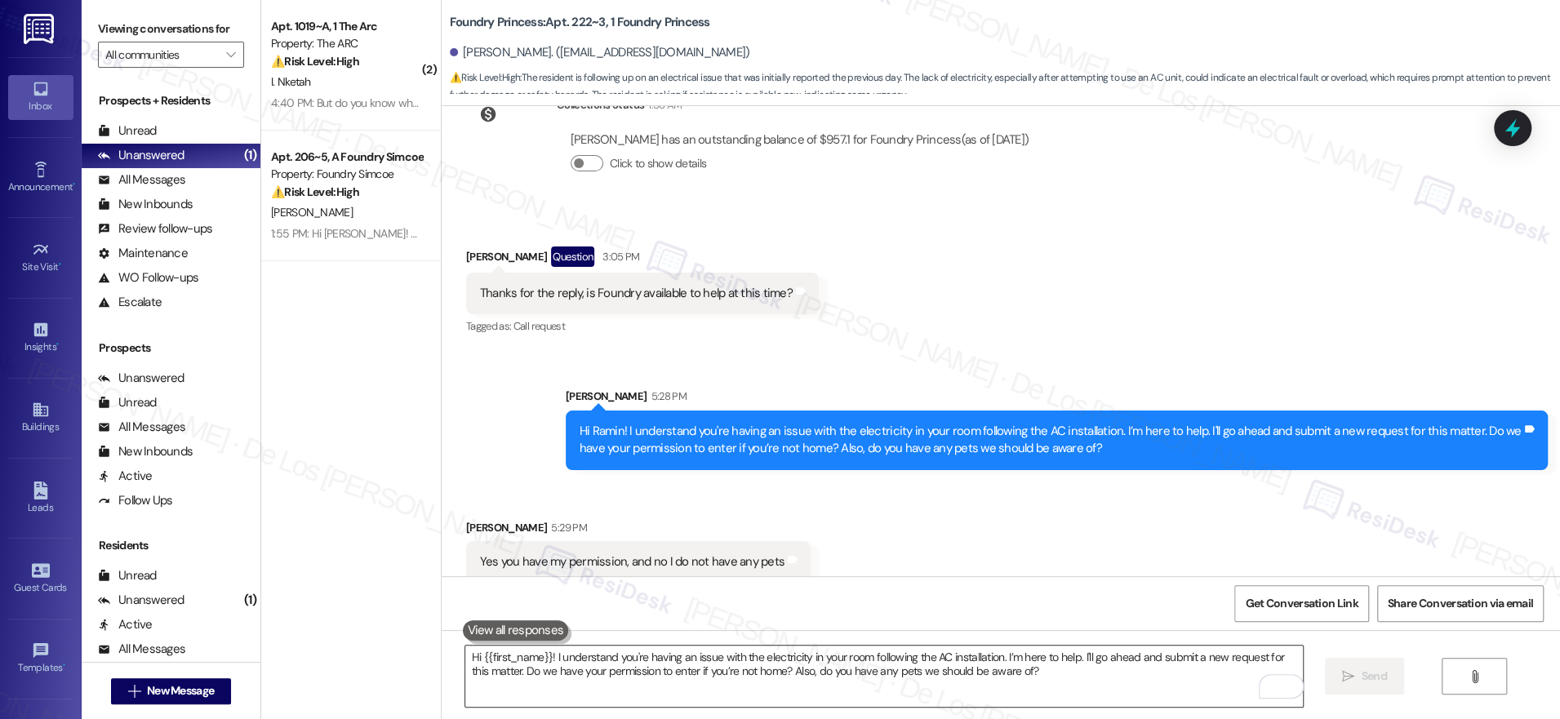
click at [841, 668] on textarea "Hi {{first_name}}! I understand you're having an issue with the electricity in …" at bounding box center [884, 676] width 838 height 61
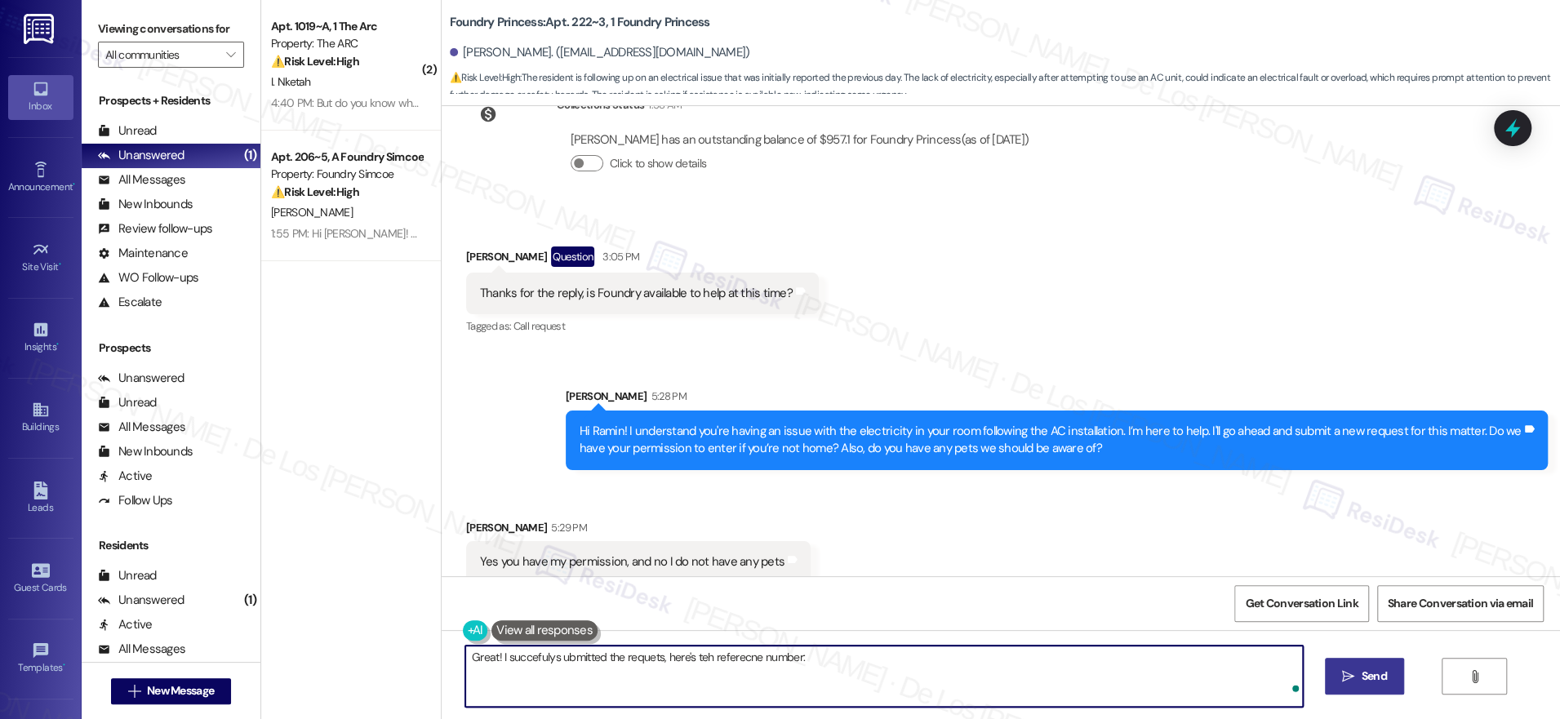
paste textarea "17722783"
paste textarea "’ve successfully submitted the request for you. Here’s the reference number: 17…"
type textarea "Great! I’ve successfully submitted the request for you. Here’s the reference nu…"
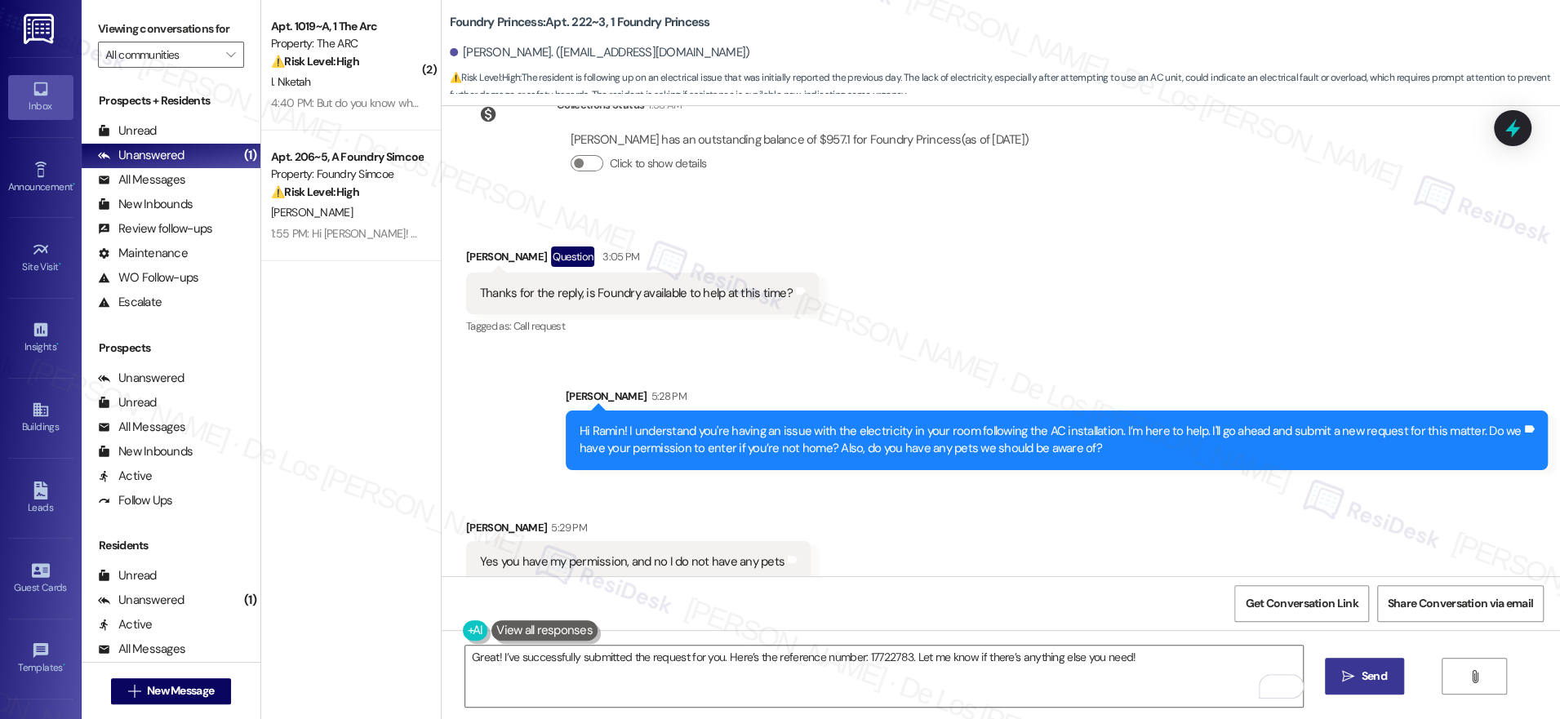
click at [1352, 669] on span " Send" at bounding box center [1364, 676] width 51 height 17
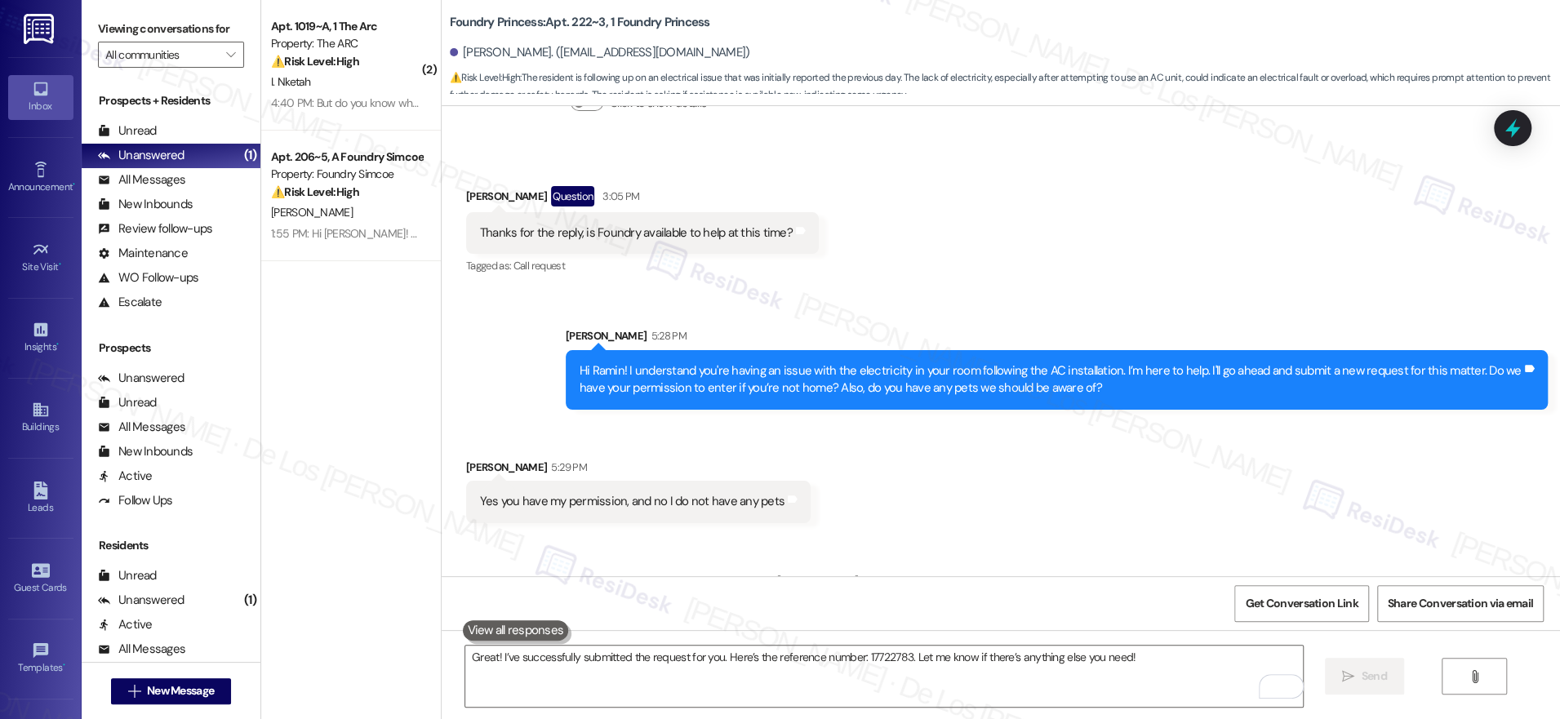
scroll to position [5592, 0]
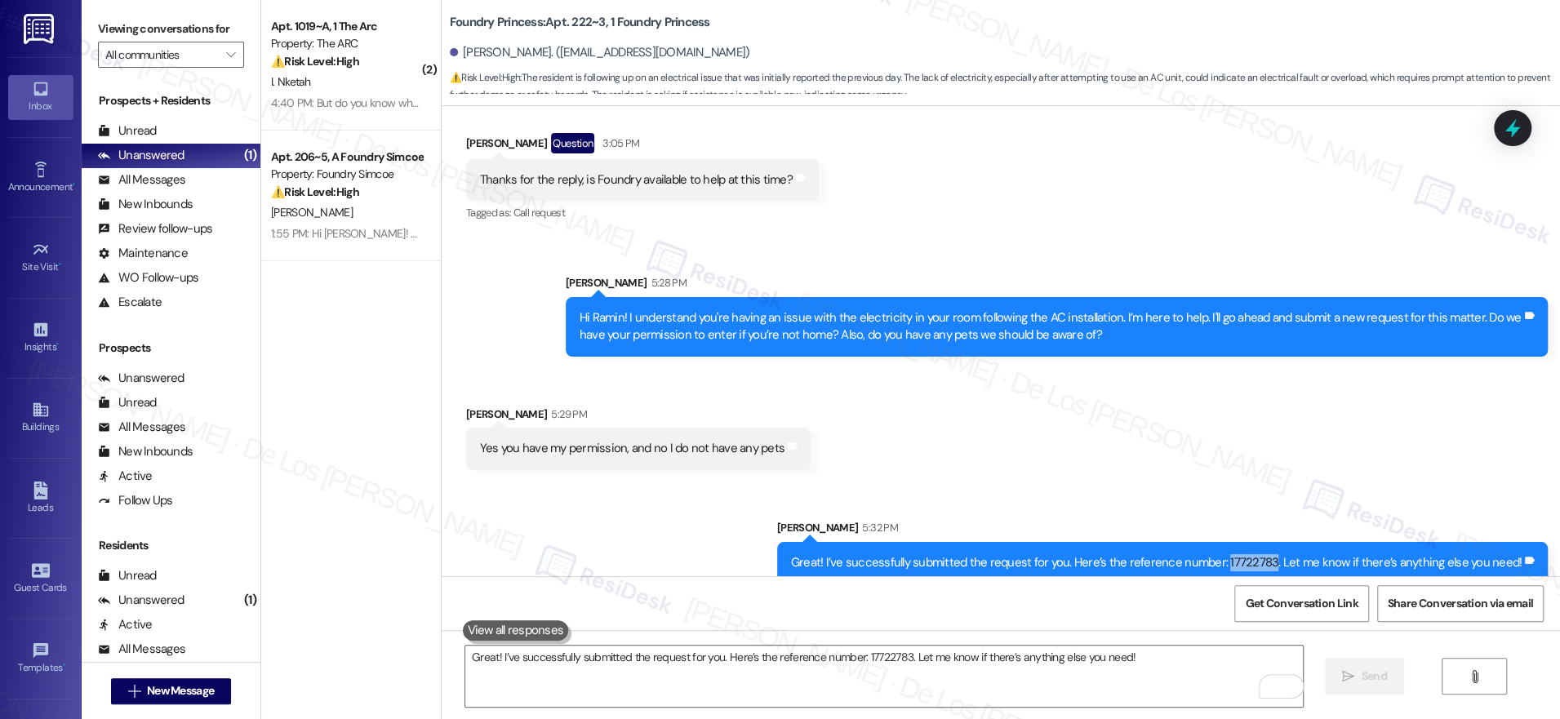
drag, startPoint x: 1279, startPoint y: 536, endPoint x: 1220, endPoint y: 495, distance: 72.7
click at [1231, 554] on div "Great! I’ve successfully submitted the request for you. Here’s the reference nu…" at bounding box center [1156, 562] width 731 height 17
copy div "17722783"
click at [1183, 441] on div "Received via SMS Ramin Imran 5:29 PM Yes you have my permission, and no I do no…" at bounding box center [1001, 425] width 1118 height 113
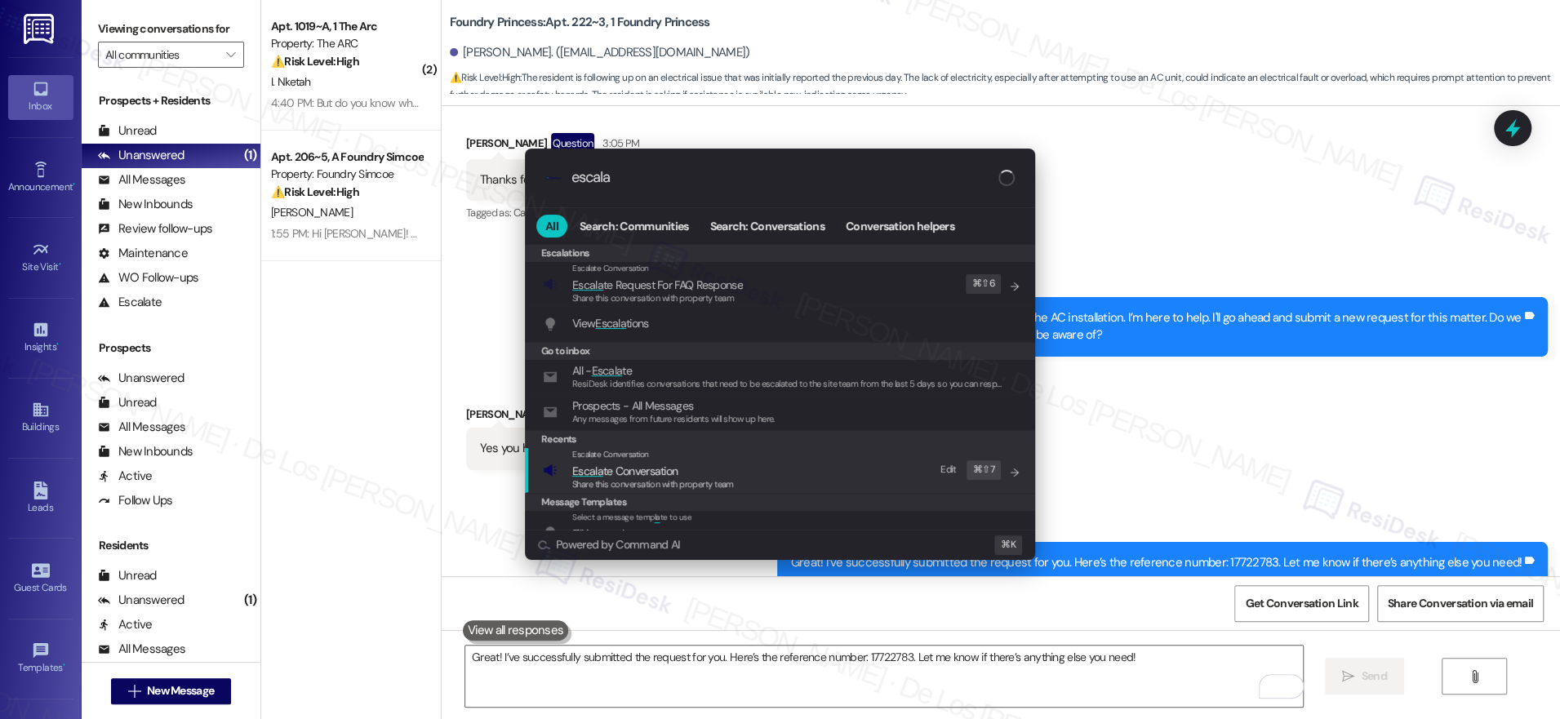
type input "escala"
click at [851, 464] on div "Escalate Conversation Escala te Conversation Share this conversation with prope…" at bounding box center [782, 470] width 478 height 44
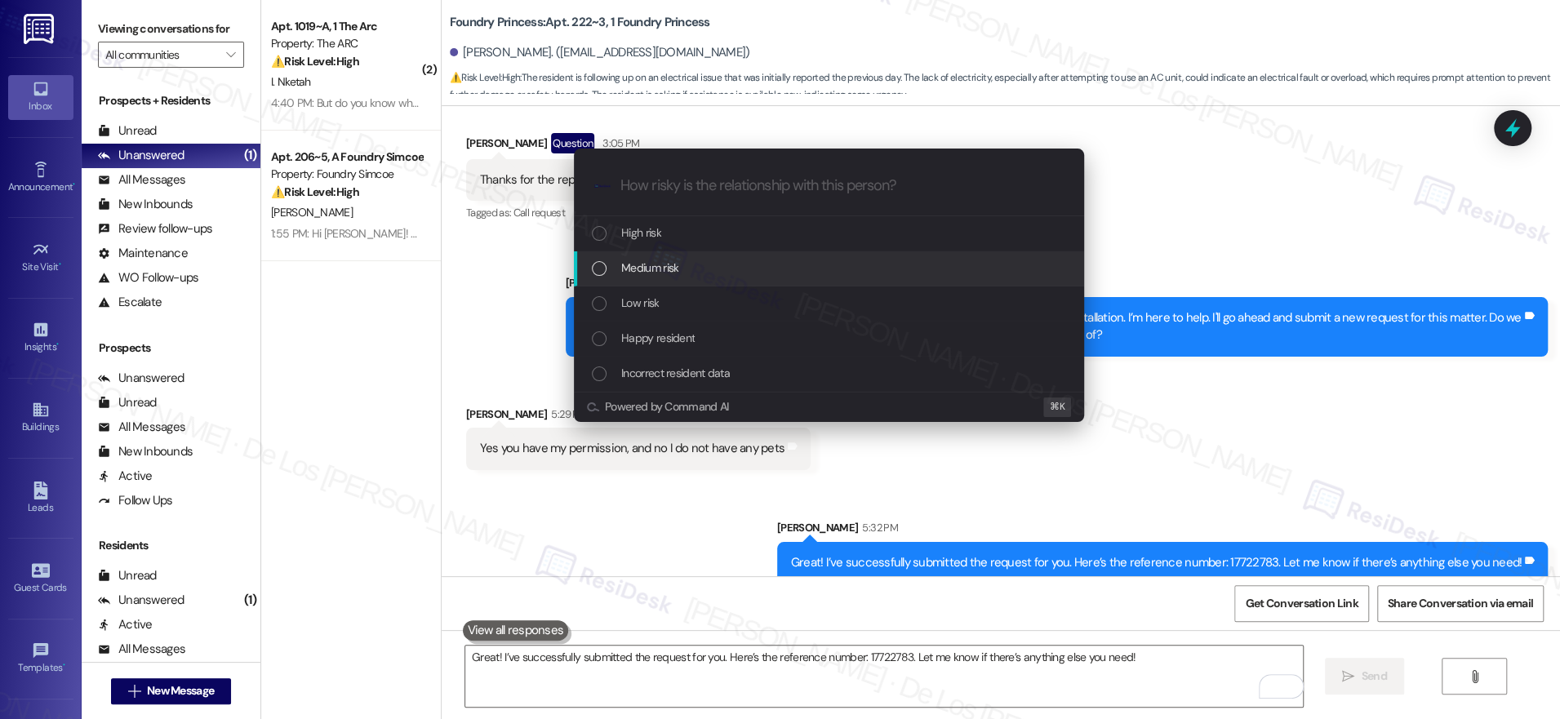
click at [754, 260] on div "Medium risk" at bounding box center [831, 268] width 478 height 18
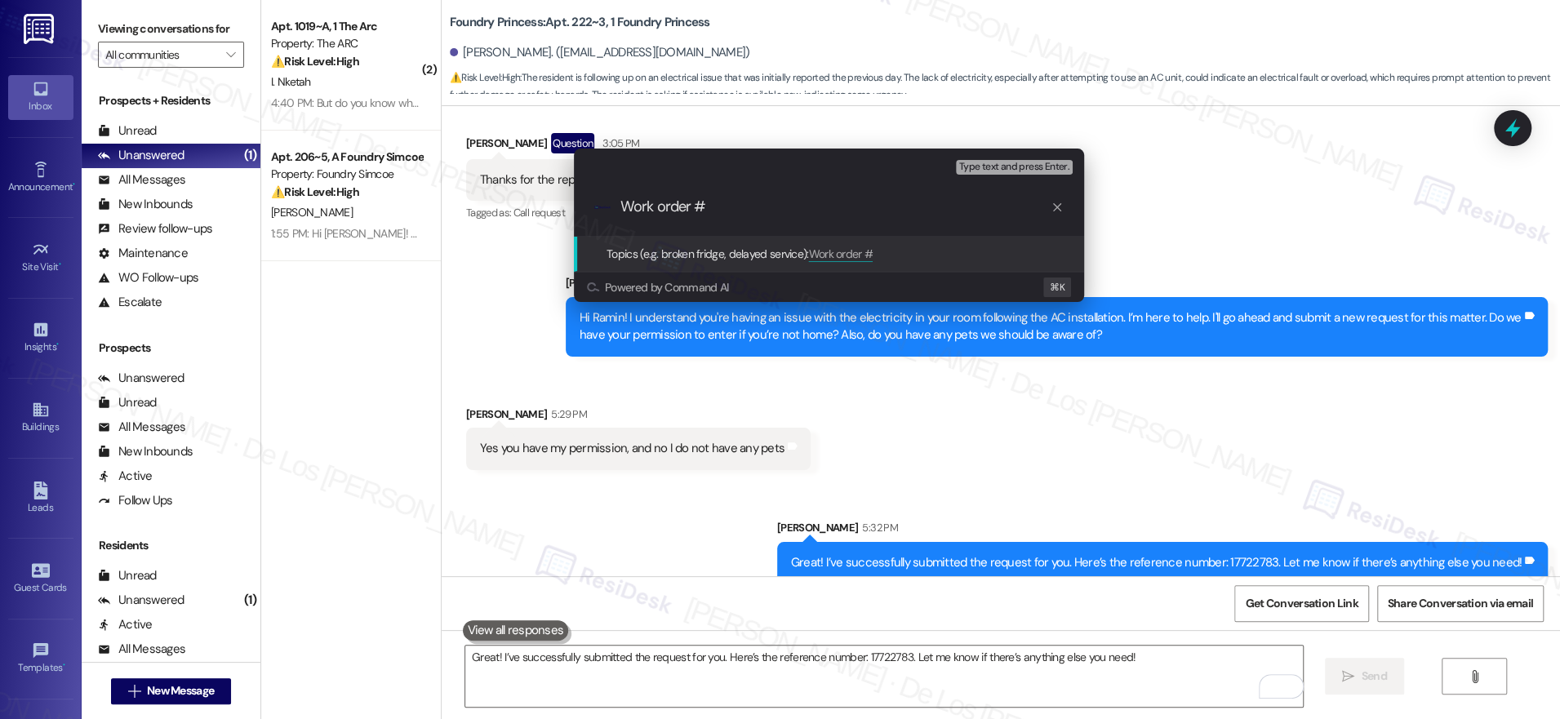
paste input "17722783"
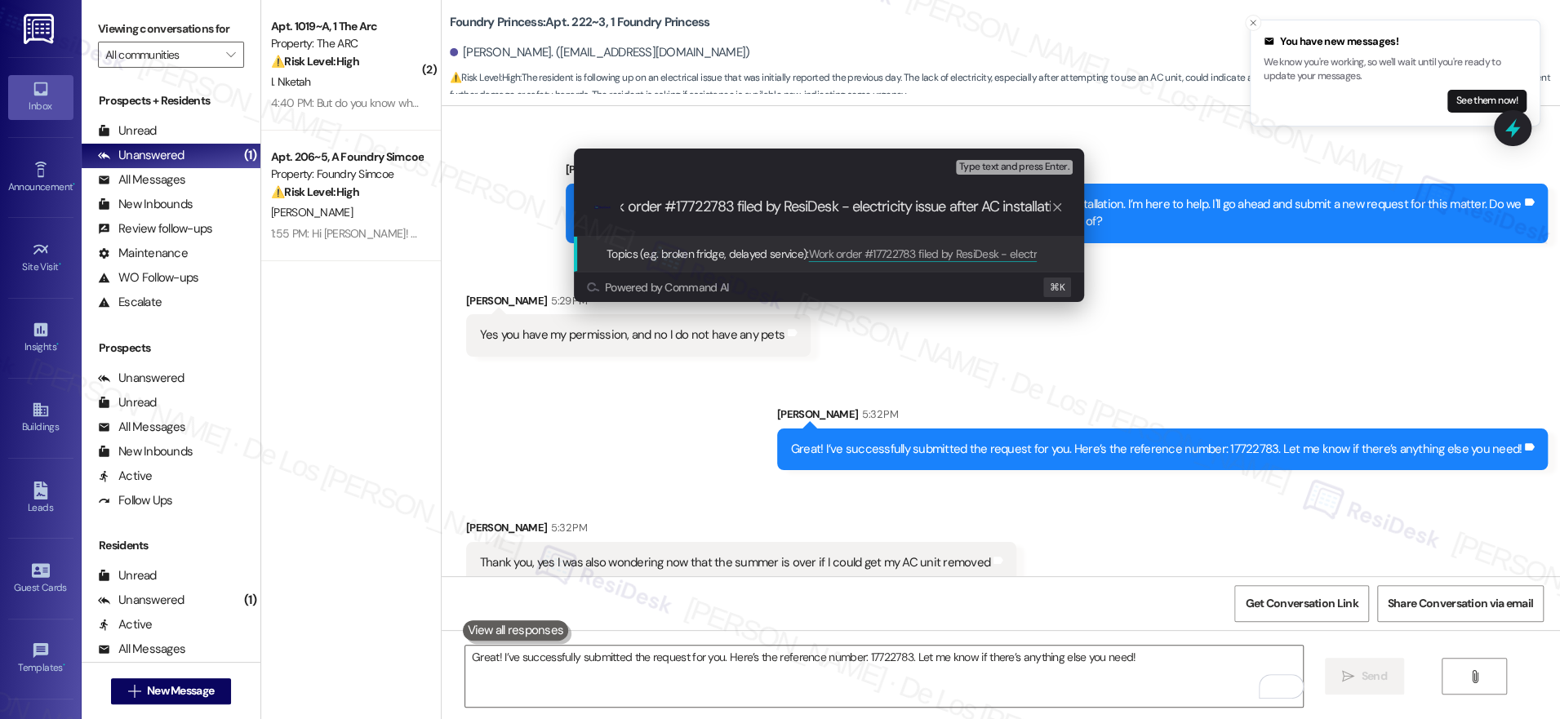
scroll to position [0, 33]
type input "Work order #17722783 filed by ResiDesk - electricity issue after AC installation"
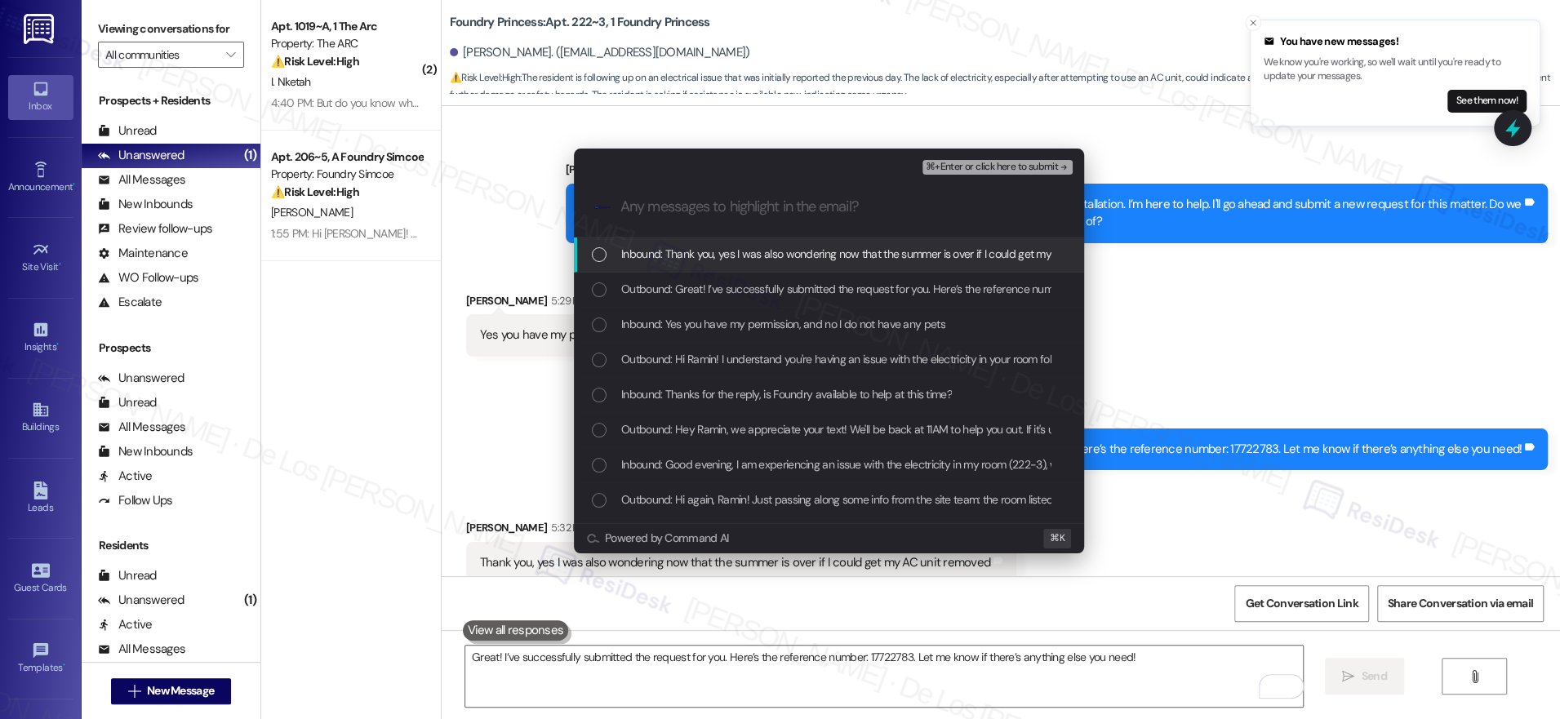
scroll to position [0, 0]
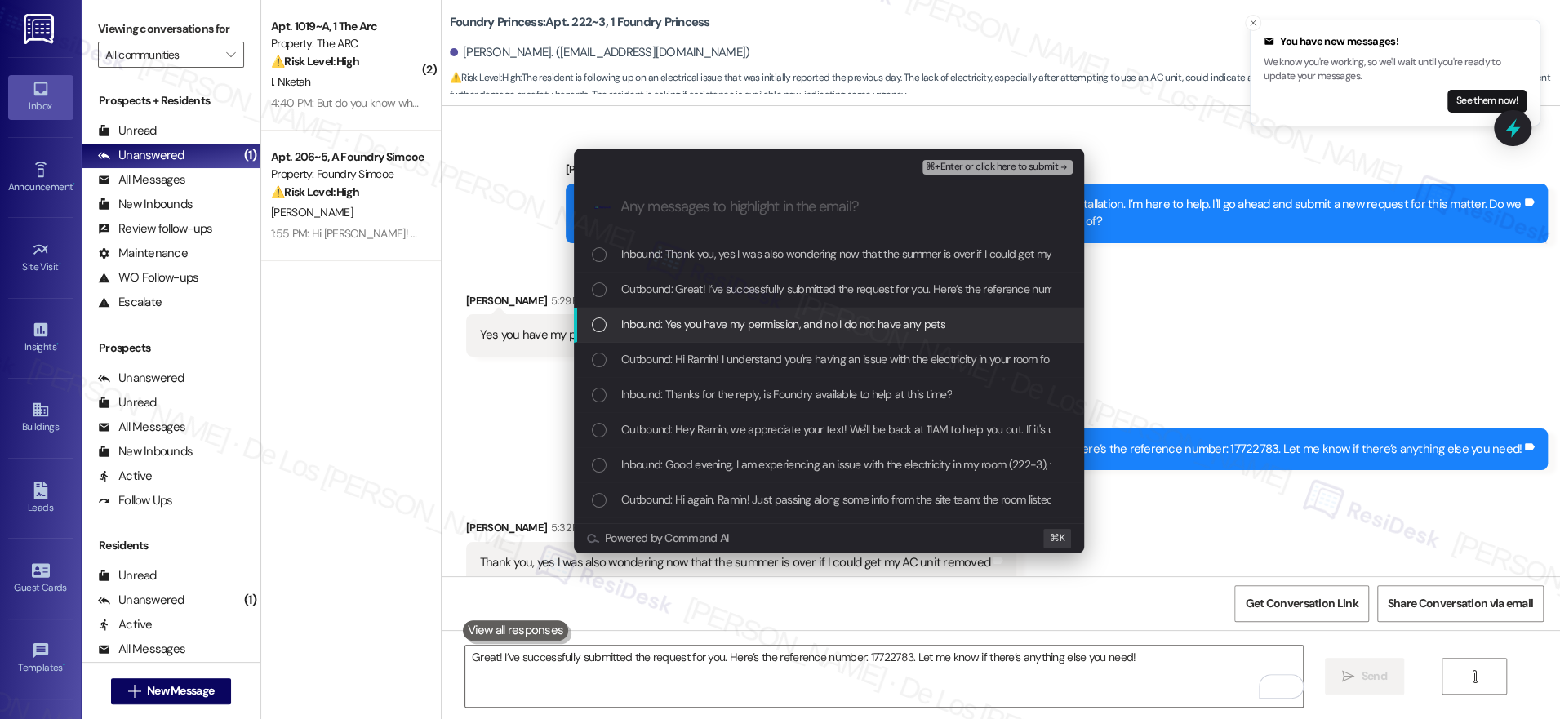
click at [682, 325] on span "Inbound: Yes you have my permission, and no I do not have any pets" at bounding box center [783, 324] width 324 height 18
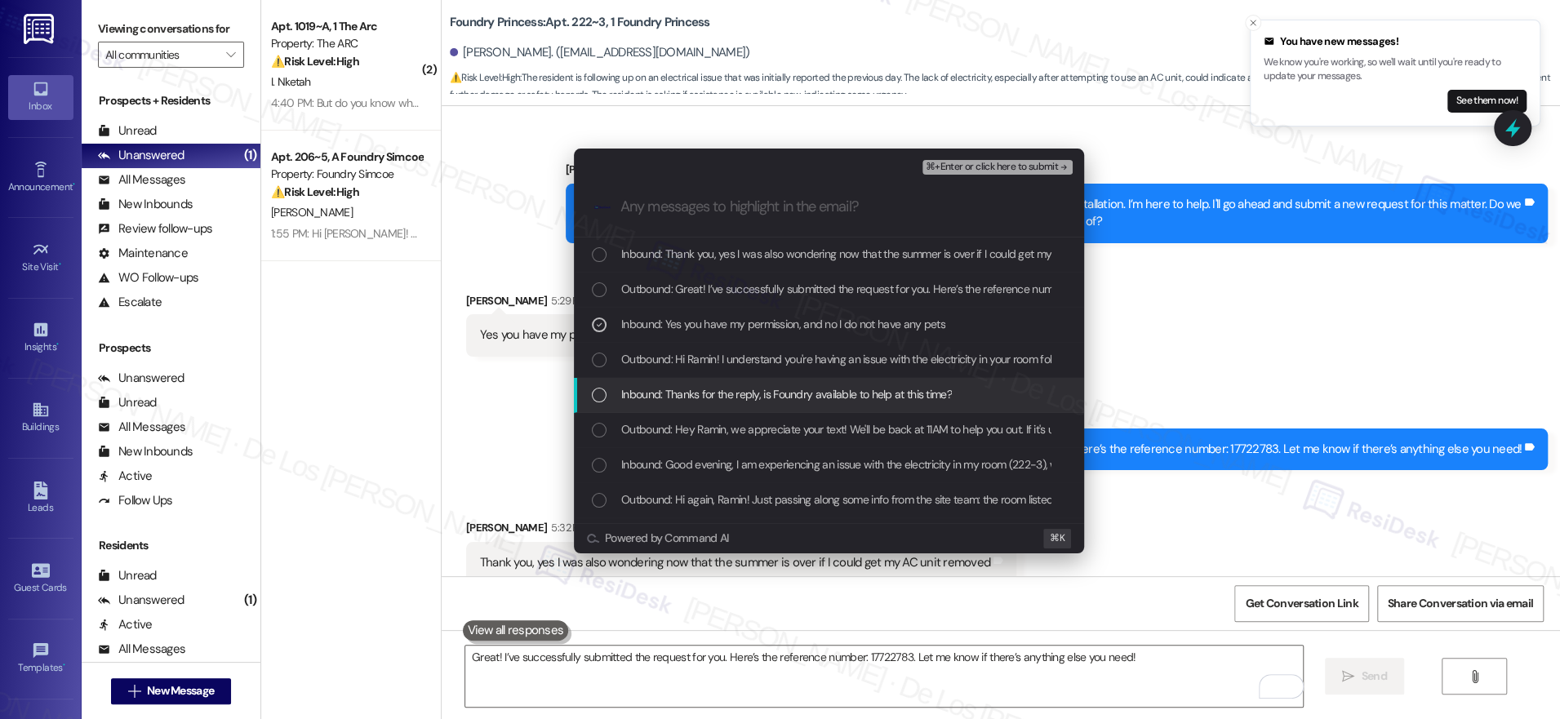
click at [668, 390] on span "Inbound: Thanks for the reply, is Foundry available to help at this time?" at bounding box center [786, 394] width 331 height 18
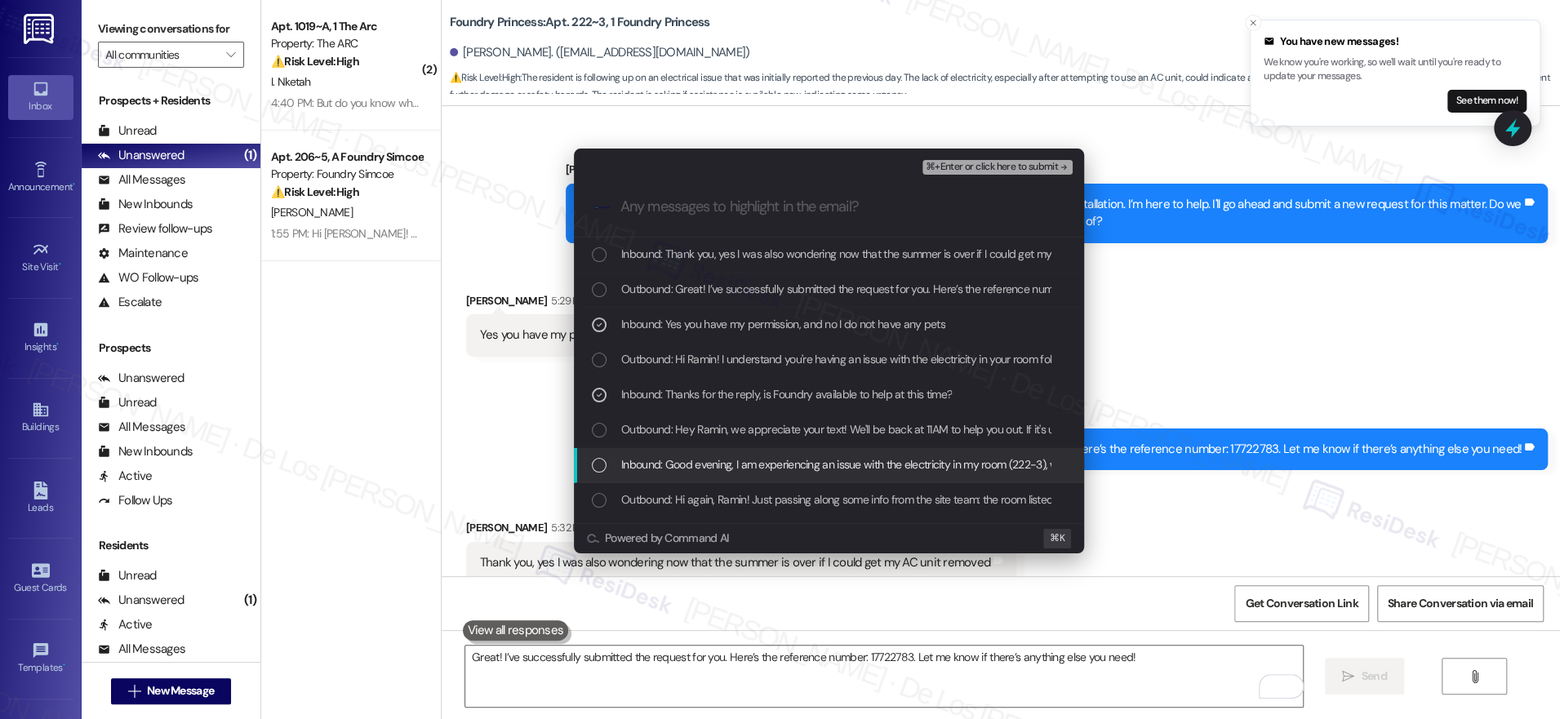
click at [699, 467] on span "Inbound: Good evening, I am experiencing an issue with the electricity in my ro…" at bounding box center [1169, 464] width 1096 height 18
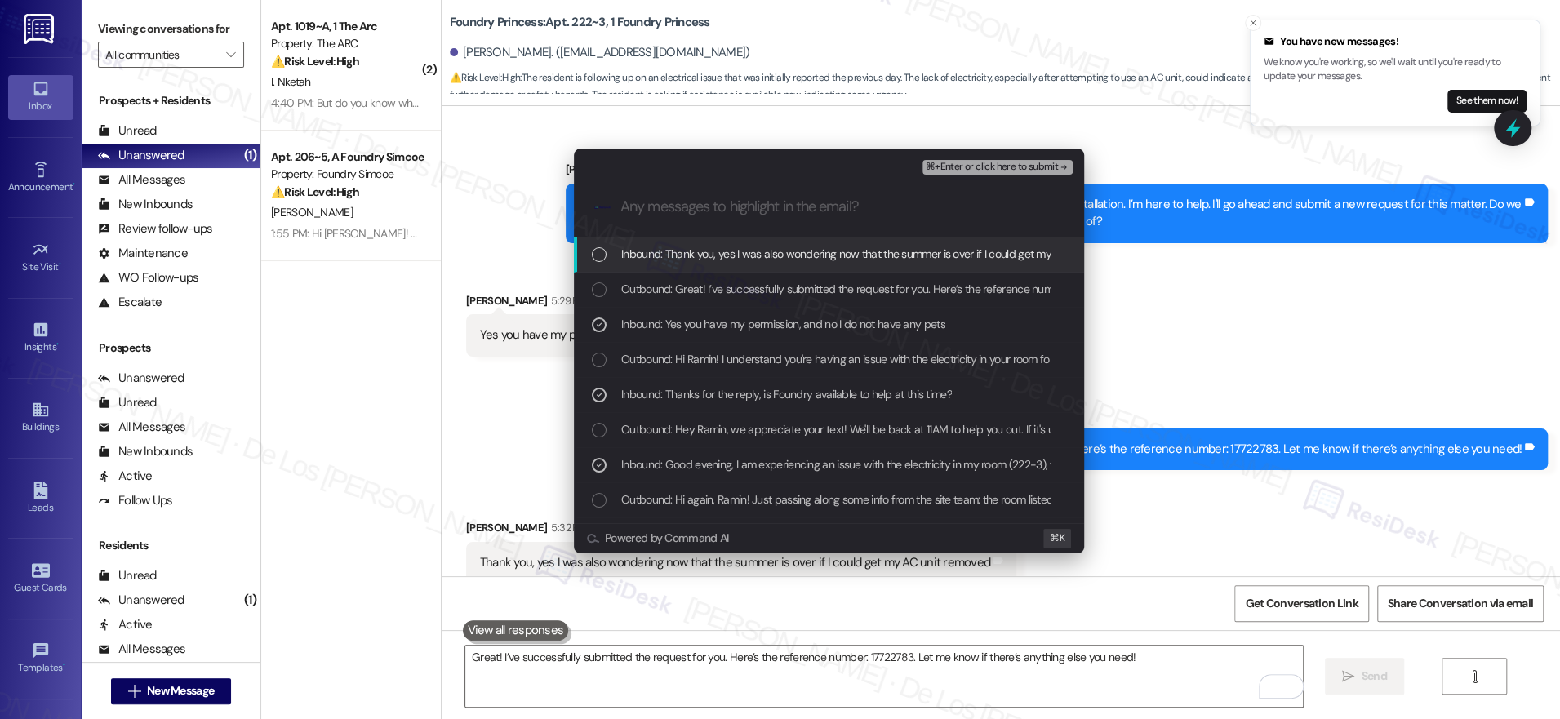
click at [1038, 164] on span "⌘+Enter or click here to submit" at bounding box center [992, 167] width 132 height 11
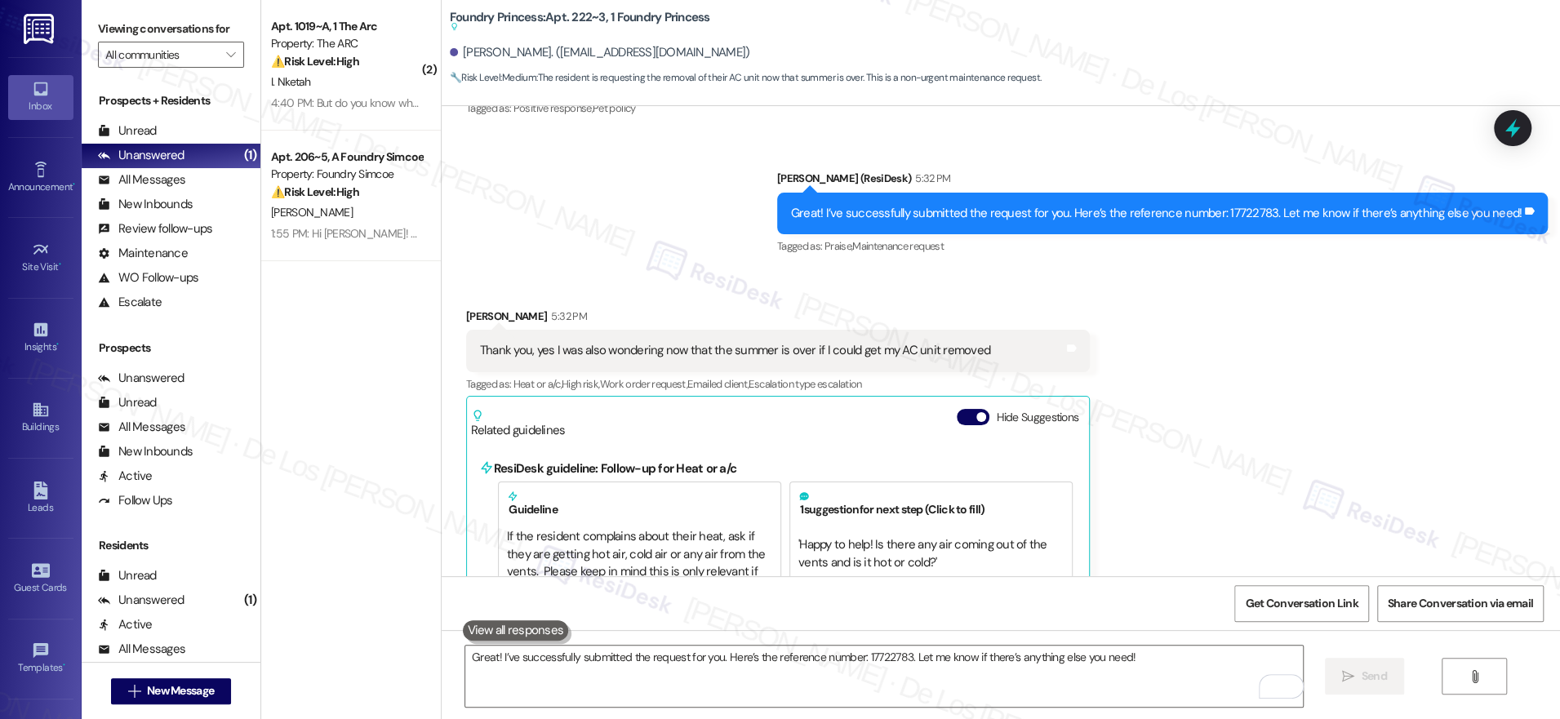
scroll to position [6041, 0]
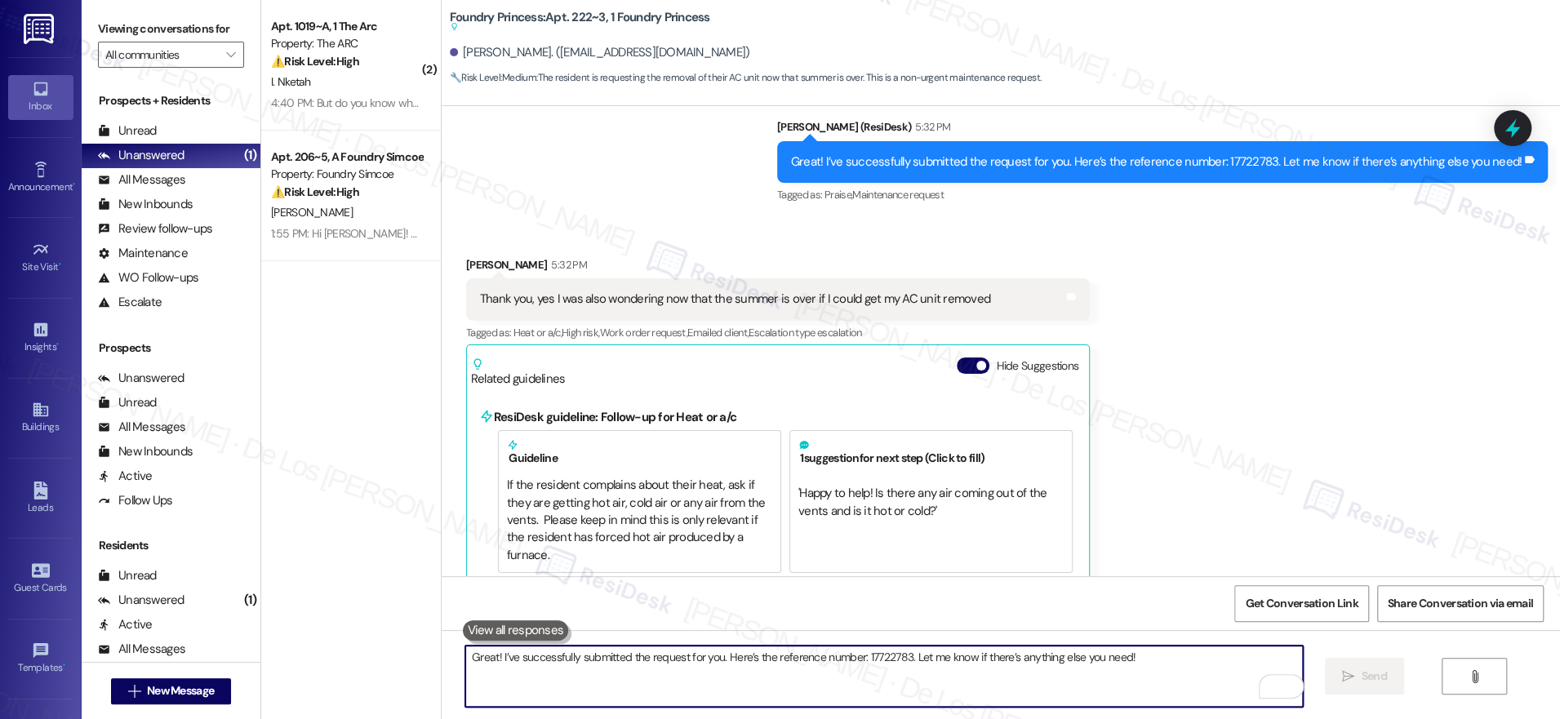
click at [811, 660] on textarea "Great! I’ve successfully submitted the request for you. Here’s the reference nu…" at bounding box center [884, 676] width 838 height 61
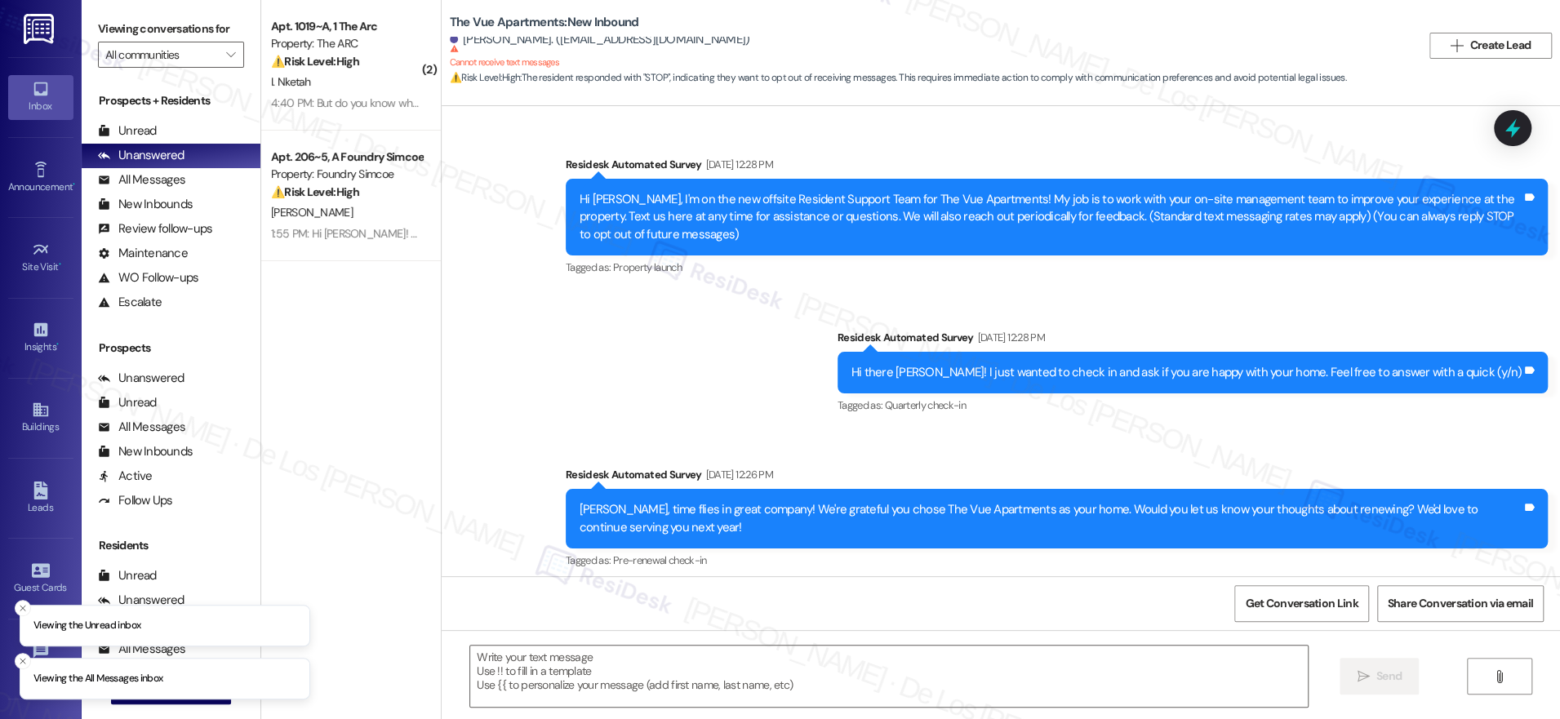
scroll to position [1923, 0]
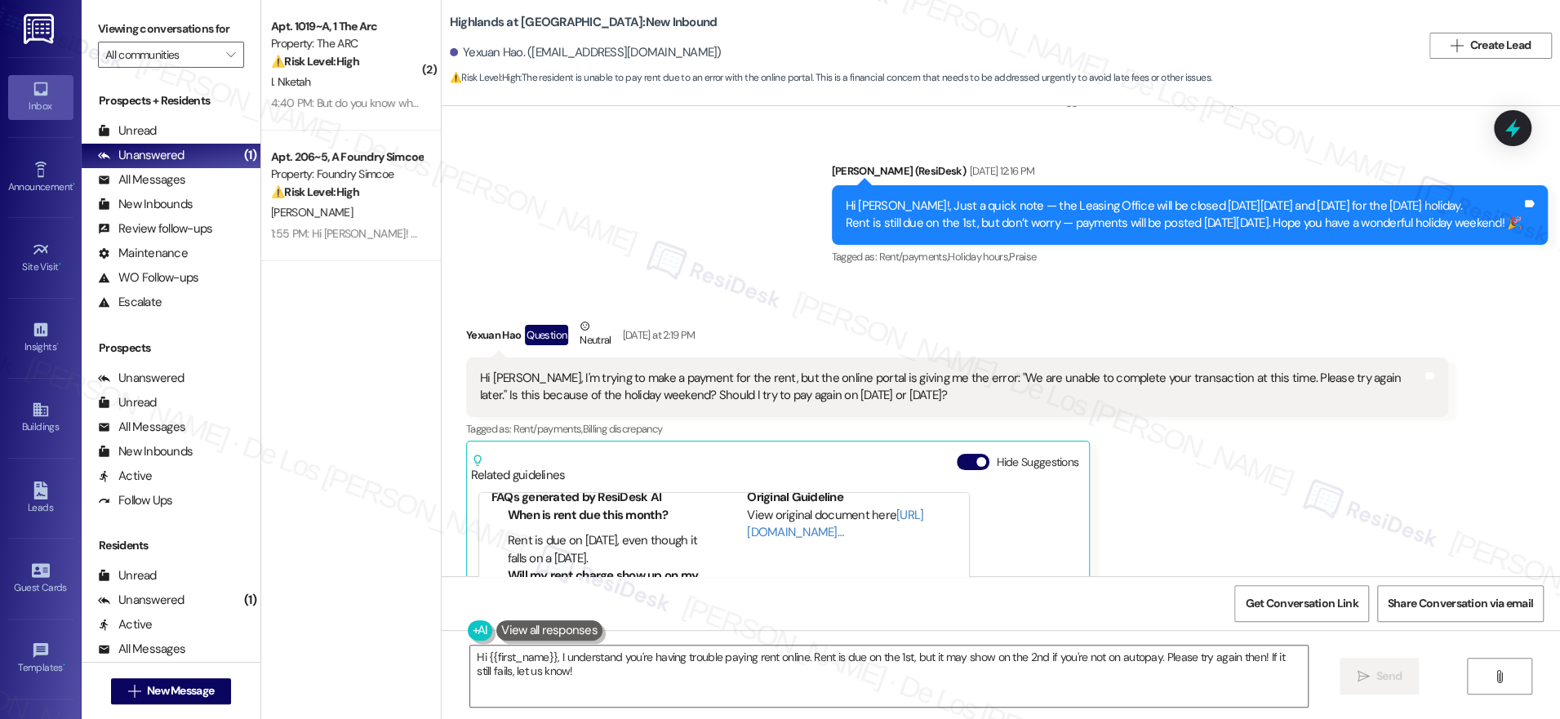
scroll to position [76, 0]
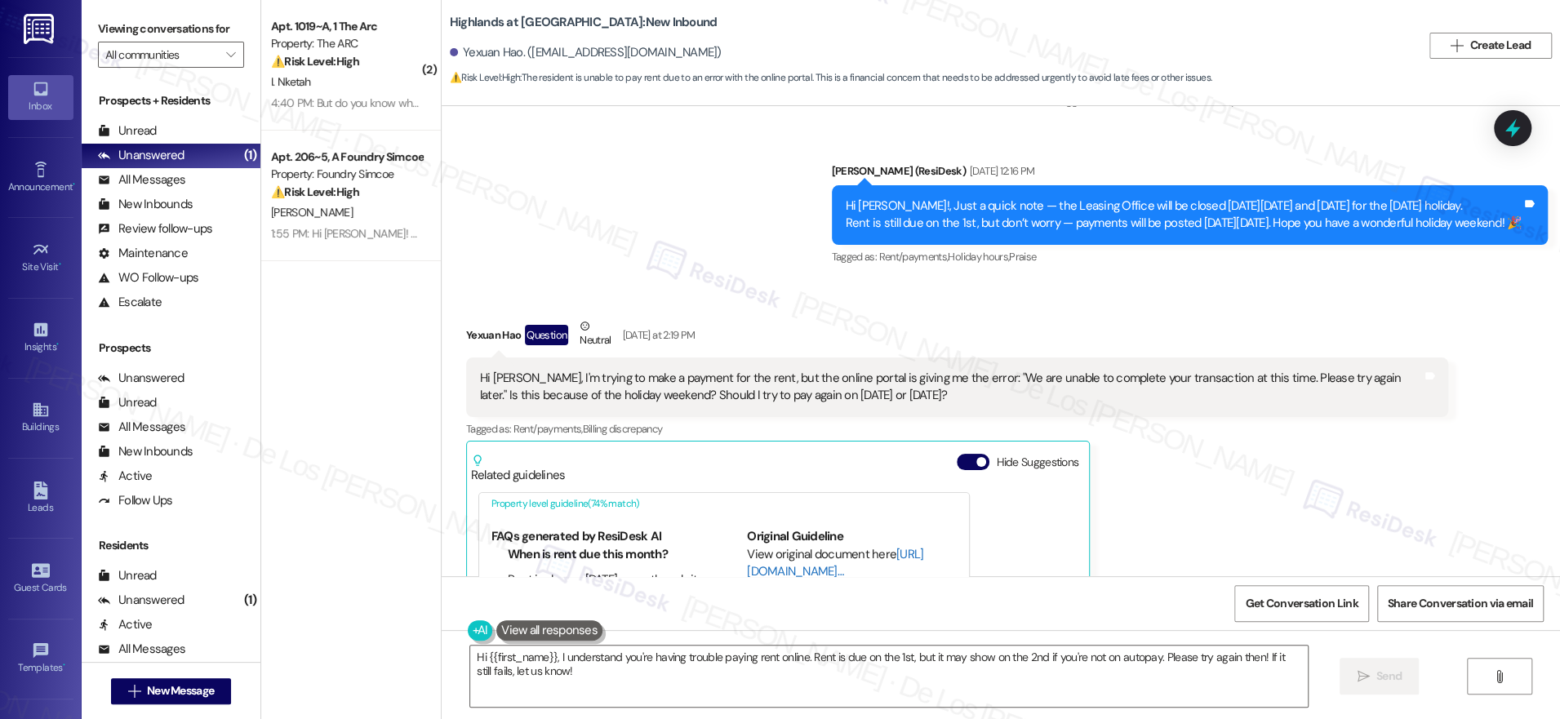
click at [771, 546] on link "[URL][DOMAIN_NAME]…" at bounding box center [835, 562] width 176 height 33
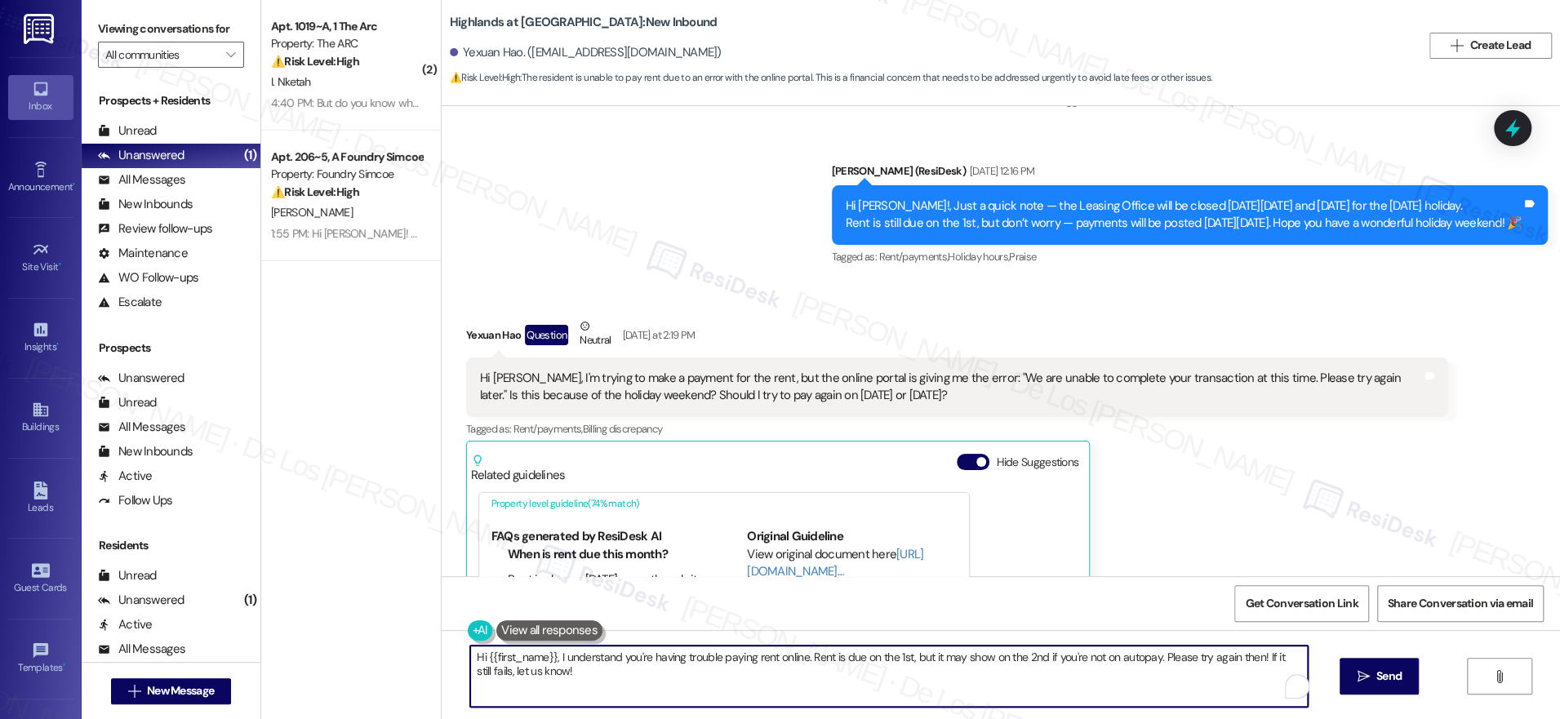
drag, startPoint x: 904, startPoint y: 655, endPoint x: 957, endPoint y: 693, distance: 65.0
click at [957, 693] on textarea "Hi {{first_name}}, I understand you're having trouble paying rent online. Rent …" at bounding box center [889, 676] width 838 height 61
paste textarea "’re having trouble paying rent online. Just a quick reminder—rent is due on the…"
drag, startPoint x: 796, startPoint y: 655, endPoint x: 918, endPoint y: 658, distance: 121.7
click at [906, 657] on textarea "Hi {{first_name}}, I understand you’re having trouble paying rent online. Just …" at bounding box center [884, 676] width 838 height 61
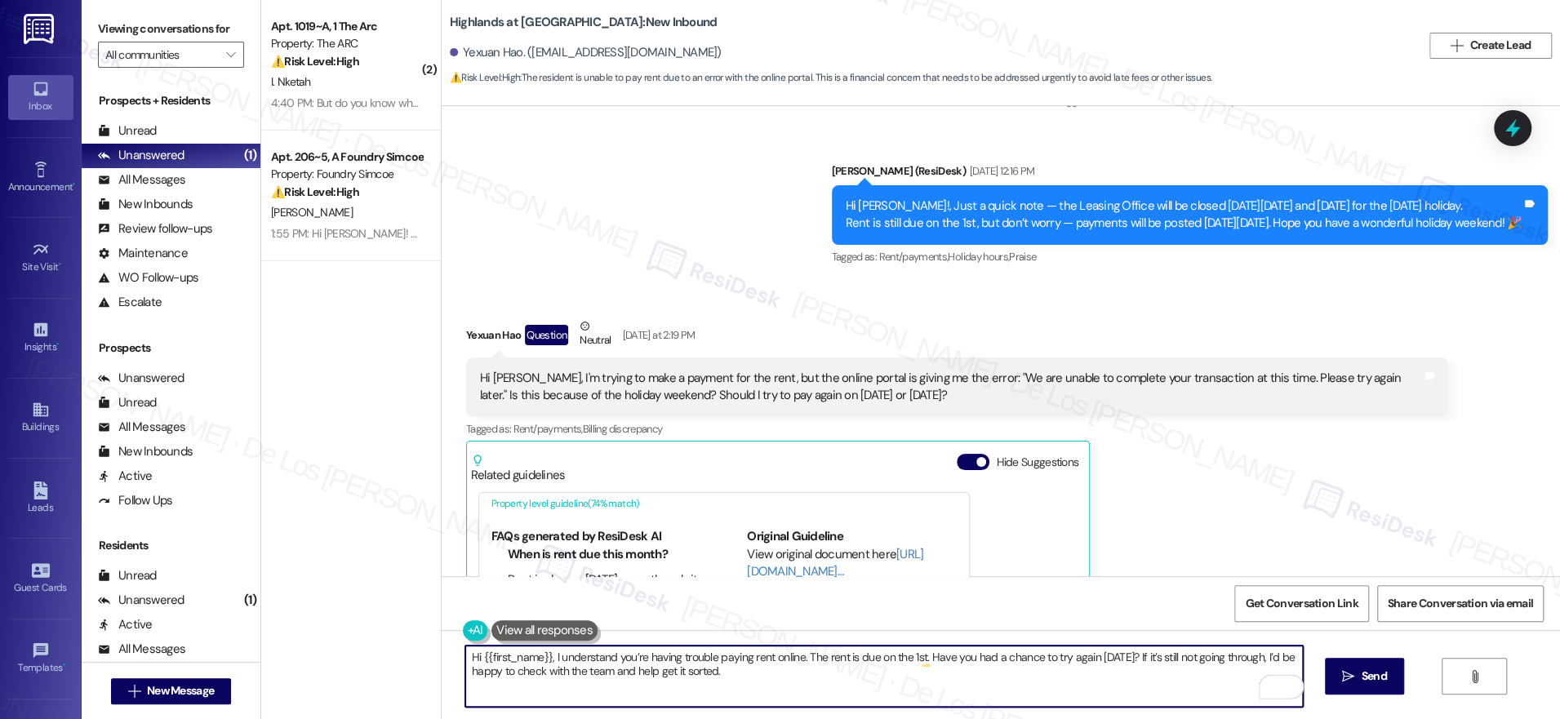
click at [980, 678] on textarea "Hi {{first_name}}, I understand you’re having trouble paying rent online. The r…" at bounding box center [884, 676] width 838 height 61
drag, startPoint x: 604, startPoint y: 669, endPoint x: 760, endPoint y: 682, distance: 156.5
click at [760, 682] on textarea "Hi {{first_name}}, I understand you’re having trouble paying rent online. The r…" at bounding box center [884, 676] width 838 height 61
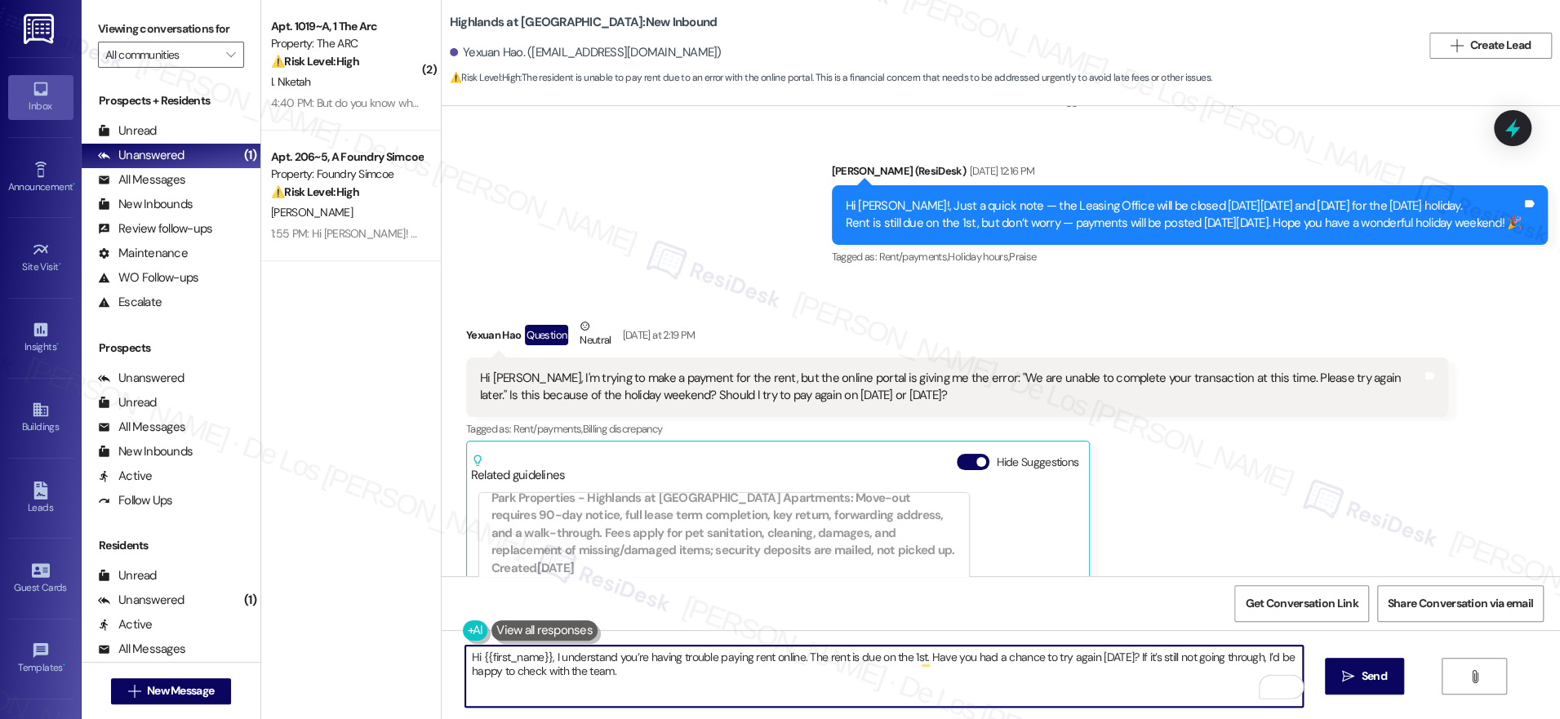
scroll to position [15719, 0]
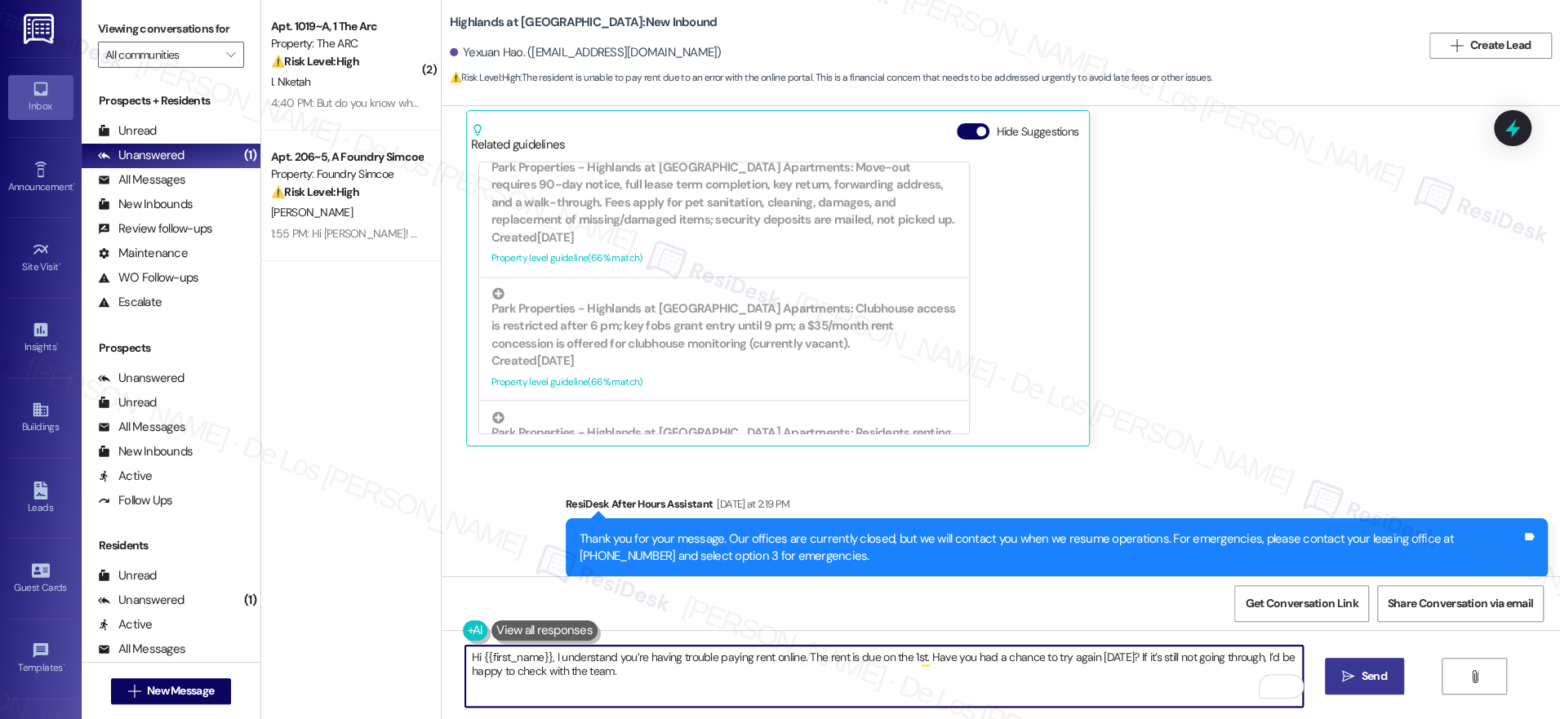
type textarea "Hi {{first_name}}, I understand you’re having trouble paying rent online. The r…"
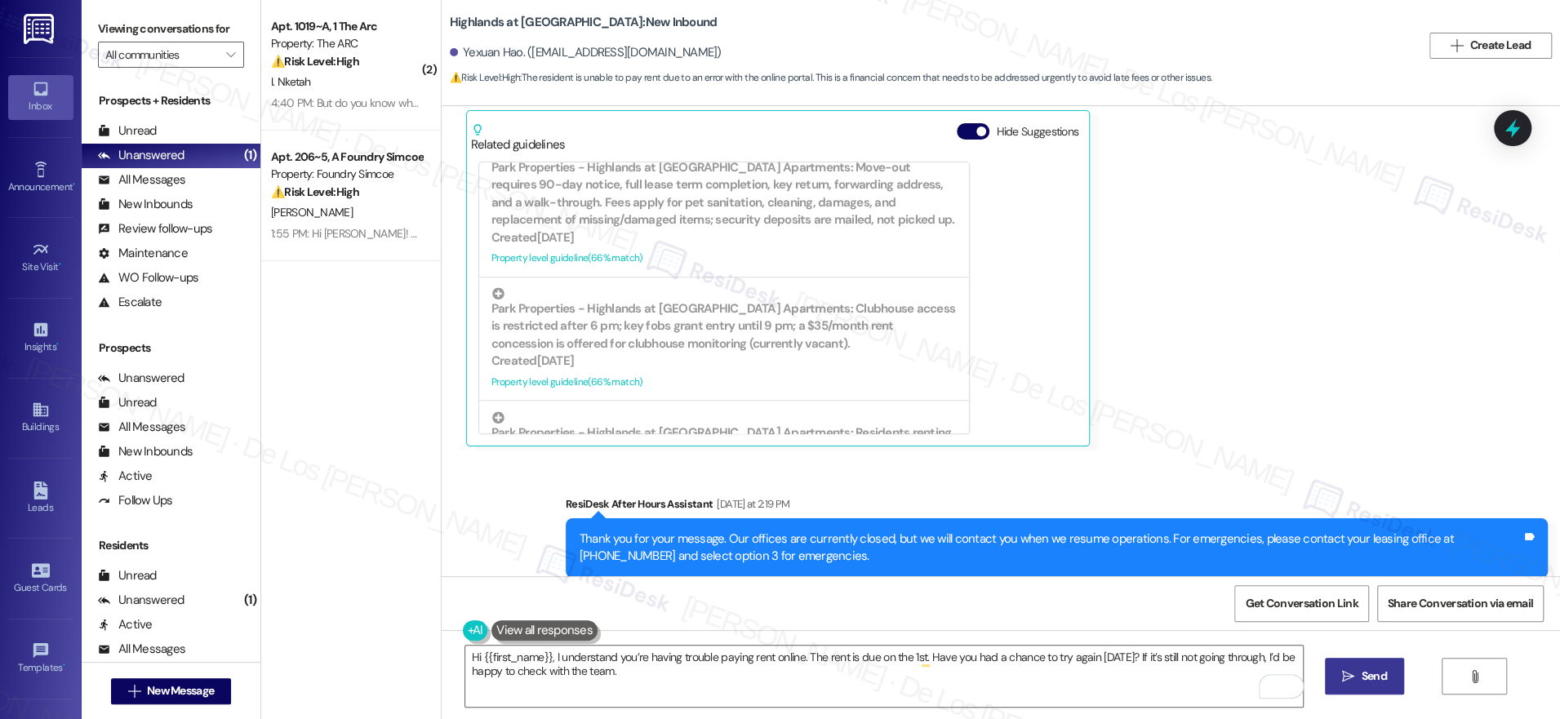
click at [1353, 673] on span " Send" at bounding box center [1364, 676] width 51 height 17
click at [1290, 611] on span "Get Conversation Link" at bounding box center [1301, 603] width 113 height 17
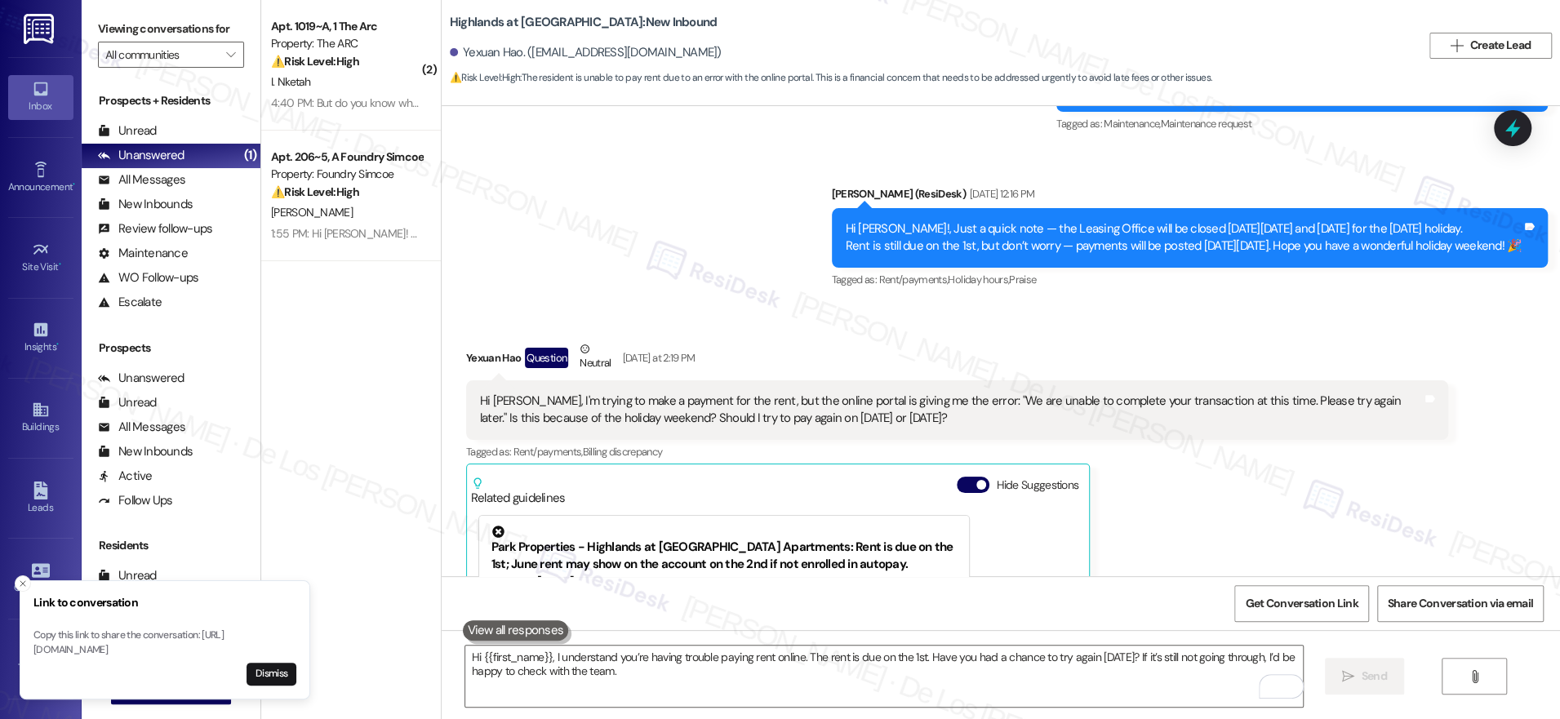
scroll to position [15358, 0]
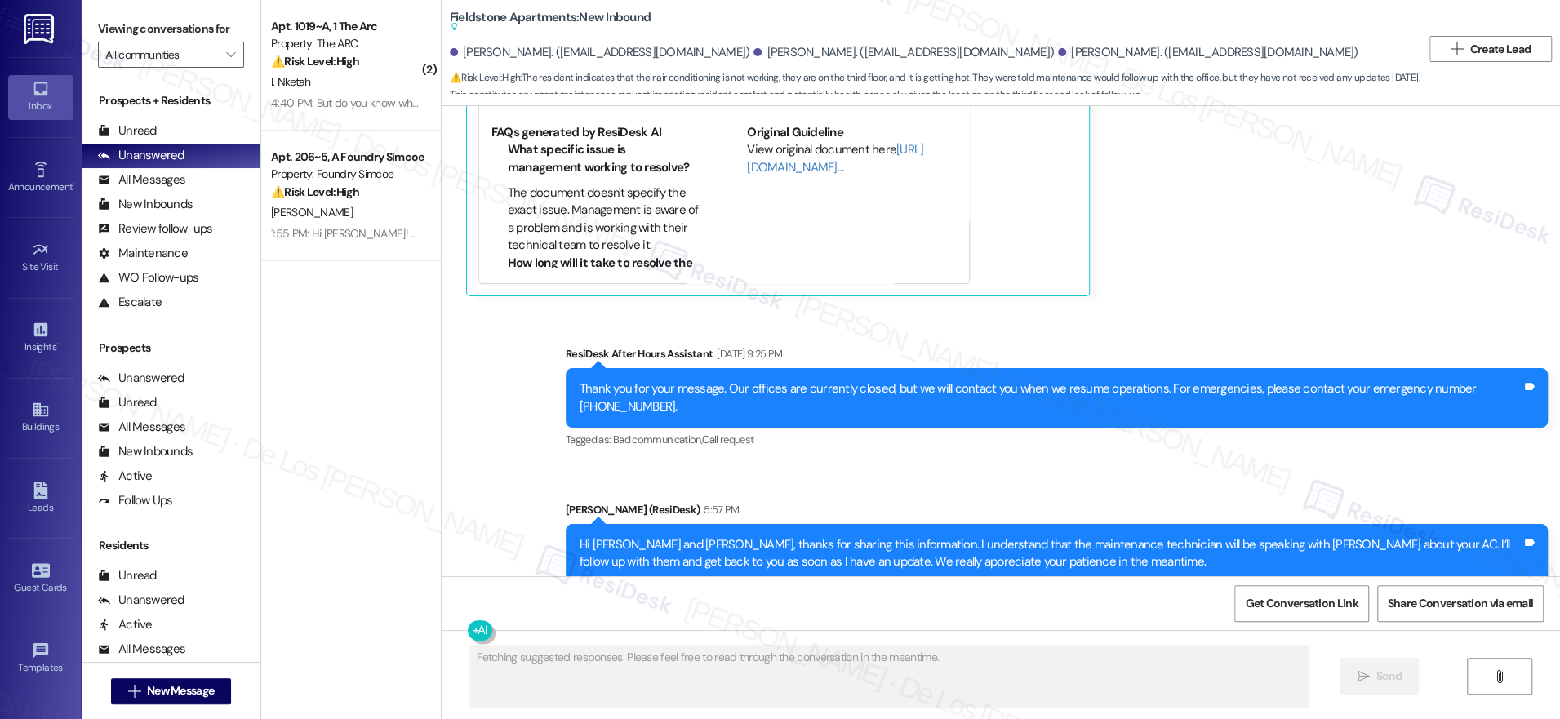
scroll to position [6148, 0]
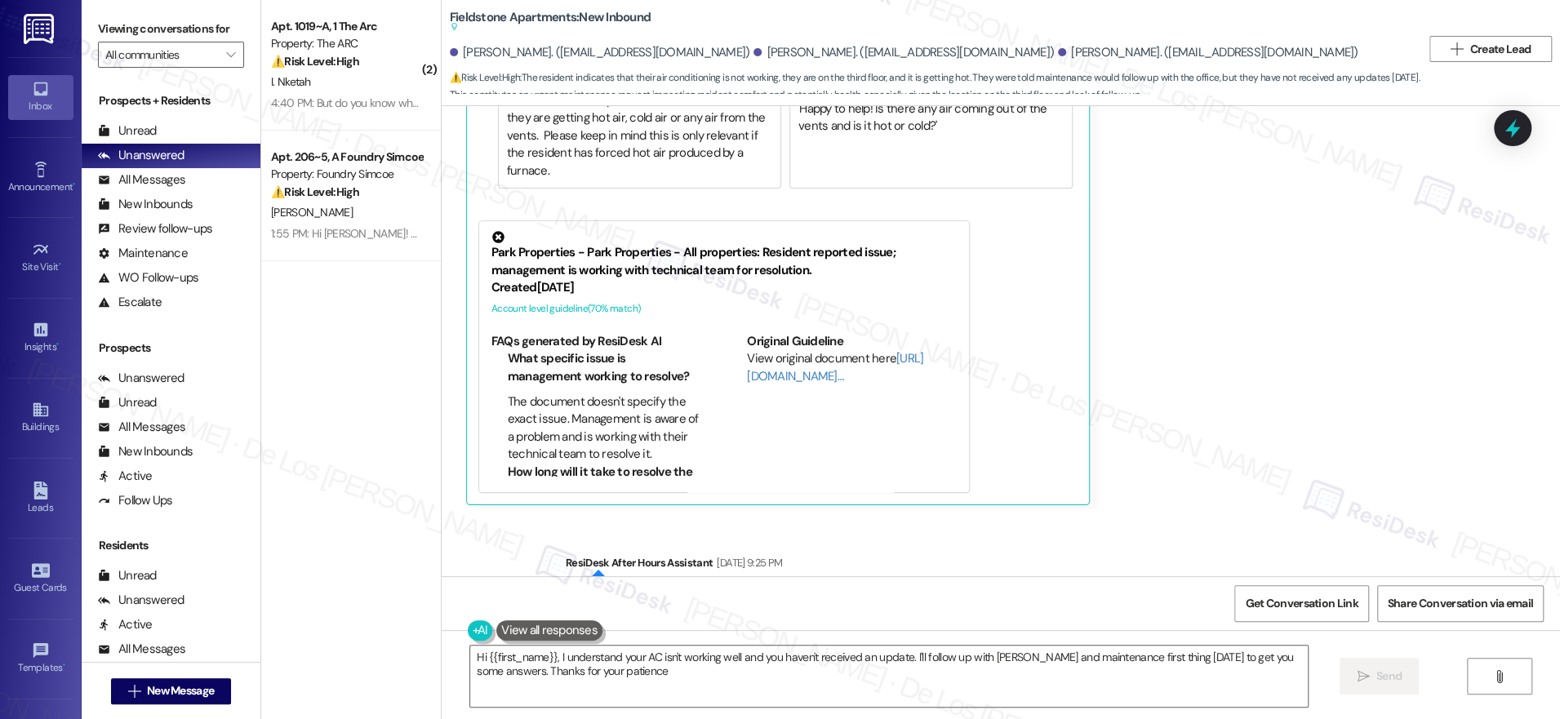
type textarea "Hi {{first_name}}, I understand your AC isn't working well and you haven't rece…"
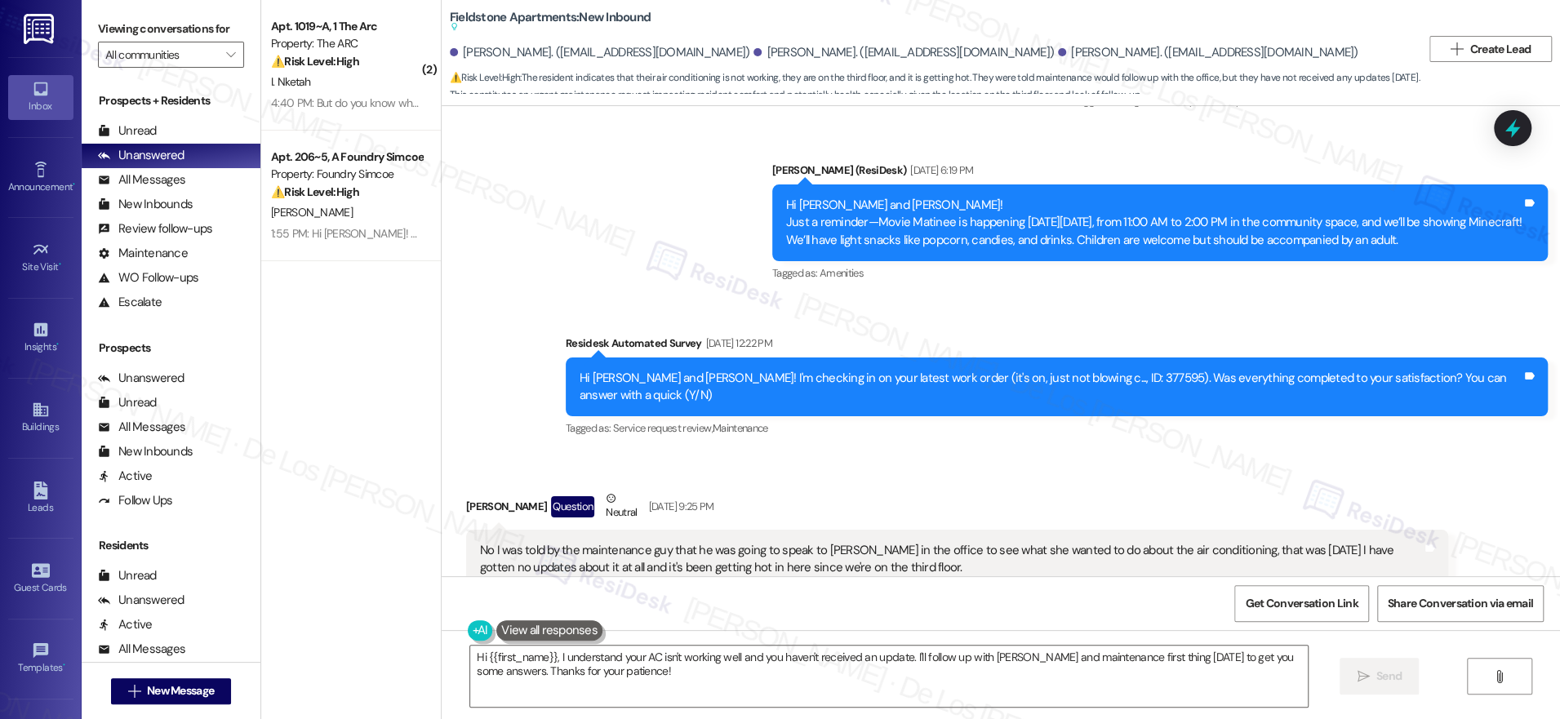
scroll to position [5269, 0]
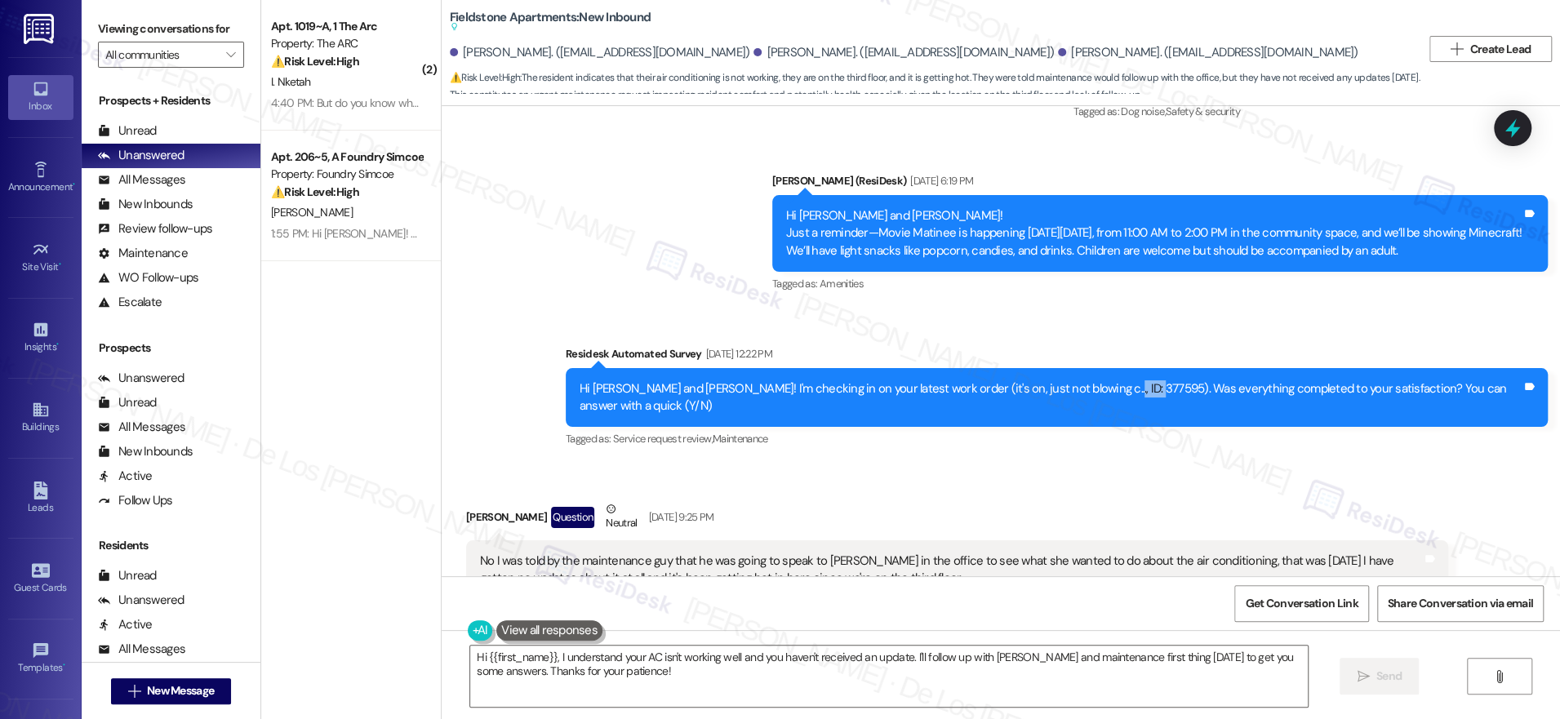
drag, startPoint x: 1097, startPoint y: 369, endPoint x: 1058, endPoint y: 390, distance: 44.6
click at [1057, 380] on div "Hi Rafeal, Jessica and Julio! I'm checking in on your latest work order (it's o…" at bounding box center [1051, 397] width 942 height 35
copy div "377595"
drag, startPoint x: 907, startPoint y: 651, endPoint x: 919, endPoint y: 647, distance: 13.2
click at [907, 651] on textarea "Hi {{first_name}}, I understand your AC isn't working well and you haven't rece…" at bounding box center [889, 676] width 838 height 61
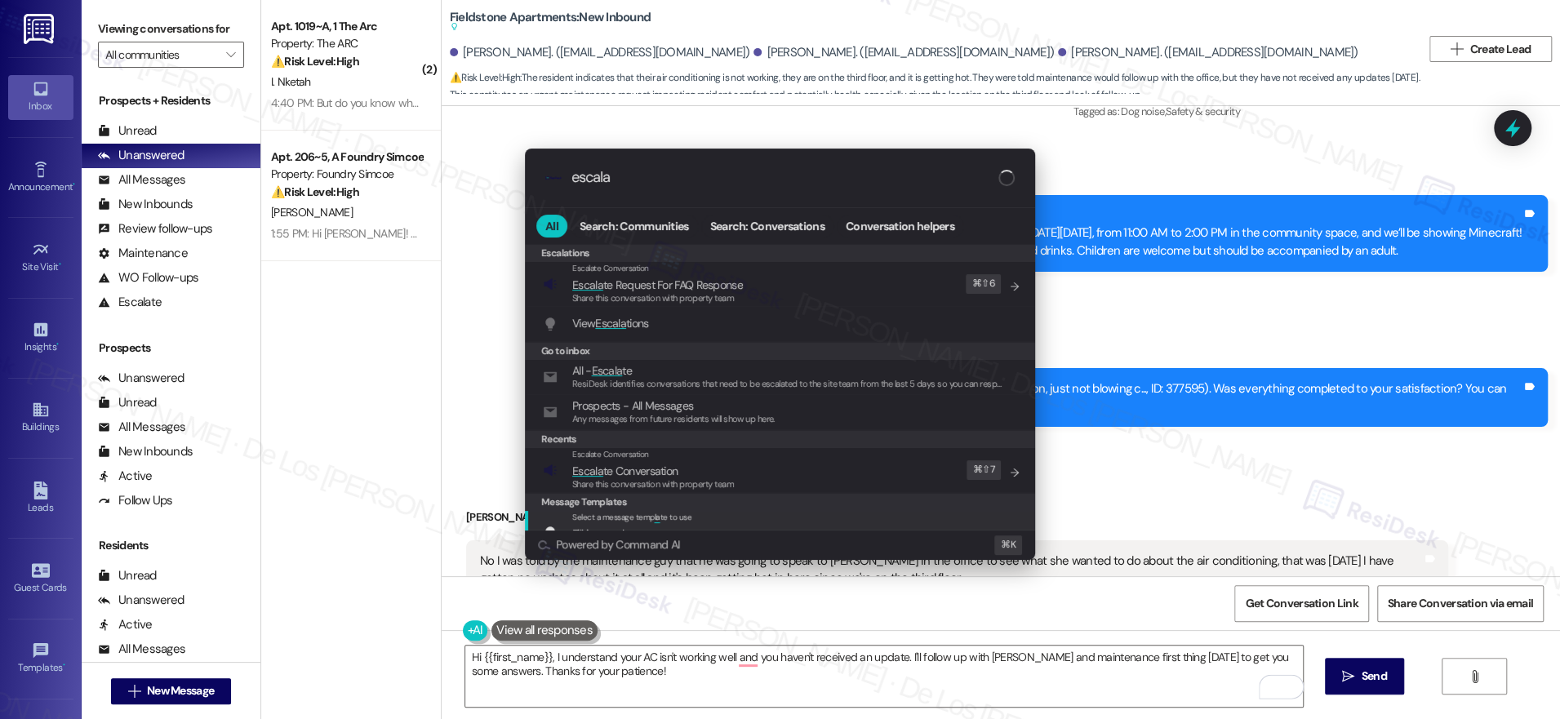
type input "escala"
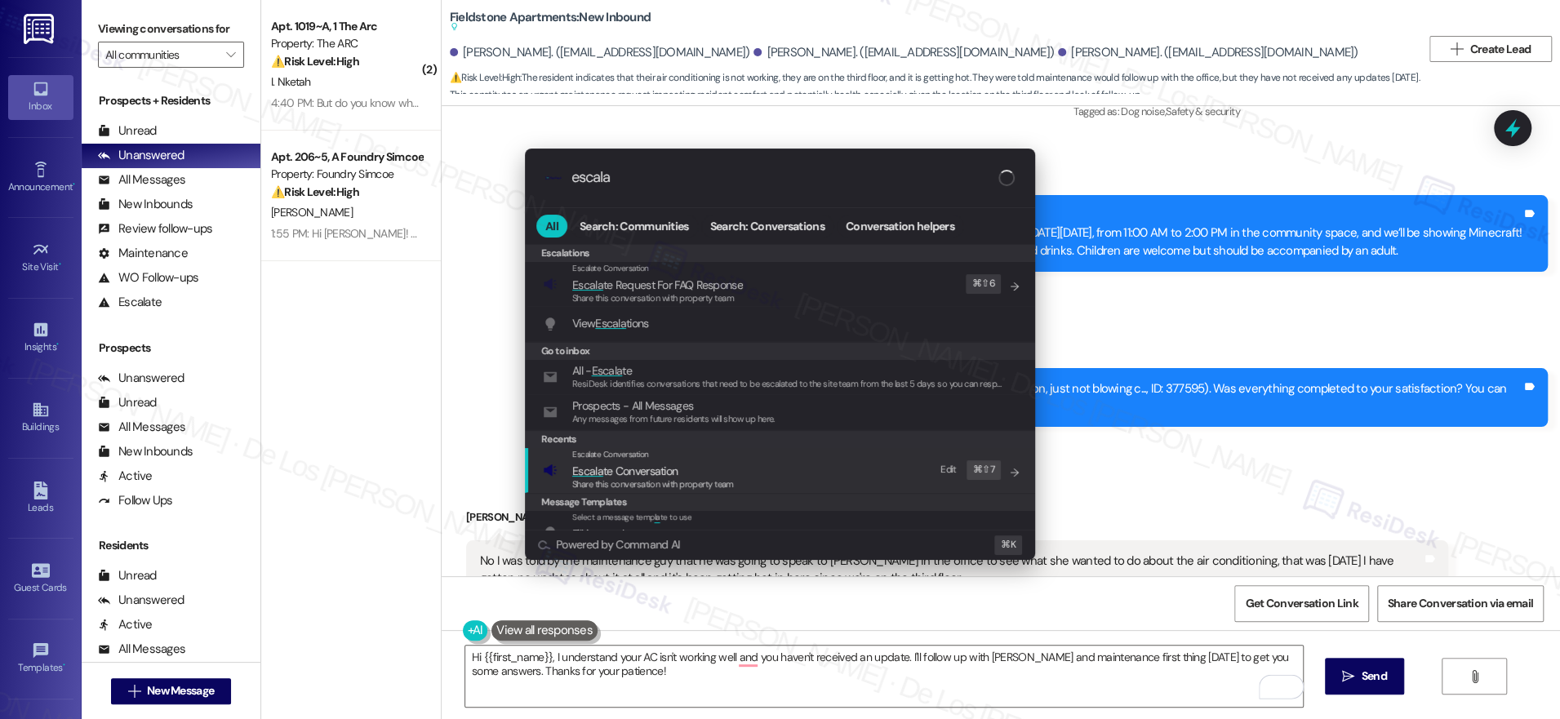
click at [824, 471] on div "Escalate Conversation Escala te Conversation Share this conversation with prope…" at bounding box center [782, 470] width 478 height 44
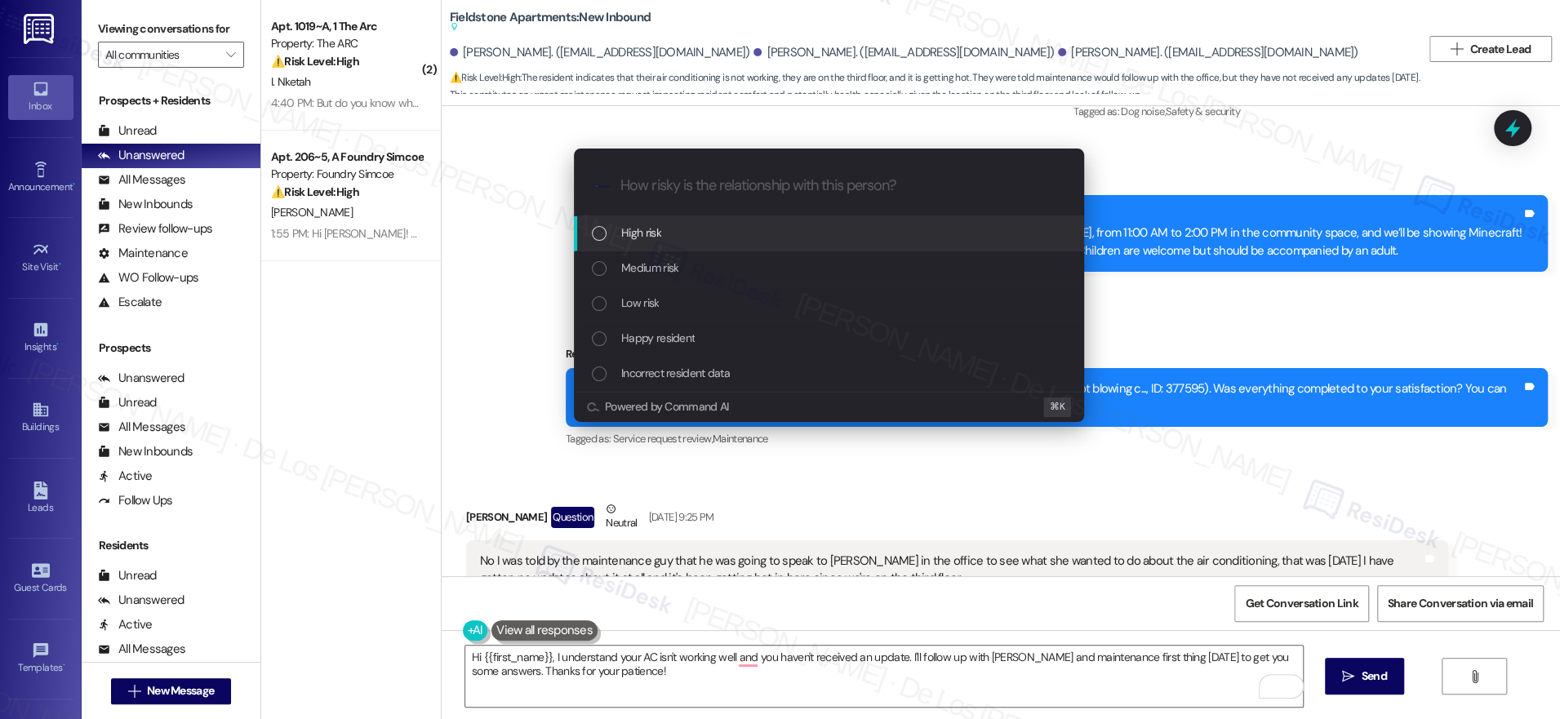
drag, startPoint x: 749, startPoint y: 231, endPoint x: 799, endPoint y: 242, distance: 50.9
click at [749, 232] on div "High risk" at bounding box center [831, 233] width 478 height 18
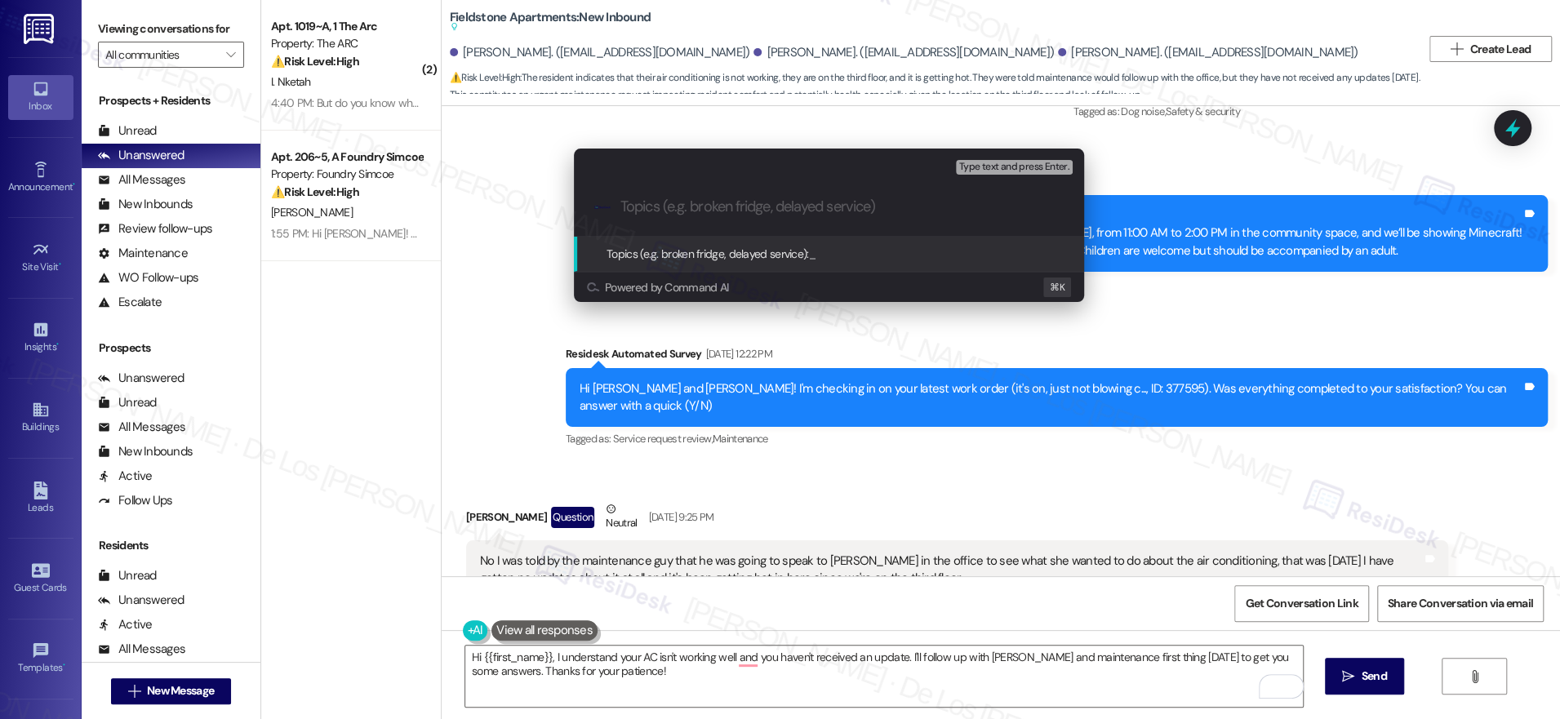
type input "W"
paste input "377595"
drag, startPoint x: 721, startPoint y: 208, endPoint x: 735, endPoint y: 198, distance: 17.0
click at [722, 208] on input "Follow-up on # 377595" at bounding box center [835, 206] width 430 height 17
click at [879, 198] on div ".cls-1{fill:#0a055f;}.cls-2{fill:#0cc4c4;} resideskLogoBlueOrange Follow-up on …" at bounding box center [829, 207] width 510 height 58
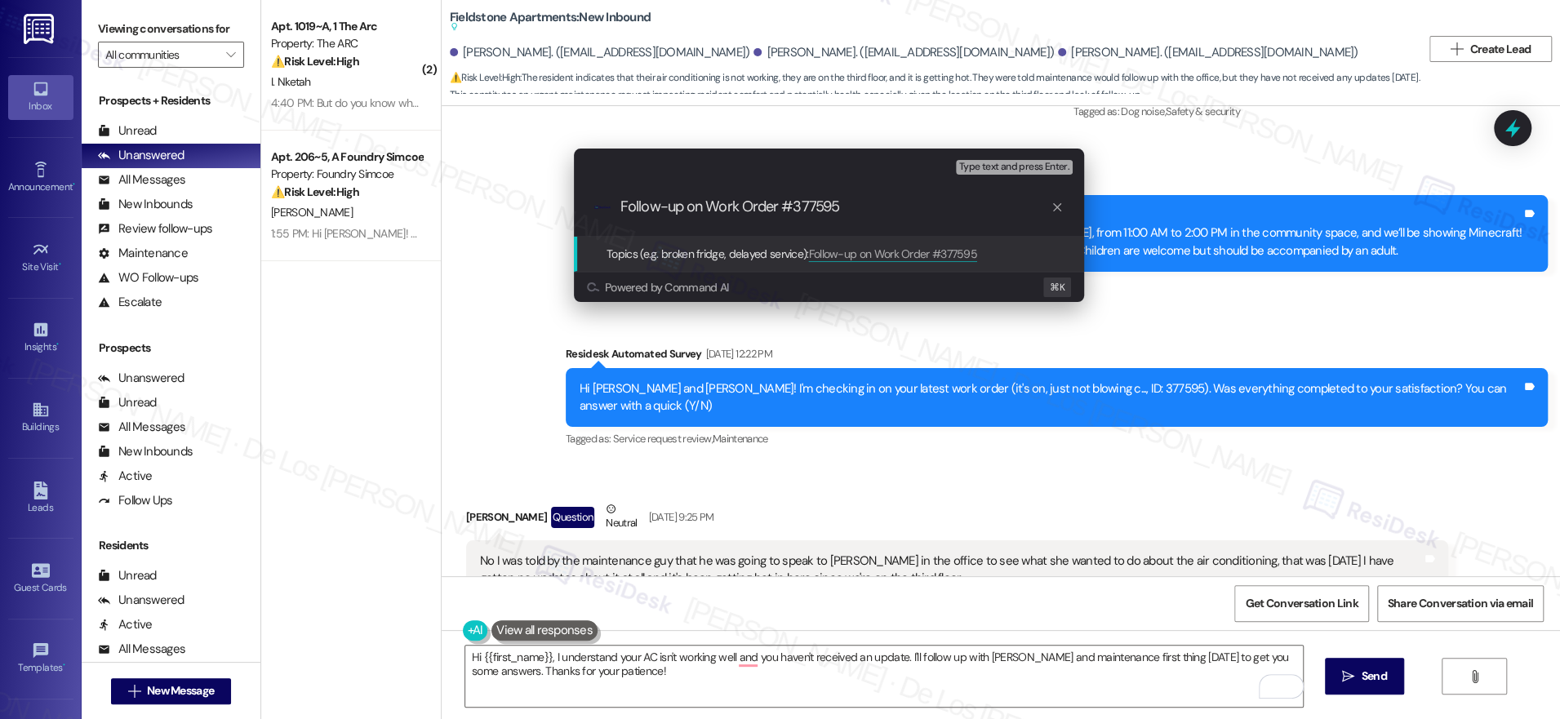
click at [877, 211] on input "Follow-up on Work Order #377595" at bounding box center [835, 206] width 430 height 17
type input "Follow-up on Work Order #377595 - AC issue"
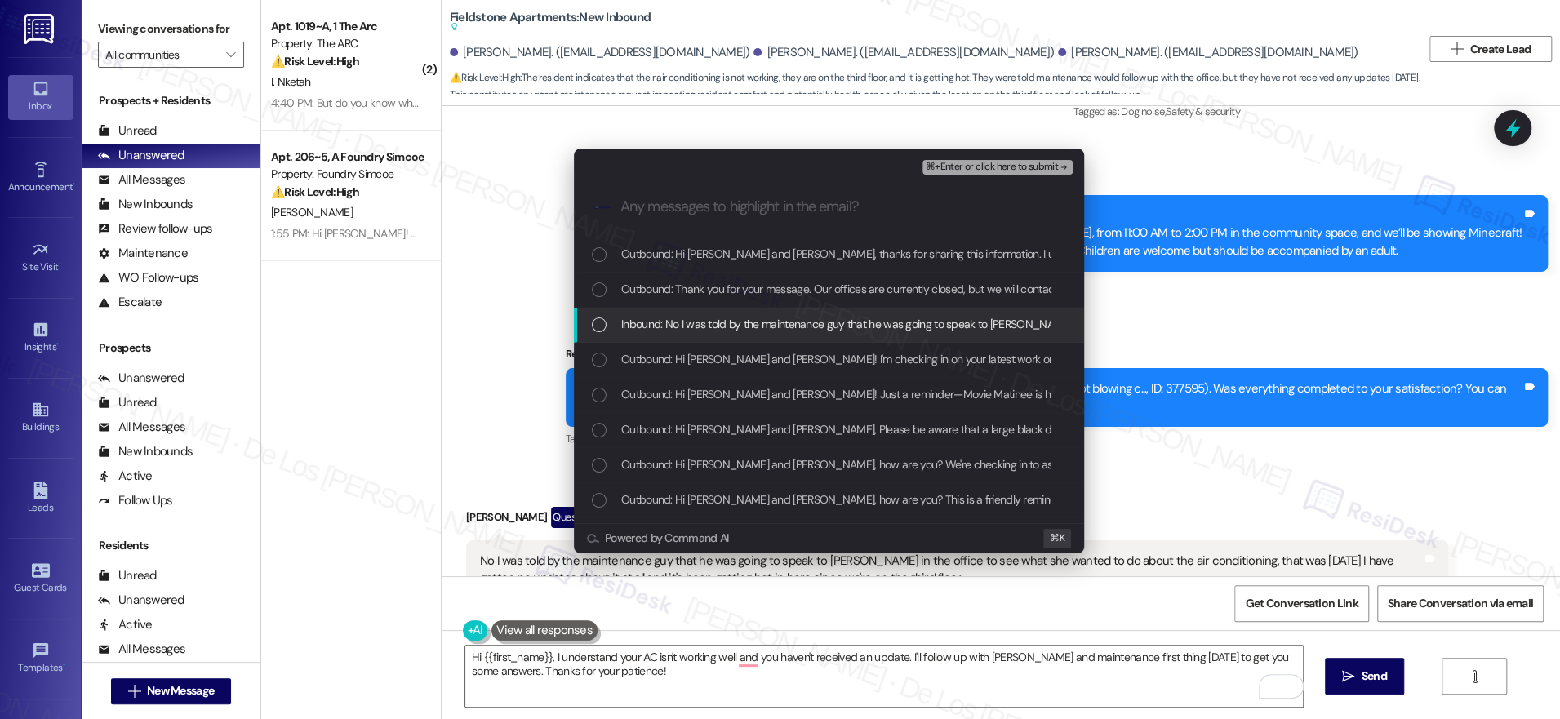
click at [793, 319] on span "Inbound: No I was told by the maintenance guy that he was going to speak to Jes…" at bounding box center [1284, 324] width 1327 height 18
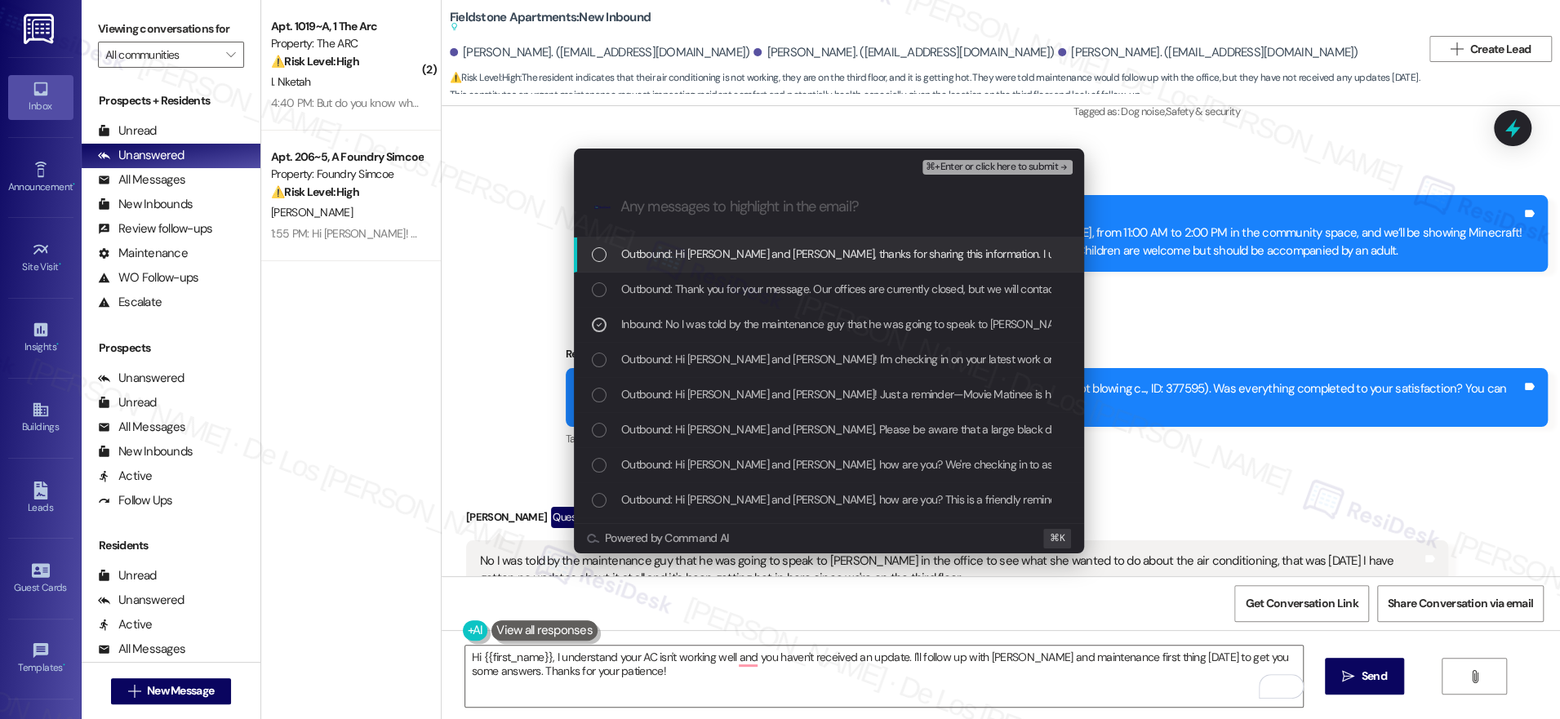
click at [975, 173] on span "⌘+Enter or click here to submit" at bounding box center [992, 167] width 132 height 11
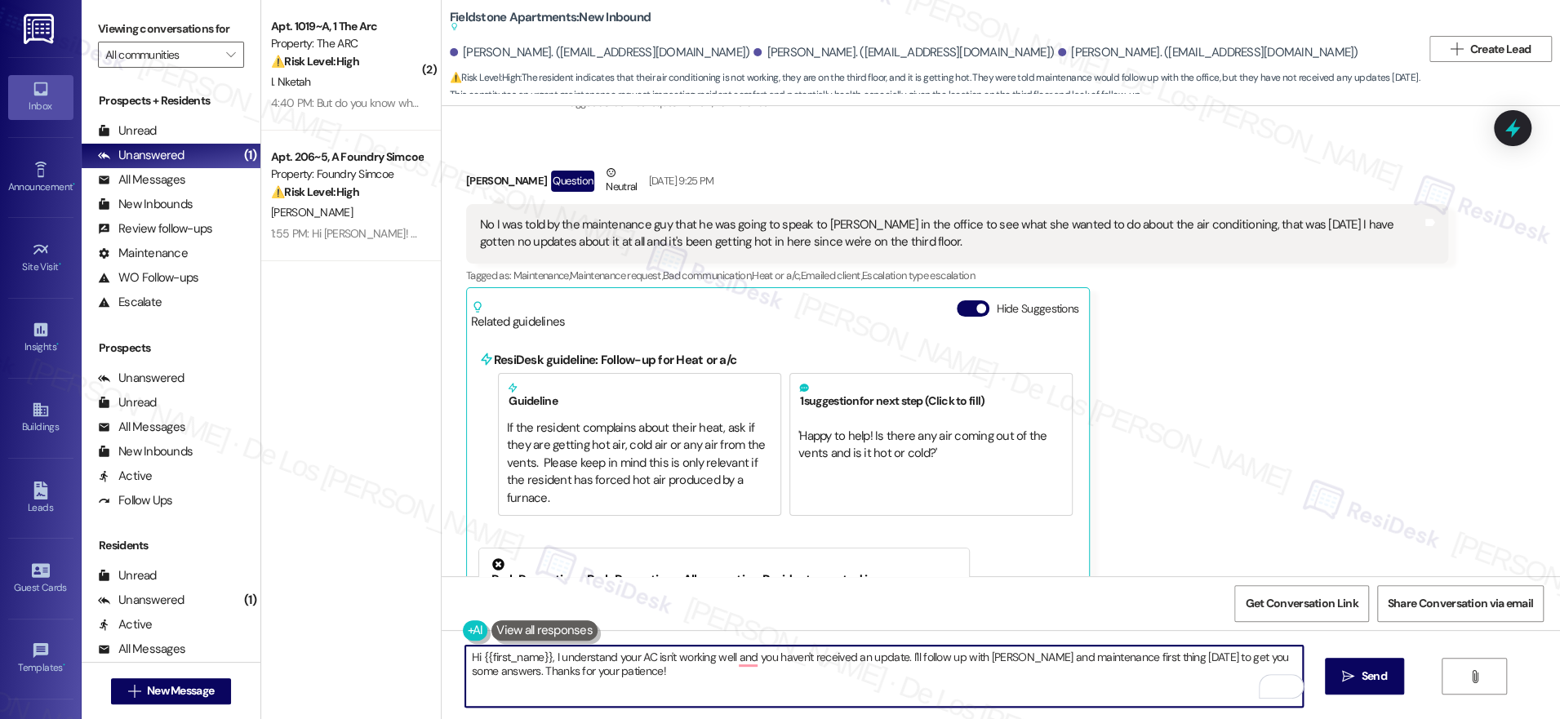
scroll to position [5563, 0]
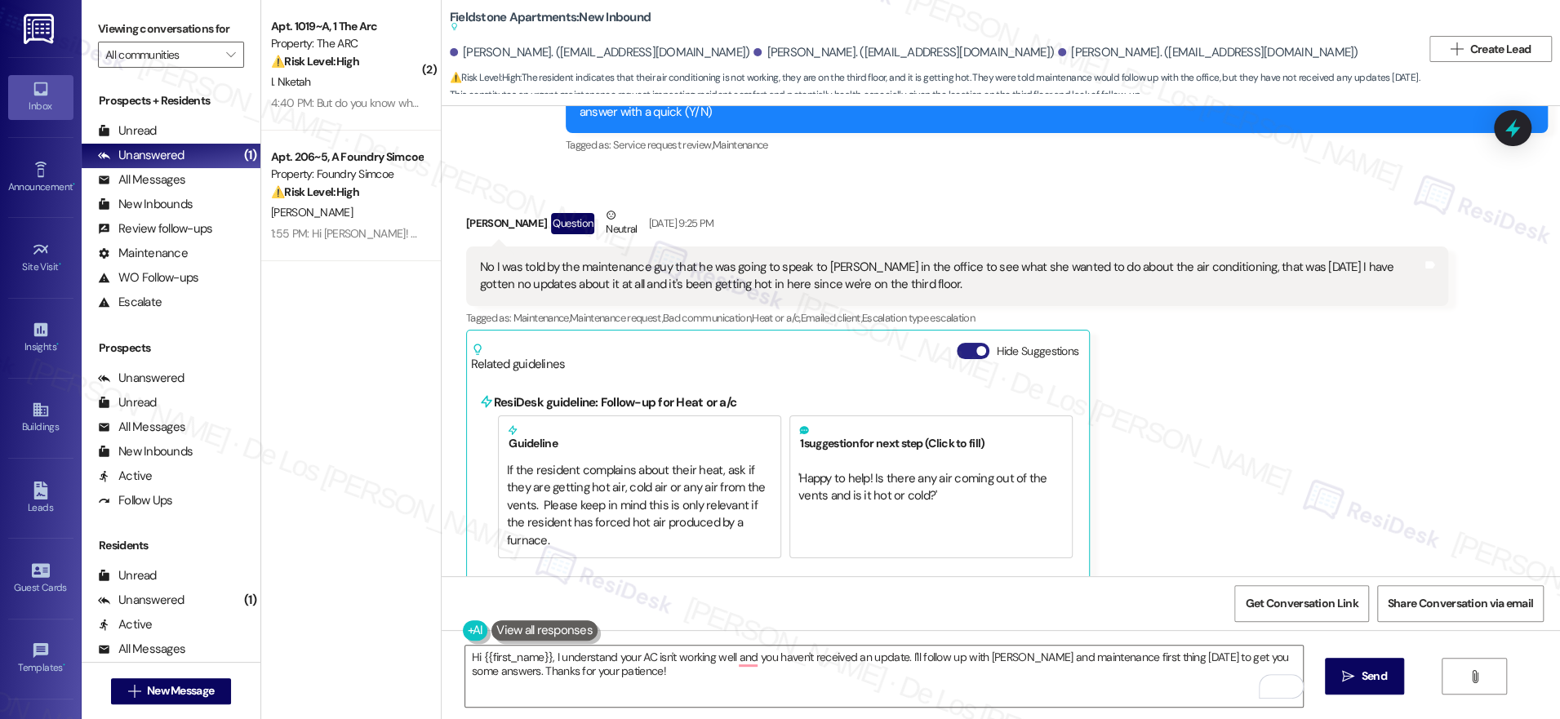
click at [976, 346] on span "button" at bounding box center [981, 351] width 10 height 10
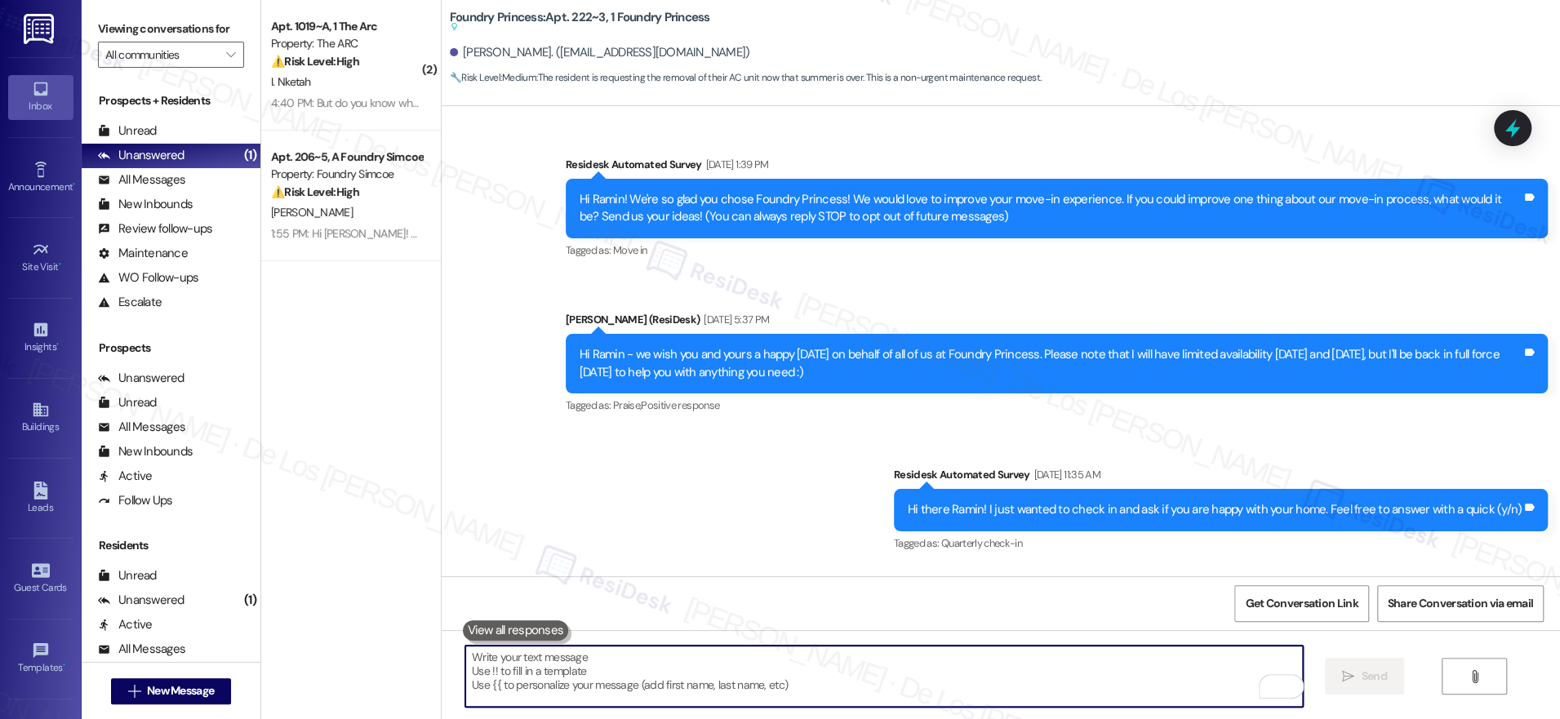
scroll to position [6041, 0]
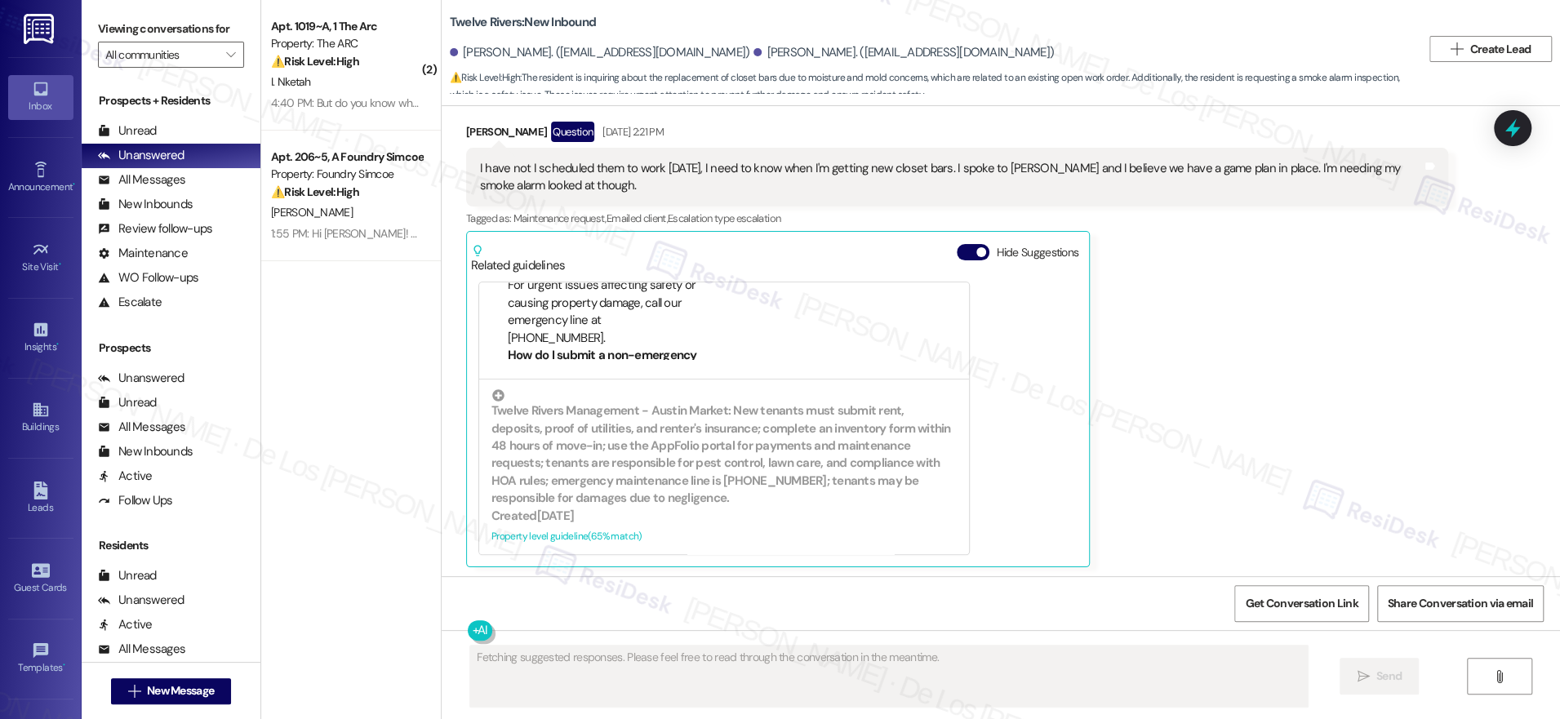
scroll to position [2570, 0]
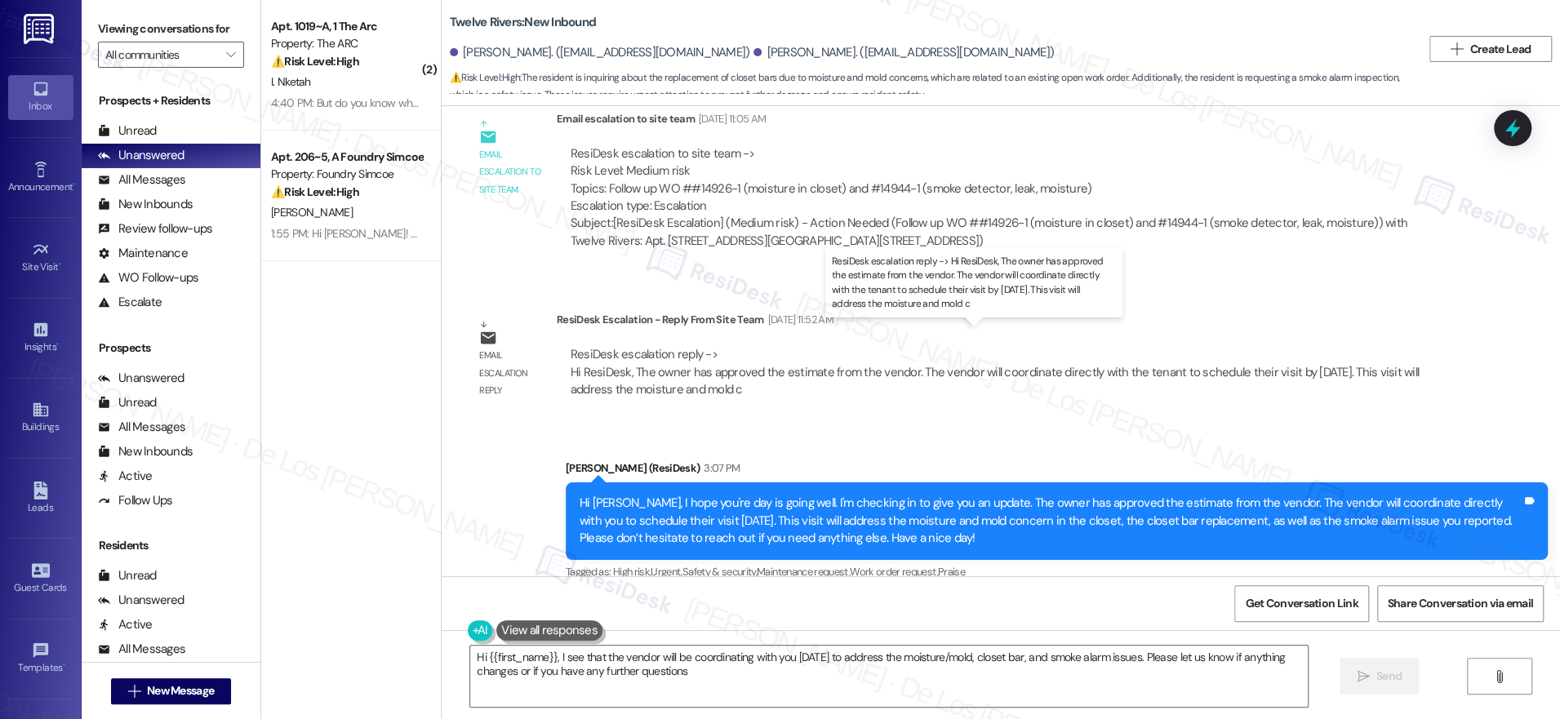
type textarea "Hi {{first_name}}, I see that the vendor will be coordinating with you [DATE] t…"
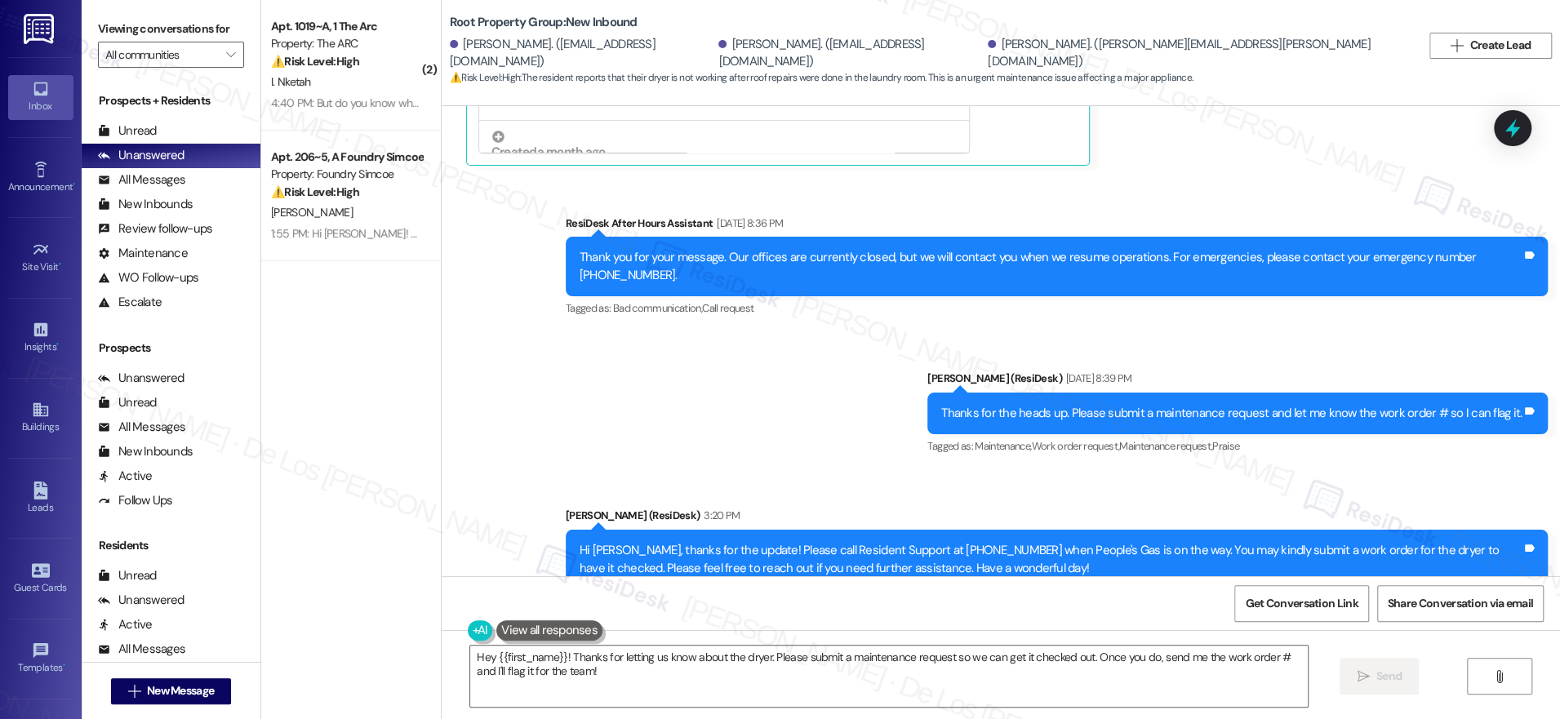
scroll to position [4976, 0]
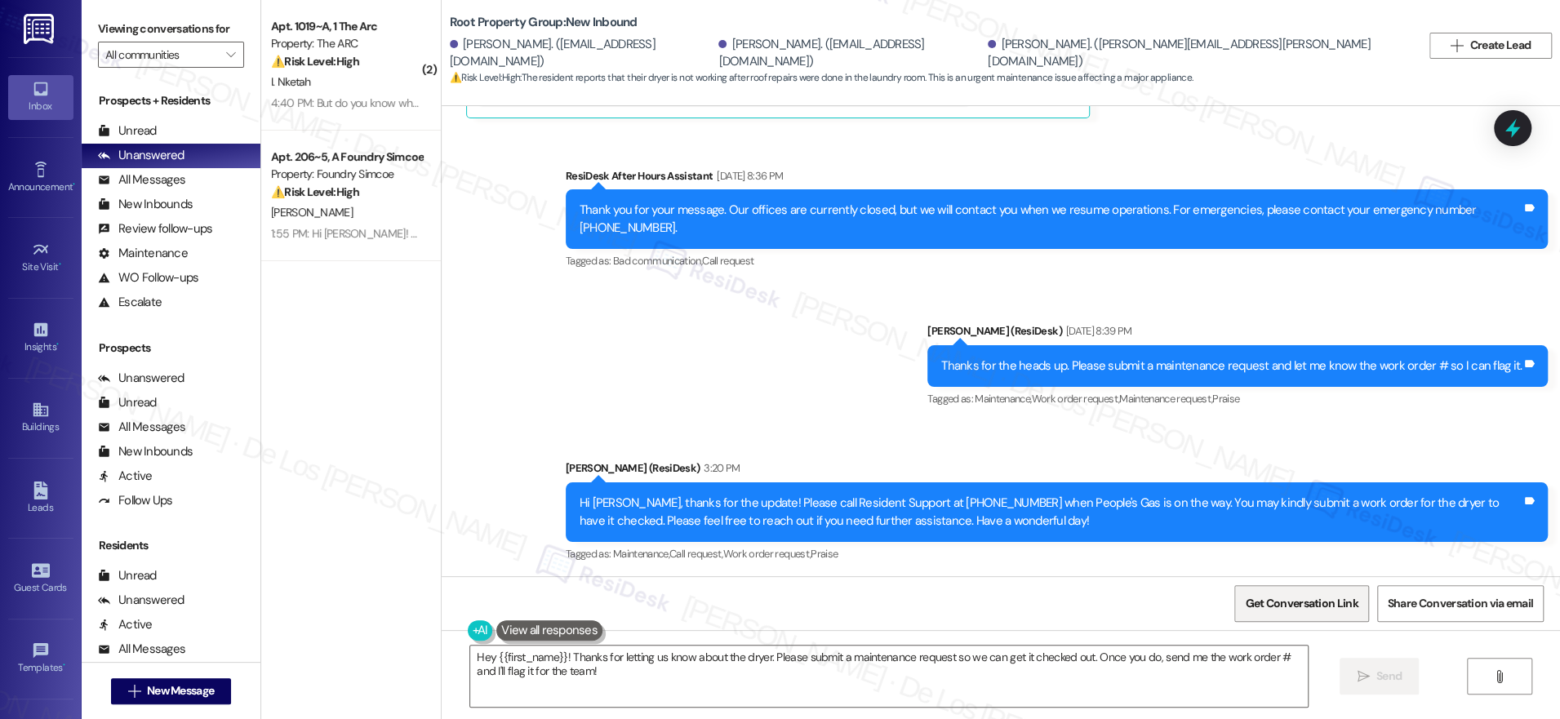
click at [1317, 604] on span "Get Conversation Link" at bounding box center [1301, 603] width 113 height 17
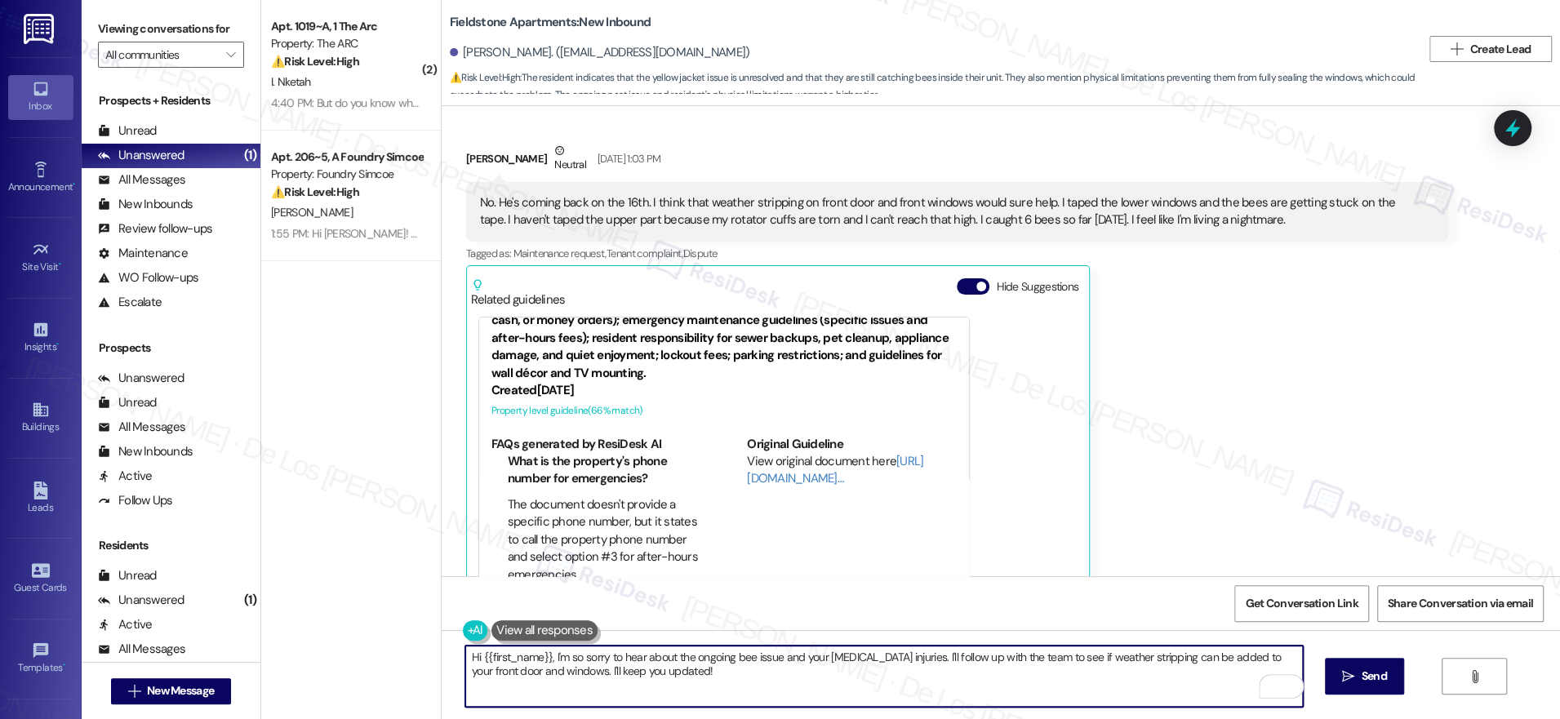
scroll to position [55, 0]
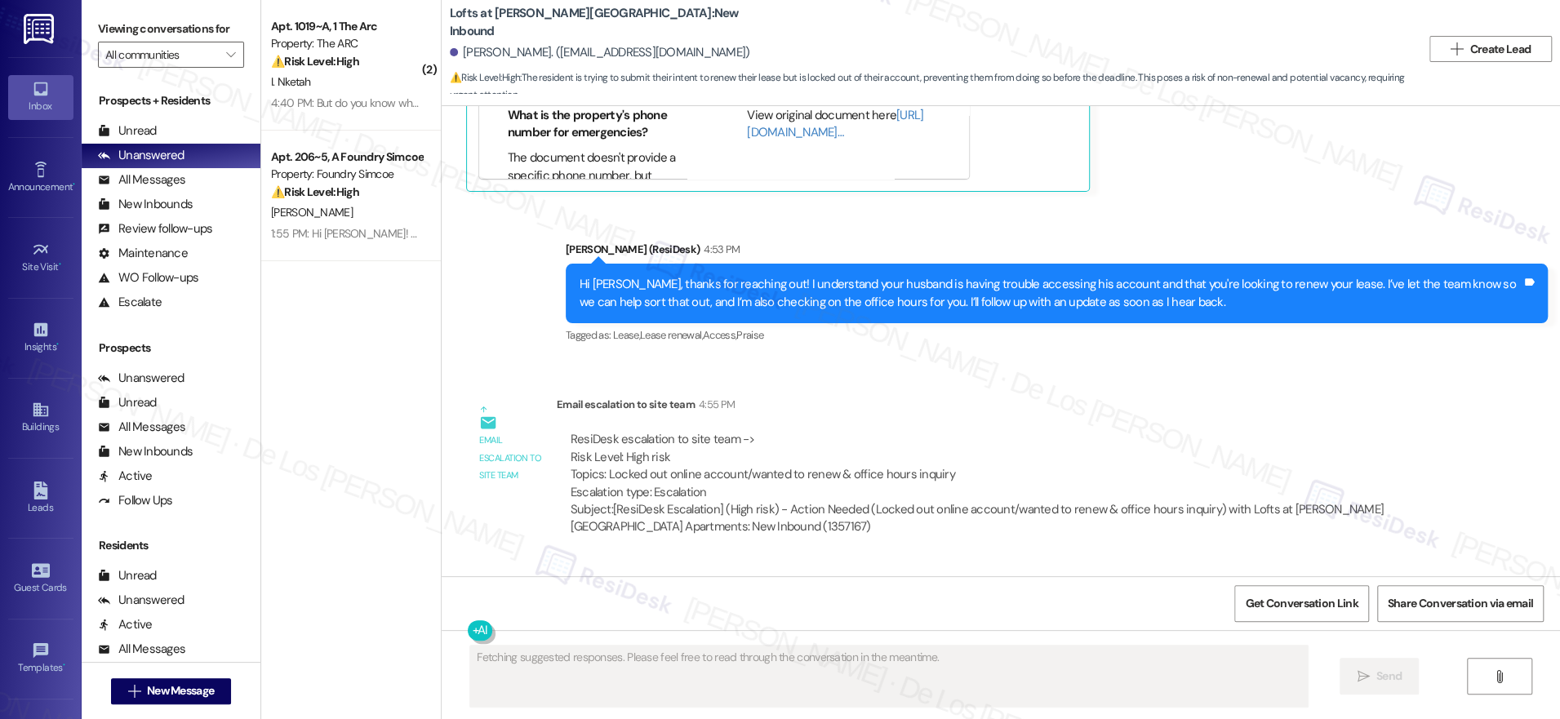
scroll to position [5296, 0]
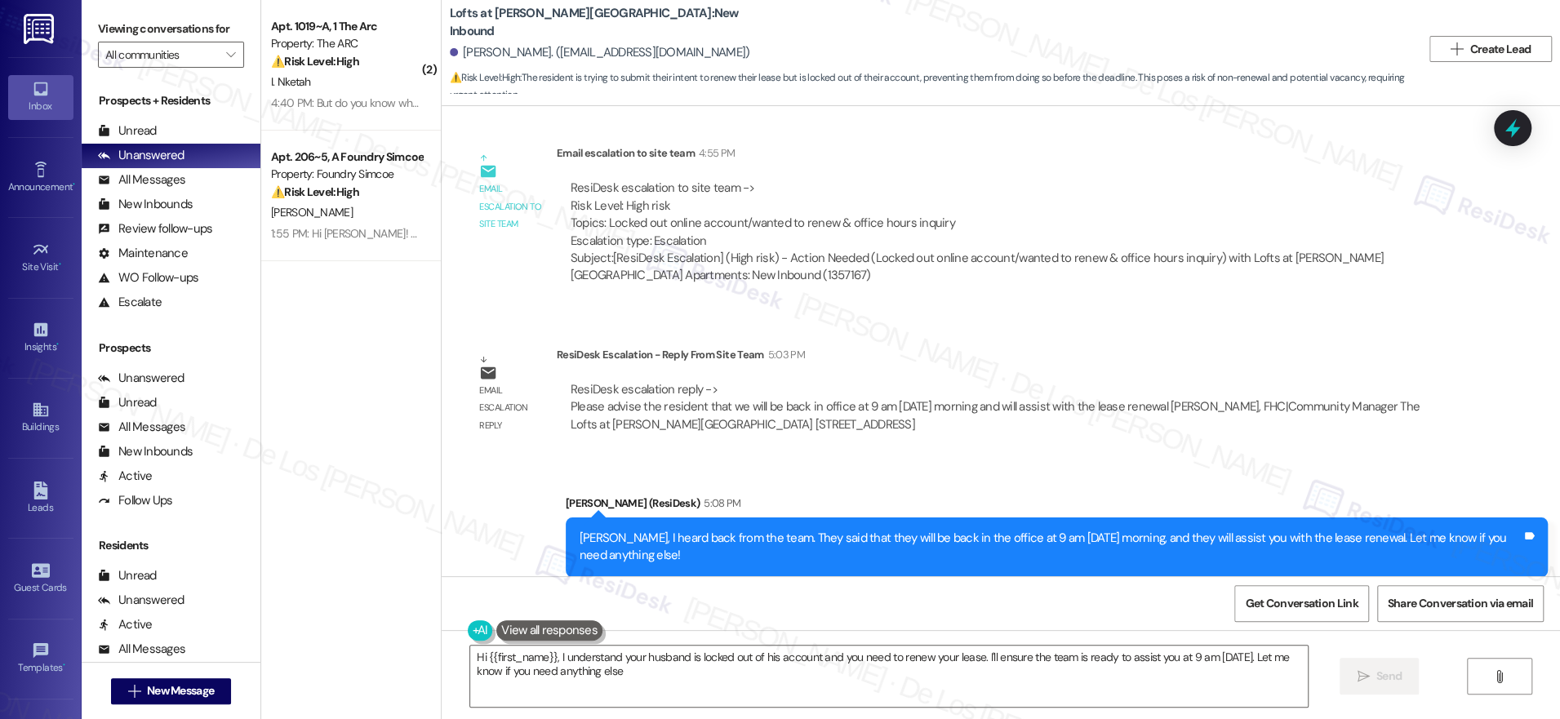
type textarea "Hi {{first_name}}, I understand your husband is locked out of his account and y…"
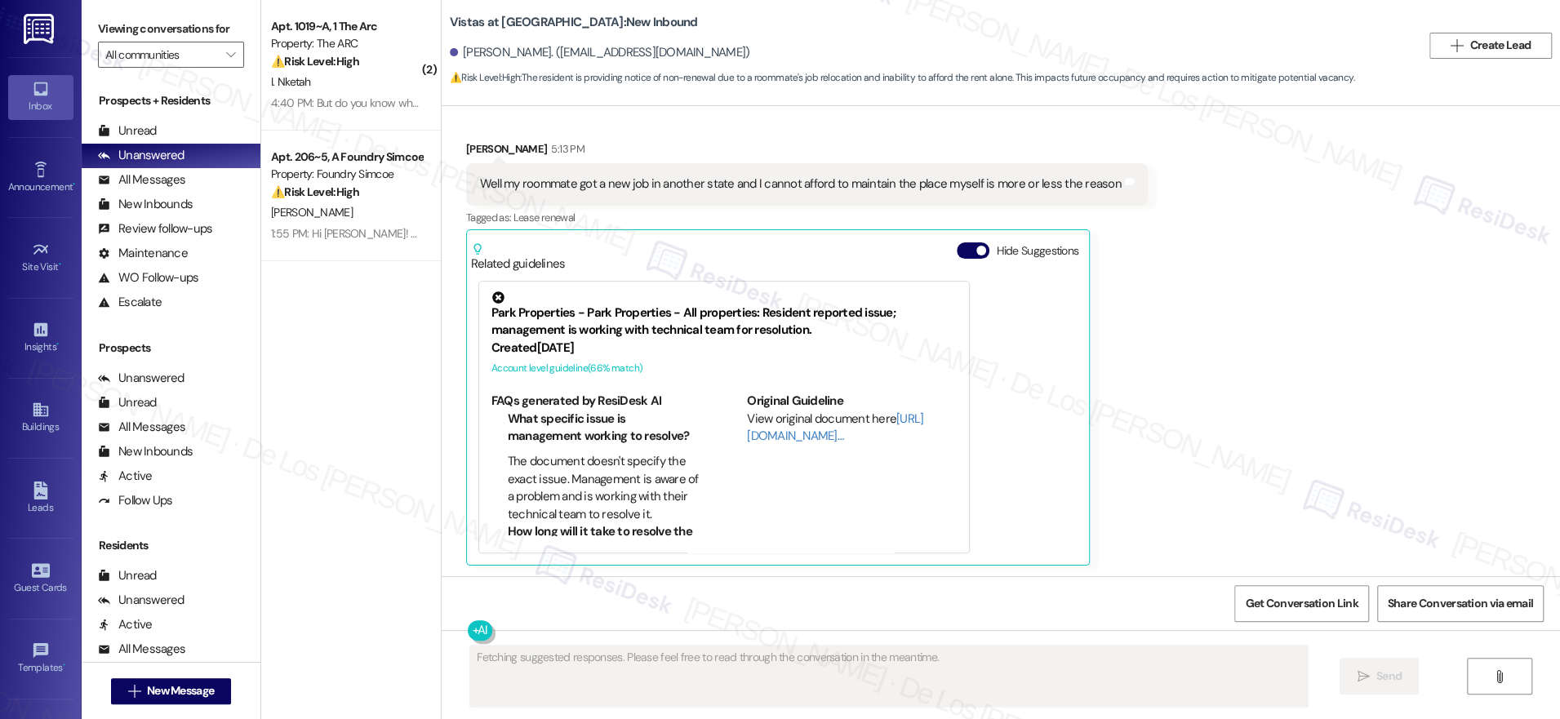
scroll to position [1438, 0]
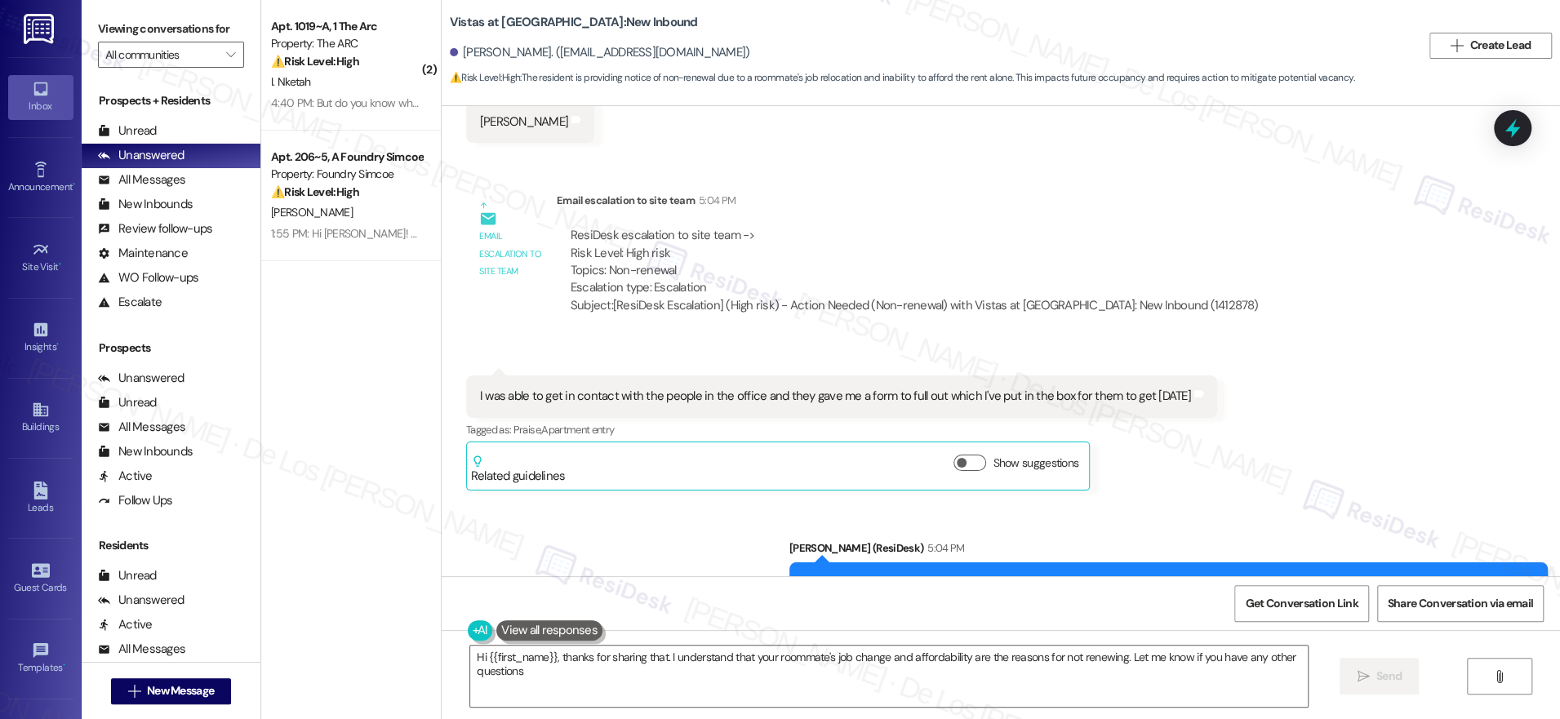
type textarea "Hi {{first_name}}, thanks for sharing that. I understand that your roommate's j…"
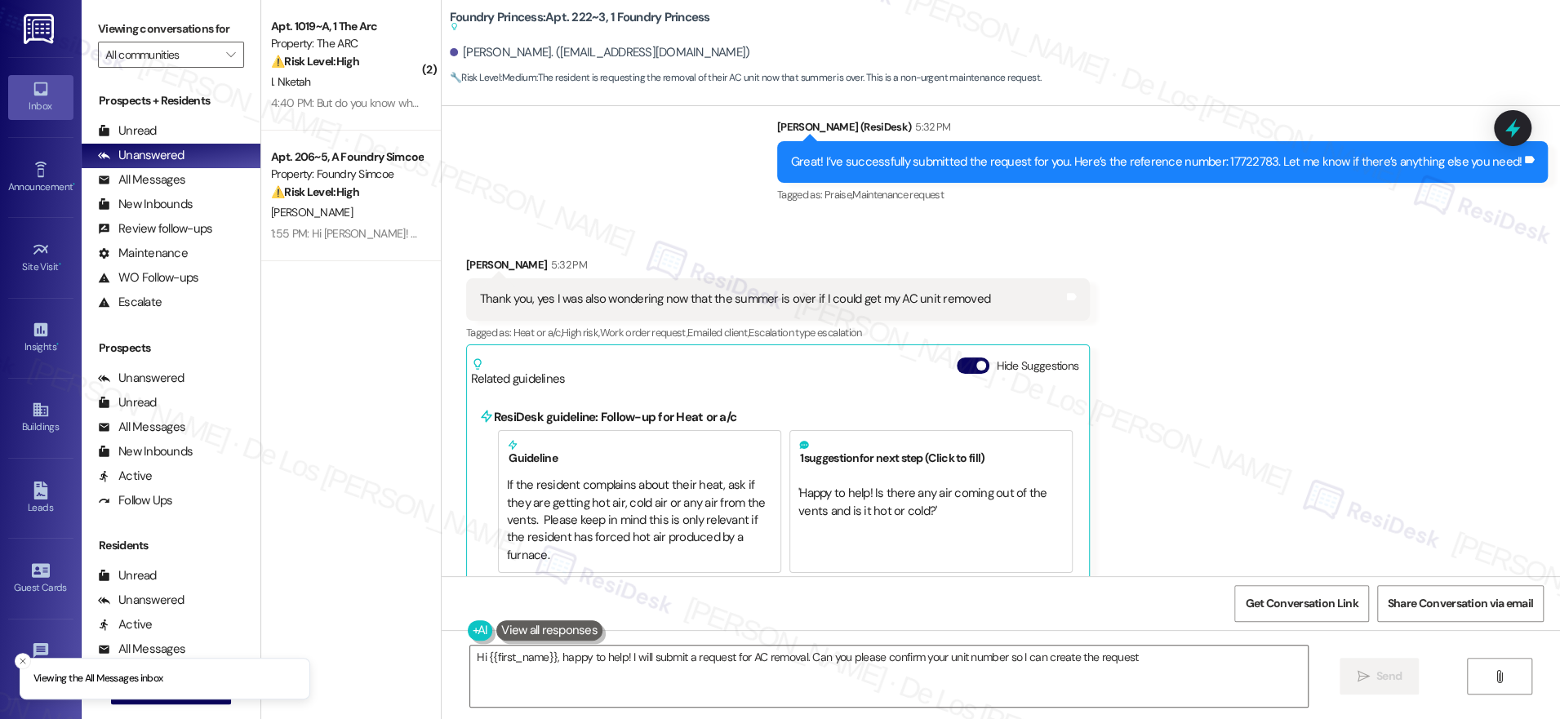
type textarea "Hi {{first_name}}, happy to help! I will submit a request for AC removal. Can y…"
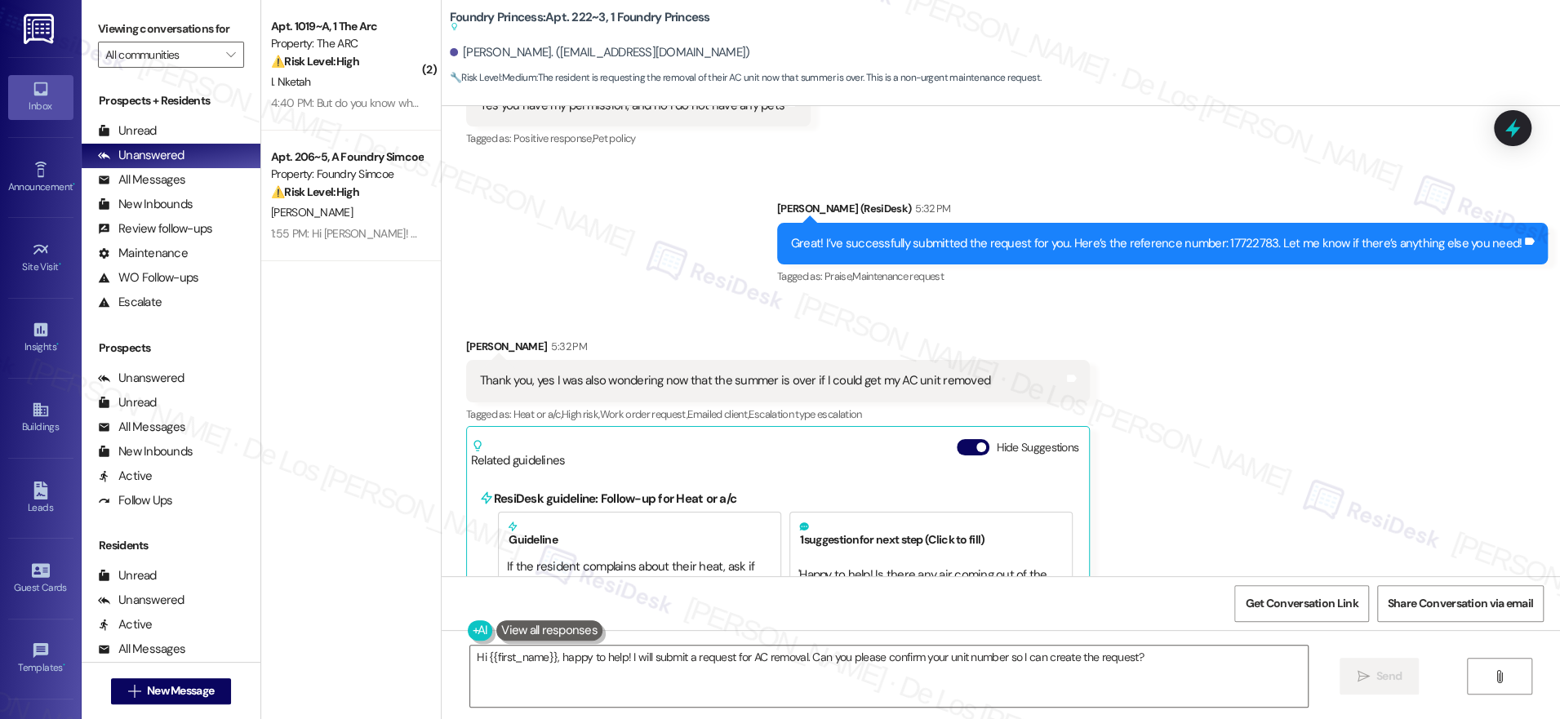
scroll to position [5955, 0]
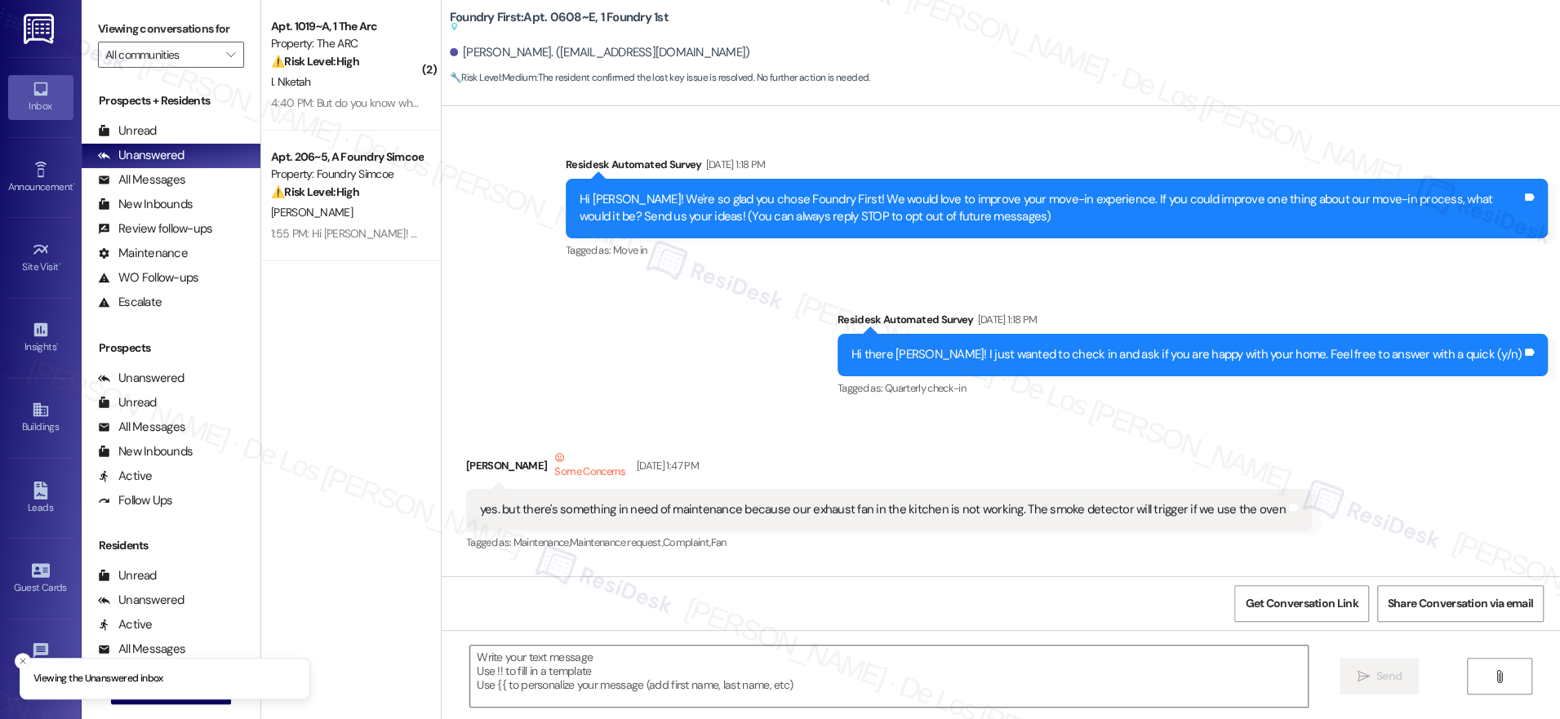
type textarea "Fetching suggested responses. Please feel free to read through the conversation…"
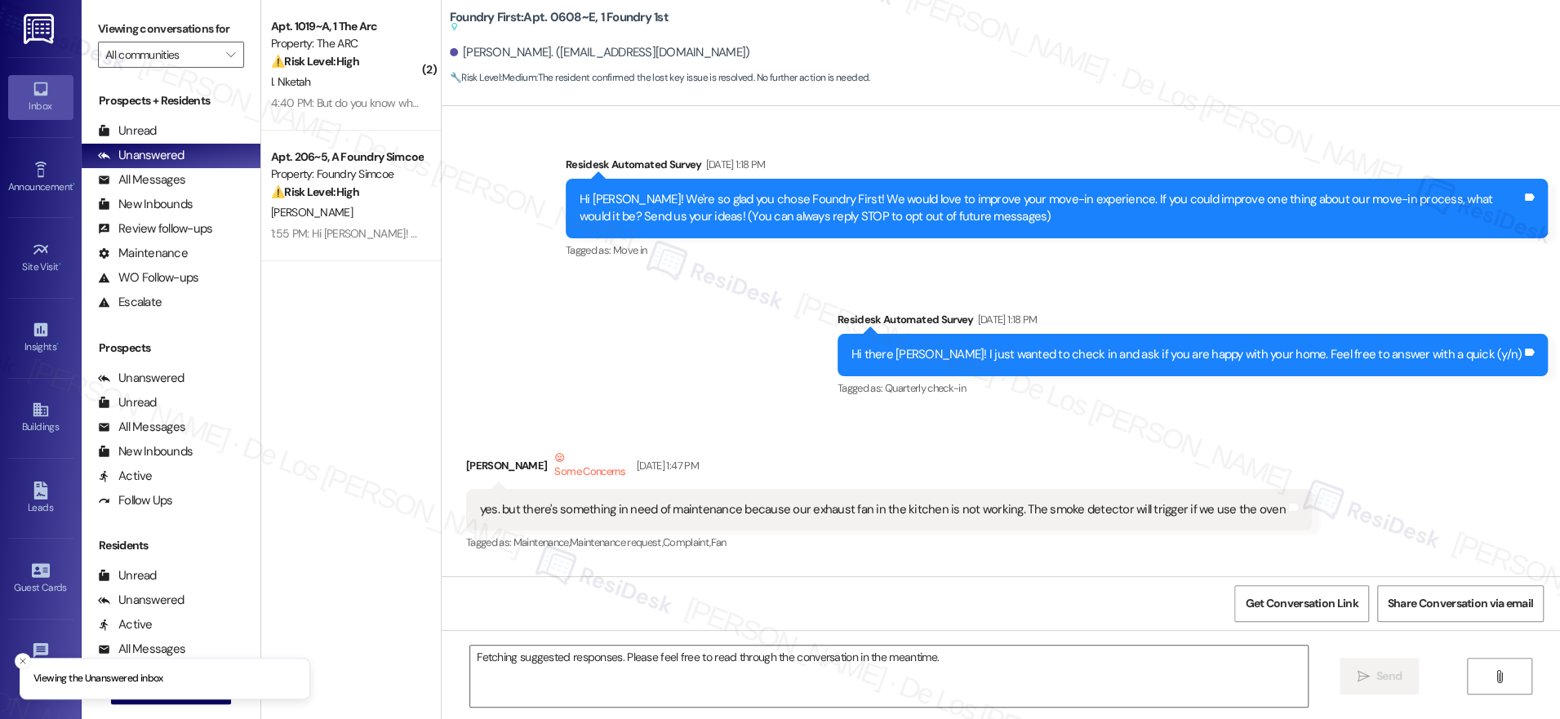
scroll to position [15734, 0]
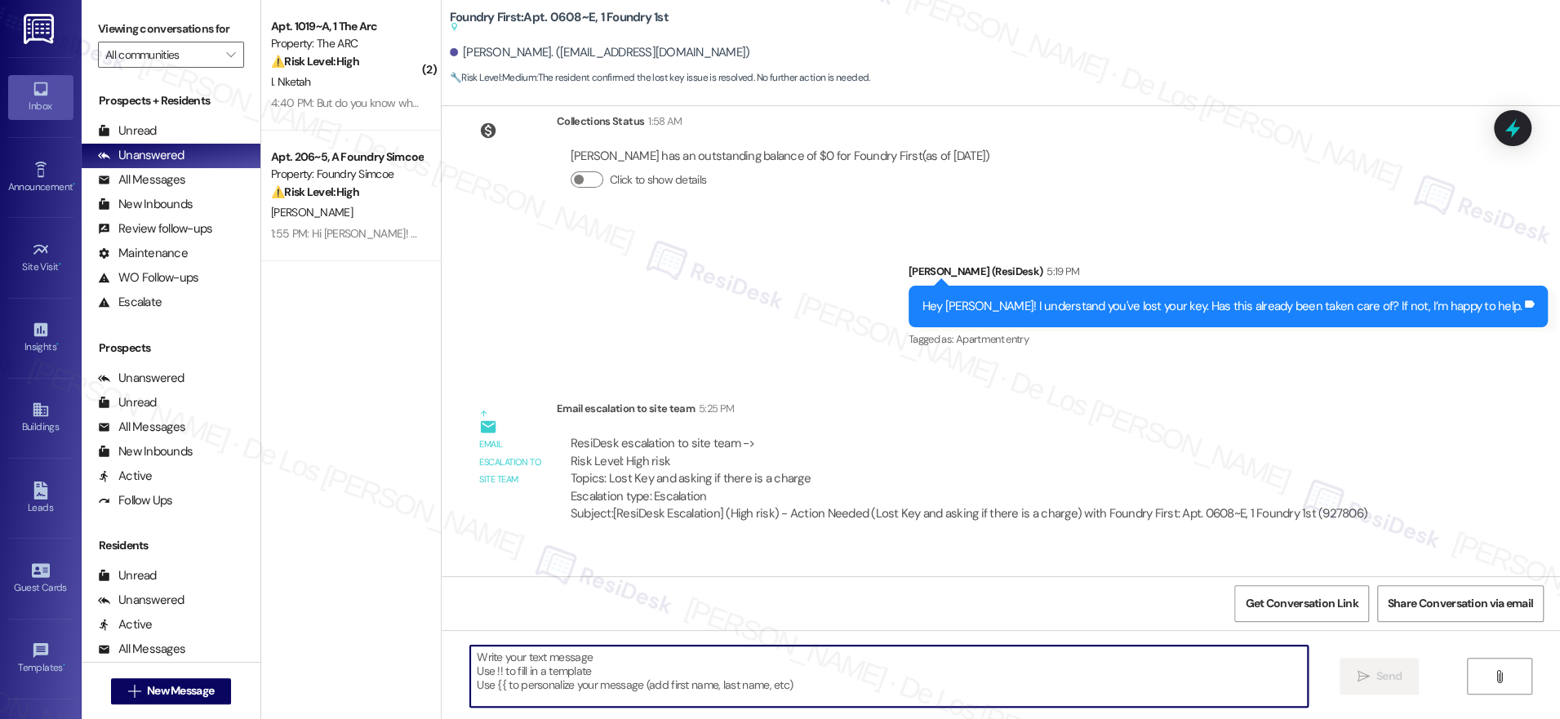
click at [753, 669] on textarea at bounding box center [889, 676] width 838 height 61
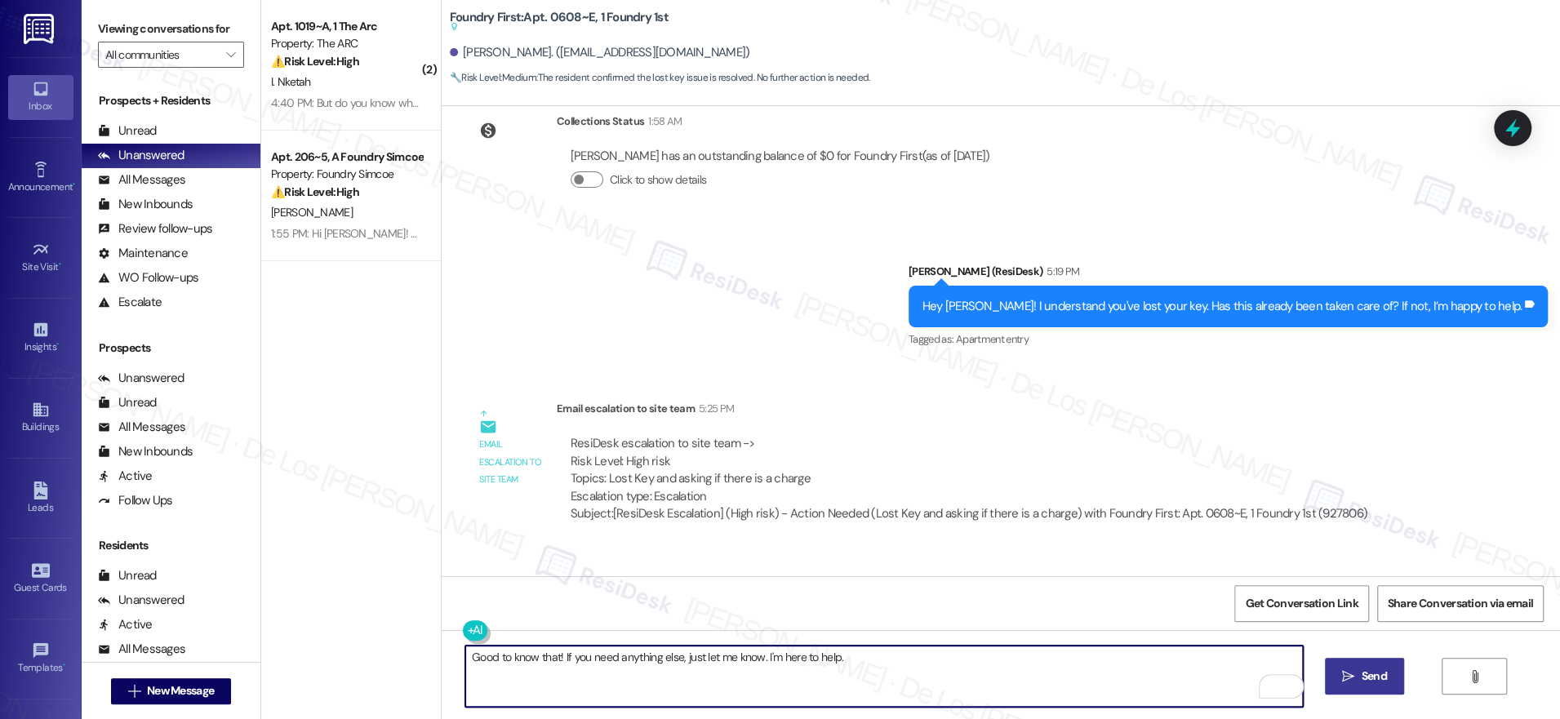
type textarea "Good to know that! If you need anything else, just let me know. I'm here to hel…"
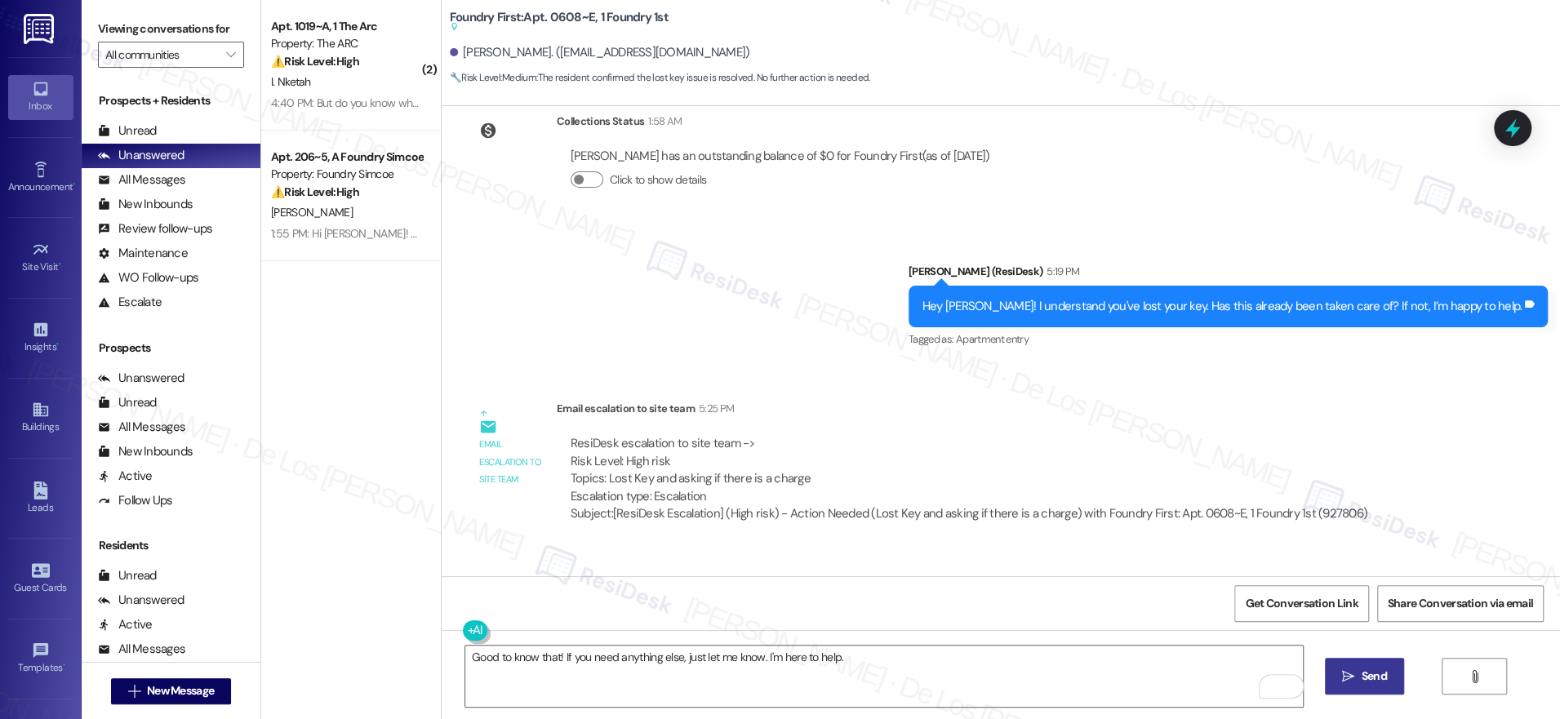
click at [1374, 669] on span "Send" at bounding box center [1374, 676] width 25 height 17
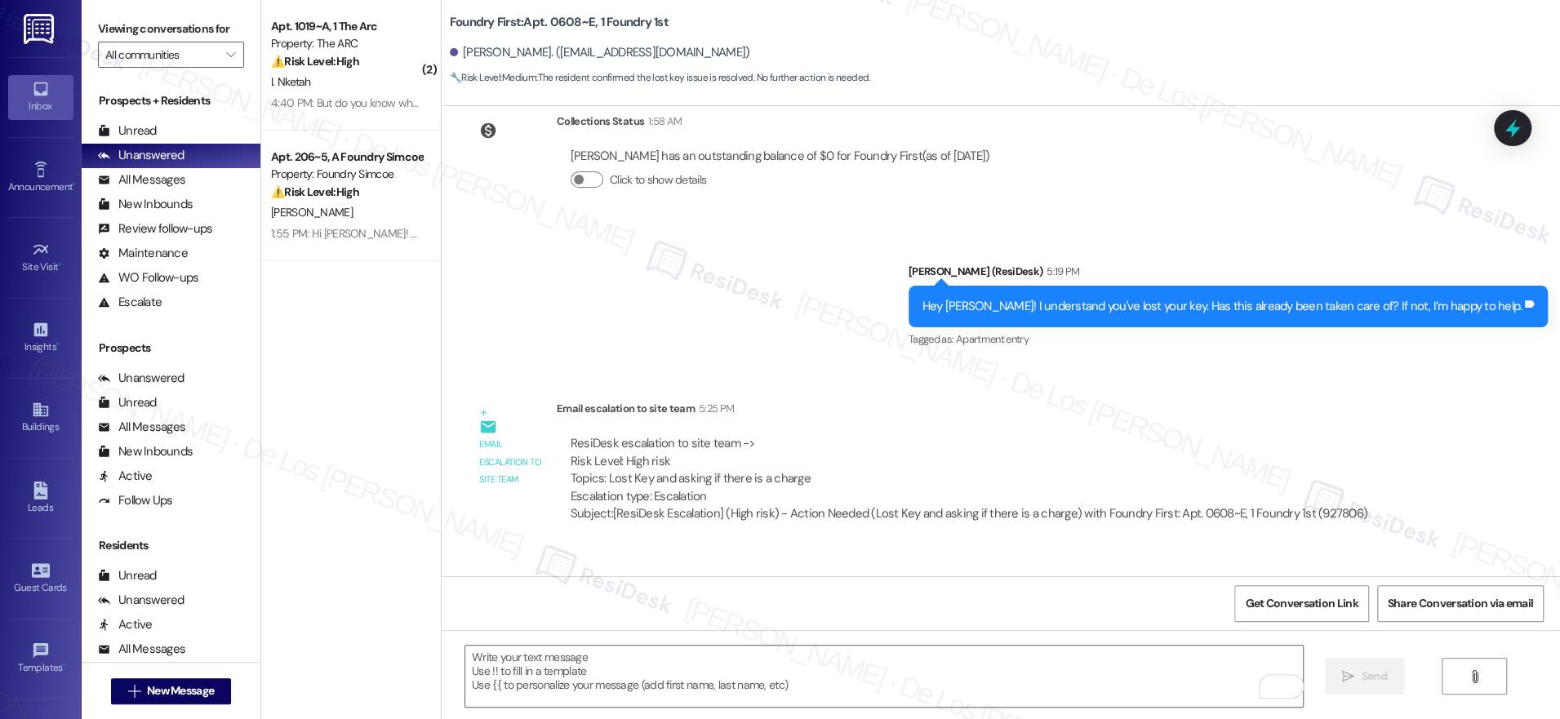
scroll to position [15733, 0]
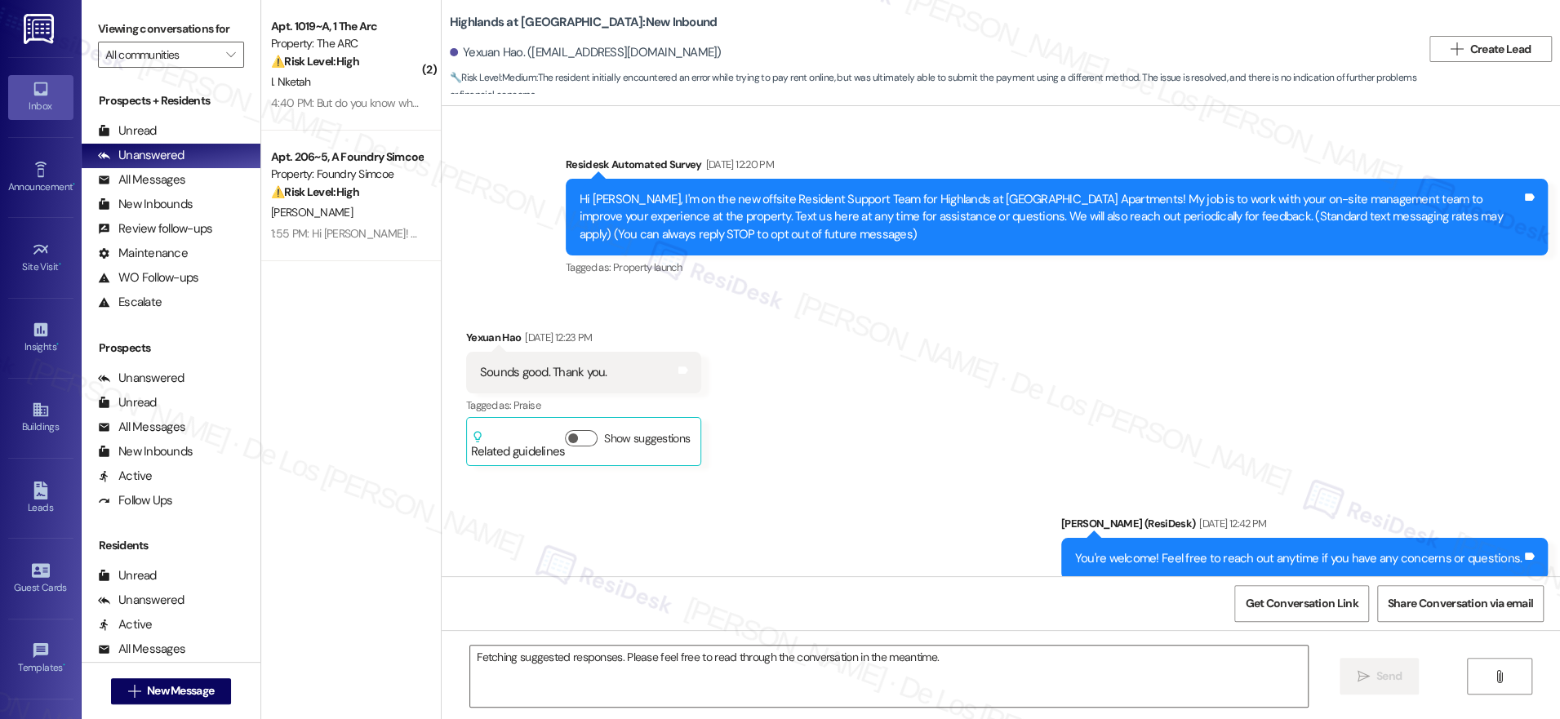
scroll to position [15724, 0]
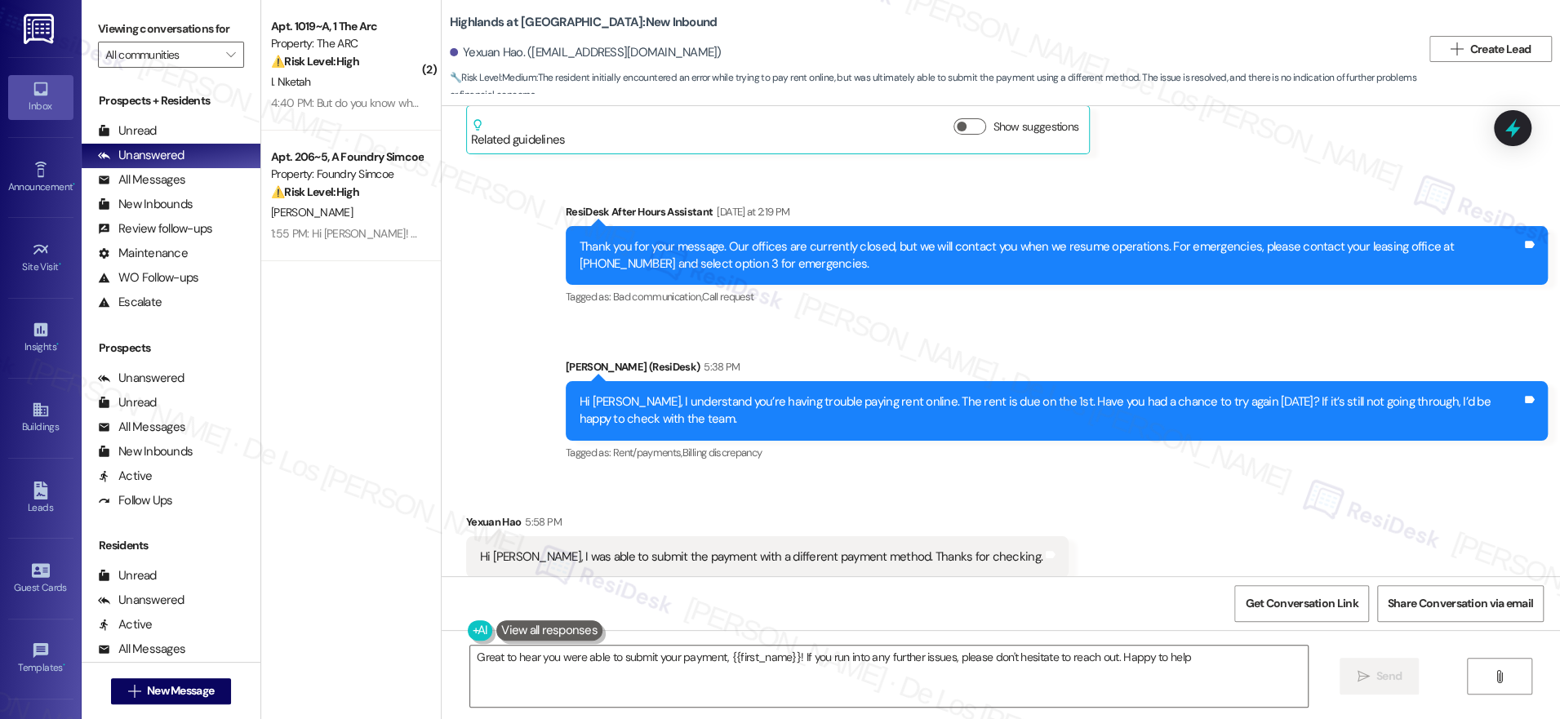
type textarea "Great to hear you were able to submit your payment, {{first_name}}! If you run …"
click at [1239, 661] on textarea "Great to hear you were able to submit your payment, {{first_name}}! If you run …" at bounding box center [889, 676] width 838 height 61
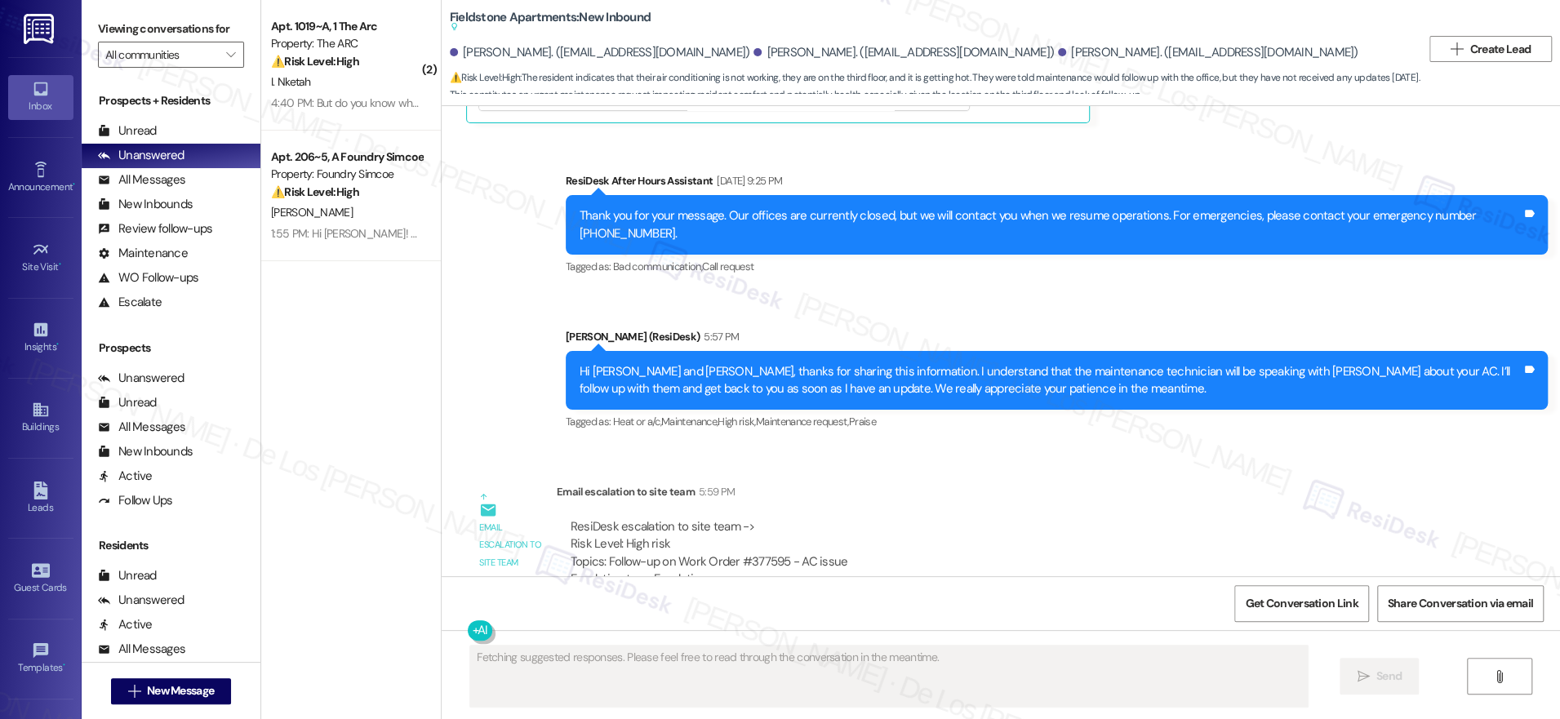
scroll to position [6333, 0]
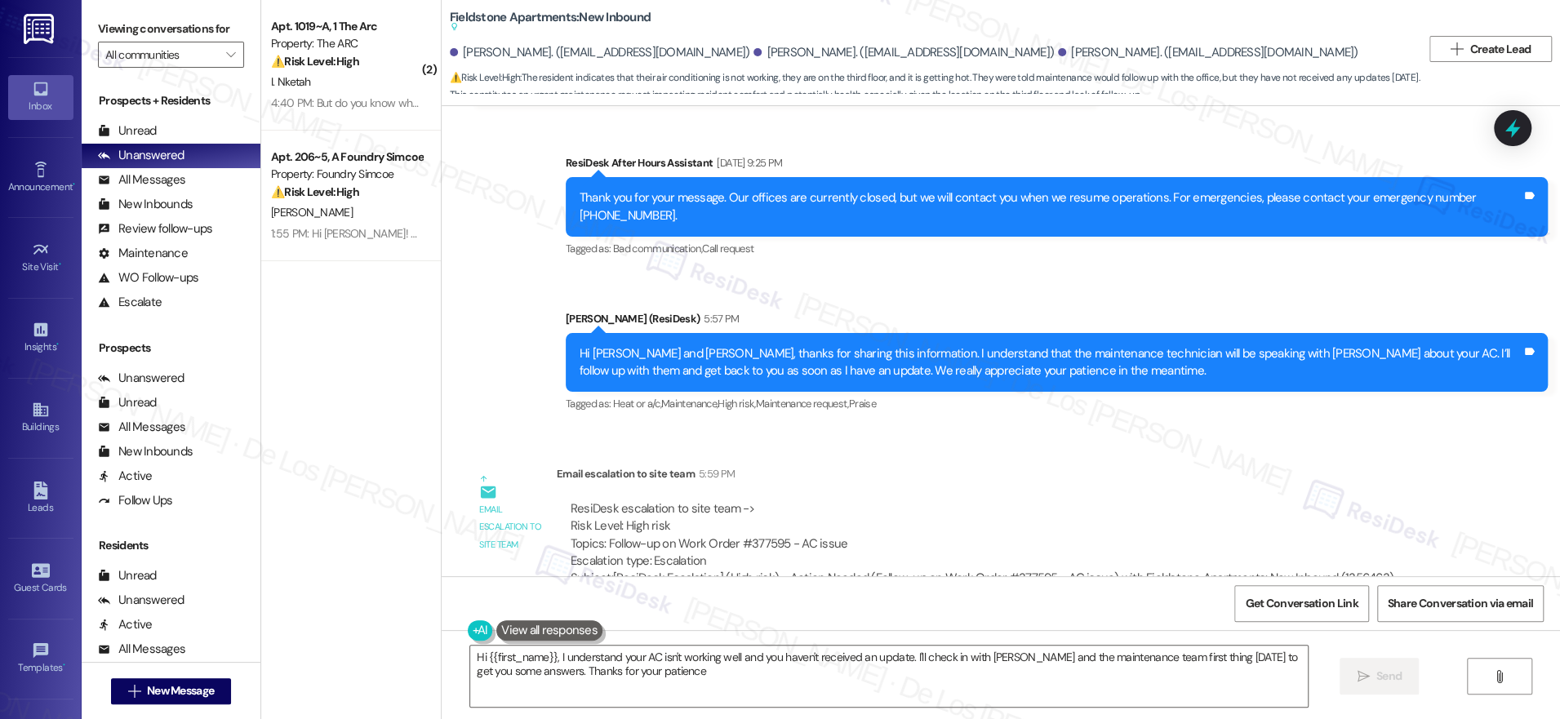
type textarea "Hi {{first_name}}, I understand your AC isn't working well and you haven't rece…"
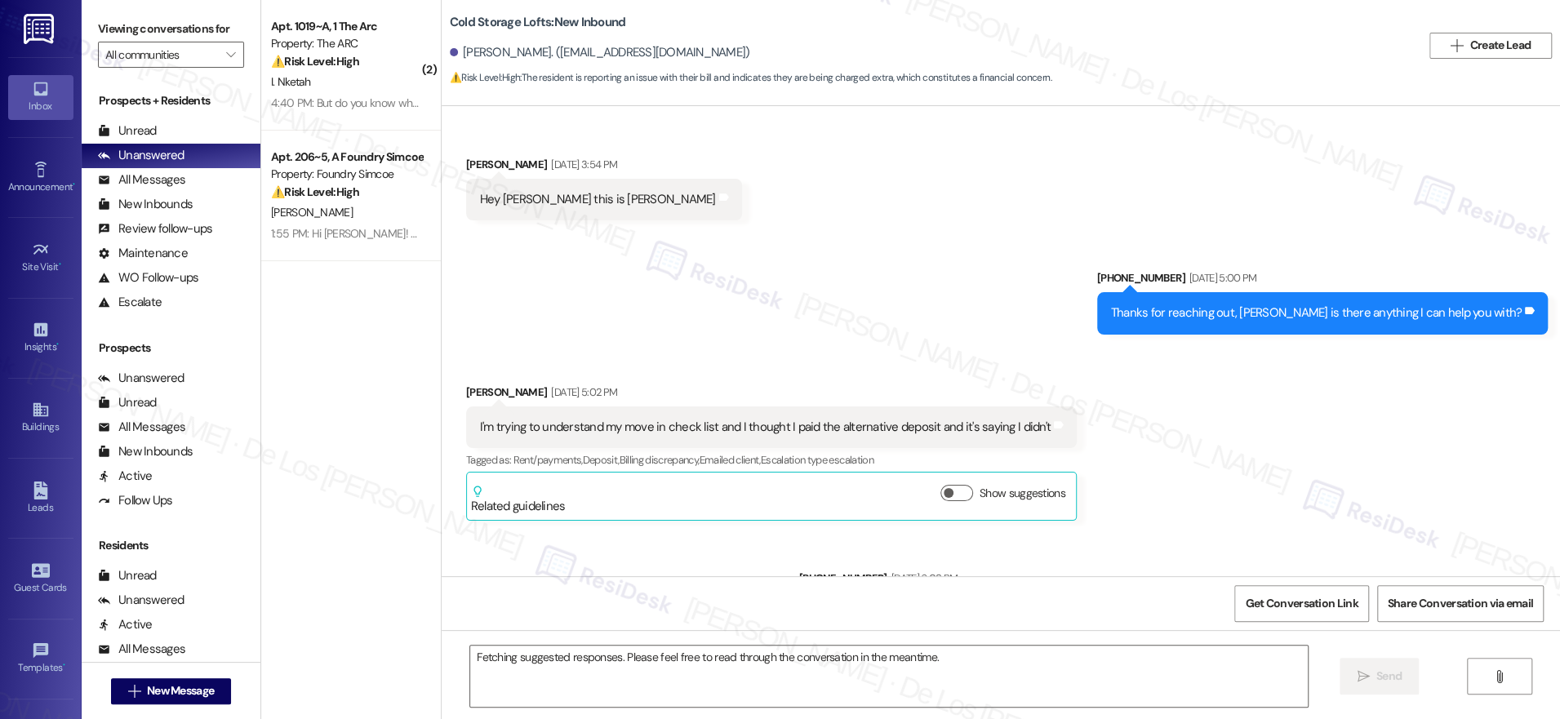
scroll to position [23633, 0]
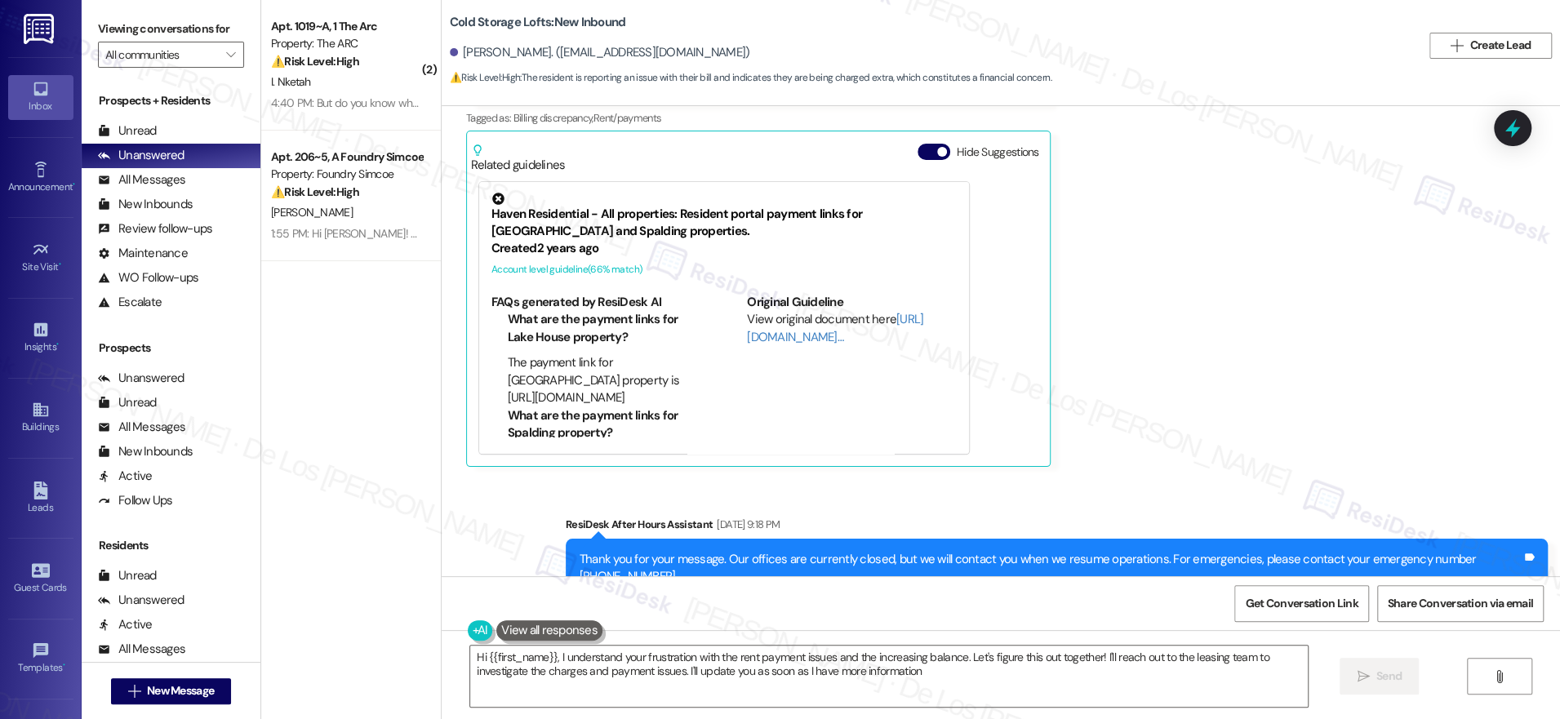
type textarea "Hi {{first_name}}, I understand your frustration with the rent payment issues a…"
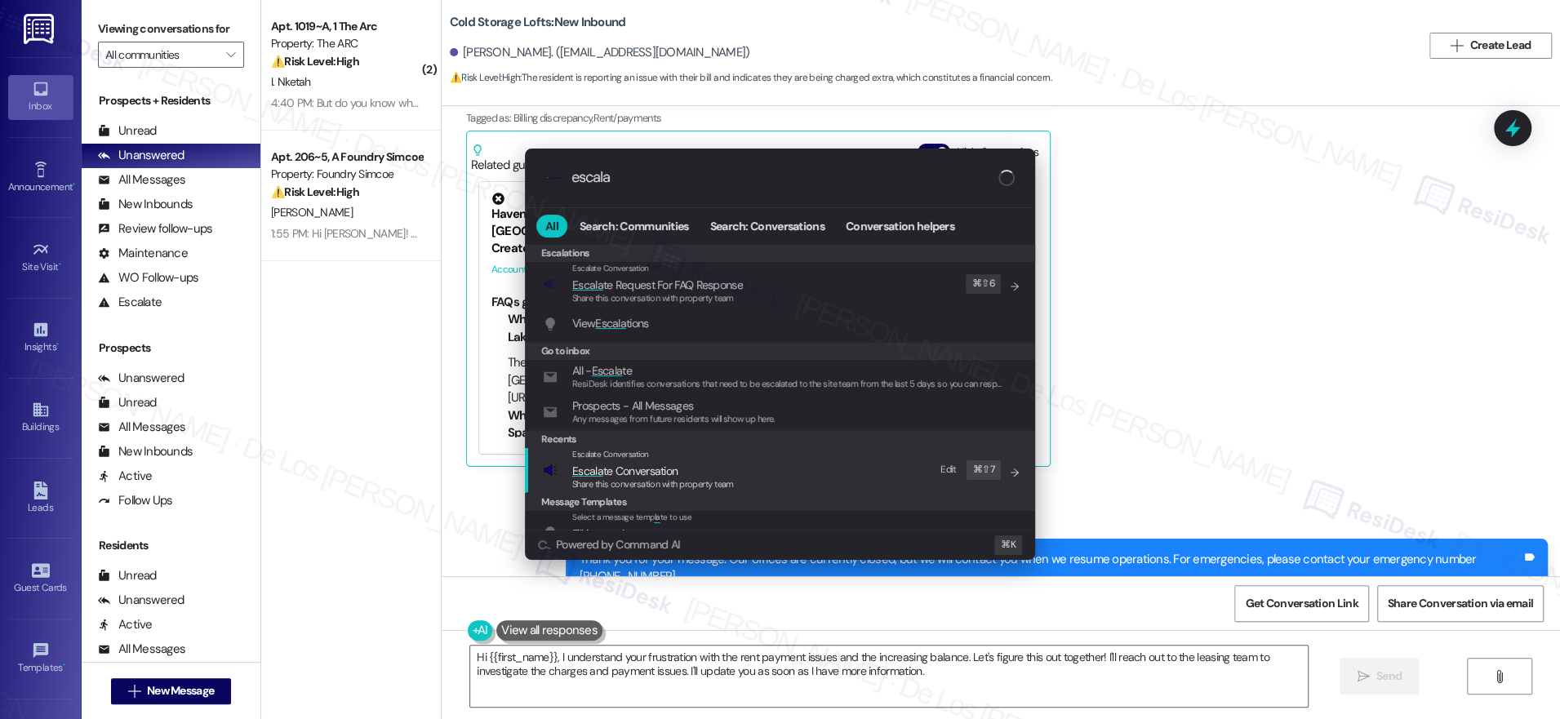
type input "escala"
click at [810, 469] on div "Escalate Conversation Escala te Conversation Share this conversation with prope…" at bounding box center [782, 470] width 478 height 44
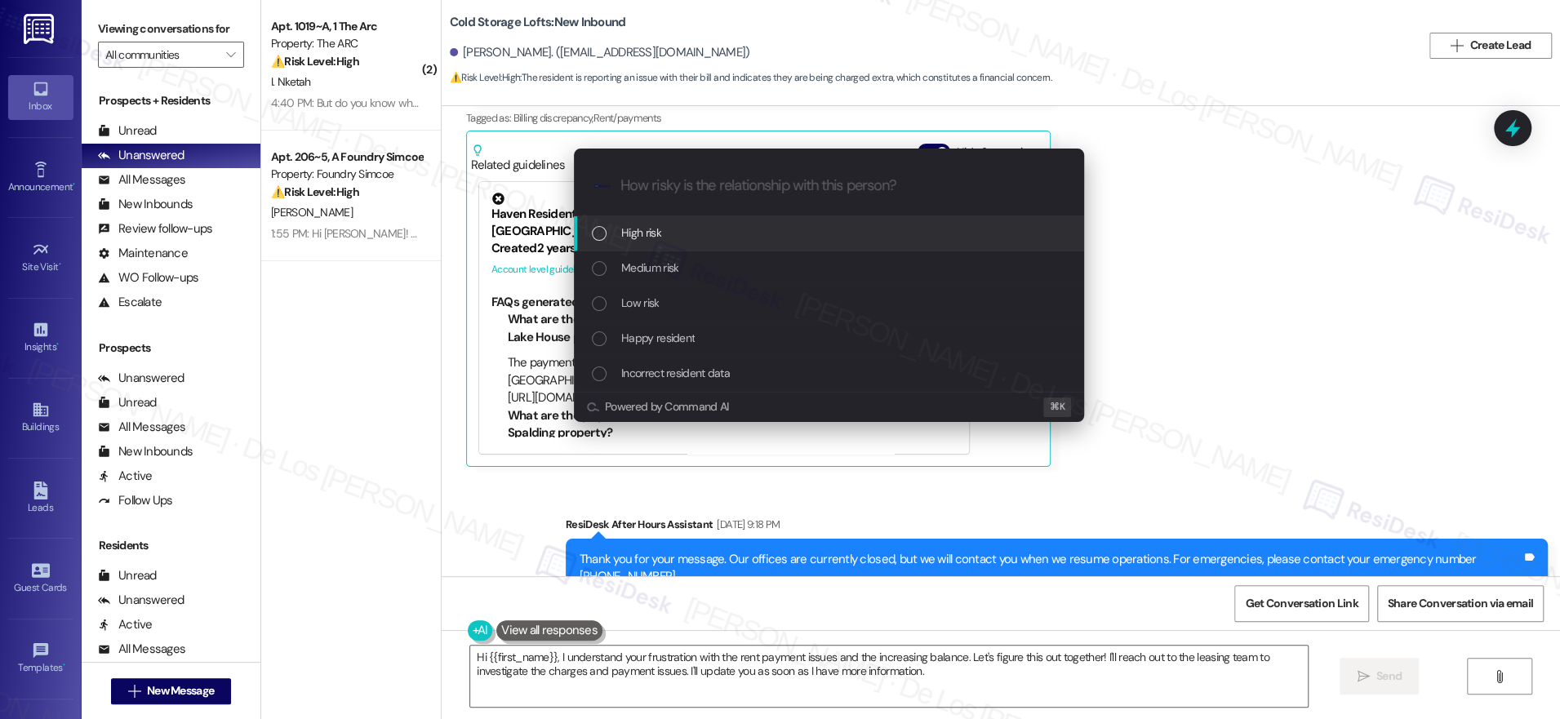
click at [797, 242] on div "High risk" at bounding box center [831, 233] width 478 height 18
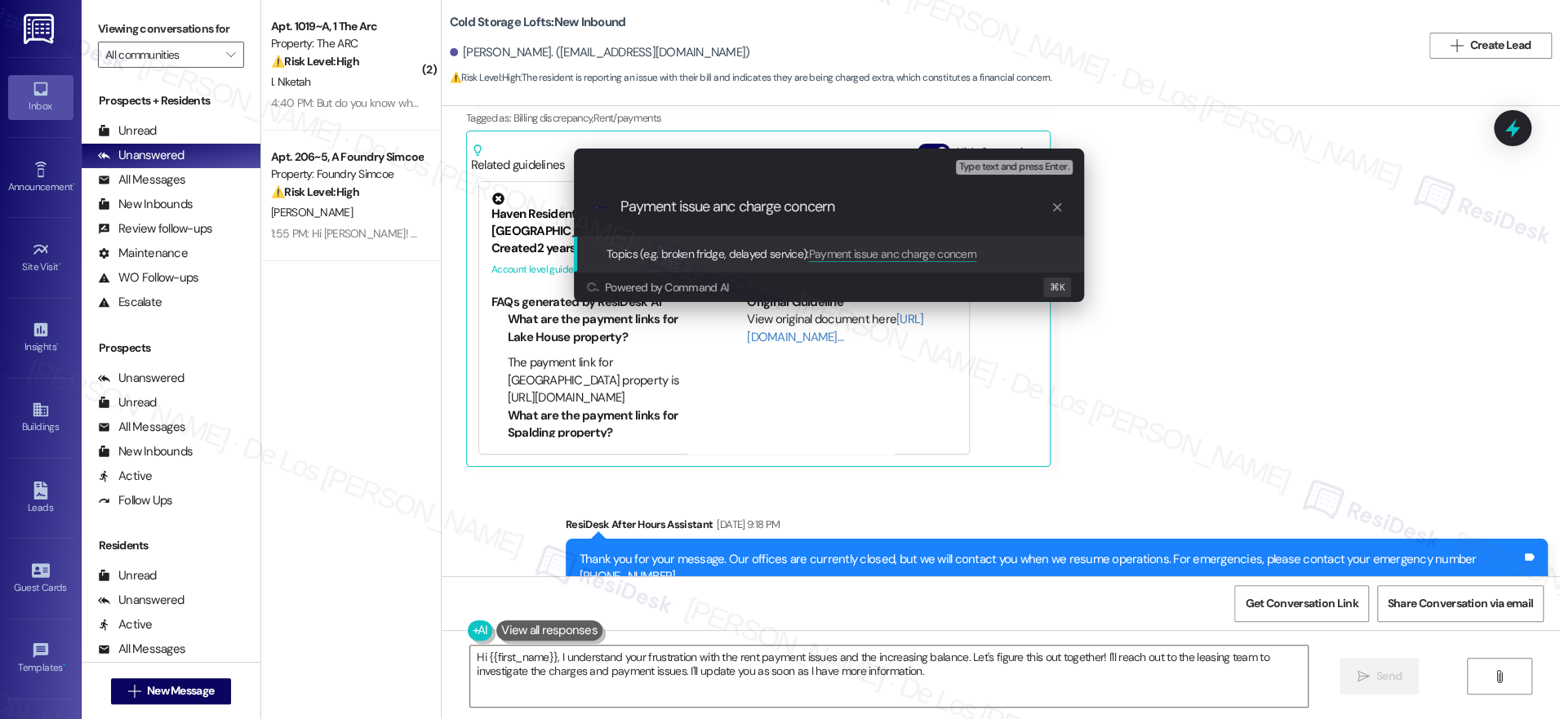
click at [737, 205] on input "Payment issue anc charge concern" at bounding box center [835, 206] width 430 height 17
type input "Payment issue and charge concern"
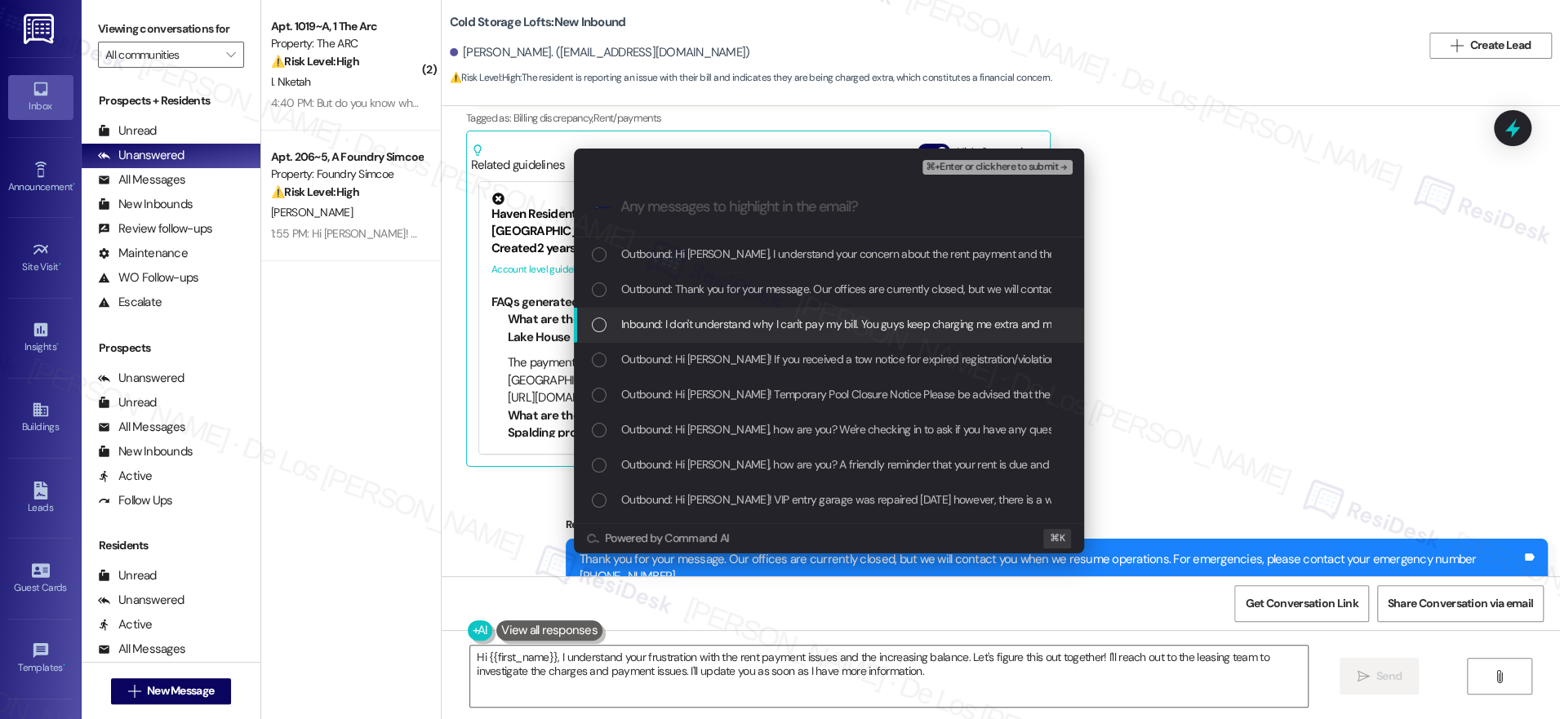
click at [770, 313] on div "Inbound: I don't understand why I can't pay my bill. You guys keep charging me …" at bounding box center [829, 325] width 510 height 35
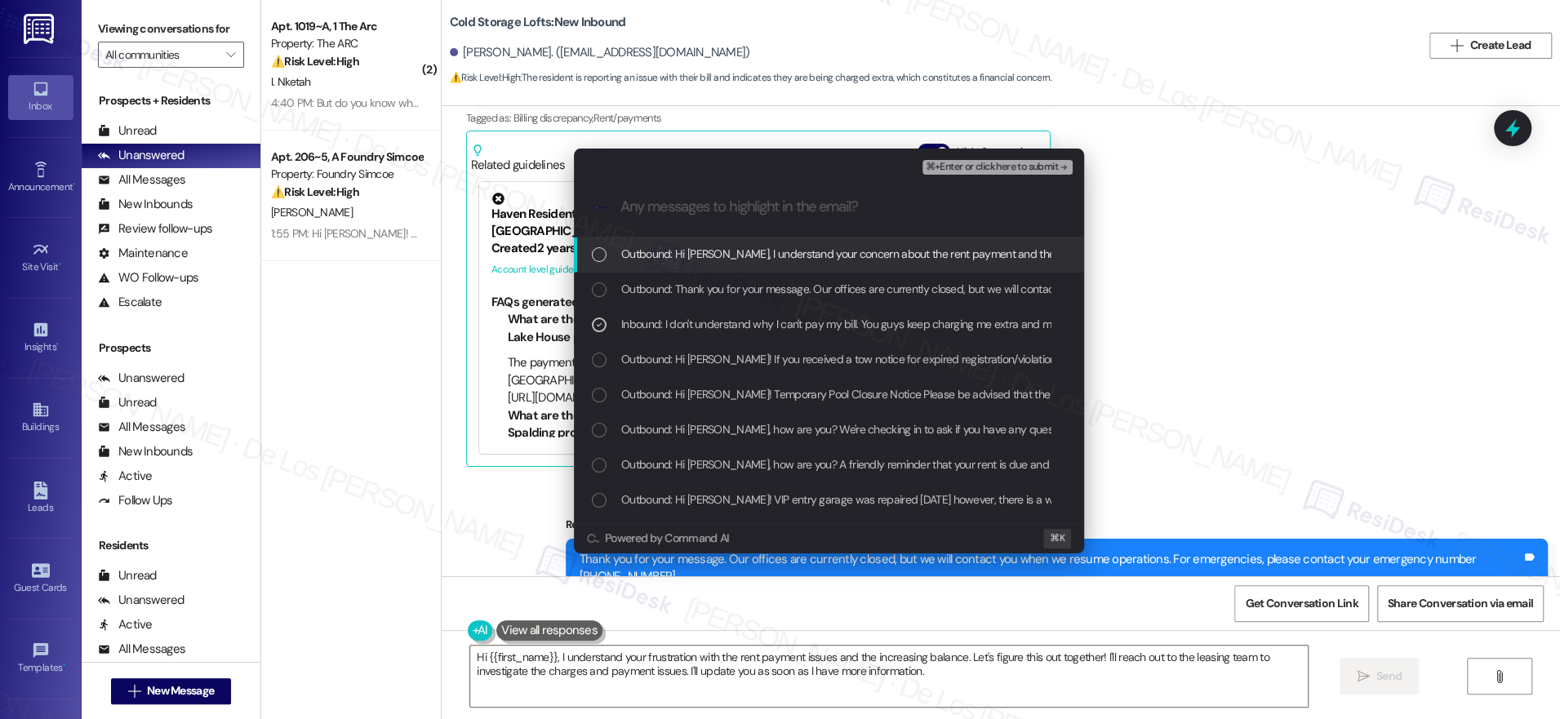
click at [981, 166] on span "⌘+Enter or click here to submit" at bounding box center [992, 167] width 132 height 11
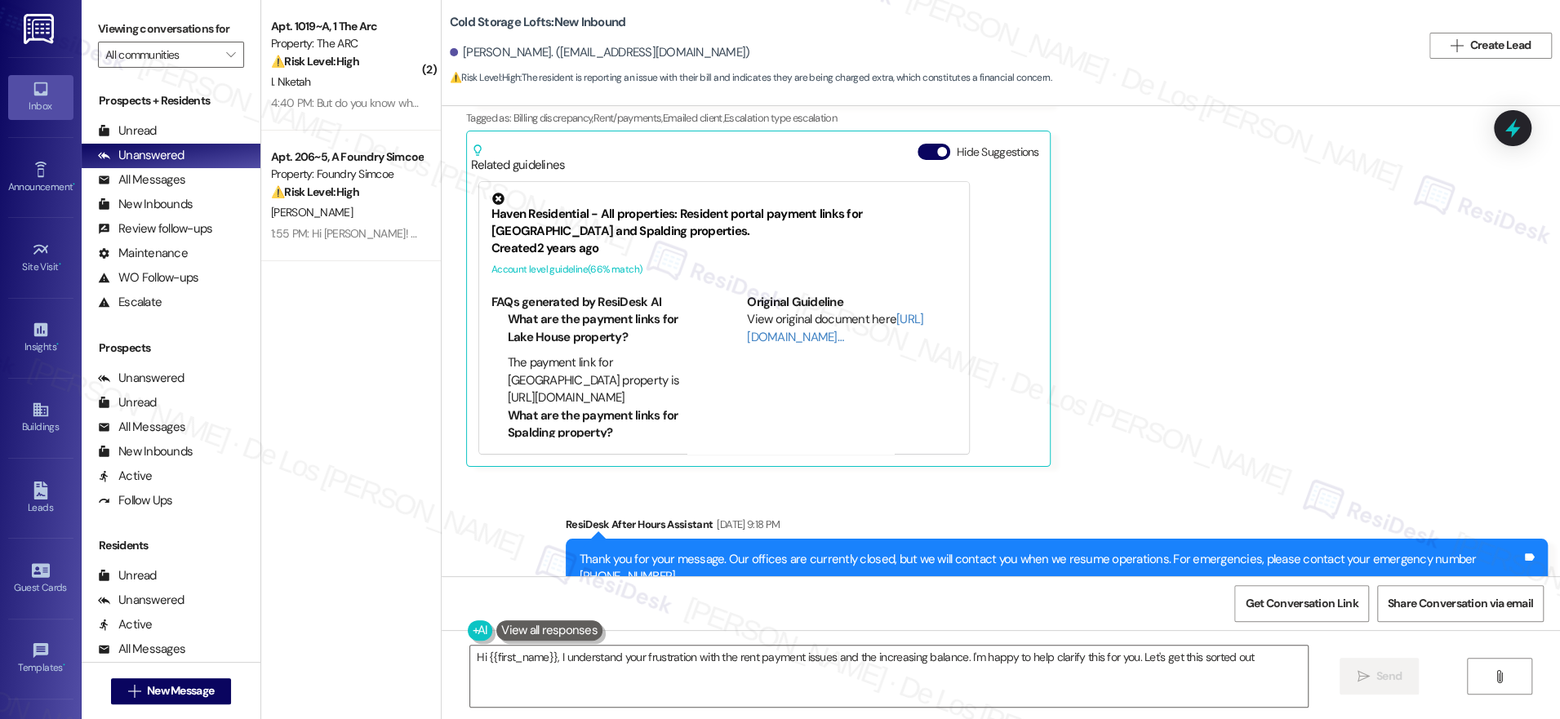
type textarea "Hi {{first_name}}, I understand your frustration with the rent payment issues a…"
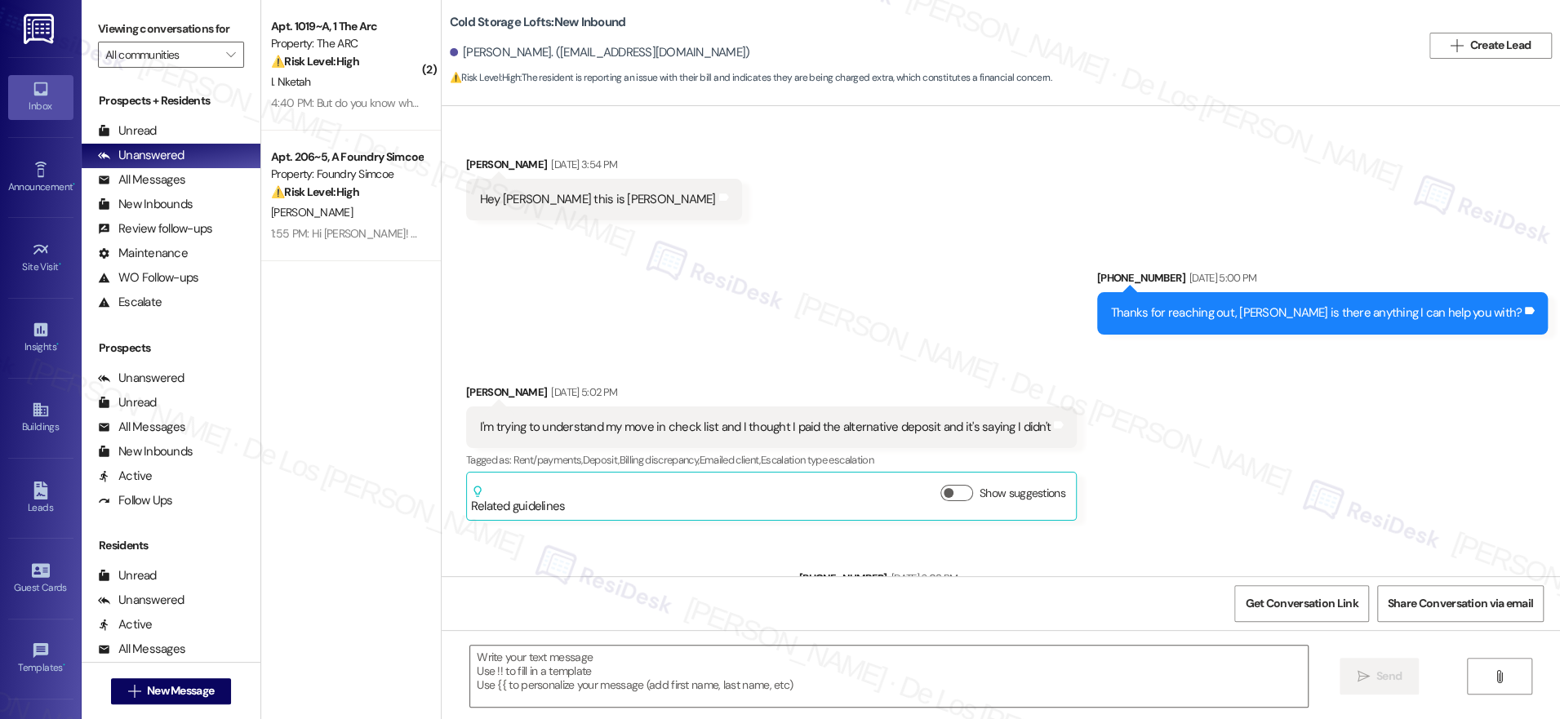
scroll to position [23817, 0]
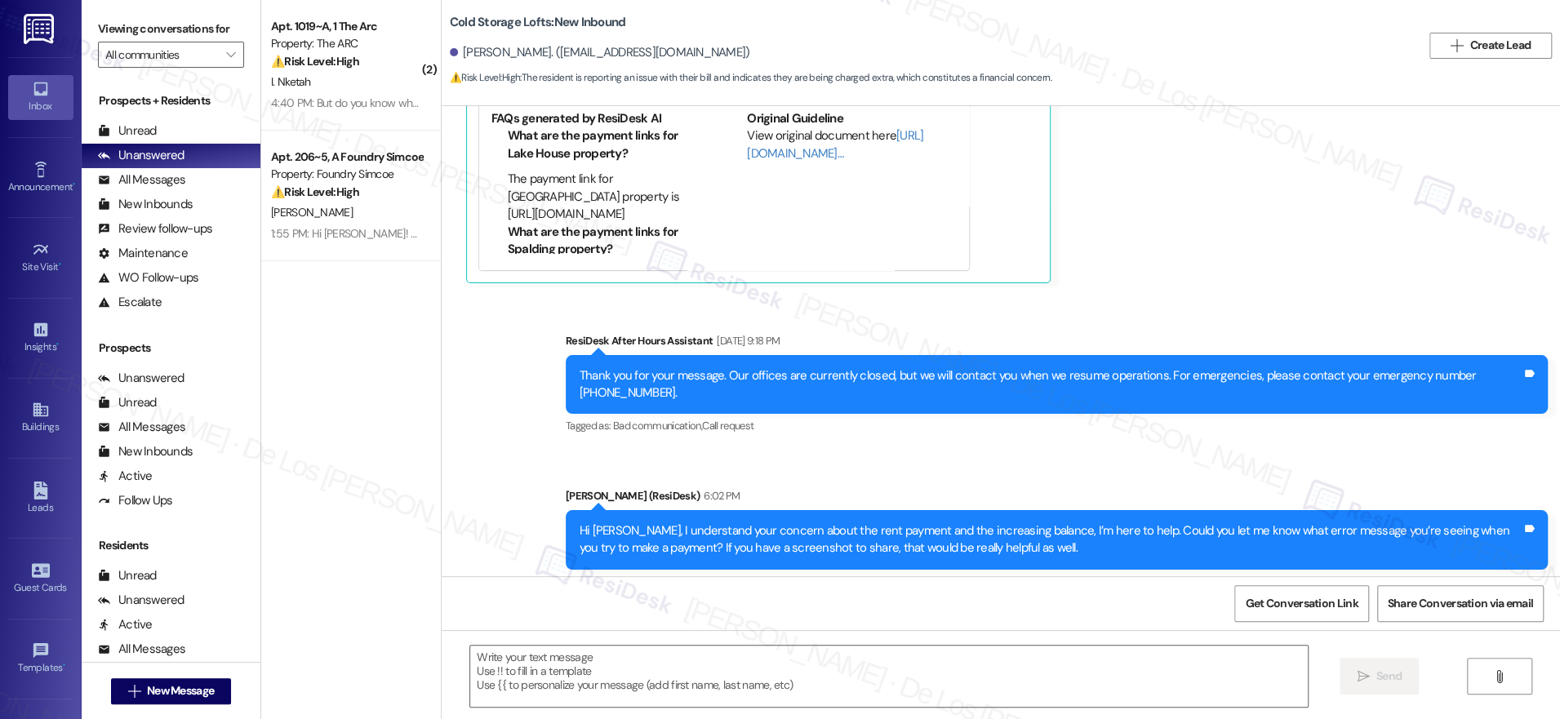
type textarea "Fetching suggested responses. Please feel free to read through the conversation…"
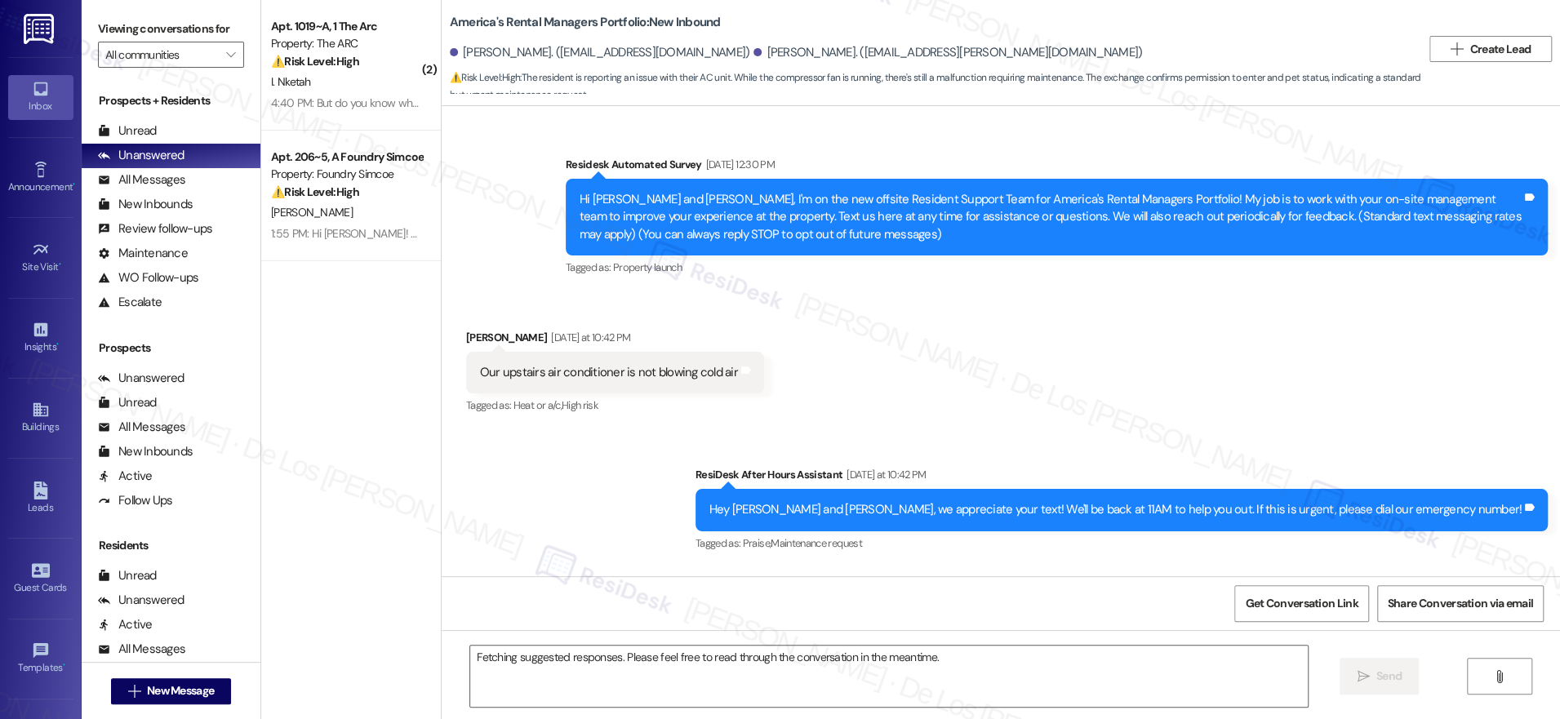
scroll to position [2126, 0]
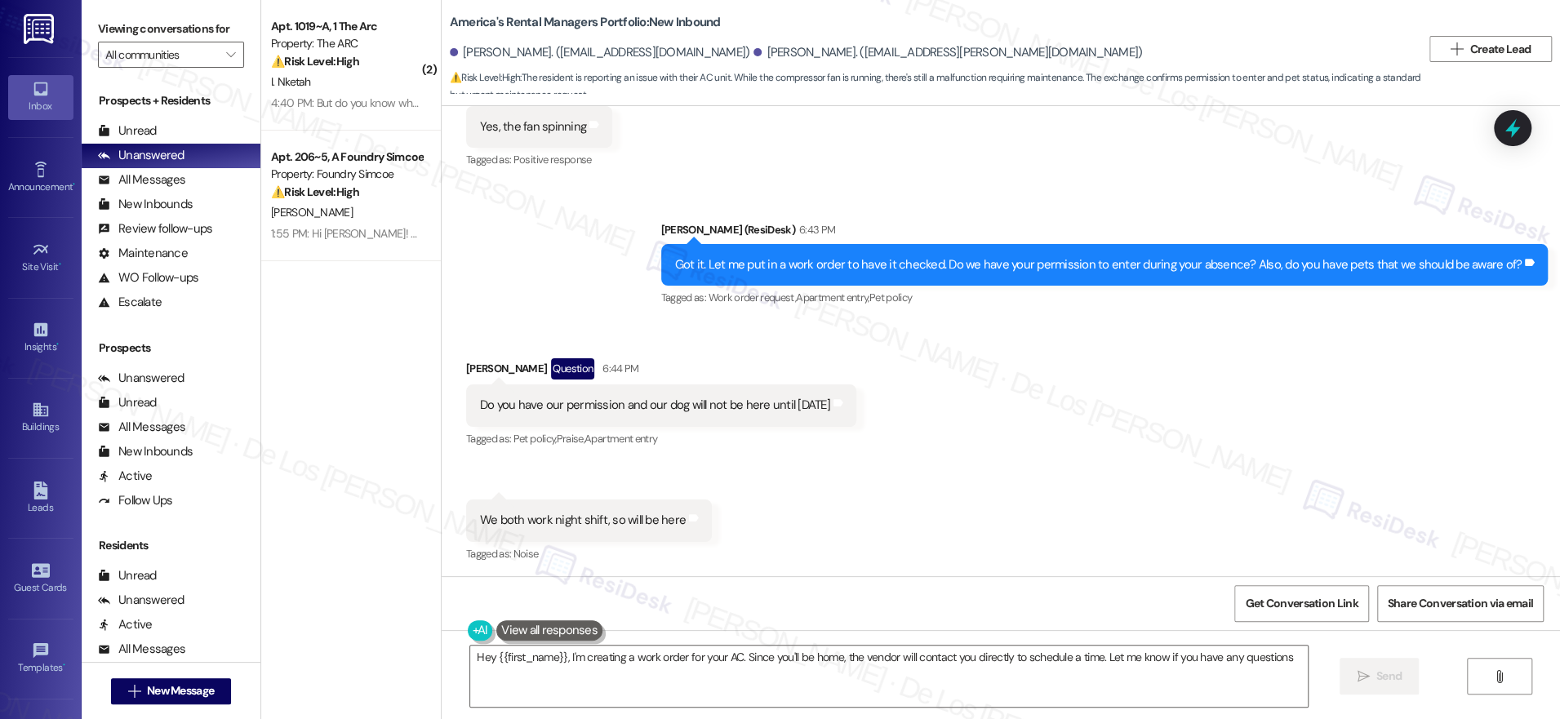
type textarea "Hey {{first_name}}, I'm creating a work order for your AC. Since you'll be home…"
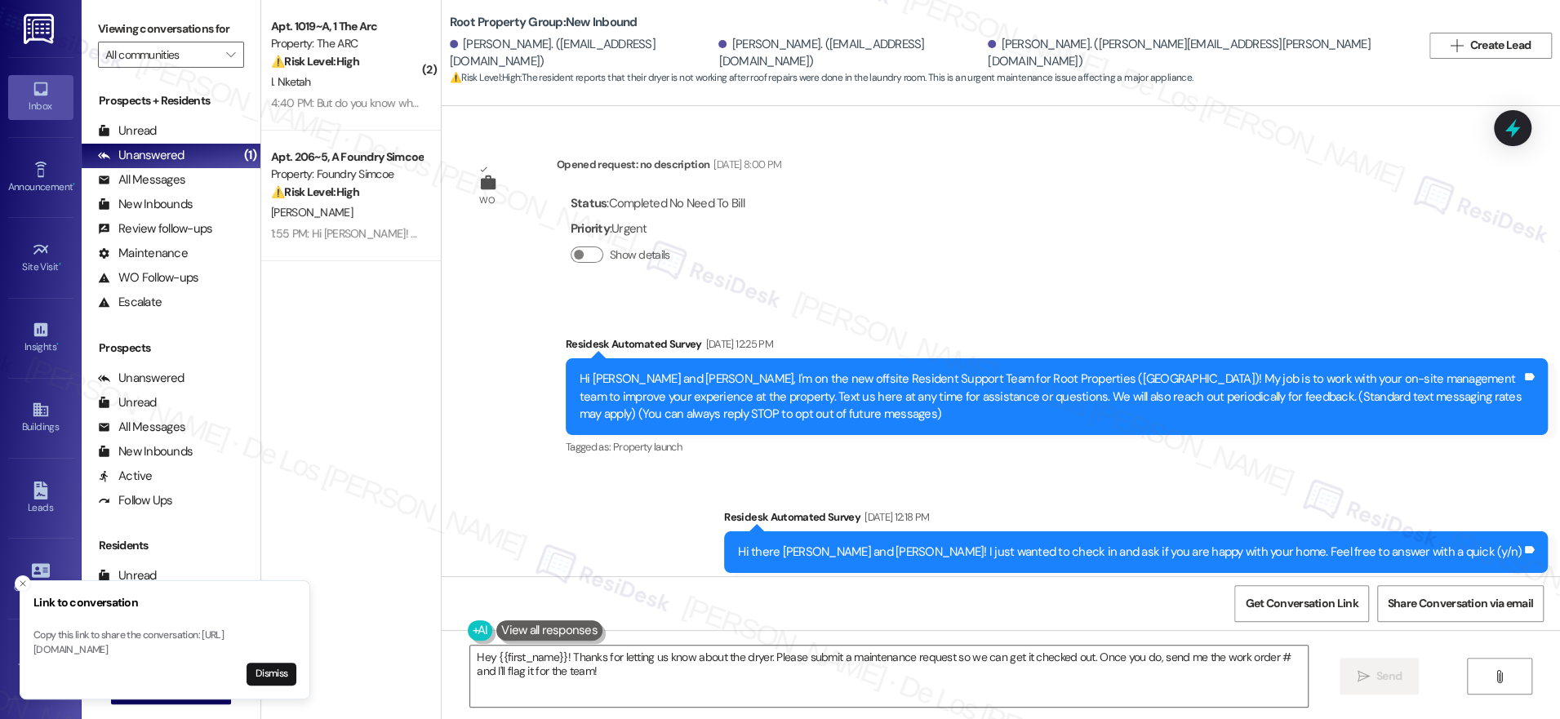
scroll to position [4976, 0]
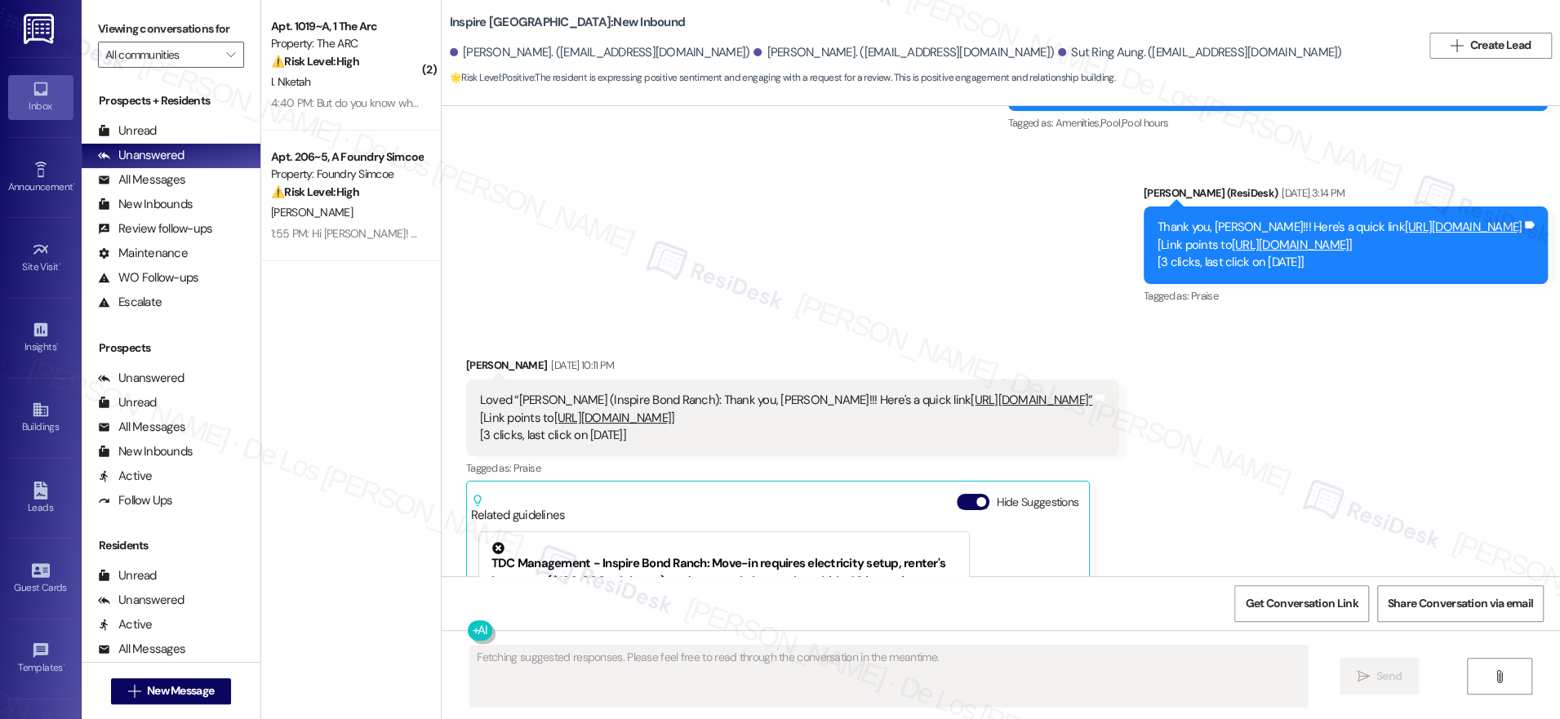
scroll to position [3766, 0]
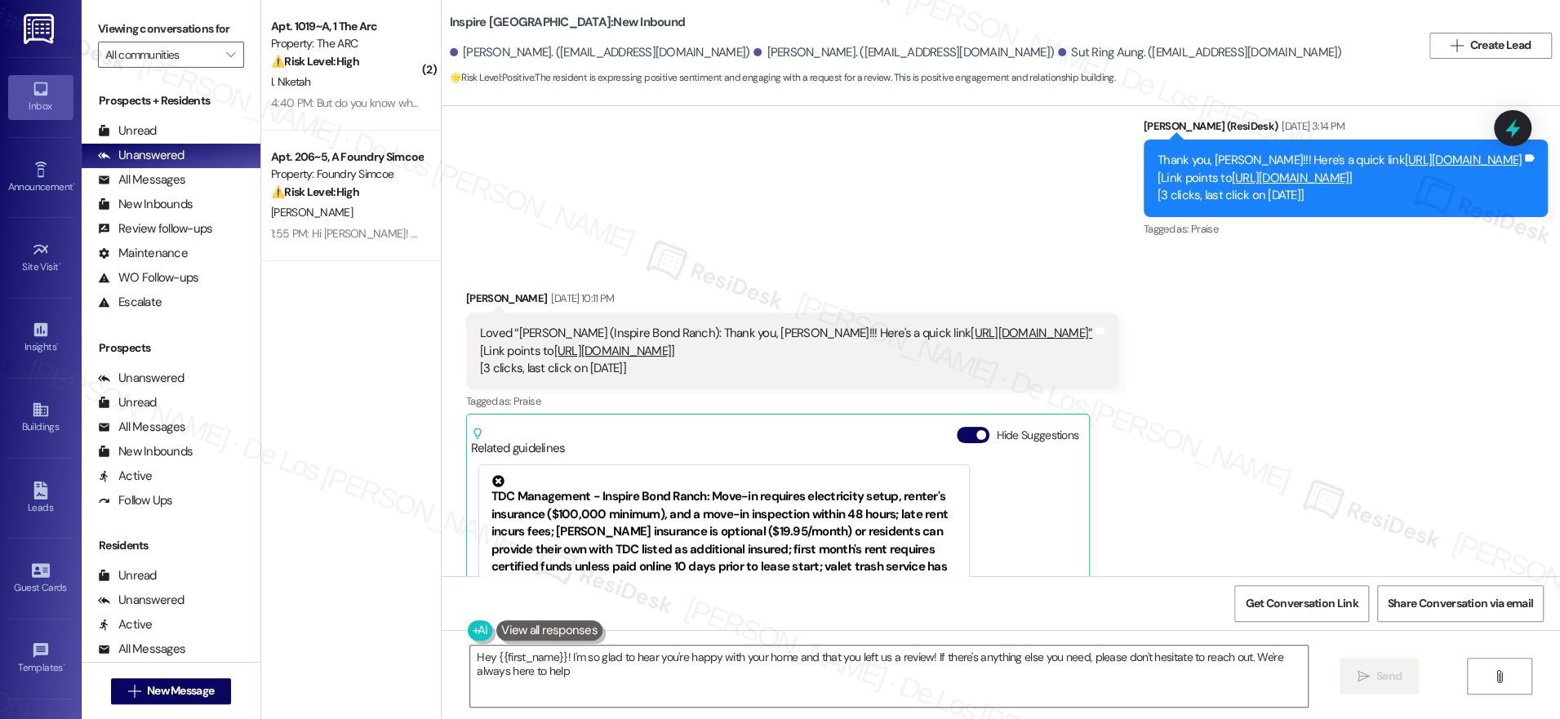
type textarea "Hey {{first_name}}! I'm so glad to hear you're happy with your home and that yo…"
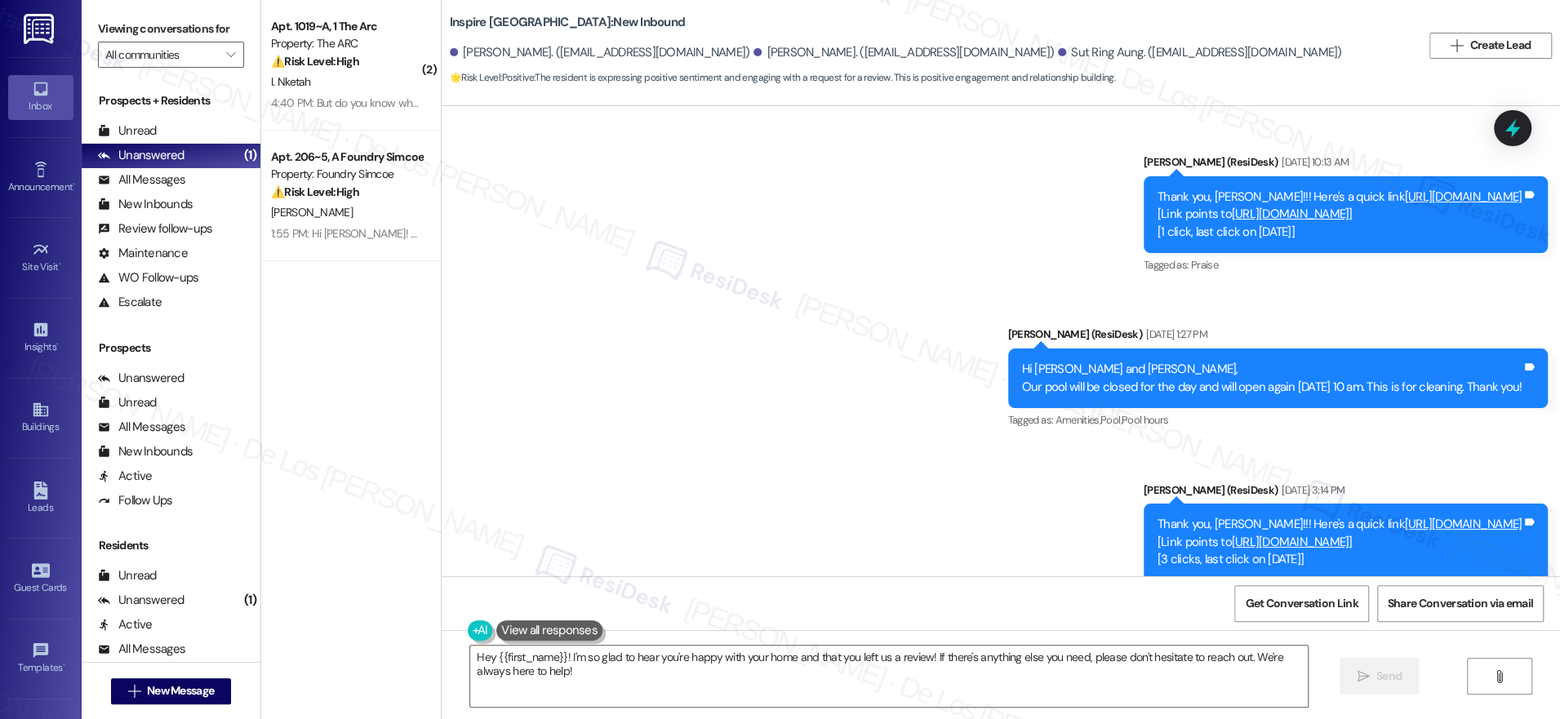
scroll to position [3412, 0]
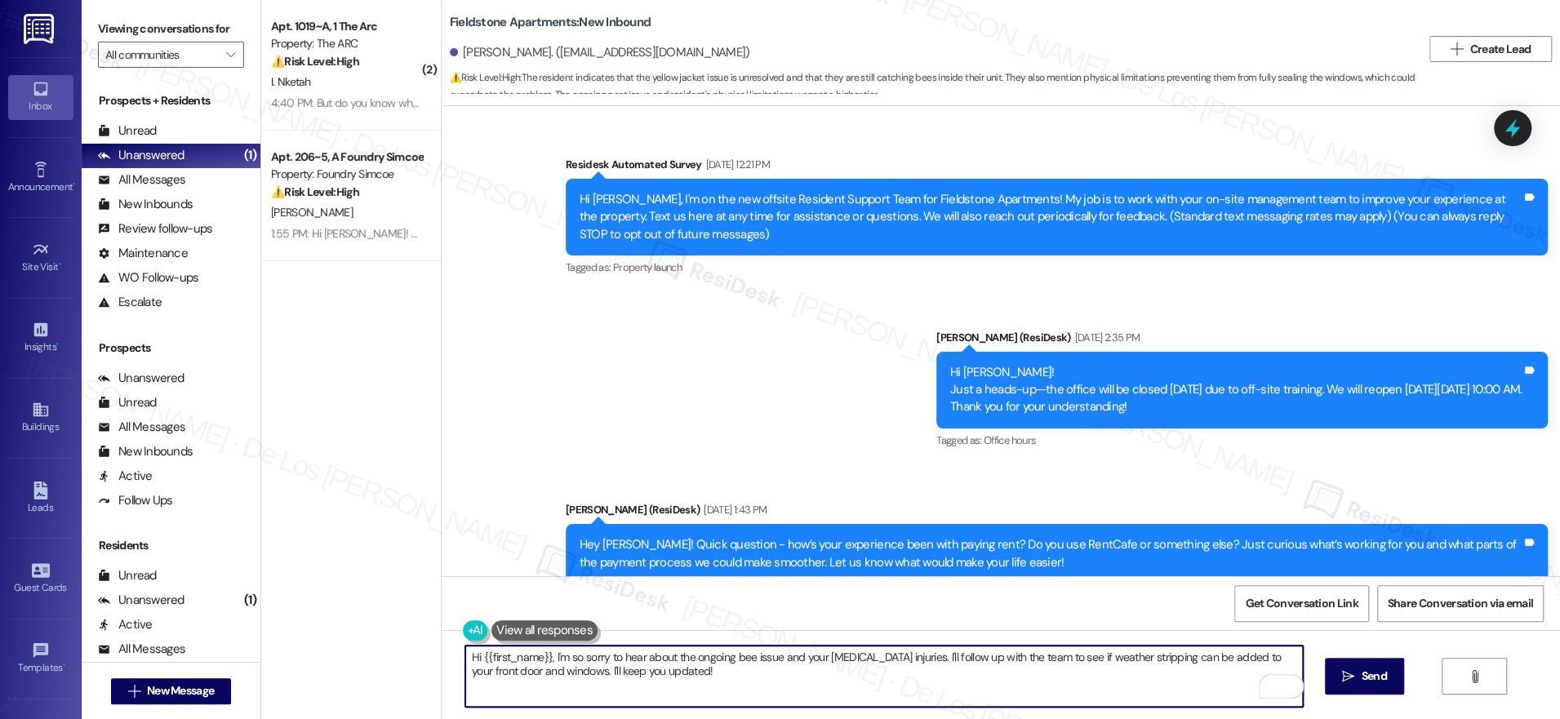
scroll to position [4215, 0]
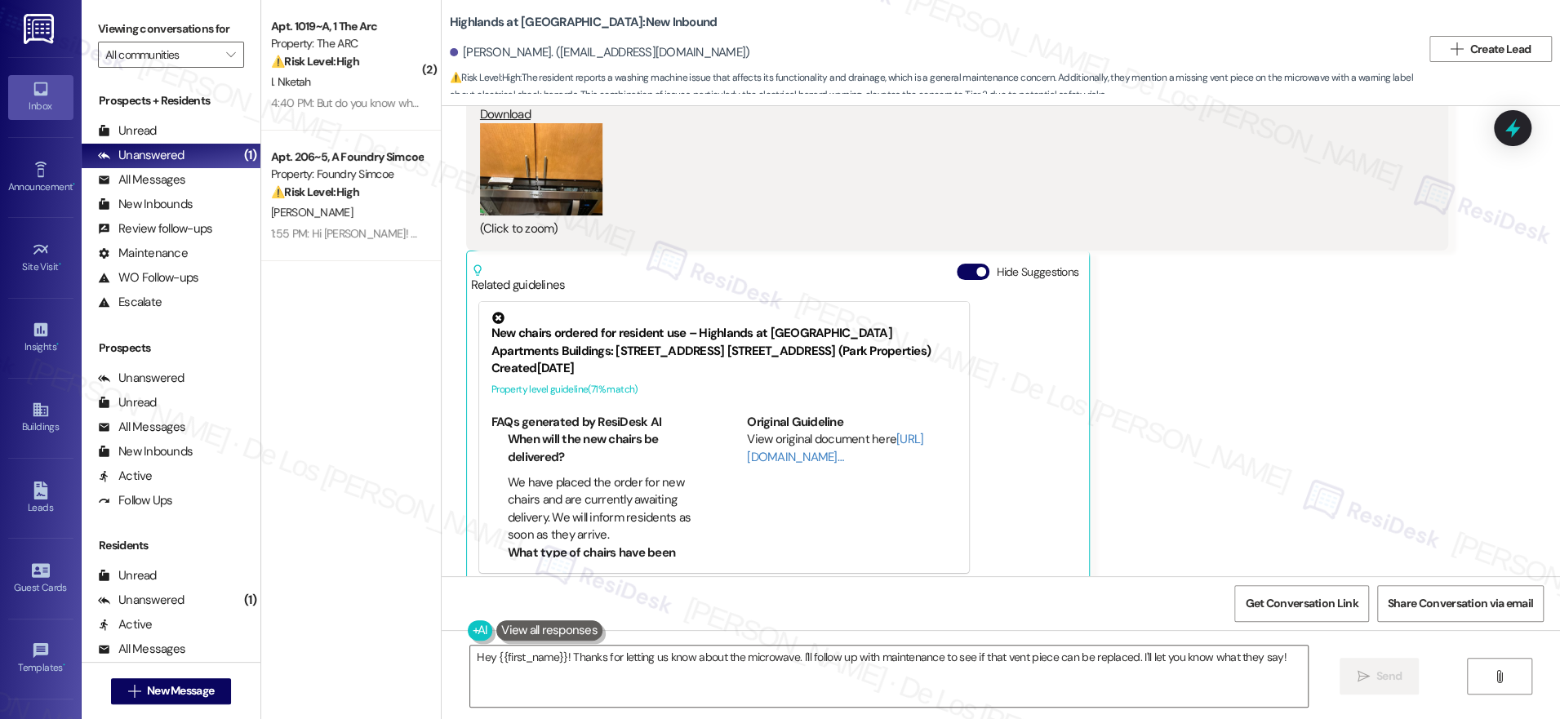
scroll to position [3130, 0]
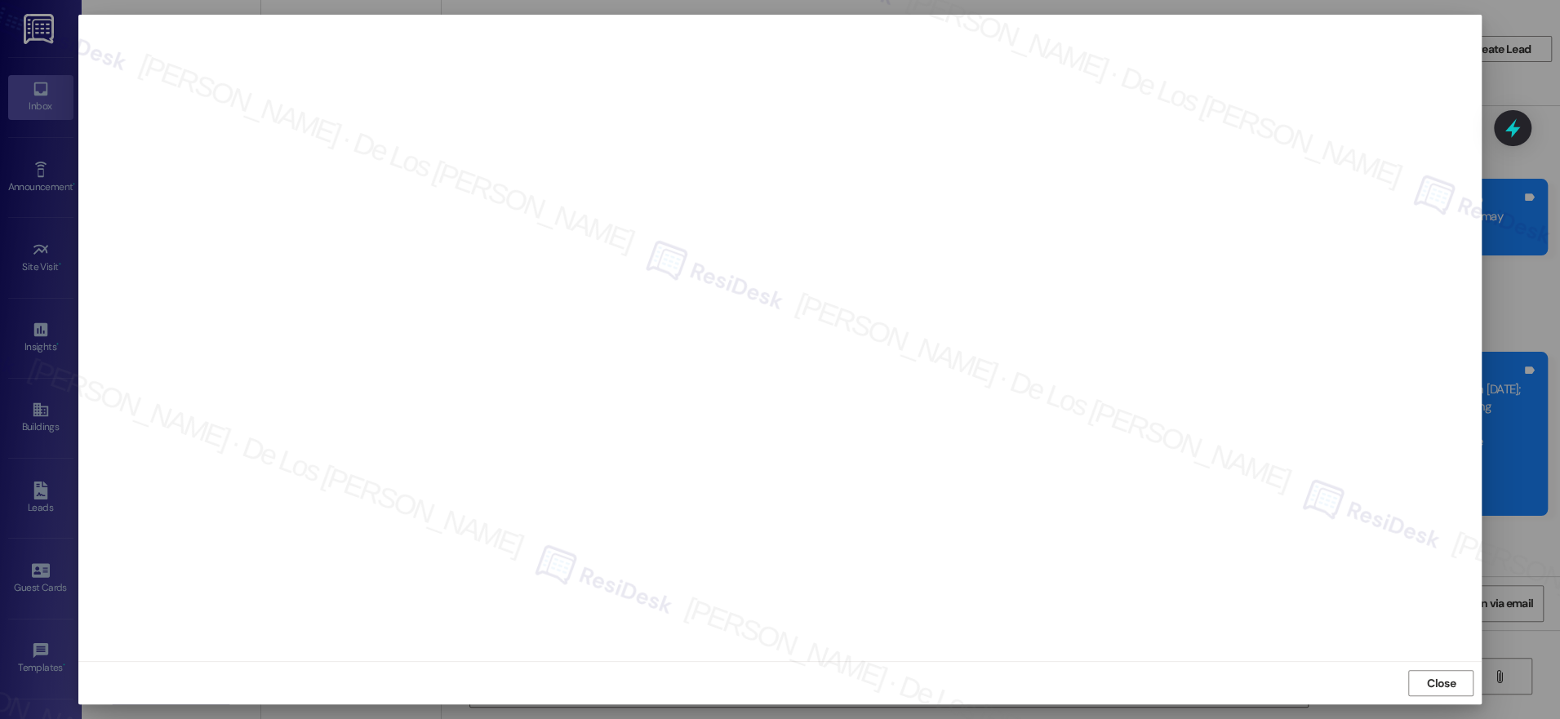
scroll to position [12037, 0]
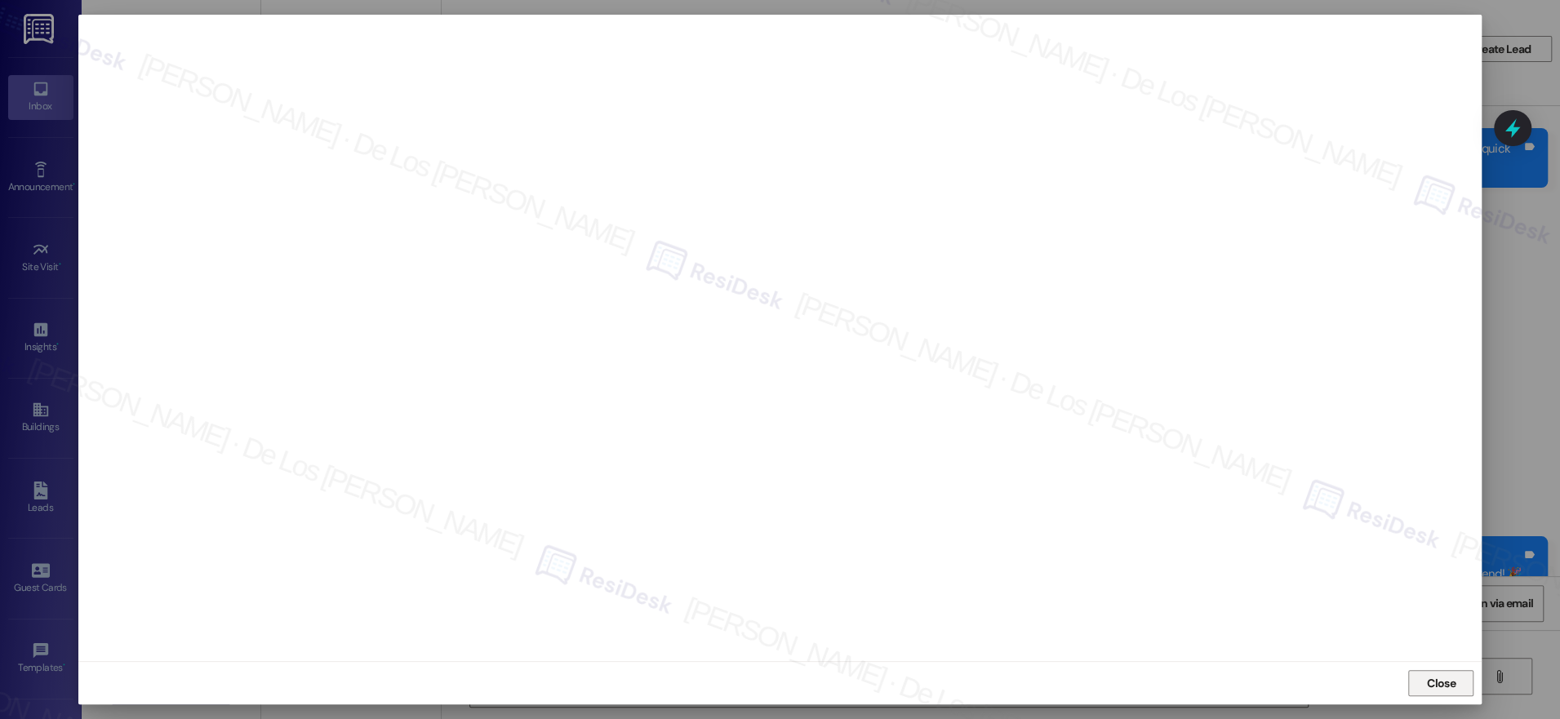
click at [1457, 676] on span "Close" at bounding box center [1441, 683] width 35 height 17
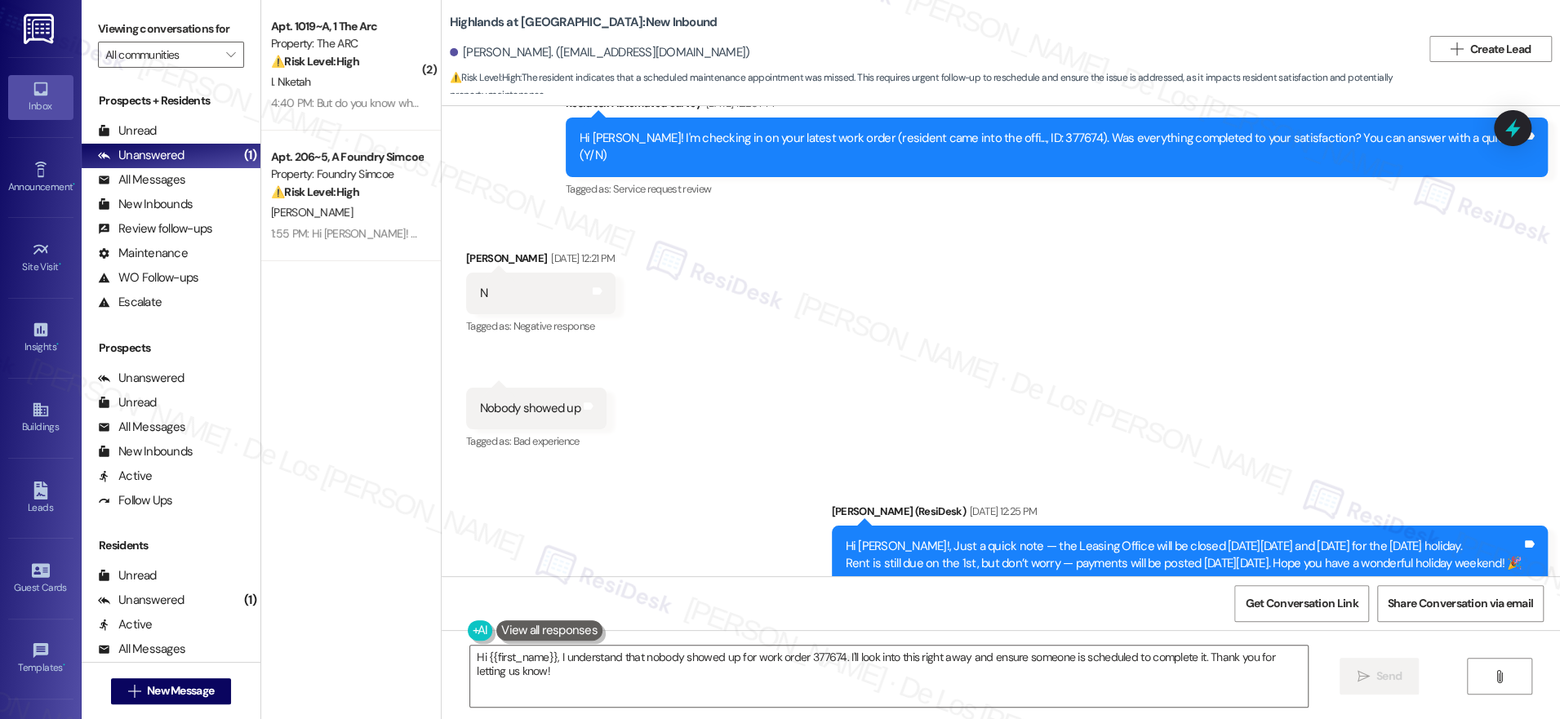
scroll to position [12058, 0]
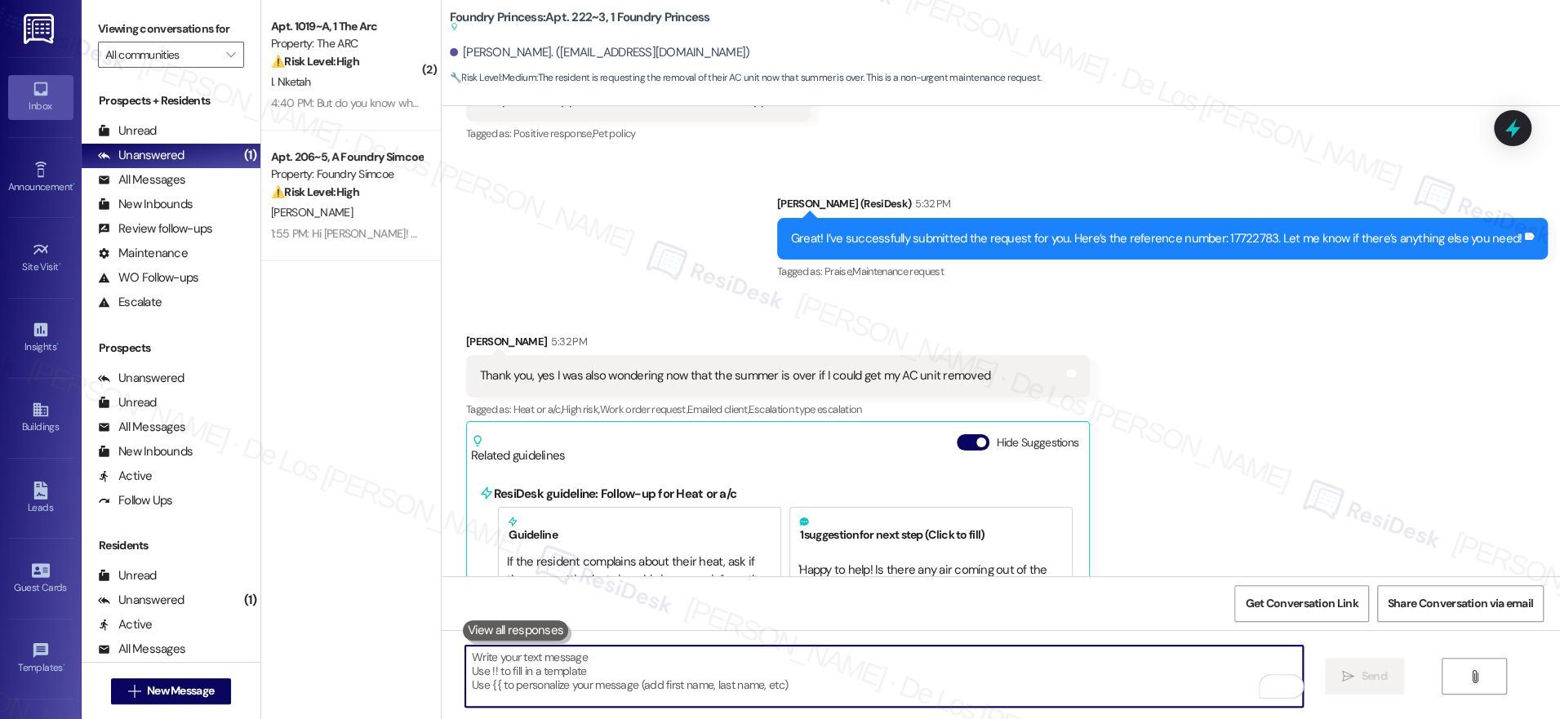
scroll to position [5903, 0]
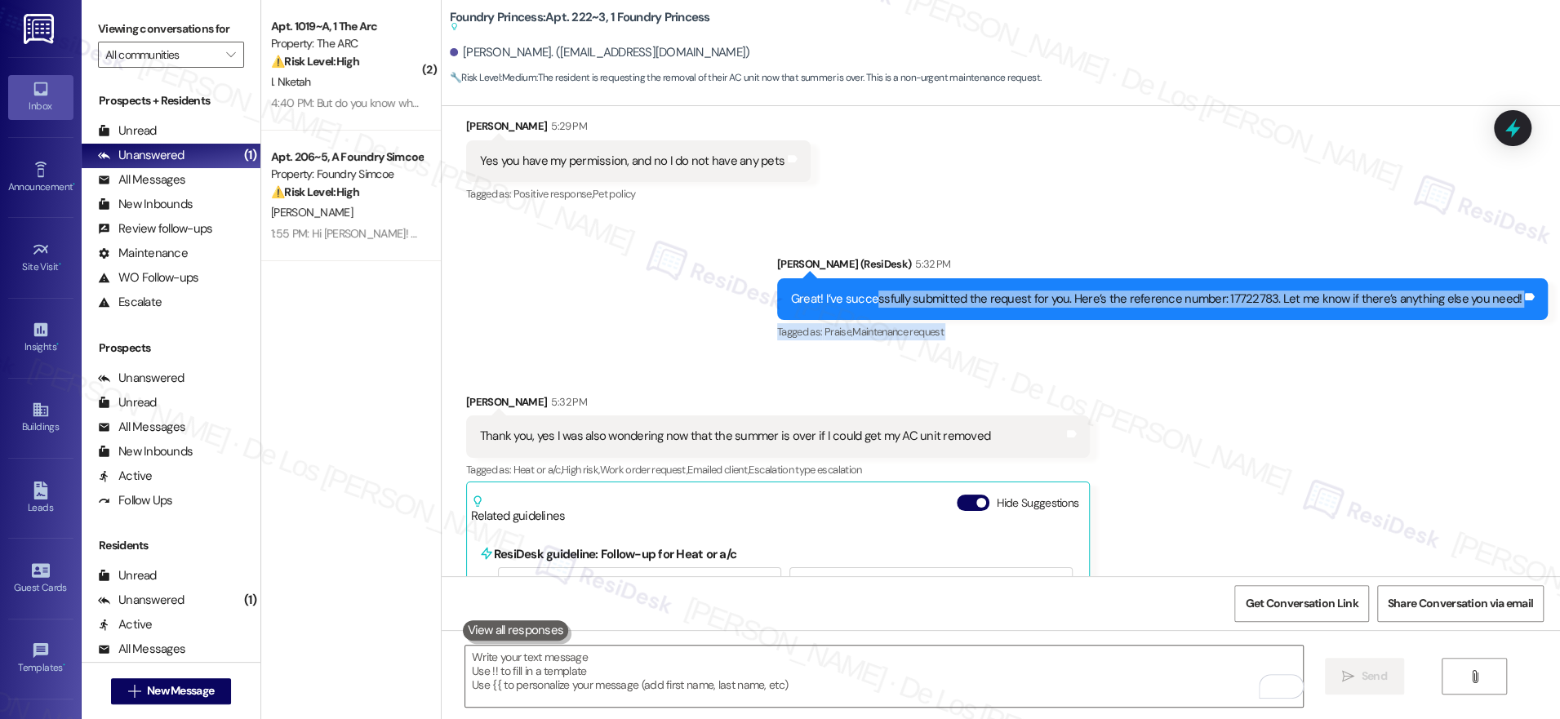
drag, startPoint x: 893, startPoint y: 273, endPoint x: 1103, endPoint y: 352, distance: 223.9
click at [1103, 352] on div "Survey, sent via SMS Residesk Automated Survey Sep 25, 2023 at 1:39 PM Hi Ramin…" at bounding box center [1001, 341] width 1118 height 470
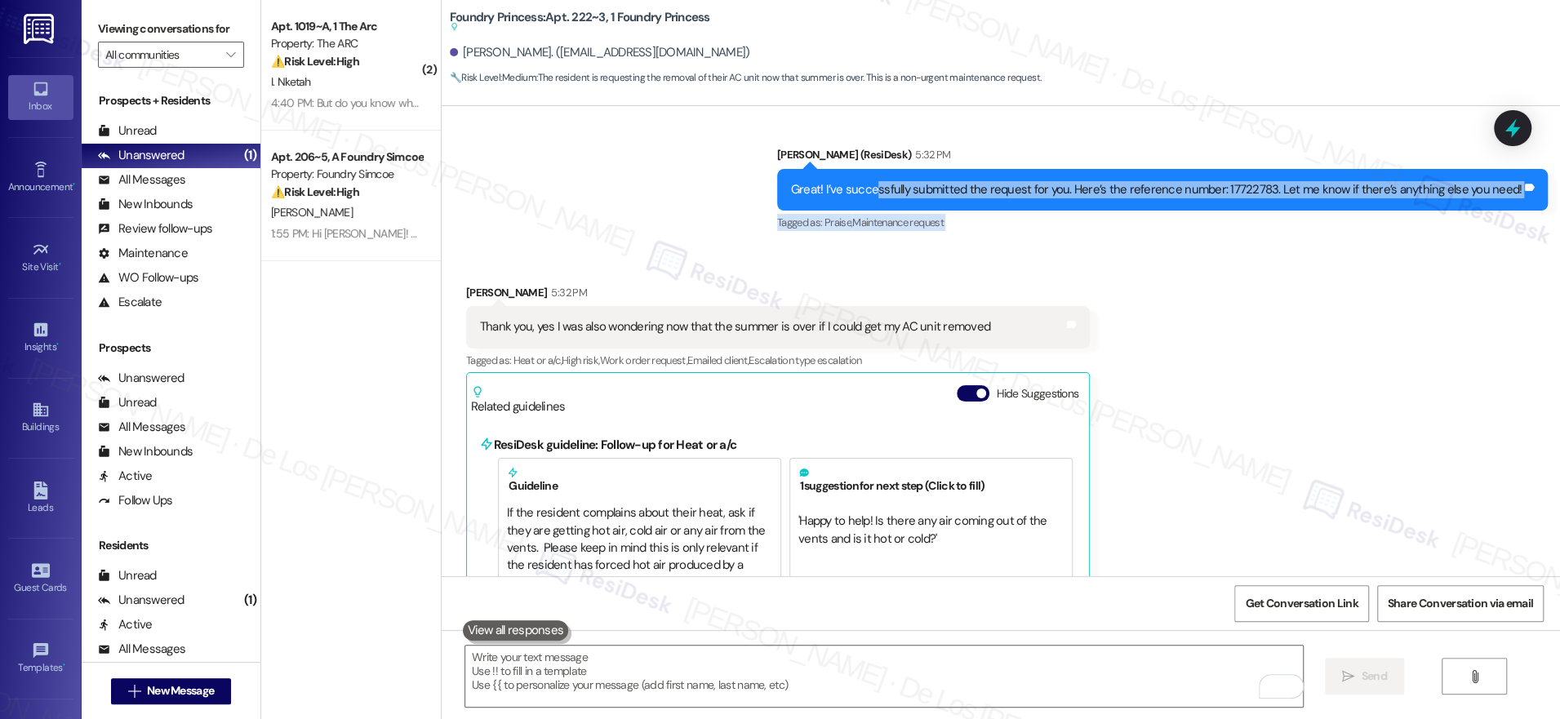
scroll to position [5862, 0]
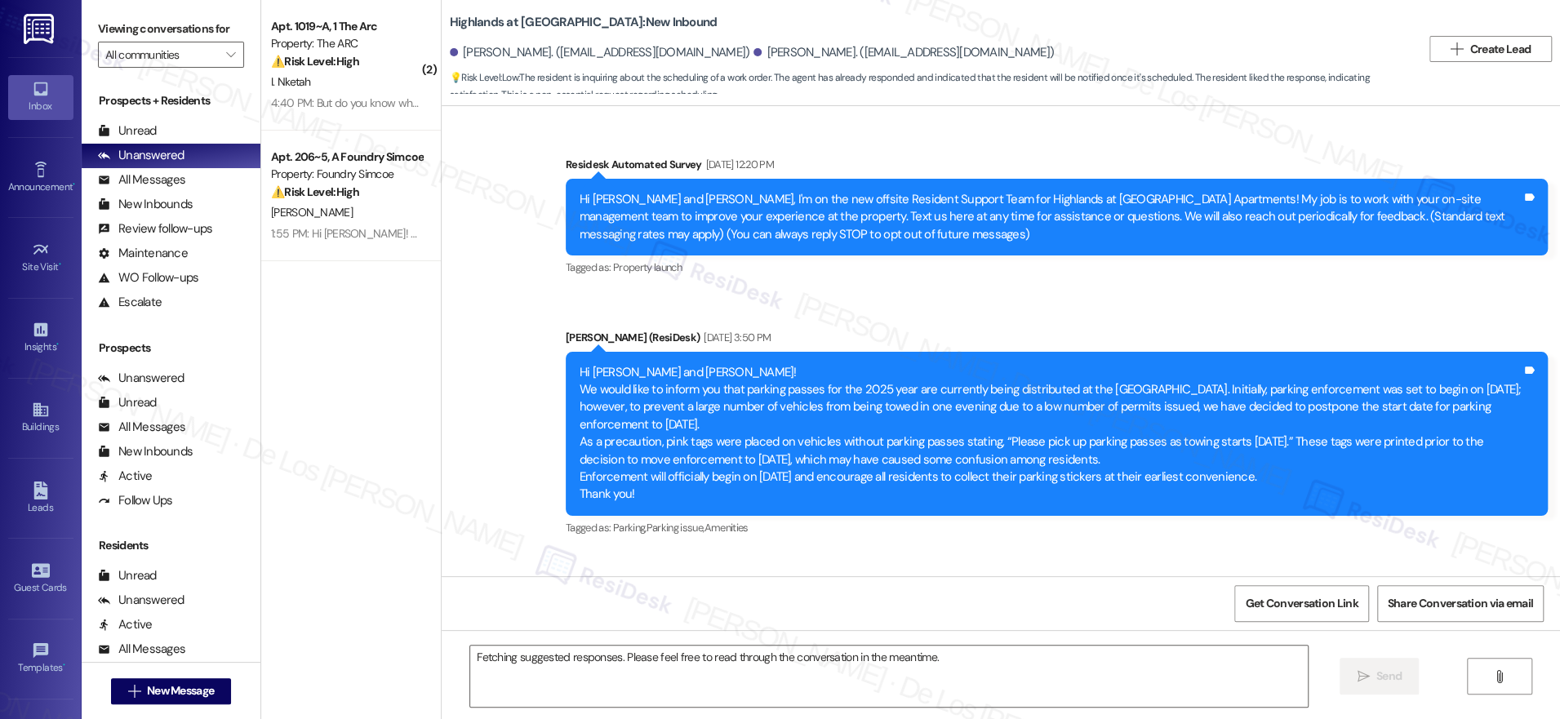
scroll to position [45348, 0]
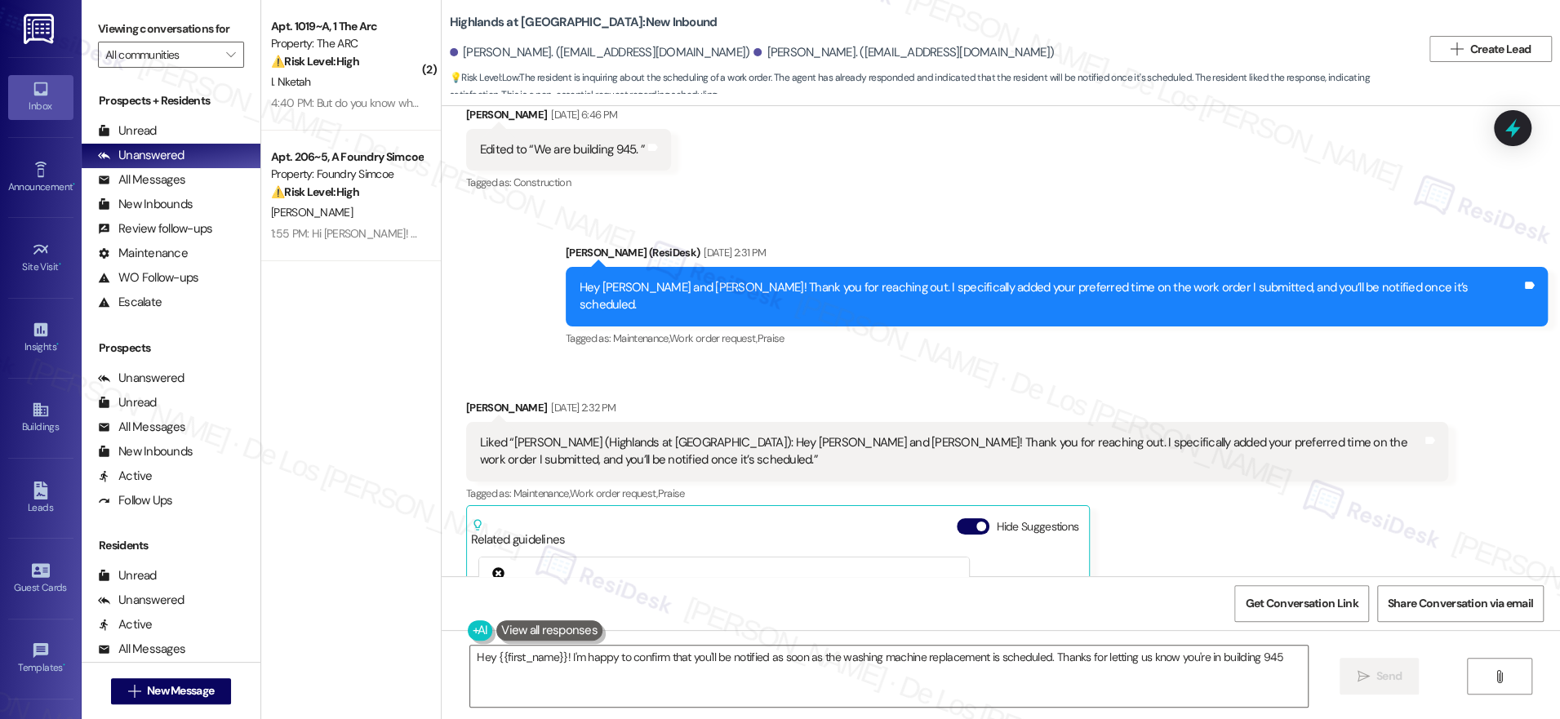
type textarea "Hey {{first_name}}! I'm happy to confirm that you'll be notified as soon as the…"
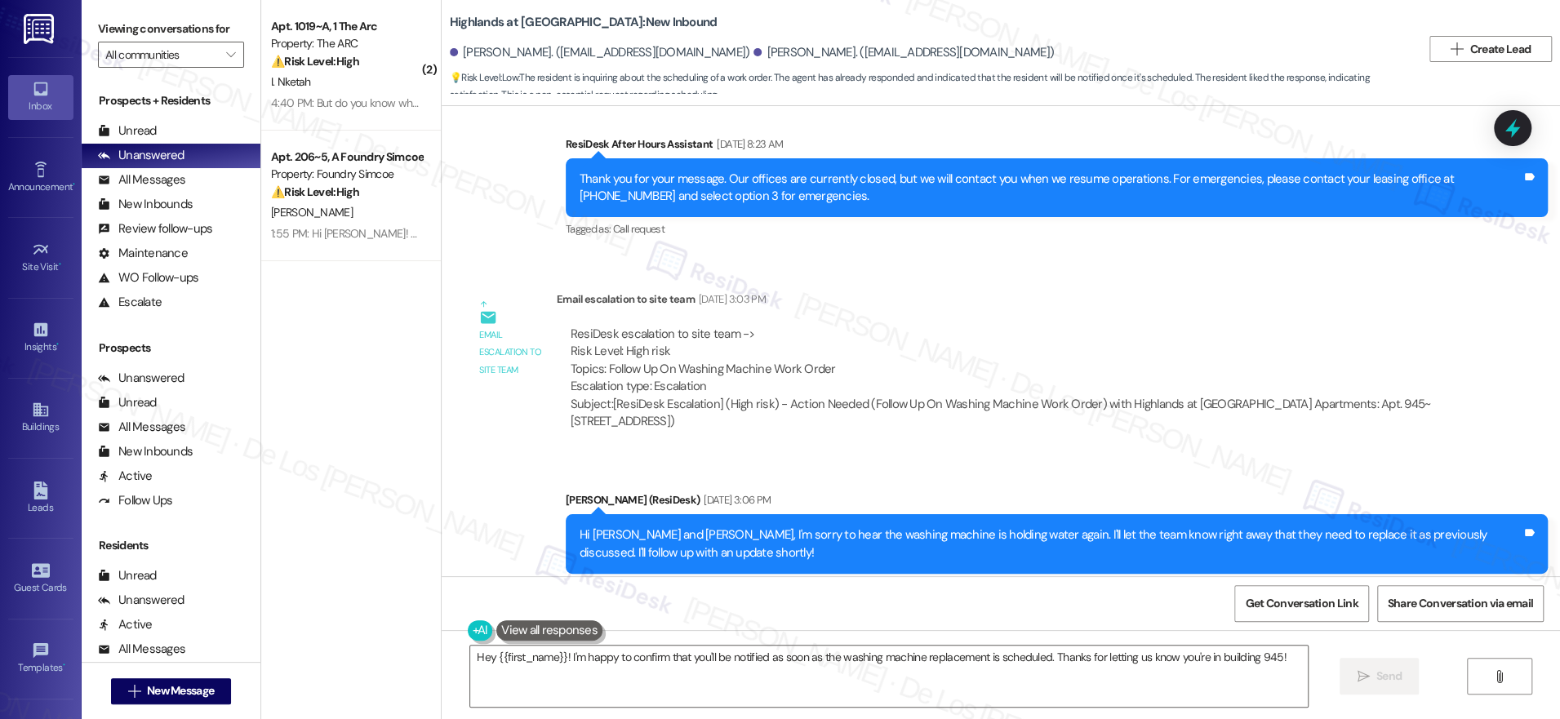
scroll to position [42944, 0]
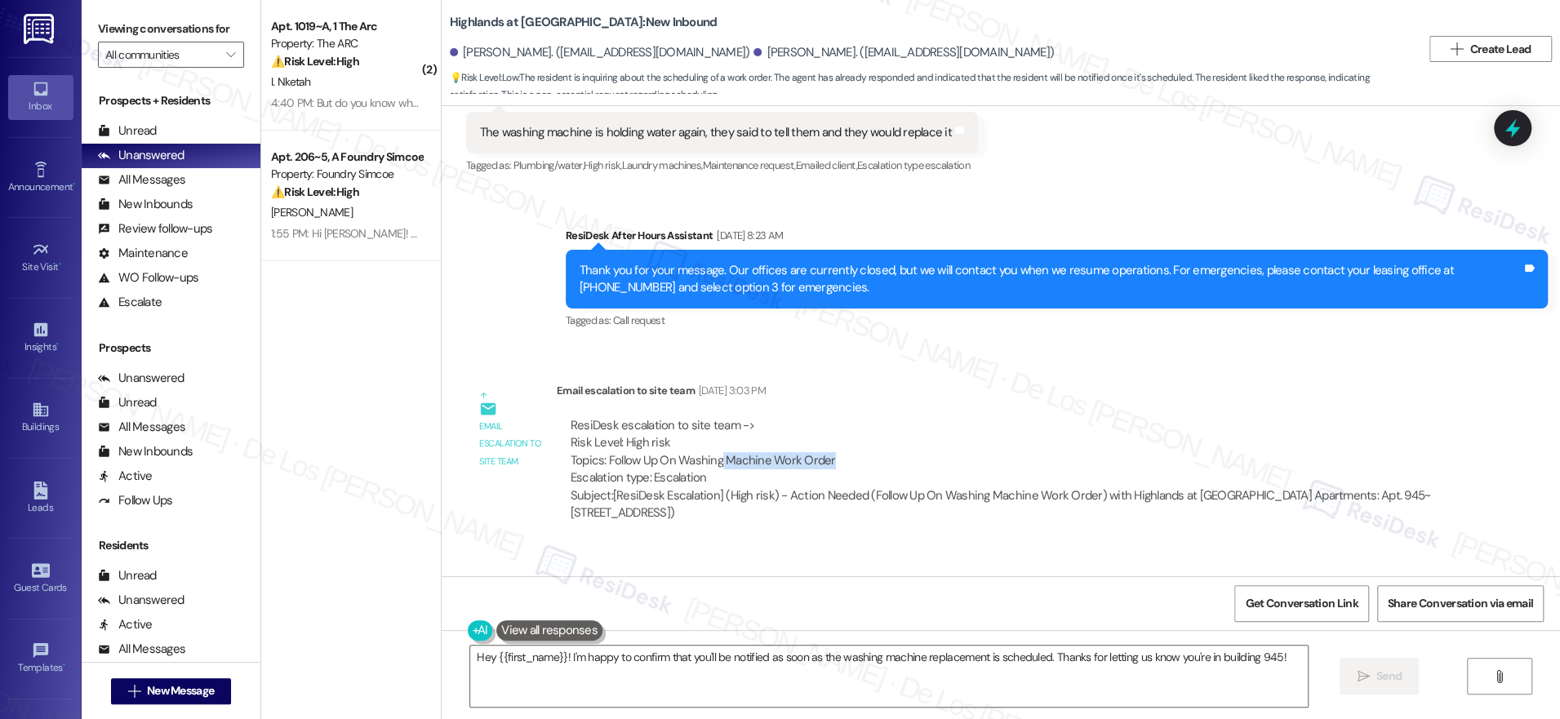
drag, startPoint x: 707, startPoint y: 295, endPoint x: 856, endPoint y: 299, distance: 149.4
click at [820, 417] on div "ResiDesk escalation to site team -> Risk Level: High risk Topics: Follow Up On …" at bounding box center [1003, 452] width 864 height 70
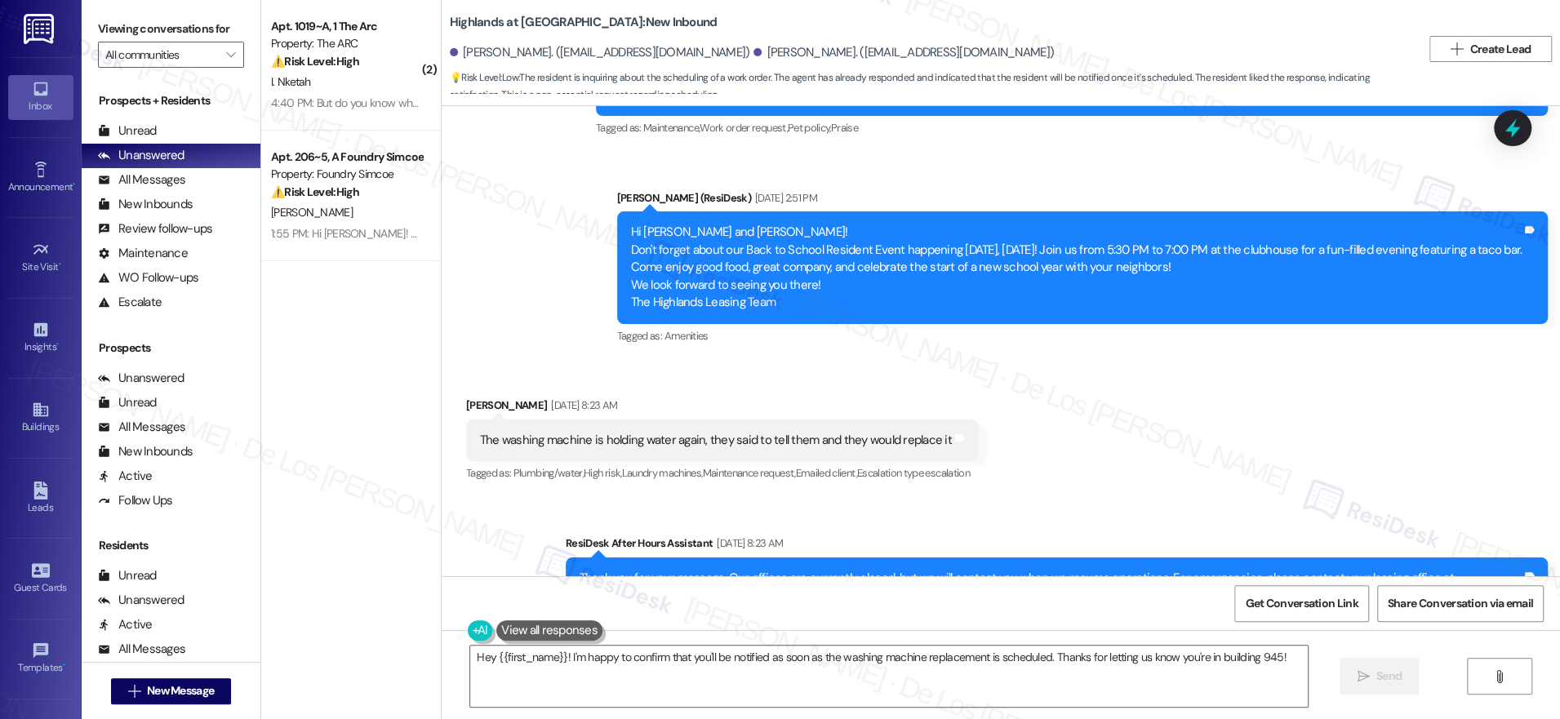
scroll to position [42431, 0]
